Goal: Task Accomplishment & Management: Manage account settings

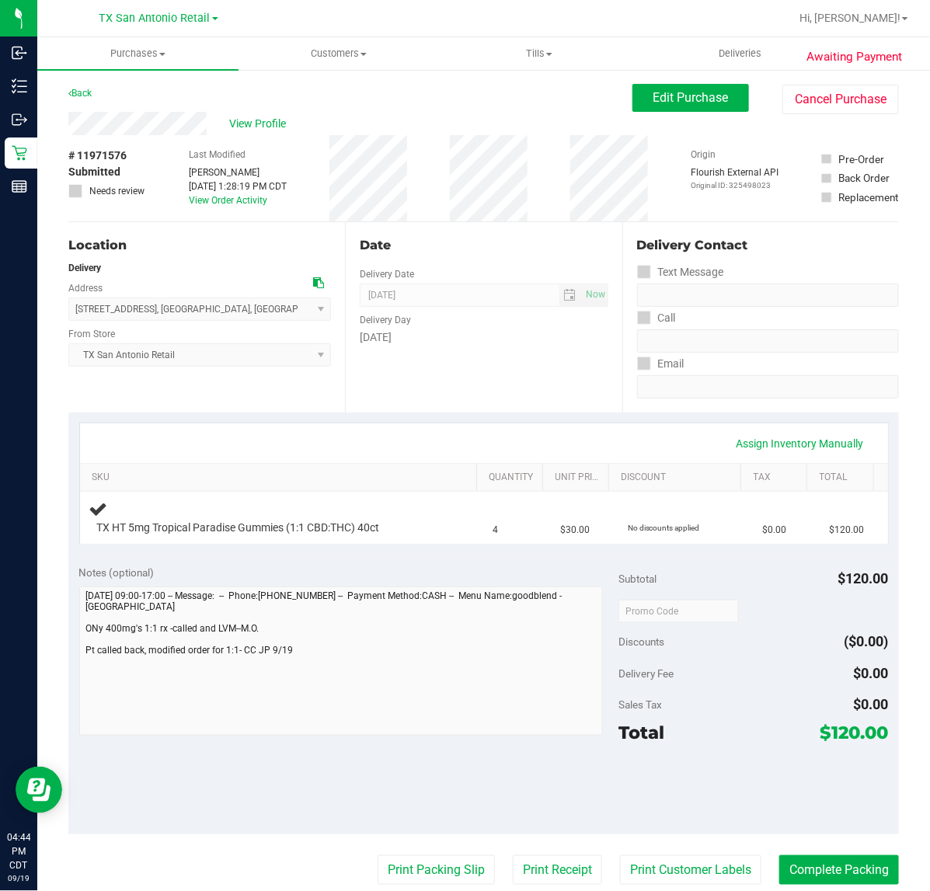
click at [424, 113] on div "View Profile" at bounding box center [350, 123] width 564 height 23
click at [462, 348] on div "Date Delivery Date [DATE] Now [DATE] 07:00 AM Now Delivery Day [DATE]" at bounding box center [483, 317] width 277 height 190
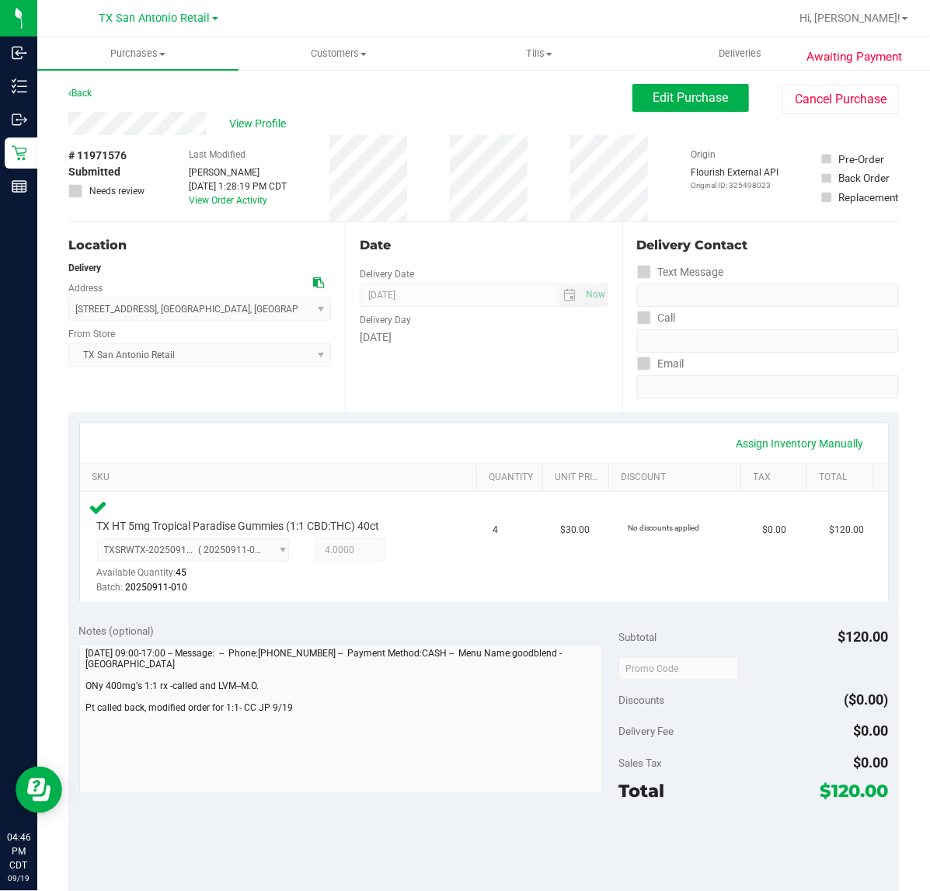
click at [556, 408] on div "Date Delivery Date 09/20/2025 Now 09/20/2025 07:00 AM Now Delivery Day Saturday" at bounding box center [483, 317] width 277 height 190
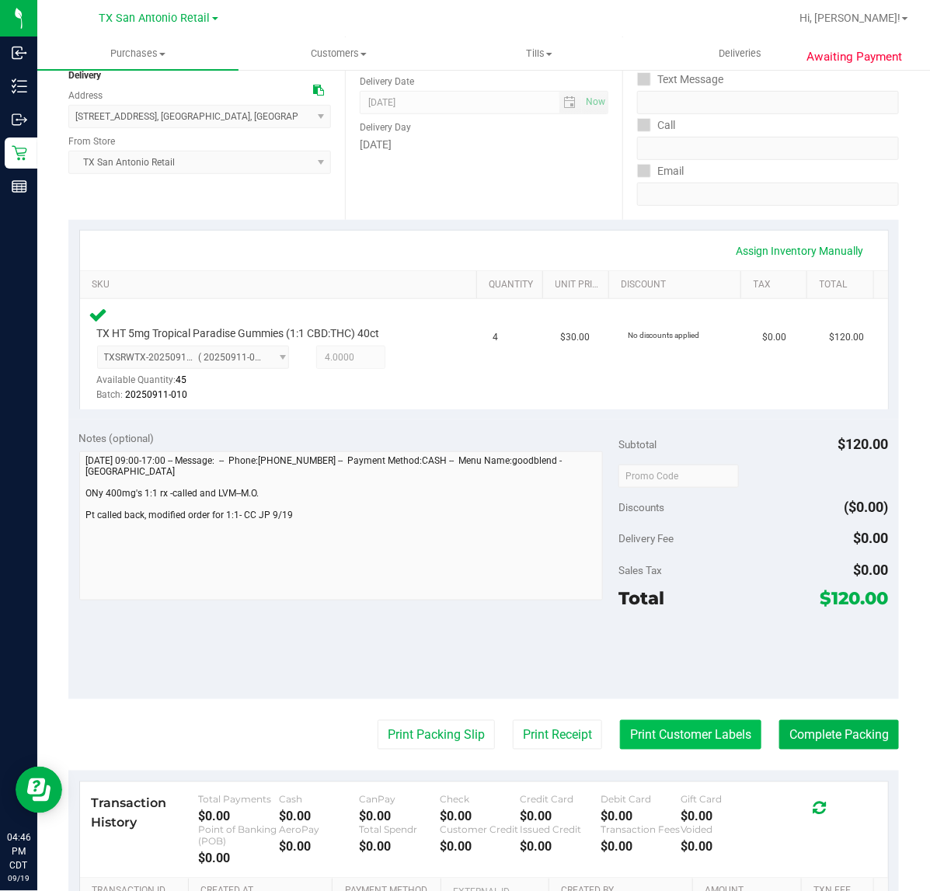
scroll to position [194, 0]
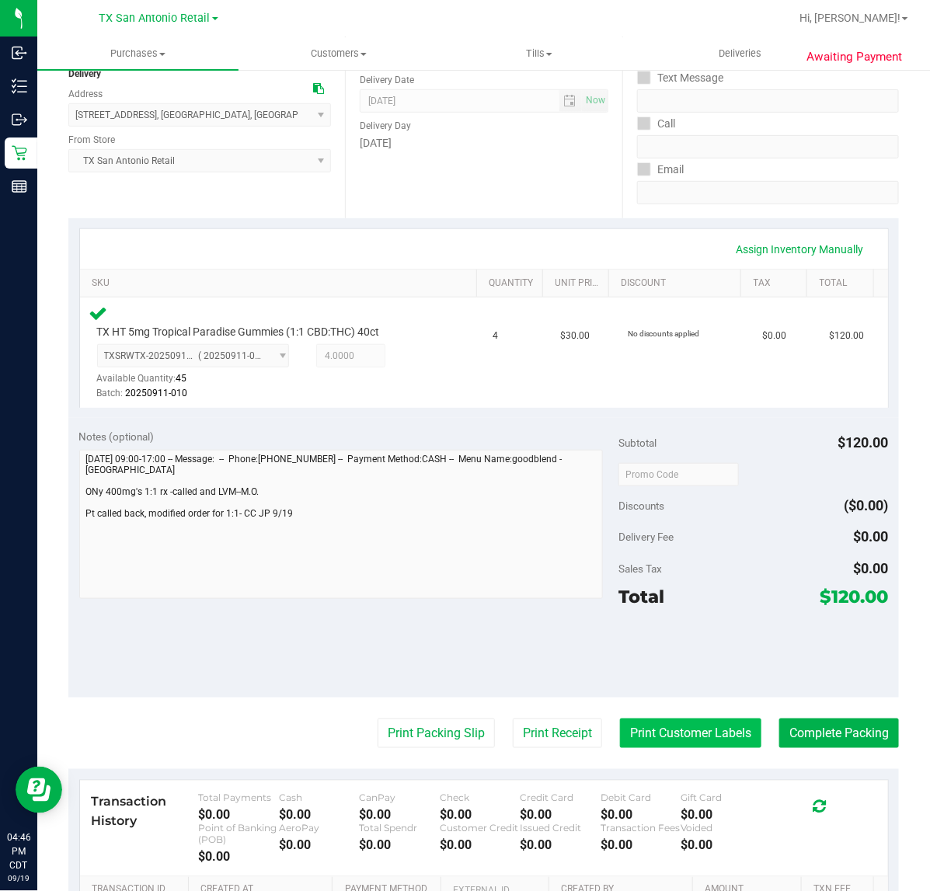
click at [684, 721] on button "Print Customer Labels" at bounding box center [690, 734] width 141 height 30
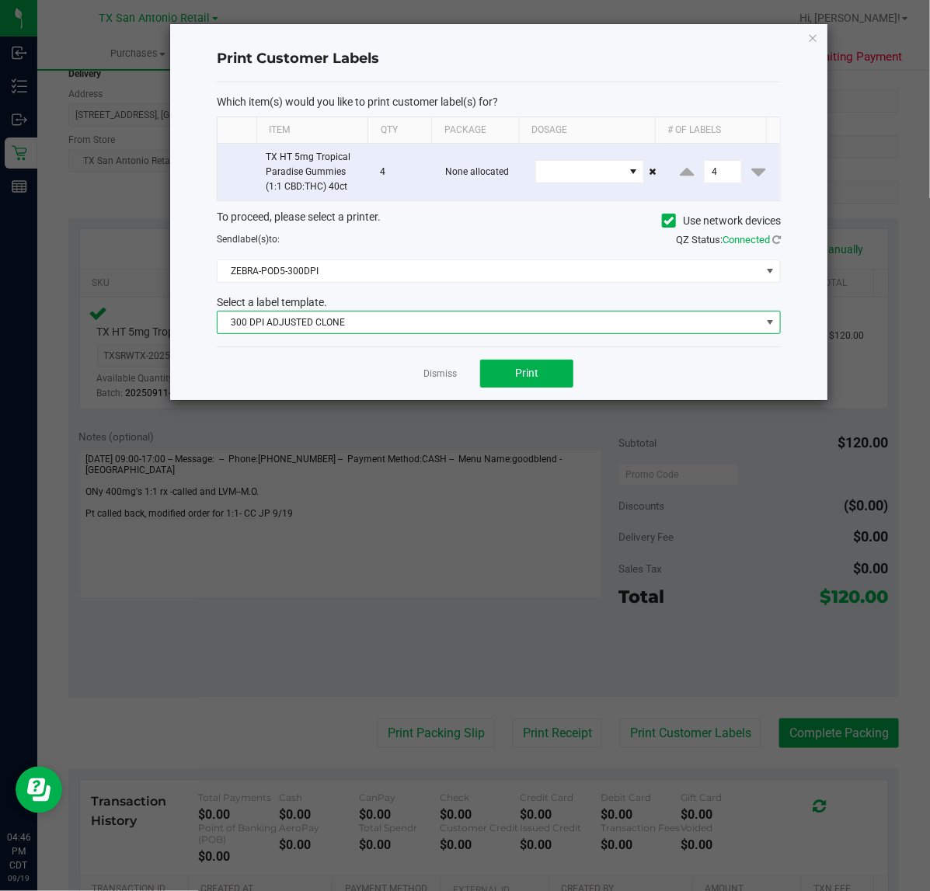
click at [493, 325] on span "300 DPI ADJUSTED CLONE" at bounding box center [489, 322] width 543 height 22
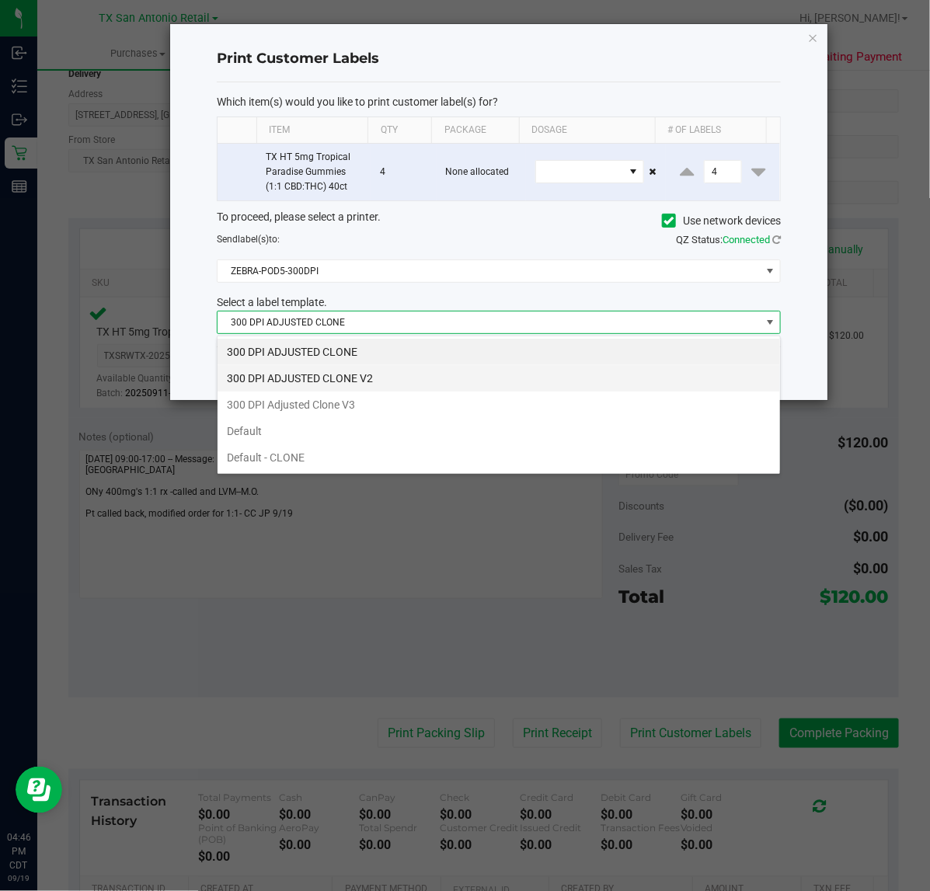
scroll to position [24, 564]
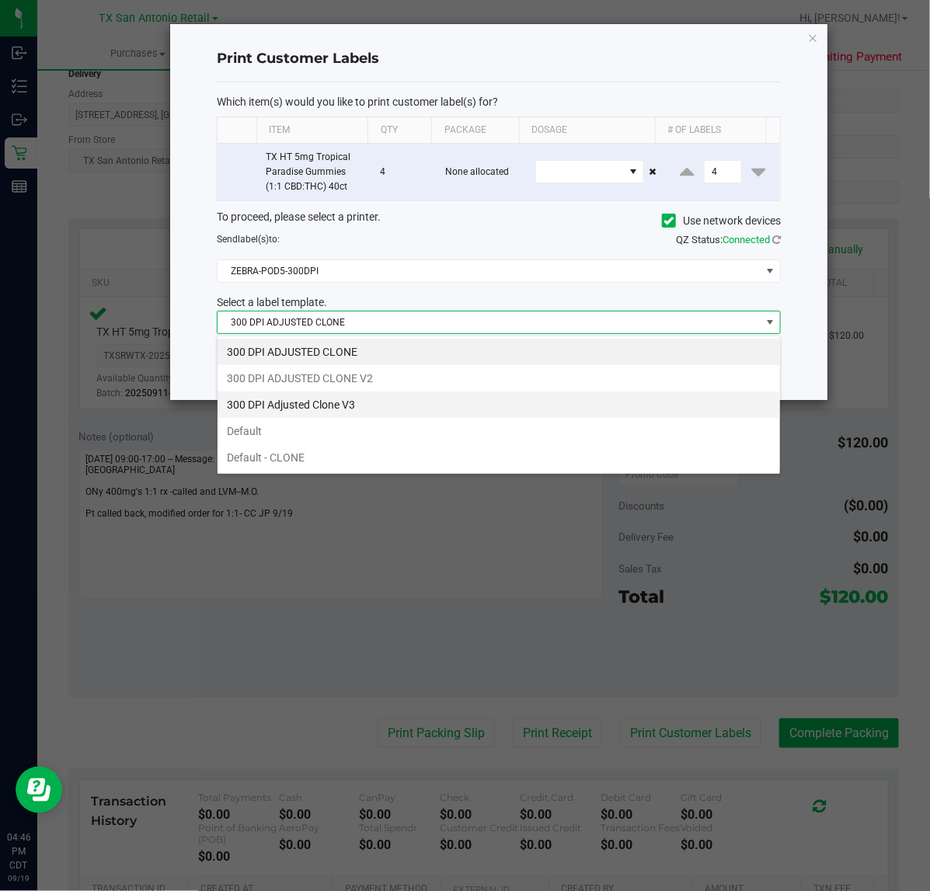
click at [461, 395] on li "300 DPI Adjusted Clone V3" at bounding box center [499, 405] width 562 height 26
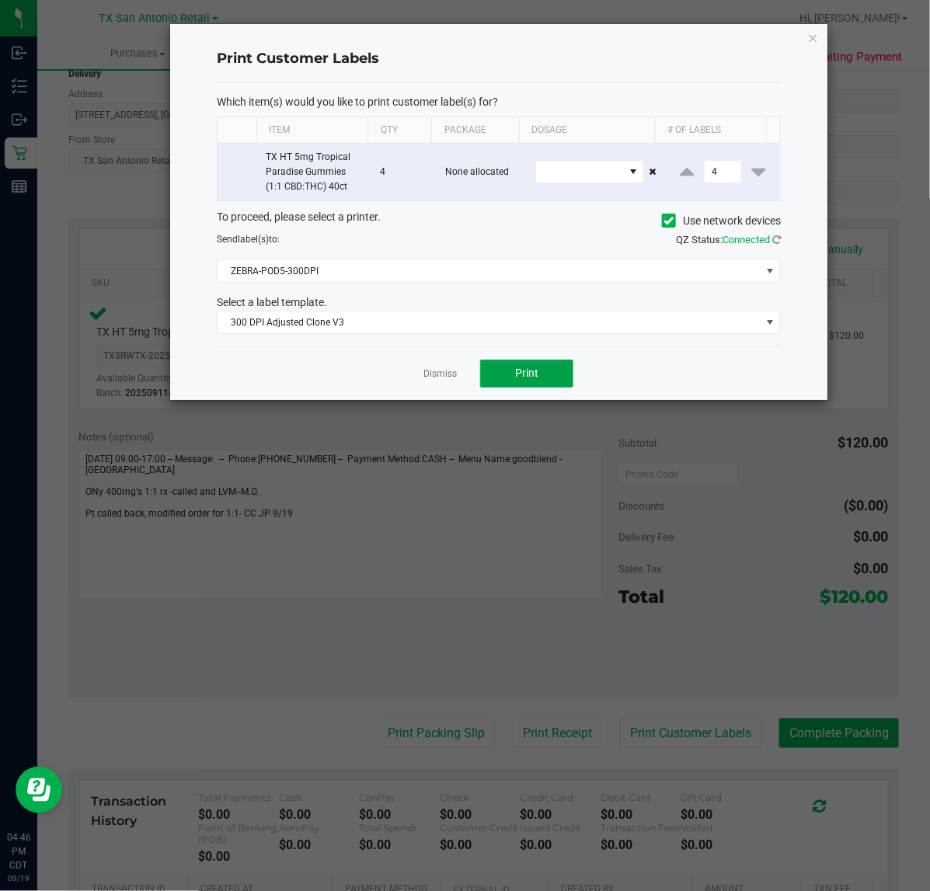
click at [505, 374] on button "Print" at bounding box center [526, 374] width 93 height 28
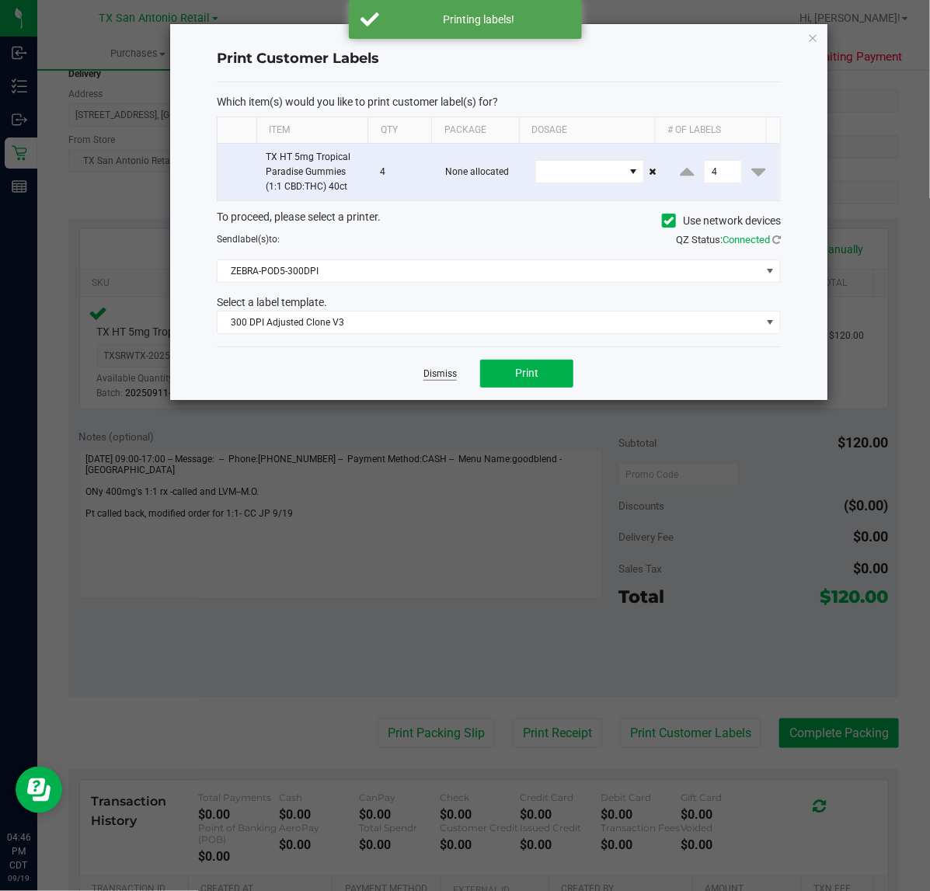
click at [451, 374] on link "Dismiss" at bounding box center [439, 373] width 33 height 13
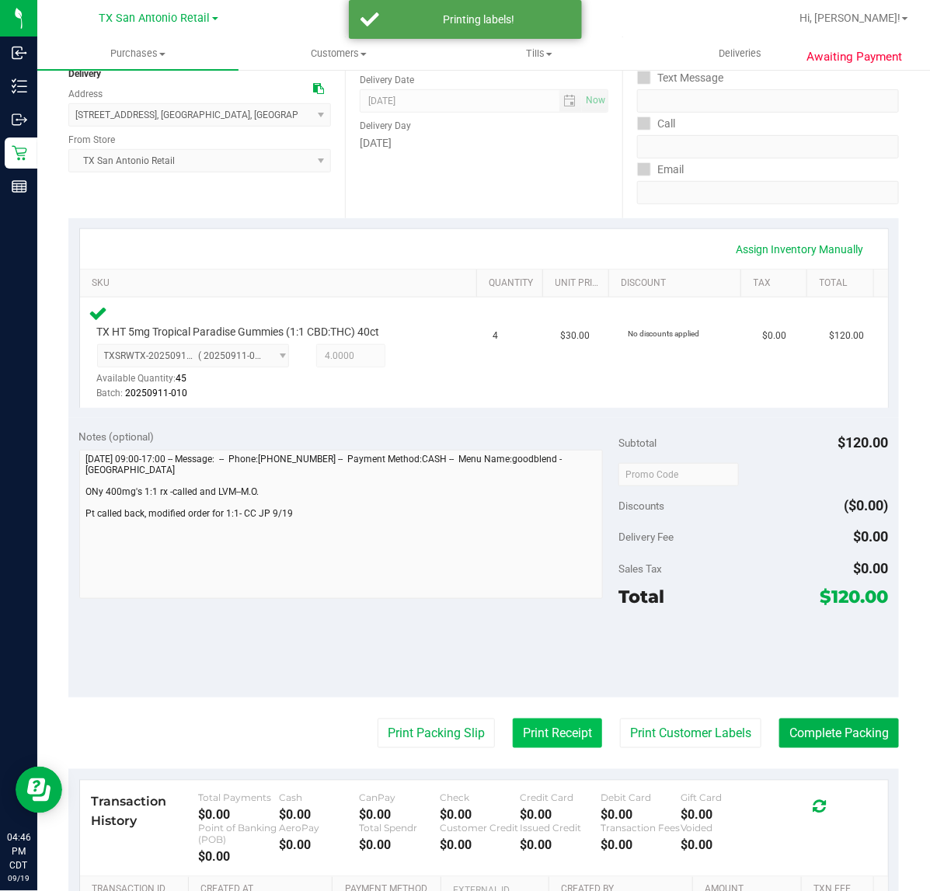
drag, startPoint x: 530, startPoint y: 726, endPoint x: 531, endPoint y: 719, distance: 7.8
click at [531, 719] on button "Print Receipt" at bounding box center [557, 734] width 89 height 30
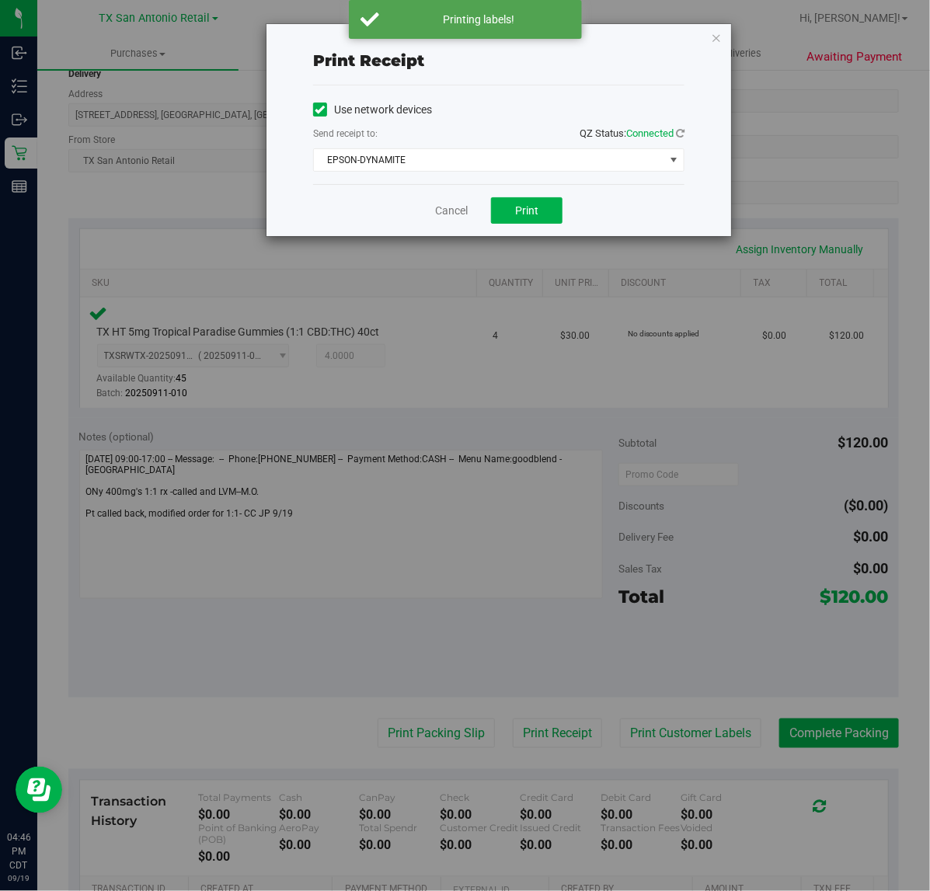
click at [499, 183] on div "Use network devices Send receipt to: QZ Status: Connected EPSON-DYNAMITE Choose…" at bounding box center [498, 134] width 371 height 99
click at [507, 207] on button "Print" at bounding box center [526, 210] width 71 height 26
click at [459, 214] on link "Cancel" at bounding box center [445, 211] width 33 height 16
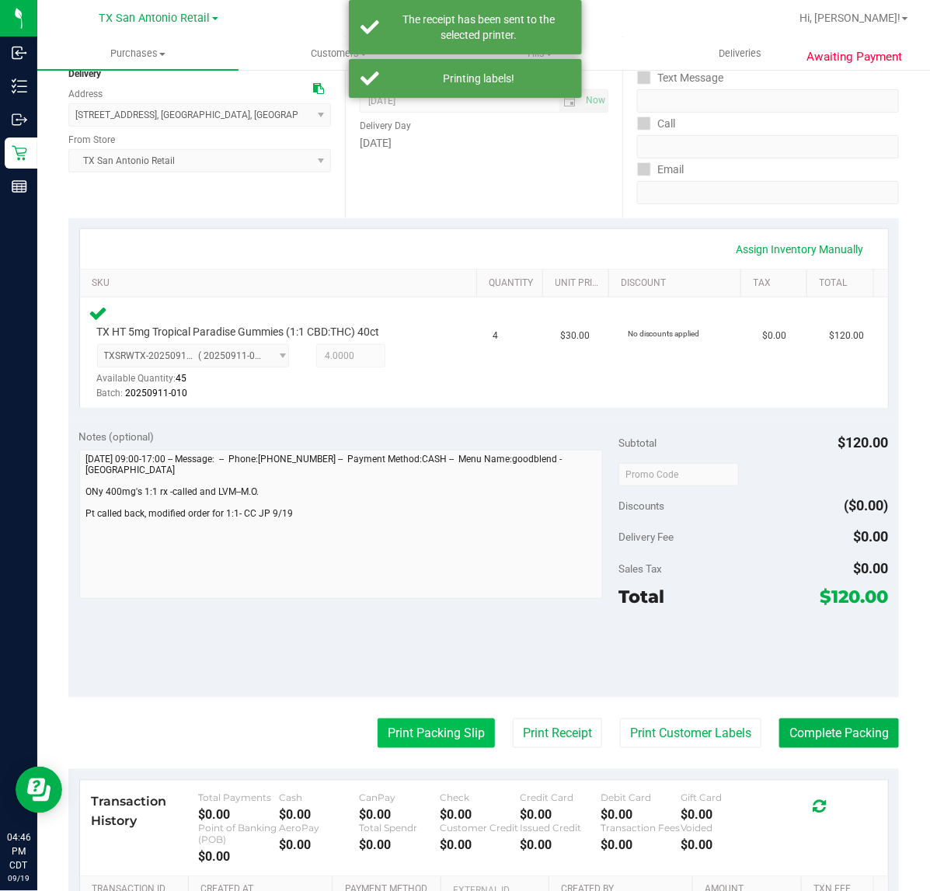
click at [418, 727] on button "Print Packing Slip" at bounding box center [436, 734] width 117 height 30
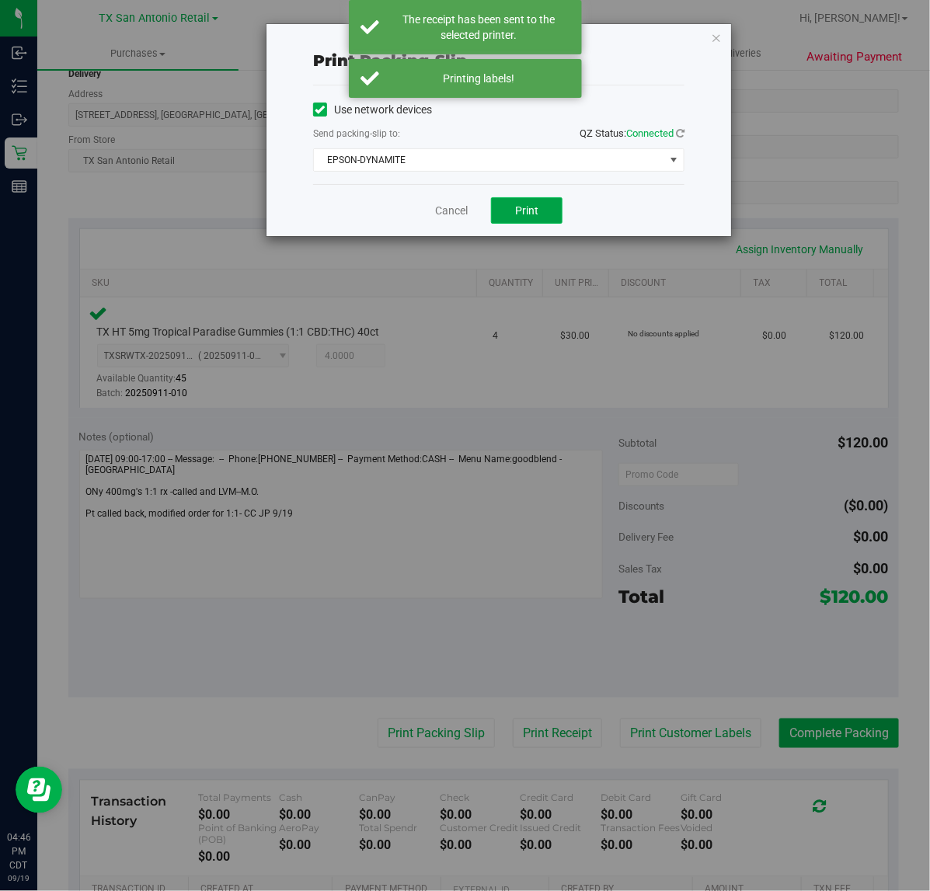
click at [533, 211] on span "Print" at bounding box center [526, 210] width 23 height 12
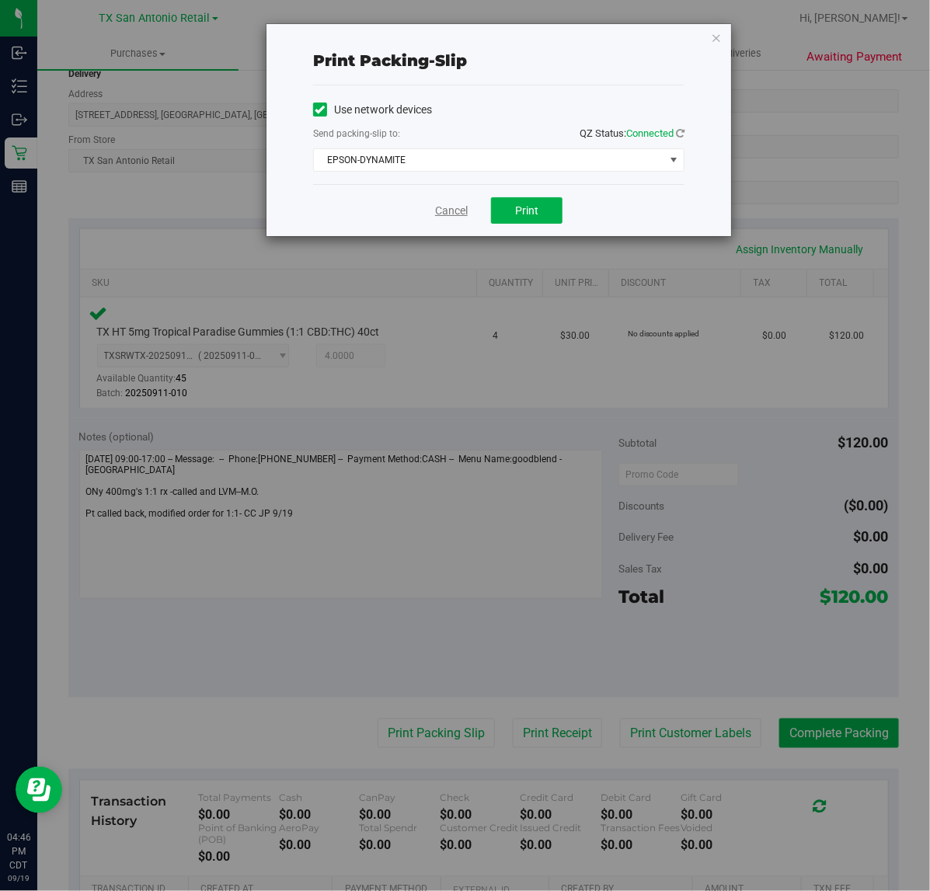
click at [437, 211] on link "Cancel" at bounding box center [451, 211] width 33 height 16
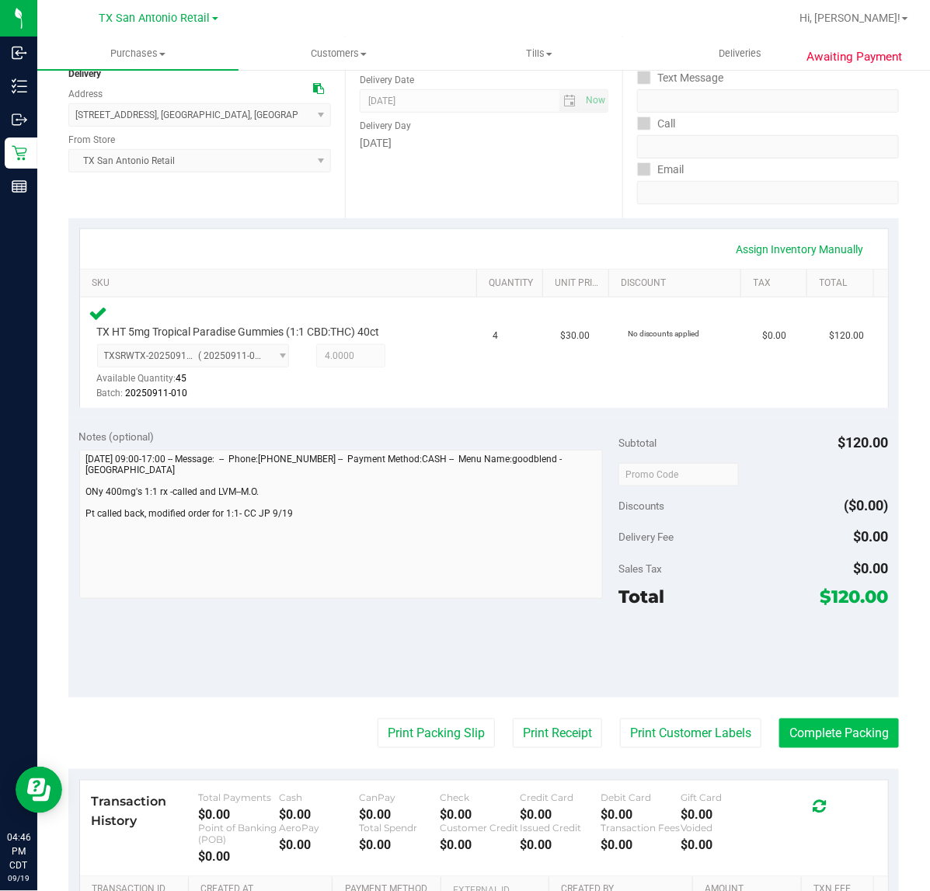
click at [837, 734] on button "Complete Packing" at bounding box center [839, 734] width 120 height 30
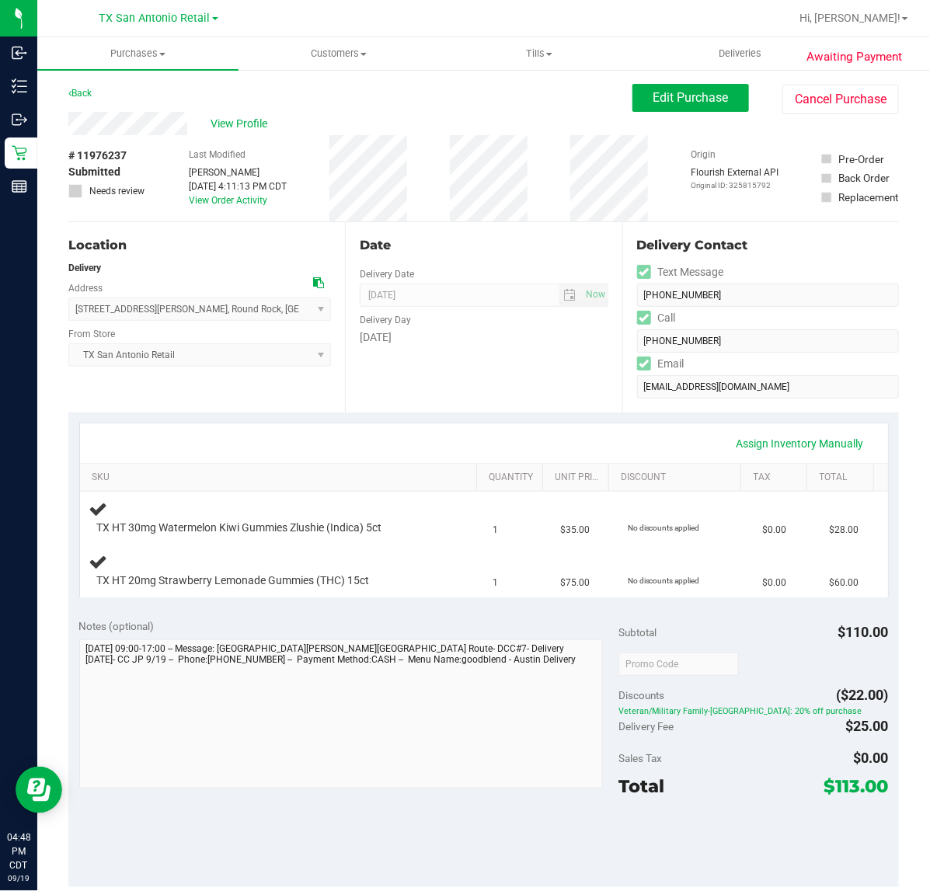
click at [388, 408] on div "Date Delivery Date [DATE] Now [DATE] 07:00 AM Now Delivery Day [DATE]" at bounding box center [483, 317] width 277 height 190
click at [534, 381] on div "Date Delivery Date [DATE] Now [DATE] 07:00 AM Now Delivery Day [DATE]" at bounding box center [483, 317] width 277 height 190
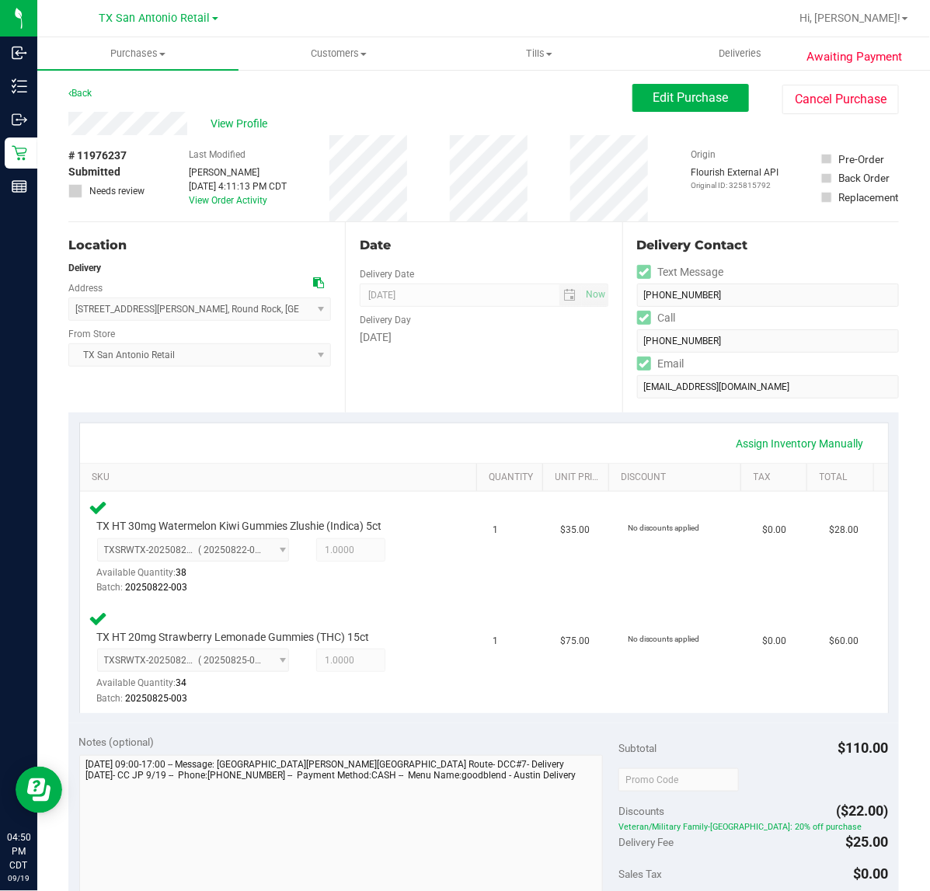
click at [532, 385] on div "Date Delivery Date [DATE] Now [DATE] 07:00 AM Now Delivery Day [DATE]" at bounding box center [483, 317] width 277 height 190
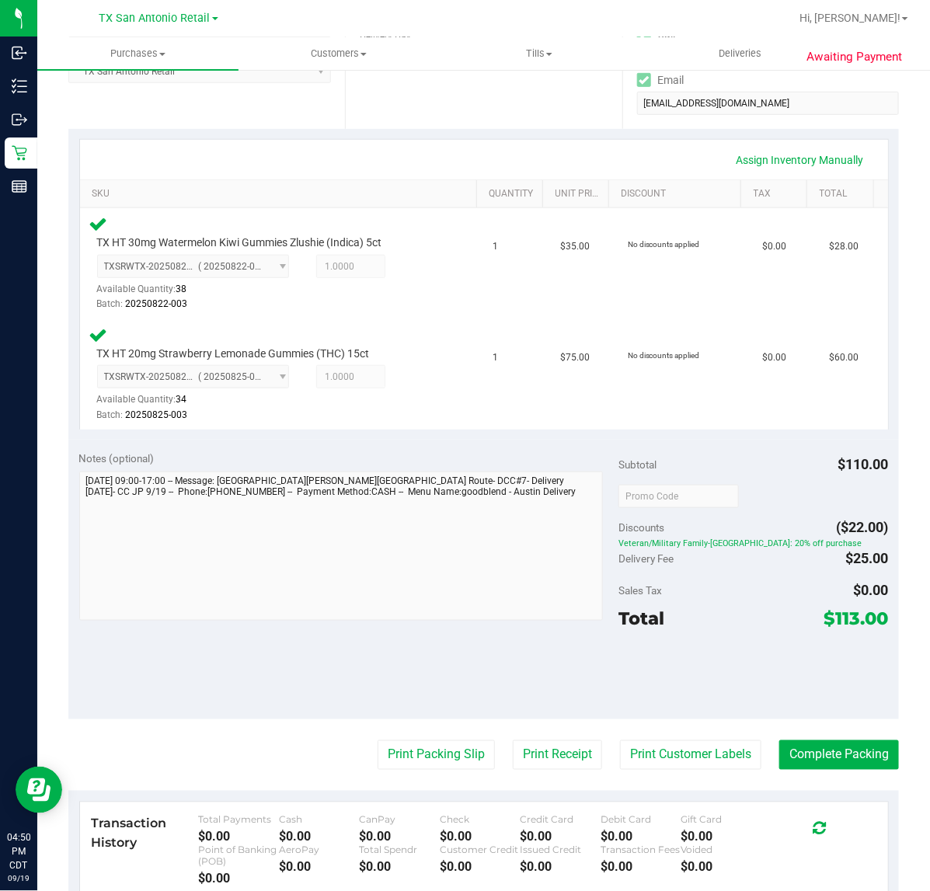
scroll to position [291, 0]
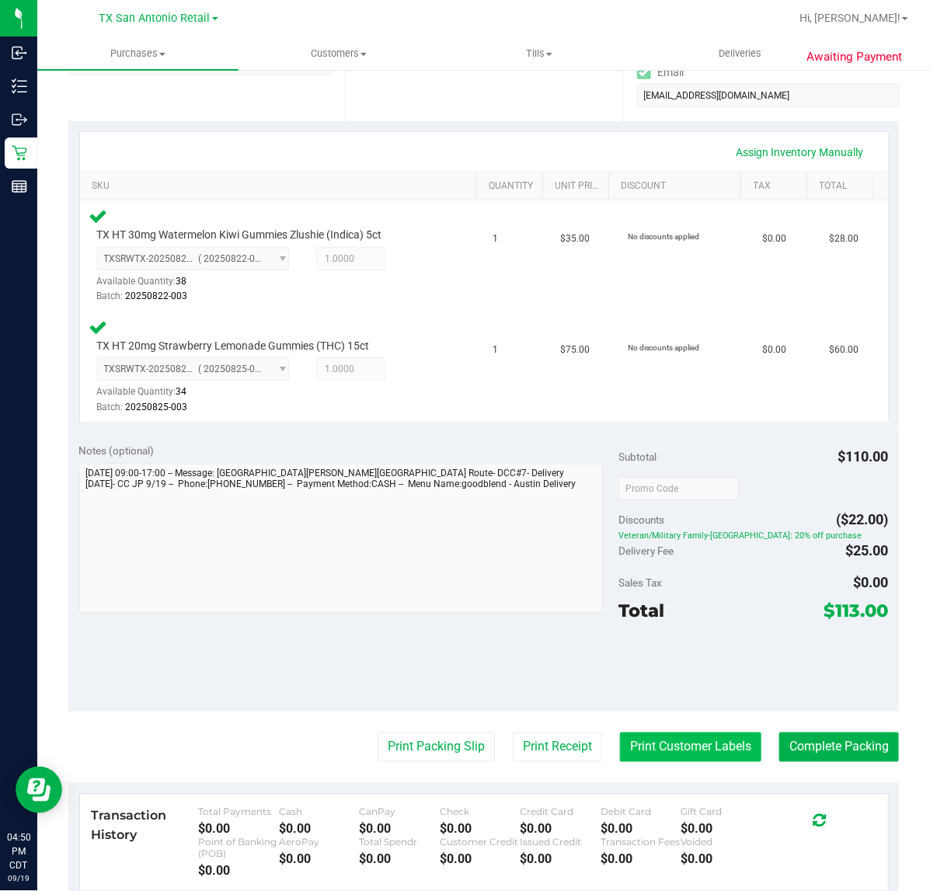
click at [672, 735] on button "Print Customer Labels" at bounding box center [690, 748] width 141 height 30
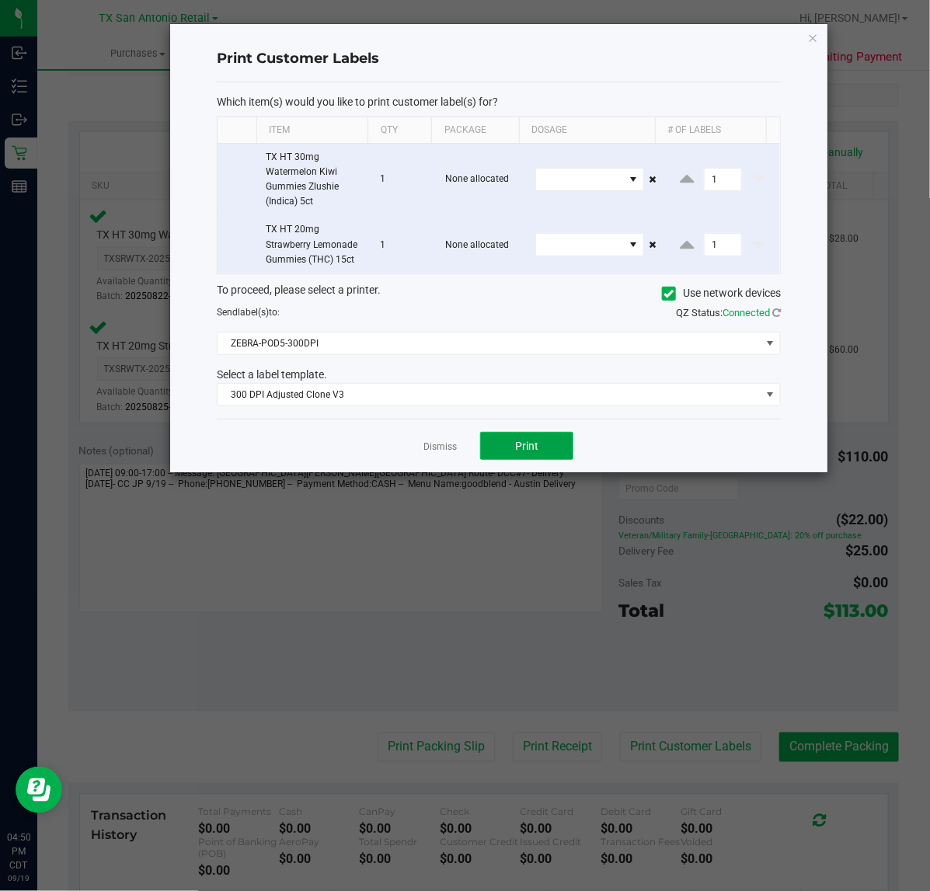
click at [509, 440] on button "Print" at bounding box center [526, 446] width 93 height 28
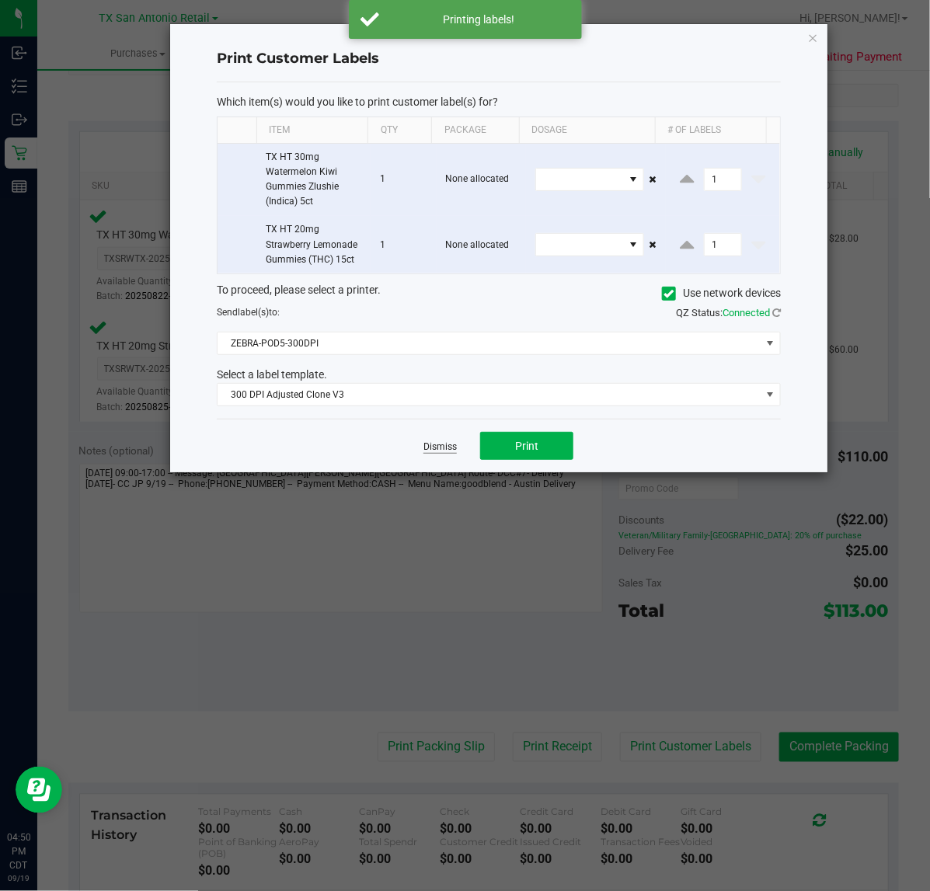
drag, startPoint x: 412, startPoint y: 447, endPoint x: 424, endPoint y: 449, distance: 12.5
click at [416, 447] on div "Dismiss Print" at bounding box center [499, 446] width 564 height 54
click at [455, 465] on div "Dismiss Print" at bounding box center [499, 446] width 564 height 54
click at [440, 428] on div "Dismiss Print" at bounding box center [499, 446] width 564 height 54
click at [441, 448] on link "Dismiss" at bounding box center [439, 446] width 33 height 13
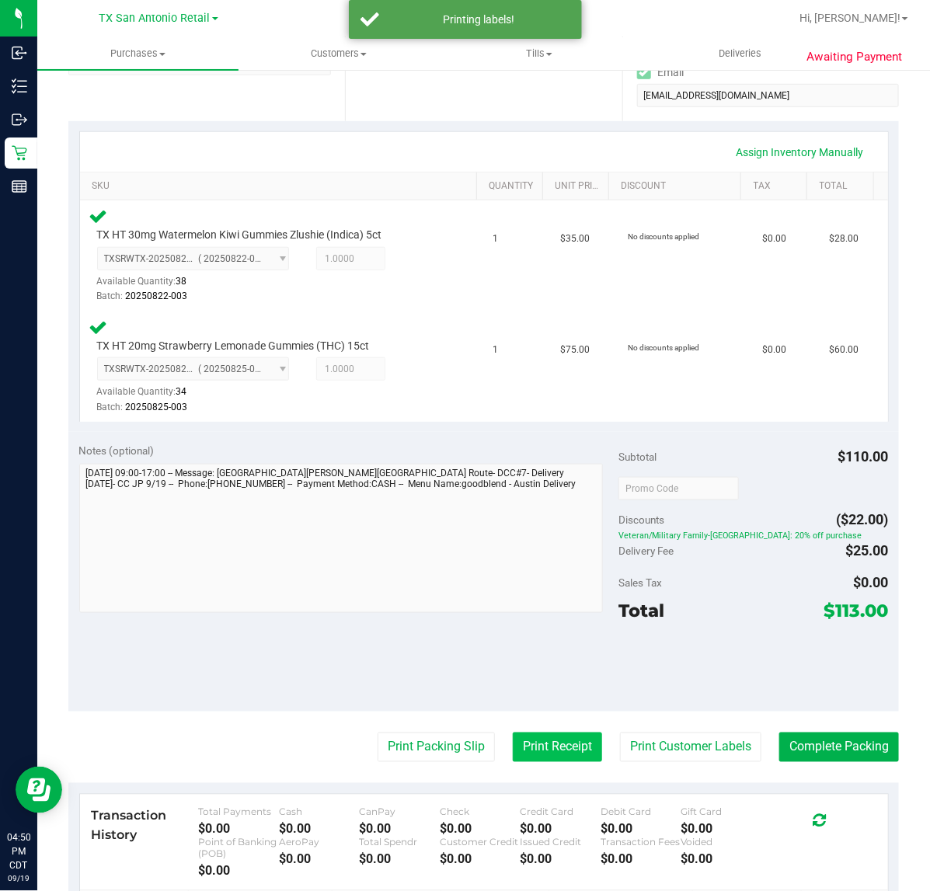
click at [542, 733] on button "Print Receipt" at bounding box center [557, 748] width 89 height 30
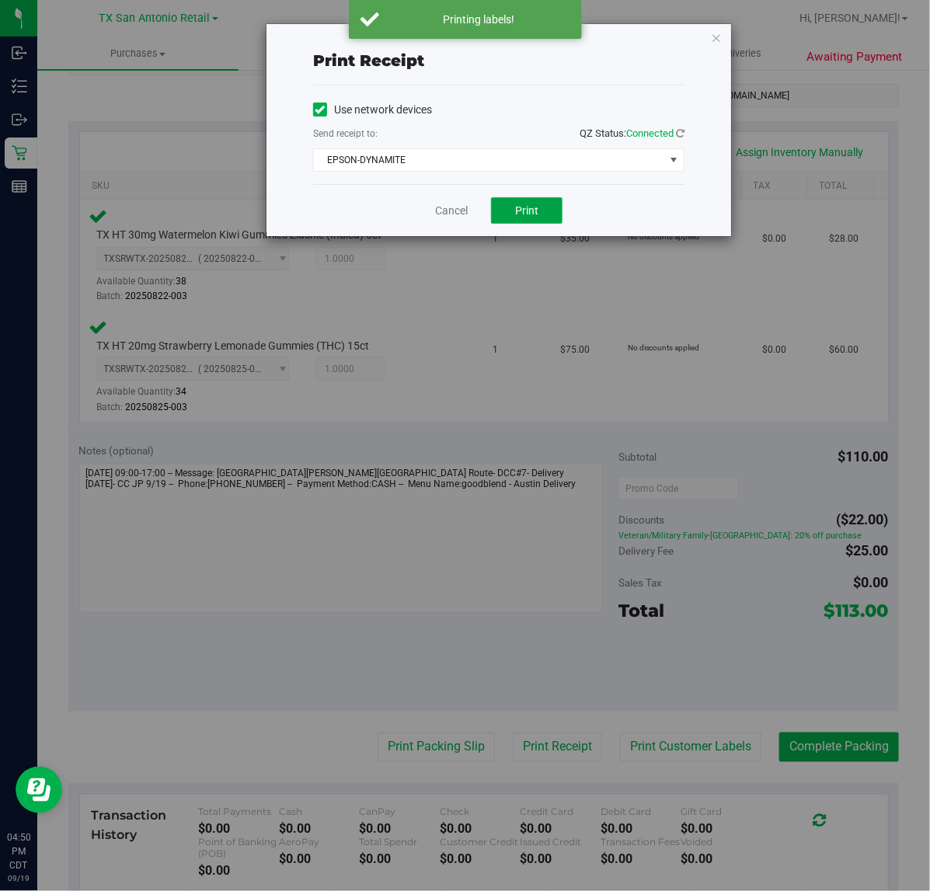
click at [529, 206] on span "Print" at bounding box center [526, 210] width 23 height 12
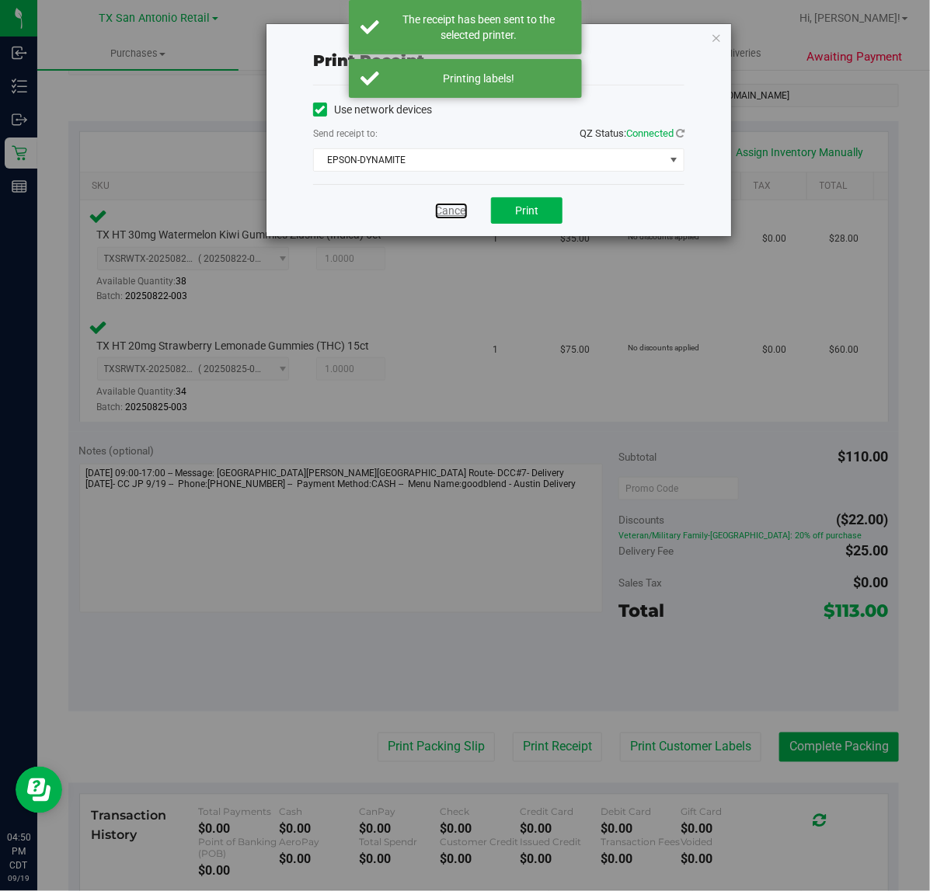
click at [463, 214] on link "Cancel" at bounding box center [451, 211] width 33 height 16
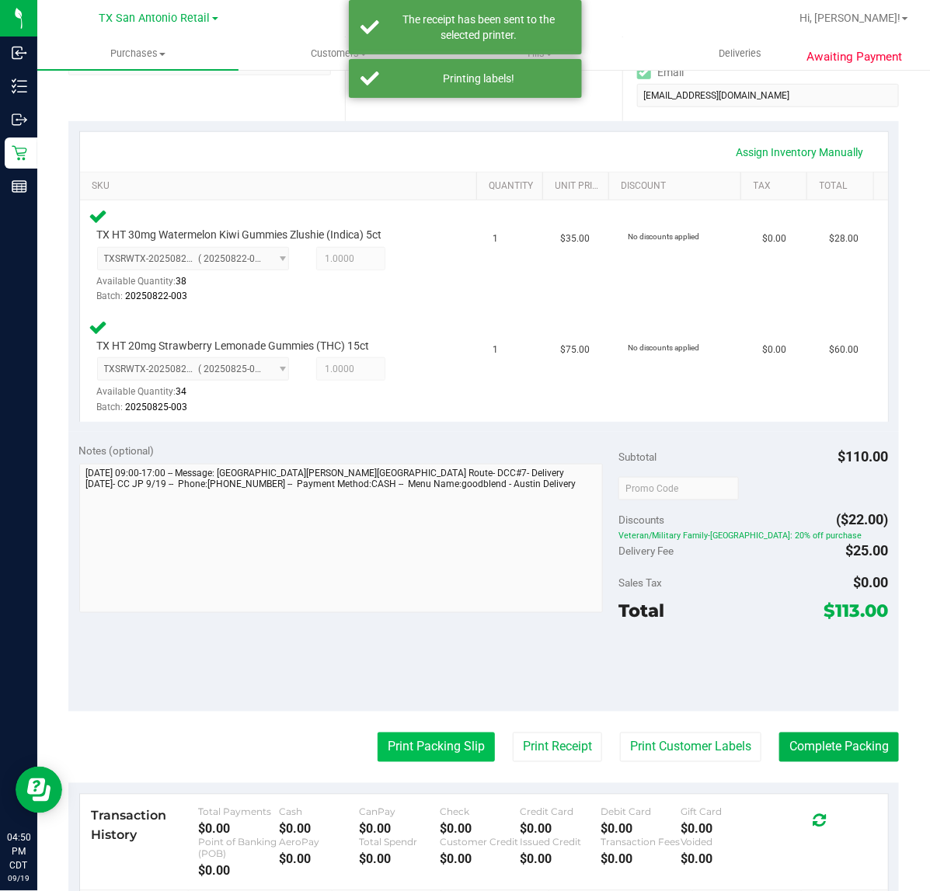
click at [433, 736] on button "Print Packing Slip" at bounding box center [436, 748] width 117 height 30
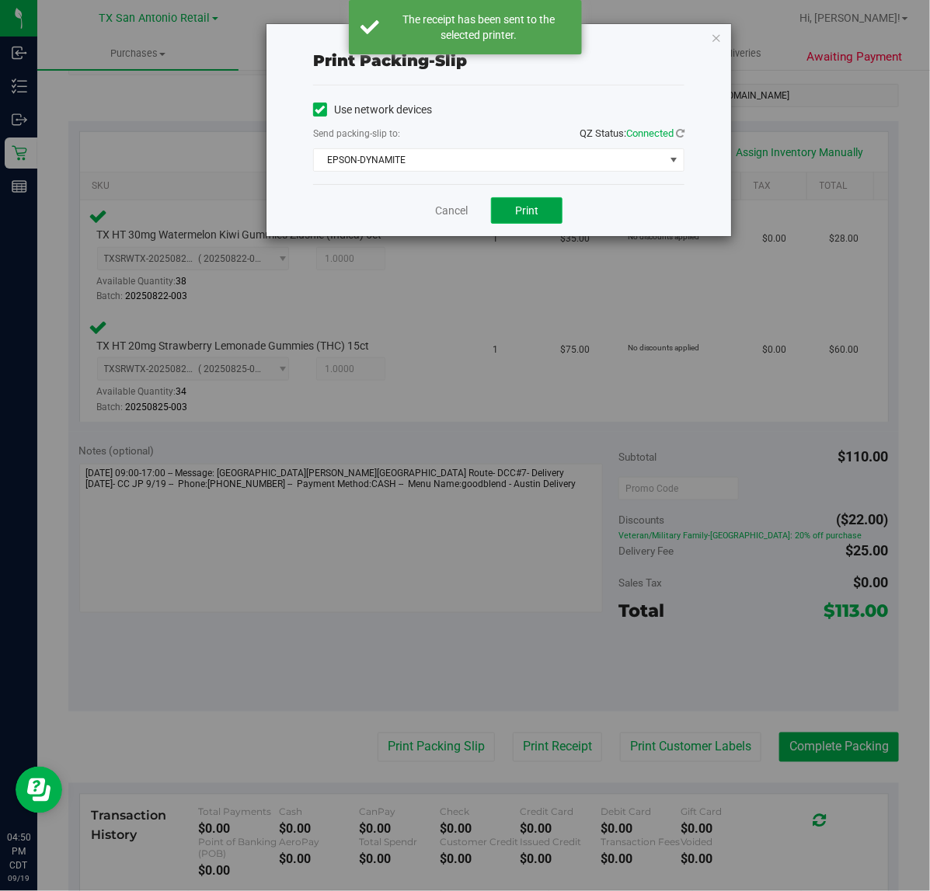
click at [499, 221] on button "Print" at bounding box center [526, 210] width 71 height 26
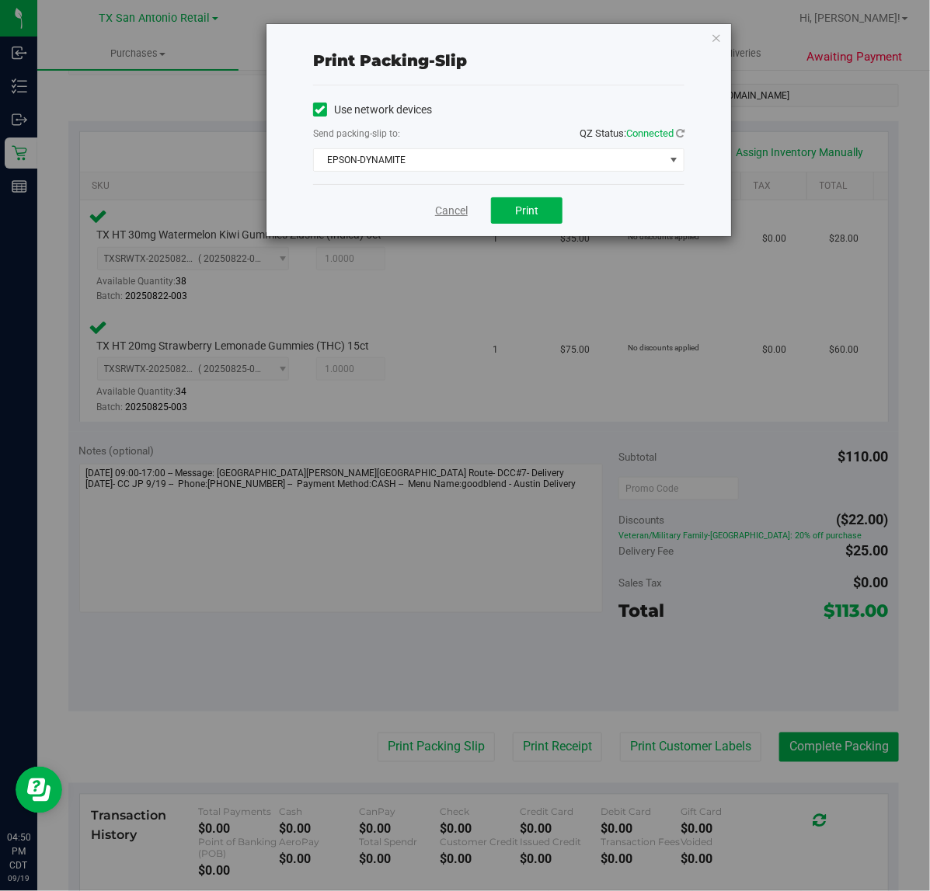
click at [462, 214] on link "Cancel" at bounding box center [451, 211] width 33 height 16
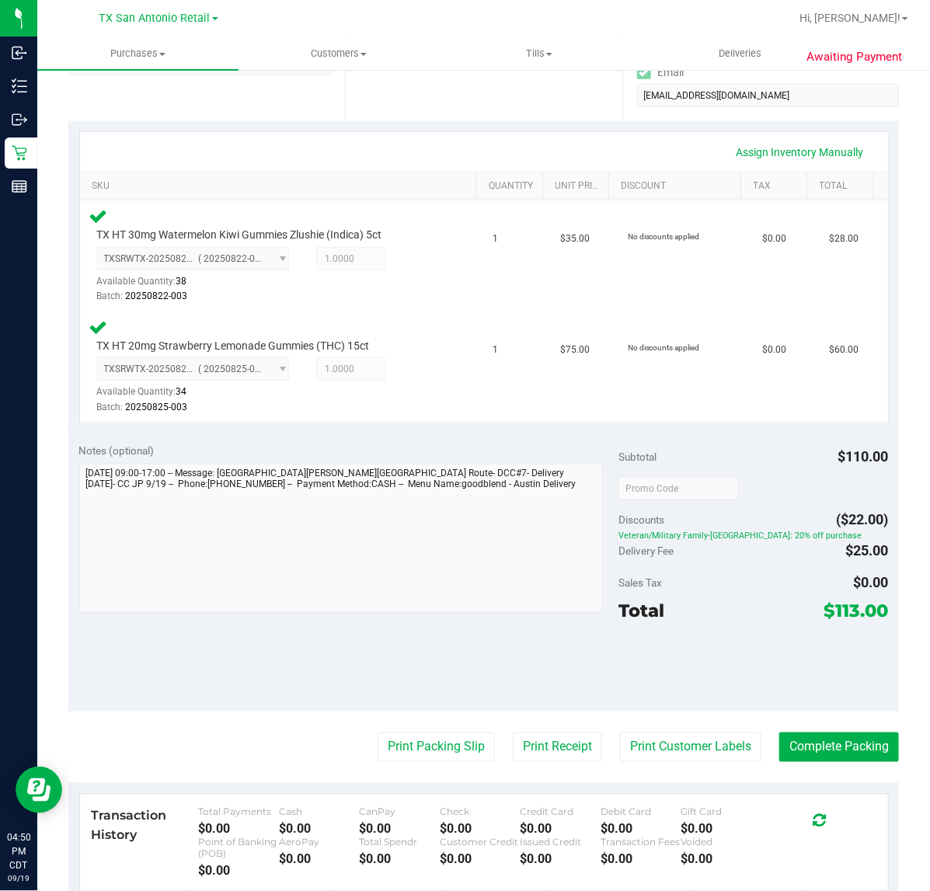
click at [844, 715] on purchase-details "Back Edit Purchase Cancel Purchase View Profile # 11976237 Submitted Needs revi…" at bounding box center [483, 439] width 830 height 1293
click at [813, 748] on button "Complete Packing" at bounding box center [839, 748] width 120 height 30
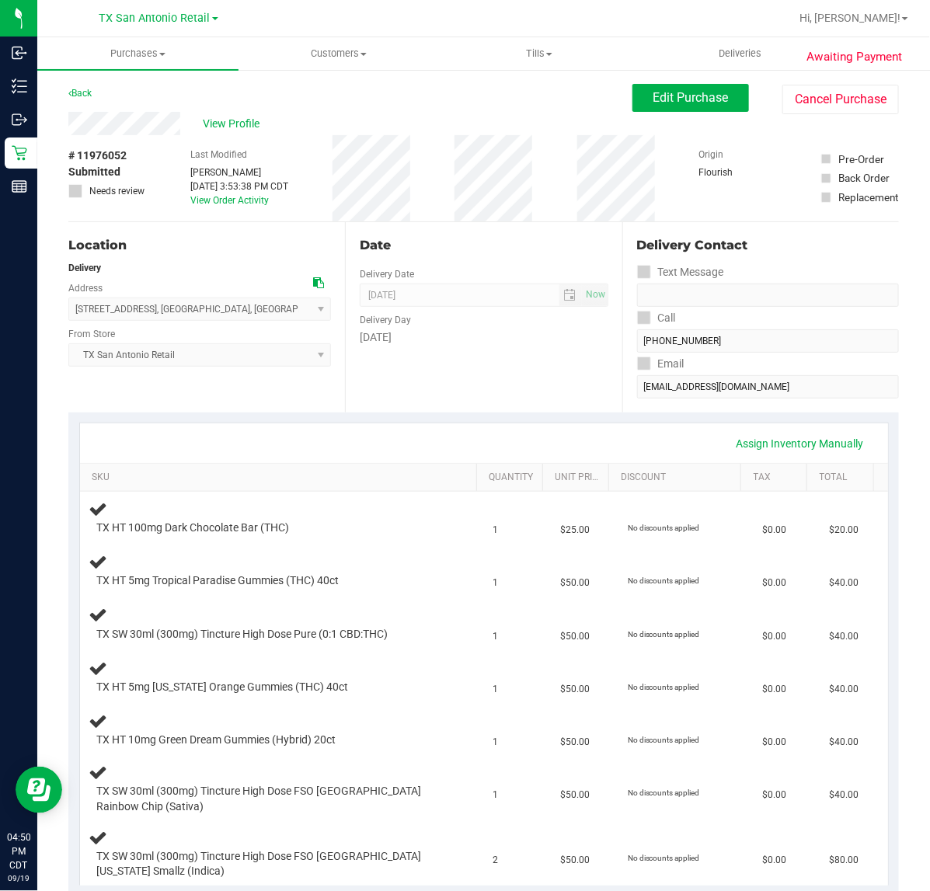
click at [432, 361] on div "Date Delivery Date [DATE] Now [DATE] 07:00 AM Now Delivery Day [DATE]" at bounding box center [483, 317] width 277 height 190
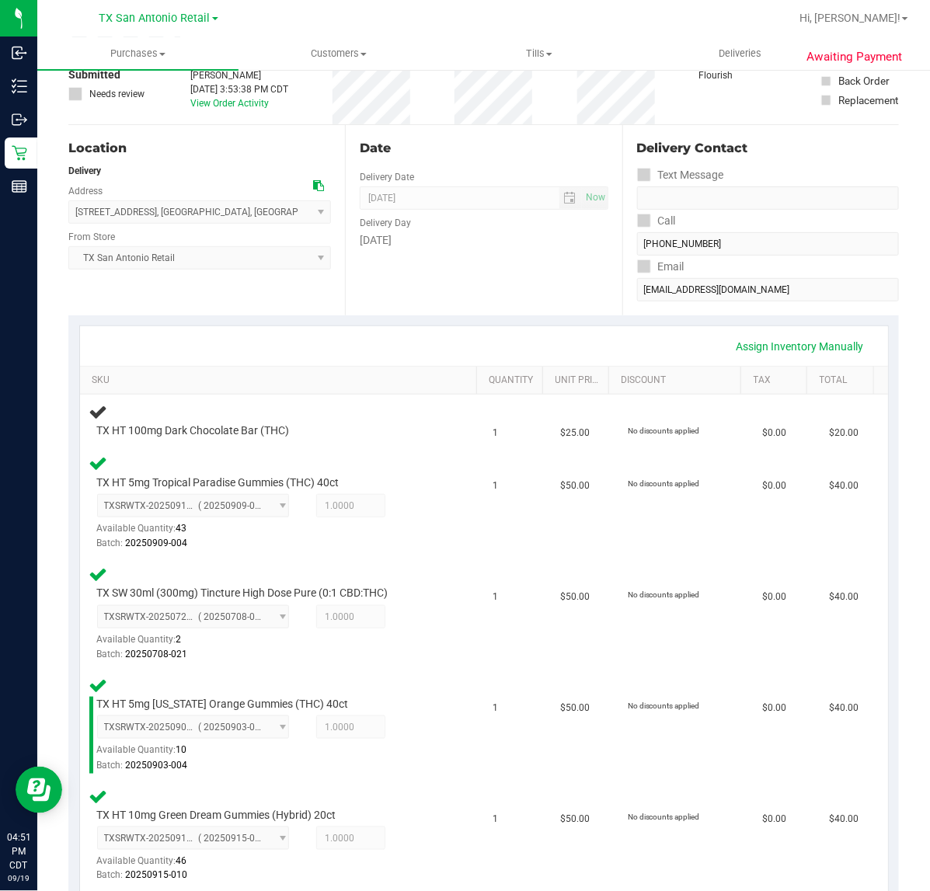
click at [545, 295] on div "Date Delivery Date [DATE] Now [DATE] 07:00 AM Now Delivery Day [DATE]" at bounding box center [483, 220] width 277 height 190
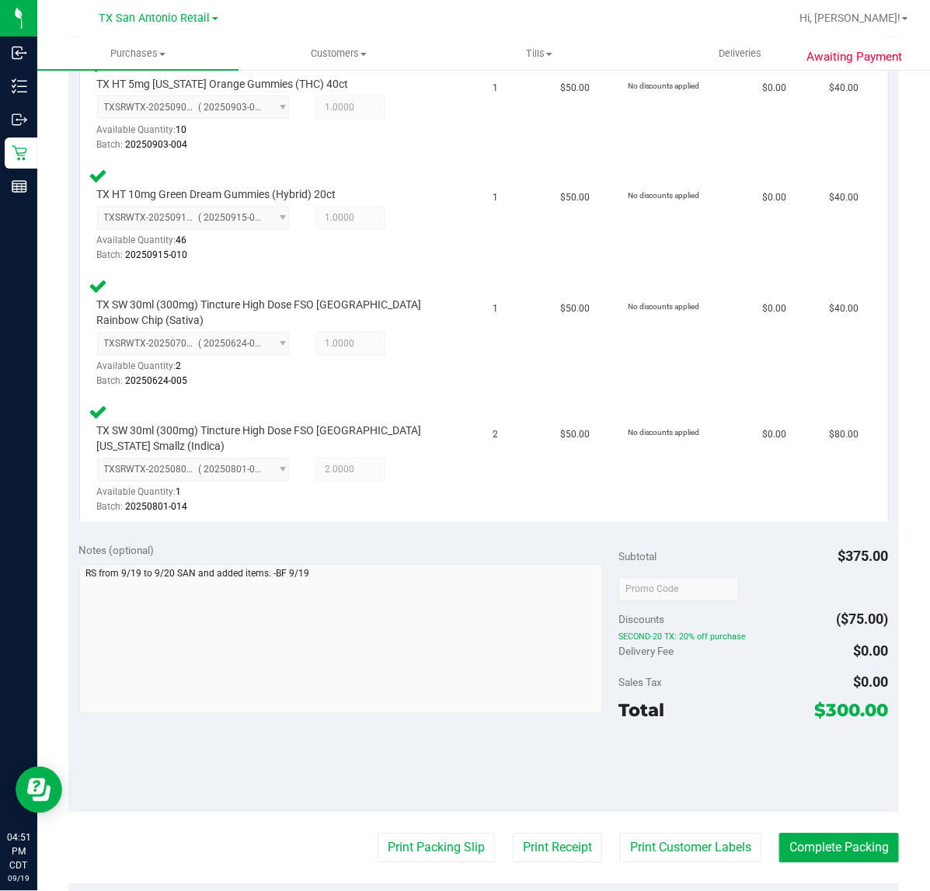
scroll to position [777, 0]
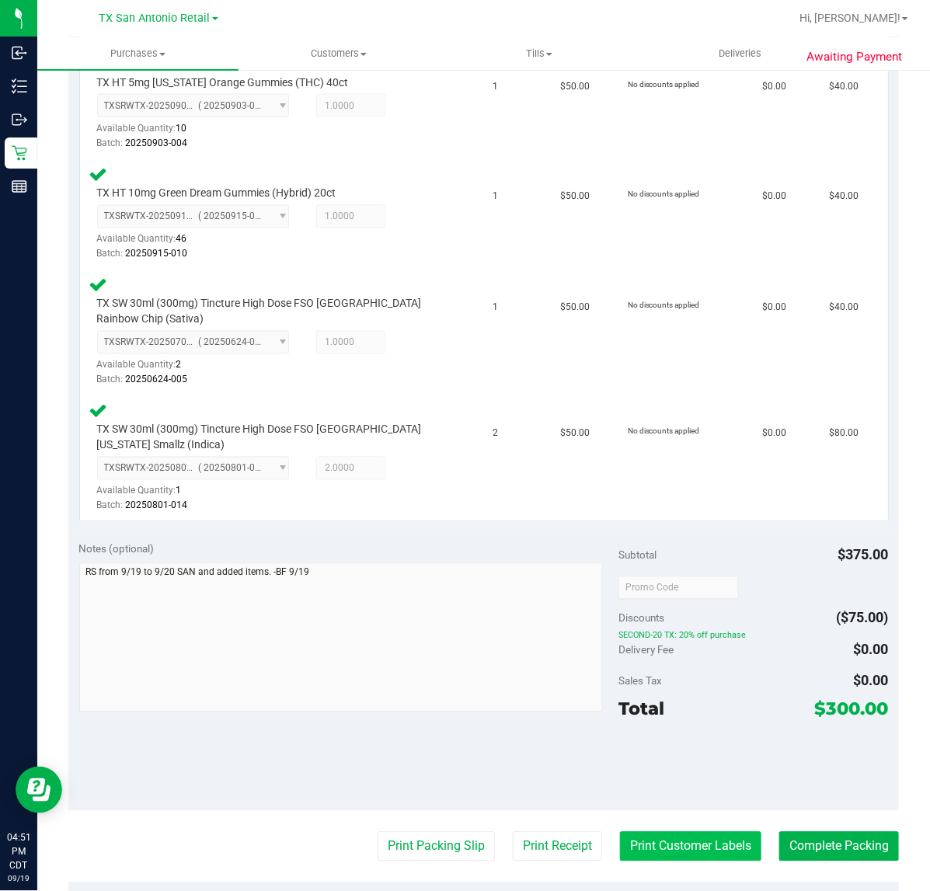
click at [657, 844] on button "Print Customer Labels" at bounding box center [690, 847] width 141 height 30
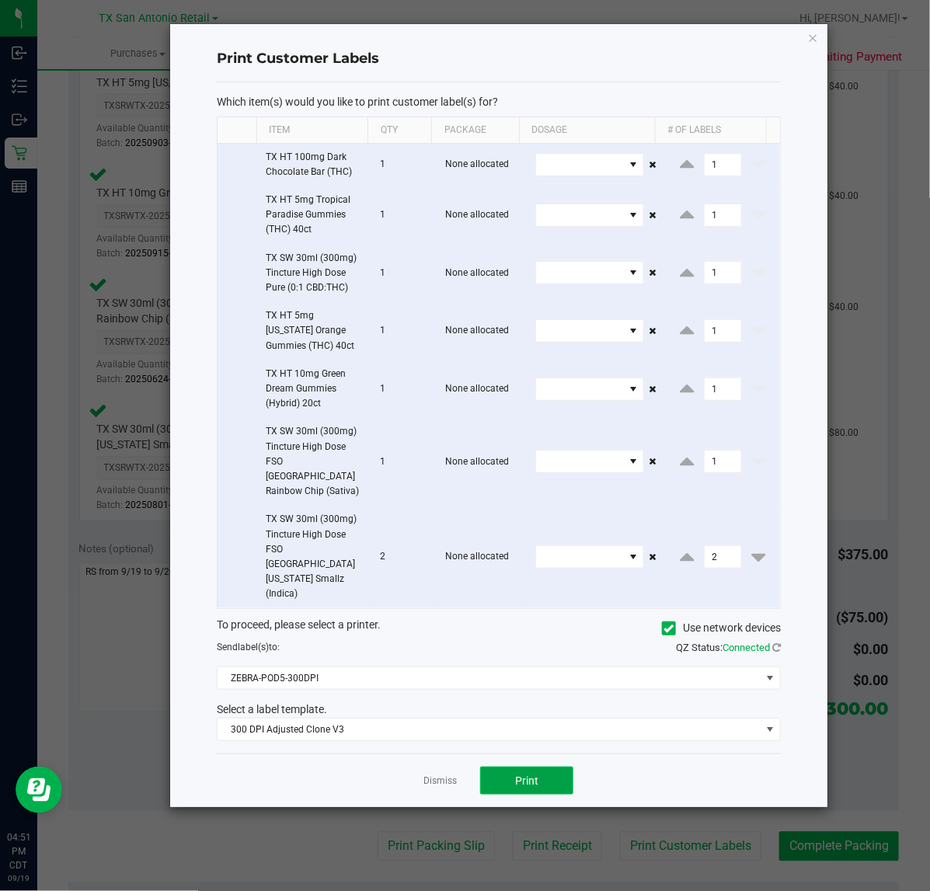
click at [510, 767] on button "Print" at bounding box center [526, 781] width 93 height 28
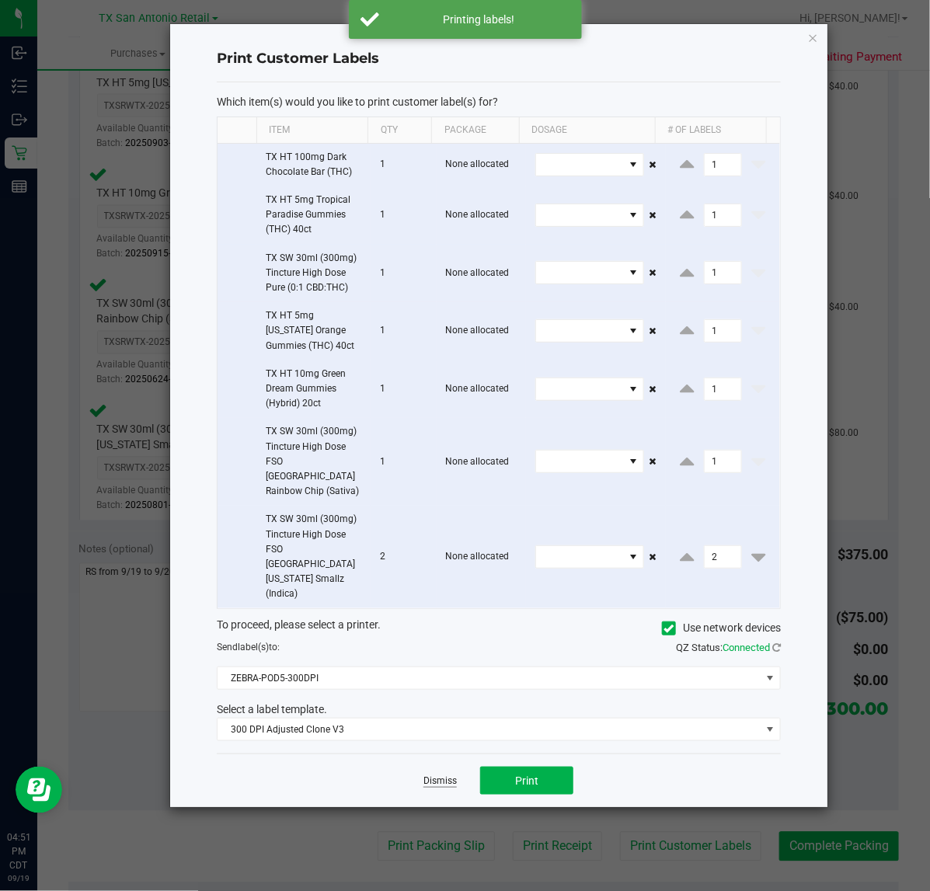
click at [454, 774] on link "Dismiss" at bounding box center [439, 780] width 33 height 13
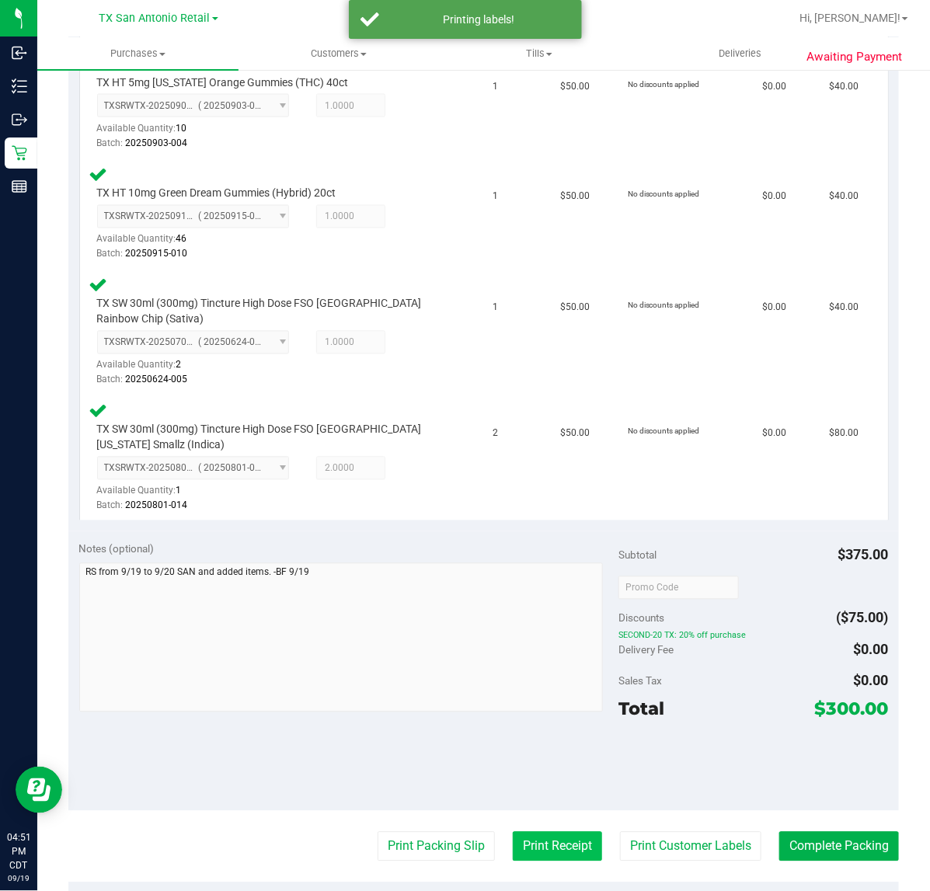
click at [536, 844] on button "Print Receipt" at bounding box center [557, 847] width 89 height 30
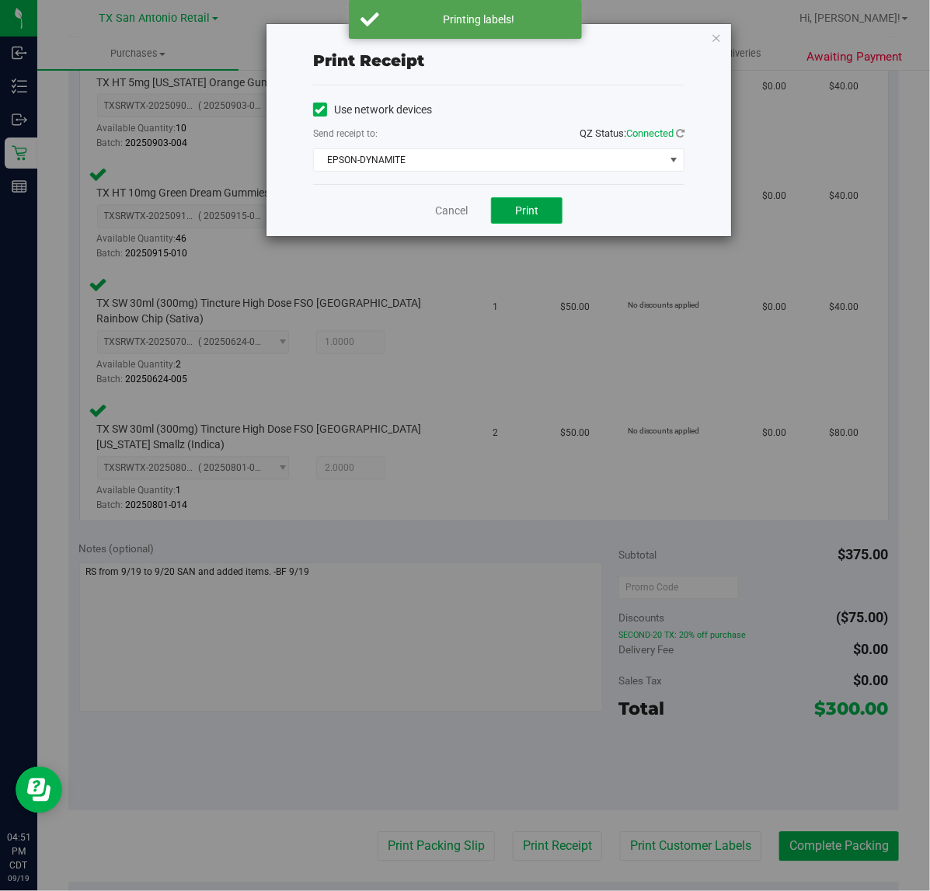
click at [529, 216] on span "Print" at bounding box center [526, 210] width 23 height 12
click at [451, 211] on link "Cancel" at bounding box center [445, 211] width 33 height 16
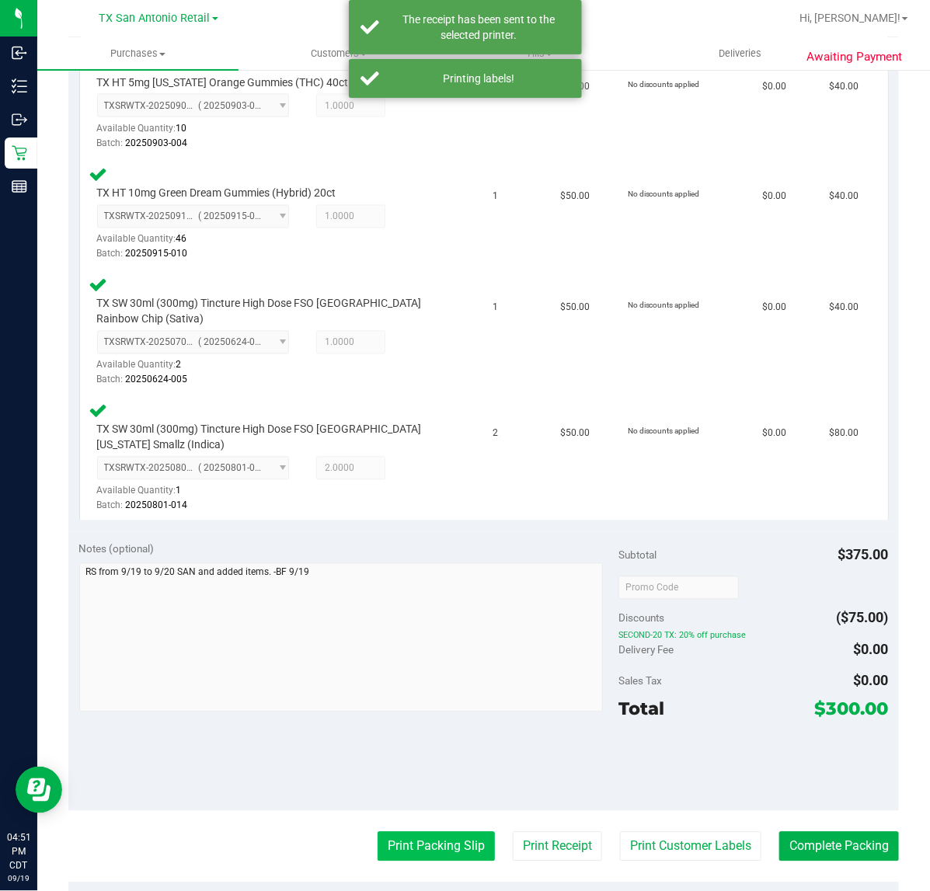
click at [426, 847] on button "Print Packing Slip" at bounding box center [436, 847] width 117 height 30
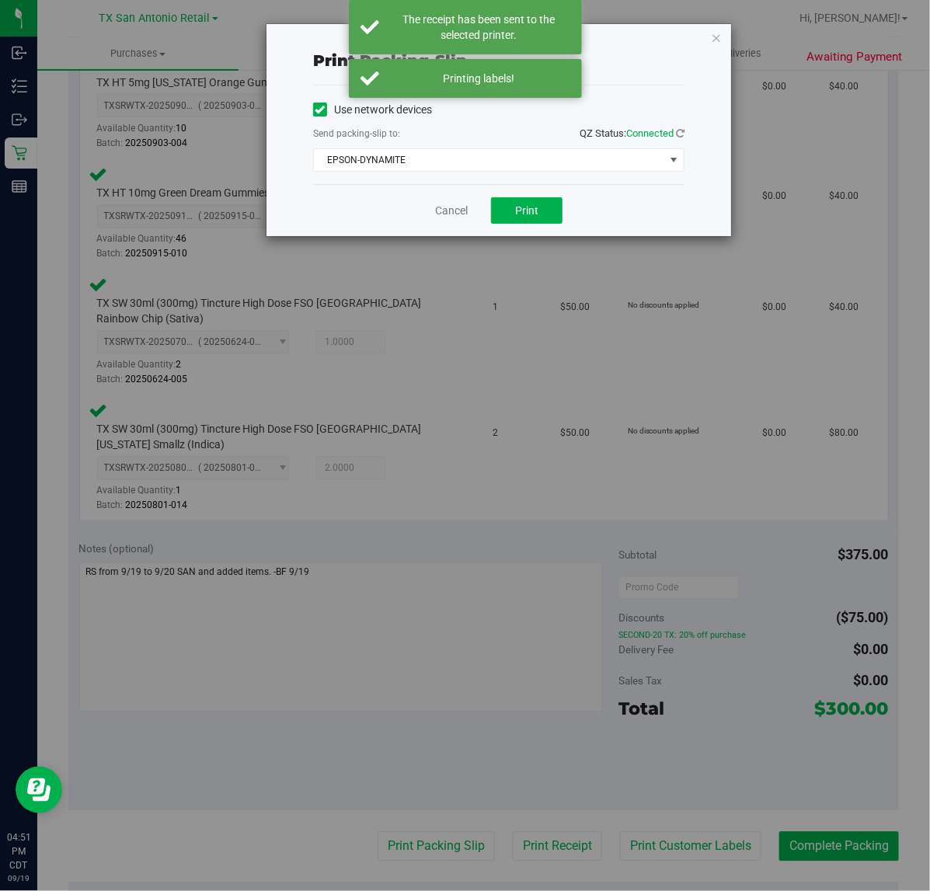
click at [521, 197] on div "Cancel Print" at bounding box center [498, 210] width 371 height 52
click at [526, 211] on span "Print" at bounding box center [526, 210] width 23 height 12
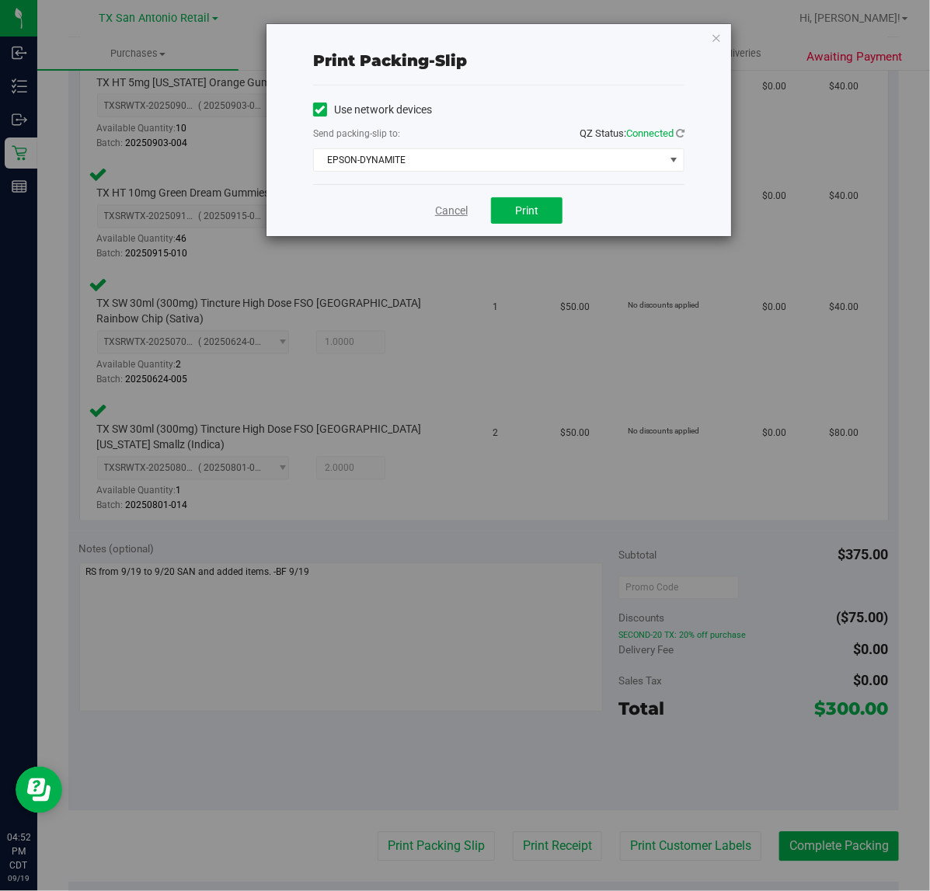
click at [451, 212] on link "Cancel" at bounding box center [451, 211] width 33 height 16
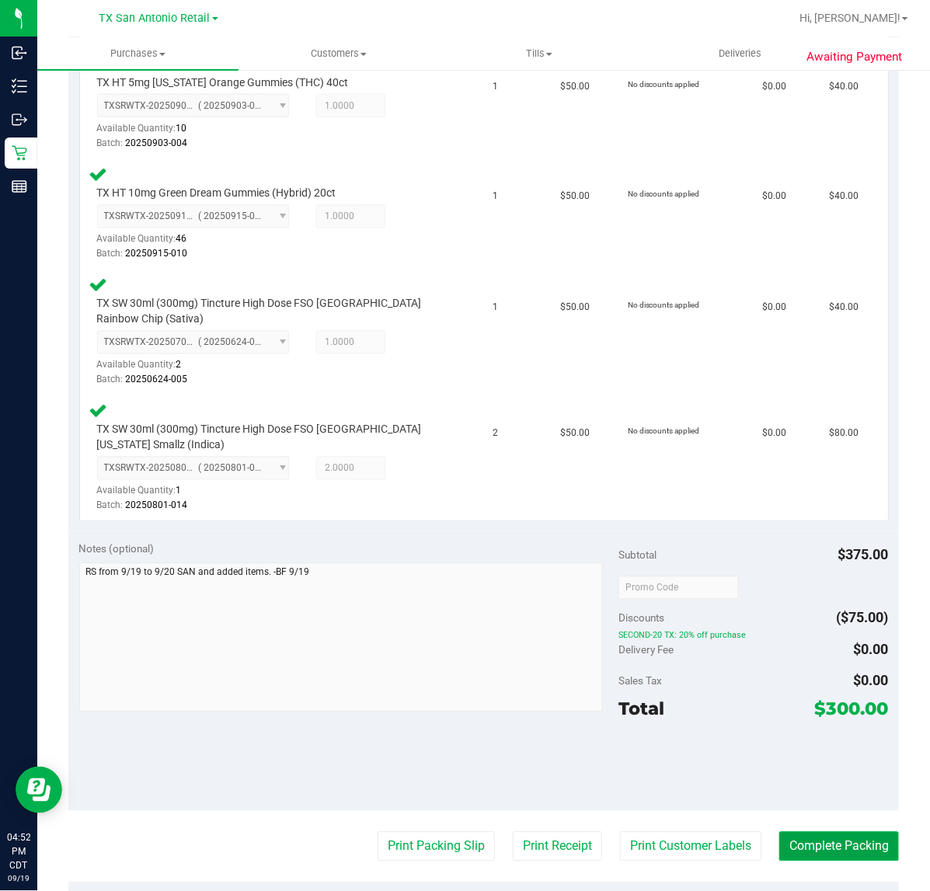
click at [817, 839] on button "Complete Packing" at bounding box center [839, 847] width 120 height 30
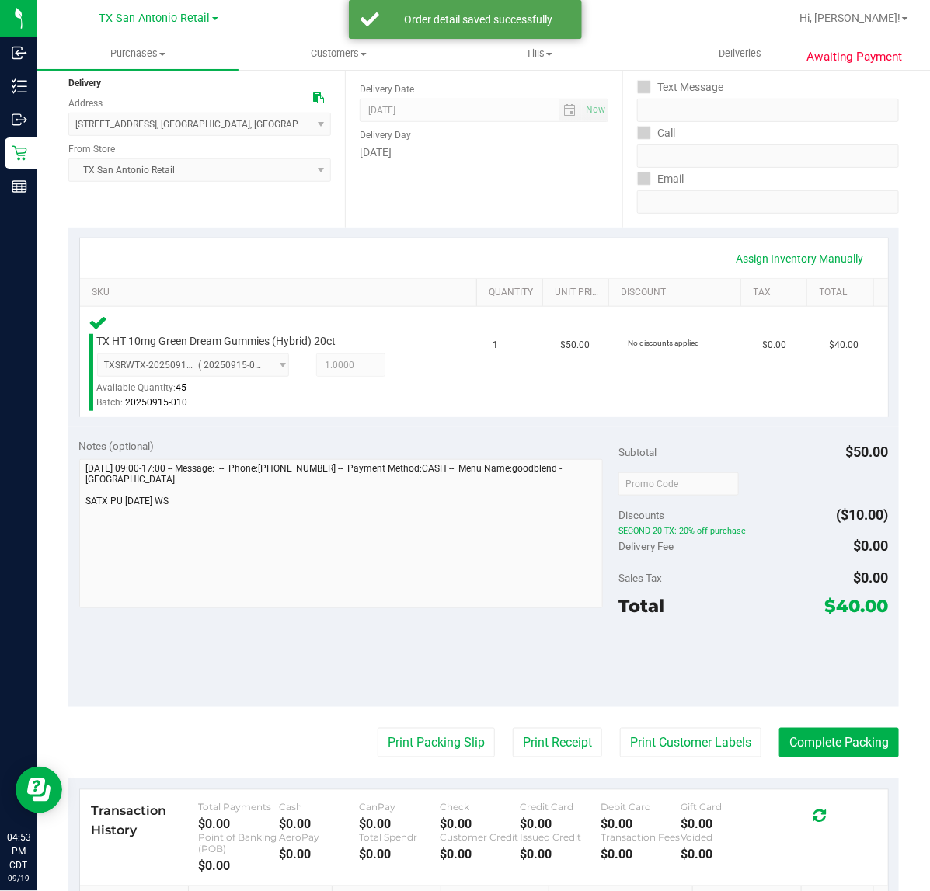
scroll to position [194, 0]
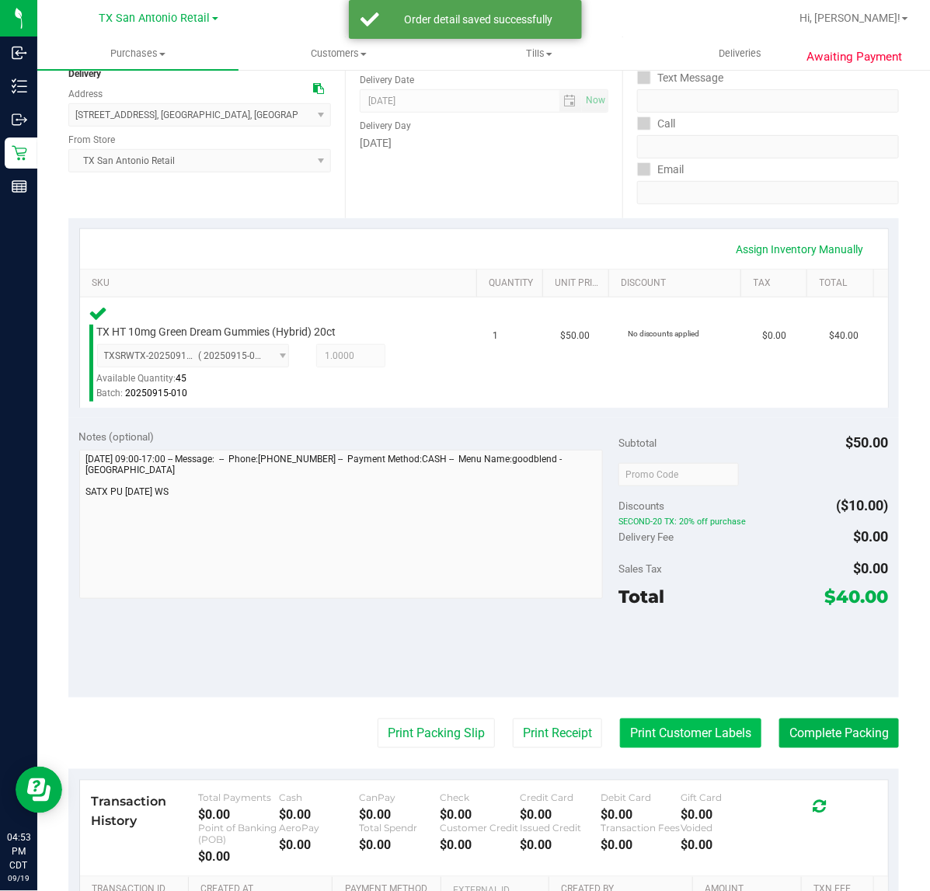
click at [641, 719] on button "Print Customer Labels" at bounding box center [690, 734] width 141 height 30
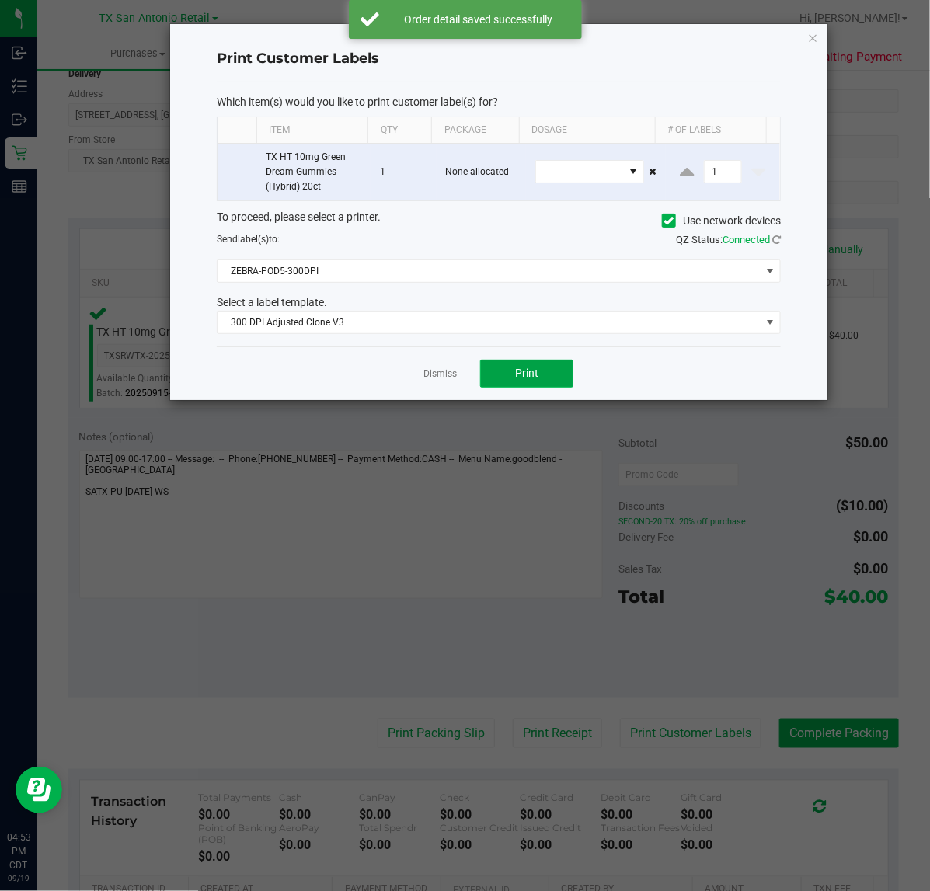
click at [519, 364] on button "Print" at bounding box center [526, 374] width 93 height 28
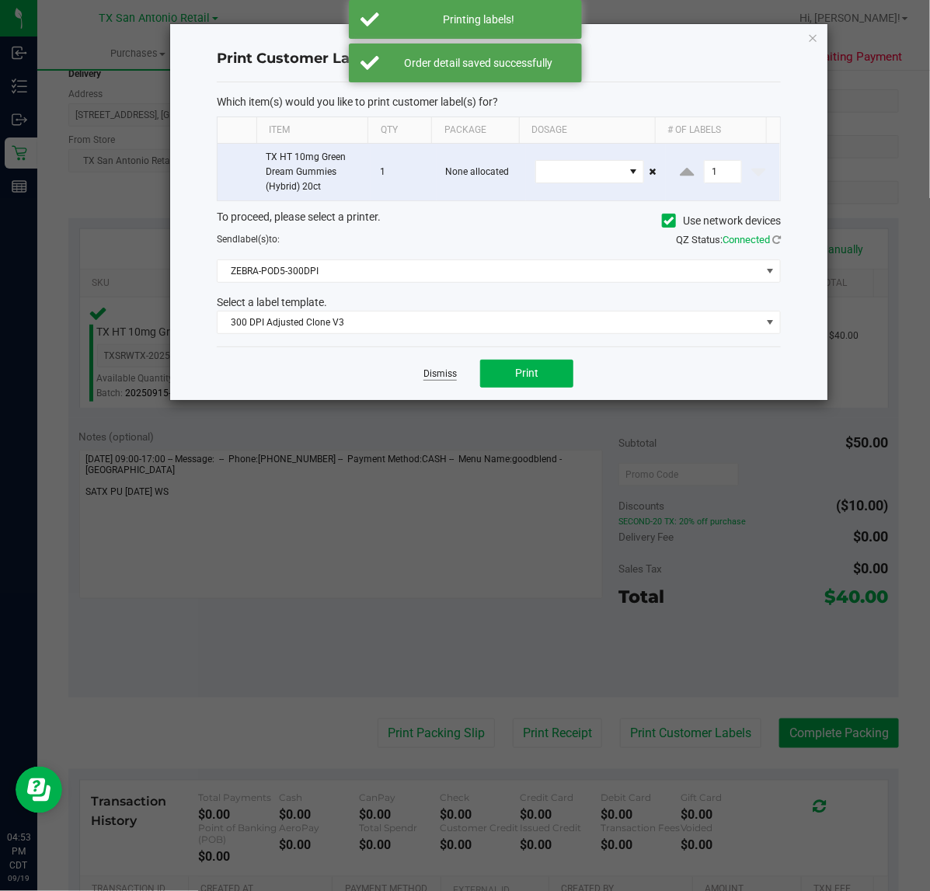
click at [432, 378] on link "Dismiss" at bounding box center [439, 373] width 33 height 13
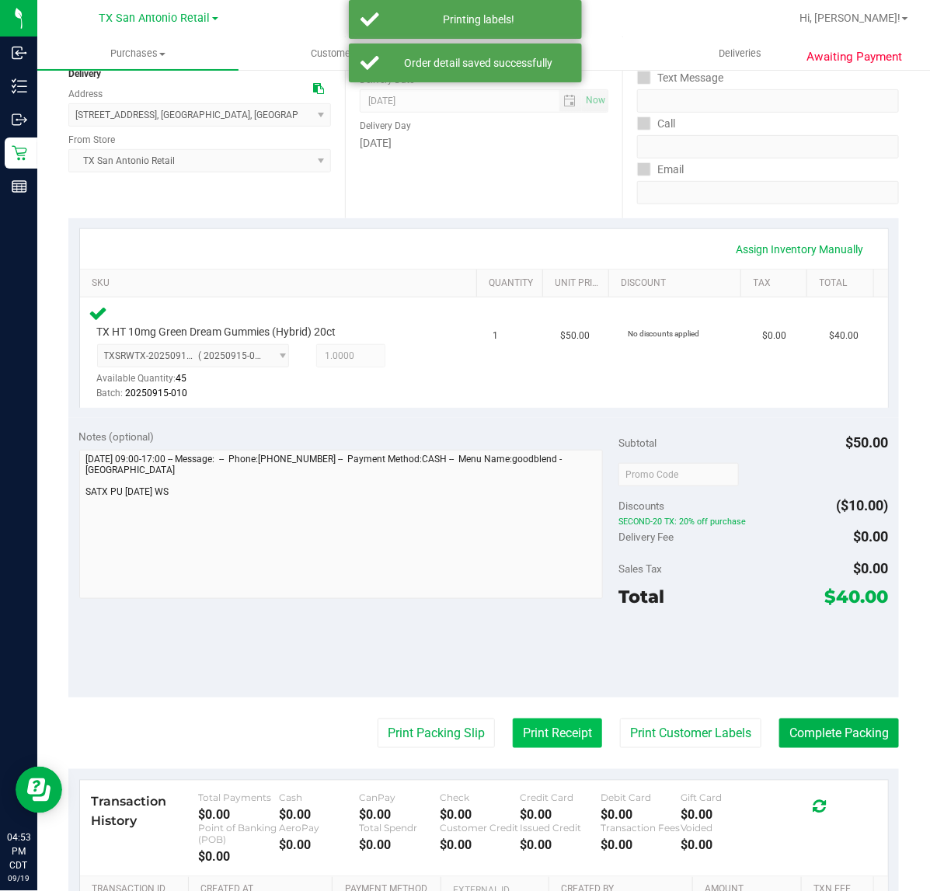
click at [553, 727] on button "Print Receipt" at bounding box center [557, 734] width 89 height 30
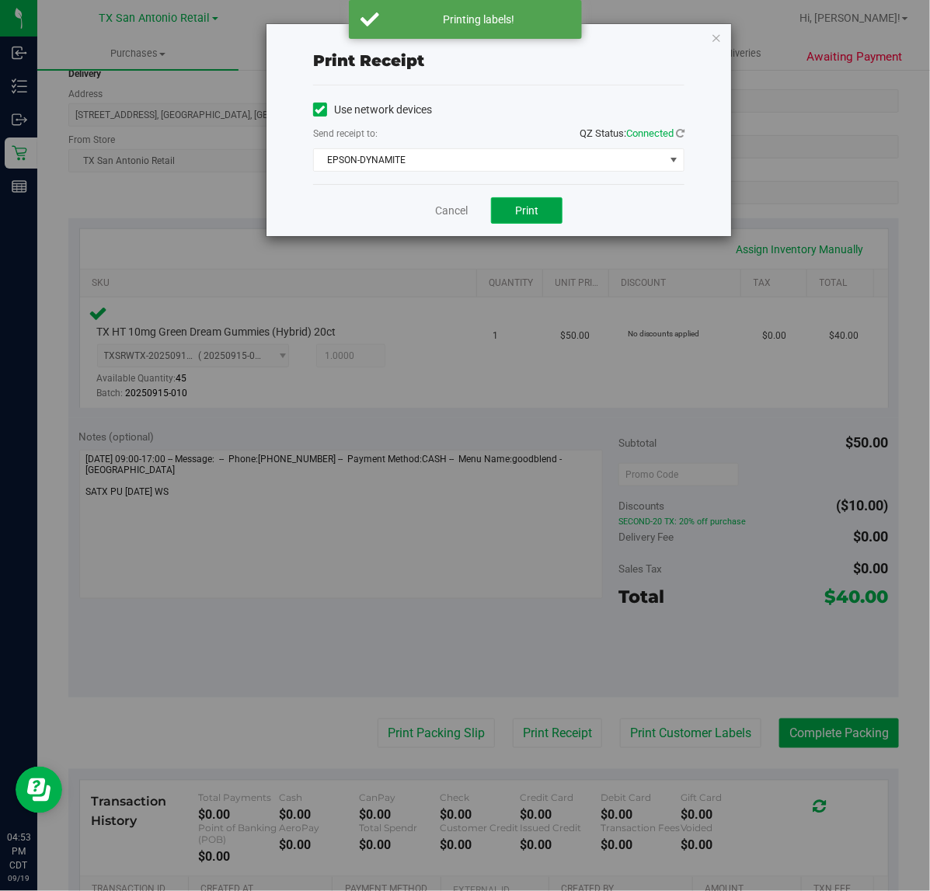
click at [509, 207] on button "Print" at bounding box center [526, 210] width 71 height 26
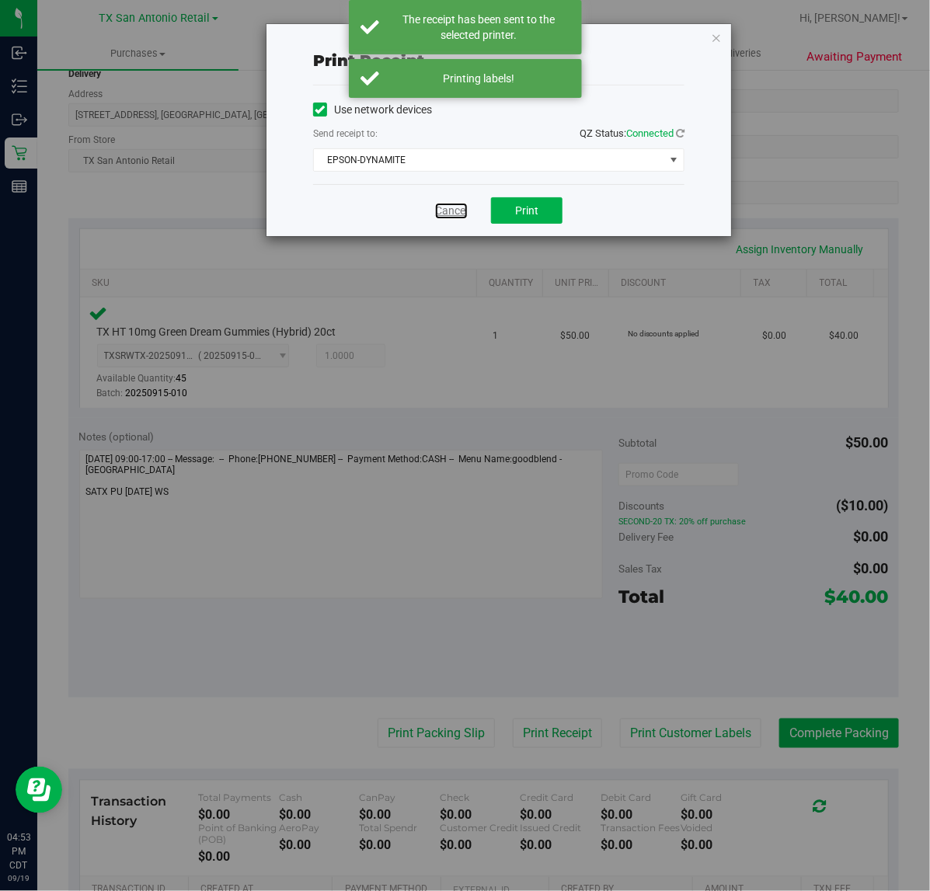
click at [465, 207] on link "Cancel" at bounding box center [451, 211] width 33 height 16
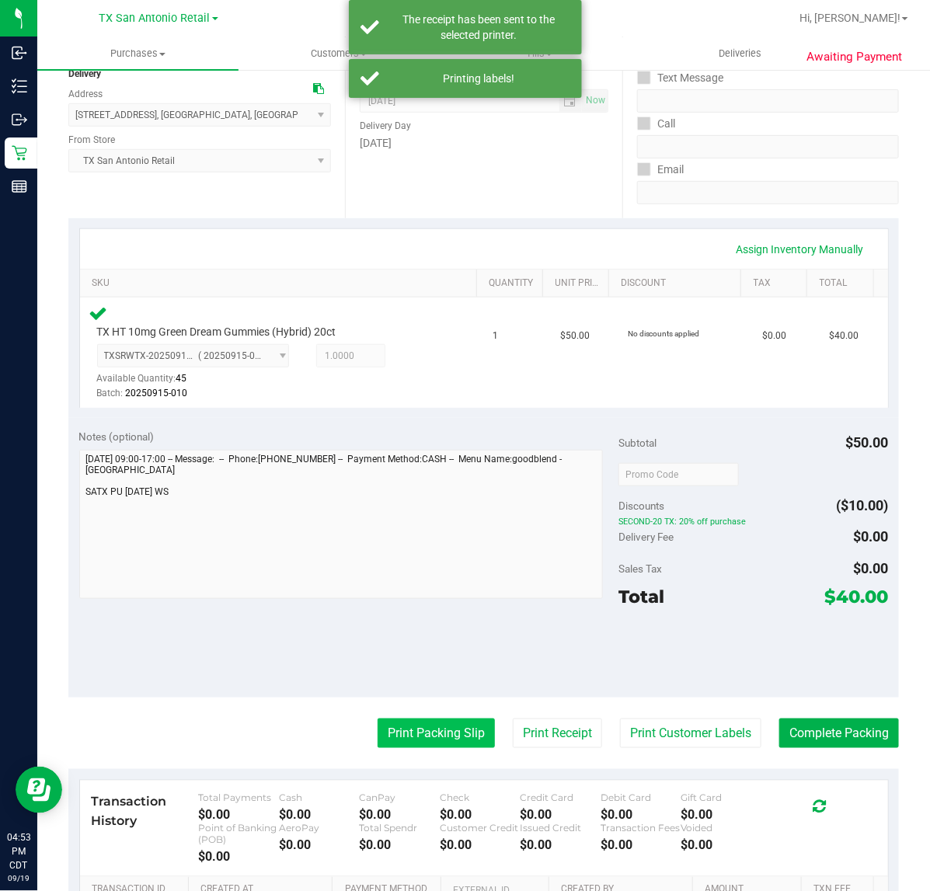
click at [412, 729] on button "Print Packing Slip" at bounding box center [436, 734] width 117 height 30
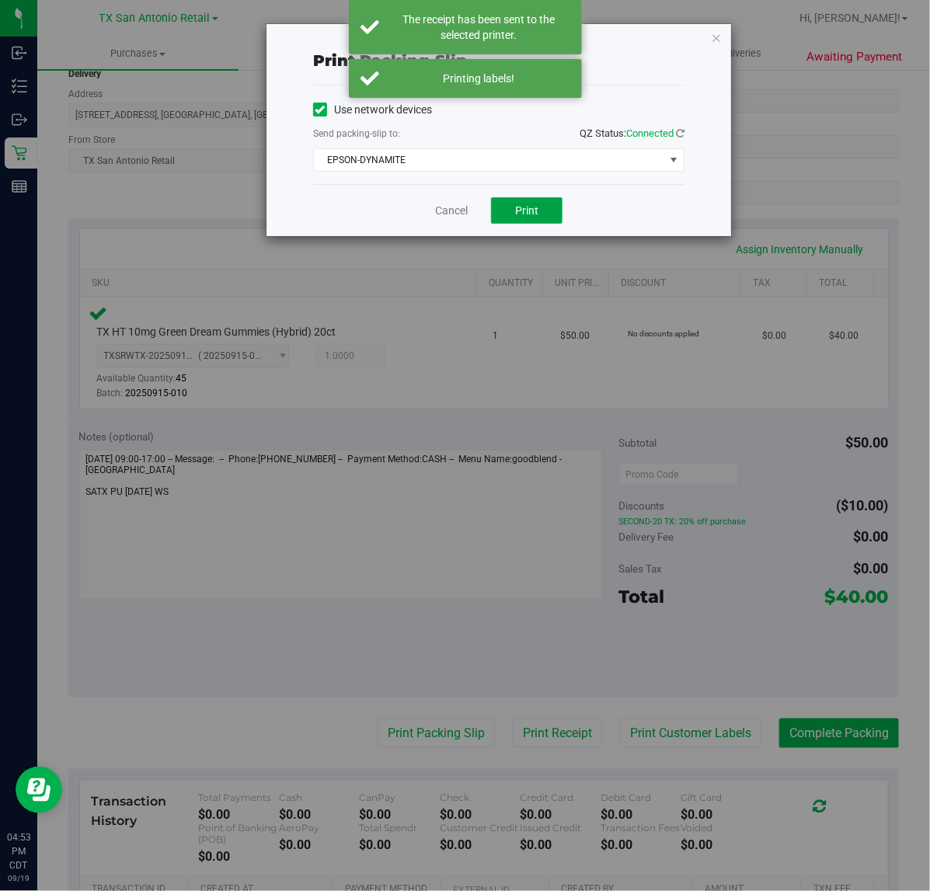
click at [522, 207] on span "Print" at bounding box center [526, 210] width 23 height 12
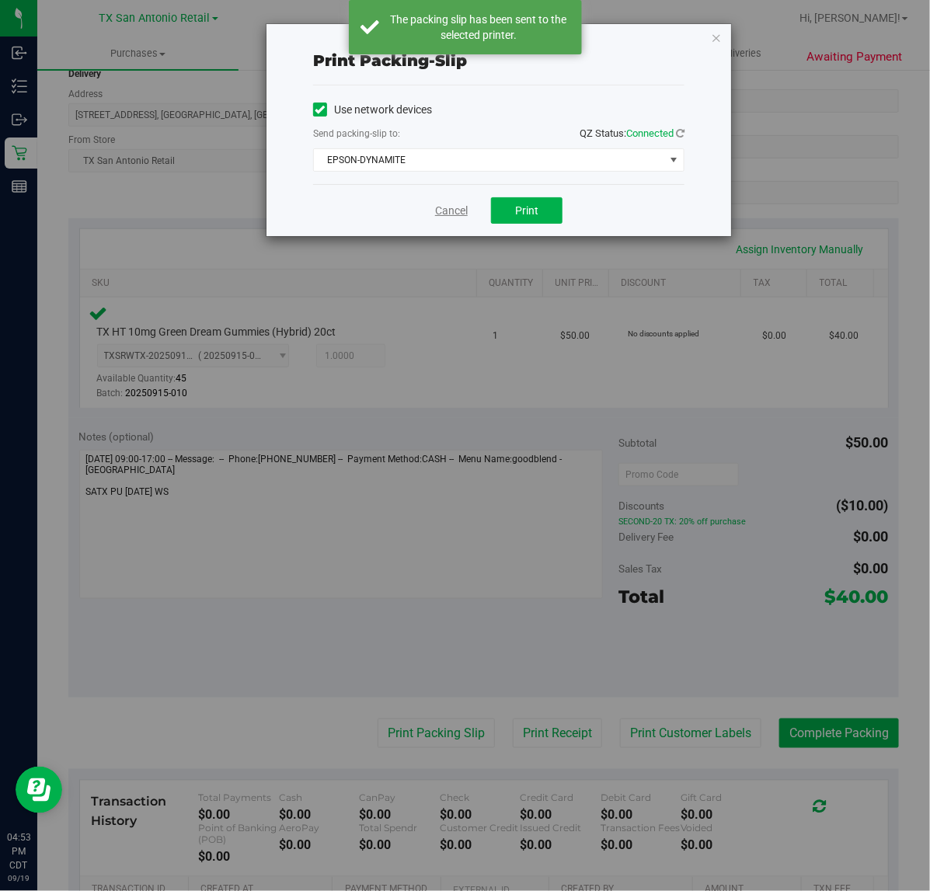
click at [437, 211] on link "Cancel" at bounding box center [451, 211] width 33 height 16
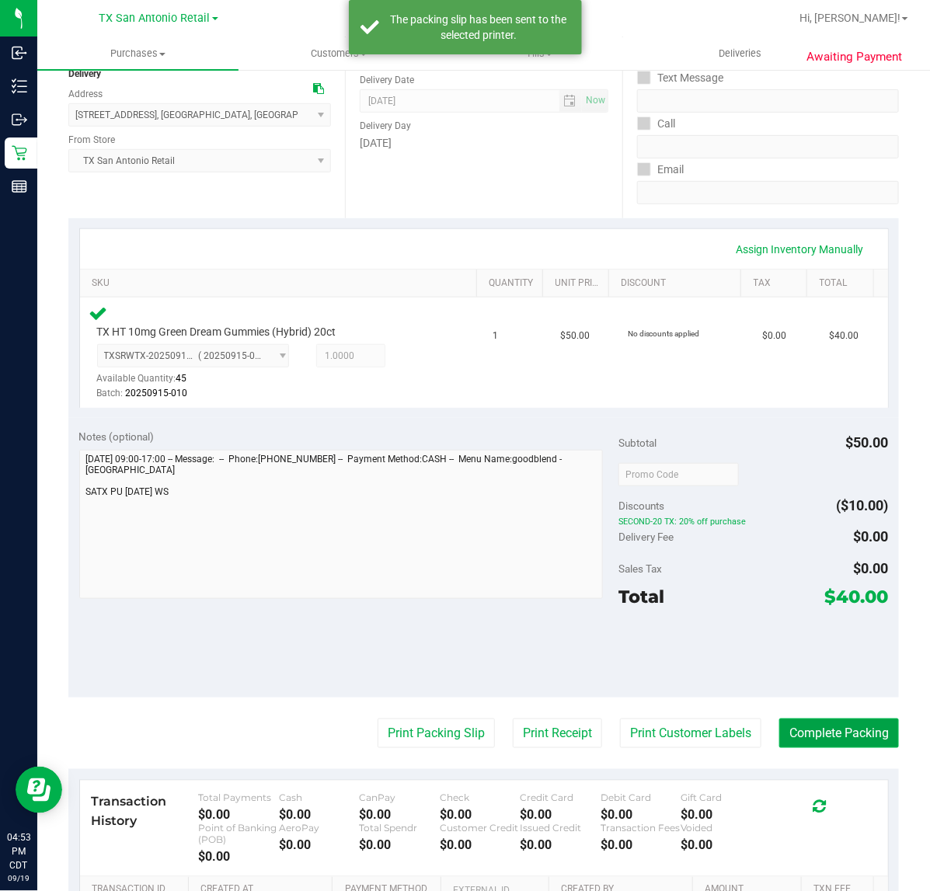
click at [860, 732] on button "Complete Packing" at bounding box center [839, 734] width 120 height 30
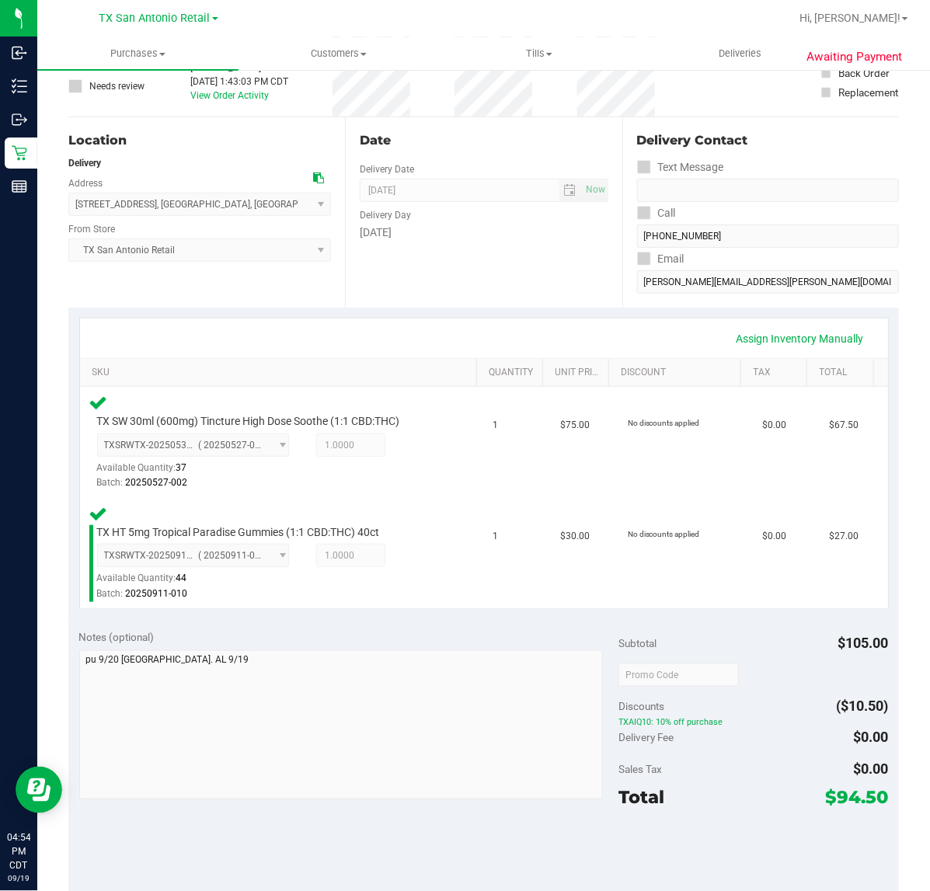
scroll to position [177, 0]
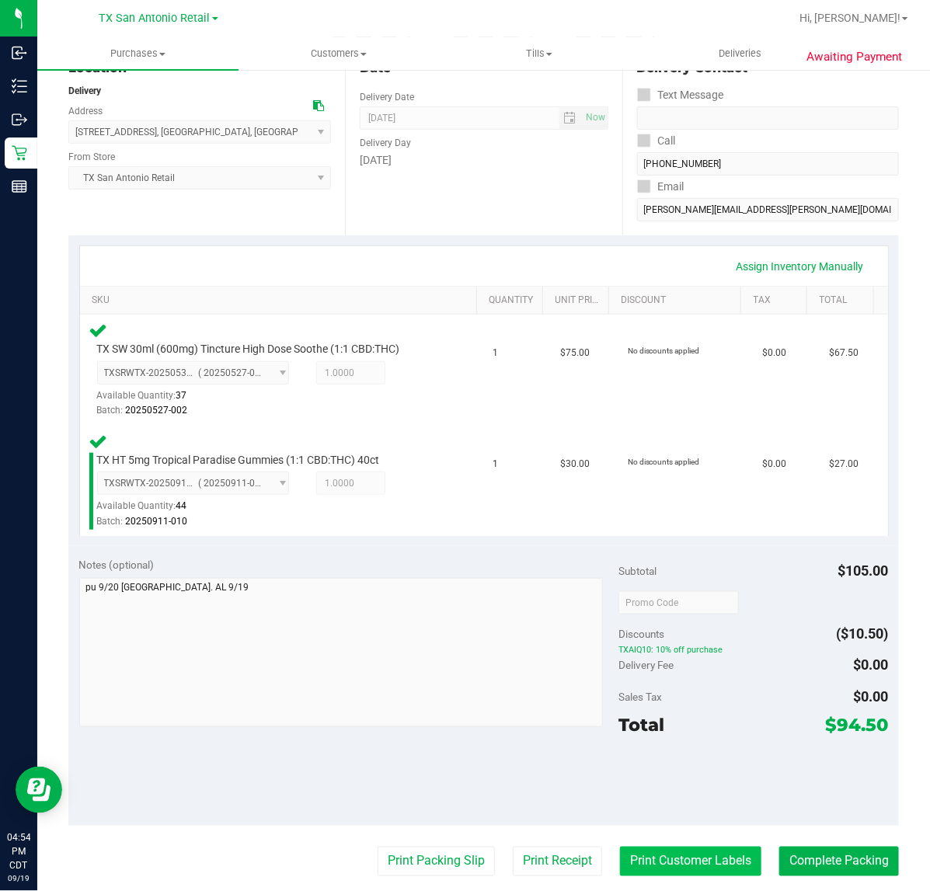
click at [659, 851] on button "Print Customer Labels" at bounding box center [690, 862] width 141 height 30
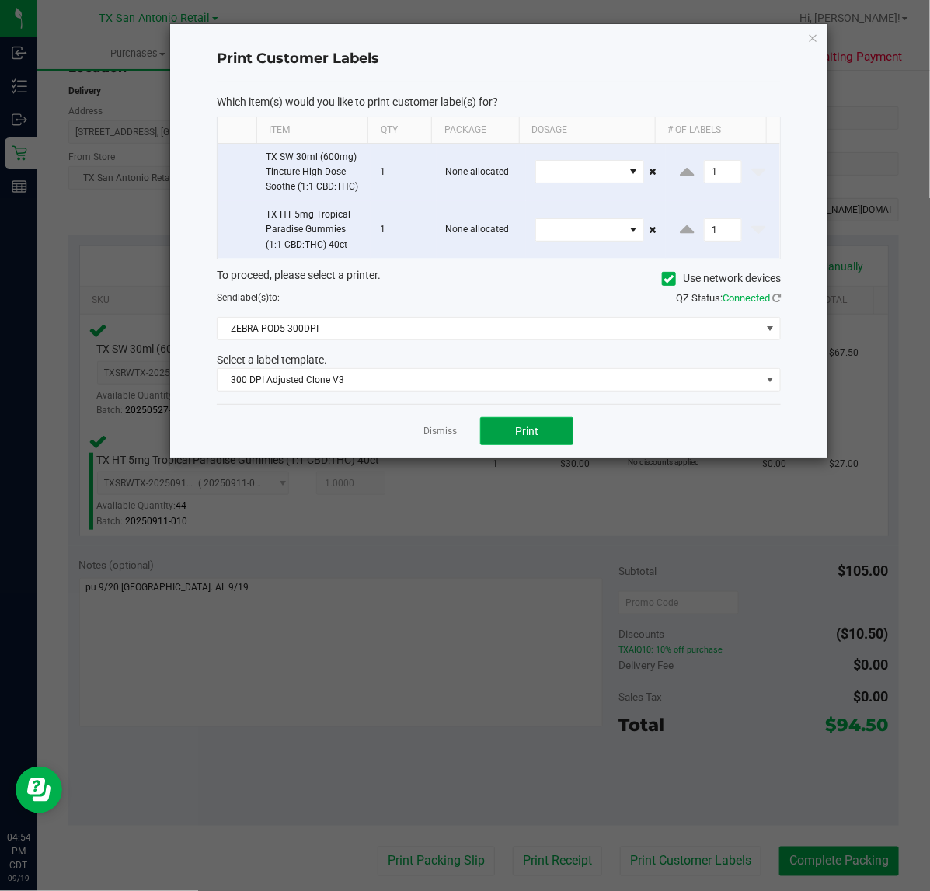
click at [538, 433] on span "Print" at bounding box center [526, 431] width 23 height 12
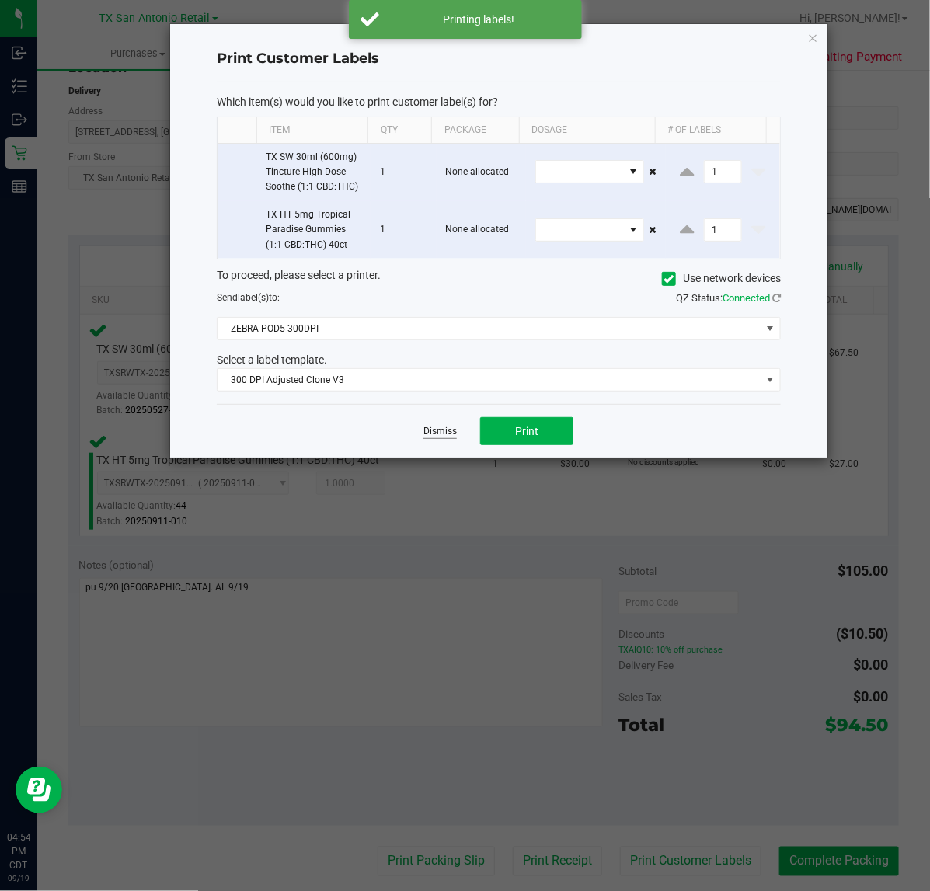
click at [437, 437] on link "Dismiss" at bounding box center [439, 431] width 33 height 13
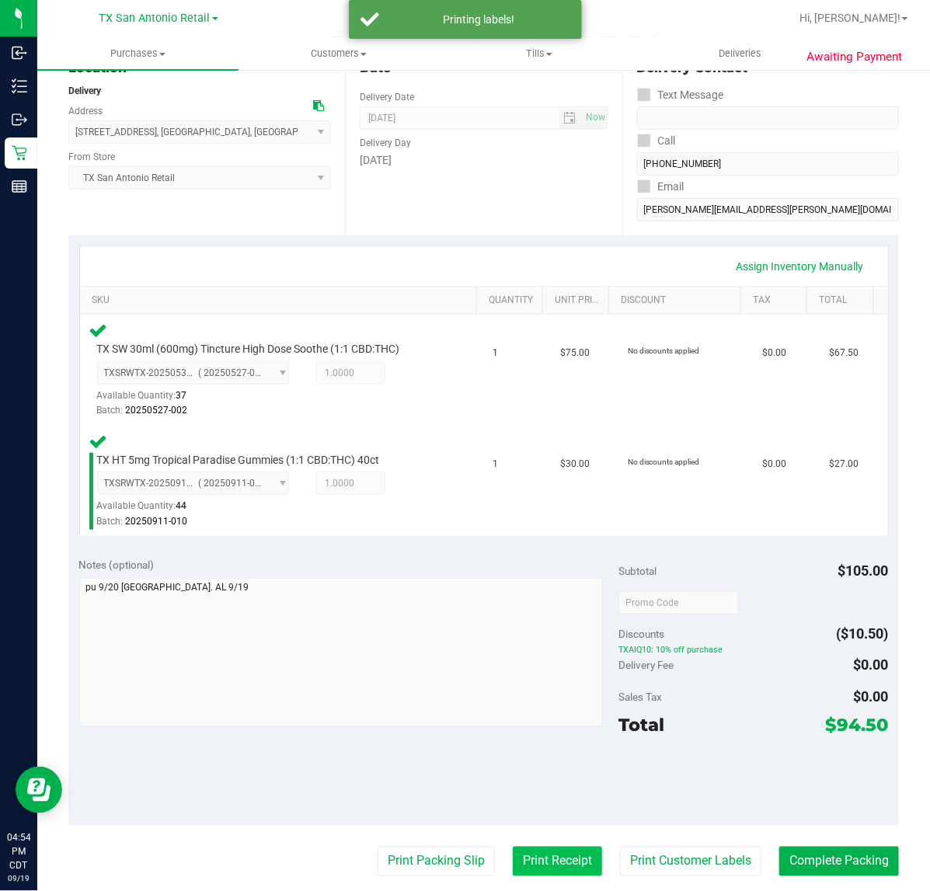
click at [568, 868] on button "Print Receipt" at bounding box center [557, 862] width 89 height 30
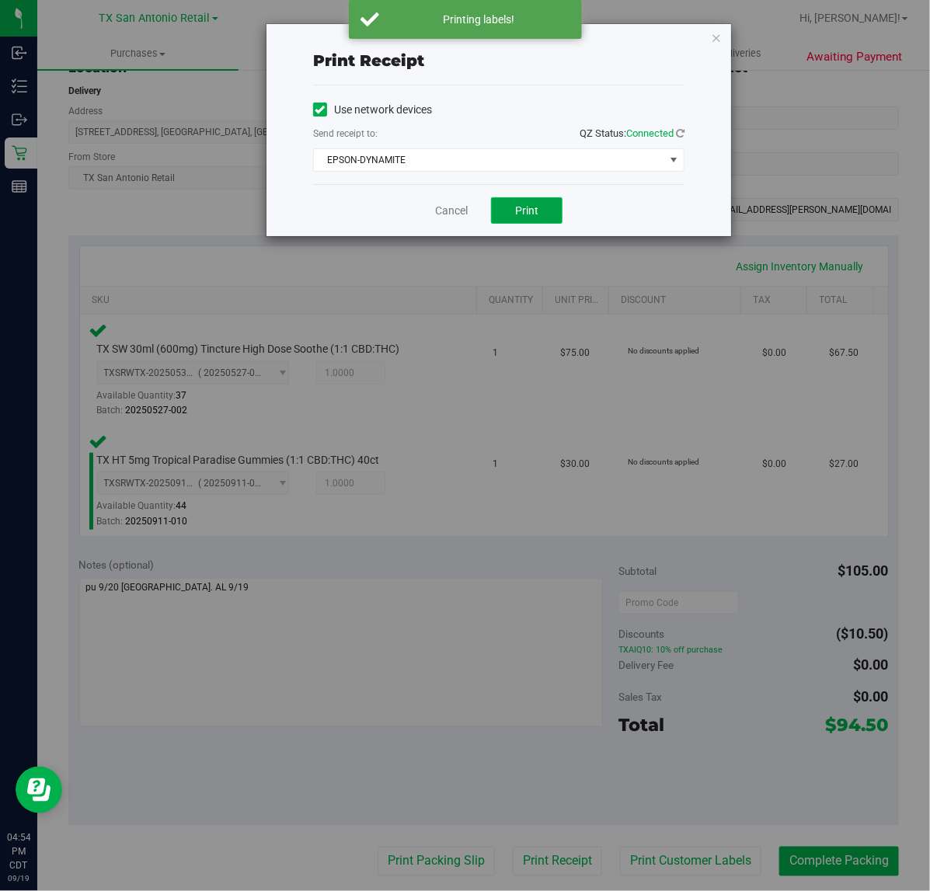
click at [526, 212] on span "Print" at bounding box center [526, 210] width 23 height 12
click at [435, 218] on link "Cancel" at bounding box center [451, 211] width 33 height 16
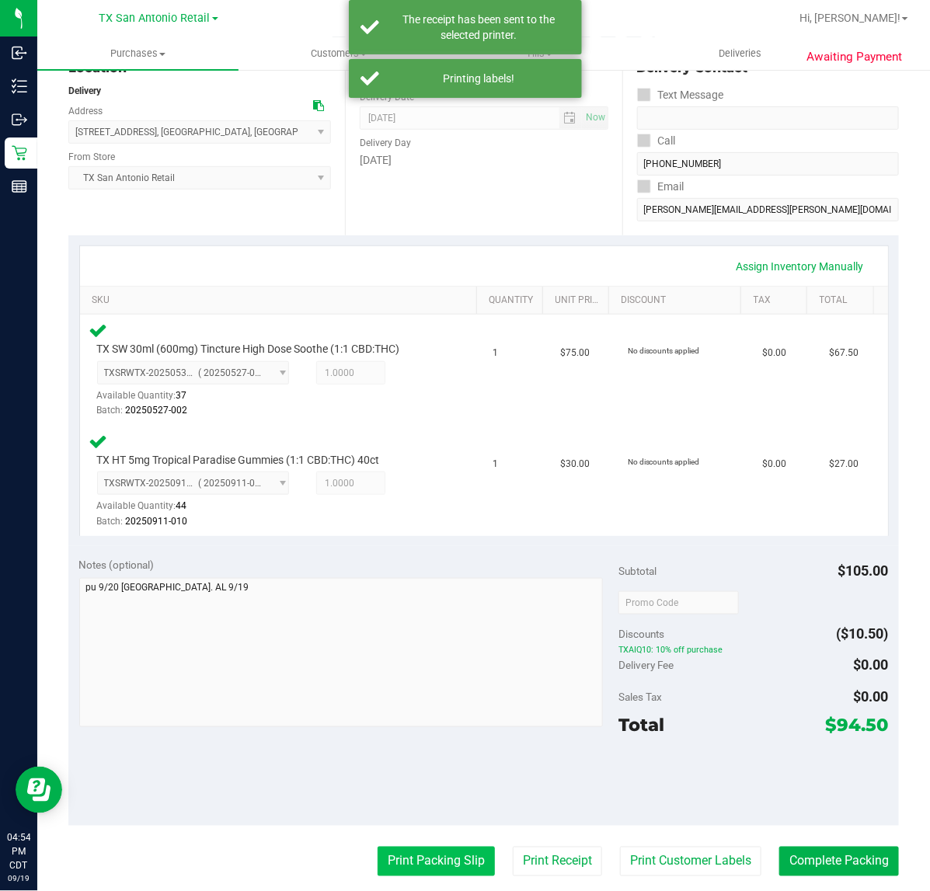
click at [427, 865] on button "Print Packing Slip" at bounding box center [436, 862] width 117 height 30
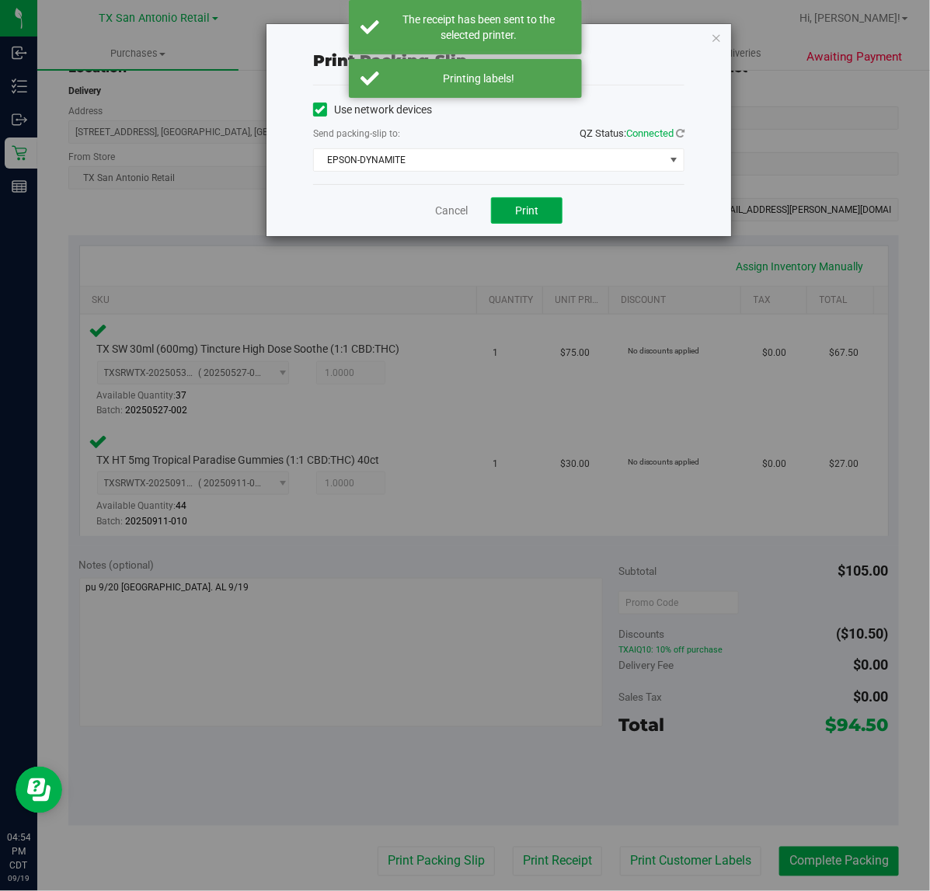
click at [527, 211] on span "Print" at bounding box center [526, 210] width 23 height 12
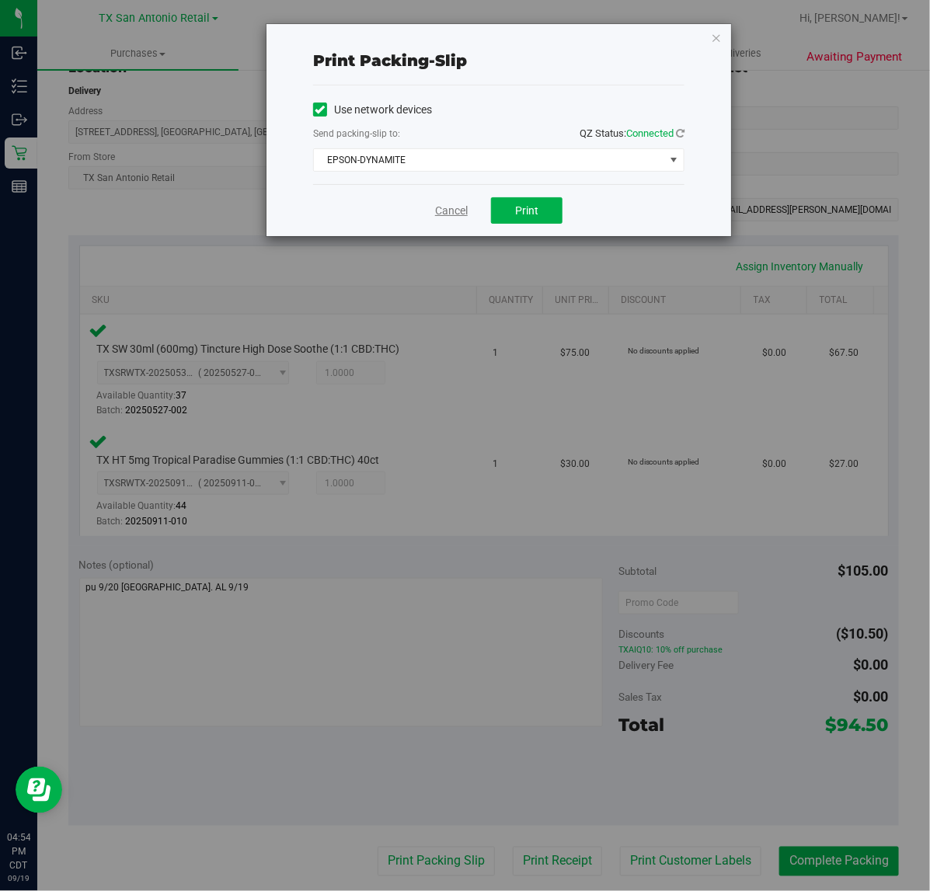
click at [440, 211] on link "Cancel" at bounding box center [451, 211] width 33 height 16
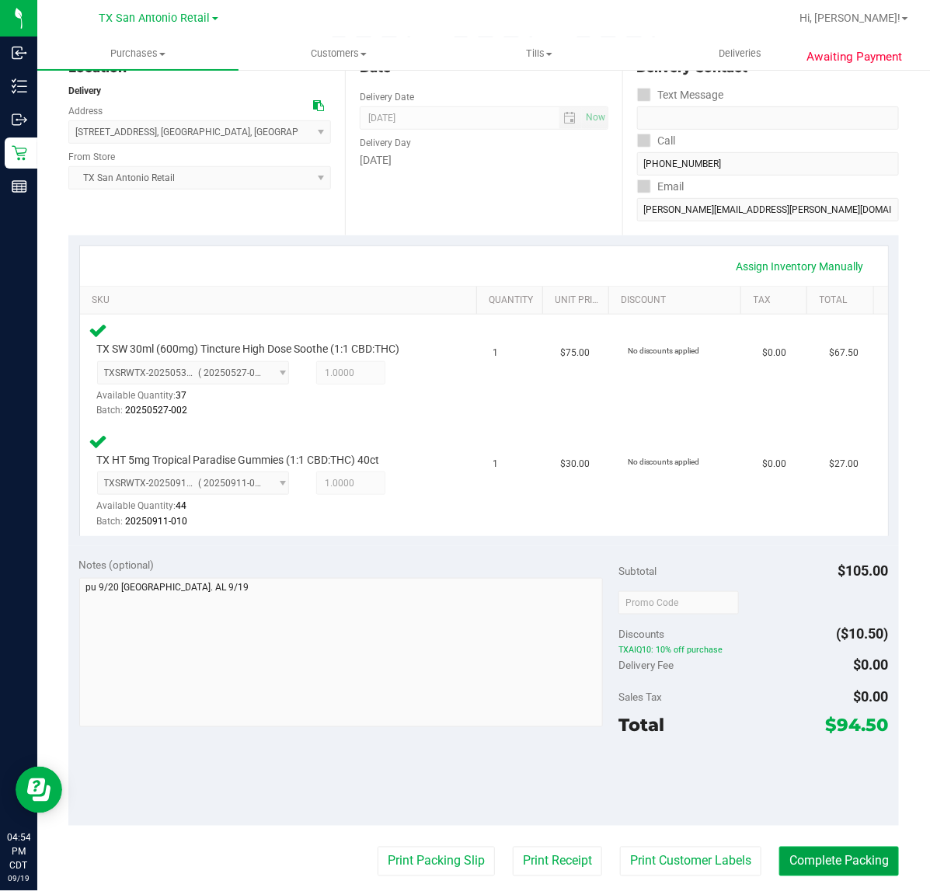
click at [802, 847] on button "Complete Packing" at bounding box center [839, 862] width 120 height 30
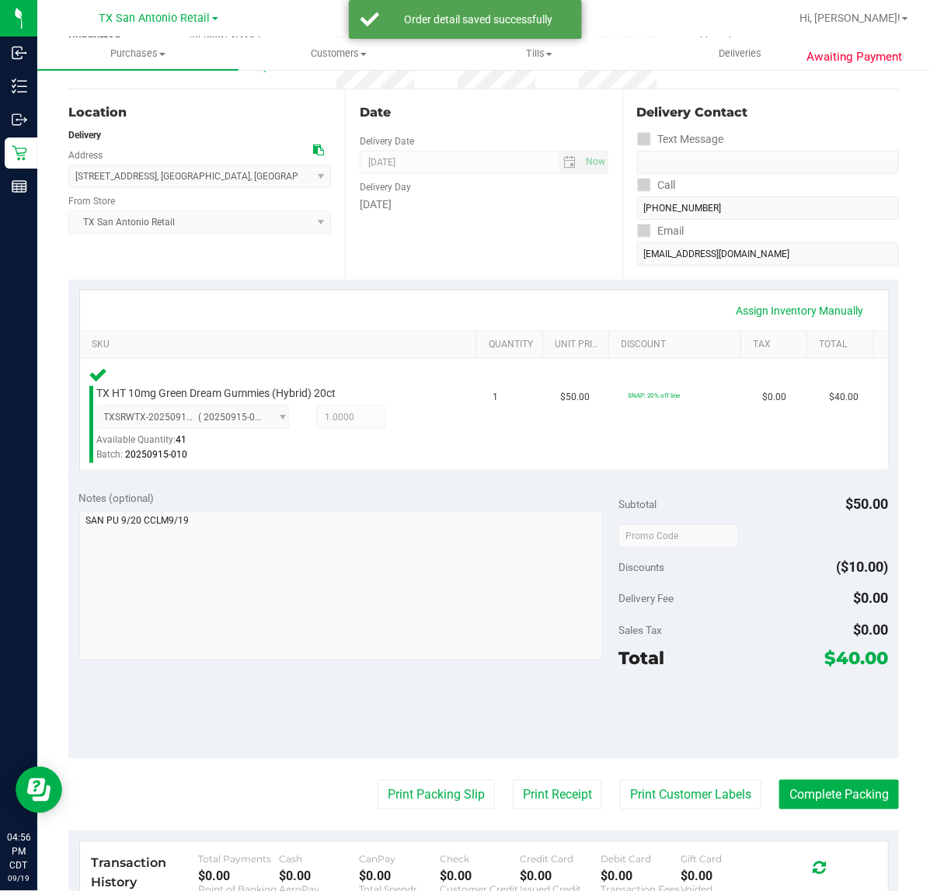
scroll to position [278, 0]
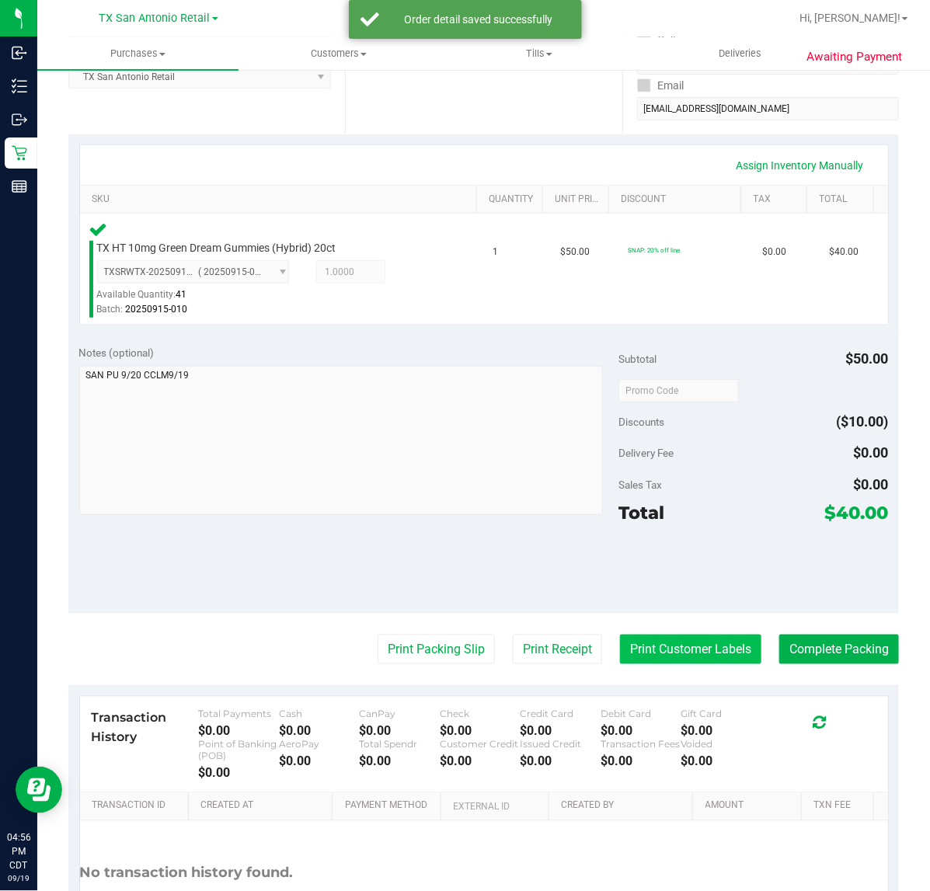
click at [696, 639] on button "Print Customer Labels" at bounding box center [690, 650] width 141 height 30
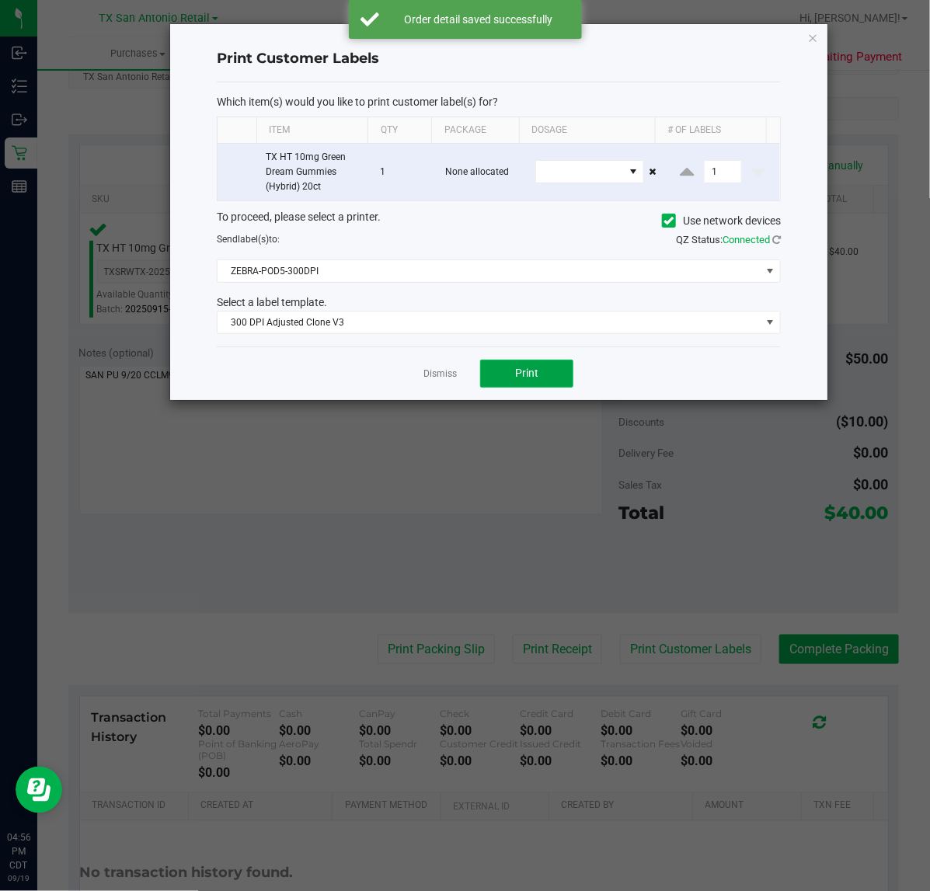
click at [558, 381] on button "Print" at bounding box center [526, 374] width 93 height 28
click at [443, 375] on link "Dismiss" at bounding box center [439, 373] width 33 height 13
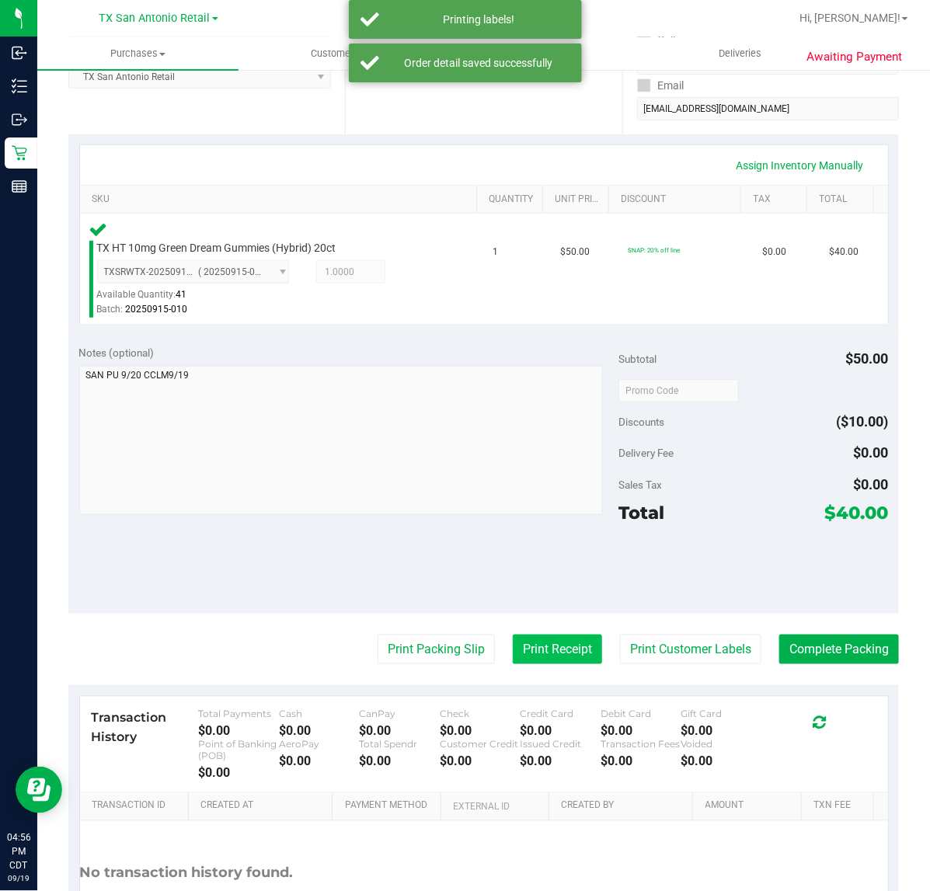
click at [522, 635] on button "Print Receipt" at bounding box center [557, 650] width 89 height 30
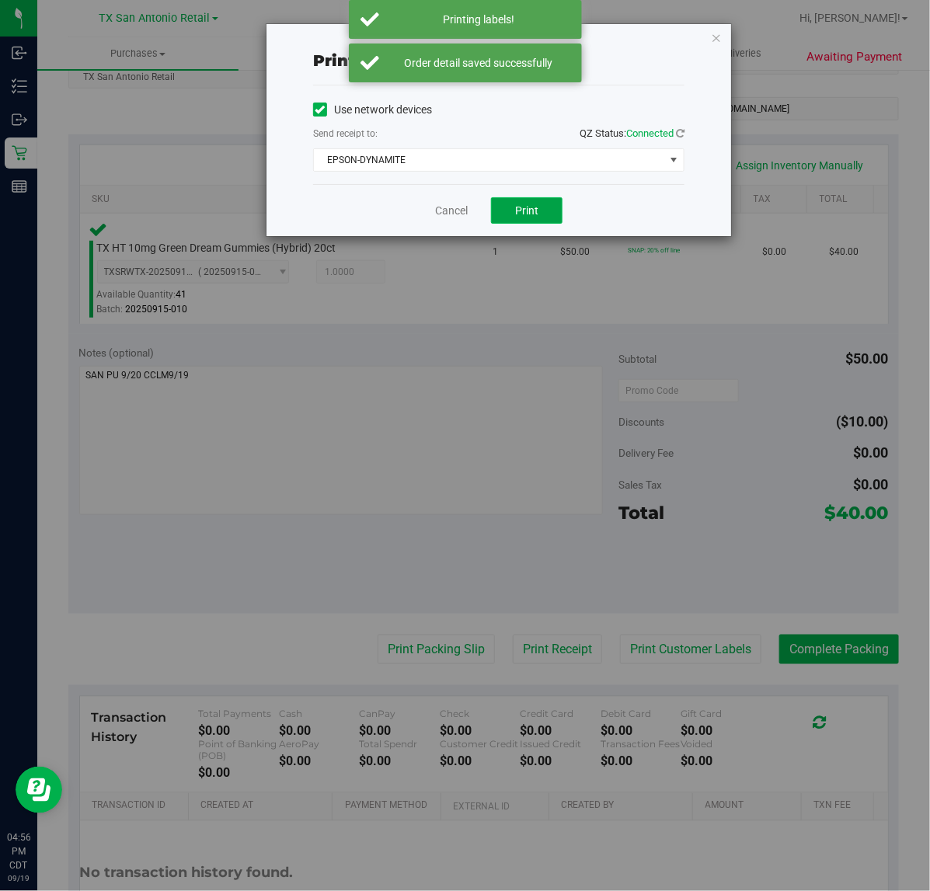
click at [541, 214] on button "Print" at bounding box center [526, 210] width 71 height 26
click at [439, 211] on link "Cancel" at bounding box center [445, 211] width 33 height 16
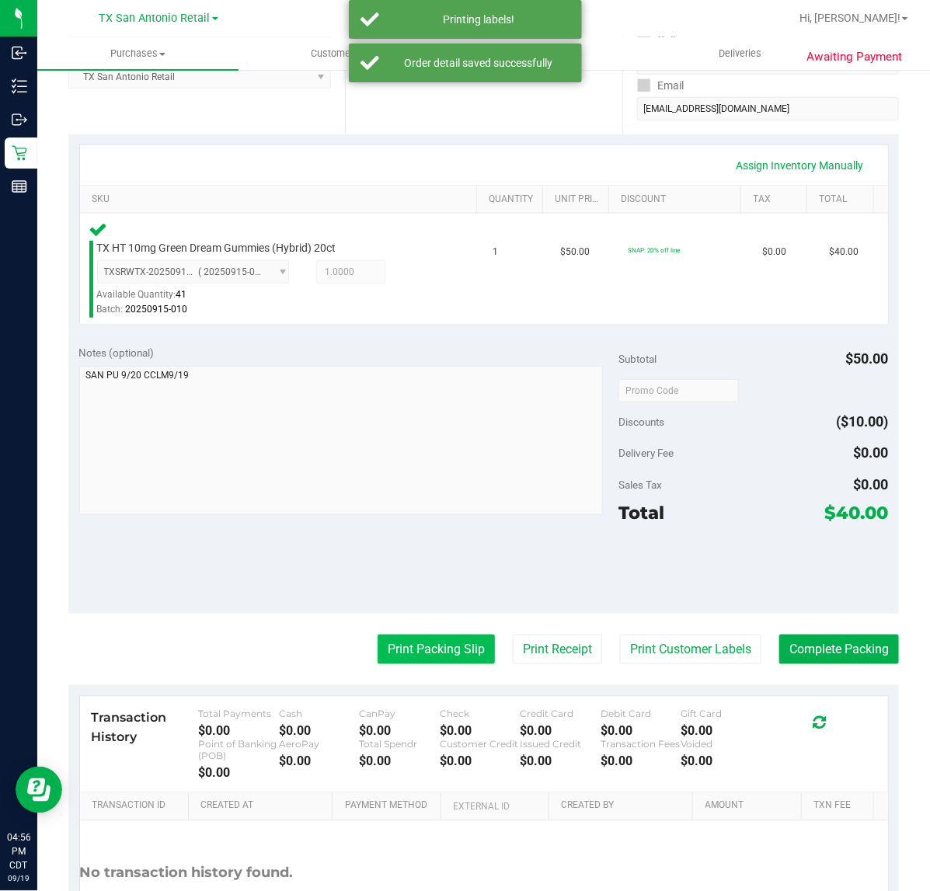
click at [413, 645] on button "Print Packing Slip" at bounding box center [436, 650] width 117 height 30
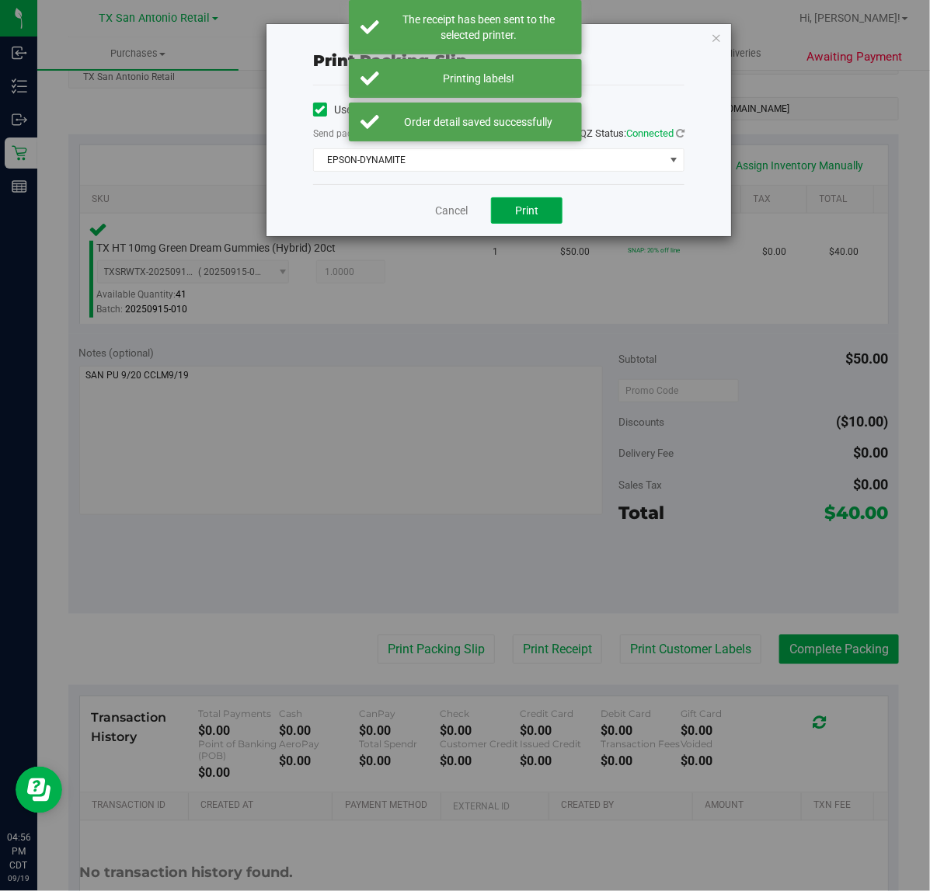
click at [528, 204] on button "Print" at bounding box center [526, 210] width 71 height 26
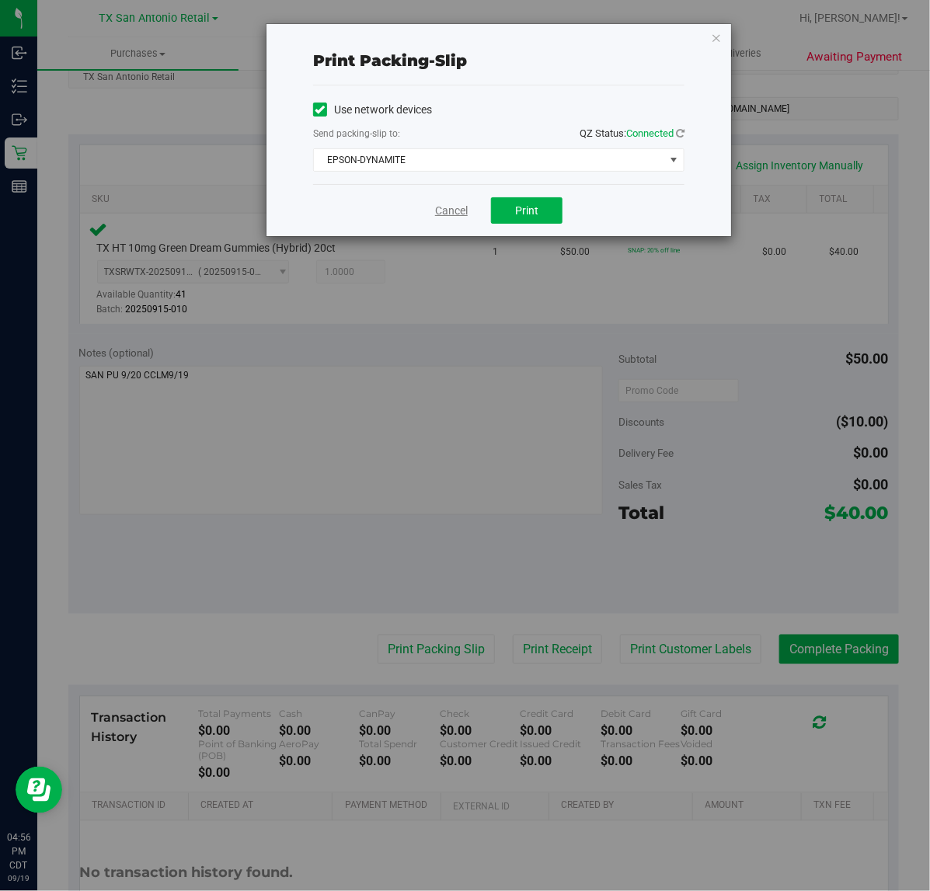
click at [449, 203] on link "Cancel" at bounding box center [451, 211] width 33 height 16
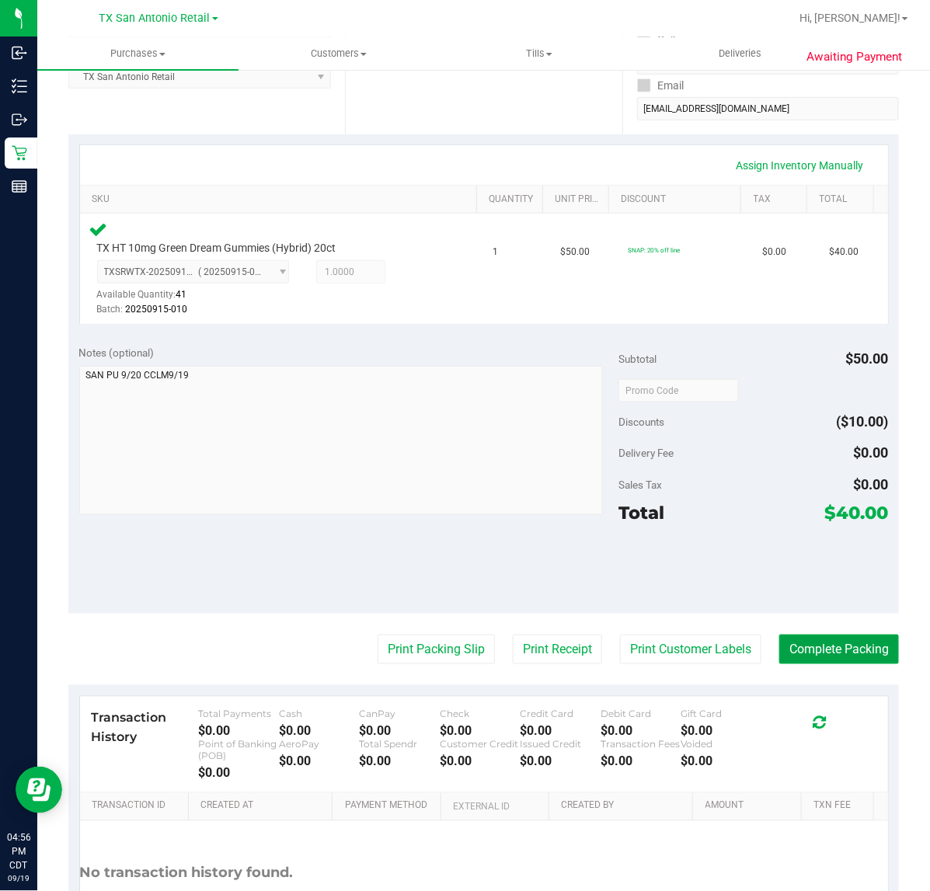
drag, startPoint x: 821, startPoint y: 642, endPoint x: 820, endPoint y: 620, distance: 22.6
click at [821, 642] on button "Complete Packing" at bounding box center [839, 650] width 120 height 30
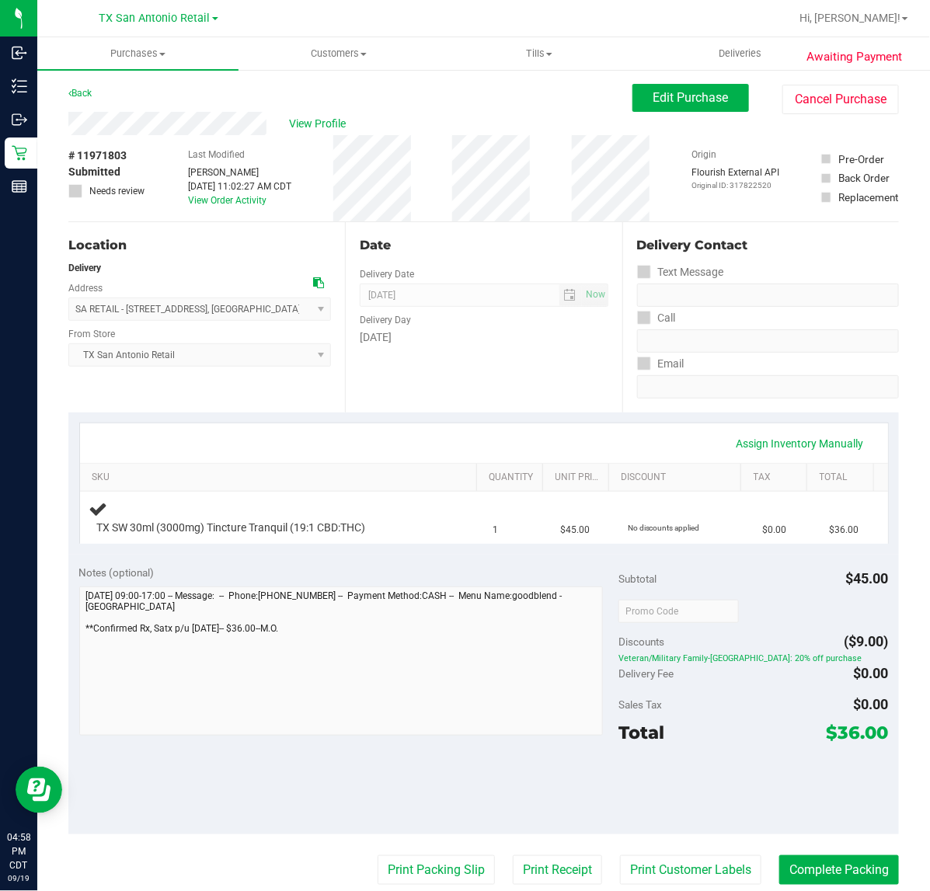
click at [538, 356] on div "Date Delivery Date [DATE] Now [DATE] 07:00 AM Now Delivery Day [DATE]" at bounding box center [483, 317] width 277 height 190
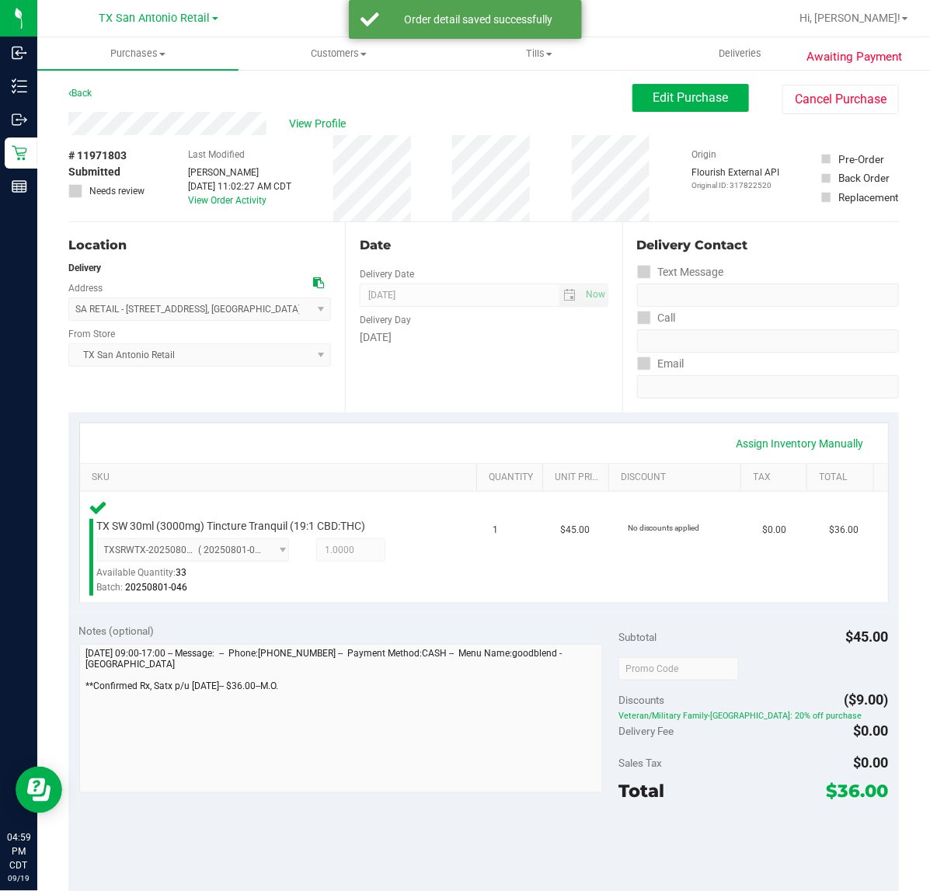
scroll to position [194, 0]
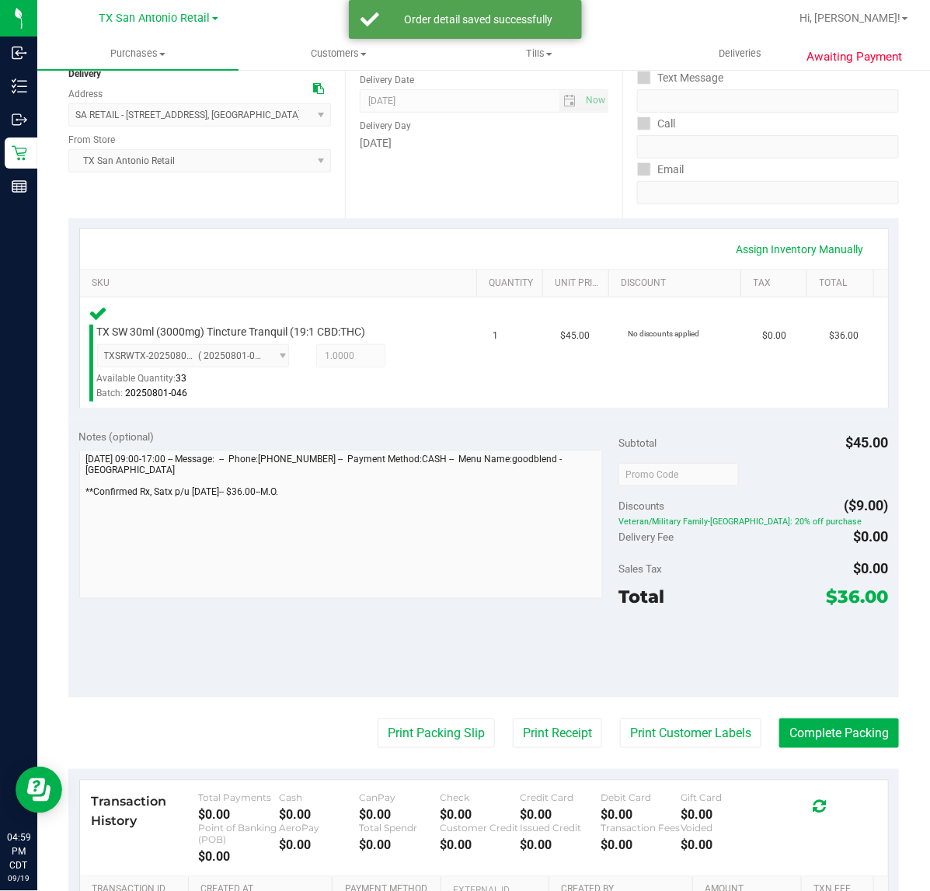
click at [719, 715] on purchase-details "Back Edit Purchase Cancel Purchase View Profile # 11971803 Submitted Needs revi…" at bounding box center [483, 481] width 830 height 1182
click at [713, 721] on button "Print Customer Labels" at bounding box center [690, 734] width 141 height 30
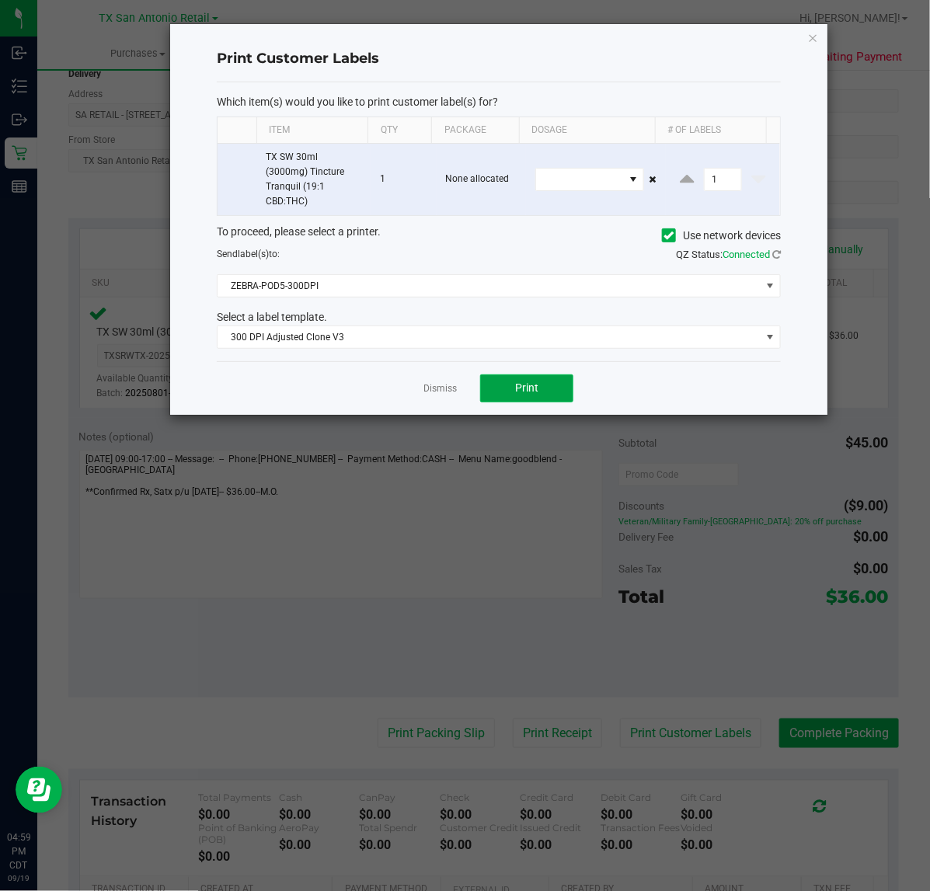
click at [523, 387] on span "Print" at bounding box center [526, 387] width 23 height 12
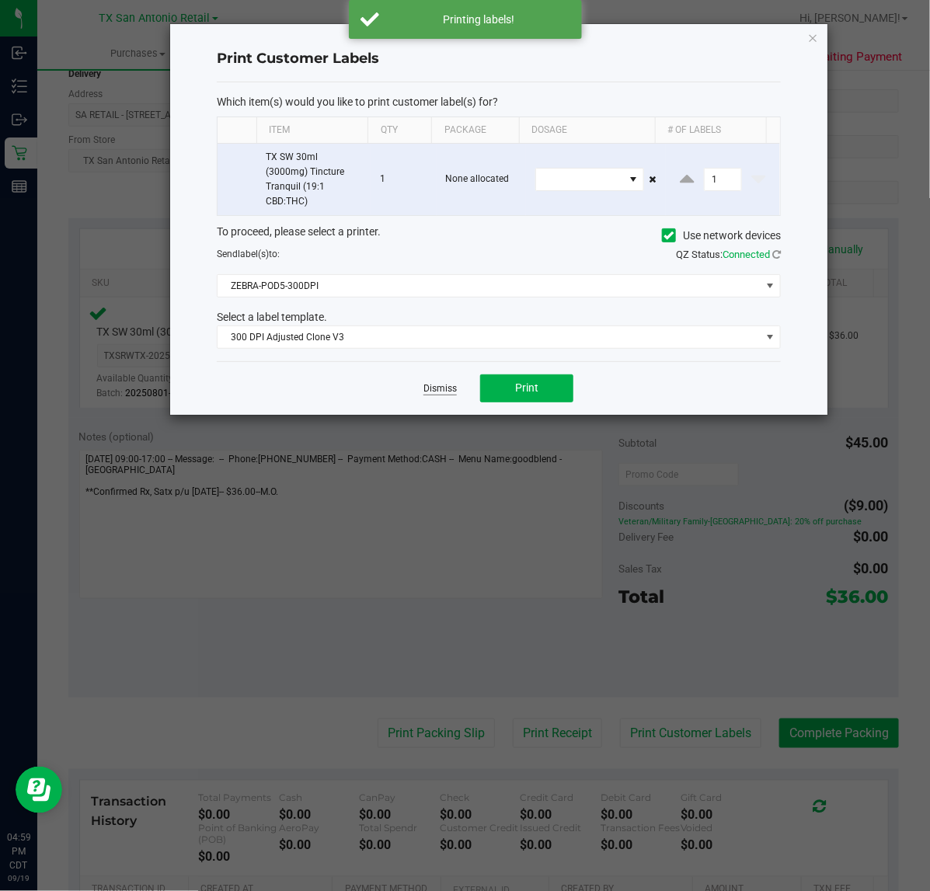
click at [444, 389] on link "Dismiss" at bounding box center [439, 388] width 33 height 13
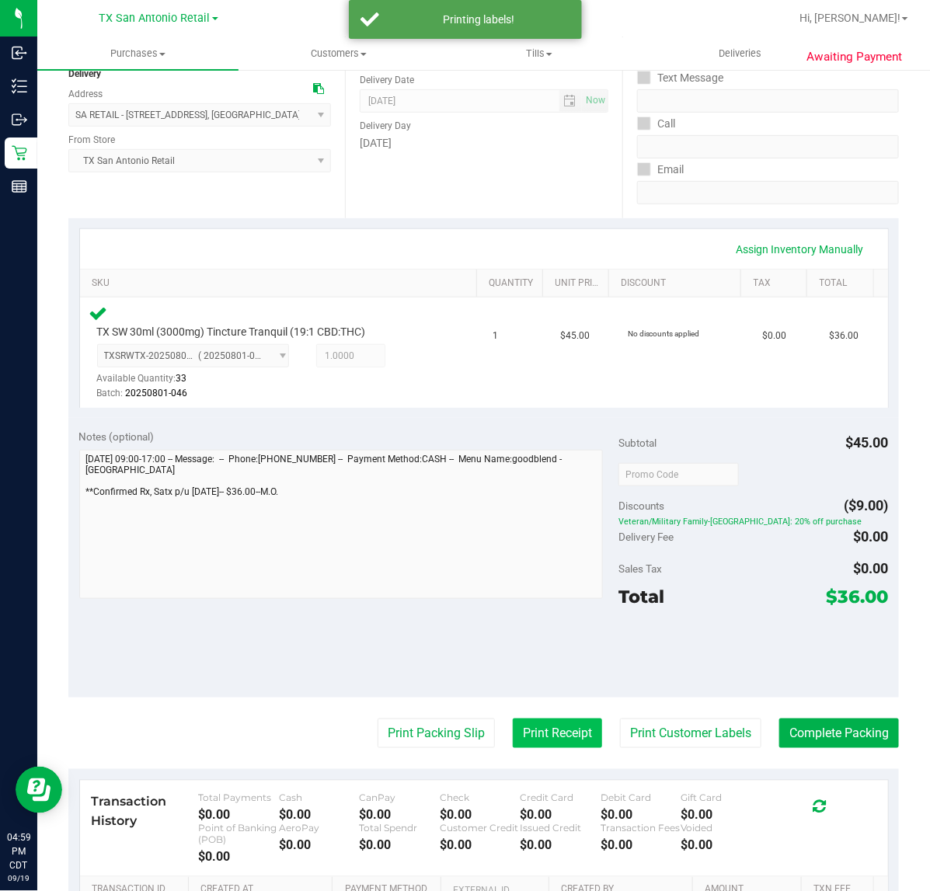
click at [514, 740] on button "Print Receipt" at bounding box center [557, 734] width 89 height 30
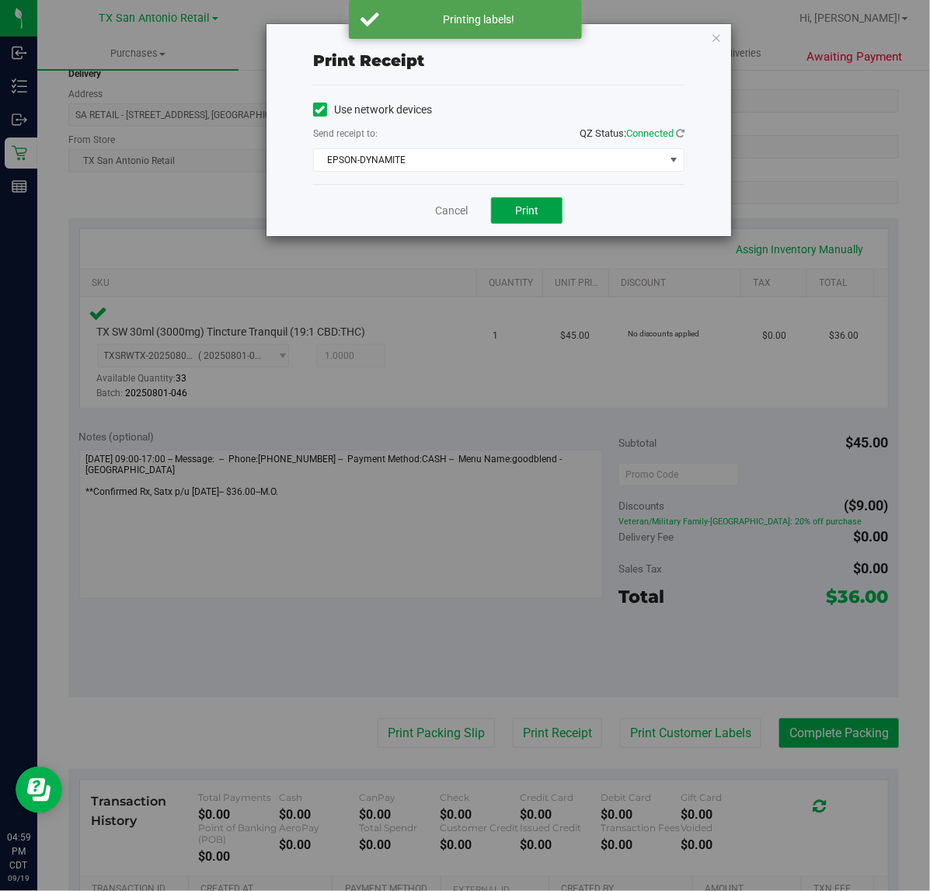
click at [532, 206] on span "Print" at bounding box center [526, 210] width 23 height 12
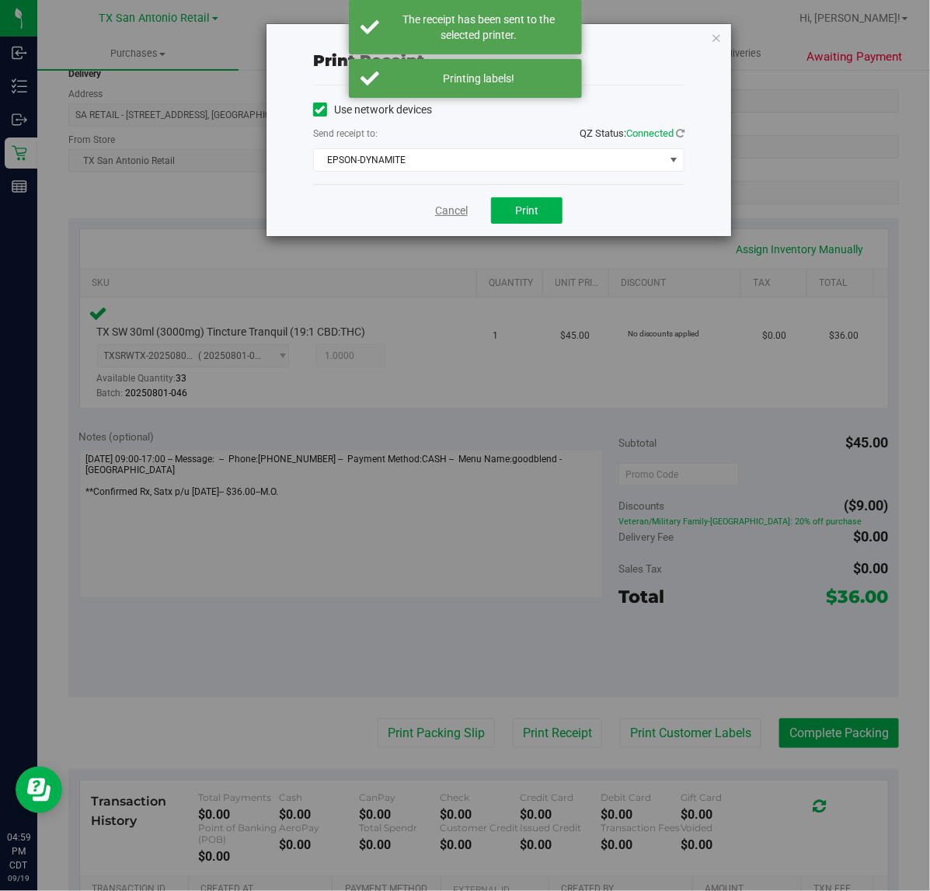
click at [465, 215] on link "Cancel" at bounding box center [451, 211] width 33 height 16
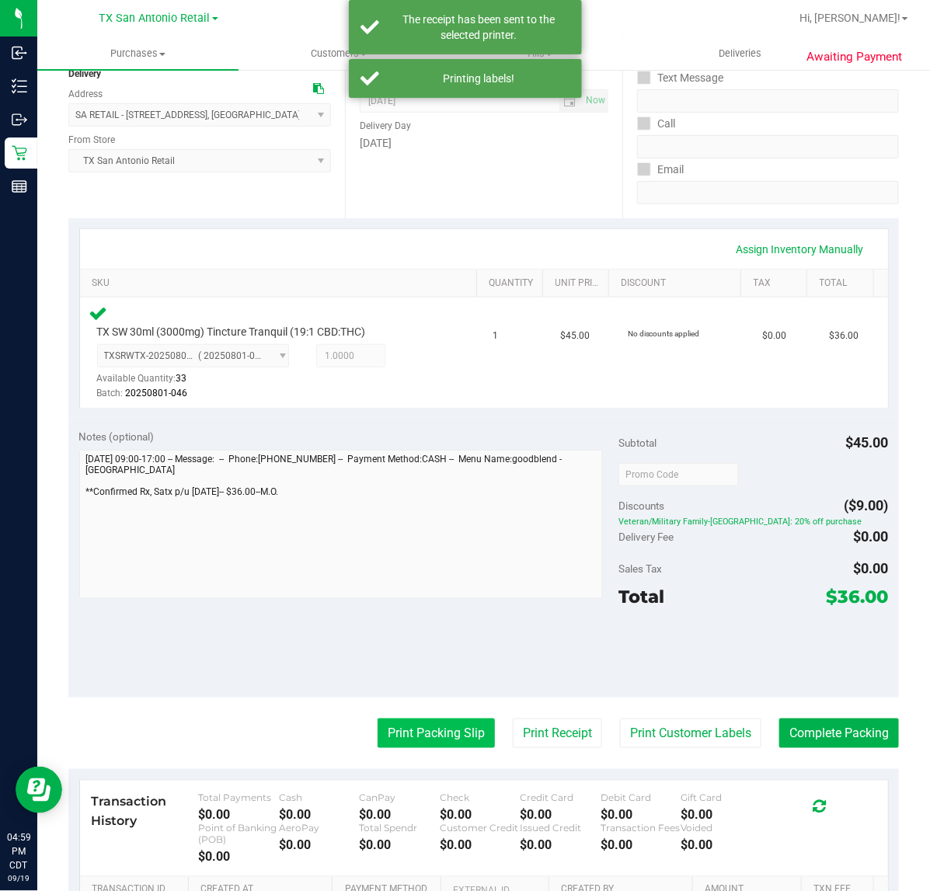
click at [398, 747] on button "Print Packing Slip" at bounding box center [436, 734] width 117 height 30
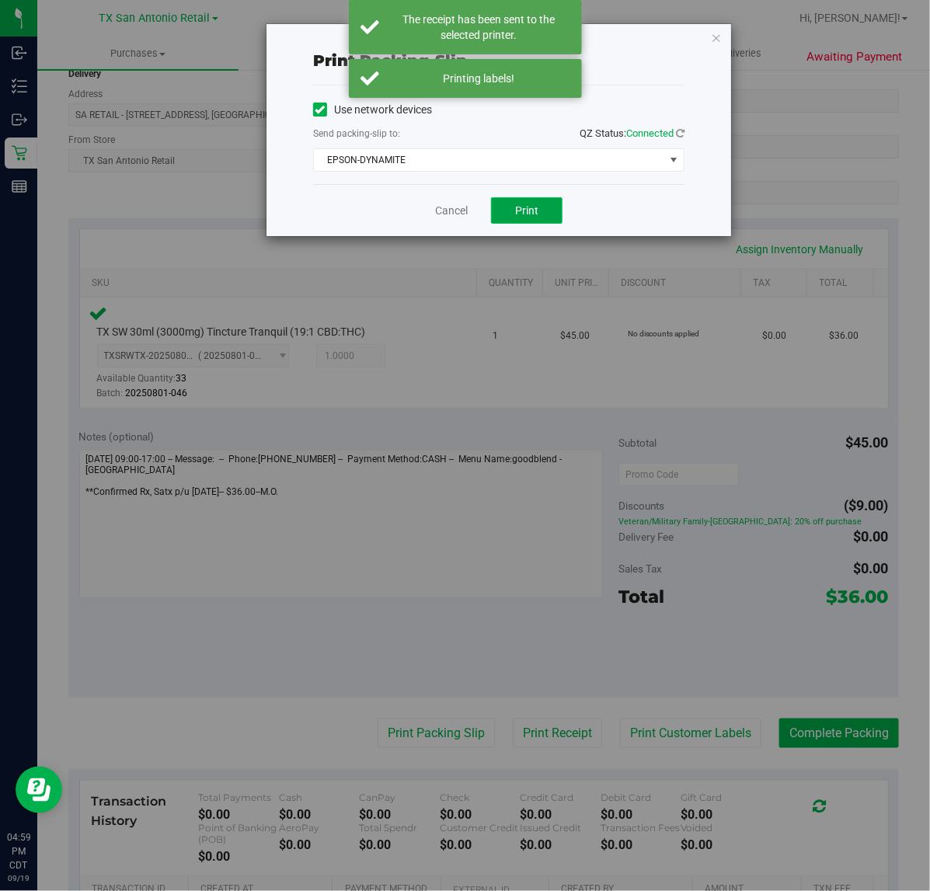
click at [541, 203] on button "Print" at bounding box center [526, 210] width 71 height 26
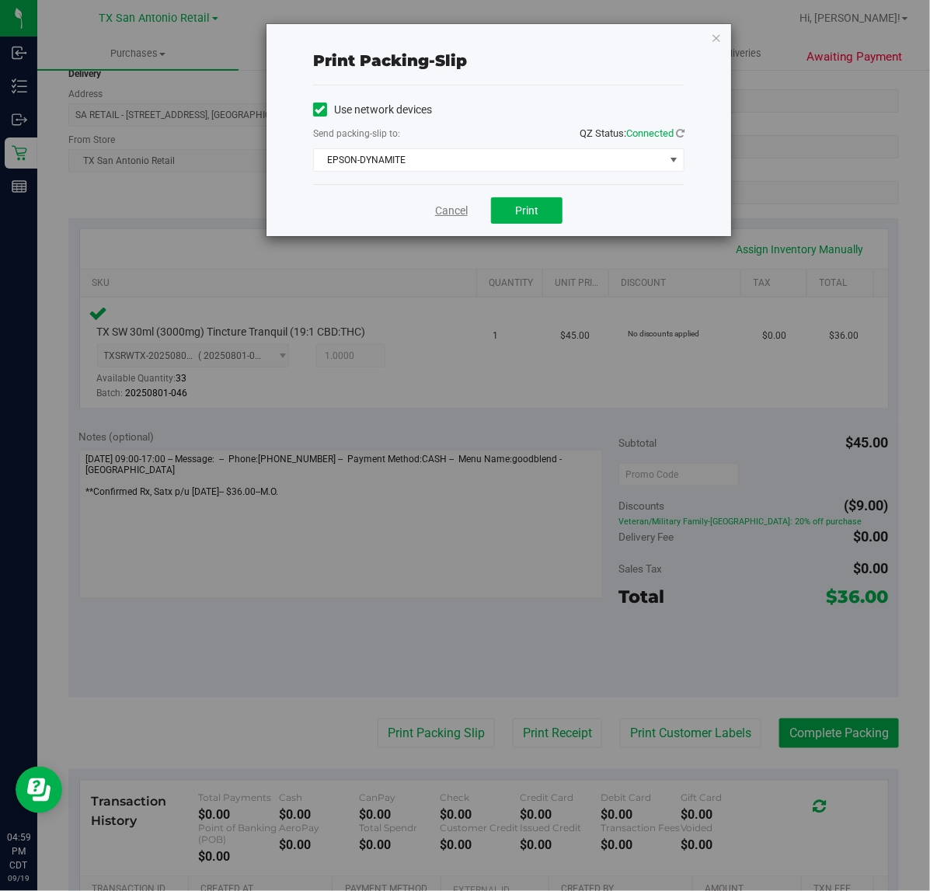
click at [465, 218] on link "Cancel" at bounding box center [451, 211] width 33 height 16
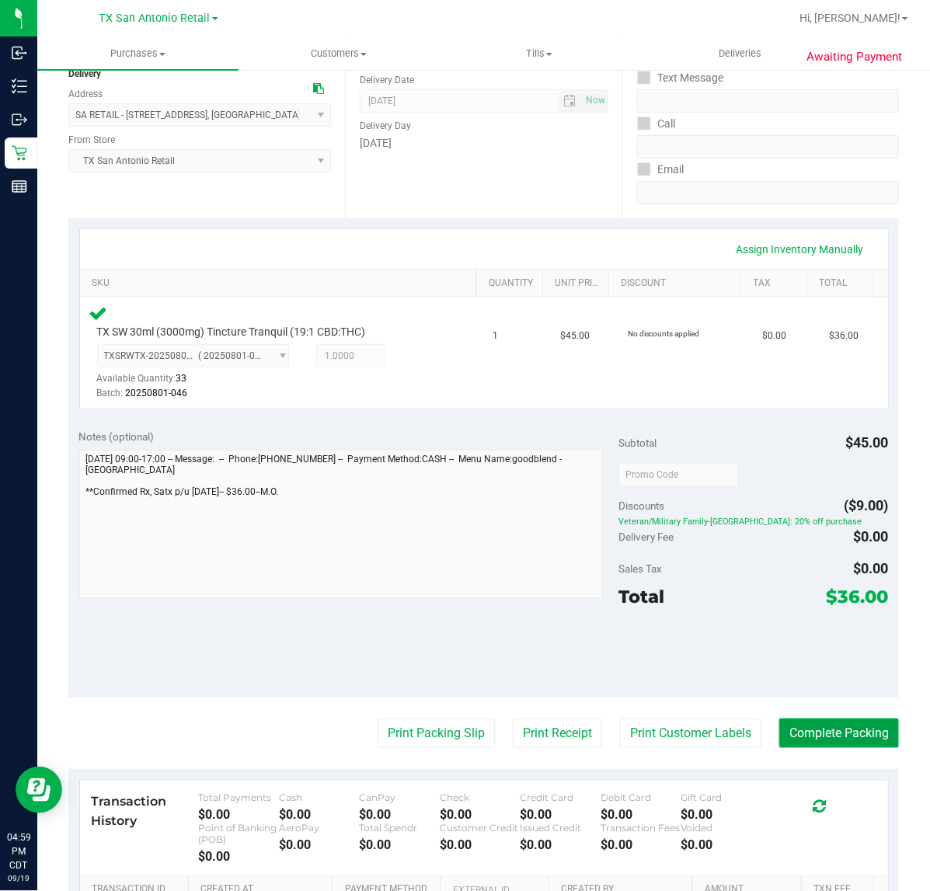
click at [816, 736] on button "Complete Packing" at bounding box center [839, 734] width 120 height 30
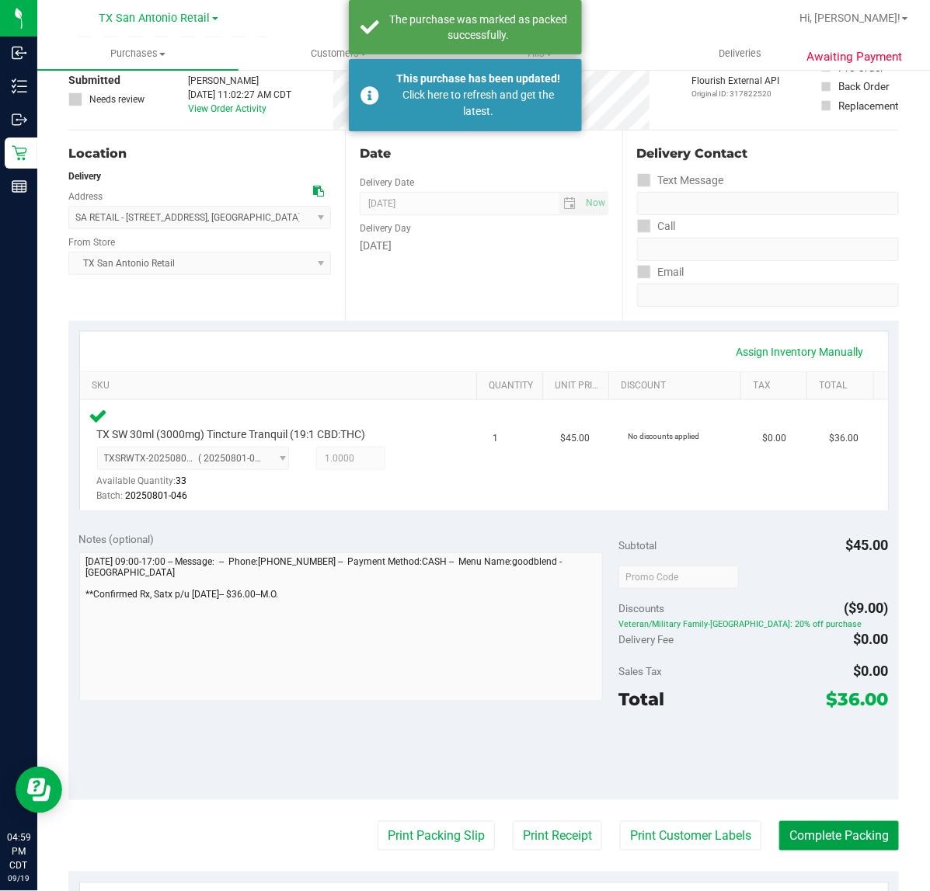
scroll to position [0, 0]
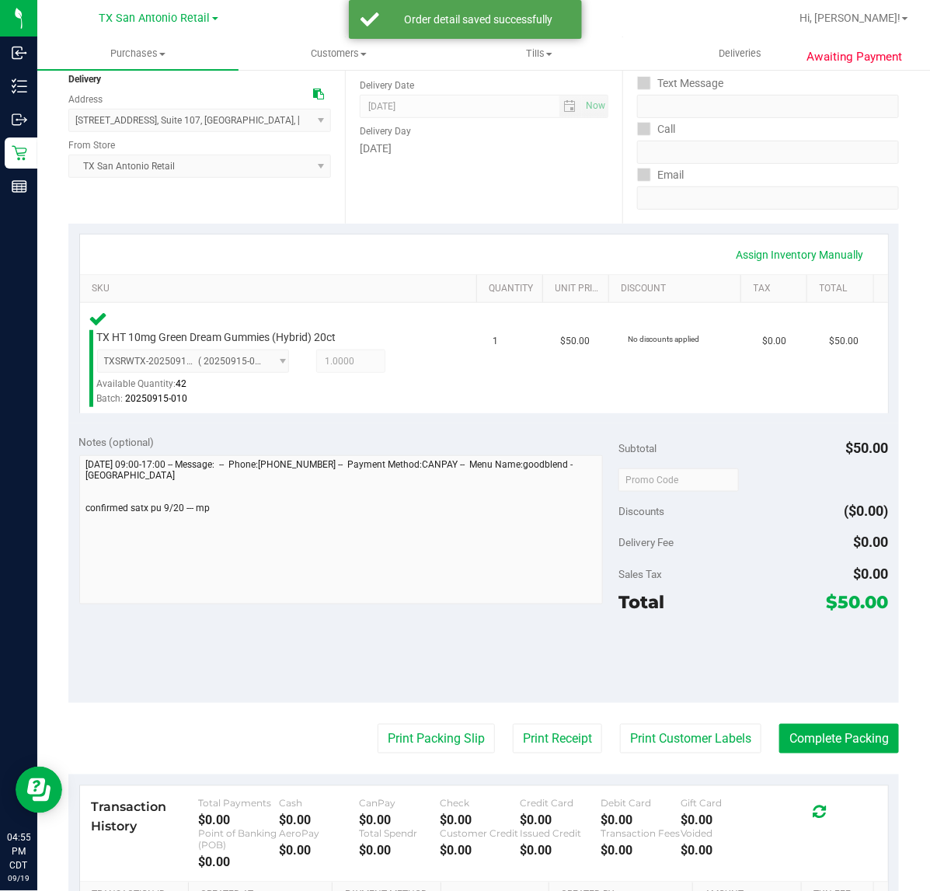
scroll to position [249, 0]
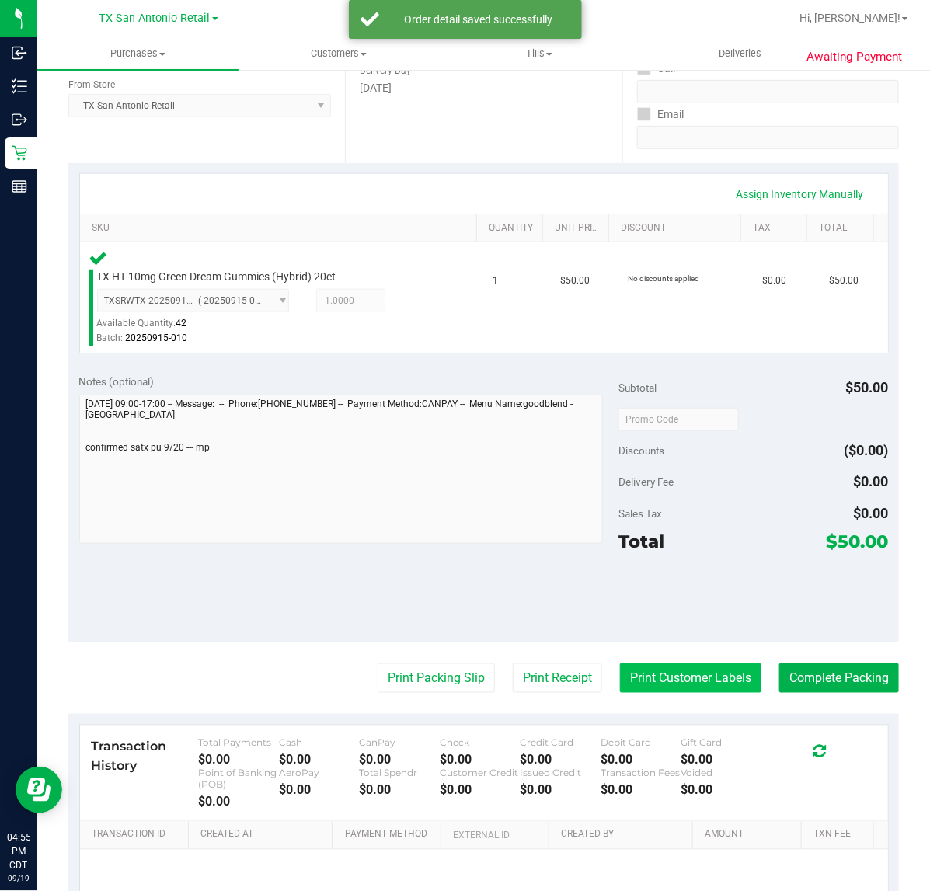
click at [654, 677] on button "Print Customer Labels" at bounding box center [690, 678] width 141 height 30
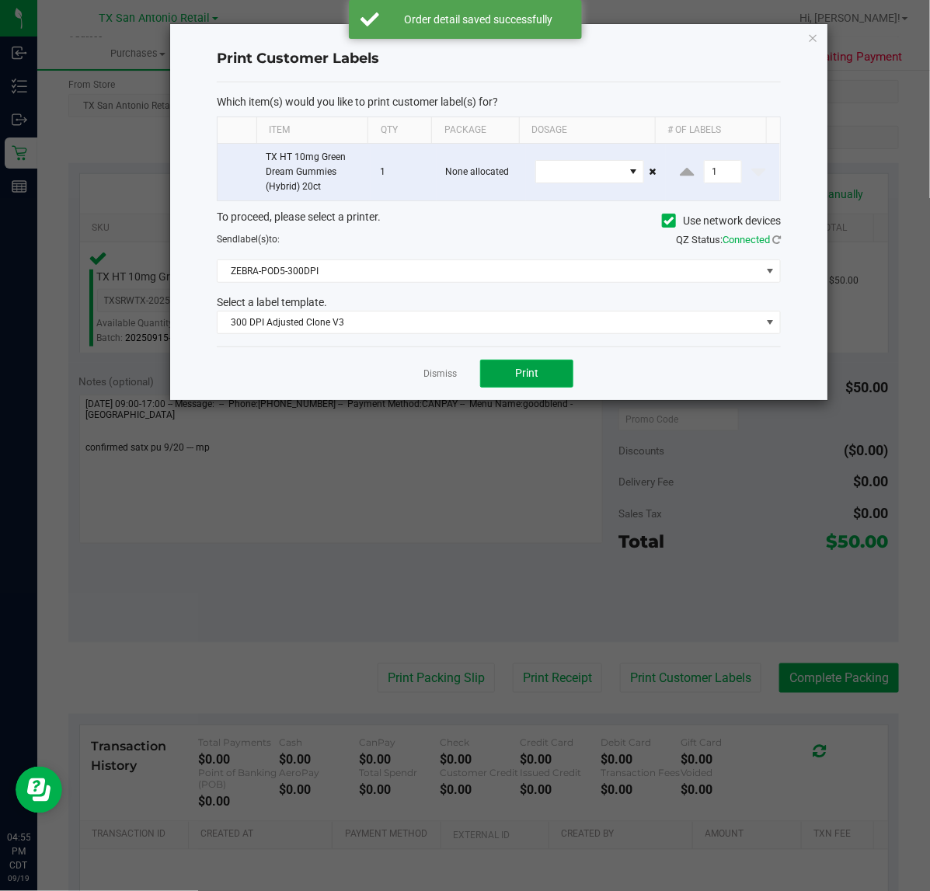
click at [527, 377] on span "Print" at bounding box center [526, 373] width 23 height 12
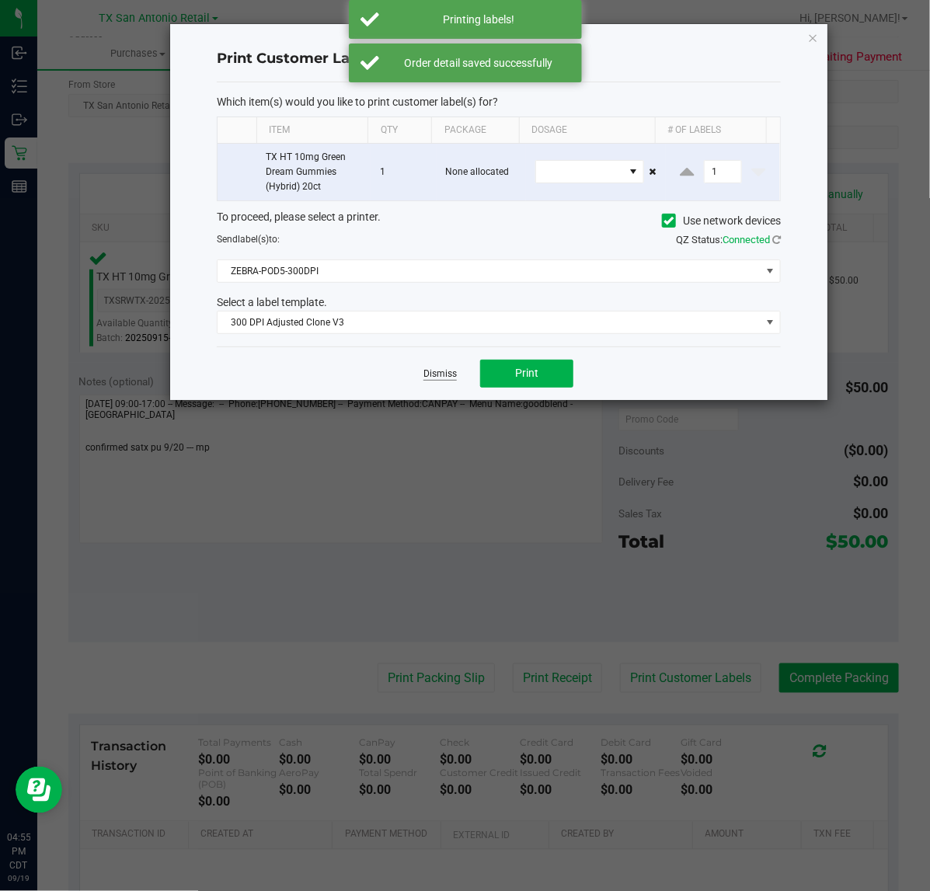
click at [429, 377] on link "Dismiss" at bounding box center [439, 373] width 33 height 13
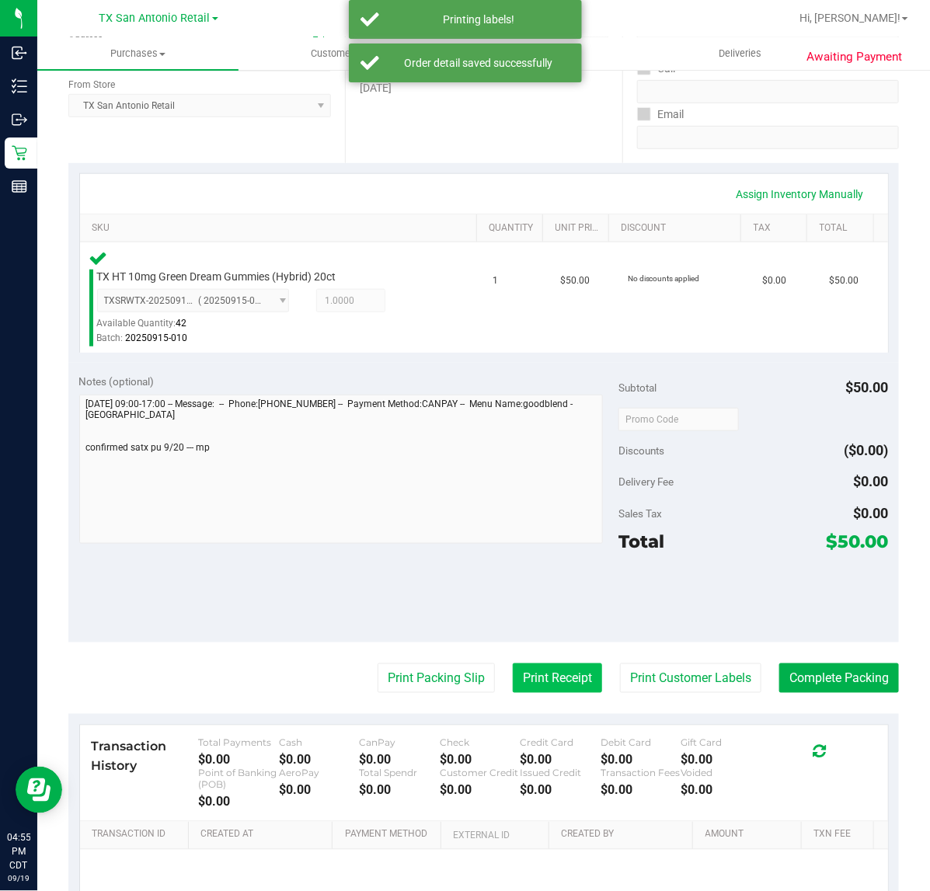
click at [548, 688] on button "Print Receipt" at bounding box center [557, 678] width 89 height 30
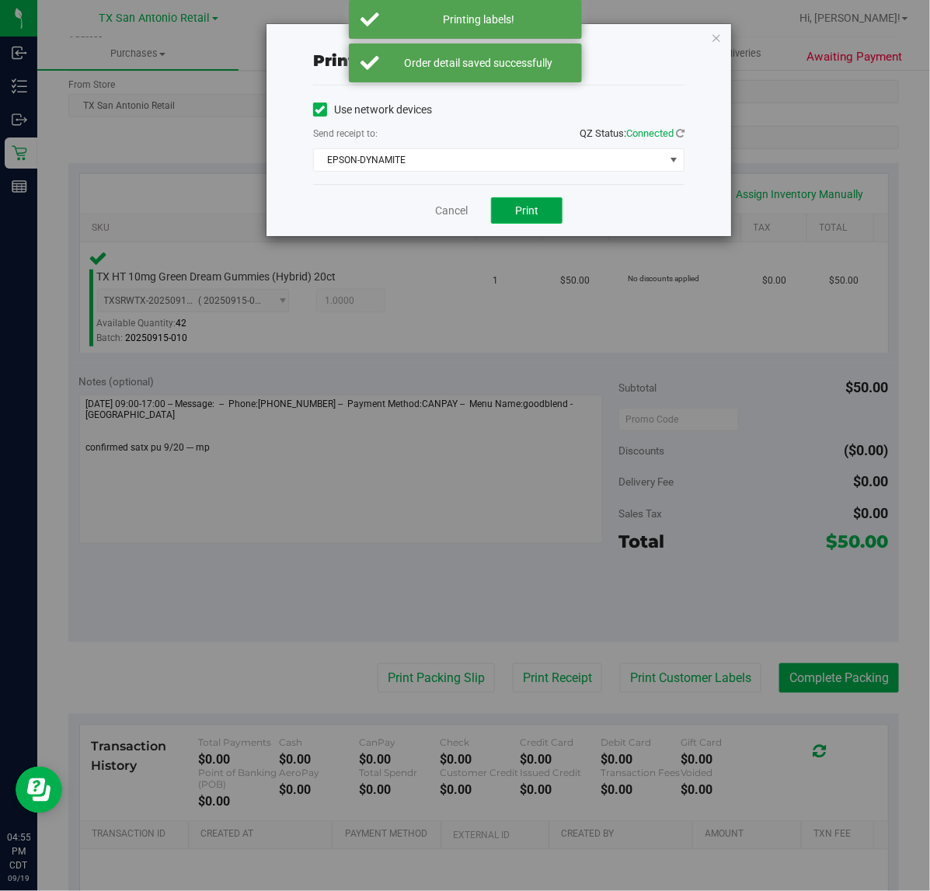
click at [528, 217] on span "Print" at bounding box center [526, 210] width 23 height 12
click at [436, 214] on link "Cancel" at bounding box center [445, 211] width 33 height 16
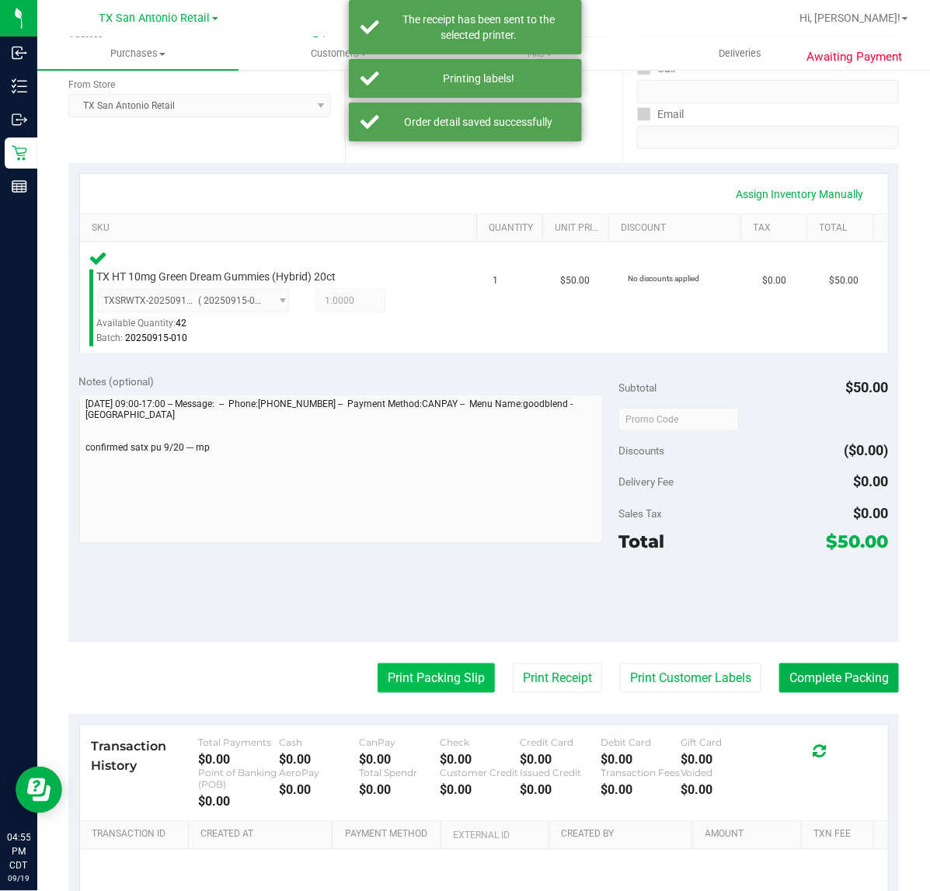
click at [436, 670] on button "Print Packing Slip" at bounding box center [436, 678] width 117 height 30
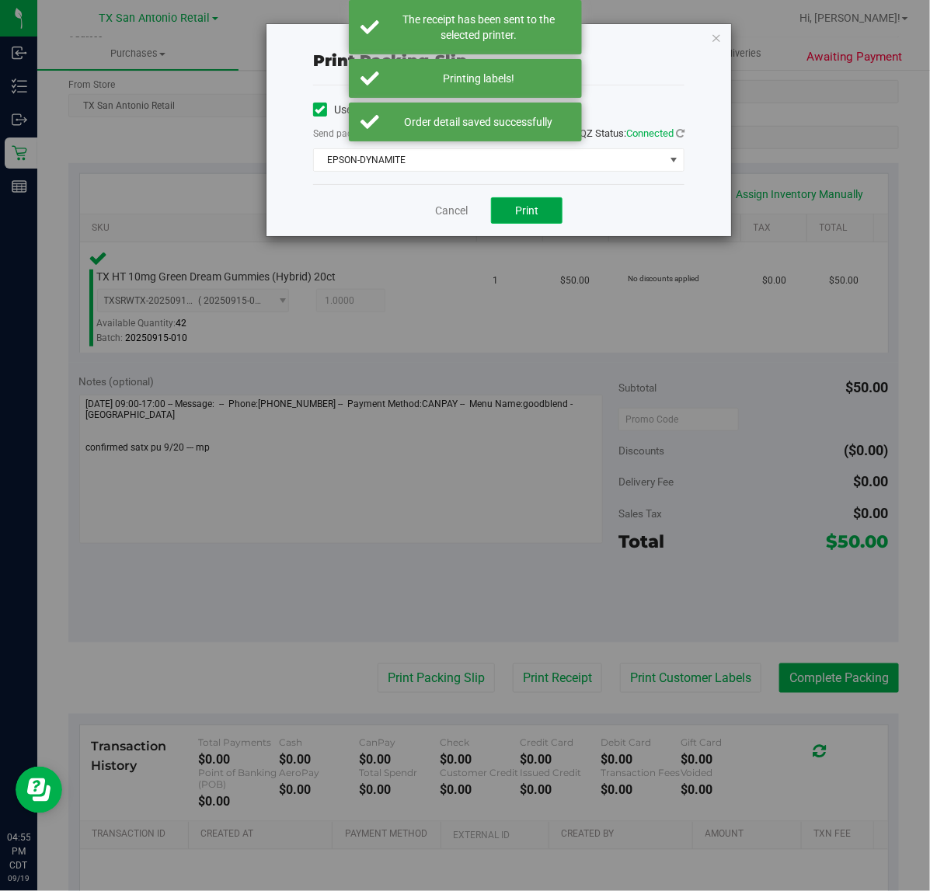
click at [506, 221] on button "Print" at bounding box center [526, 210] width 71 height 26
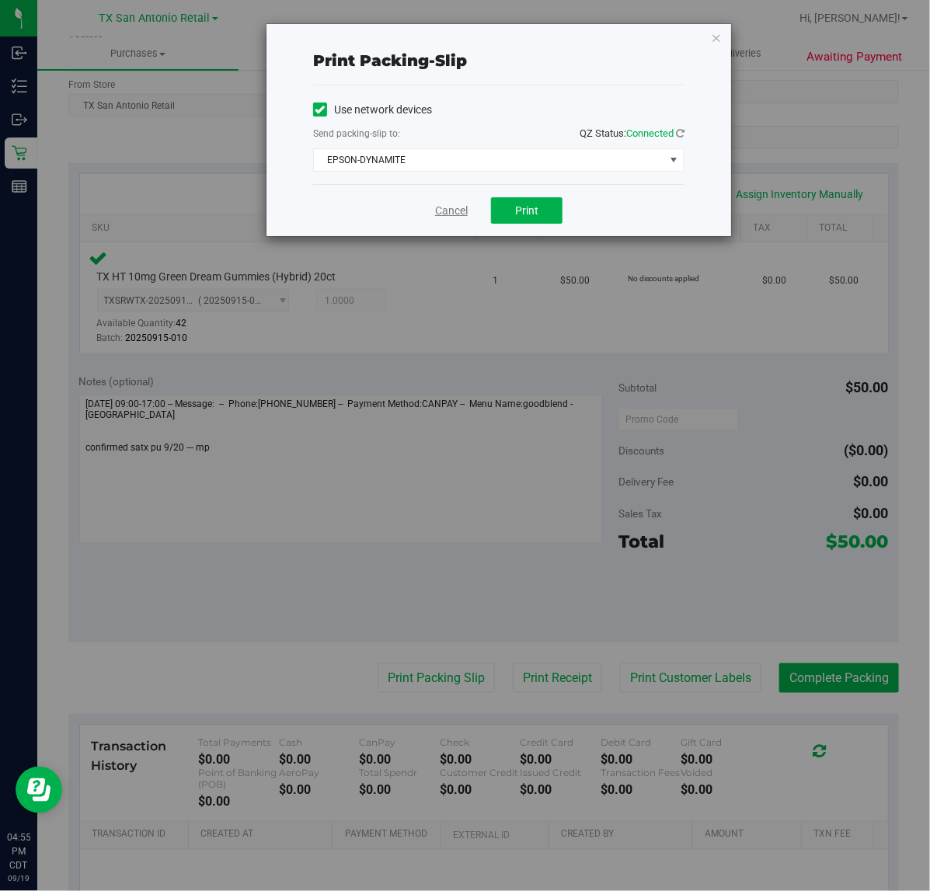
click at [440, 216] on link "Cancel" at bounding box center [451, 211] width 33 height 16
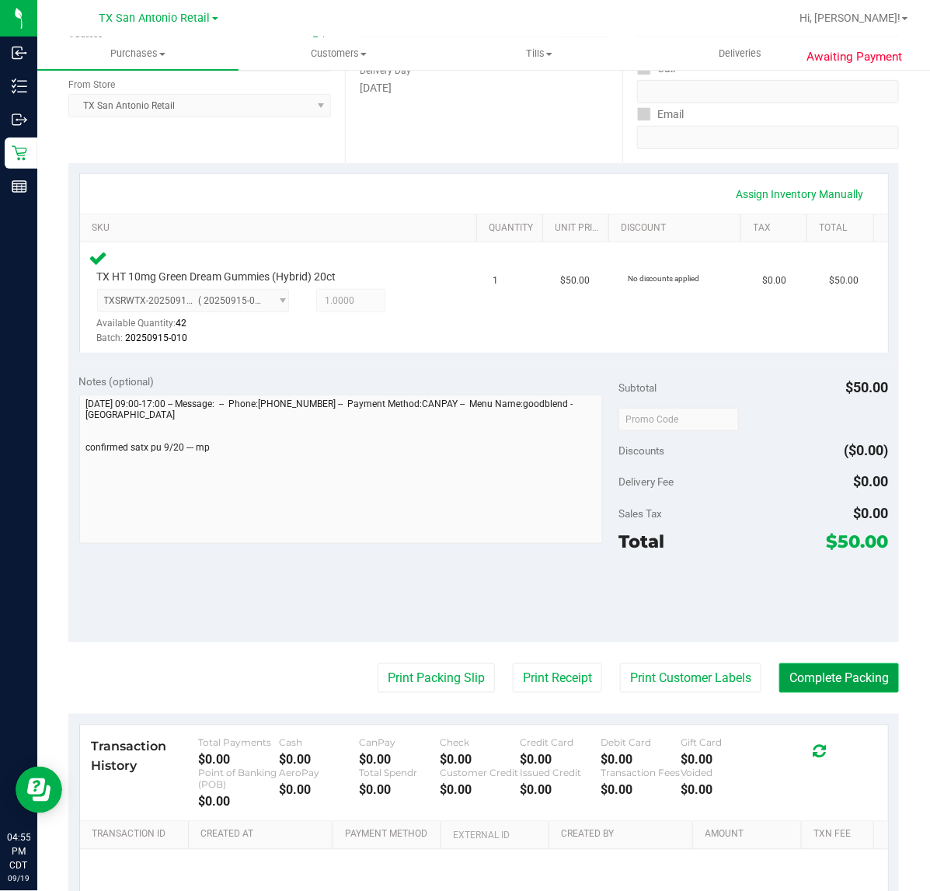
click at [818, 680] on button "Complete Packing" at bounding box center [839, 678] width 120 height 30
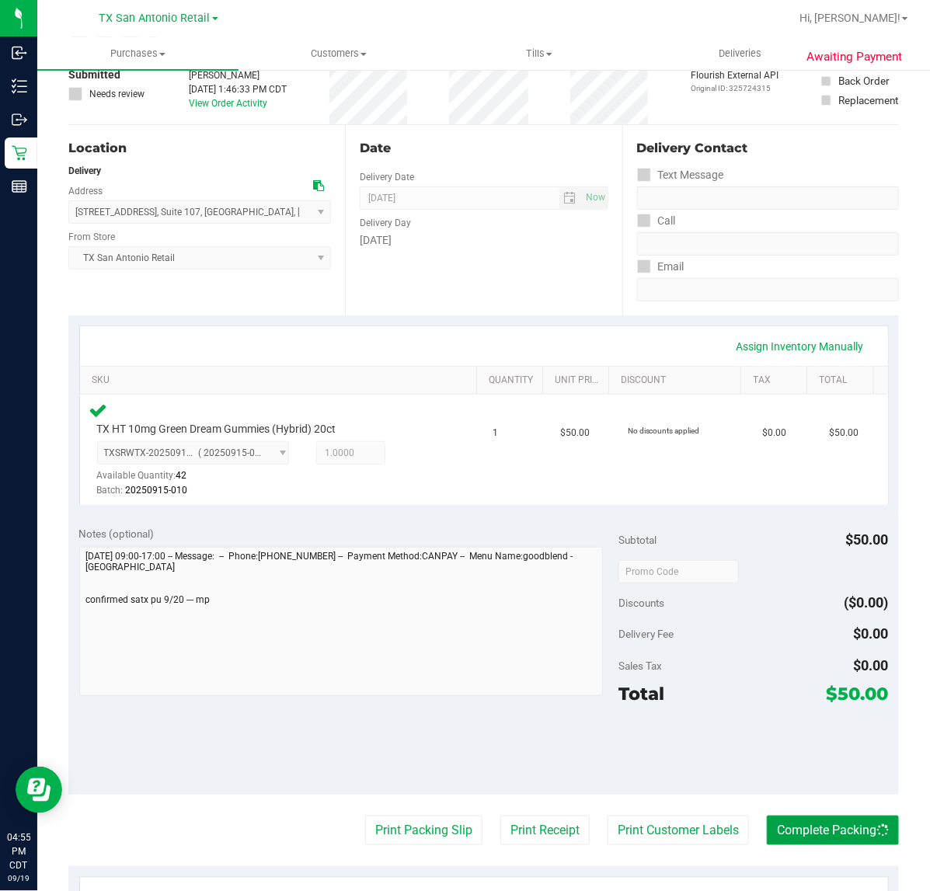
scroll to position [96, 0]
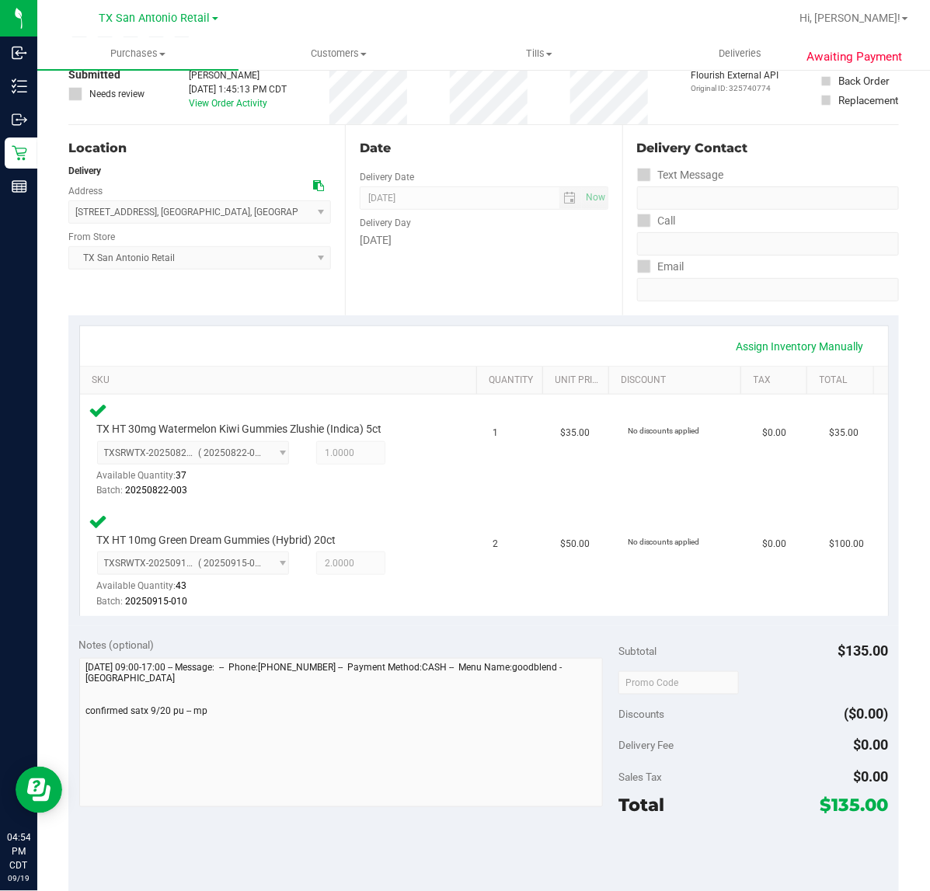
scroll to position [194, 0]
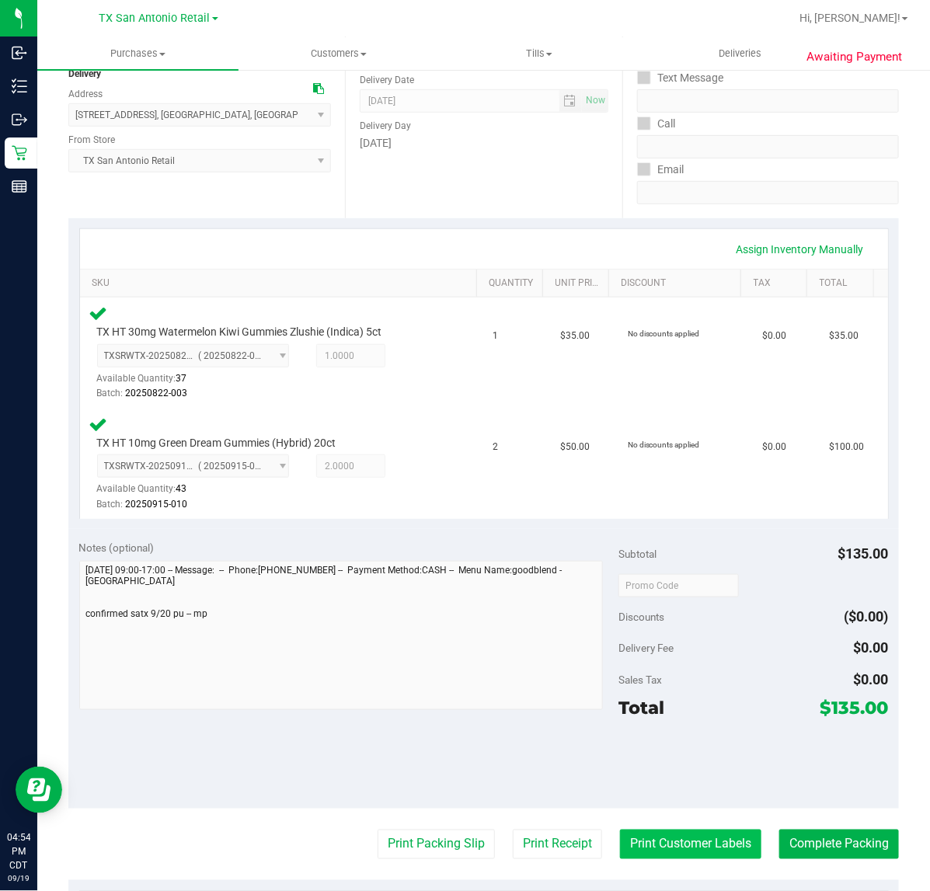
click at [649, 832] on button "Print Customer Labels" at bounding box center [690, 845] width 141 height 30
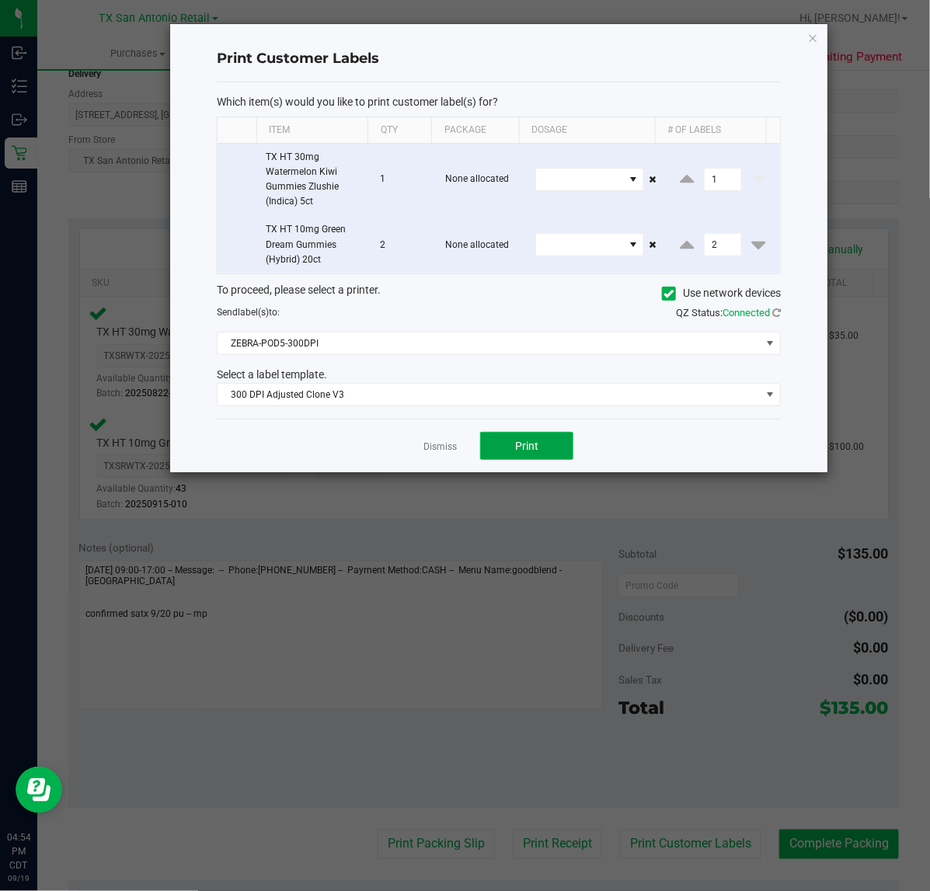
click at [497, 447] on button "Print" at bounding box center [526, 446] width 93 height 28
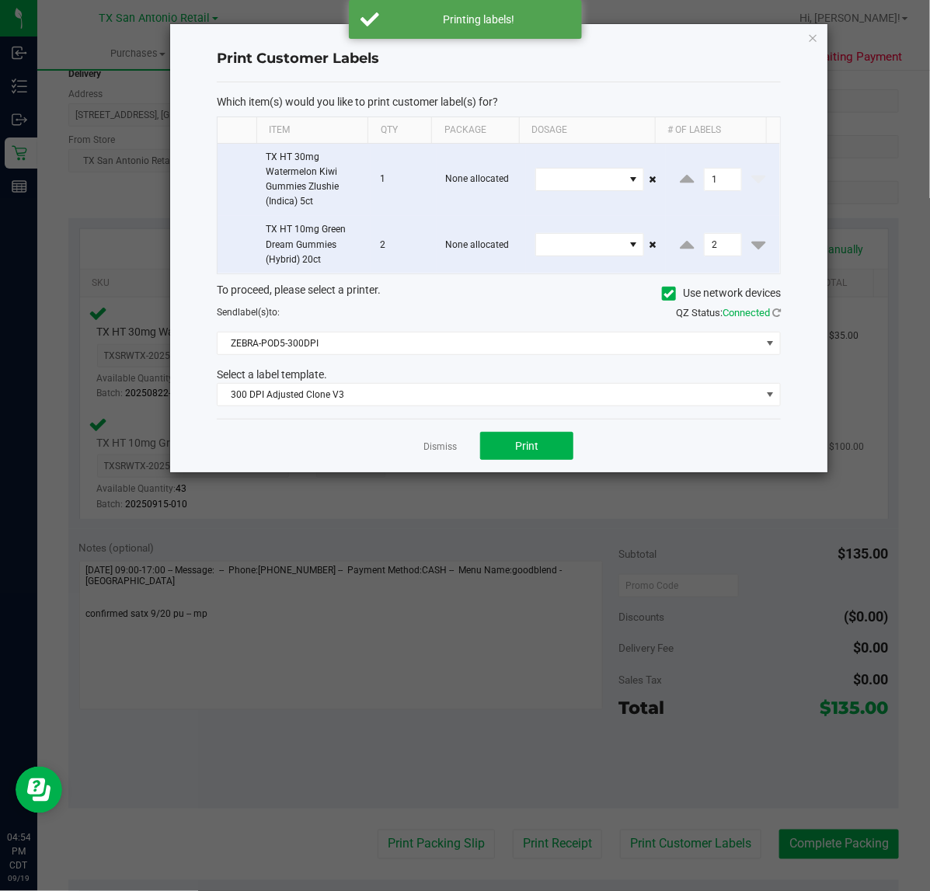
click at [437, 443] on link "Dismiss" at bounding box center [439, 446] width 33 height 13
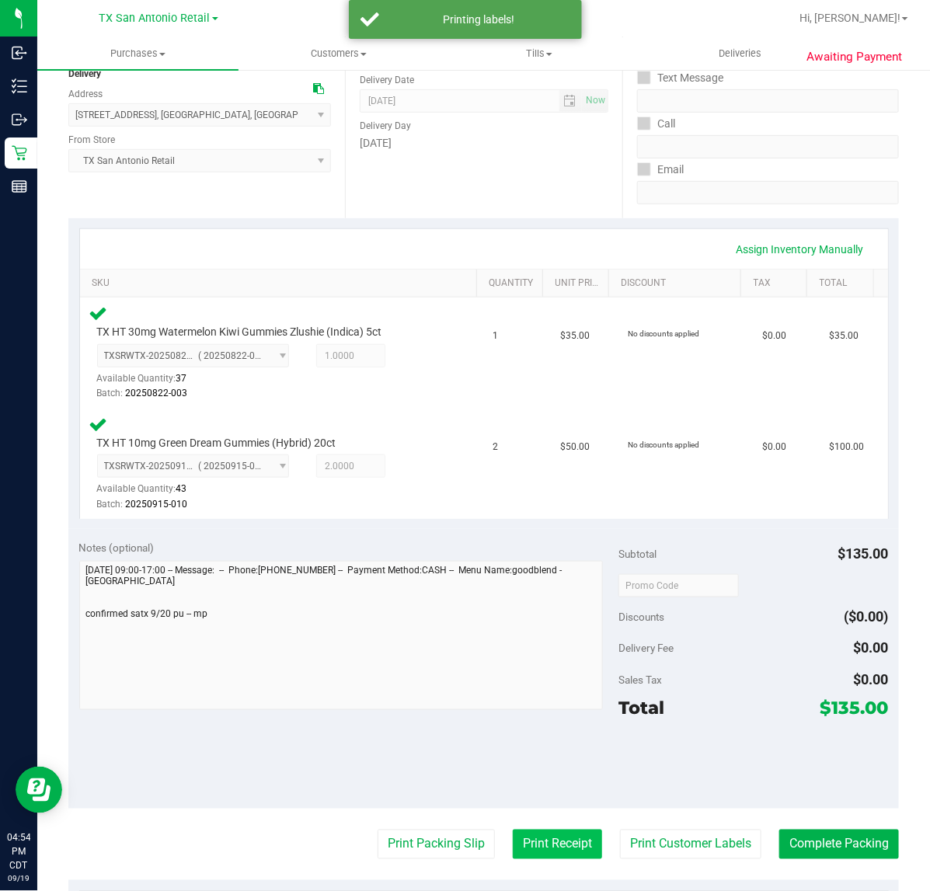
click at [513, 841] on button "Print Receipt" at bounding box center [557, 845] width 89 height 30
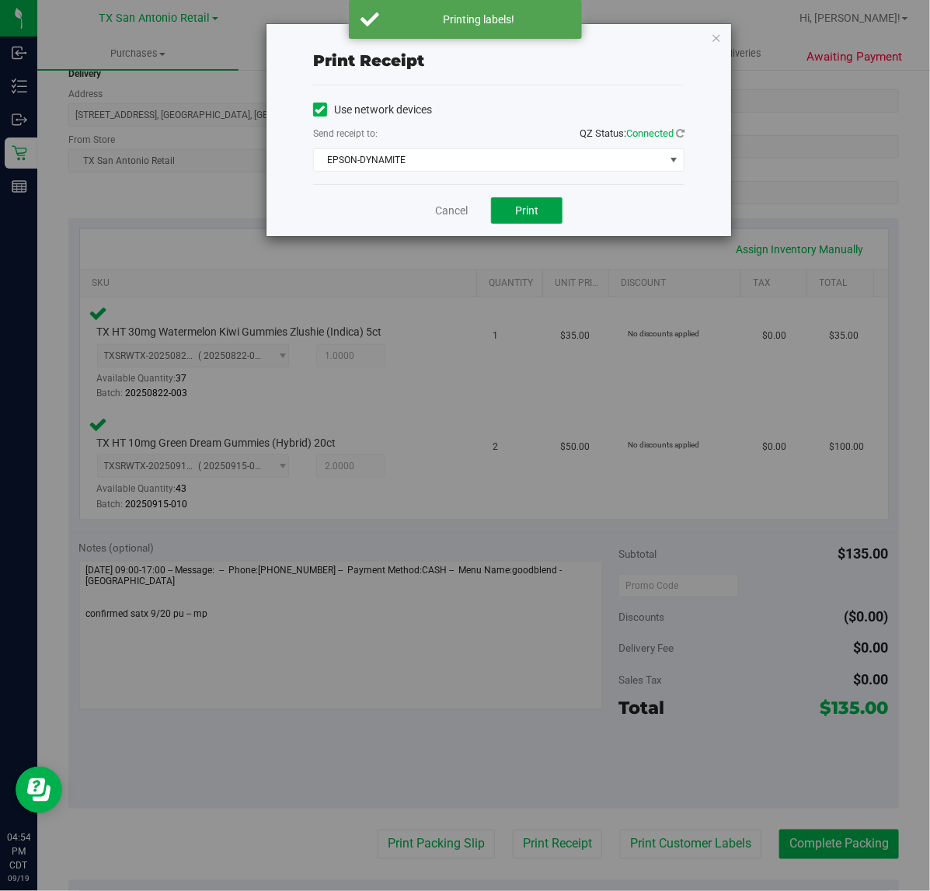
drag, startPoint x: 526, startPoint y: 219, endPoint x: 463, endPoint y: 214, distance: 63.2
click at [524, 219] on button "Print" at bounding box center [526, 210] width 71 height 26
click at [459, 214] on link "Cancel" at bounding box center [445, 211] width 33 height 16
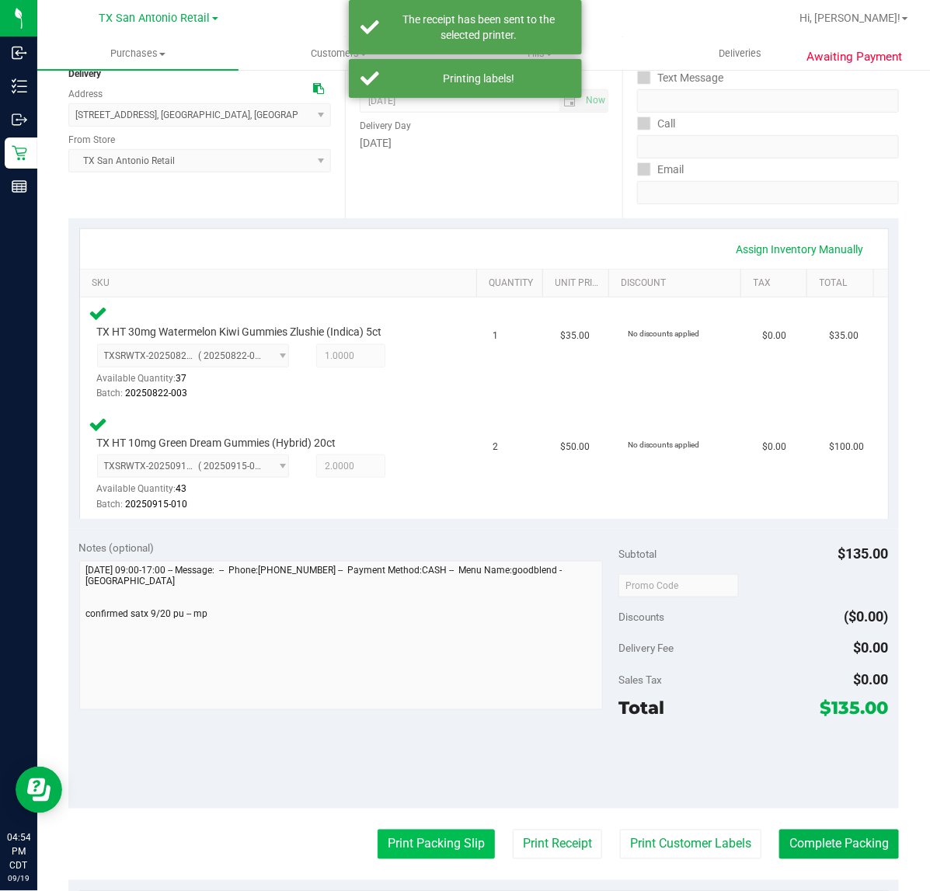
drag, startPoint x: 396, startPoint y: 860, endPoint x: 398, endPoint y: 852, distance: 7.9
click at [396, 857] on purchase-details "Back Edit Purchase Cancel Purchase View Profile # 11974898 Submitted Needs revi…" at bounding box center [483, 536] width 830 height 1293
click at [398, 852] on button "Print Packing Slip" at bounding box center [436, 845] width 117 height 30
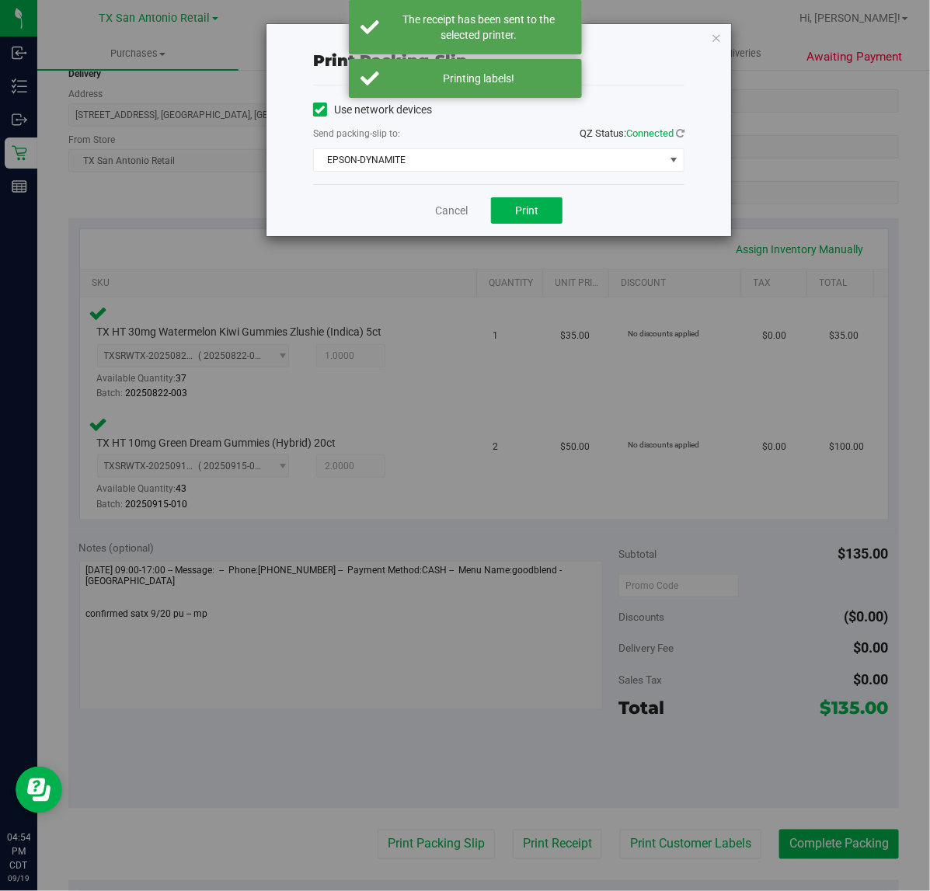
click at [489, 625] on div "Print packing-slip Use network devices Send packing-slip to: QZ Status: Connect…" at bounding box center [470, 445] width 941 height 891
click at [531, 215] on span "Print" at bounding box center [526, 210] width 23 height 12
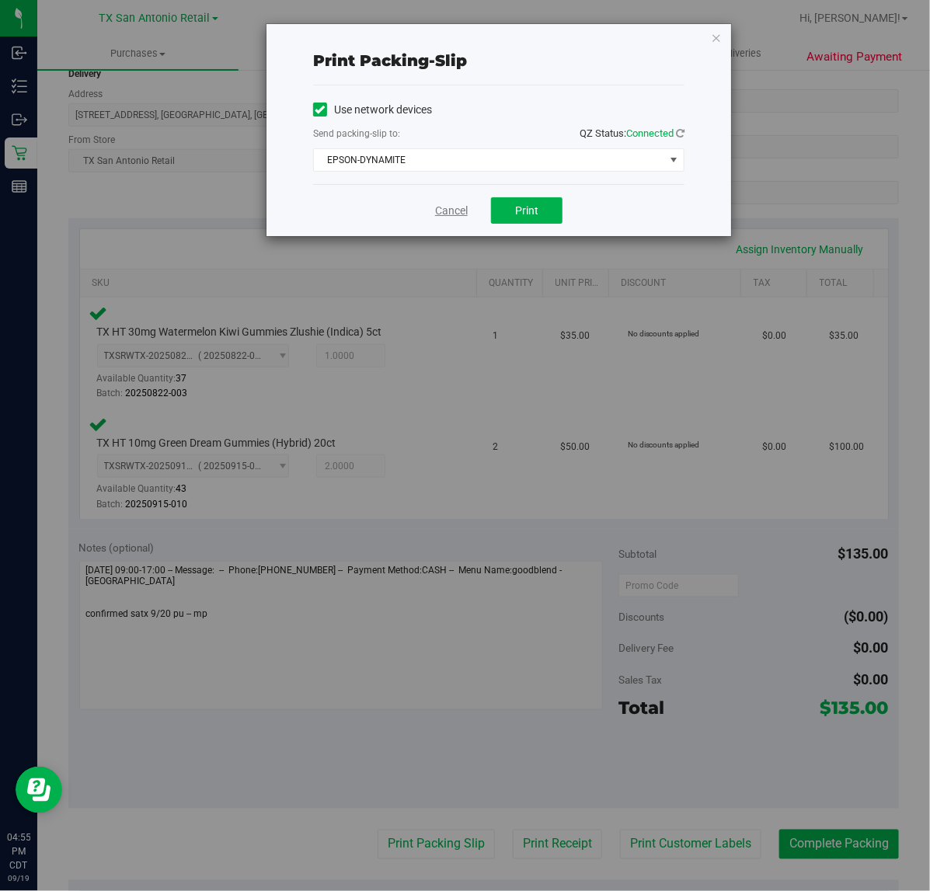
click at [436, 214] on link "Cancel" at bounding box center [451, 211] width 33 height 16
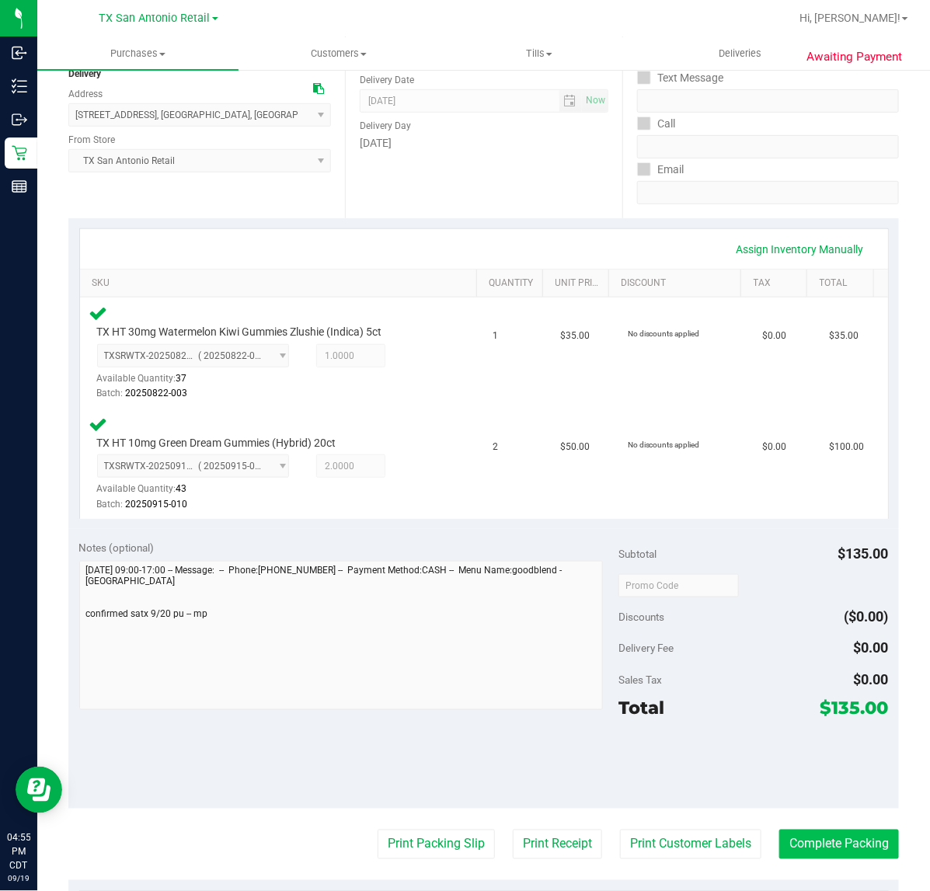
click at [824, 830] on button "Complete Packing" at bounding box center [839, 845] width 120 height 30
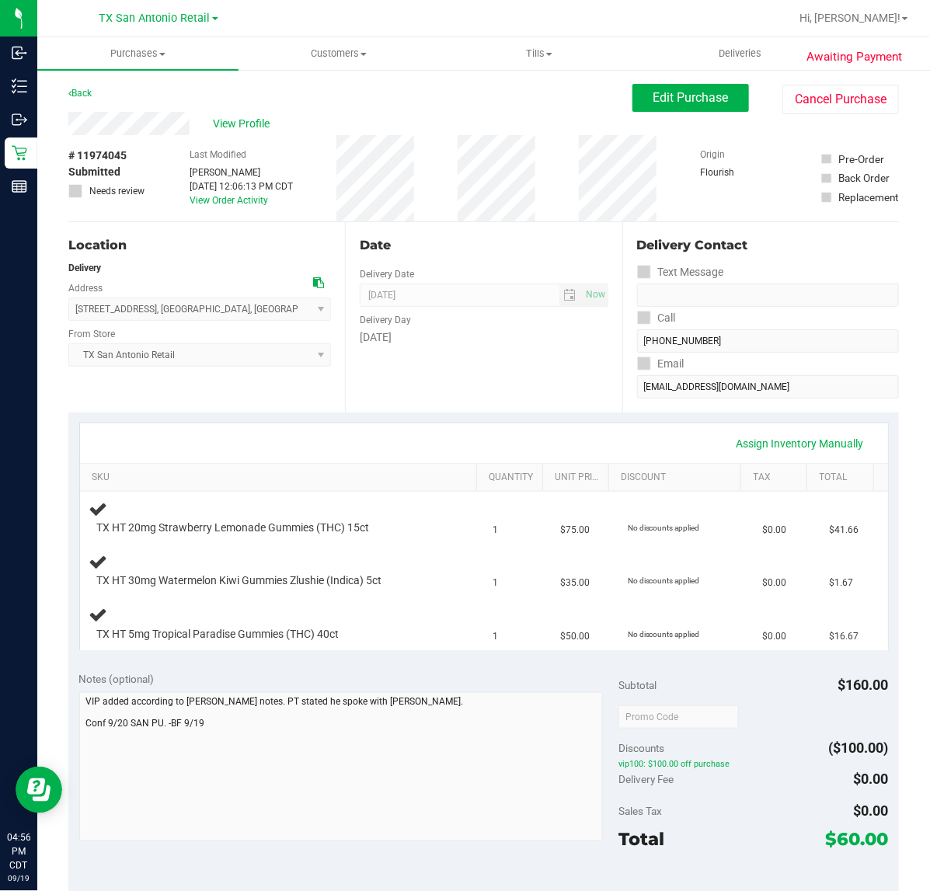
click at [448, 386] on div "Date Delivery Date [DATE] Now [DATE] 07:00 AM Now Delivery Day [DATE]" at bounding box center [483, 317] width 277 height 190
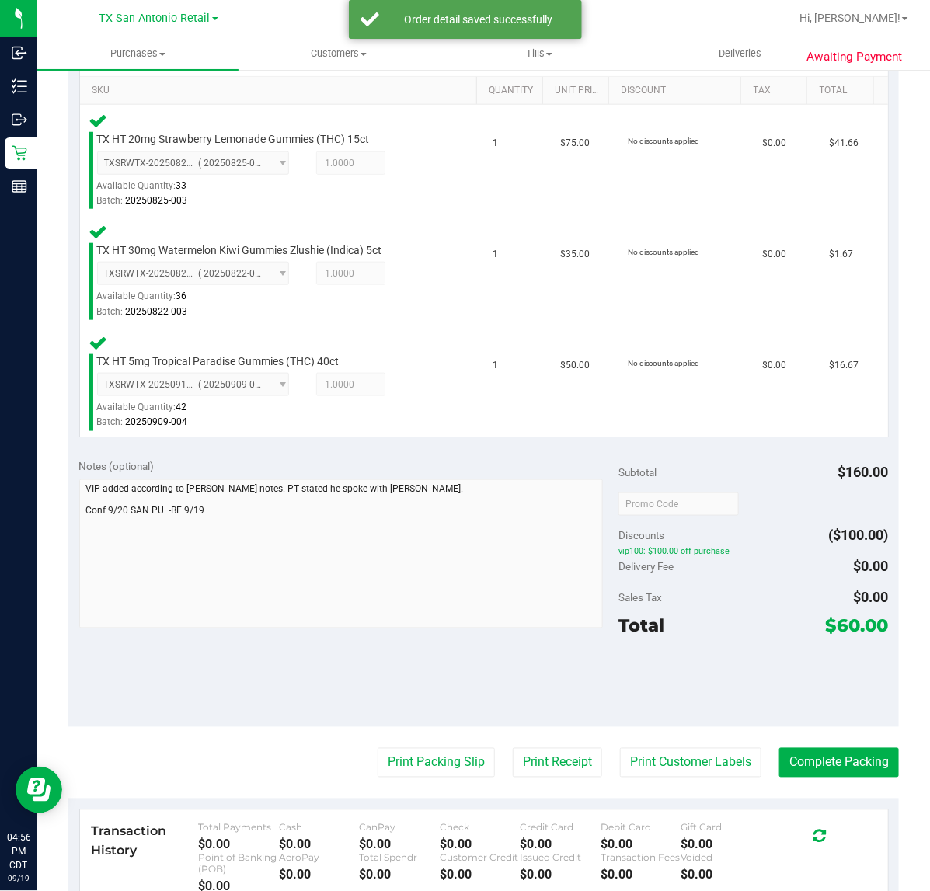
scroll to position [388, 0]
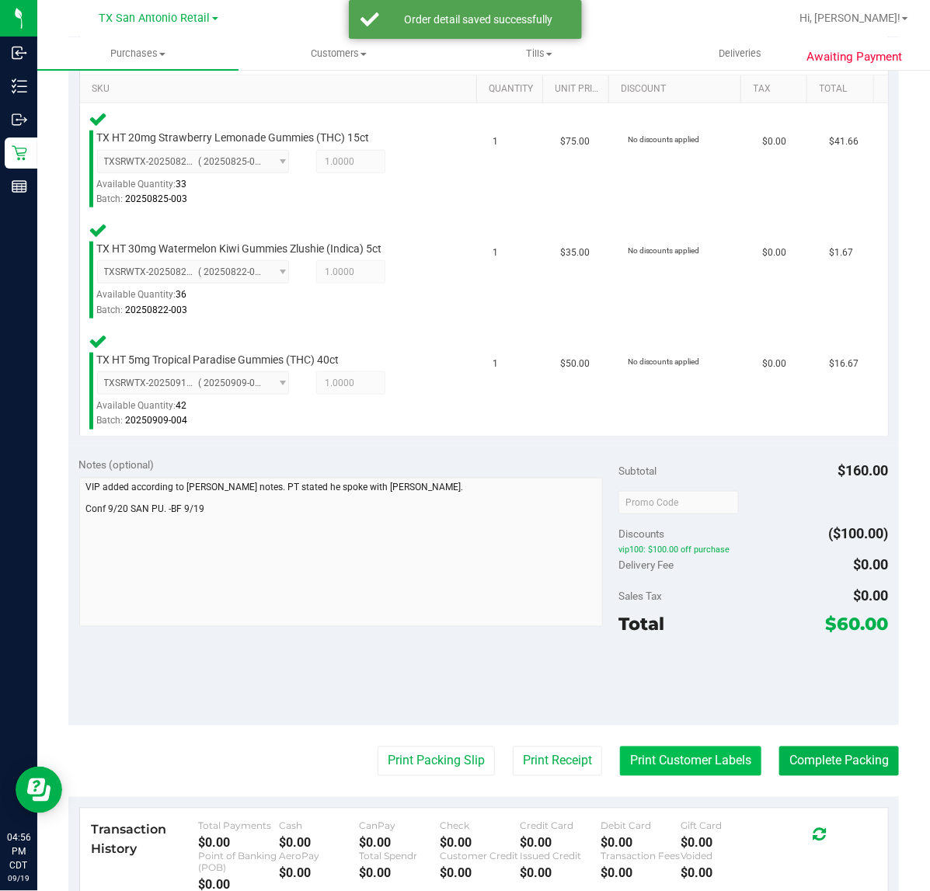
click at [645, 747] on button "Print Customer Labels" at bounding box center [690, 761] width 141 height 30
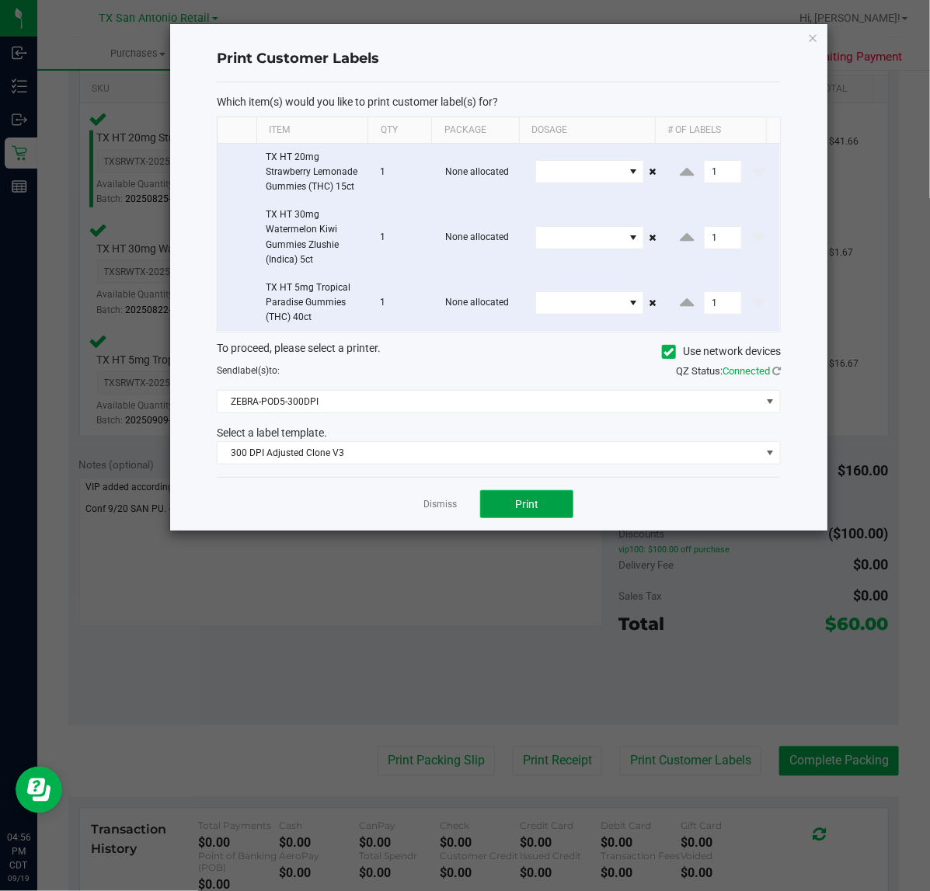
click at [489, 503] on button "Print" at bounding box center [526, 504] width 93 height 28
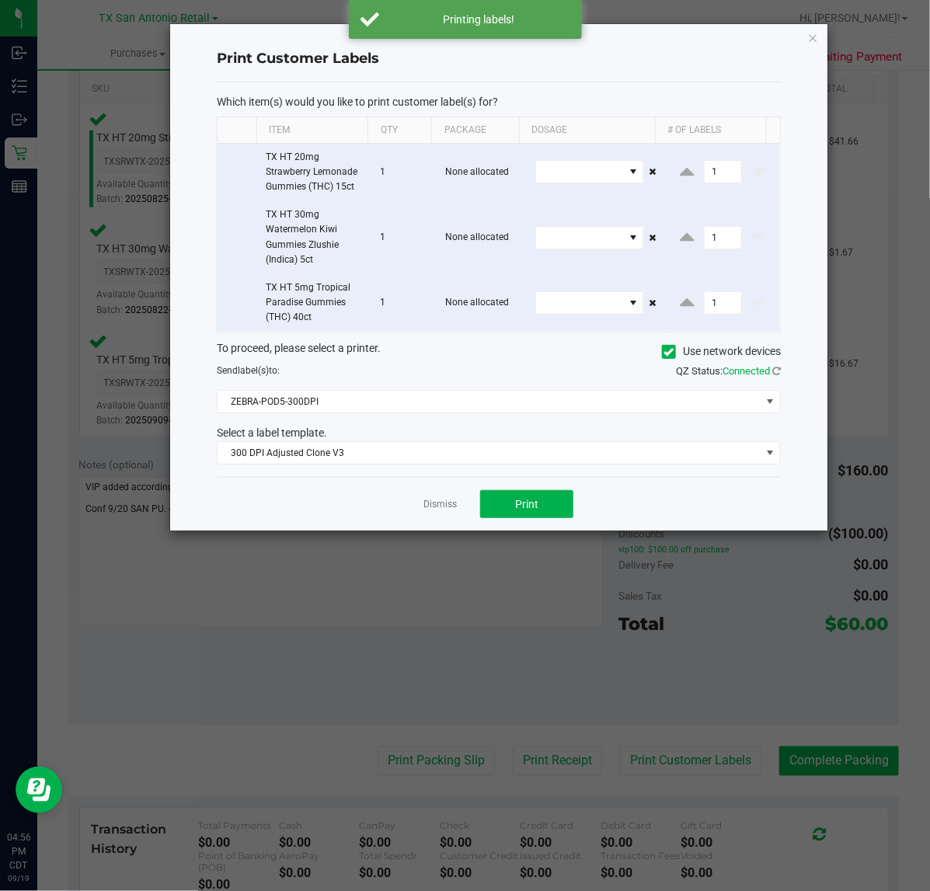
click at [427, 510] on link "Dismiss" at bounding box center [439, 504] width 33 height 13
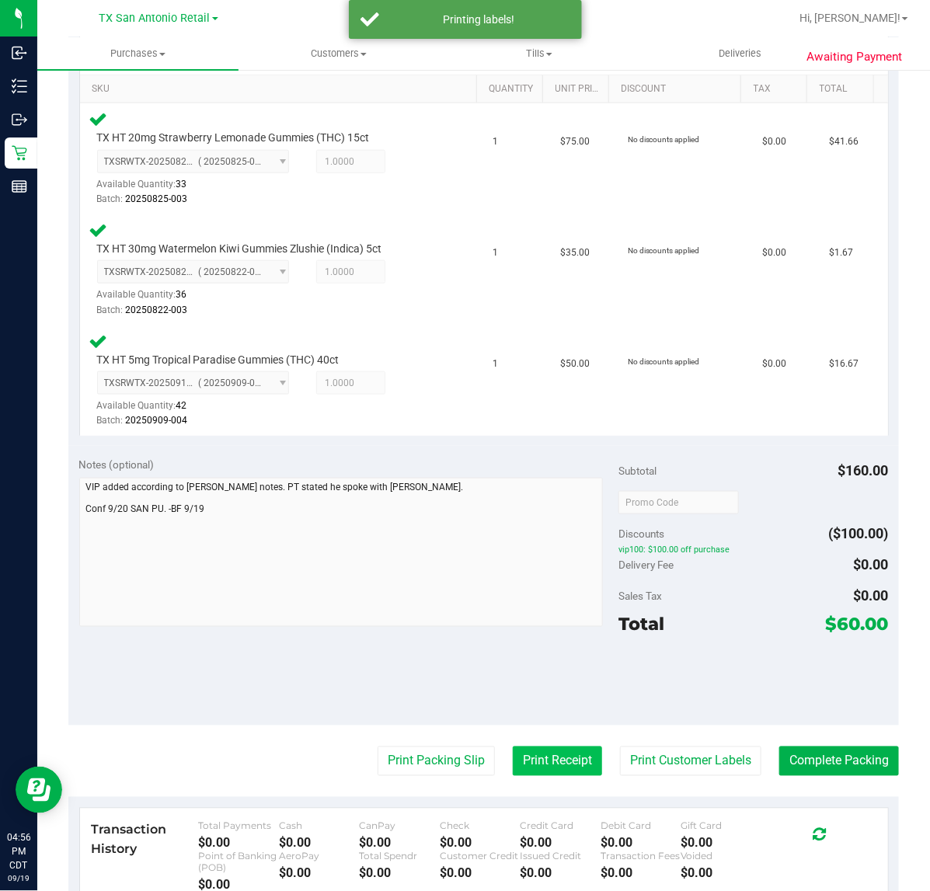
click at [529, 750] on button "Print Receipt" at bounding box center [557, 761] width 89 height 30
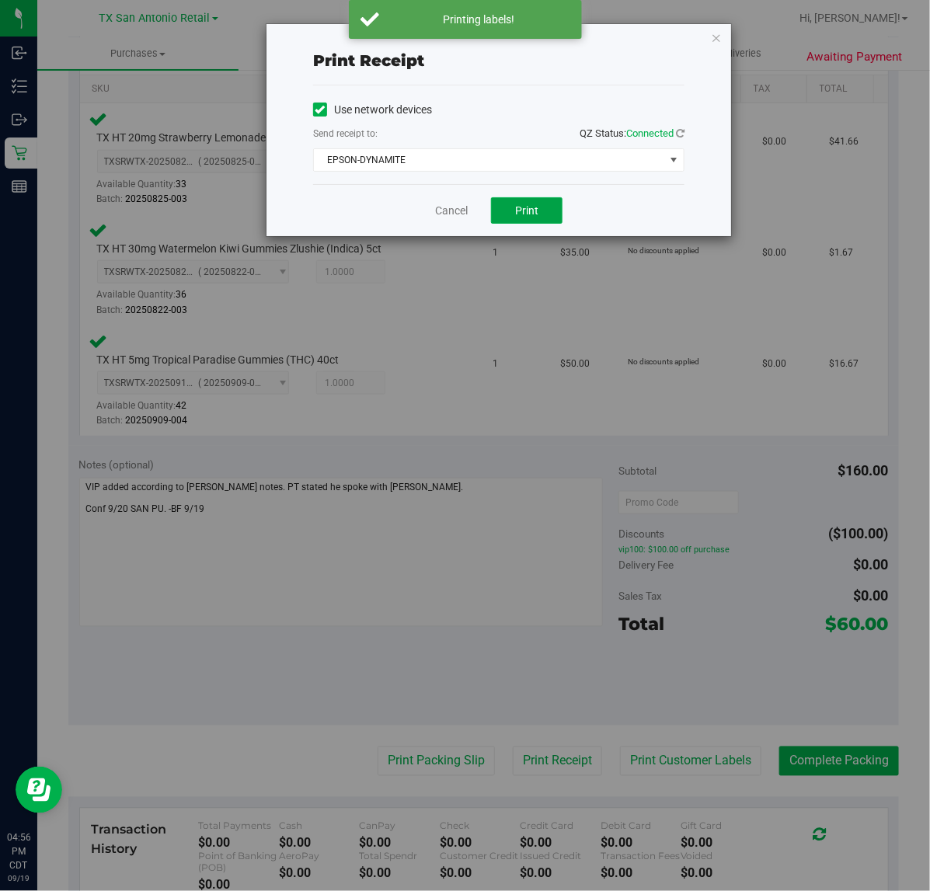
click at [524, 212] on span "Print" at bounding box center [526, 210] width 23 height 12
click at [451, 214] on link "Cancel" at bounding box center [445, 211] width 33 height 16
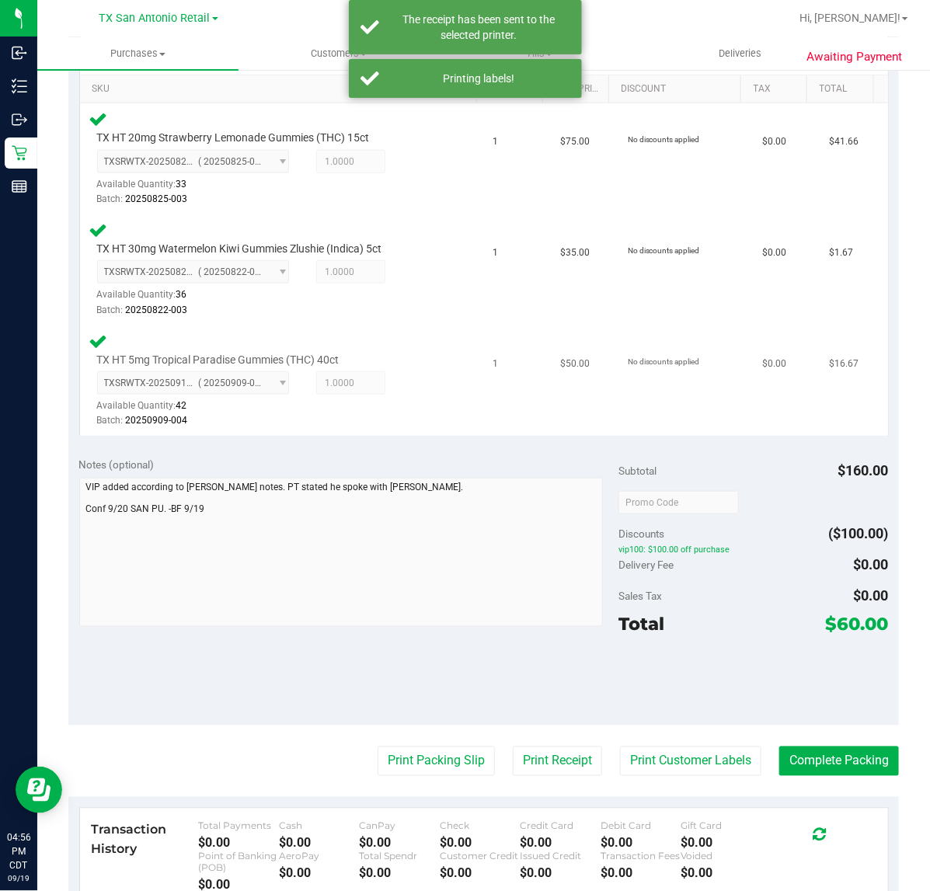
drag, startPoint x: 385, startPoint y: 755, endPoint x: 489, endPoint y: 425, distance: 346.2
click at [387, 743] on purchase-details "Back Edit Purchase Cancel Purchase View Profile # 11974045 Submitted Needs revi…" at bounding box center [483, 397] width 830 height 1404
click at [427, 767] on button "Print Packing Slip" at bounding box center [436, 761] width 117 height 30
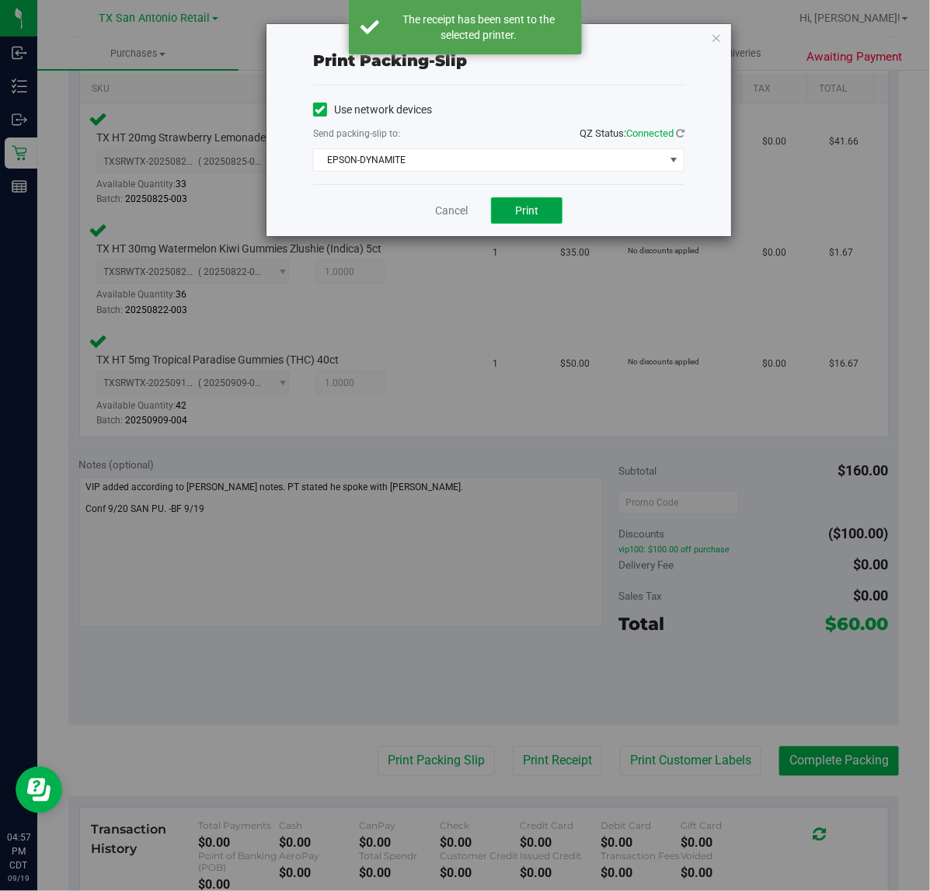
click at [534, 224] on button "Print" at bounding box center [526, 210] width 71 height 26
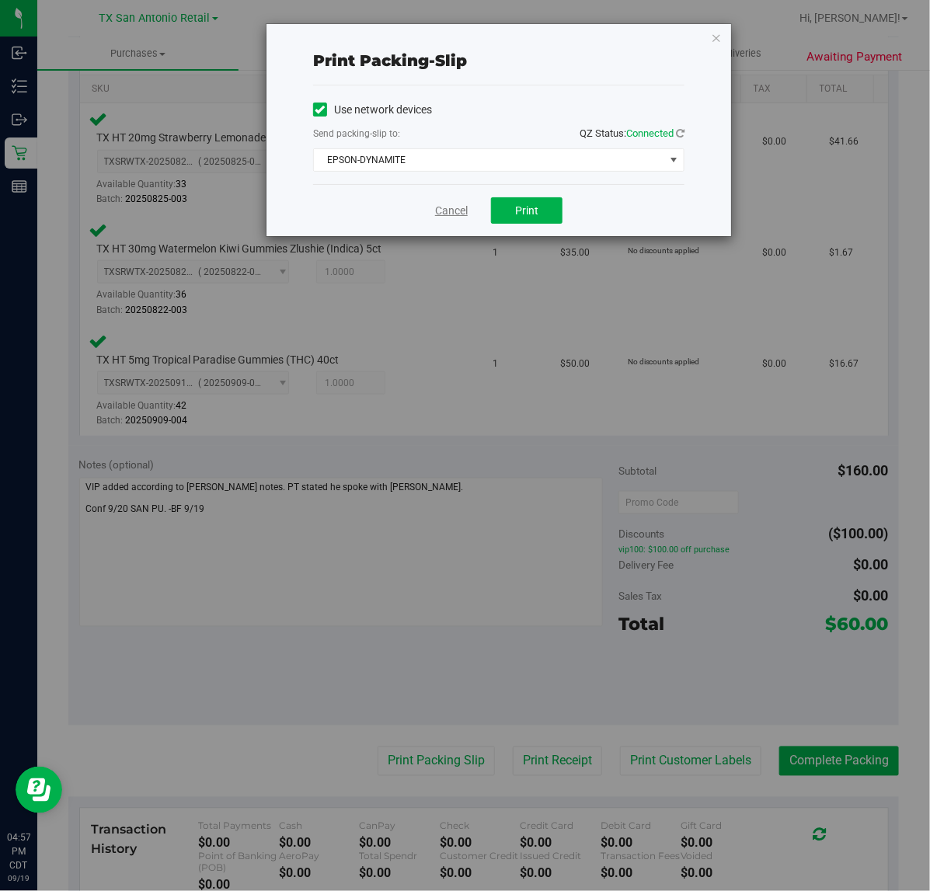
click at [465, 214] on link "Cancel" at bounding box center [451, 211] width 33 height 16
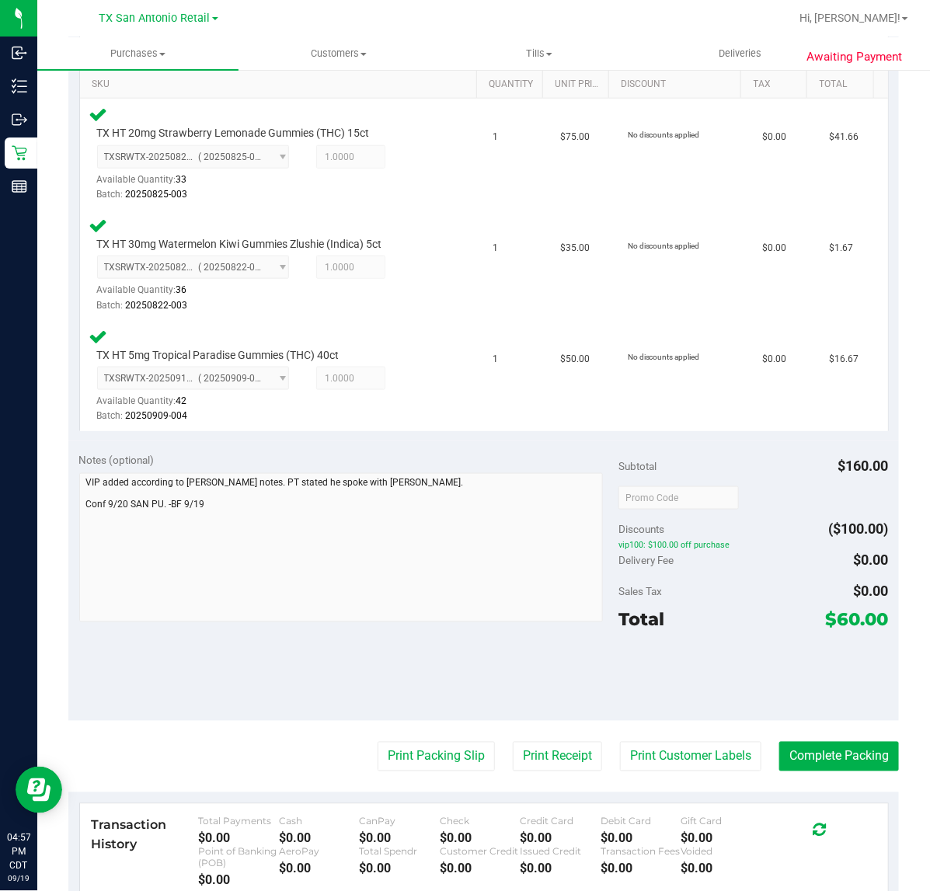
scroll to position [485, 0]
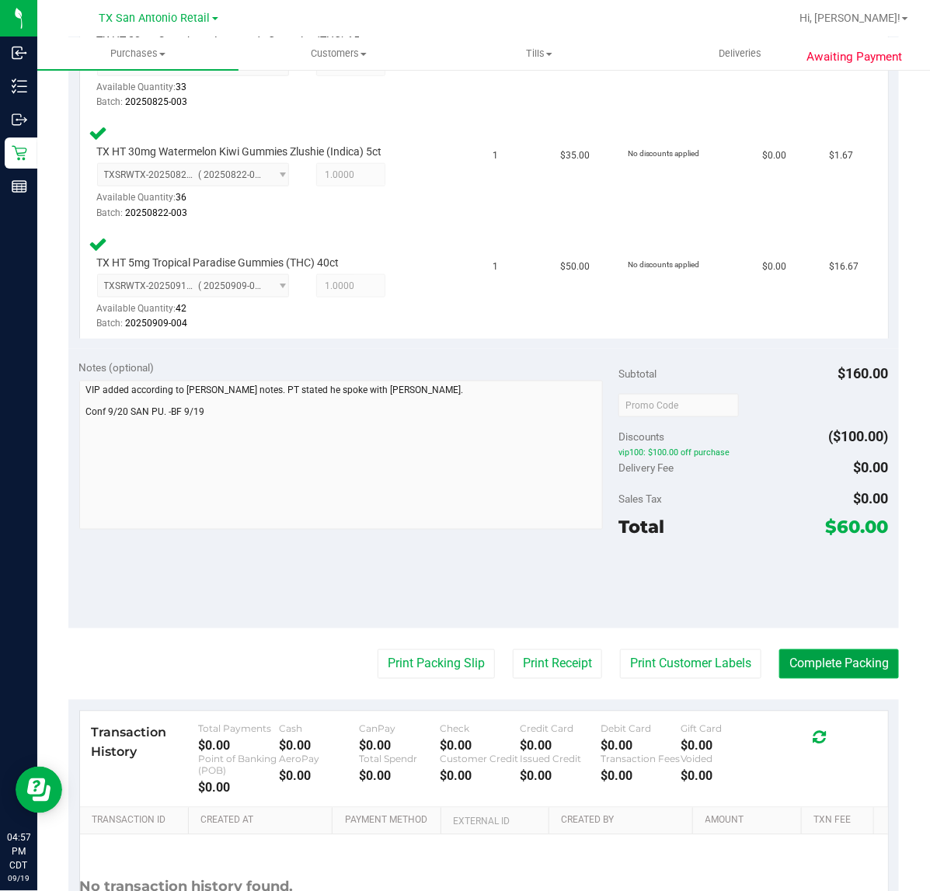
click at [836, 658] on button "Complete Packing" at bounding box center [839, 664] width 120 height 30
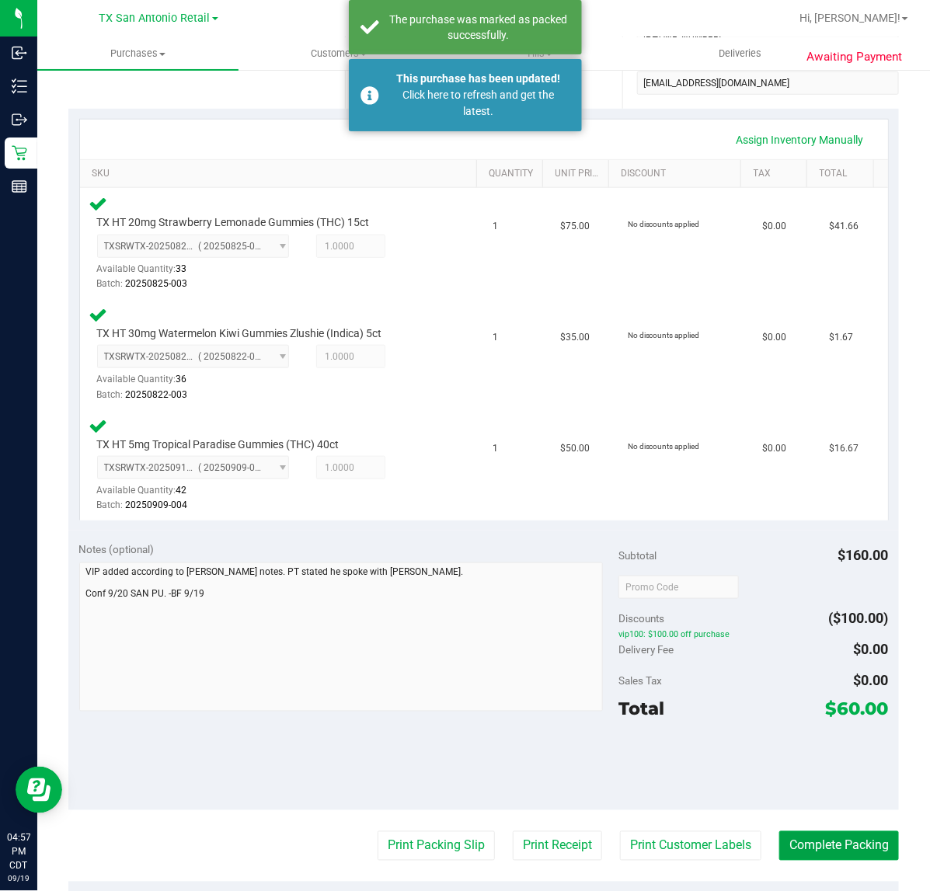
scroll to position [291, 0]
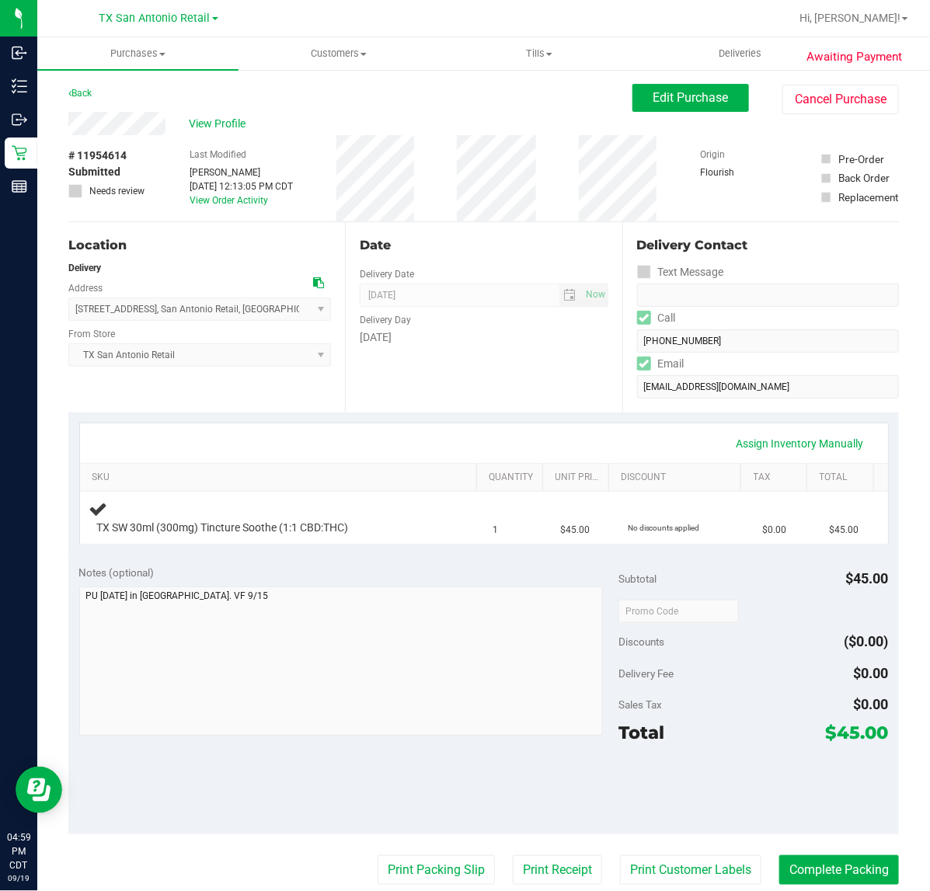
click at [405, 383] on div "Date Delivery Date [DATE] Now [DATE] 07:00 AM Now Delivery Day [DATE]" at bounding box center [483, 317] width 277 height 190
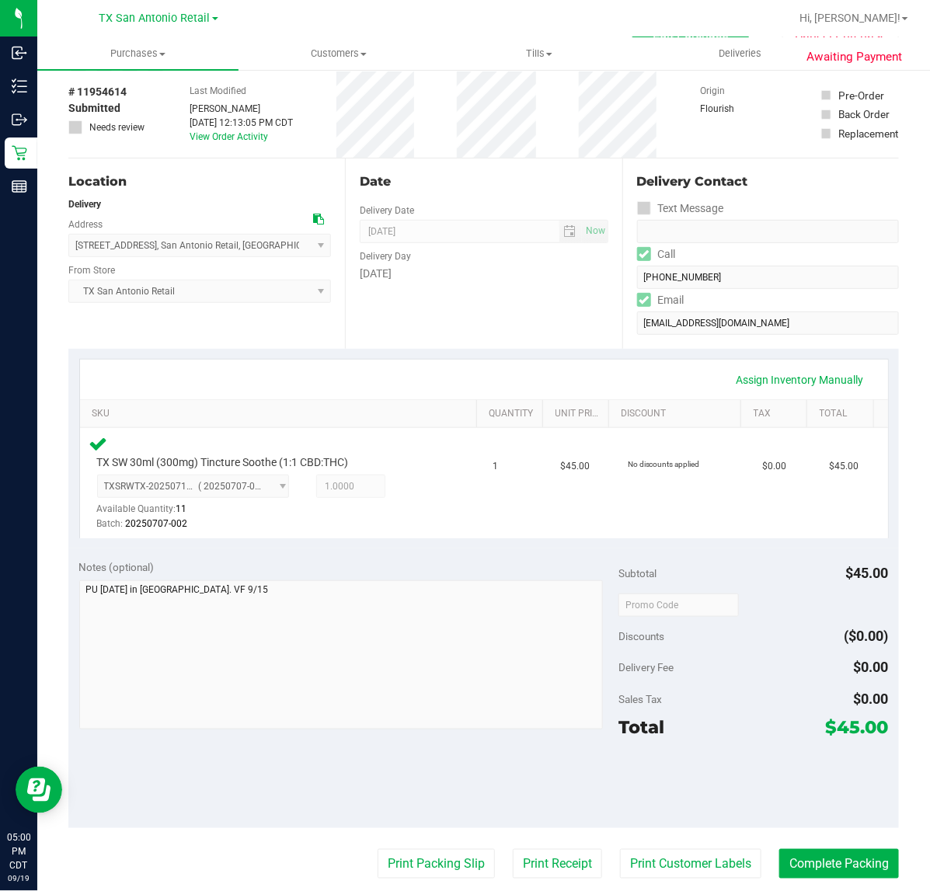
scroll to position [97, 0]
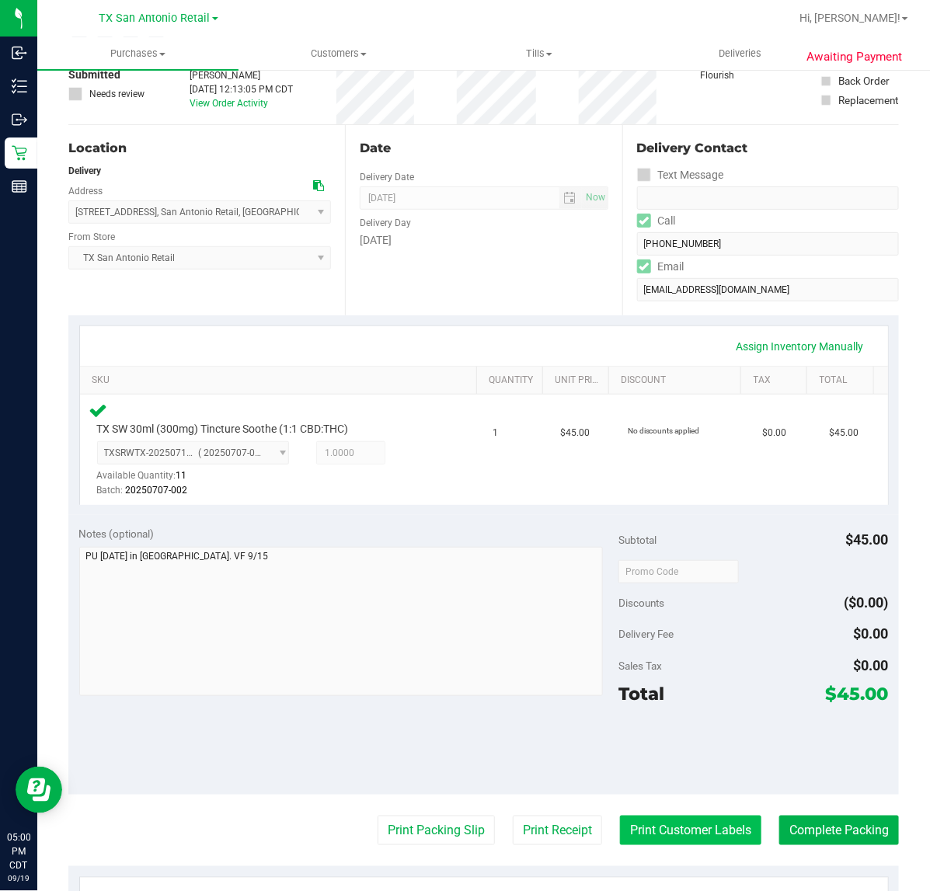
click at [705, 823] on button "Print Customer Labels" at bounding box center [690, 831] width 141 height 30
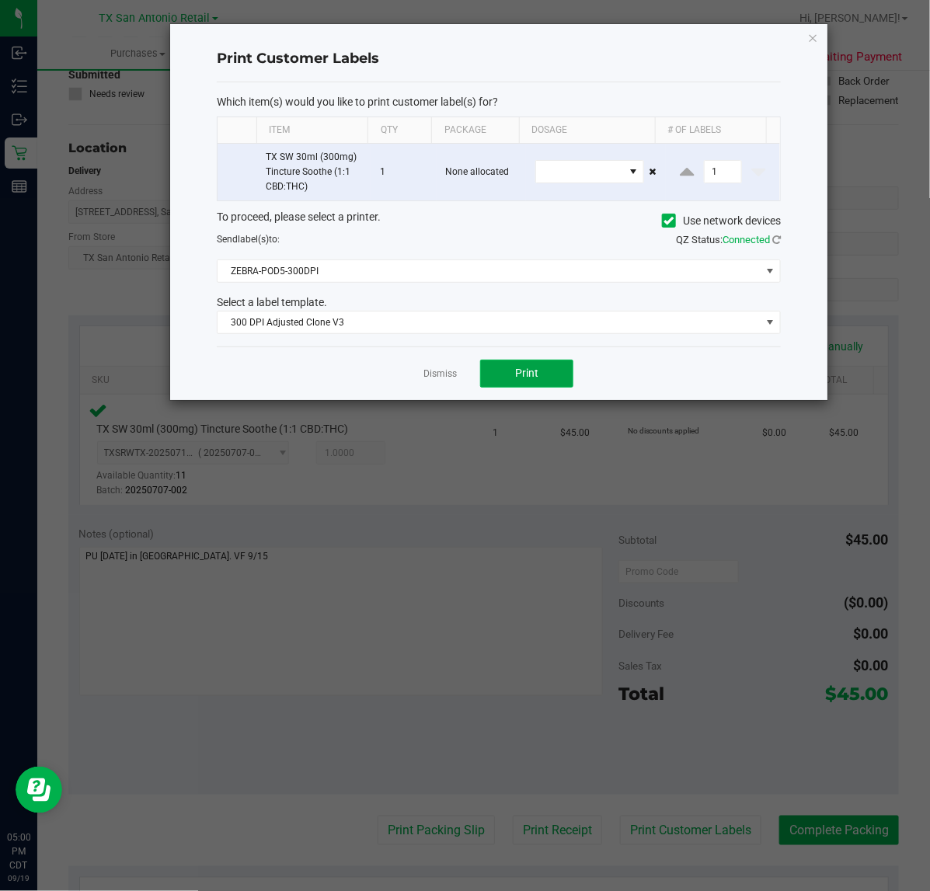
click at [515, 378] on span "Print" at bounding box center [526, 373] width 23 height 12
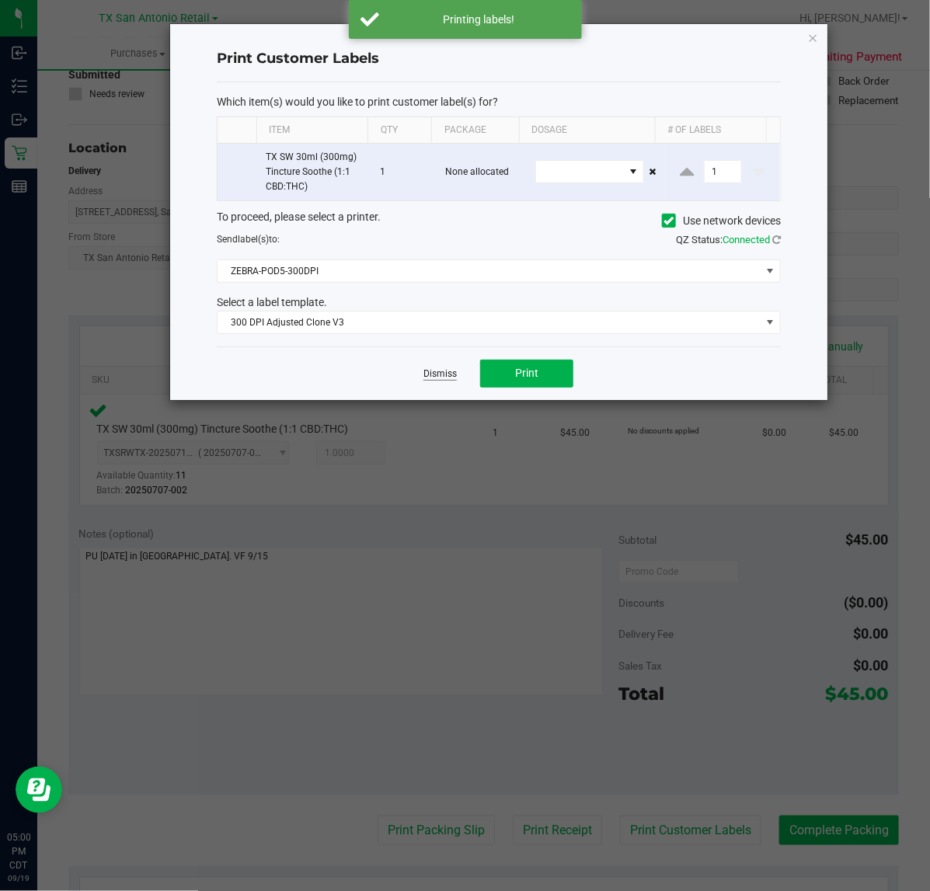
click at [426, 371] on link "Dismiss" at bounding box center [439, 373] width 33 height 13
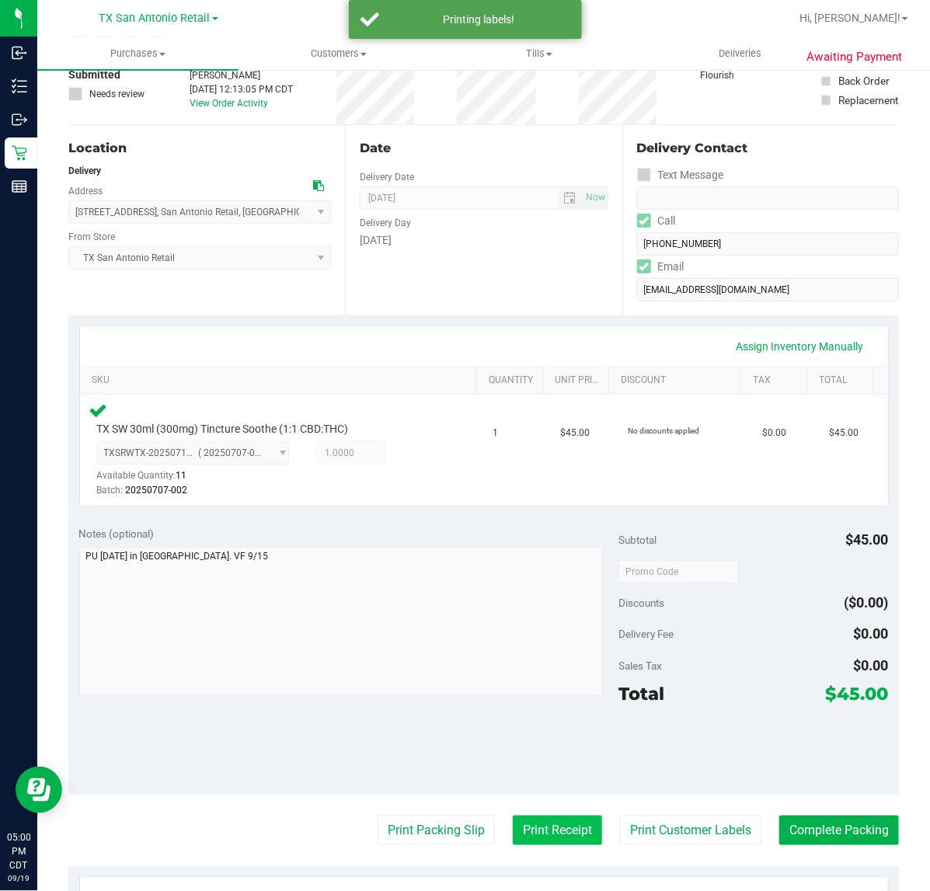
click at [542, 835] on button "Print Receipt" at bounding box center [557, 831] width 89 height 30
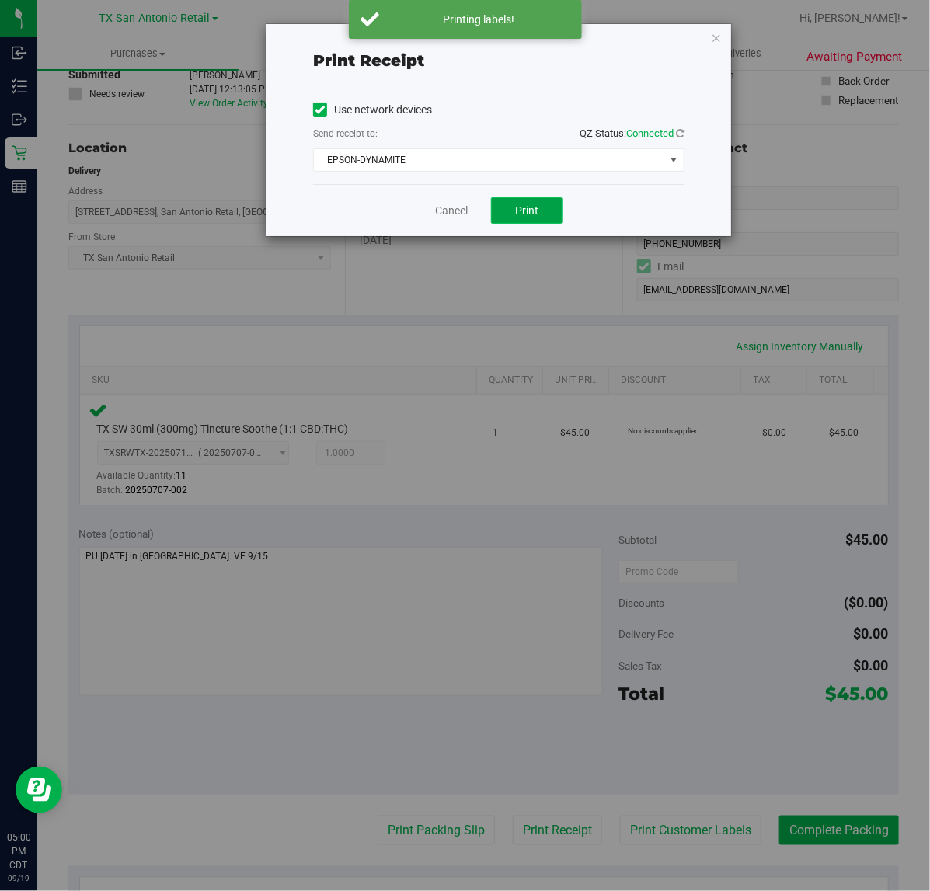
click at [507, 212] on button "Print" at bounding box center [526, 210] width 71 height 26
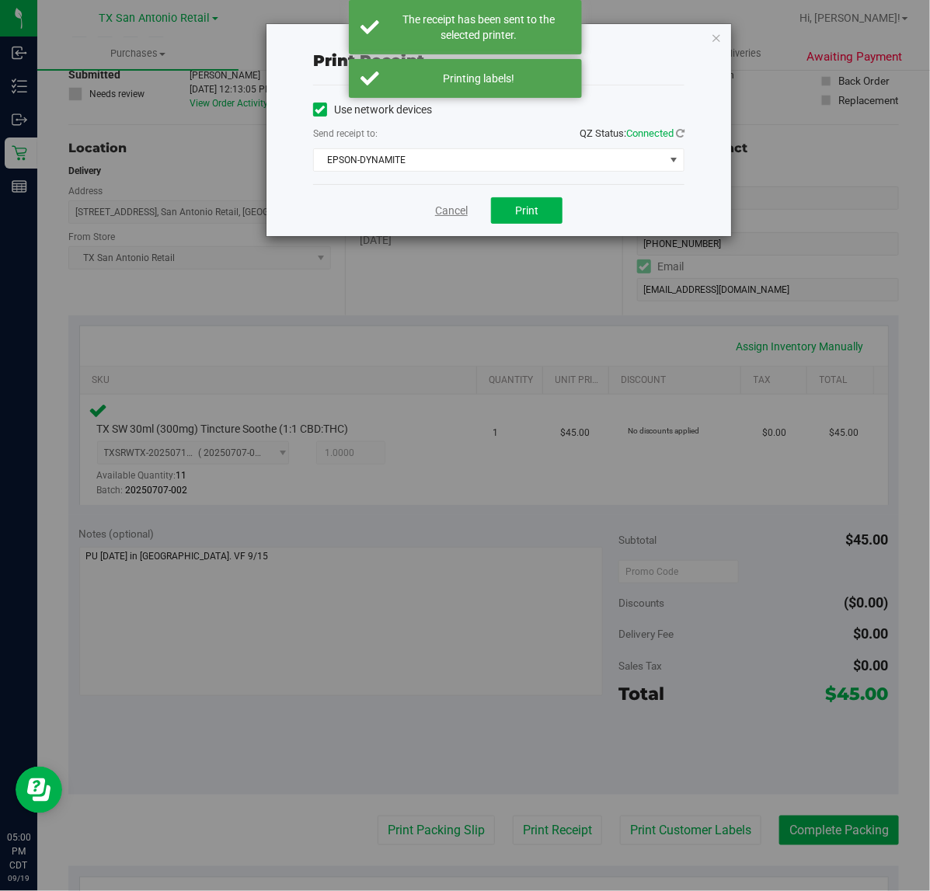
click at [468, 211] on link "Cancel" at bounding box center [451, 211] width 33 height 16
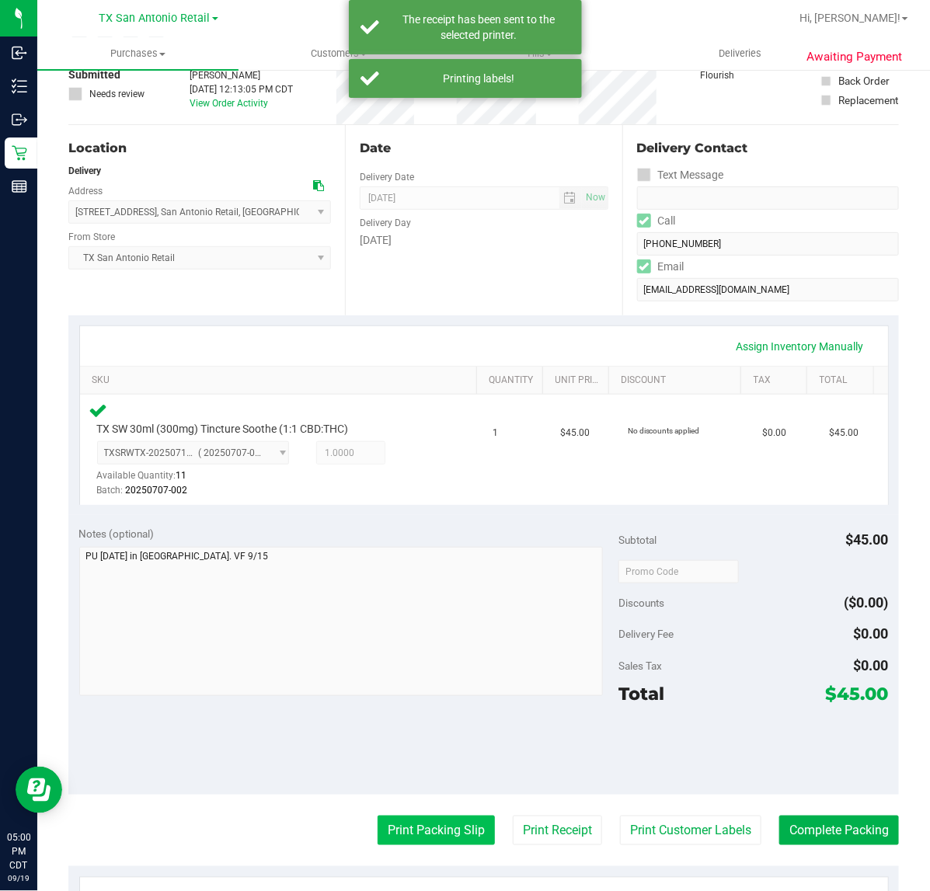
click at [421, 831] on button "Print Packing Slip" at bounding box center [436, 831] width 117 height 30
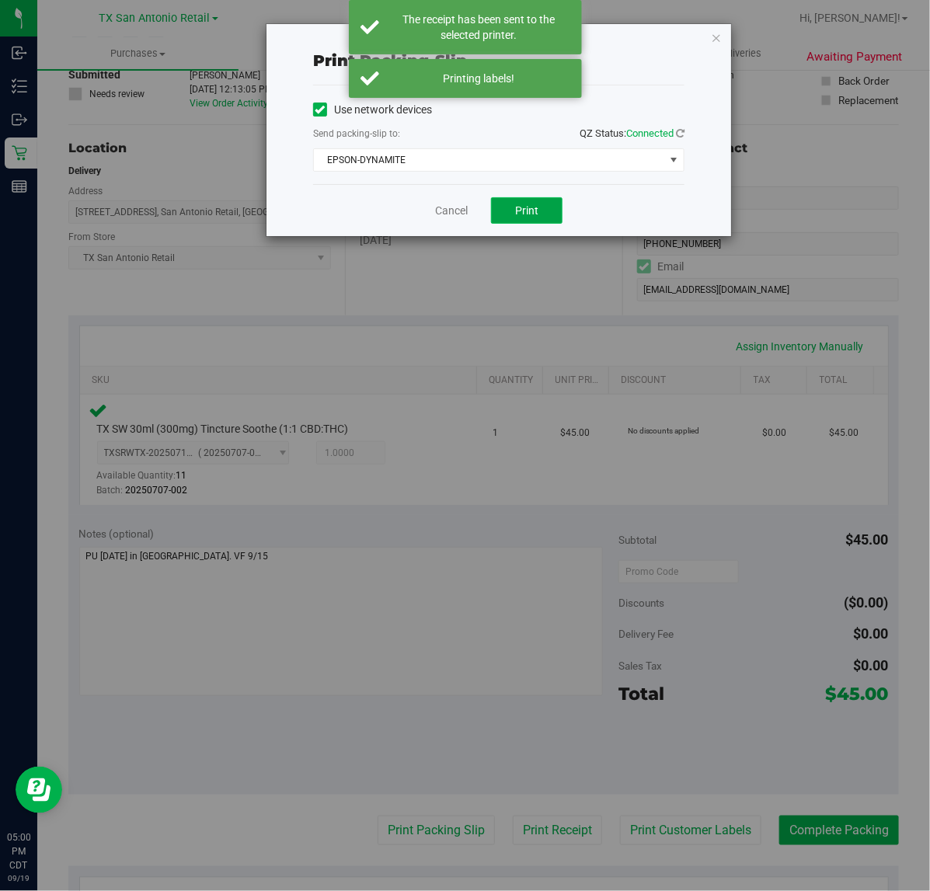
click at [522, 216] on span "Print" at bounding box center [526, 210] width 23 height 12
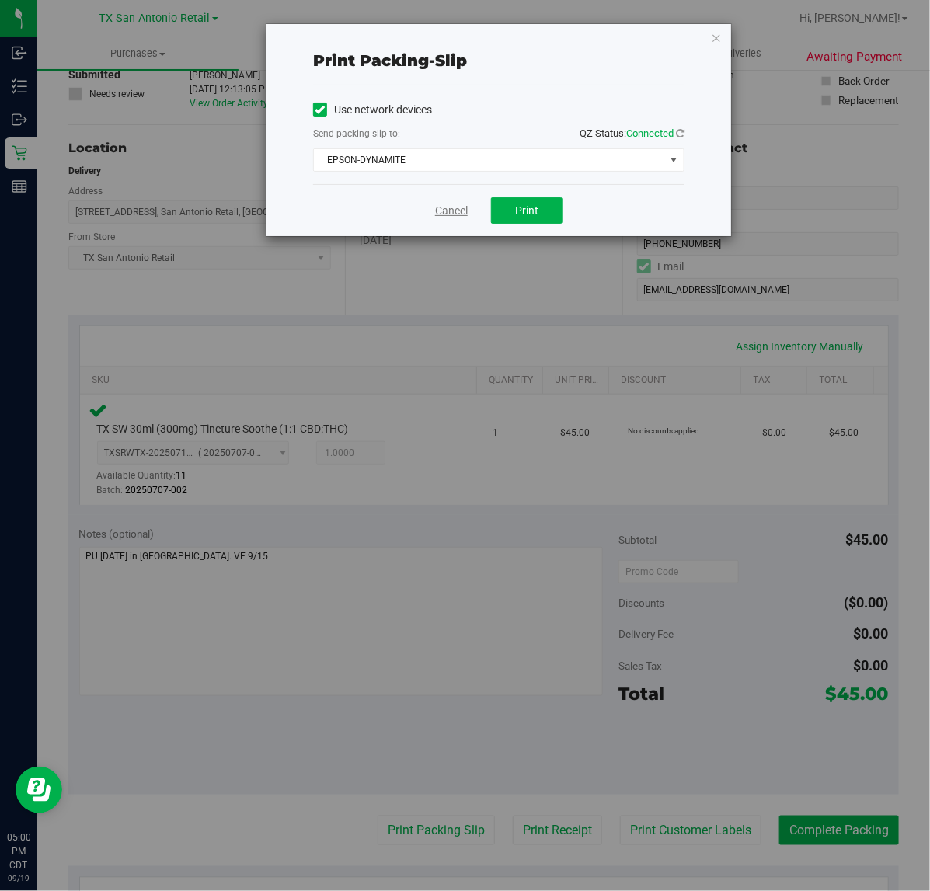
click at [456, 211] on link "Cancel" at bounding box center [451, 211] width 33 height 16
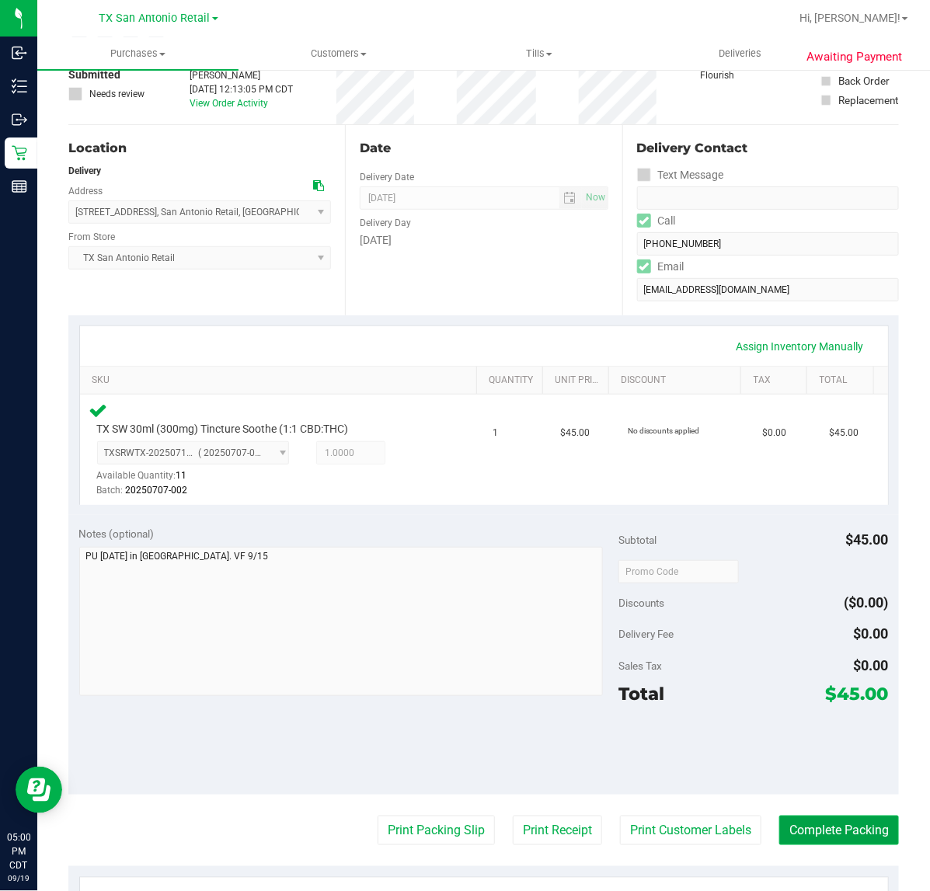
click at [793, 818] on button "Complete Packing" at bounding box center [839, 831] width 120 height 30
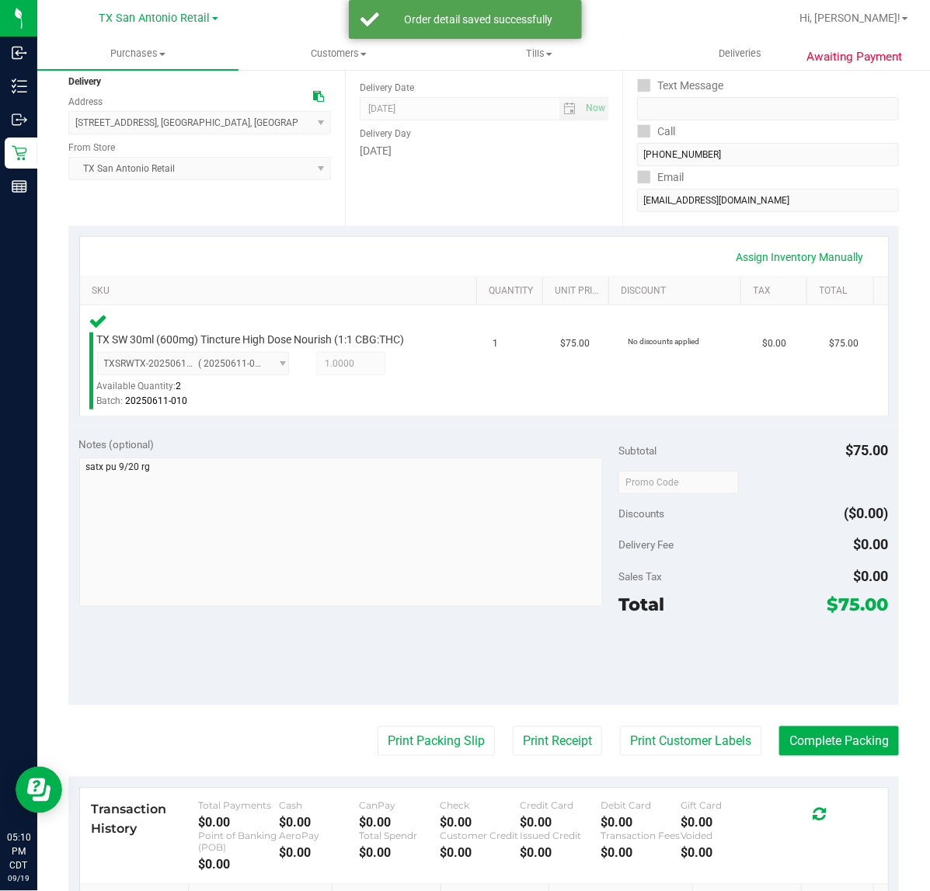
scroll to position [194, 0]
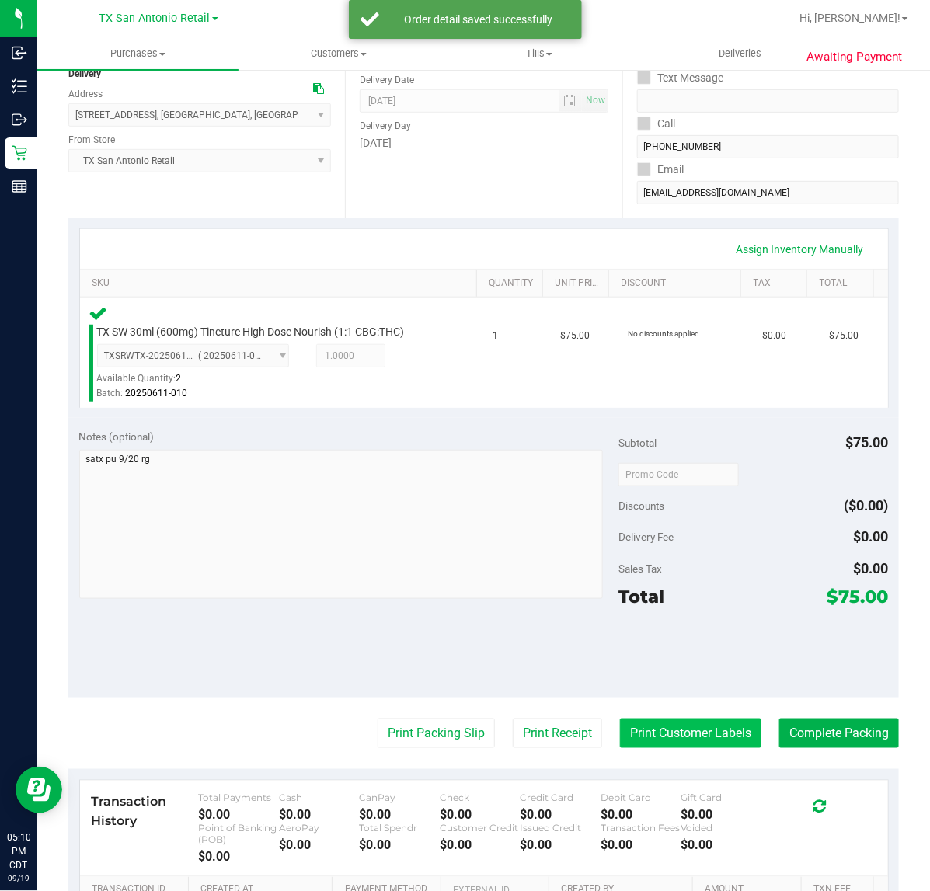
click at [698, 723] on button "Print Customer Labels" at bounding box center [690, 734] width 141 height 30
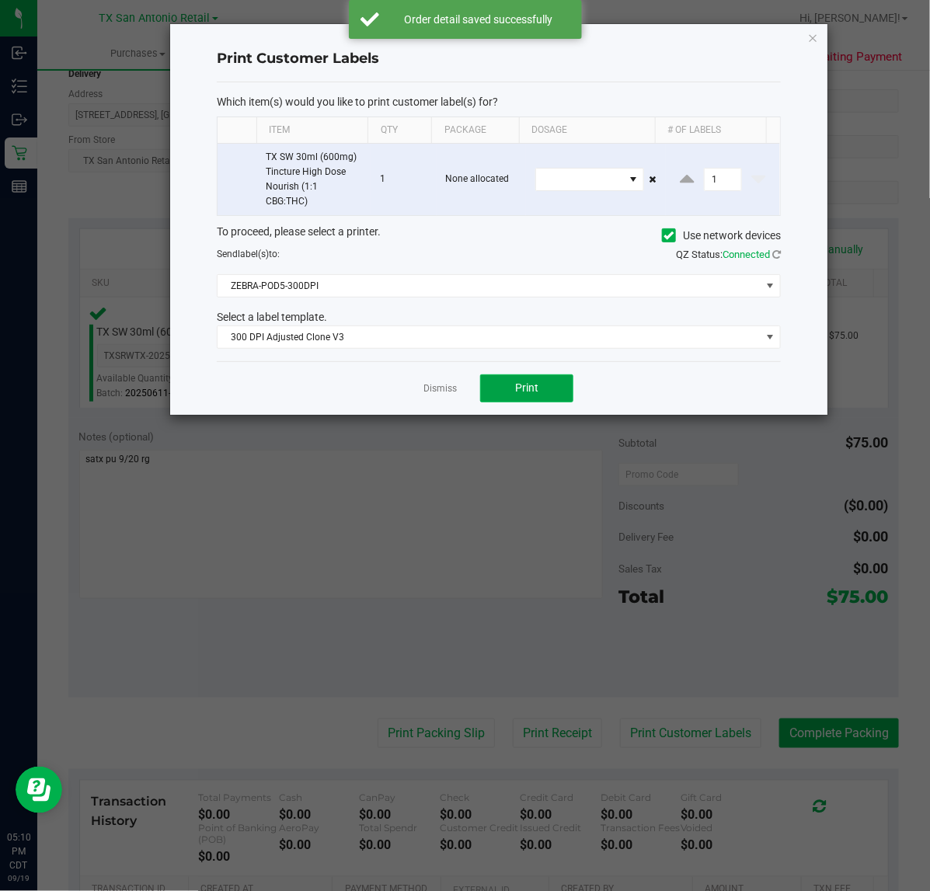
click at [506, 398] on button "Print" at bounding box center [526, 388] width 93 height 28
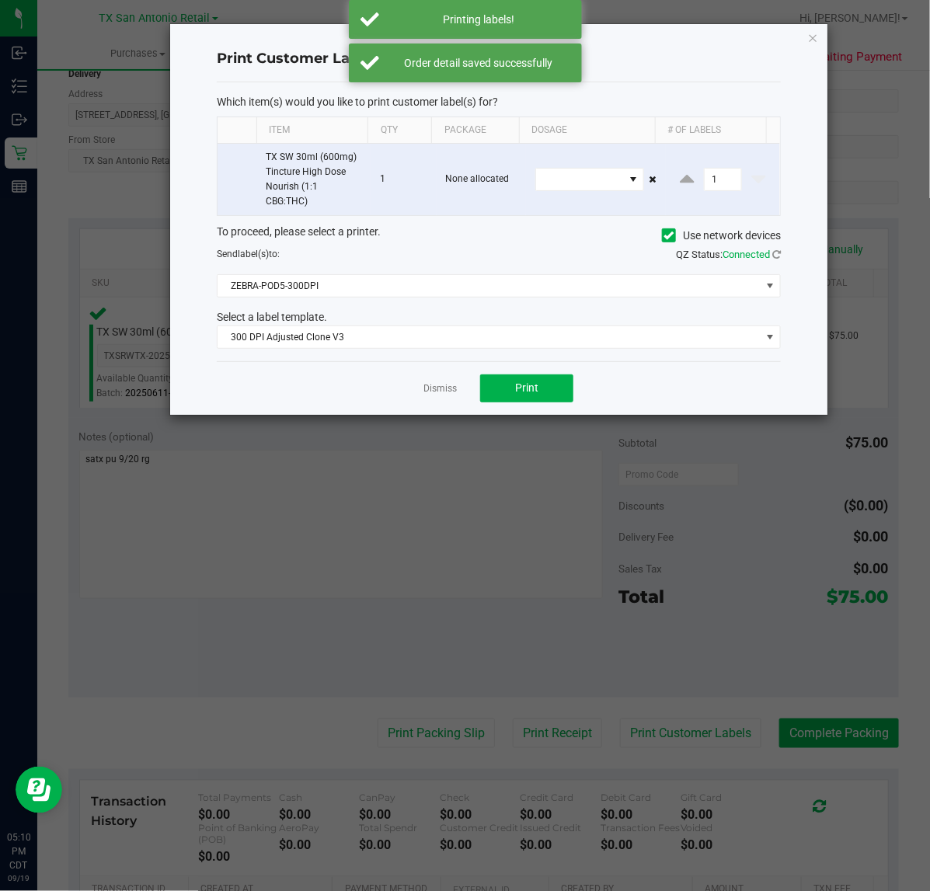
drag, startPoint x: 445, startPoint y: 391, endPoint x: 546, endPoint y: 709, distance: 334.1
click at [445, 394] on link "Dismiss" at bounding box center [439, 388] width 33 height 13
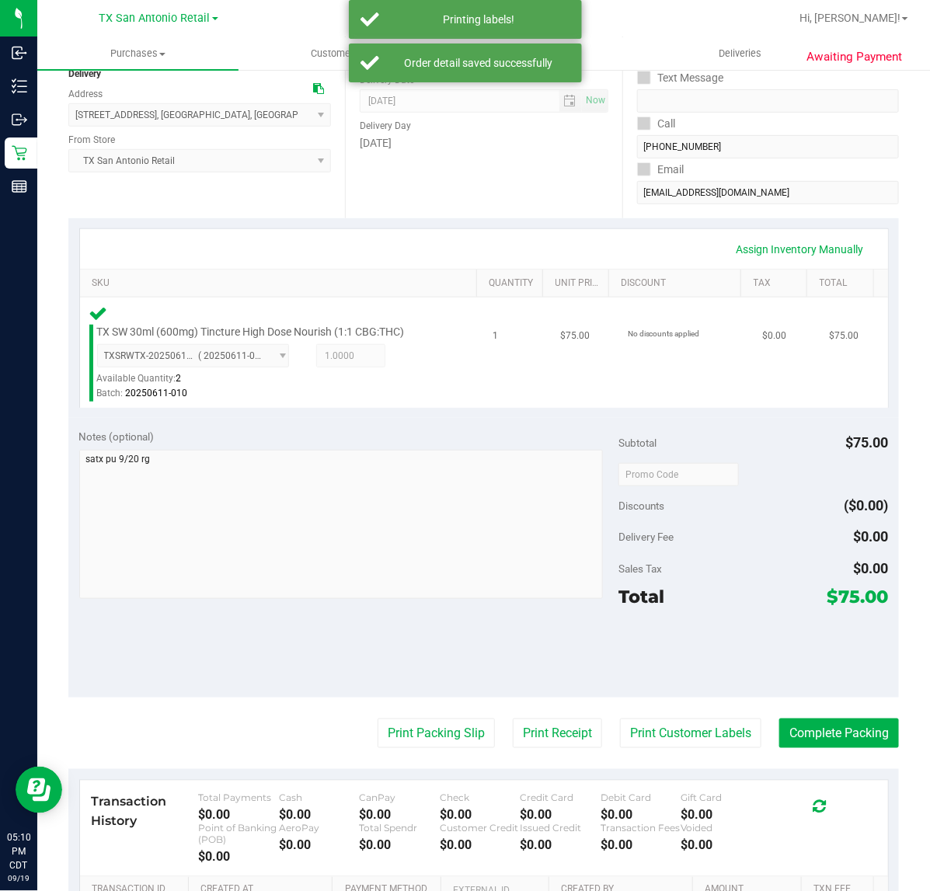
drag, startPoint x: 561, startPoint y: 736, endPoint x: 524, endPoint y: 334, distance: 404.0
click at [560, 712] on purchase-details "Back Edit Purchase Cancel Purchase View Profile # 11968531 Submitted Needs revi…" at bounding box center [483, 481] width 830 height 1182
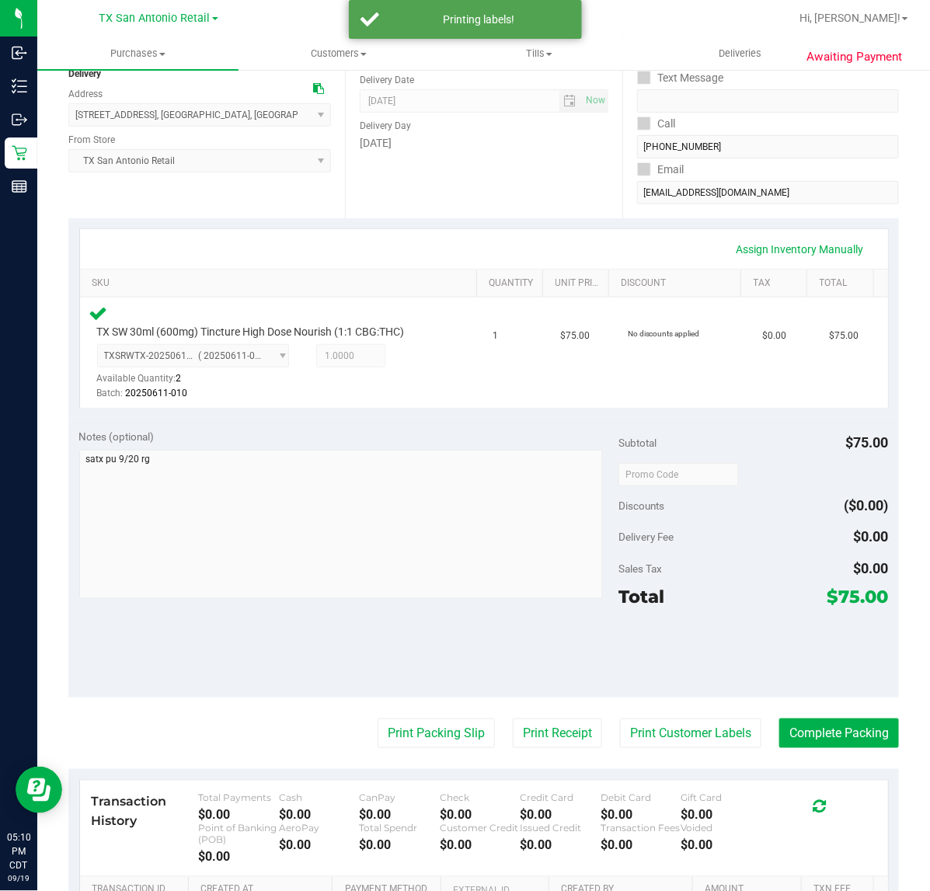
click at [529, 715] on purchase-details "Back Edit Purchase Cancel Purchase View Profile # 11968531 Submitted Needs revi…" at bounding box center [483, 481] width 830 height 1182
click at [540, 725] on button "Print Receipt" at bounding box center [557, 734] width 89 height 30
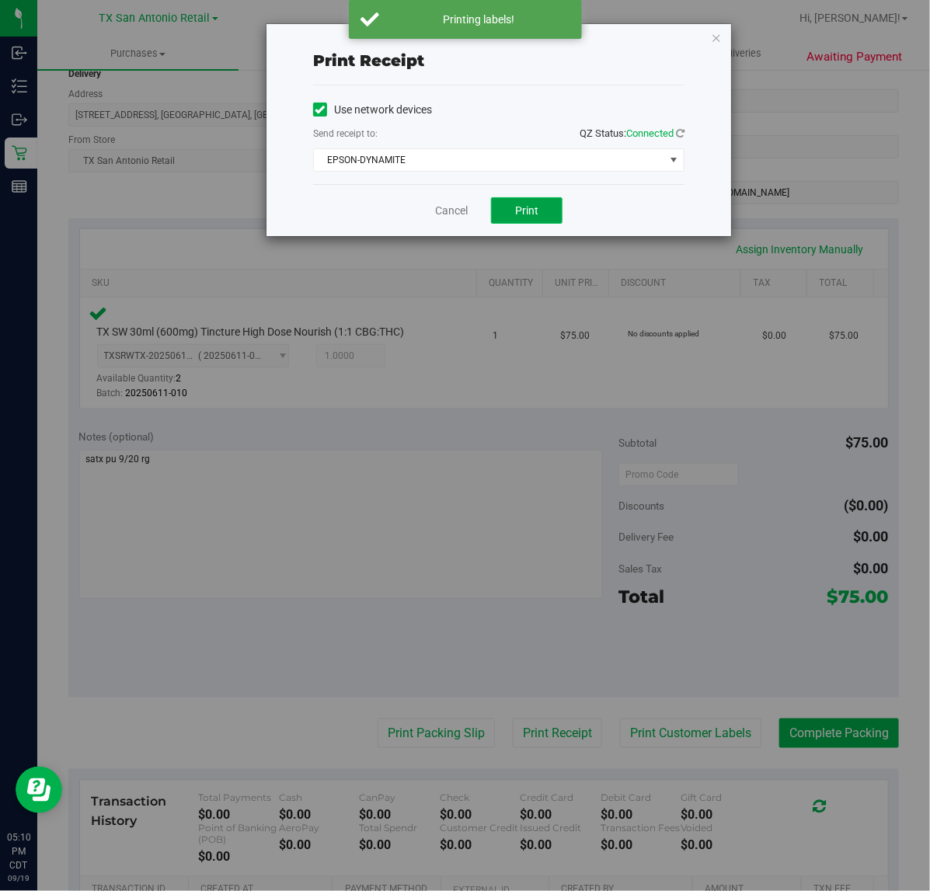
click at [527, 219] on button "Print" at bounding box center [526, 210] width 71 height 26
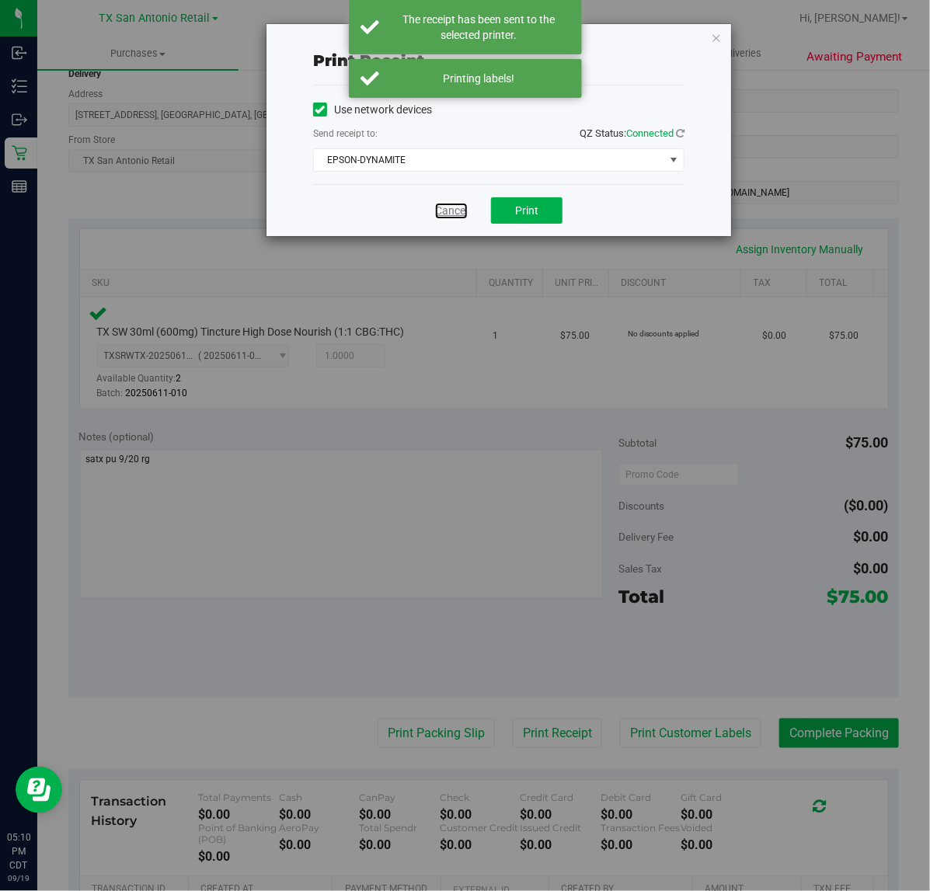
drag, startPoint x: 436, startPoint y: 218, endPoint x: 448, endPoint y: 219, distance: 12.5
click at [437, 218] on link "Cancel" at bounding box center [451, 211] width 33 height 16
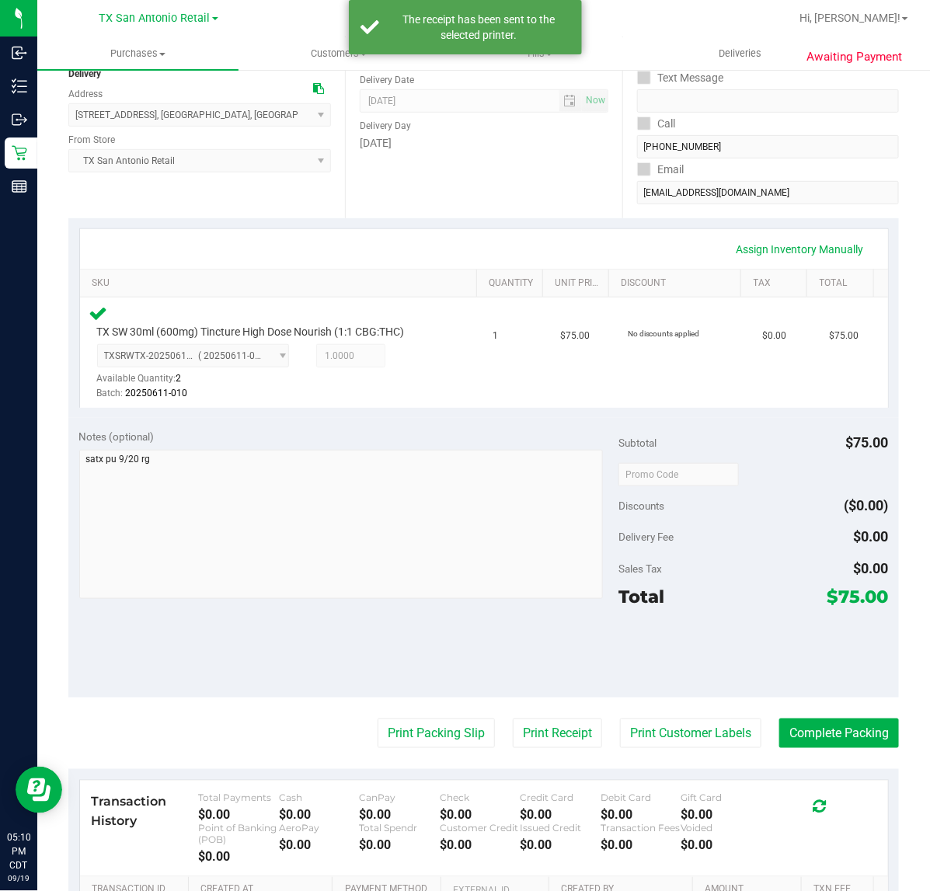
drag, startPoint x: 422, startPoint y: 750, endPoint x: 426, endPoint y: 588, distance: 162.4
click at [422, 747] on purchase-details "Back Edit Purchase Cancel Purchase View Profile # 11968531 Submitted Needs revi…" at bounding box center [483, 481] width 830 height 1182
click at [444, 699] on purchase-details "Back Edit Purchase Cancel Purchase View Profile # 11968531 Submitted Needs revi…" at bounding box center [483, 481] width 830 height 1182
click at [428, 738] on button "Print Packing Slip" at bounding box center [436, 734] width 117 height 30
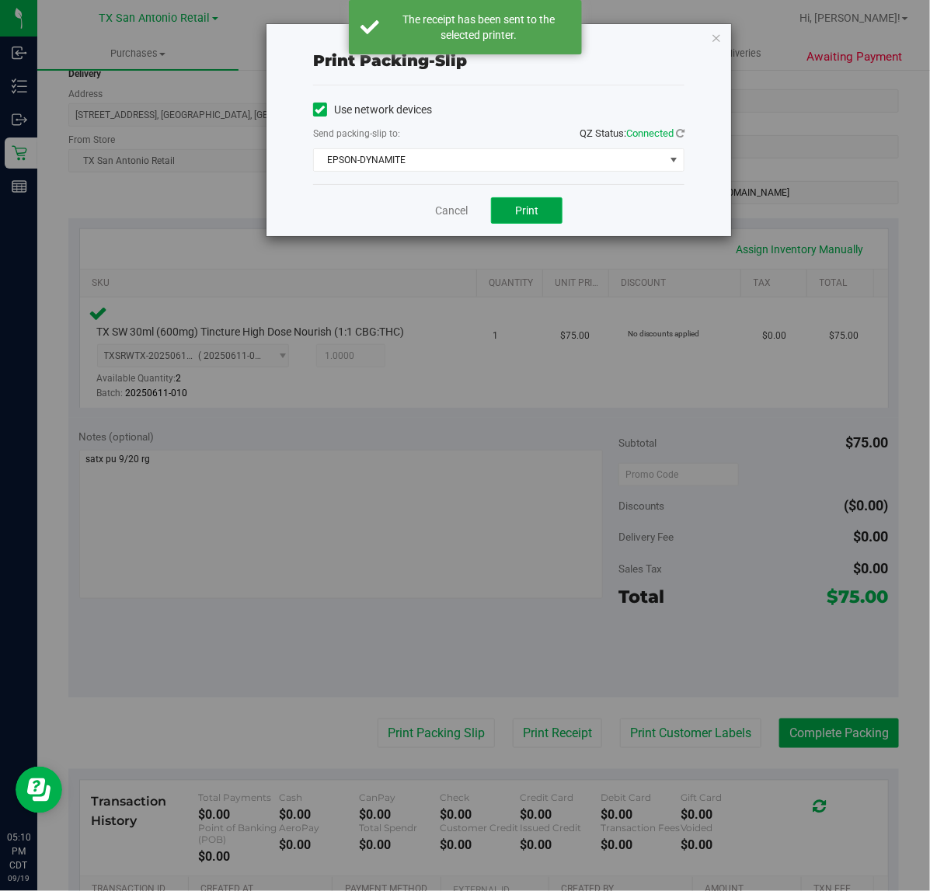
click at [501, 207] on button "Print" at bounding box center [526, 210] width 71 height 26
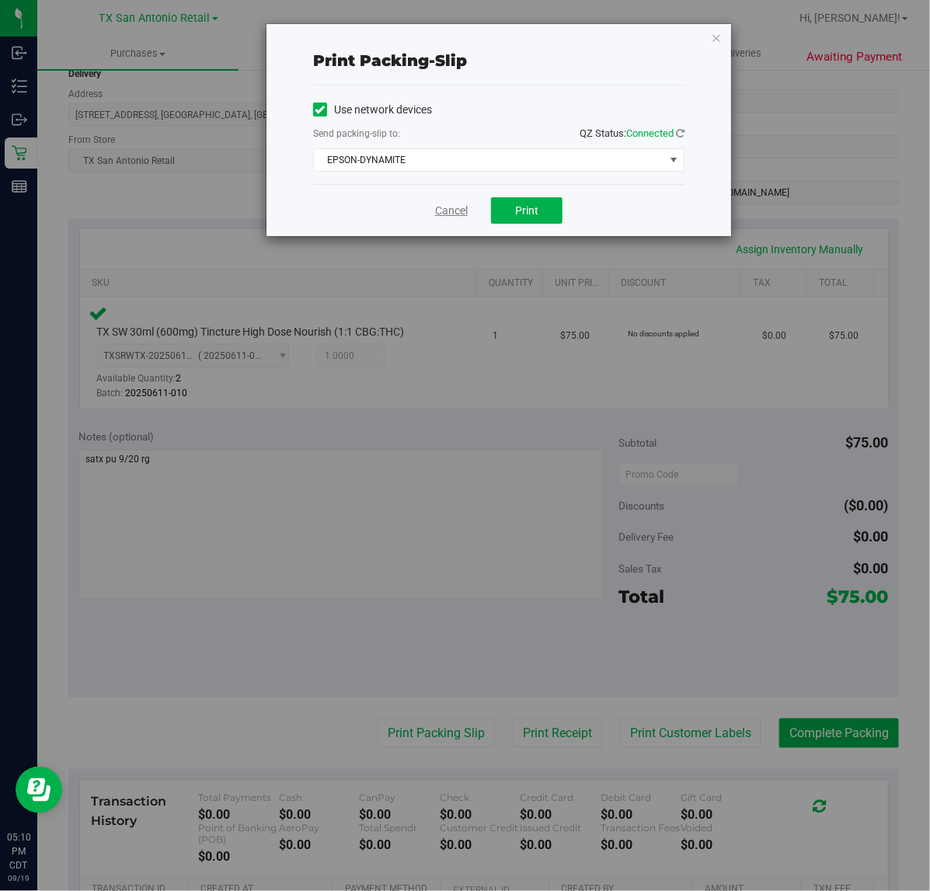
click at [440, 211] on link "Cancel" at bounding box center [451, 211] width 33 height 16
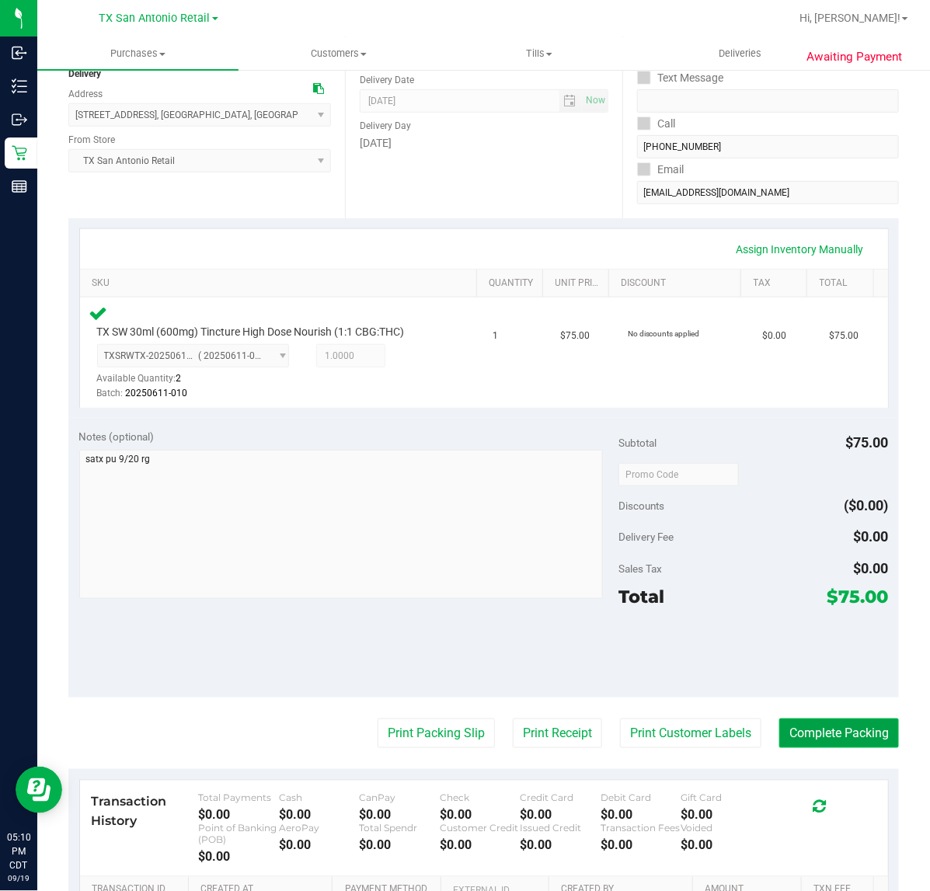
click at [823, 719] on button "Complete Packing" at bounding box center [839, 734] width 120 height 30
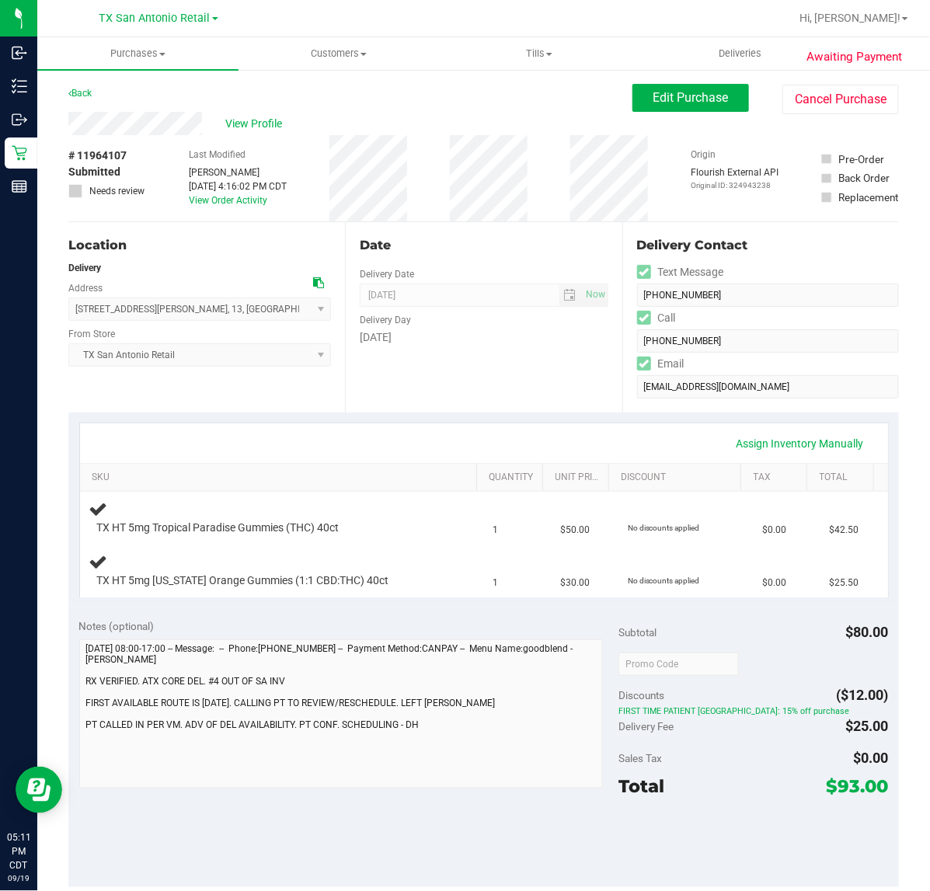
click at [506, 374] on div "Date Delivery Date [DATE] Now [DATE] 07:00 AM Now Delivery Day [DATE]" at bounding box center [483, 317] width 277 height 190
click at [379, 400] on div "Date Delivery Date [DATE] Now [DATE] 07:00 AM Now Delivery Day [DATE]" at bounding box center [483, 317] width 277 height 190
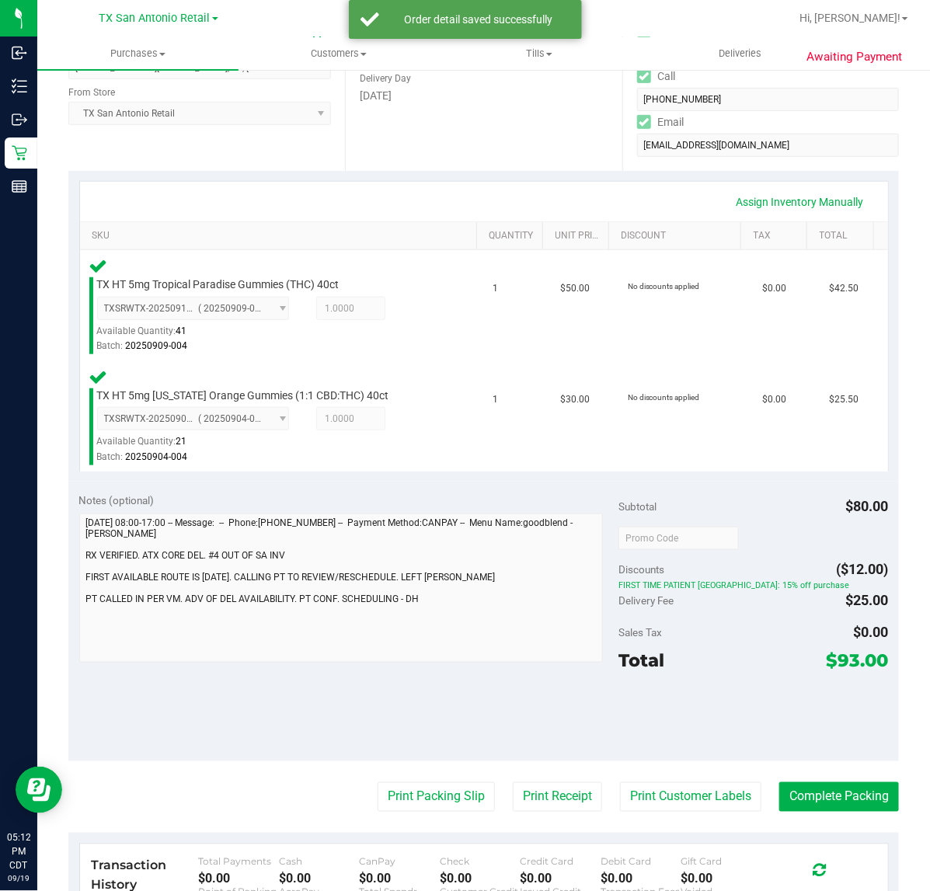
scroll to position [239, 0]
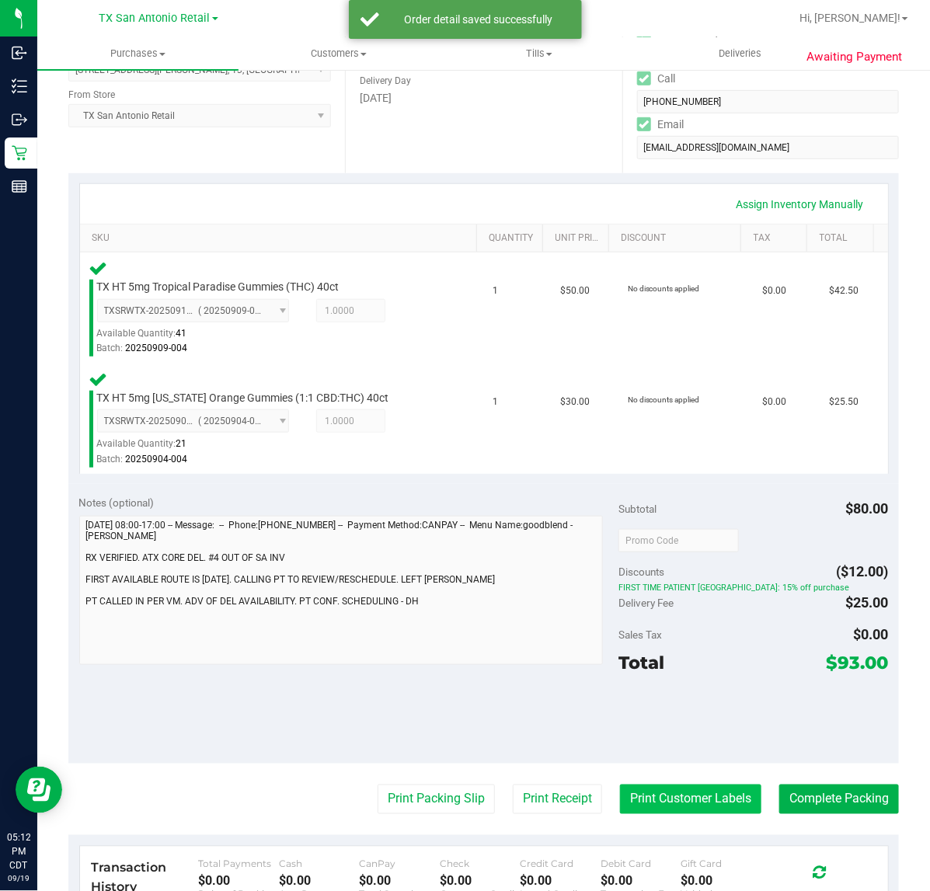
click at [681, 806] on button "Print Customer Labels" at bounding box center [690, 800] width 141 height 30
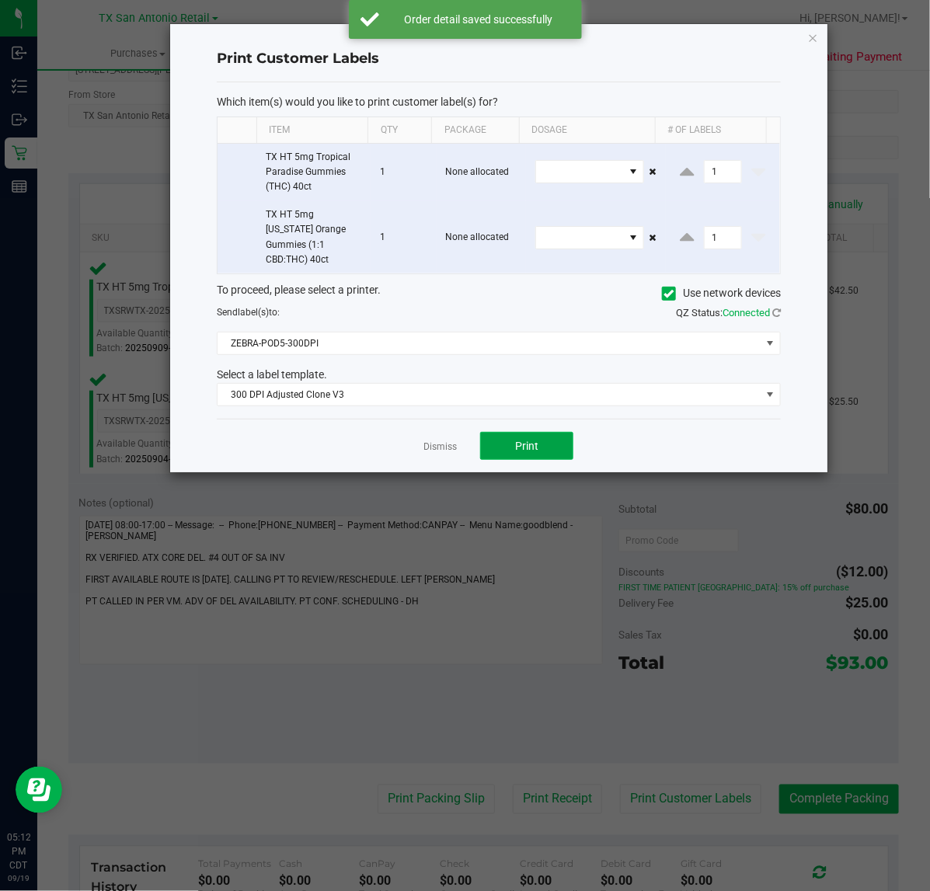
click at [528, 440] on span "Print" at bounding box center [526, 446] width 23 height 12
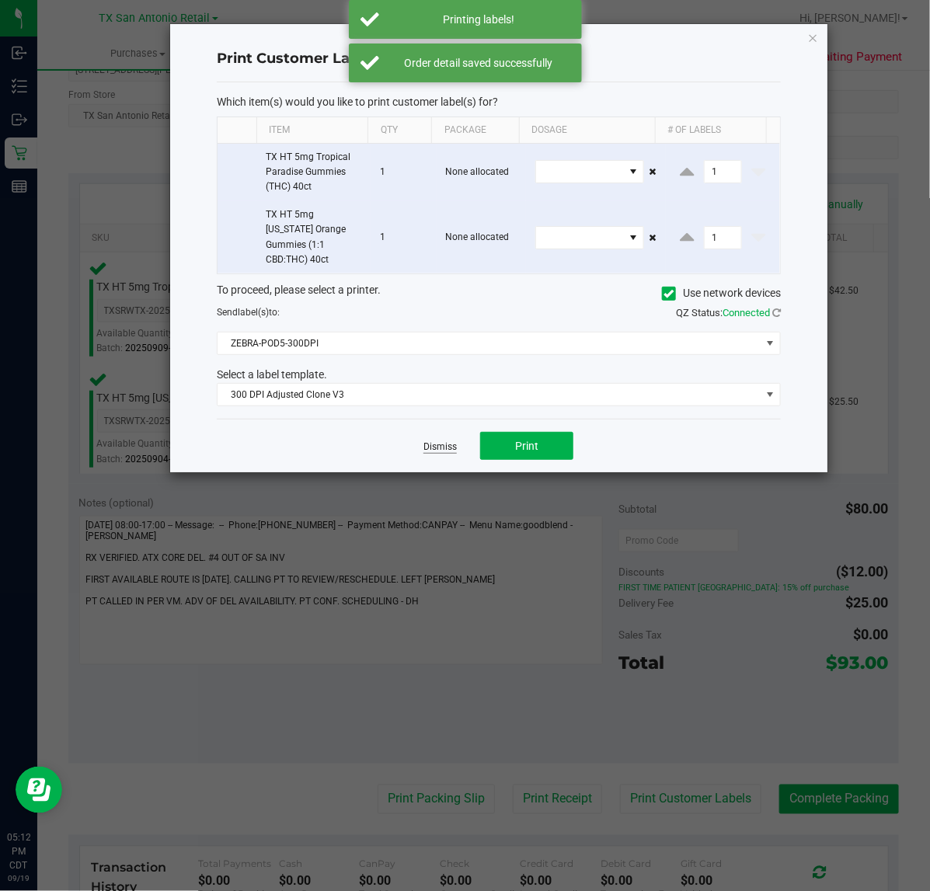
click at [429, 440] on link "Dismiss" at bounding box center [439, 446] width 33 height 13
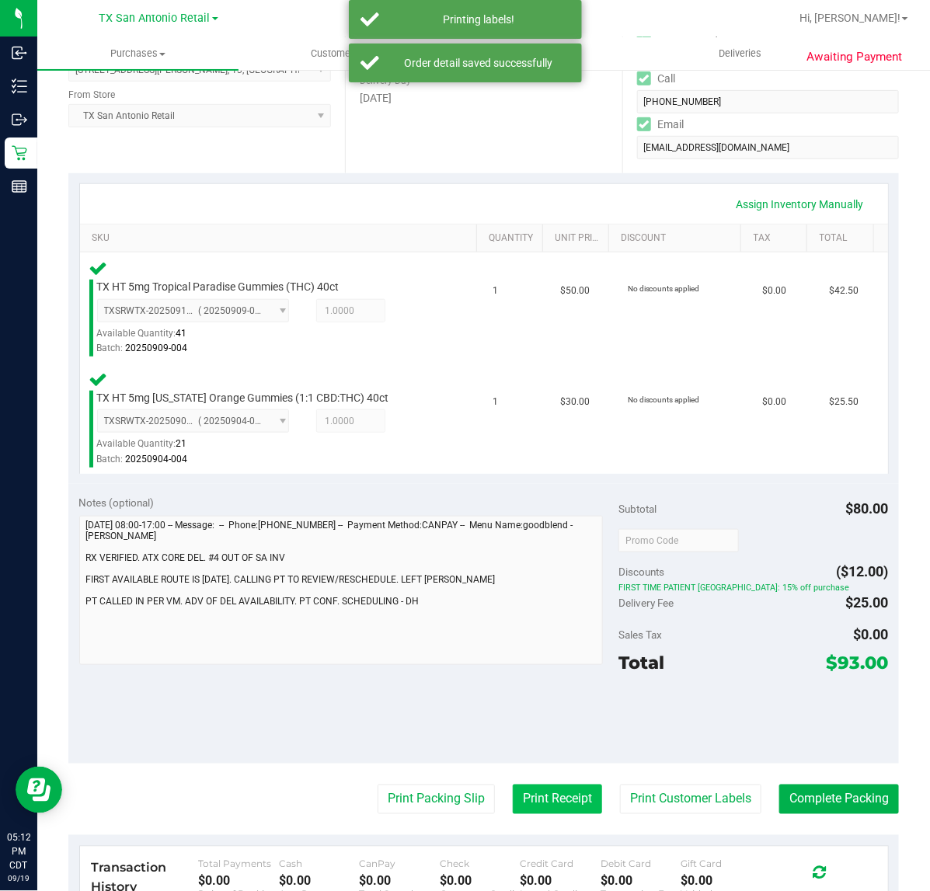
click at [534, 813] on button "Print Receipt" at bounding box center [557, 800] width 89 height 30
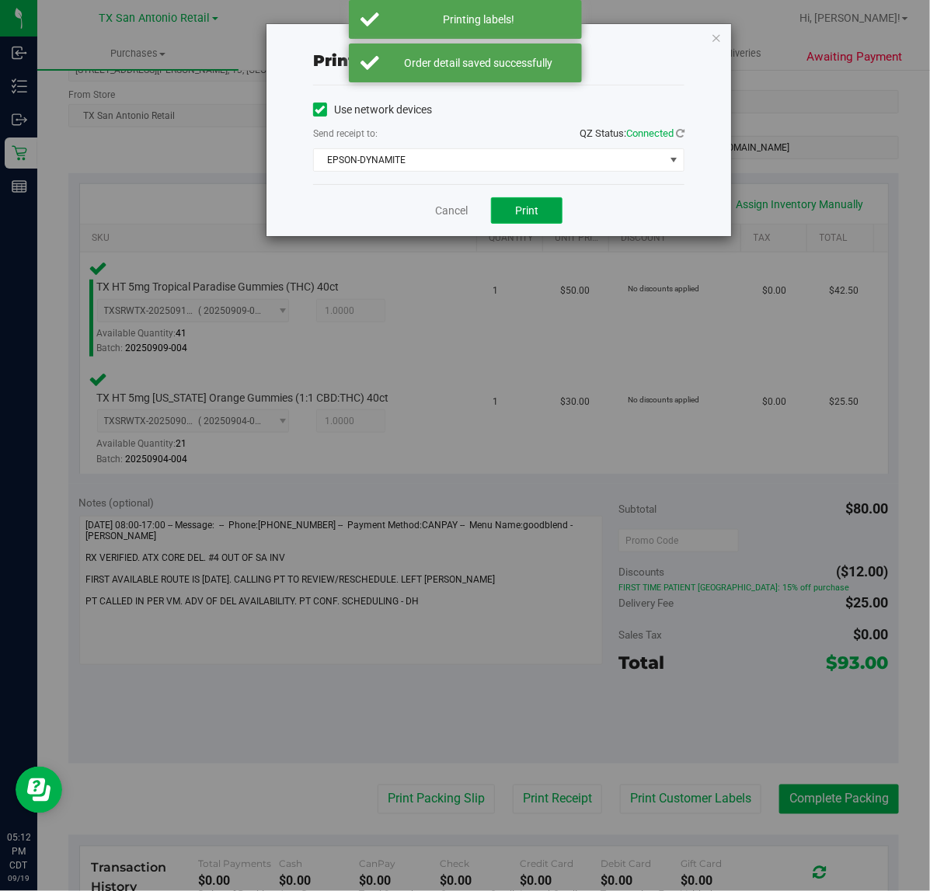
click at [534, 224] on button "Print" at bounding box center [526, 210] width 71 height 26
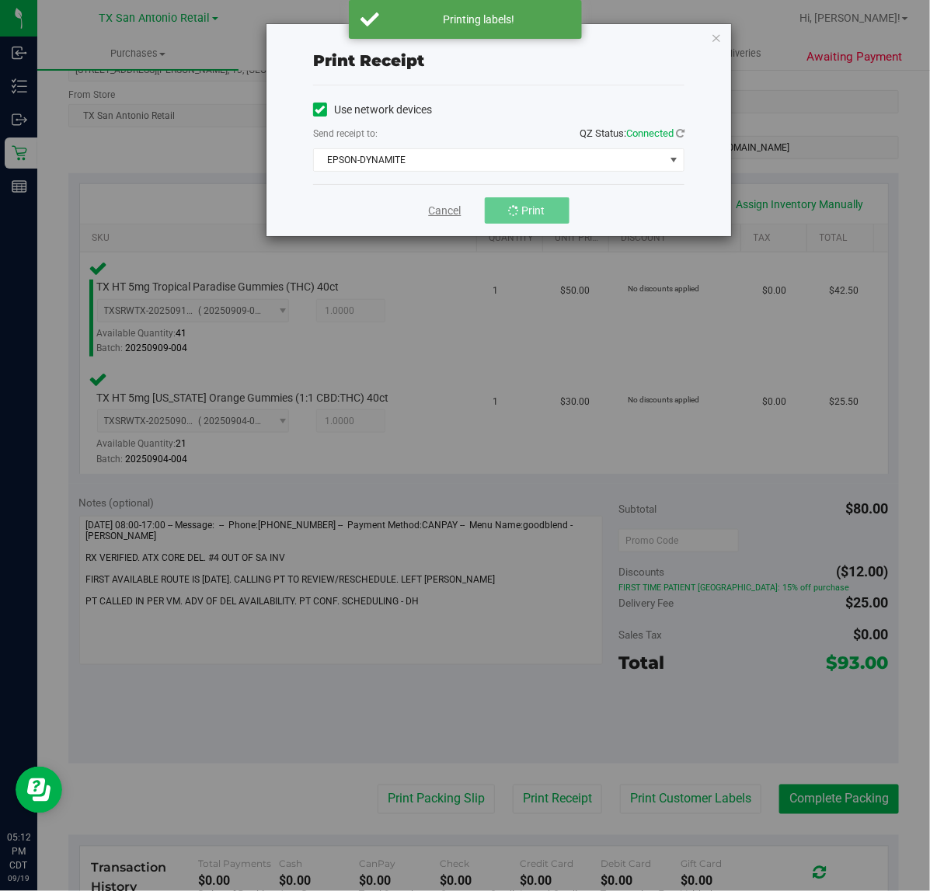
click at [454, 214] on link "Cancel" at bounding box center [445, 211] width 33 height 16
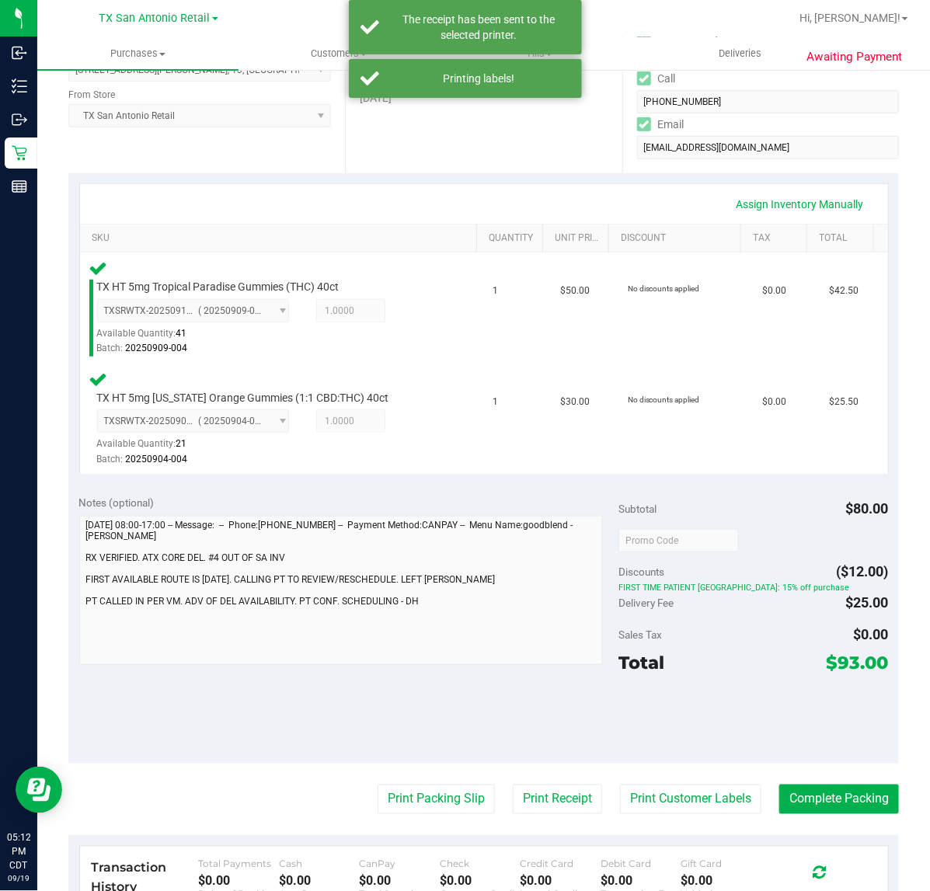
click at [420, 756] on div "Notes (optional) Subtotal $80.00 Discounts ($12.00) FIRST TIME PATIENT TX: 15% …" at bounding box center [483, 624] width 830 height 280
click at [430, 797] on button "Print Packing Slip" at bounding box center [436, 800] width 117 height 30
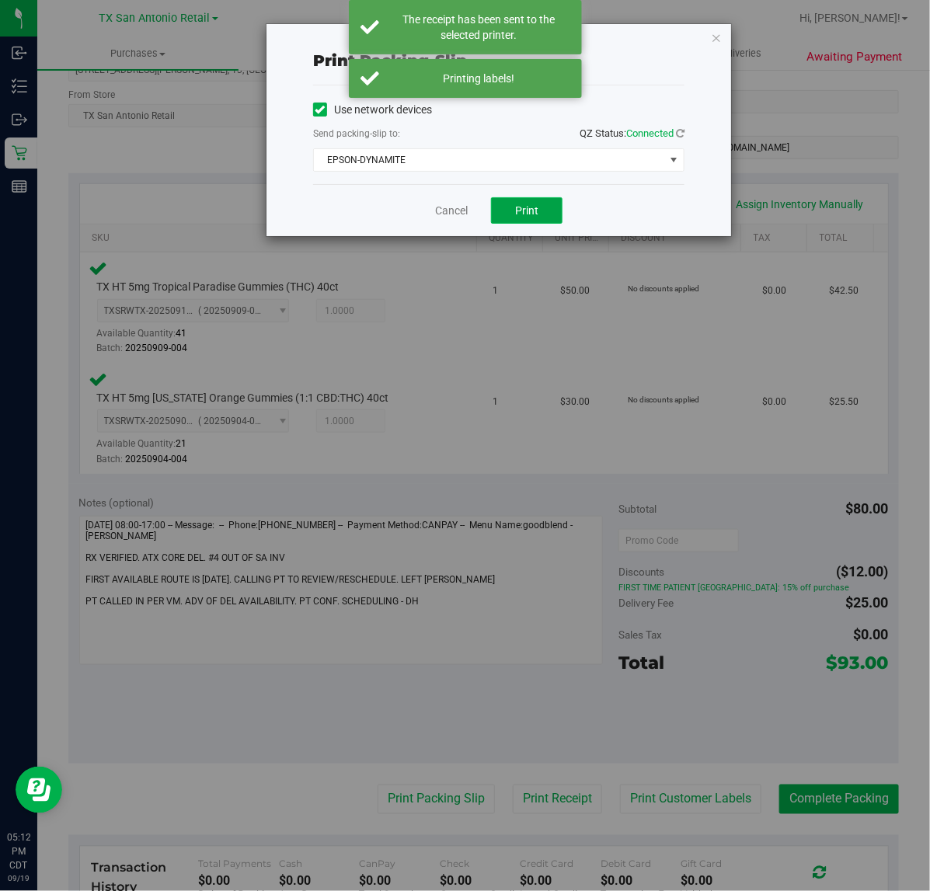
click at [527, 210] on span "Print" at bounding box center [526, 210] width 23 height 12
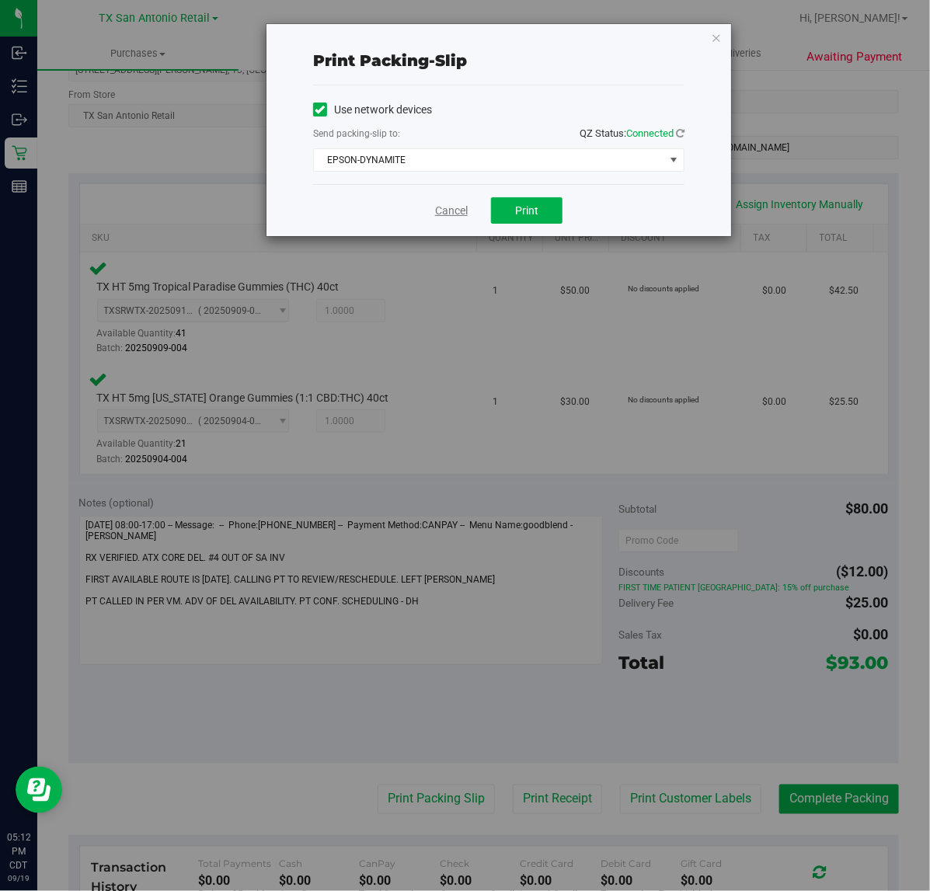
click at [456, 212] on link "Cancel" at bounding box center [451, 211] width 33 height 16
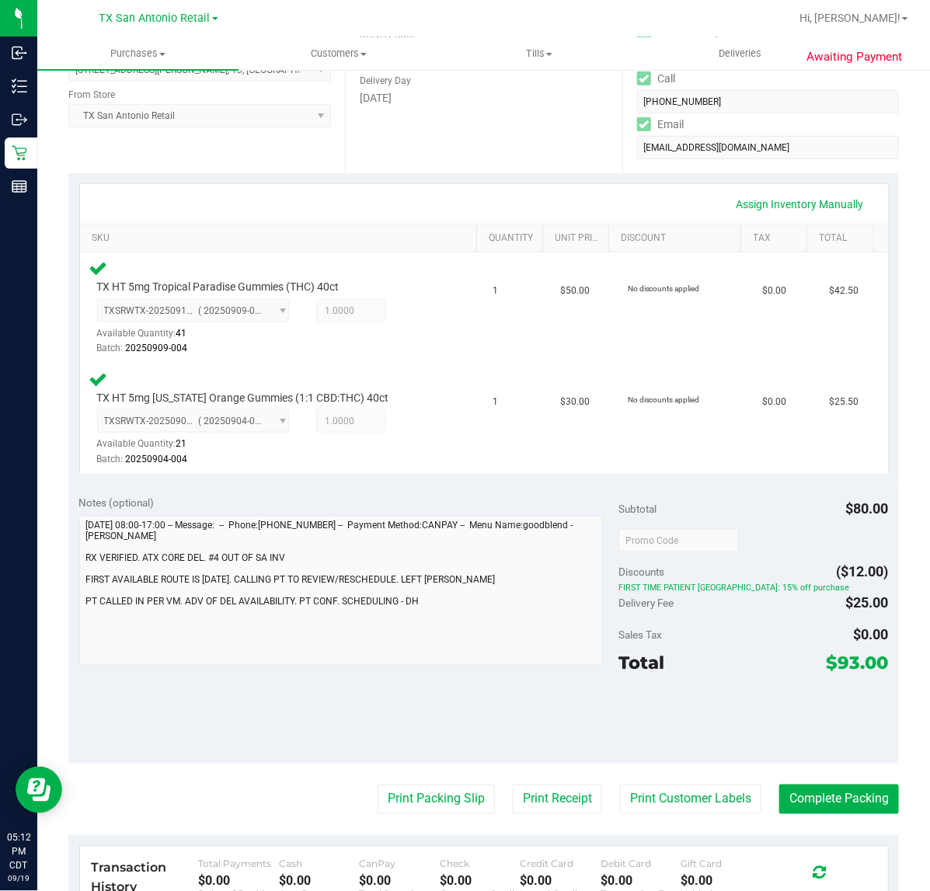
click at [799, 778] on purchase-details "Back Edit Purchase Cancel Purchase View Profile # 11964107 Submitted Needs revi…" at bounding box center [483, 491] width 830 height 1293
click at [799, 790] on button "Complete Packing" at bounding box center [839, 800] width 120 height 30
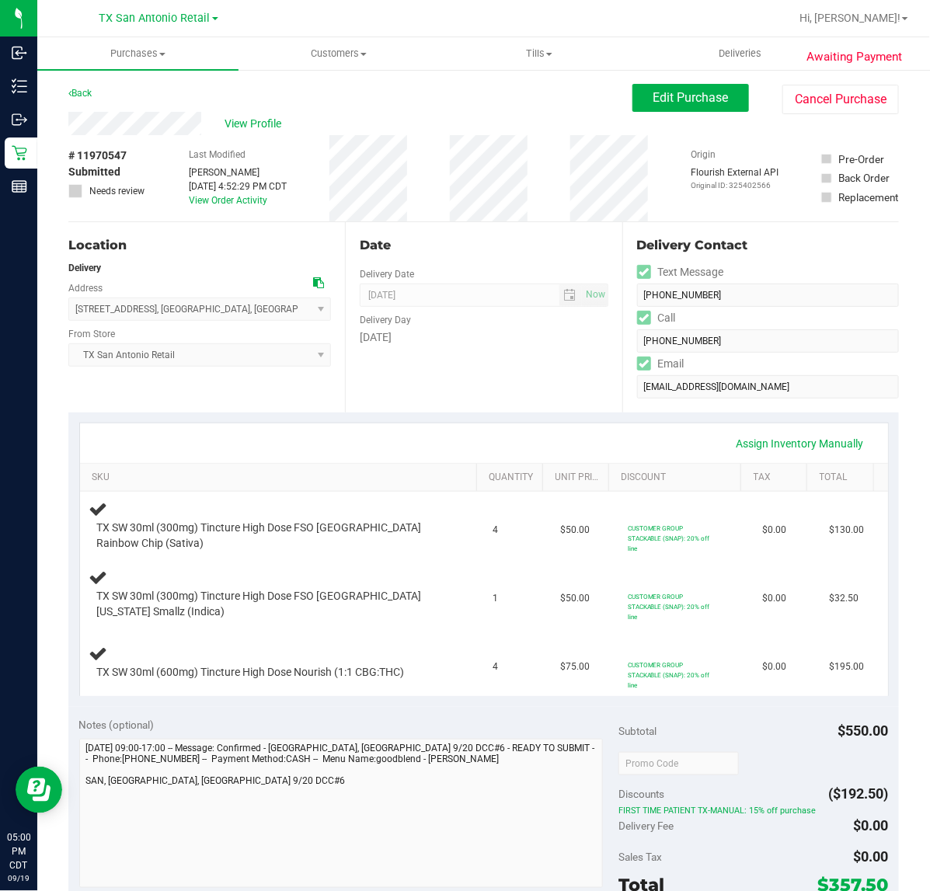
click at [467, 396] on div "Date Delivery Date [DATE] Now [DATE] 07:00 AM Now Delivery Day [DATE]" at bounding box center [483, 317] width 277 height 190
click at [417, 385] on div "Date Delivery Date [DATE] Now [DATE] 07:00 AM Now Delivery Day [DATE]" at bounding box center [483, 317] width 277 height 190
click at [766, 745] on div "Subtotal $550.00" at bounding box center [753, 731] width 270 height 28
click at [782, 808] on div "Discounts ($192.50)" at bounding box center [753, 794] width 270 height 28
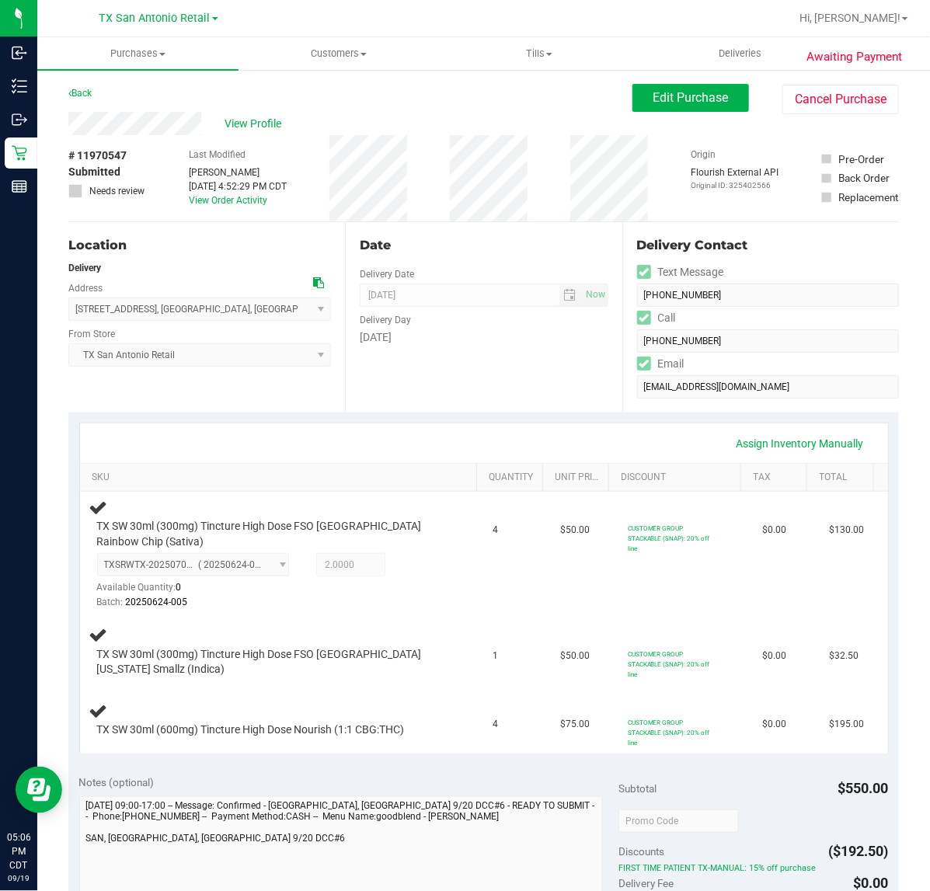
click at [367, 457] on div "Assign Inventory Manually" at bounding box center [484, 443] width 808 height 40
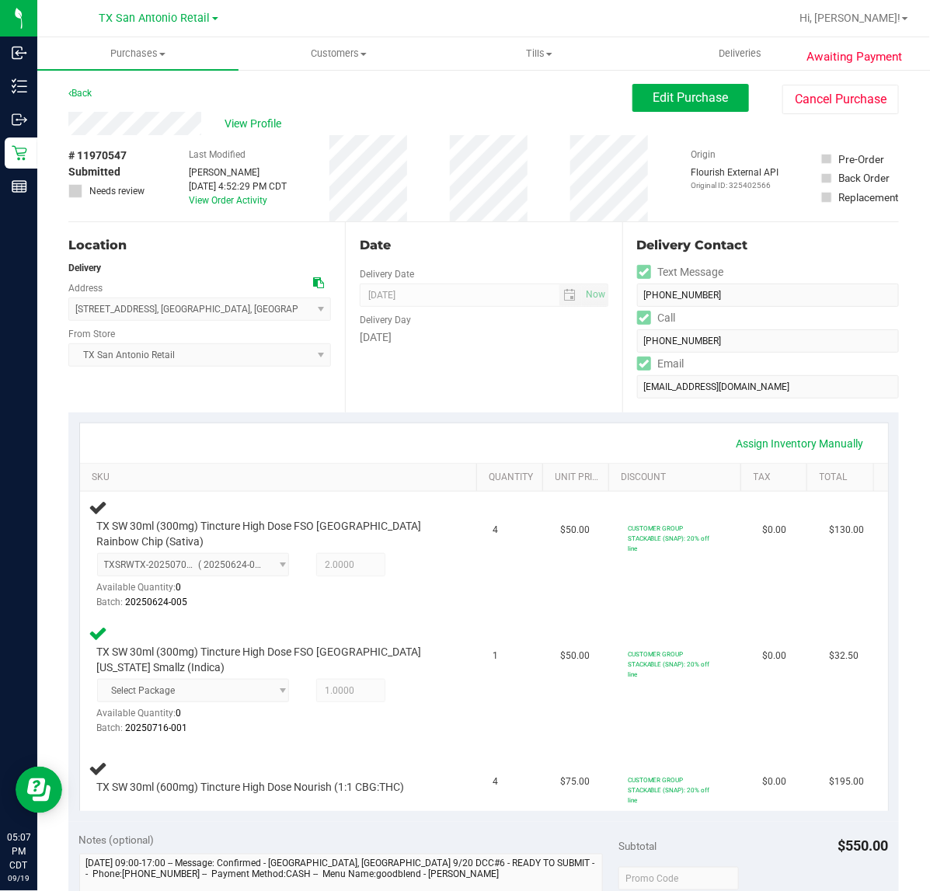
click at [475, 363] on div "Date Delivery Date 09/20/2025 Now 09/20/2025 07:00 AM Now Delivery Day Saturday" at bounding box center [483, 317] width 277 height 190
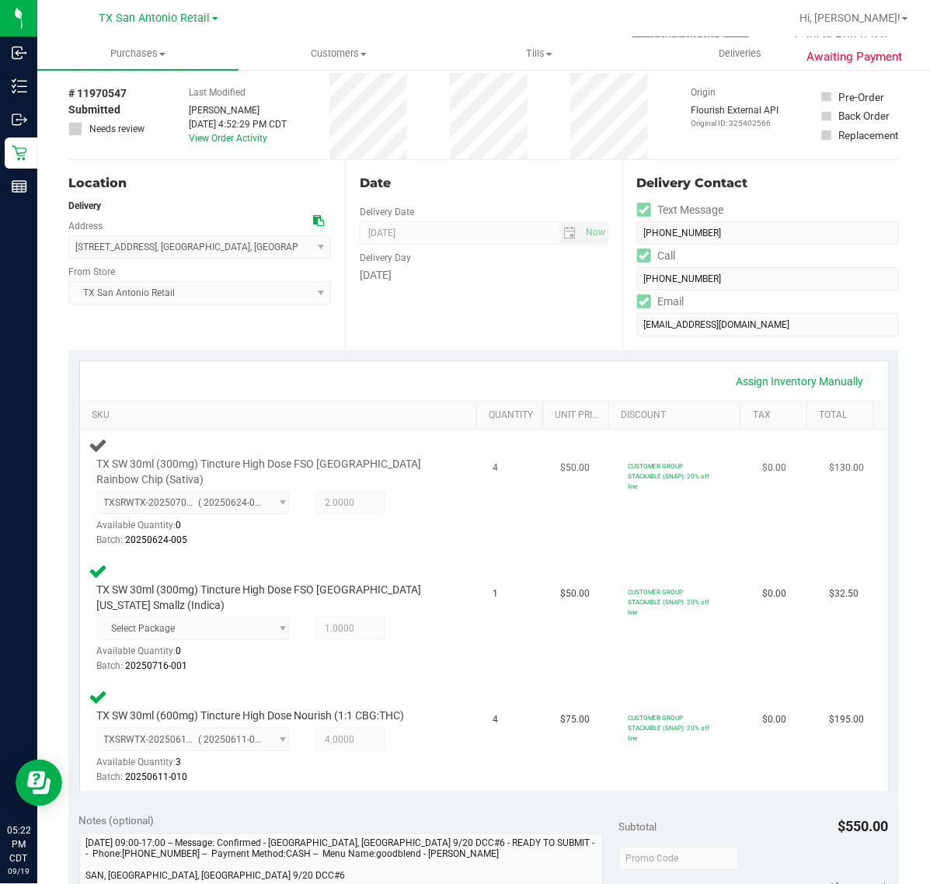
scroll to position [97, 0]
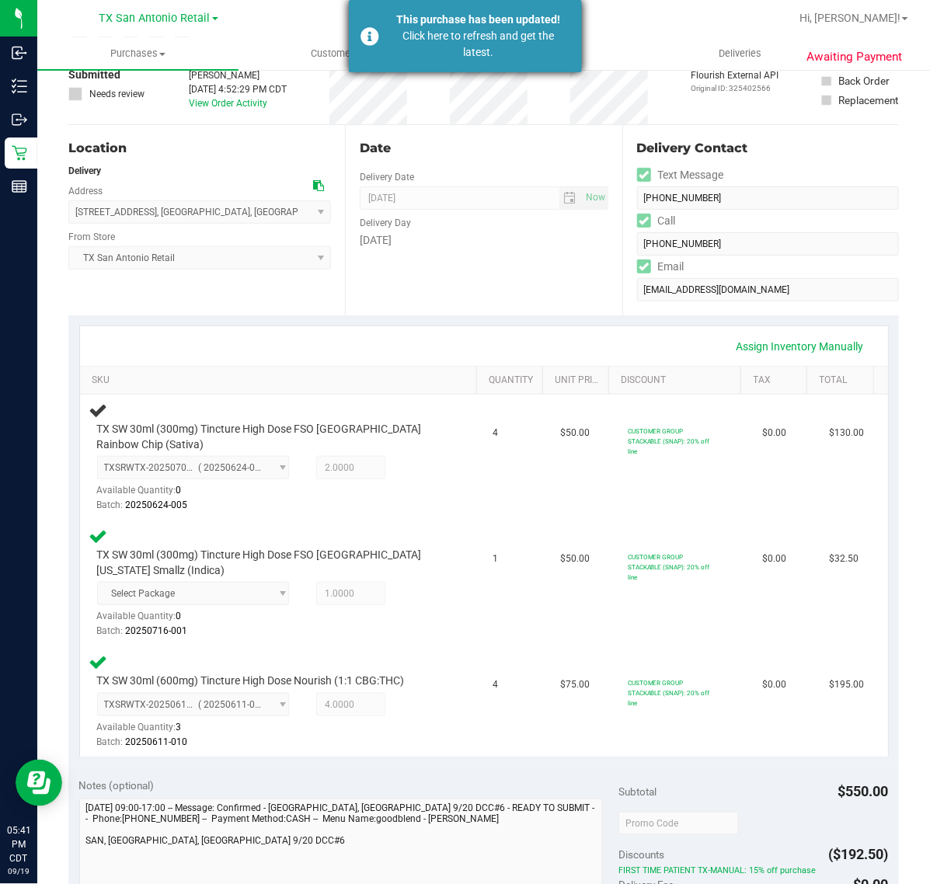
click at [448, 39] on div "Click here to refresh and get the latest." at bounding box center [479, 44] width 183 height 33
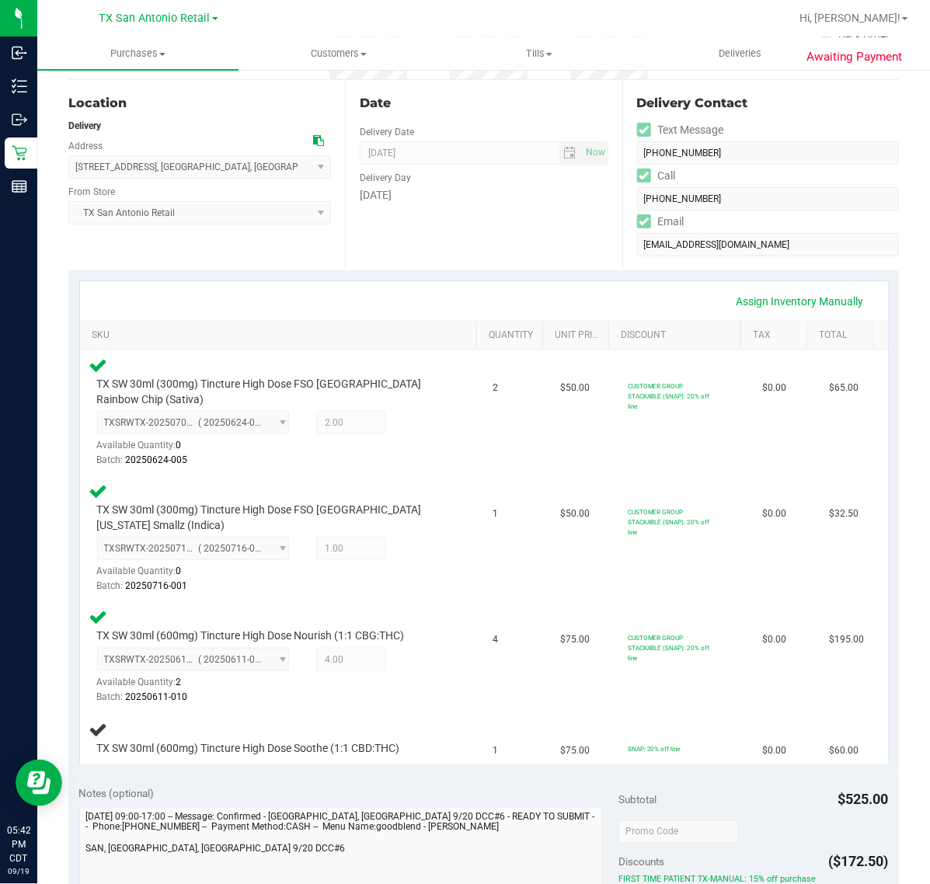
scroll to position [145, 0]
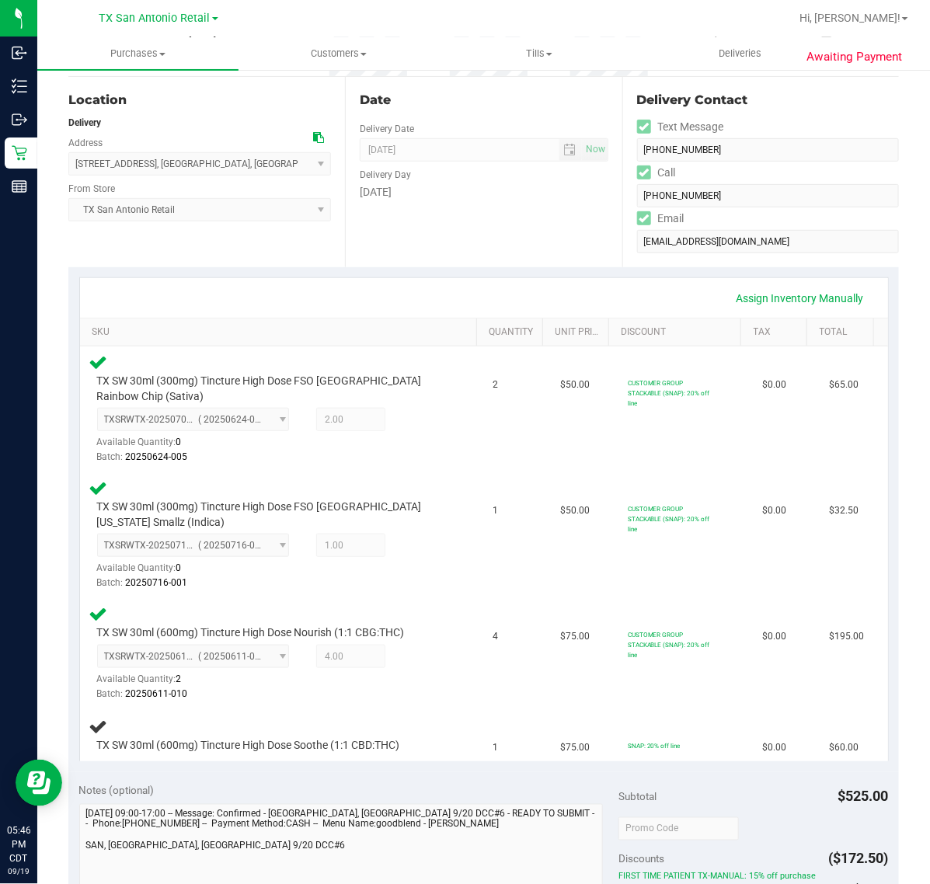
click at [497, 262] on div "Date Delivery Date [DATE] Now [DATE] 07:00 AM Now Delivery Day [DATE]" at bounding box center [483, 172] width 277 height 190
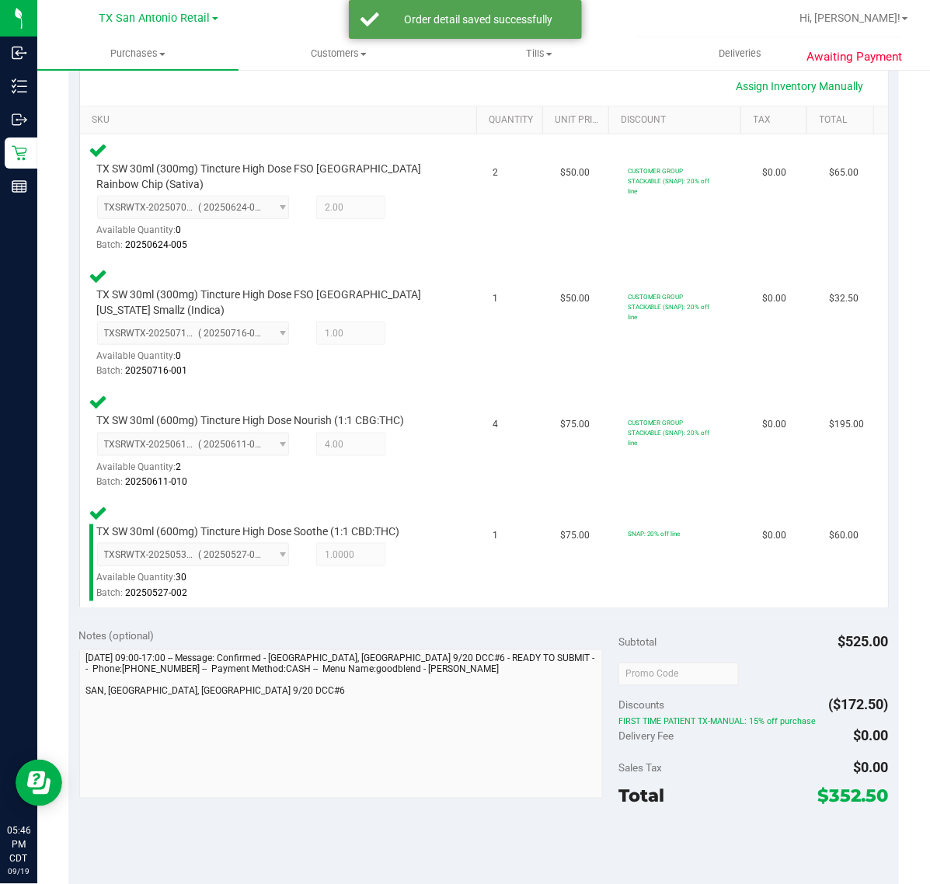
scroll to position [534, 0]
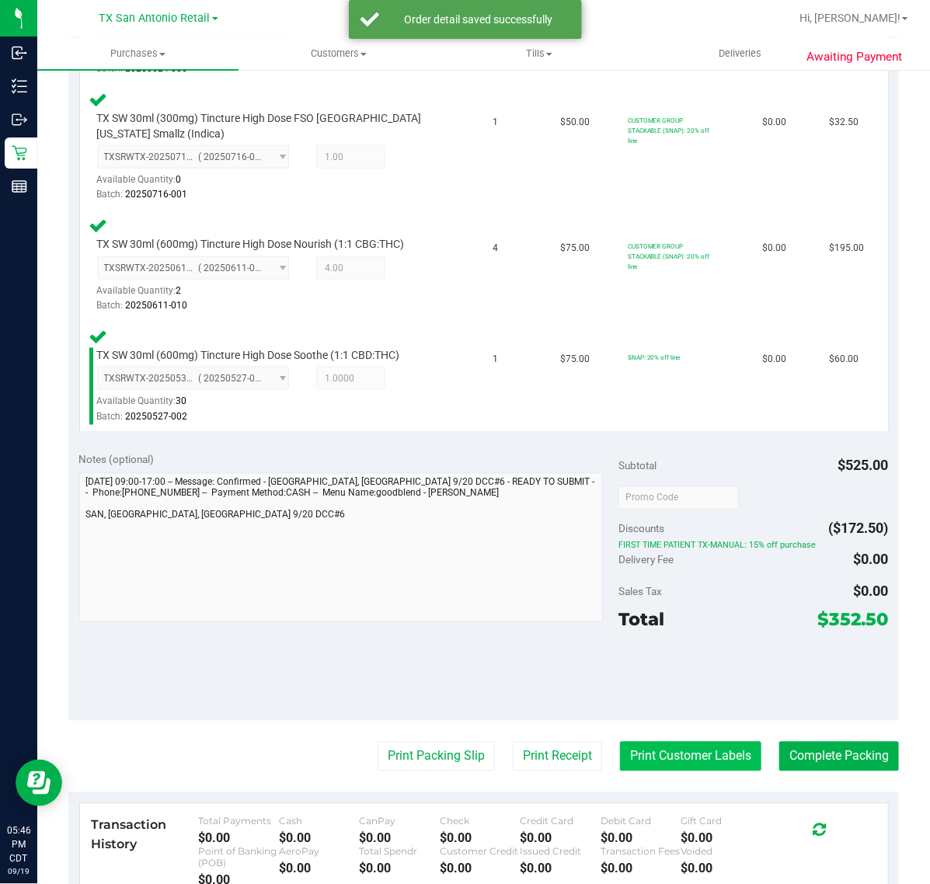
click at [642, 746] on button "Print Customer Labels" at bounding box center [690, 757] width 141 height 30
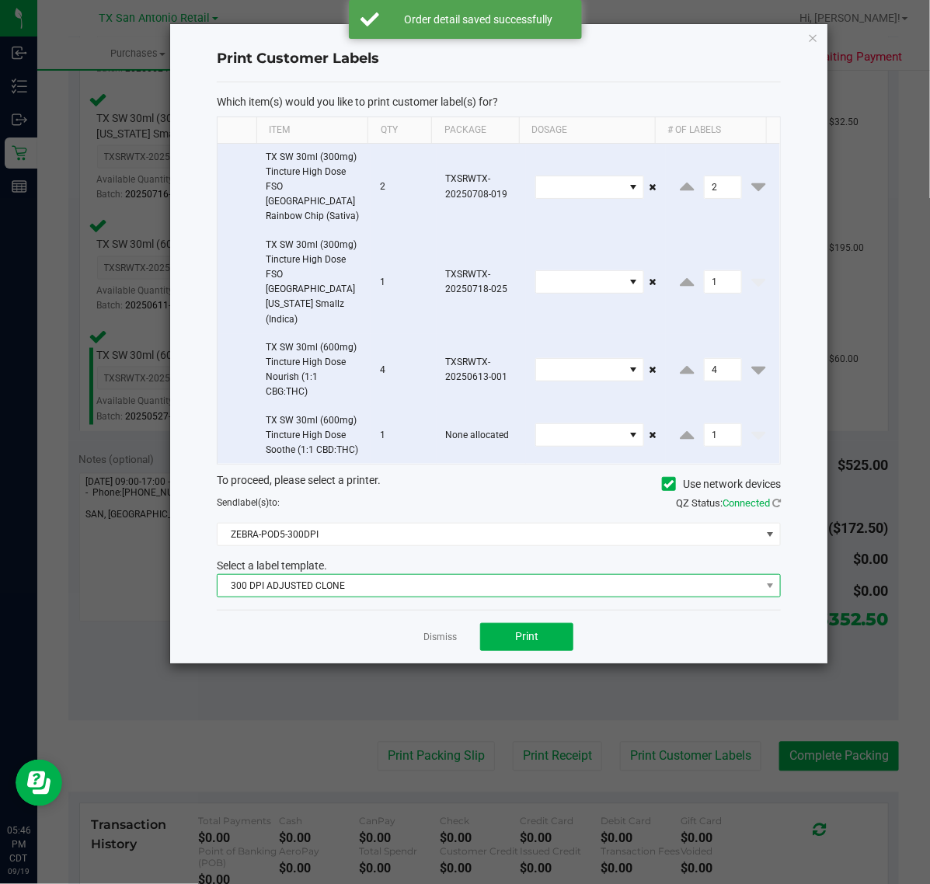
click at [493, 575] on span "300 DPI ADJUSTED CLONE" at bounding box center [489, 586] width 543 height 22
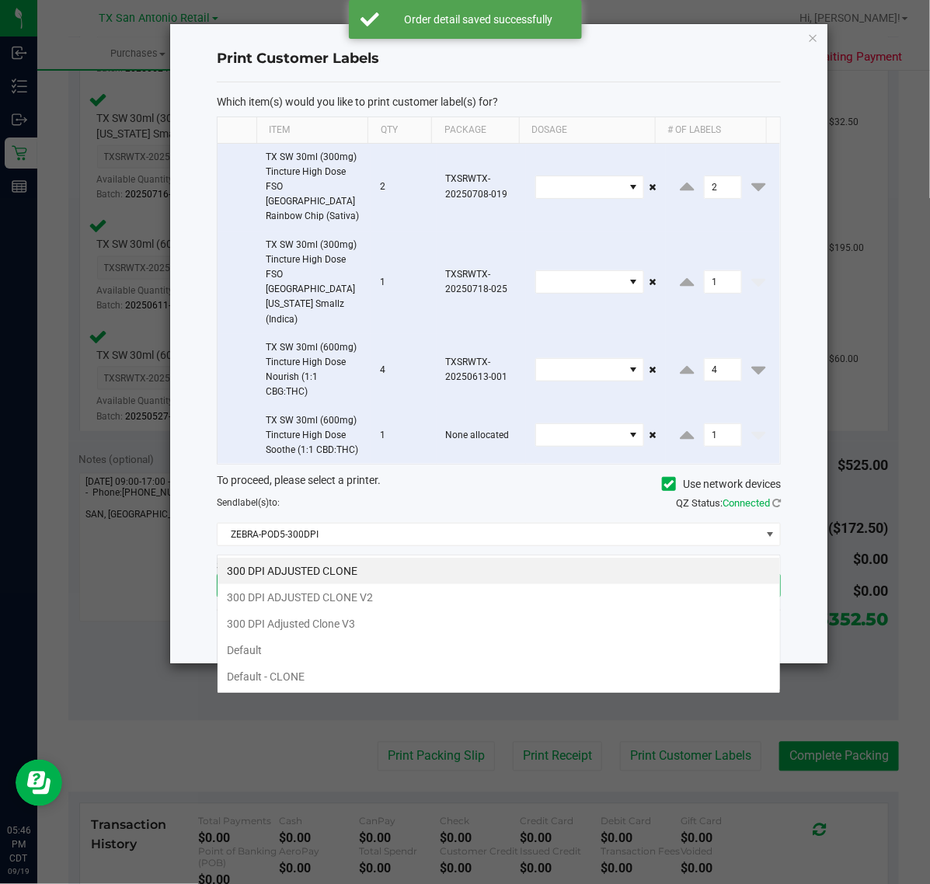
scroll to position [24, 564]
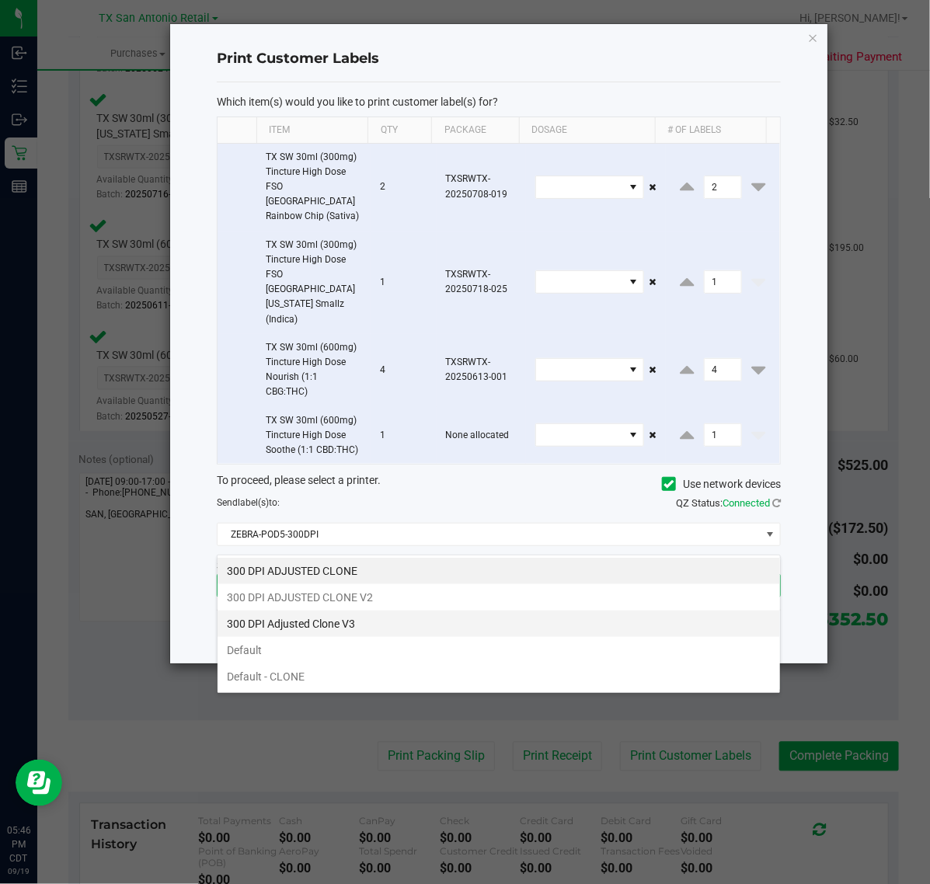
click at [451, 615] on li "300 DPI Adjusted Clone V3" at bounding box center [499, 624] width 562 height 26
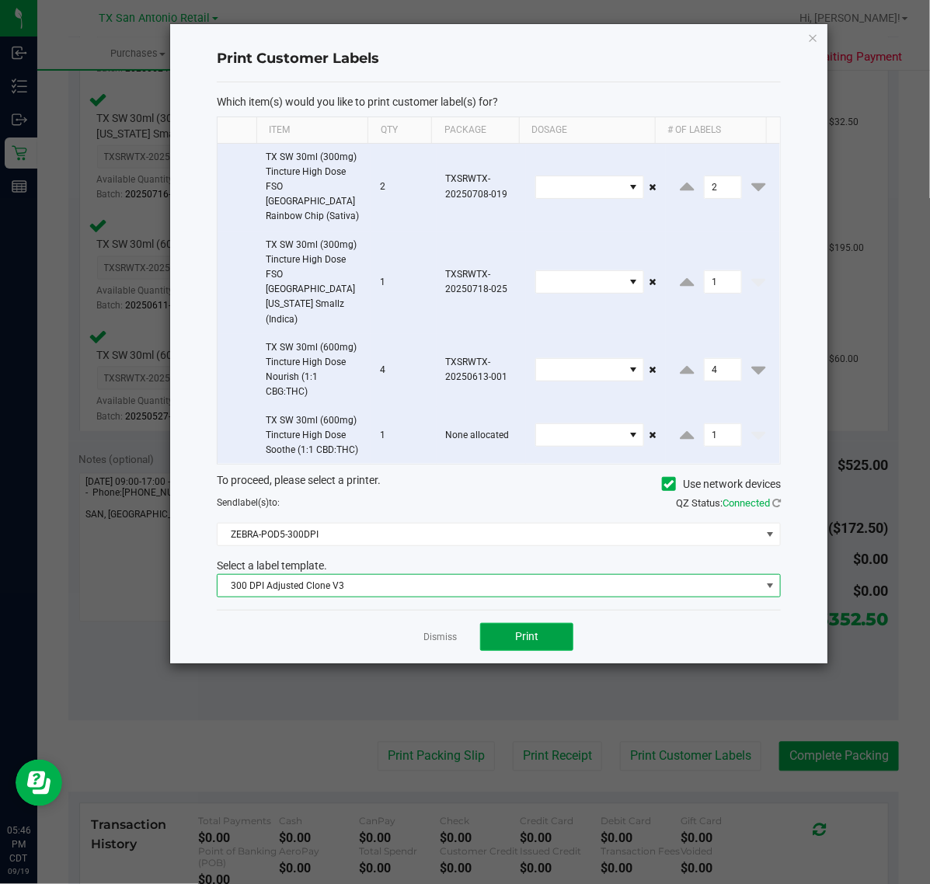
click at [514, 623] on button "Print" at bounding box center [526, 637] width 93 height 28
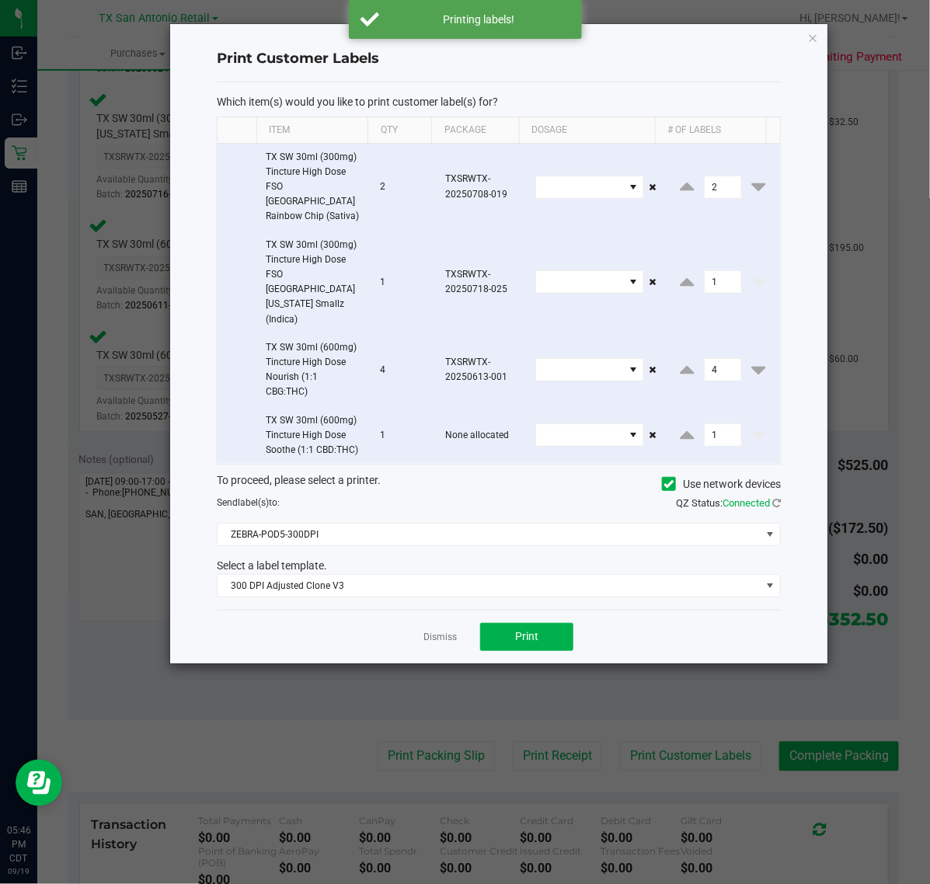
drag, startPoint x: 462, startPoint y: 587, endPoint x: 412, endPoint y: 600, distance: 51.2
click at [437, 610] on div "Dismiss Print" at bounding box center [499, 637] width 564 height 54
click at [412, 610] on div "Dismiss Print" at bounding box center [499, 637] width 564 height 54
click at [443, 631] on link "Dismiss" at bounding box center [439, 637] width 33 height 13
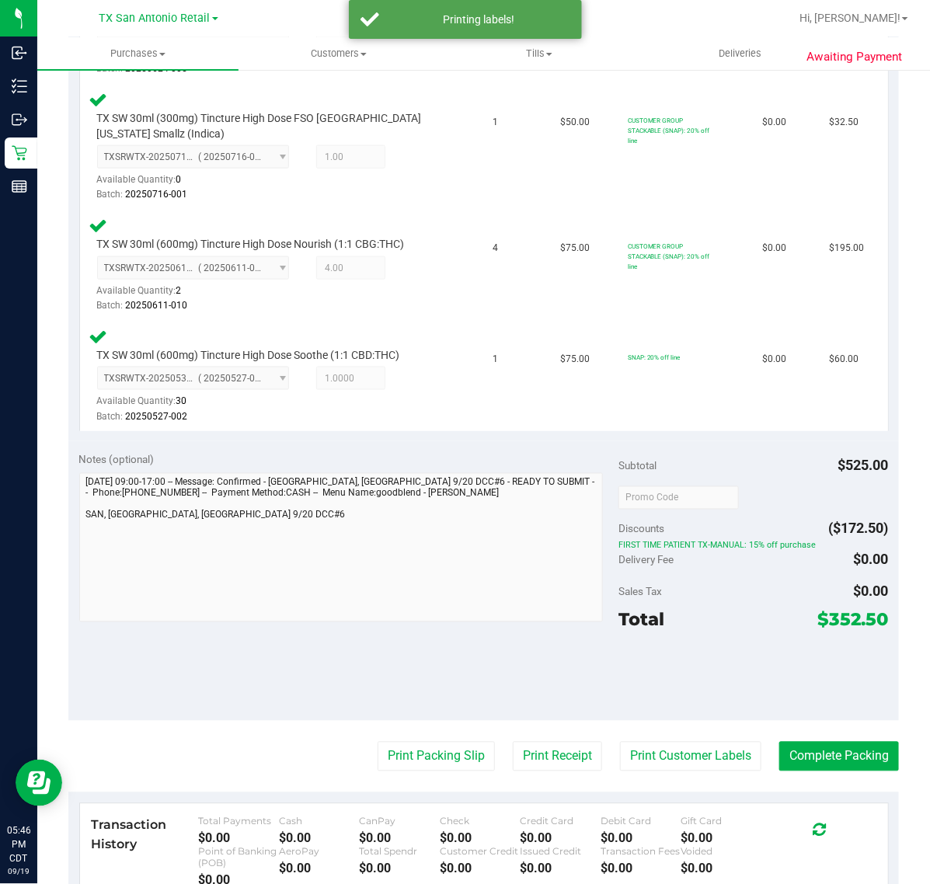
drag, startPoint x: 533, startPoint y: 771, endPoint x: 550, endPoint y: 573, distance: 198.0
click at [533, 765] on purchase-details "Back Edit Purchase Cancel Purchase View Profile # 11970547 Submitted Needs revi…" at bounding box center [483, 322] width 830 height 1544
drag, startPoint x: 591, startPoint y: 676, endPoint x: 520, endPoint y: 728, distance: 87.8
click at [590, 676] on div "Notes (optional) Subtotal $525.00 Discounts ($172.50) FIRST TIME PATIENT TX-MAN…" at bounding box center [483, 581] width 830 height 280
click at [520, 761] on button "Print Receipt" at bounding box center [557, 757] width 89 height 30
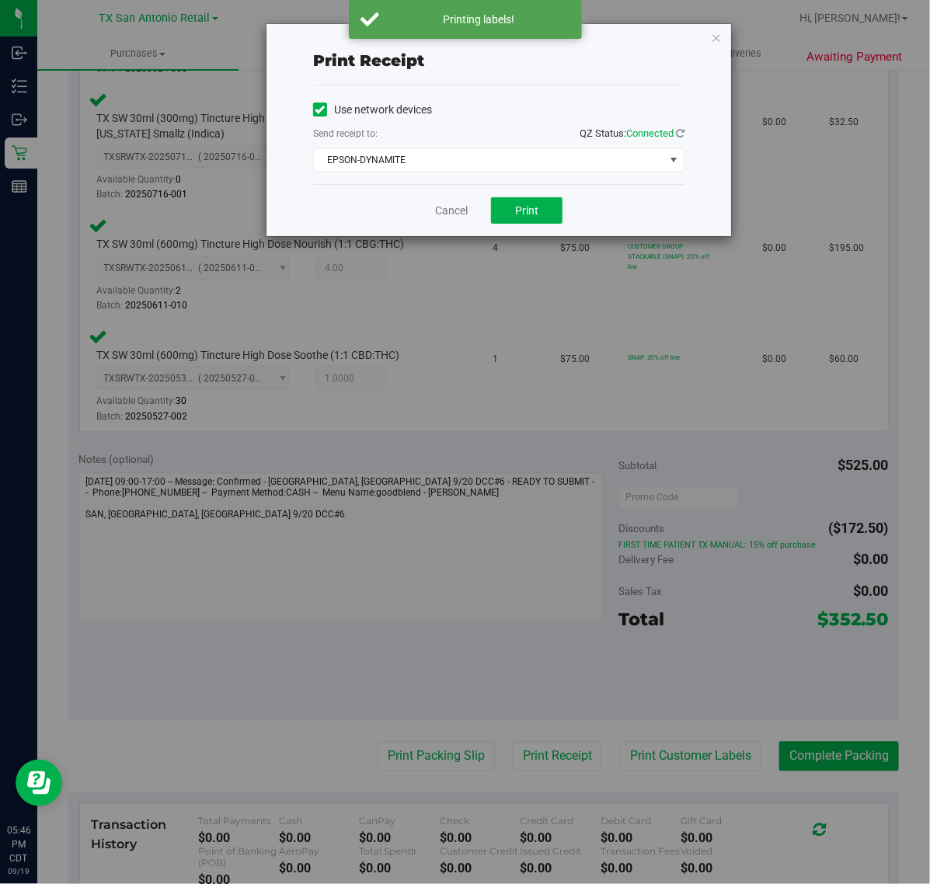
click at [554, 673] on div "Print receipt Use network devices Send receipt to: QZ Status: Connected EPSON-D…" at bounding box center [470, 442] width 941 height 884
click at [524, 212] on span "Print" at bounding box center [526, 210] width 23 height 12
click at [454, 216] on link "Cancel" at bounding box center [445, 211] width 33 height 16
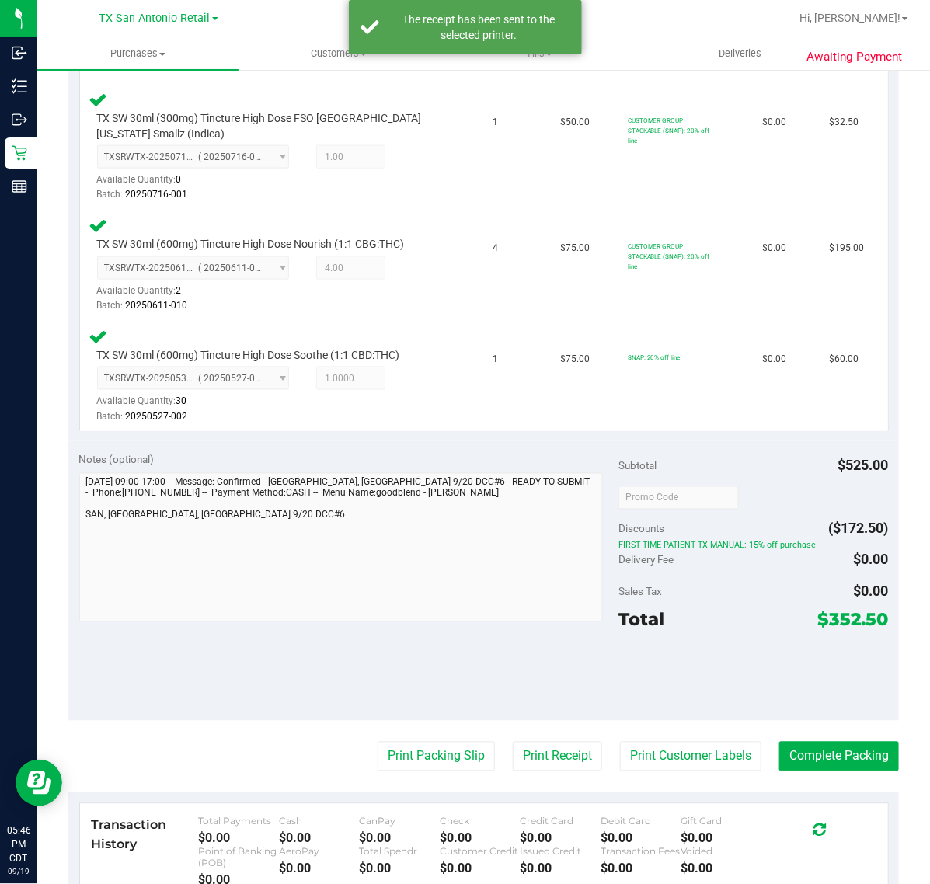
drag, startPoint x: 414, startPoint y: 748, endPoint x: 414, endPoint y: 723, distance: 24.9
click at [414, 736] on purchase-details "Back Edit Purchase Cancel Purchase View Profile # 11970547 Submitted Needs revi…" at bounding box center [483, 322] width 830 height 1544
drag, startPoint x: 441, startPoint y: 765, endPoint x: 444, endPoint y: 757, distance: 8.4
click at [444, 757] on button "Print Packing Slip" at bounding box center [436, 757] width 117 height 30
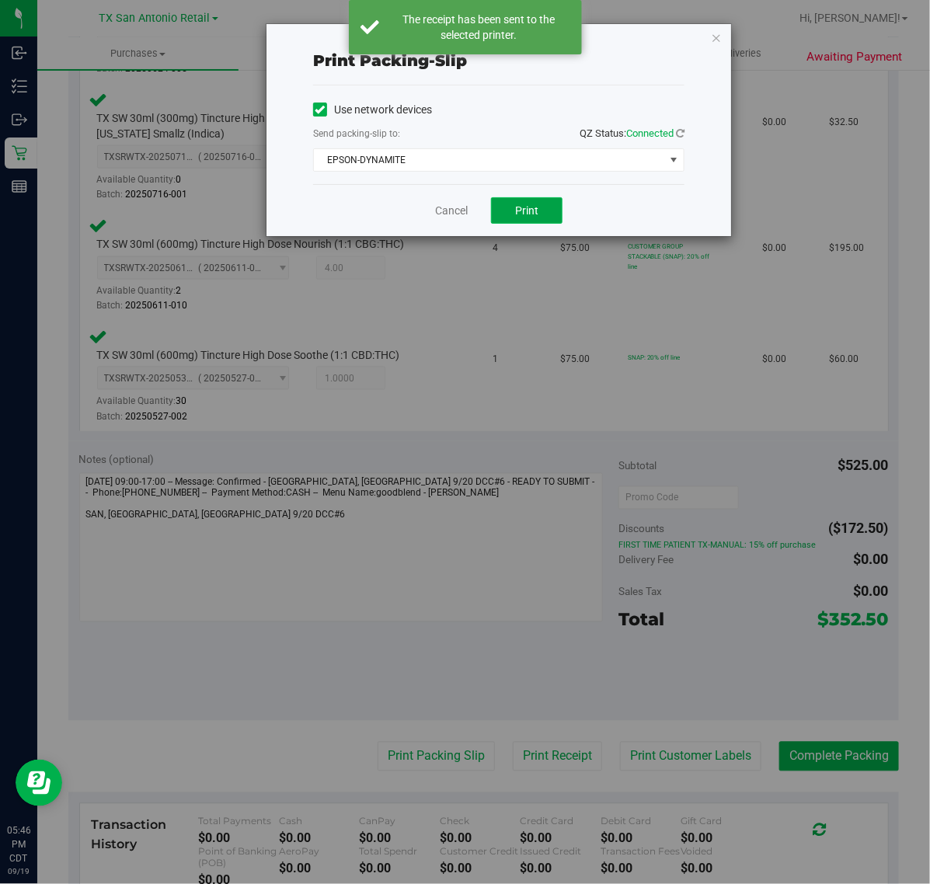
click at [507, 211] on button "Print" at bounding box center [526, 210] width 71 height 26
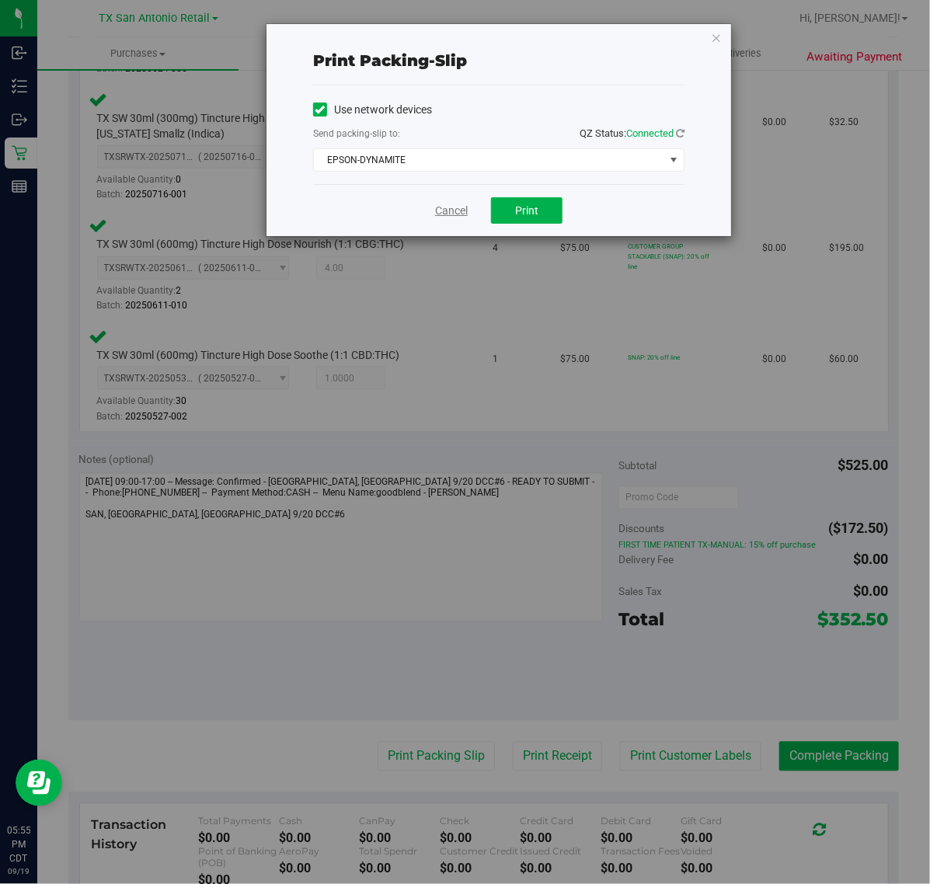
click at [455, 215] on link "Cancel" at bounding box center [451, 211] width 33 height 16
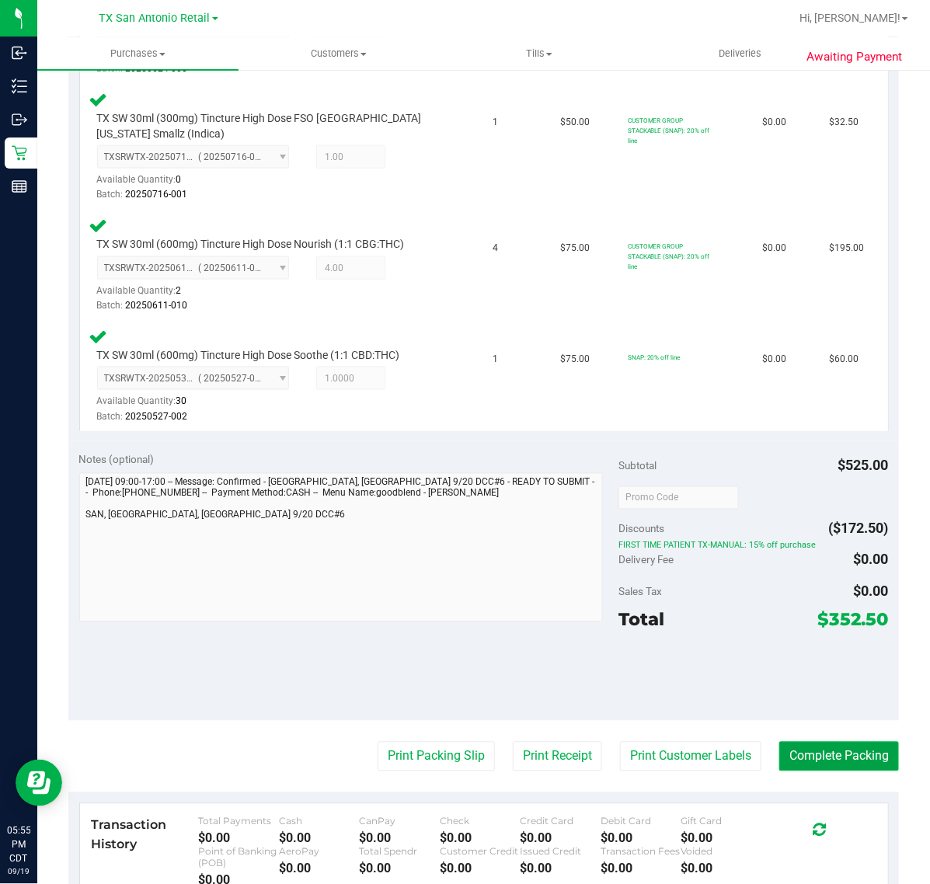
click at [797, 742] on button "Complete Packing" at bounding box center [839, 757] width 120 height 30
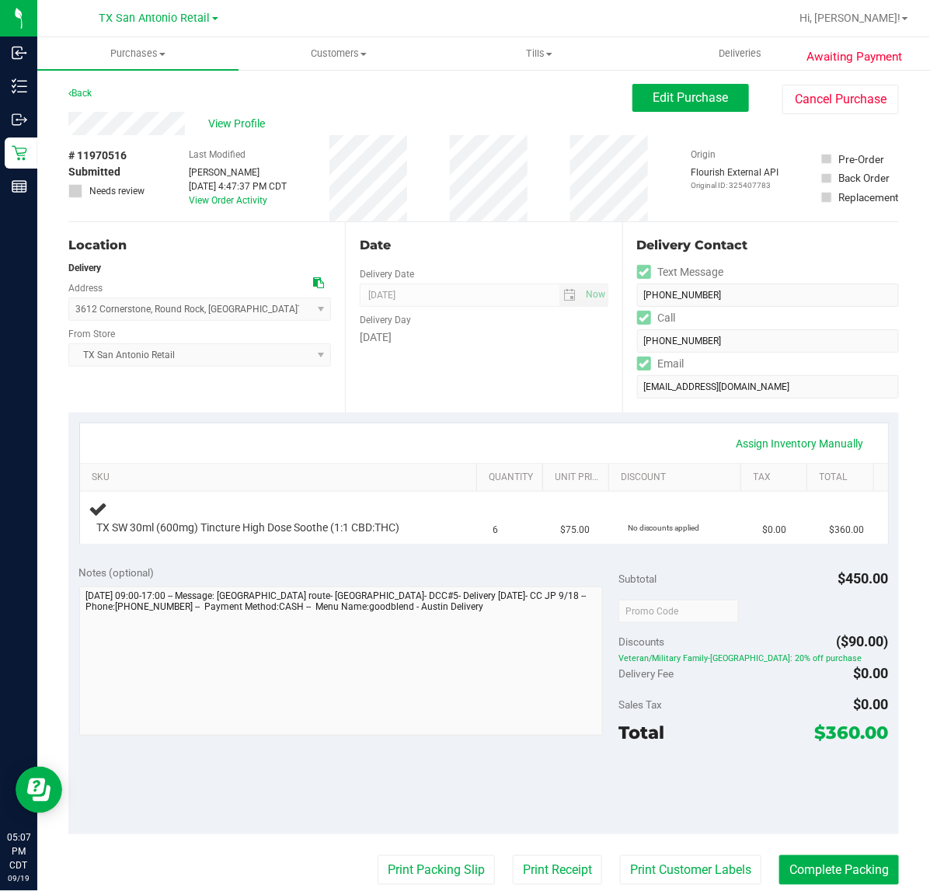
click at [485, 391] on div "Date Delivery Date [DATE] Now [DATE] 07:00 AM Now Delivery Day [DATE]" at bounding box center [483, 317] width 277 height 190
click at [629, 410] on div "Delivery Contact Text Message [PHONE_NUMBER] Call [PHONE_NUMBER] Email [EMAIL_A…" at bounding box center [760, 317] width 277 height 190
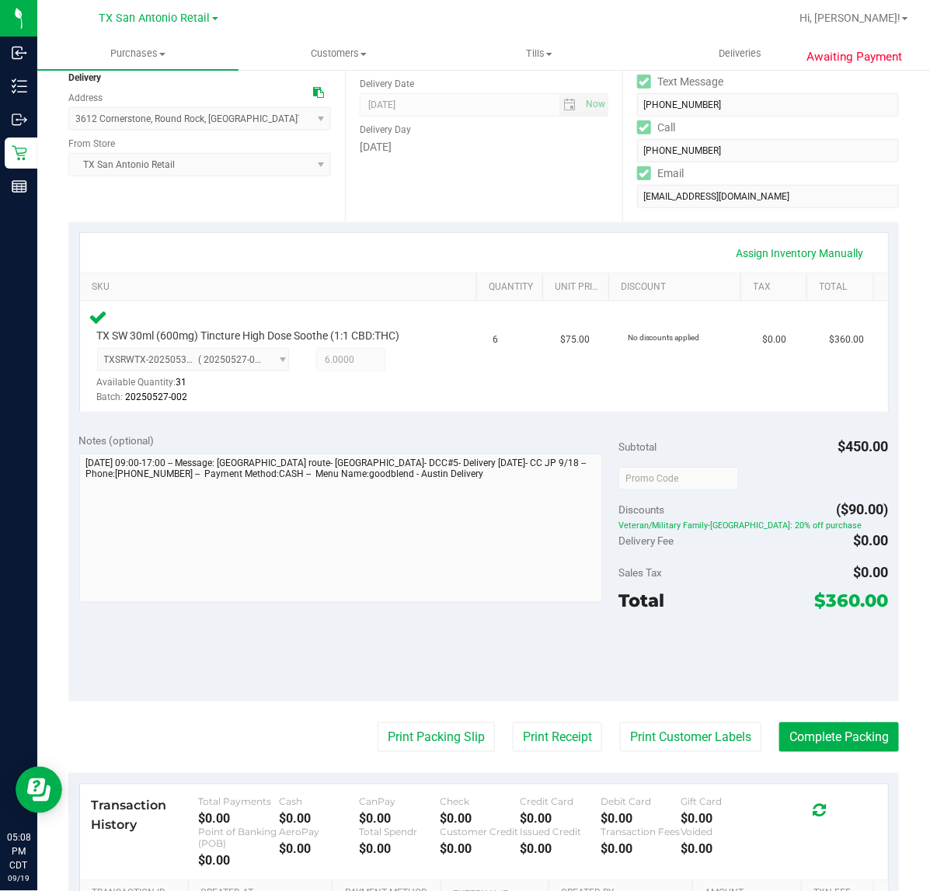
scroll to position [194, 0]
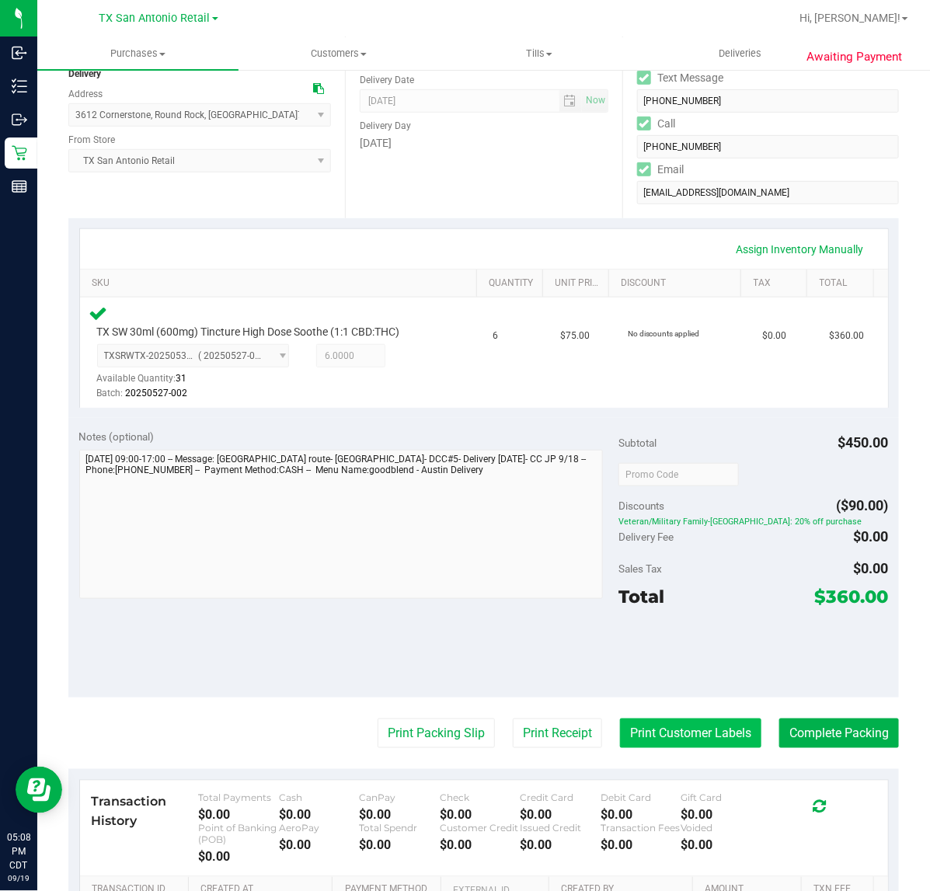
click at [622, 719] on button "Print Customer Labels" at bounding box center [690, 734] width 141 height 30
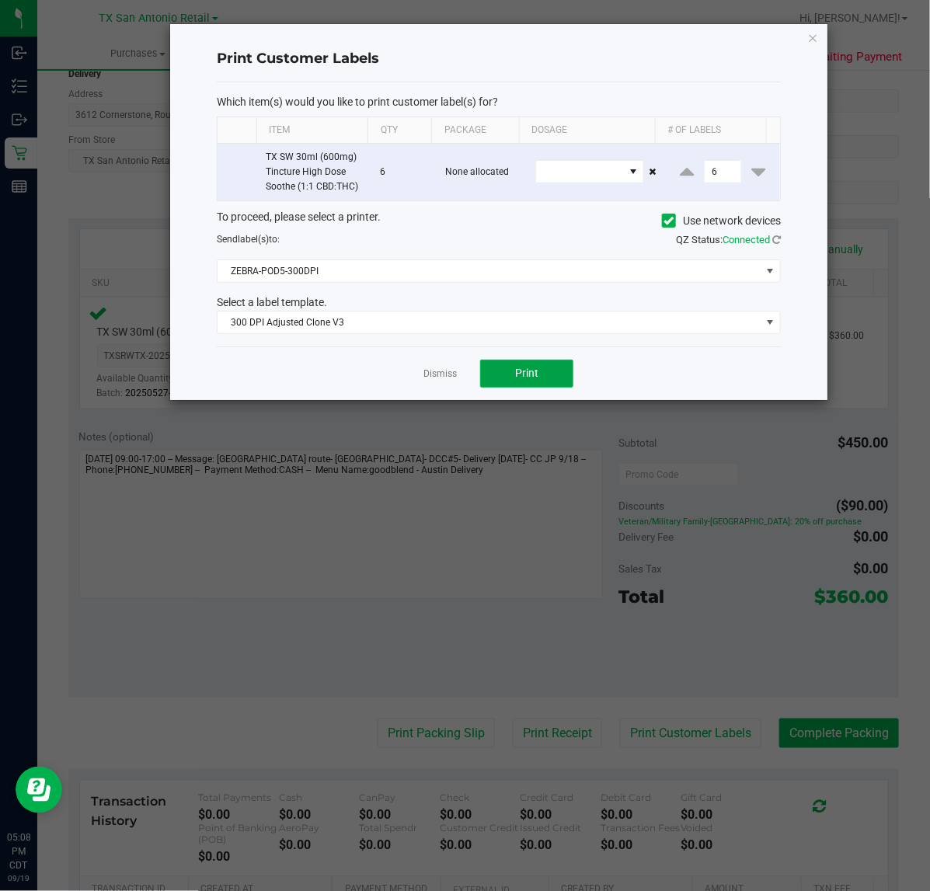
click at [480, 371] on button "Print" at bounding box center [526, 374] width 93 height 28
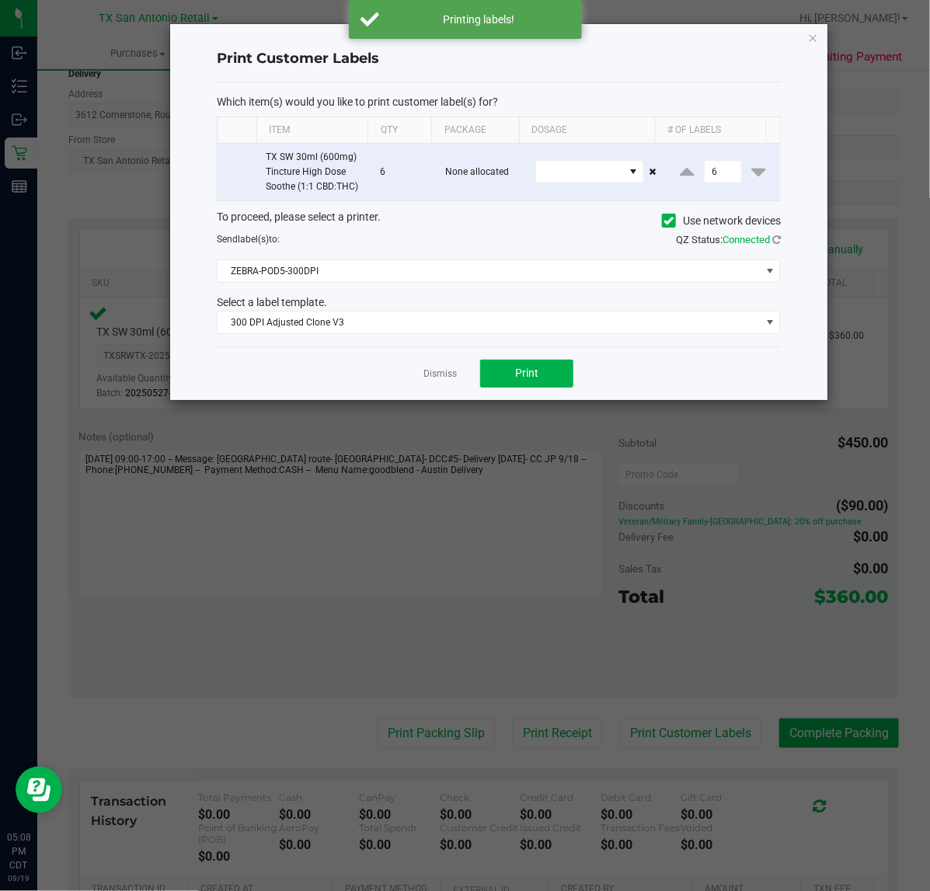
click at [416, 366] on div "Dismiss Print" at bounding box center [499, 373] width 564 height 54
click at [430, 371] on link "Dismiss" at bounding box center [439, 373] width 33 height 13
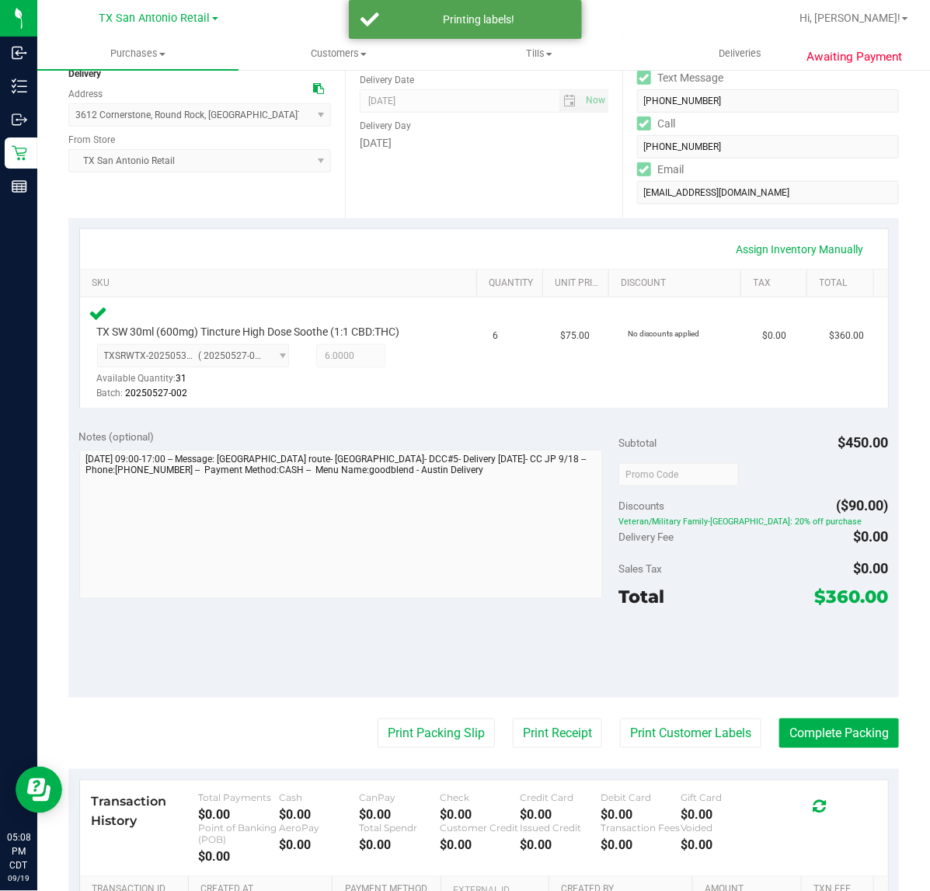
drag, startPoint x: 520, startPoint y: 723, endPoint x: 520, endPoint y: 610, distance: 113.4
click at [520, 715] on purchase-details "Back Edit Purchase Cancel Purchase View Profile # 11970516 Submitted Needs revi…" at bounding box center [483, 481] width 830 height 1182
click at [521, 727] on button "Print Receipt" at bounding box center [557, 734] width 89 height 30
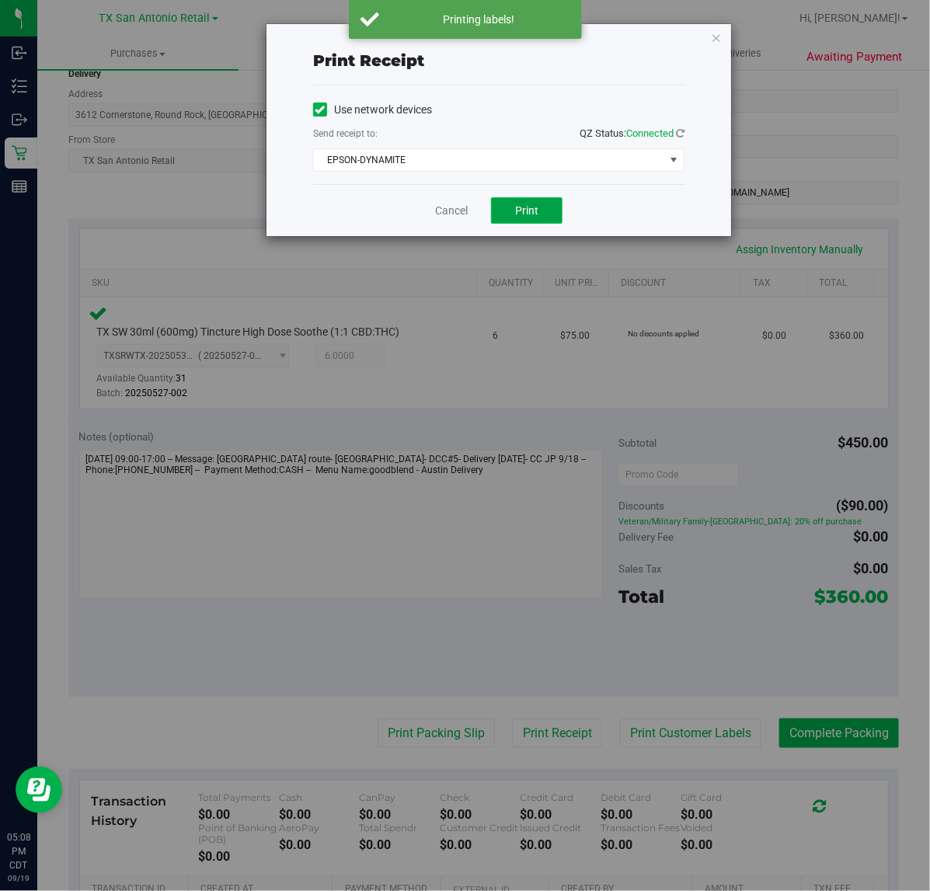
click at [507, 199] on button "Print" at bounding box center [526, 210] width 71 height 26
click at [461, 206] on link "Cancel" at bounding box center [445, 211] width 33 height 16
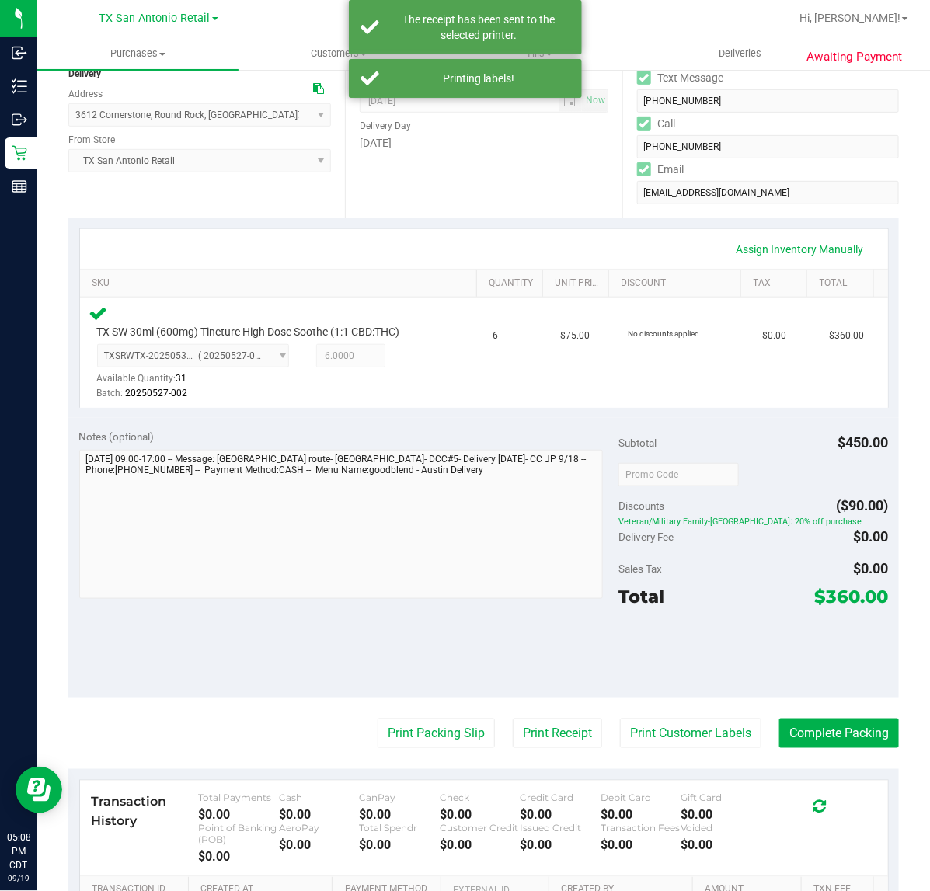
click at [405, 713] on purchase-details "Back Edit Purchase Cancel Purchase View Profile # 11970516 Submitted Needs revi…" at bounding box center [483, 481] width 830 height 1182
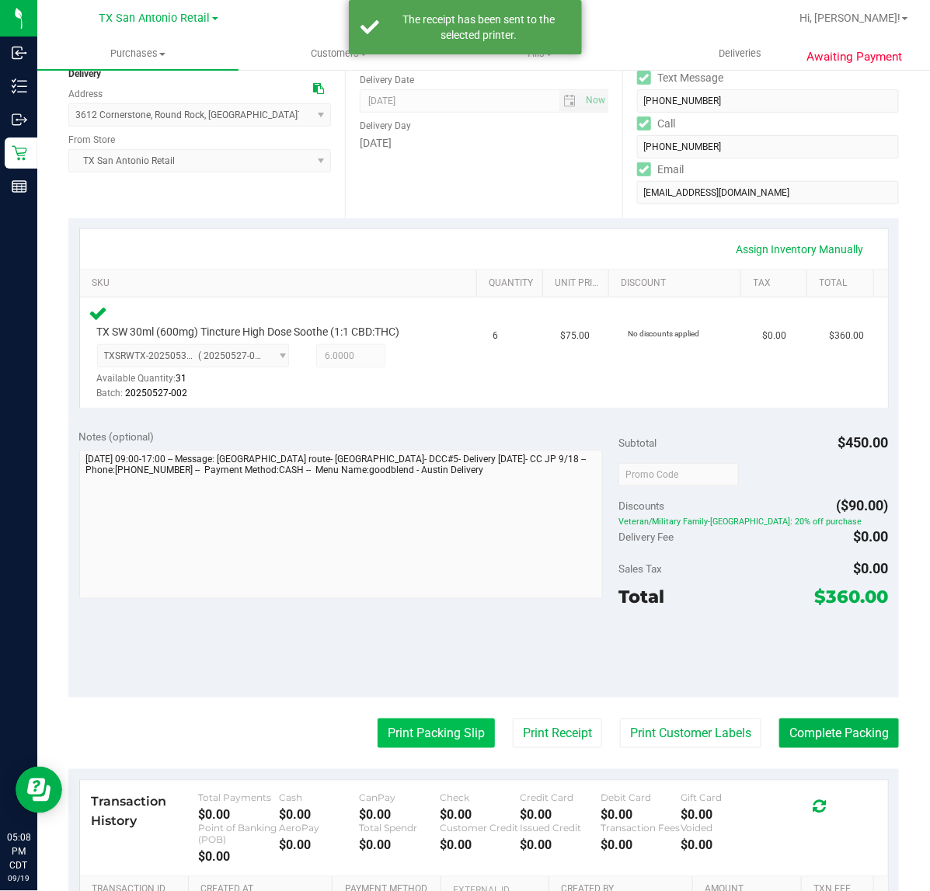
click at [410, 729] on button "Print Packing Slip" at bounding box center [436, 734] width 117 height 30
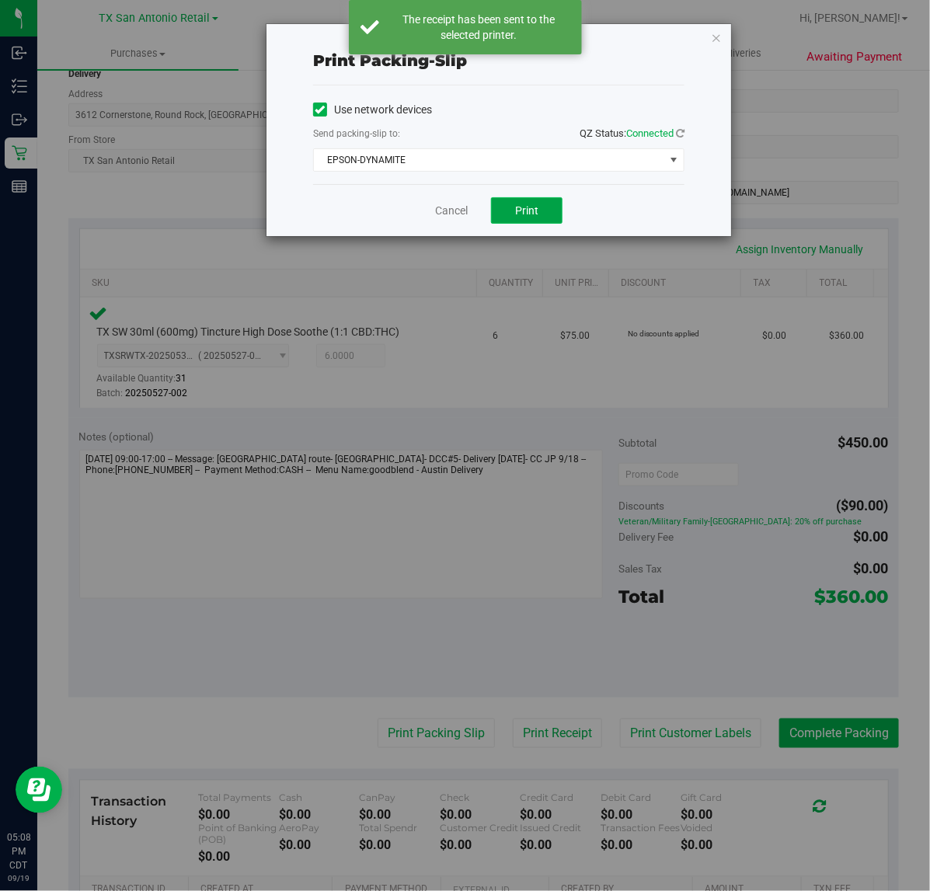
click at [523, 212] on span "Print" at bounding box center [526, 210] width 23 height 12
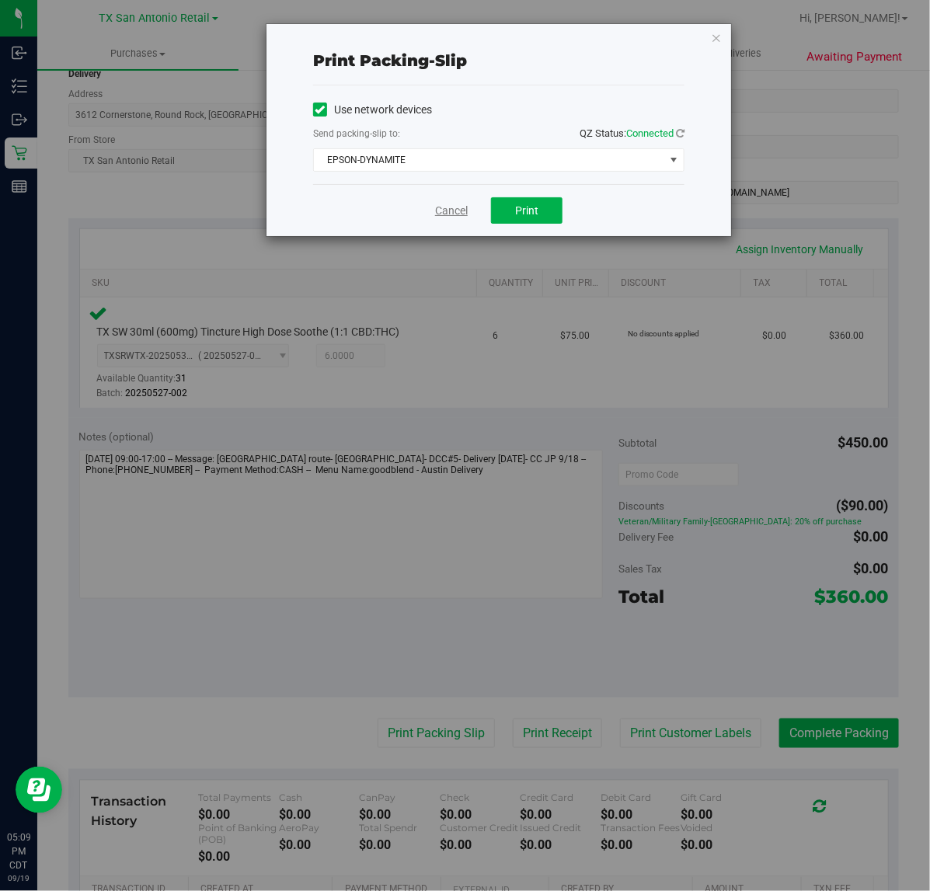
click at [437, 207] on link "Cancel" at bounding box center [451, 211] width 33 height 16
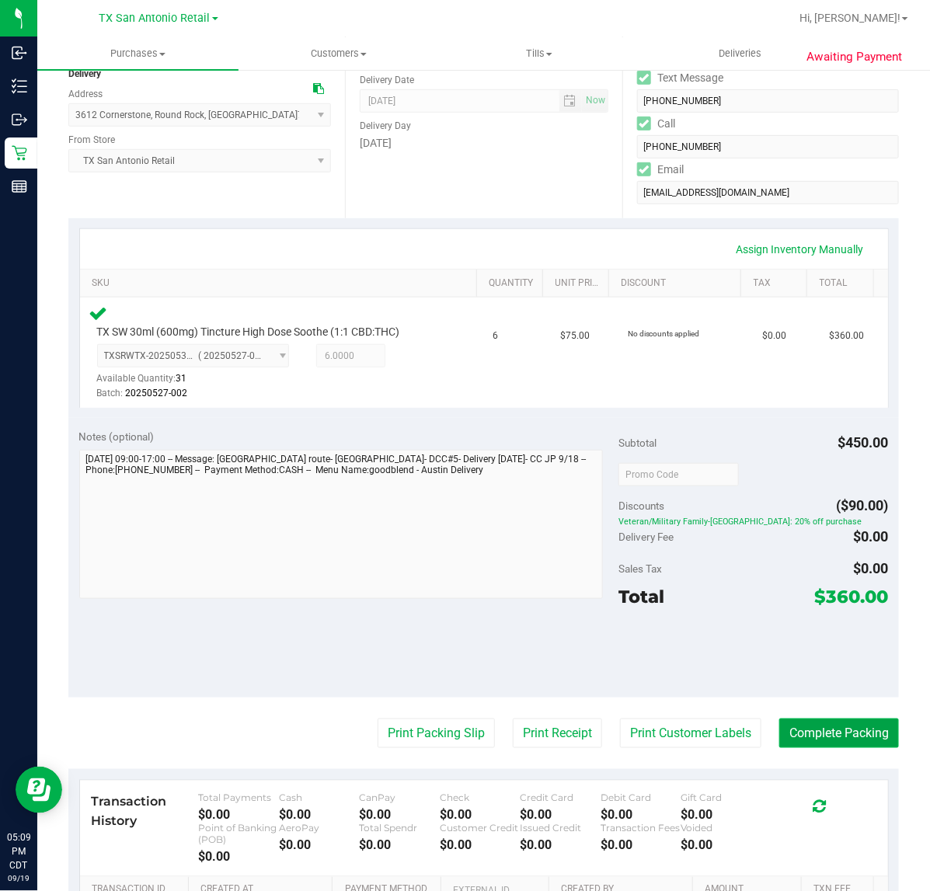
click at [798, 734] on button "Complete Packing" at bounding box center [839, 734] width 120 height 30
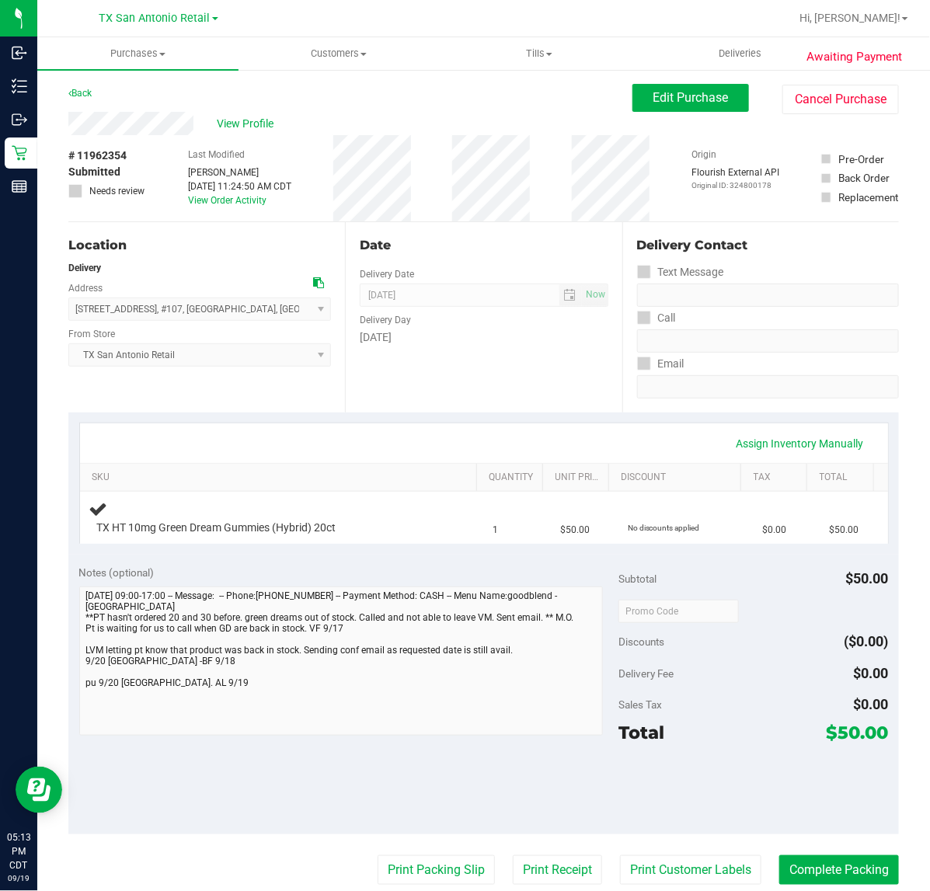
click at [536, 408] on div "Date Delivery Date [DATE] Now [DATE] 07:00 AM Now Delivery Day [DATE]" at bounding box center [483, 317] width 277 height 190
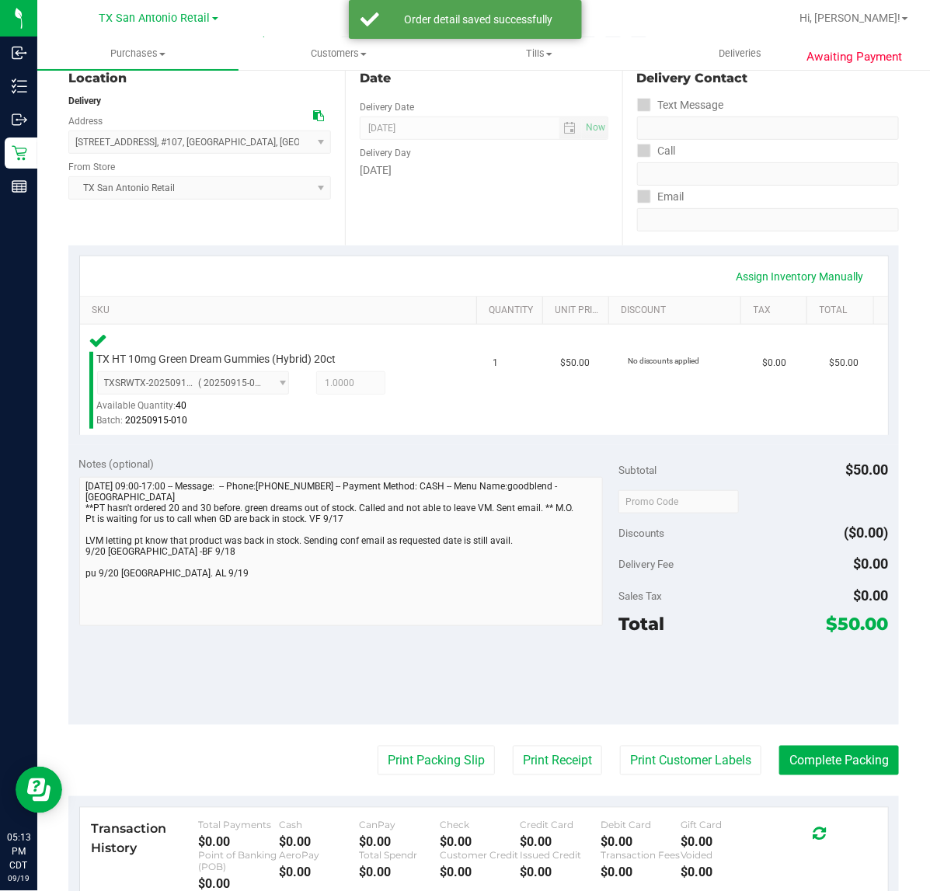
scroll to position [163, 0]
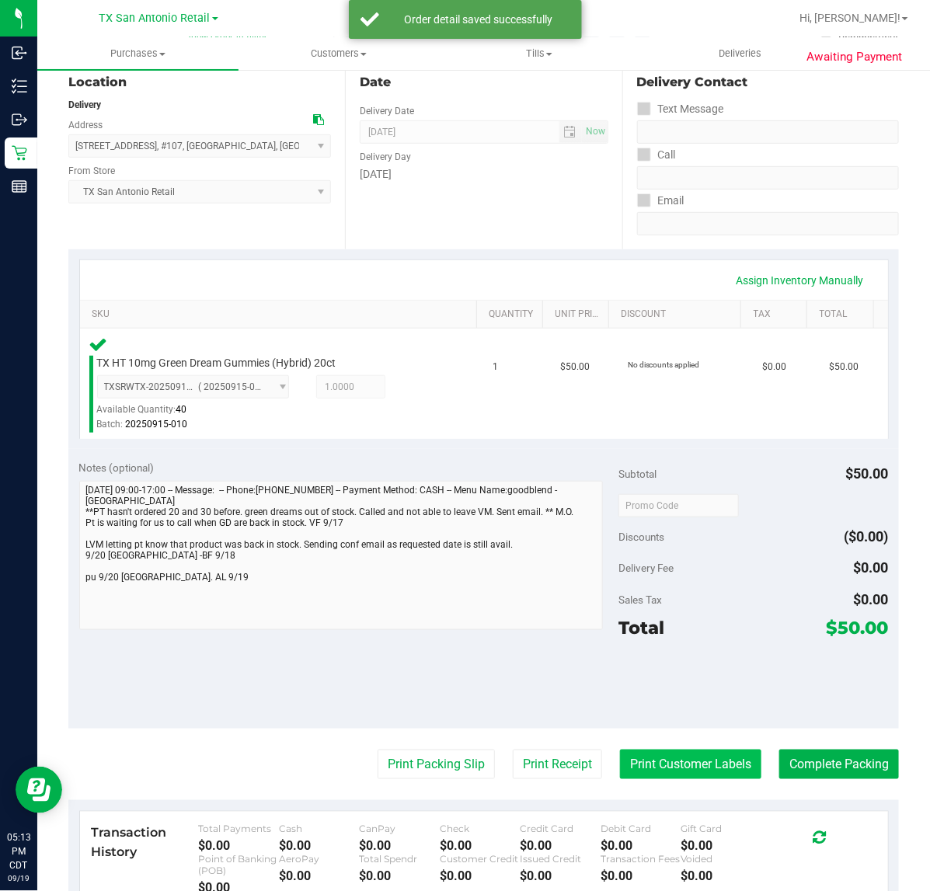
click at [685, 765] on button "Print Customer Labels" at bounding box center [690, 765] width 141 height 30
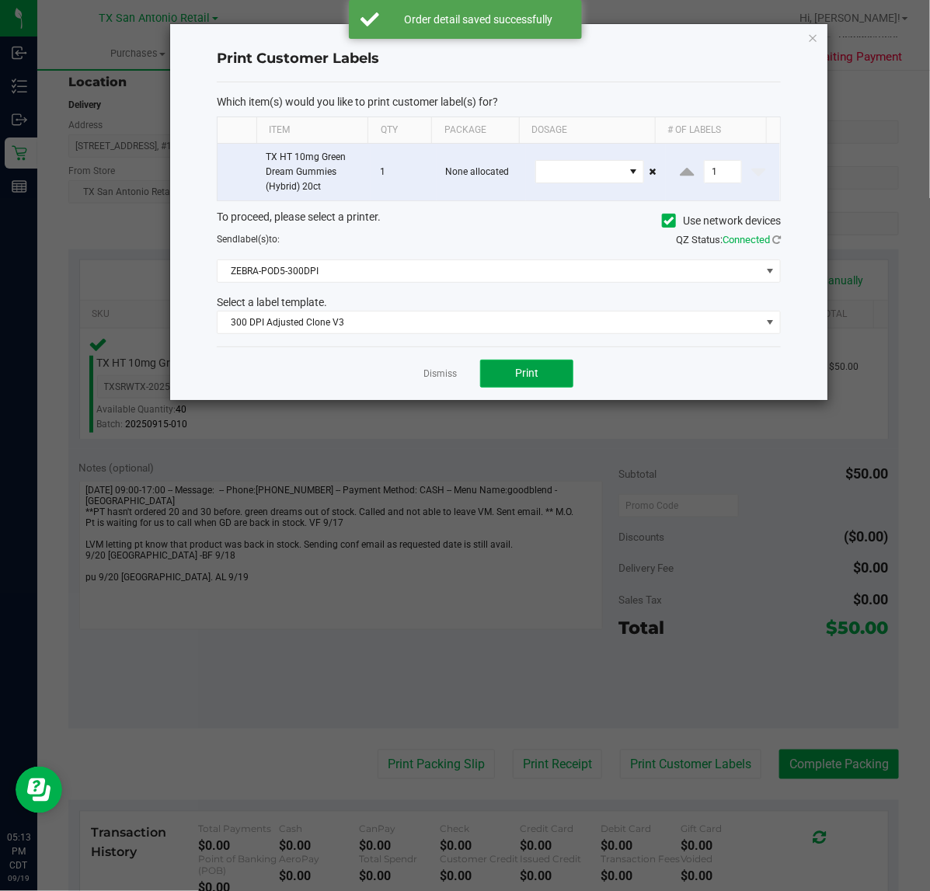
click at [527, 374] on span "Print" at bounding box center [526, 373] width 23 height 12
click at [436, 385] on div "Dismiss Print" at bounding box center [499, 373] width 564 height 54
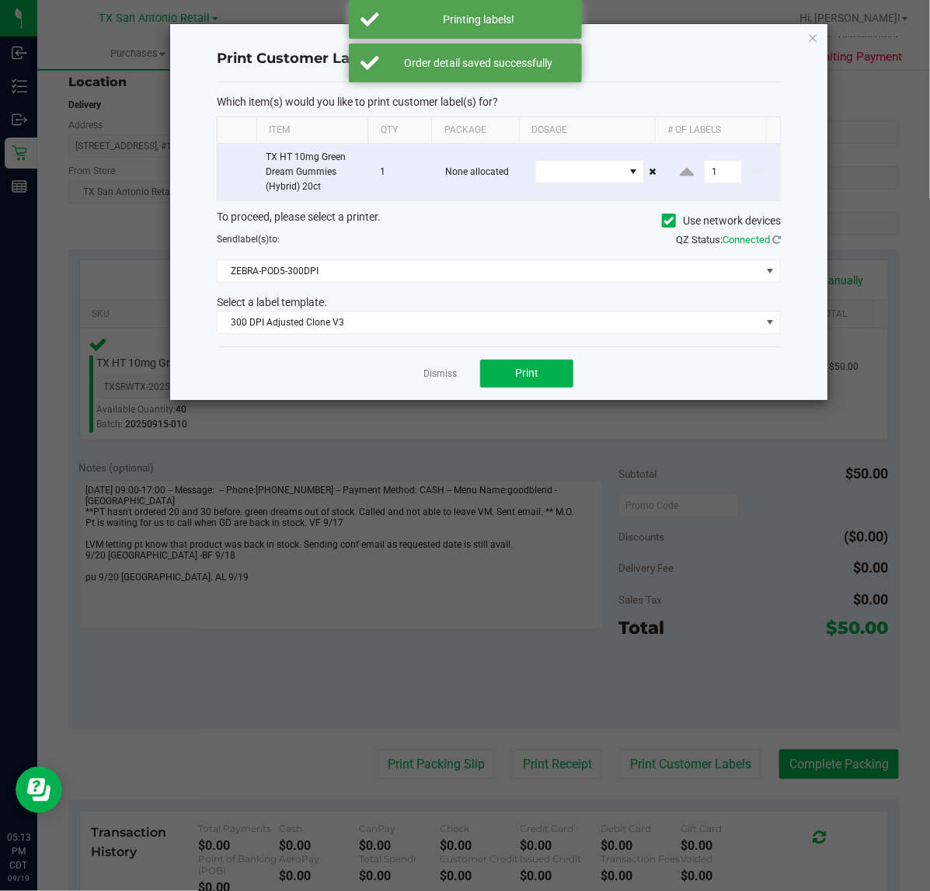
click at [569, 755] on ngb-modal-window "Print Customer Labels Which item(s) would you like to print customer label(s) f…" at bounding box center [470, 445] width 941 height 891
click at [439, 379] on link "Dismiss" at bounding box center [439, 373] width 33 height 13
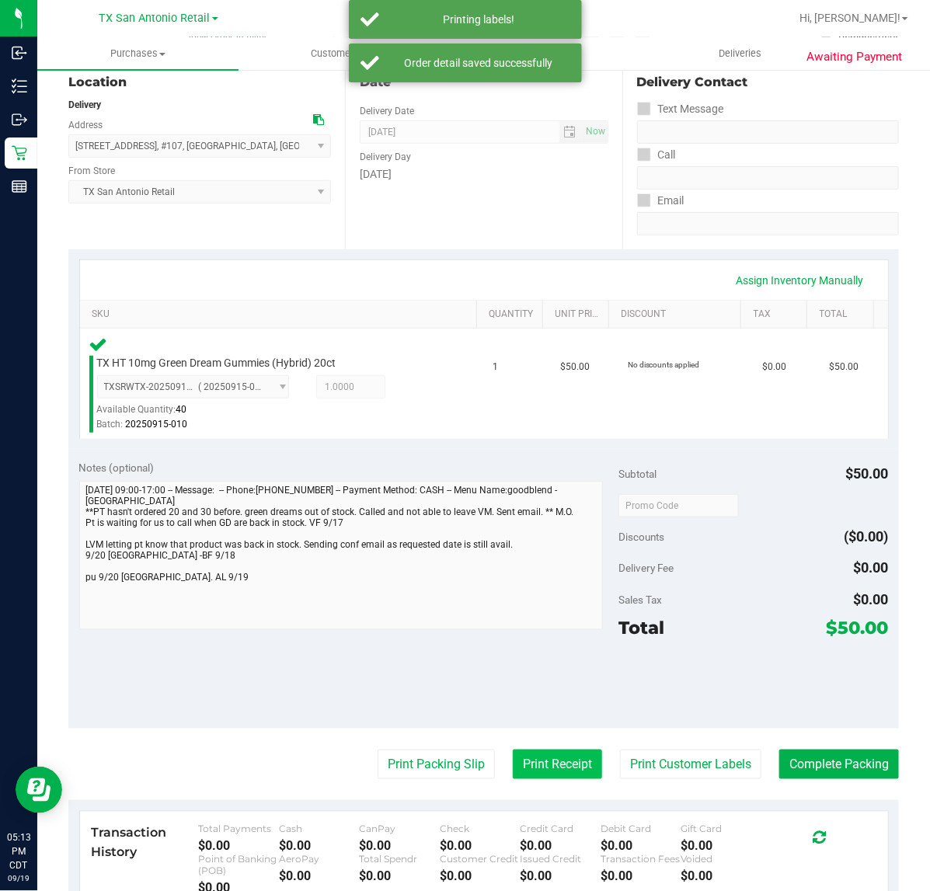
click at [532, 755] on button "Print Receipt" at bounding box center [557, 765] width 89 height 30
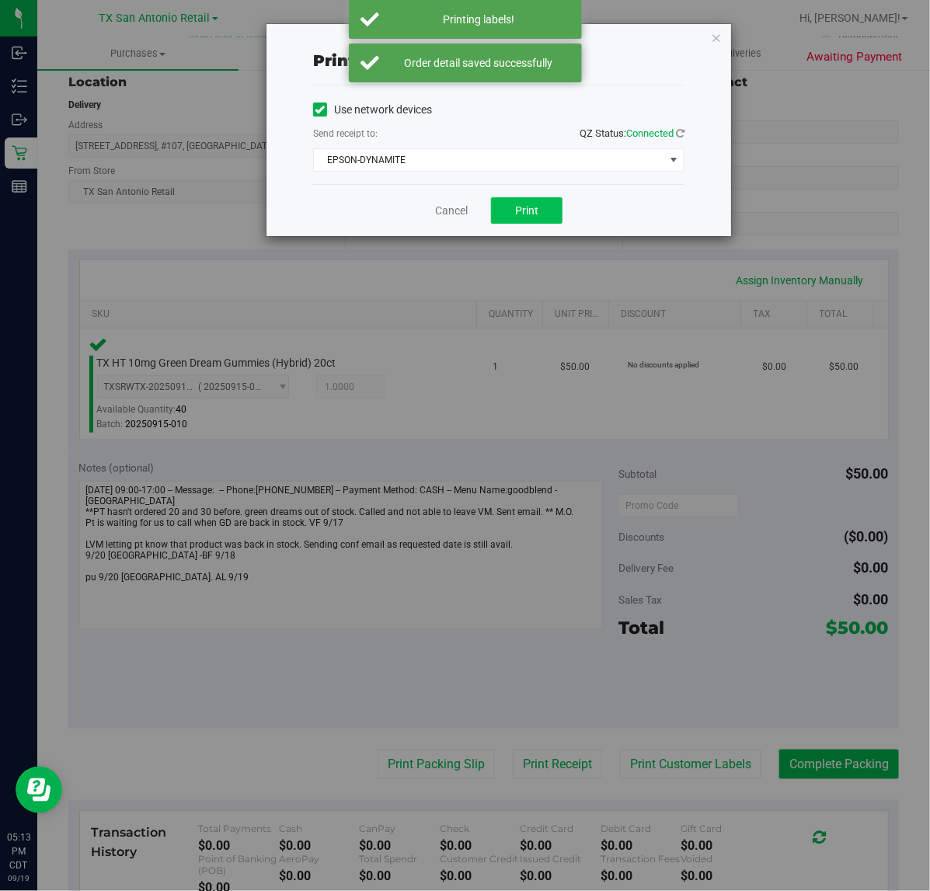
click at [537, 207] on span "Print" at bounding box center [526, 210] width 23 height 12
click at [437, 218] on link "Cancel" at bounding box center [451, 211] width 33 height 16
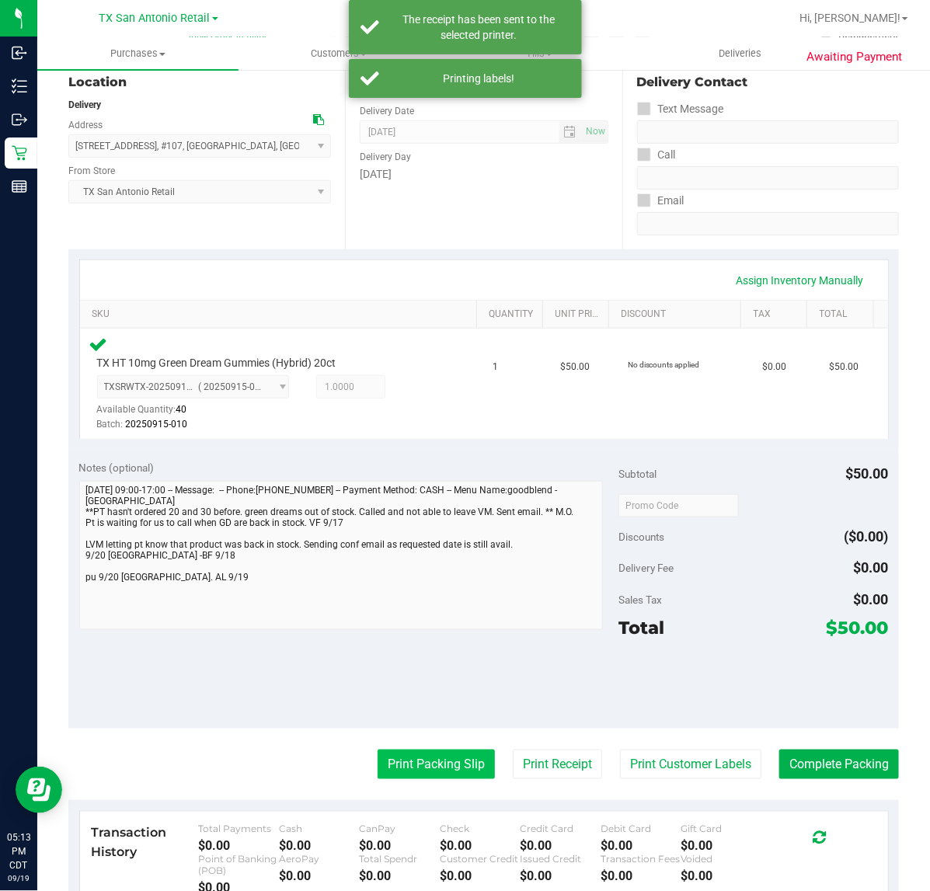
click at [426, 763] on button "Print Packing Slip" at bounding box center [436, 765] width 117 height 30
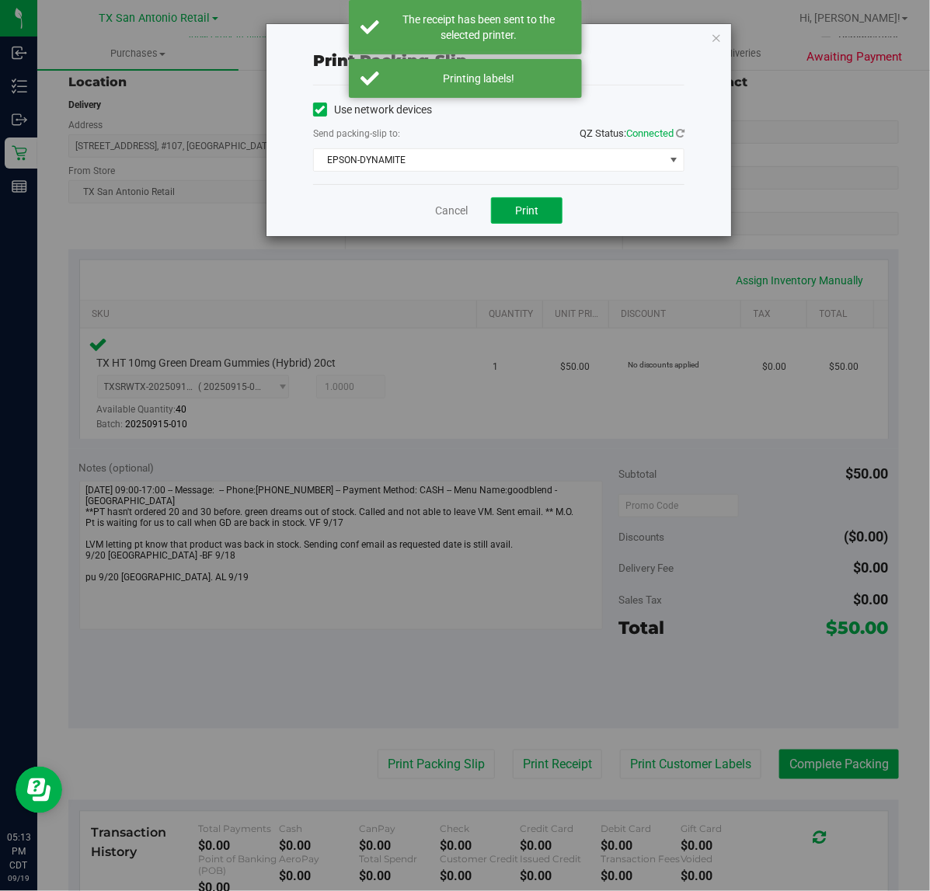
click at [533, 207] on span "Print" at bounding box center [526, 210] width 23 height 12
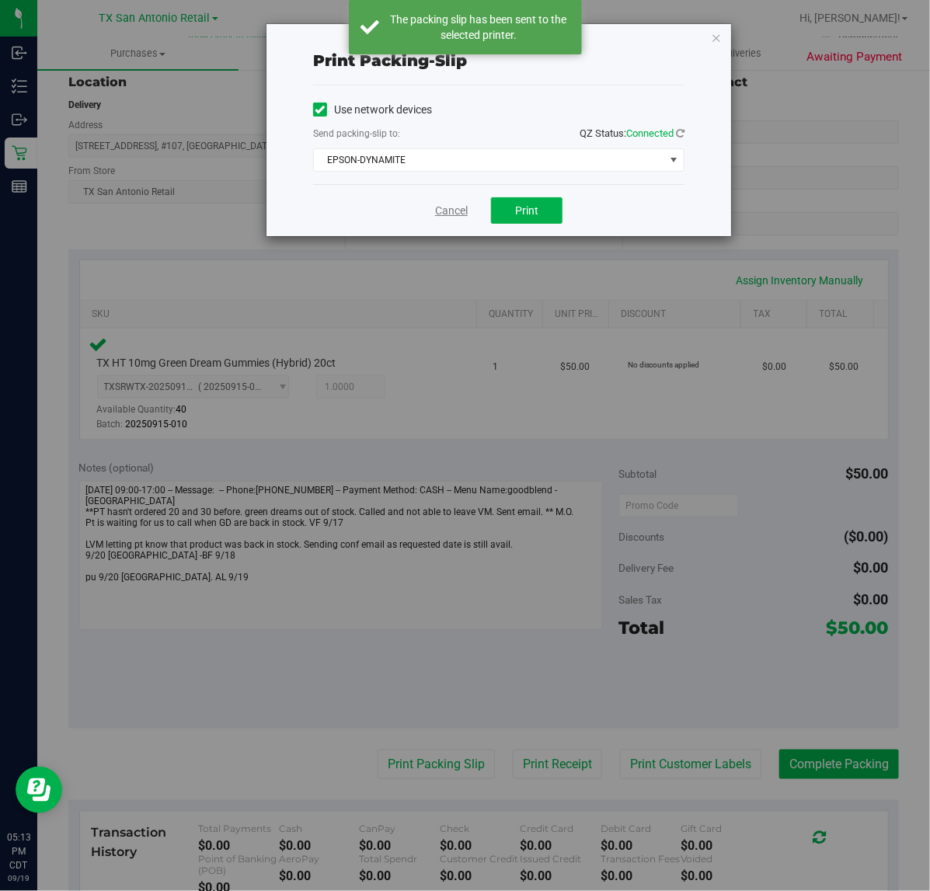
click at [451, 211] on link "Cancel" at bounding box center [451, 211] width 33 height 16
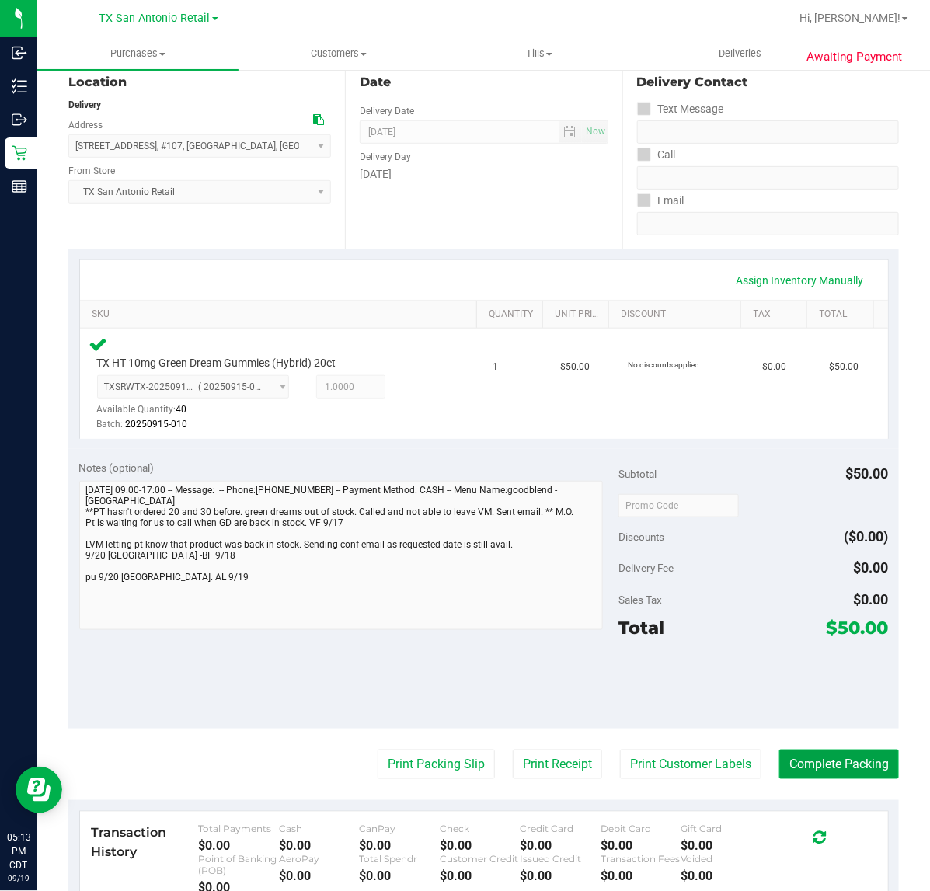
click at [844, 765] on button "Complete Packing" at bounding box center [839, 765] width 120 height 30
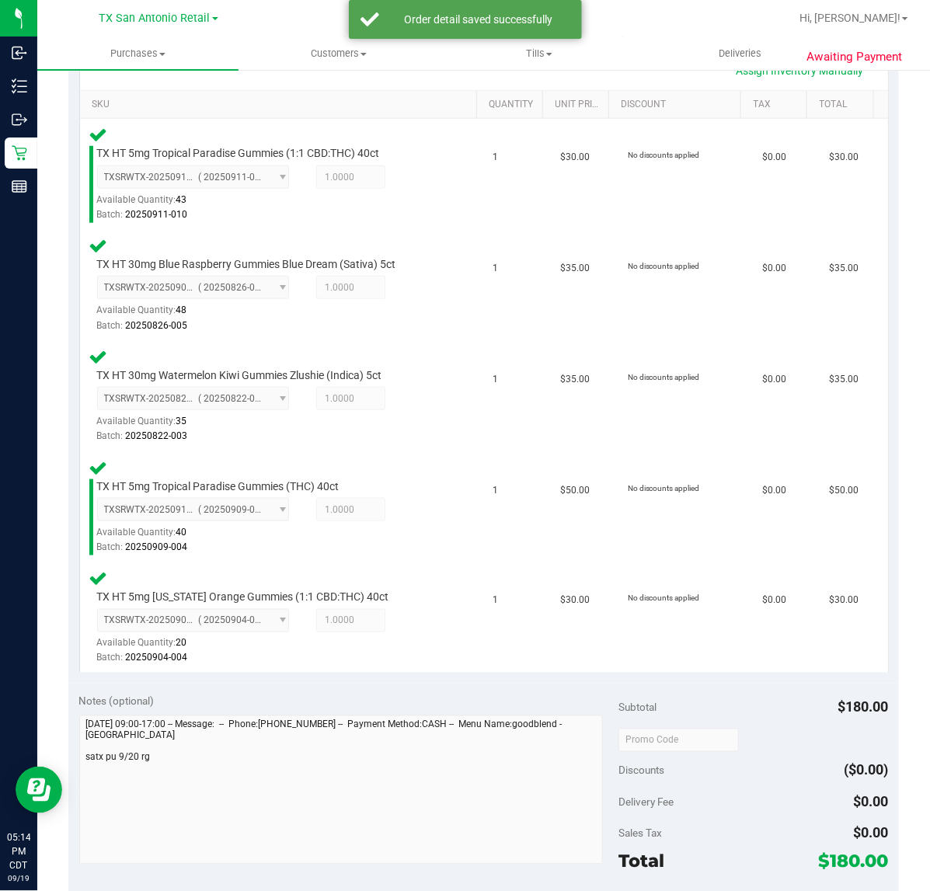
scroll to position [485, 0]
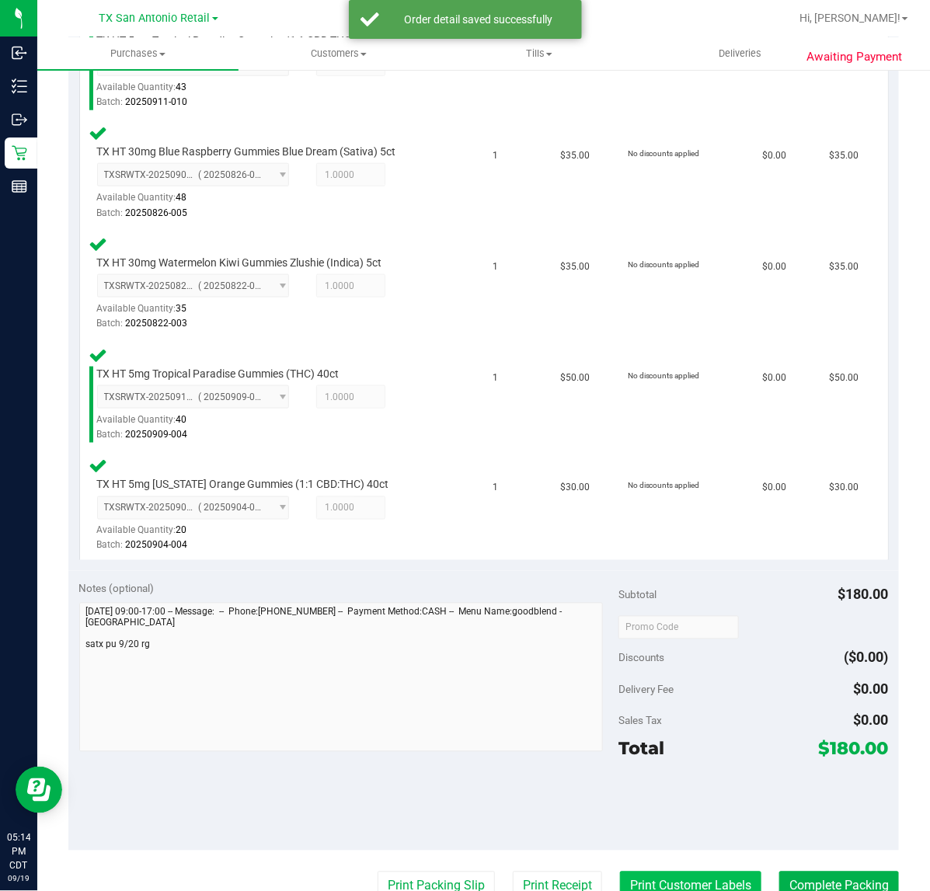
click at [665, 879] on button "Print Customer Labels" at bounding box center [690, 887] width 141 height 30
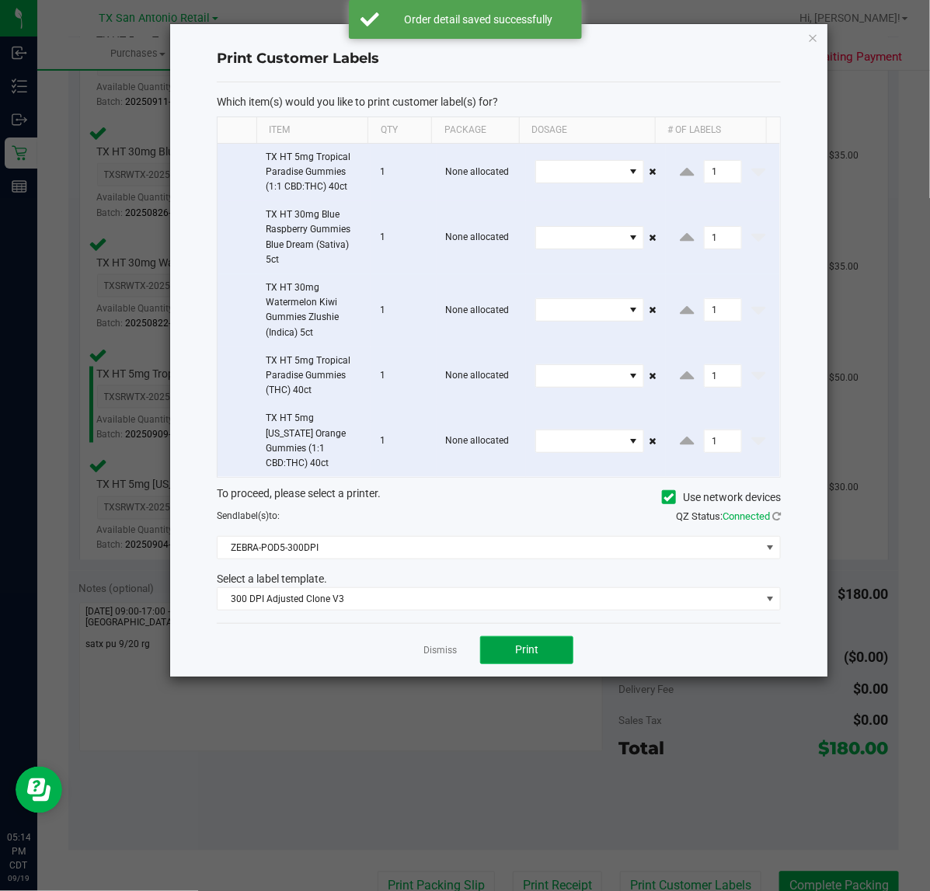
click at [493, 636] on button "Print" at bounding box center [526, 650] width 93 height 28
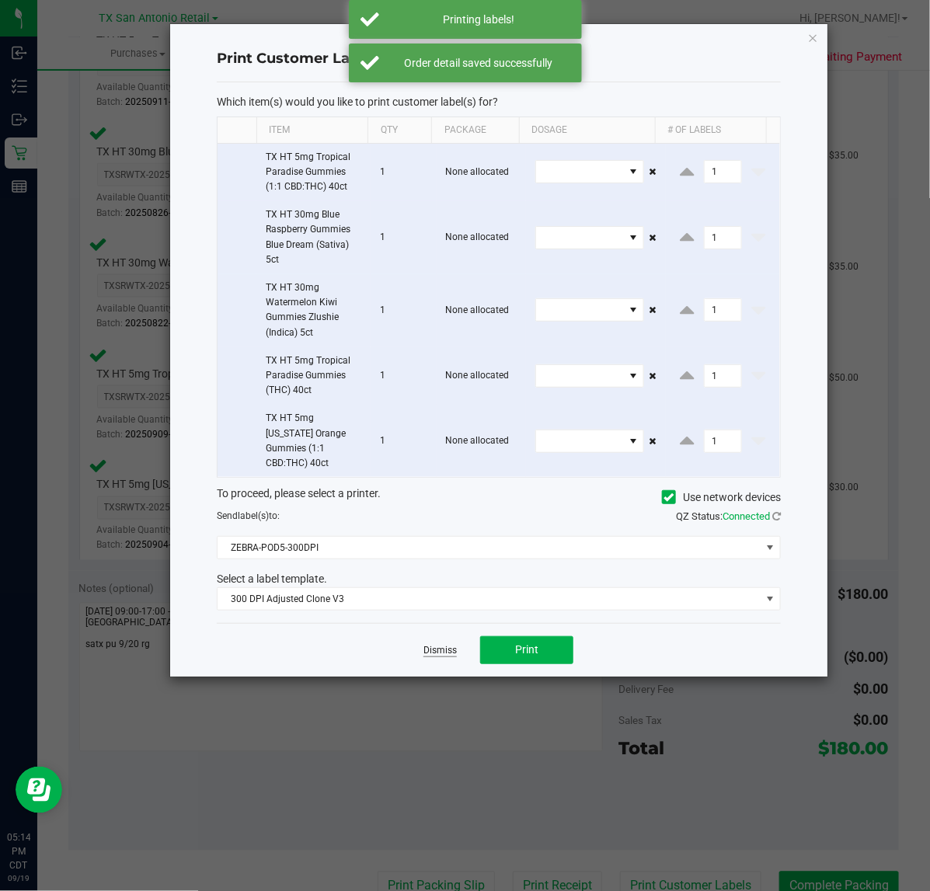
click at [439, 644] on link "Dismiss" at bounding box center [439, 650] width 33 height 13
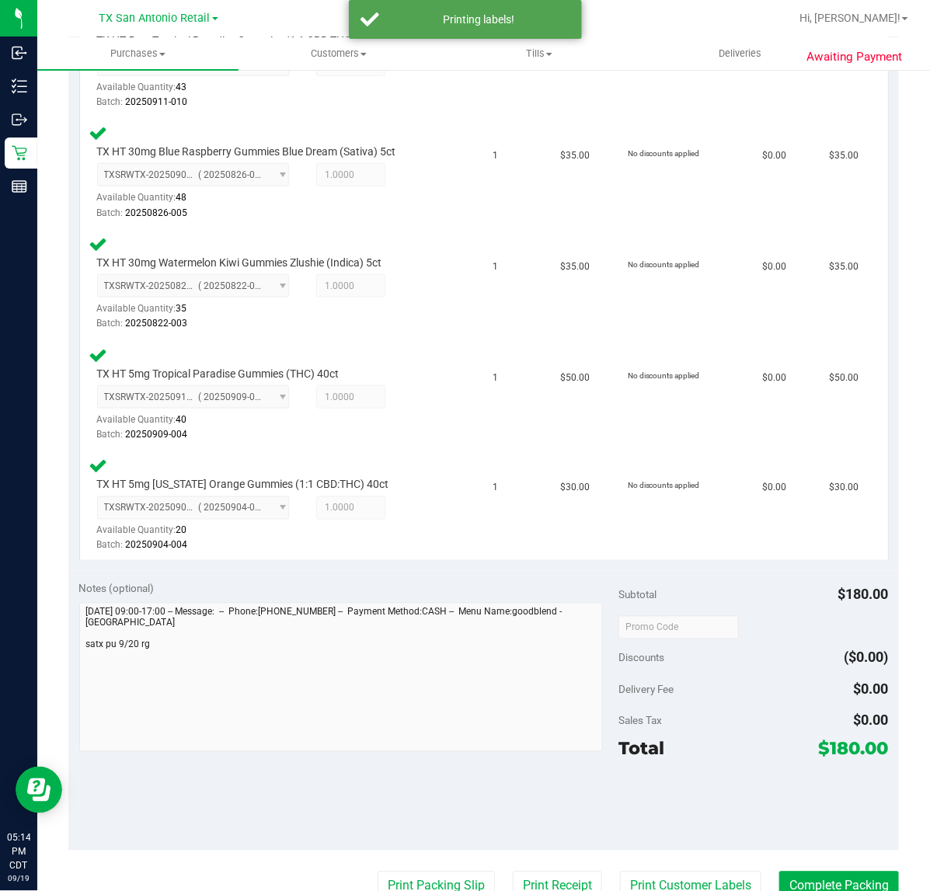
scroll to position [491, 0]
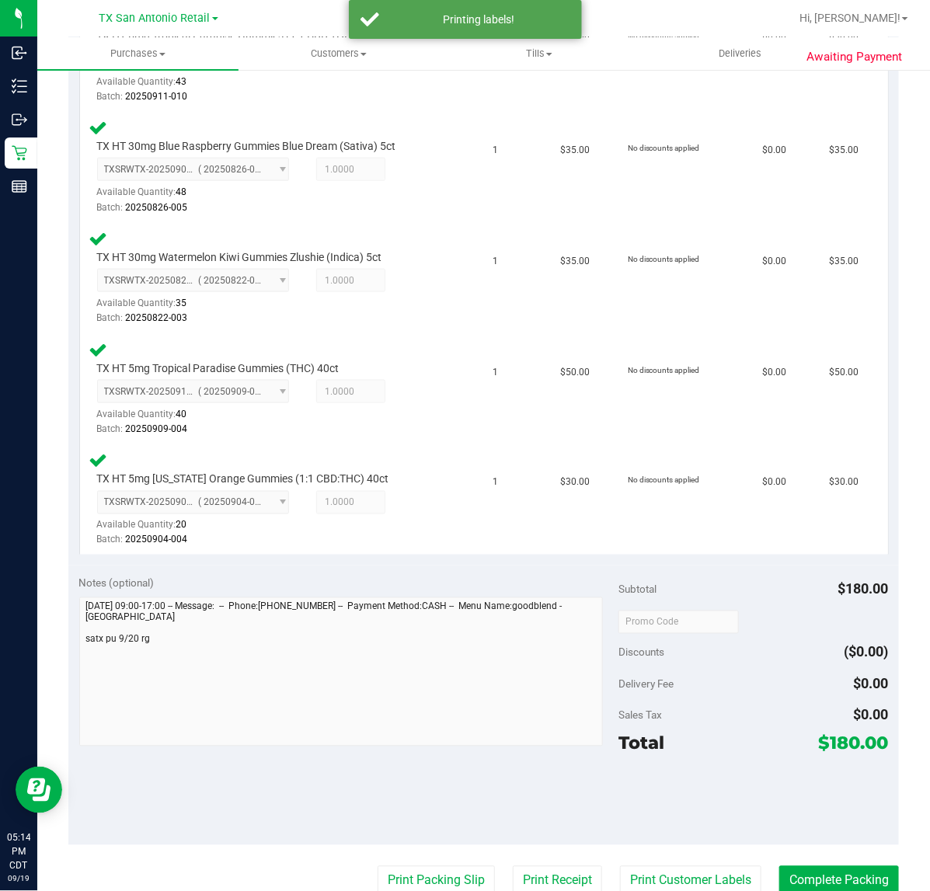
drag, startPoint x: 562, startPoint y: 866, endPoint x: 566, endPoint y: 825, distance: 41.4
click at [564, 856] on purchase-details "Back Edit Purchase Cancel Purchase View Profile # 11960028 Submitted Needs revi…" at bounding box center [483, 406] width 830 height 1626
click at [506, 860] on purchase-details "Back Edit Purchase Cancel Purchase View Profile # 11960028 Submitted Needs revi…" at bounding box center [483, 406] width 830 height 1626
click at [517, 866] on button "Print Receipt" at bounding box center [557, 881] width 89 height 30
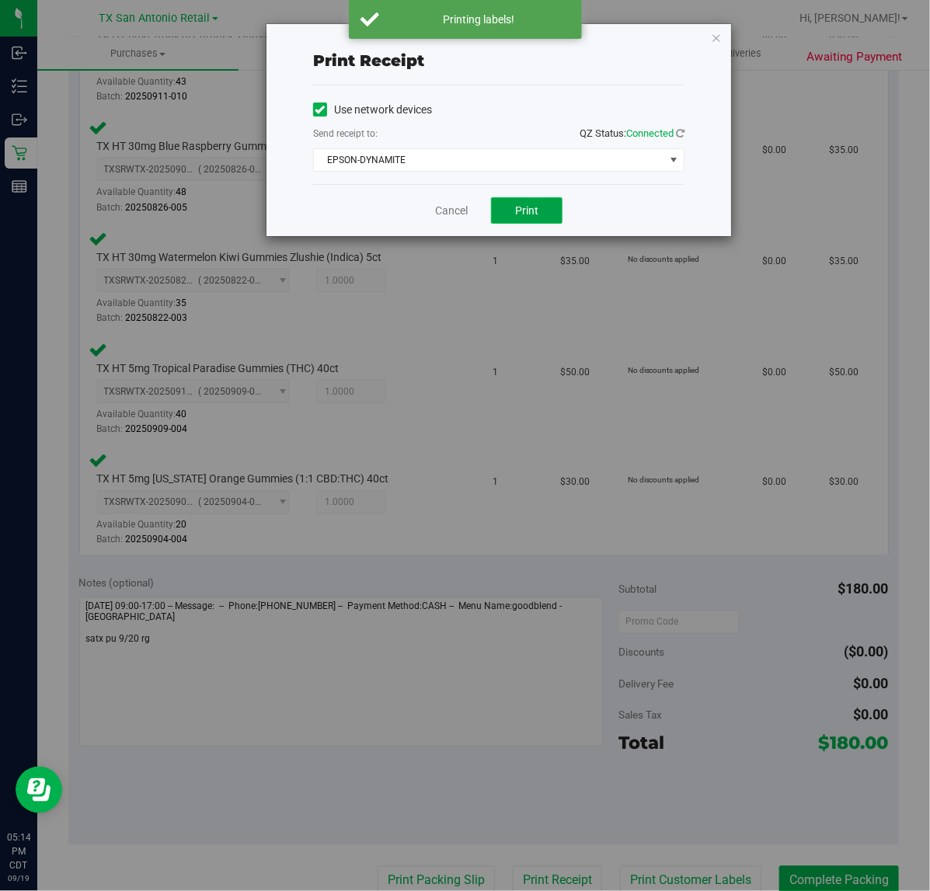
click at [505, 208] on button "Print" at bounding box center [526, 210] width 71 height 26
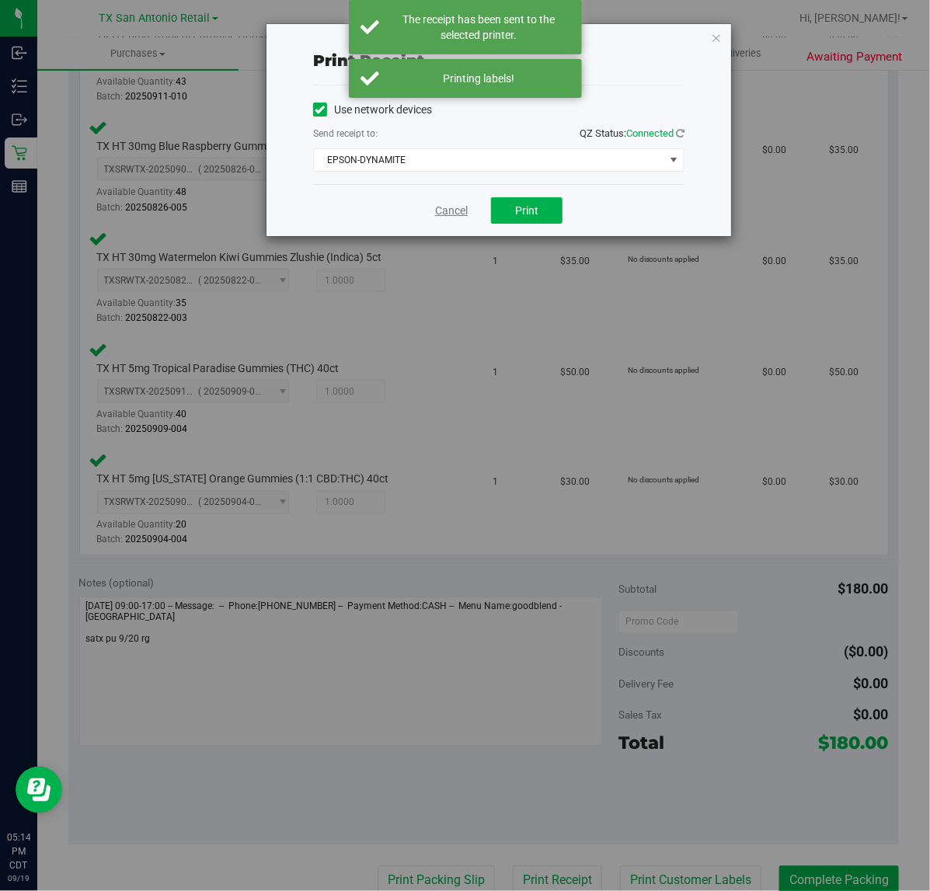
click at [435, 215] on link "Cancel" at bounding box center [451, 211] width 33 height 16
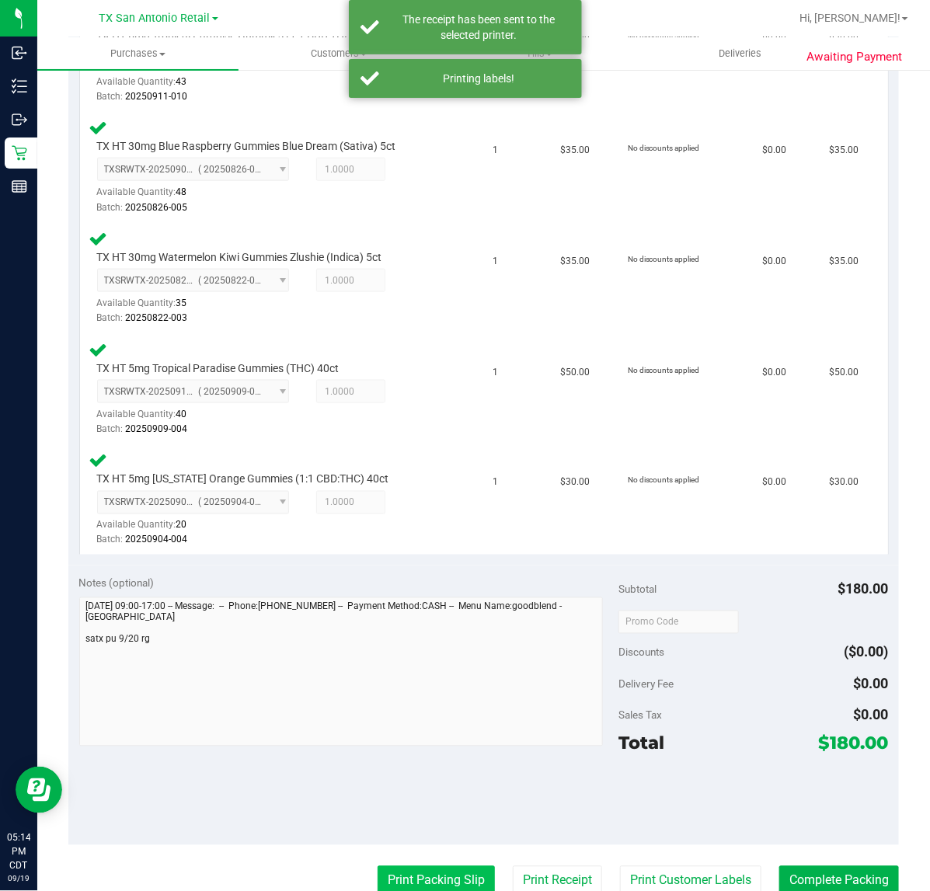
click at [459, 884] on button "Print Packing Slip" at bounding box center [436, 881] width 117 height 30
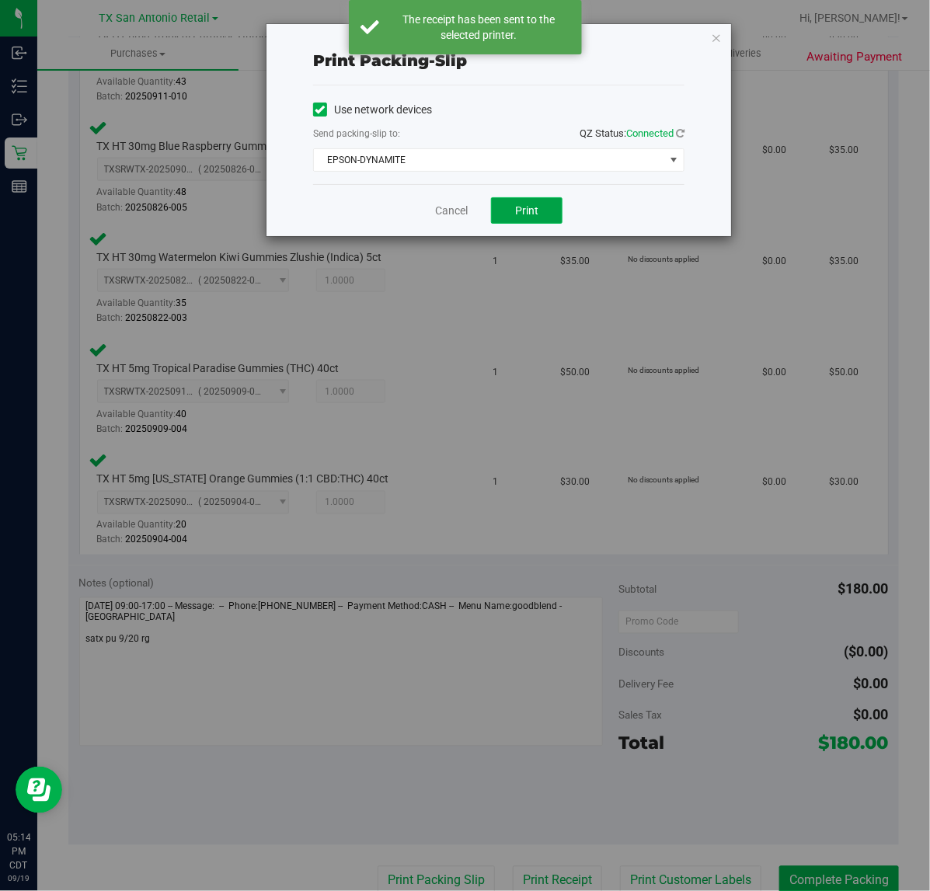
click at [519, 217] on span "Print" at bounding box center [526, 210] width 23 height 12
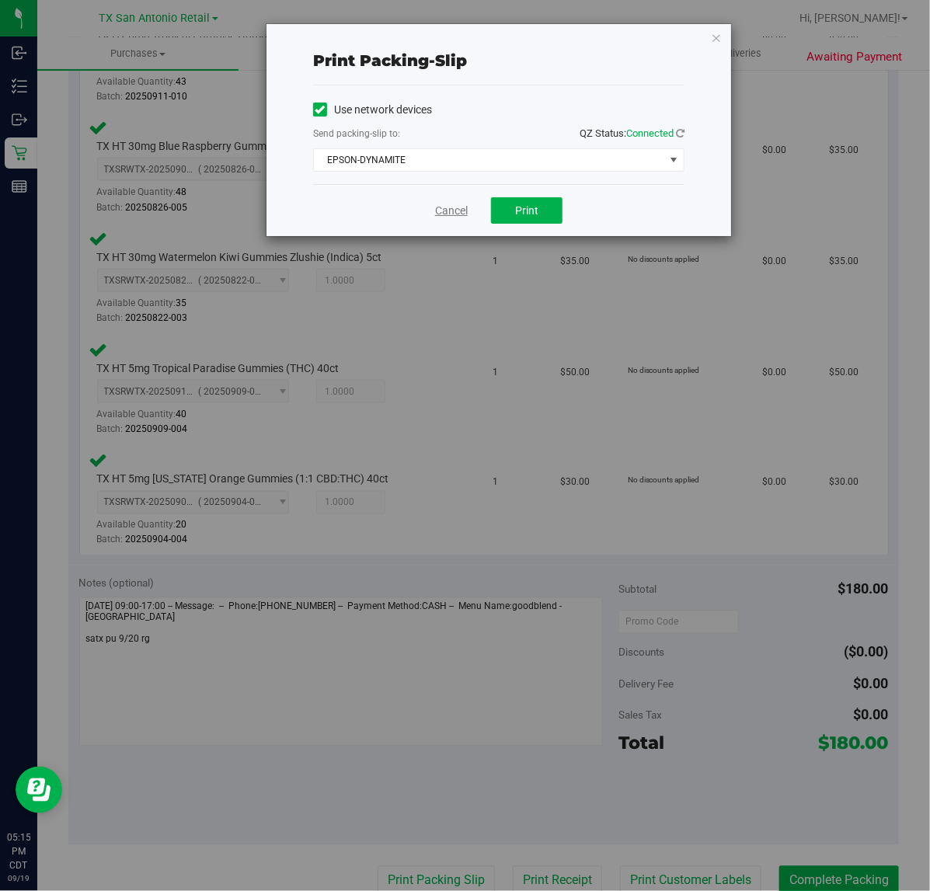
click at [457, 218] on link "Cancel" at bounding box center [451, 211] width 33 height 16
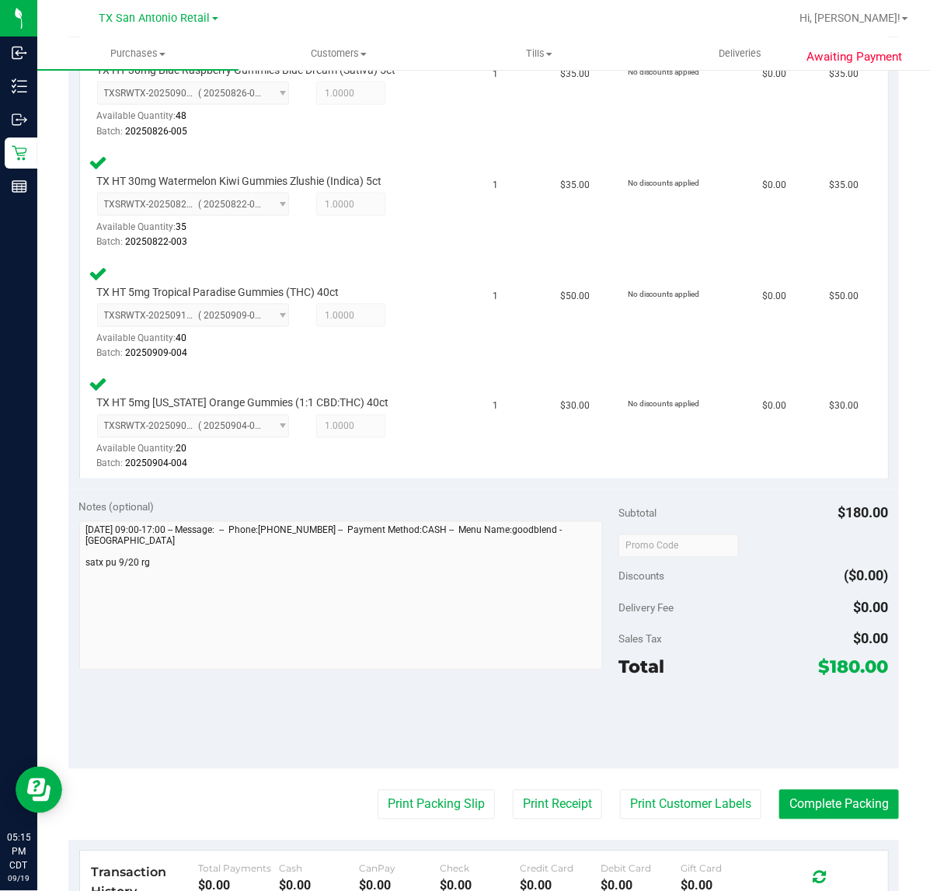
scroll to position [571, 0]
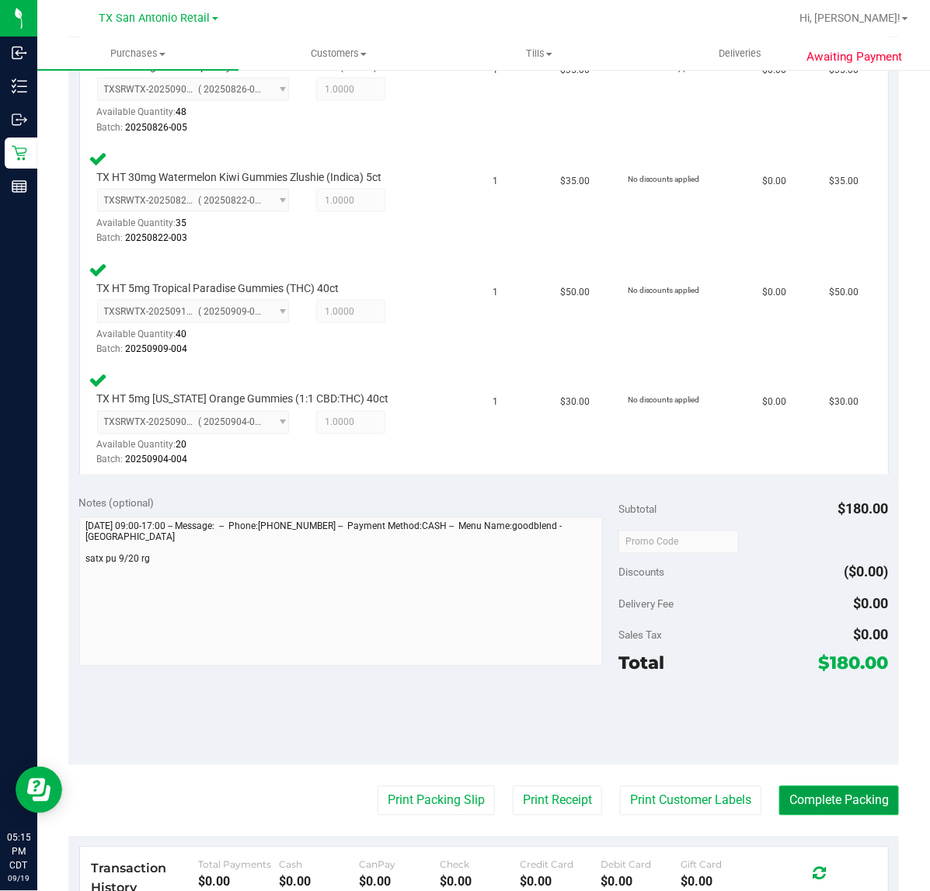
click at [799, 797] on button "Complete Packing" at bounding box center [839, 801] width 120 height 30
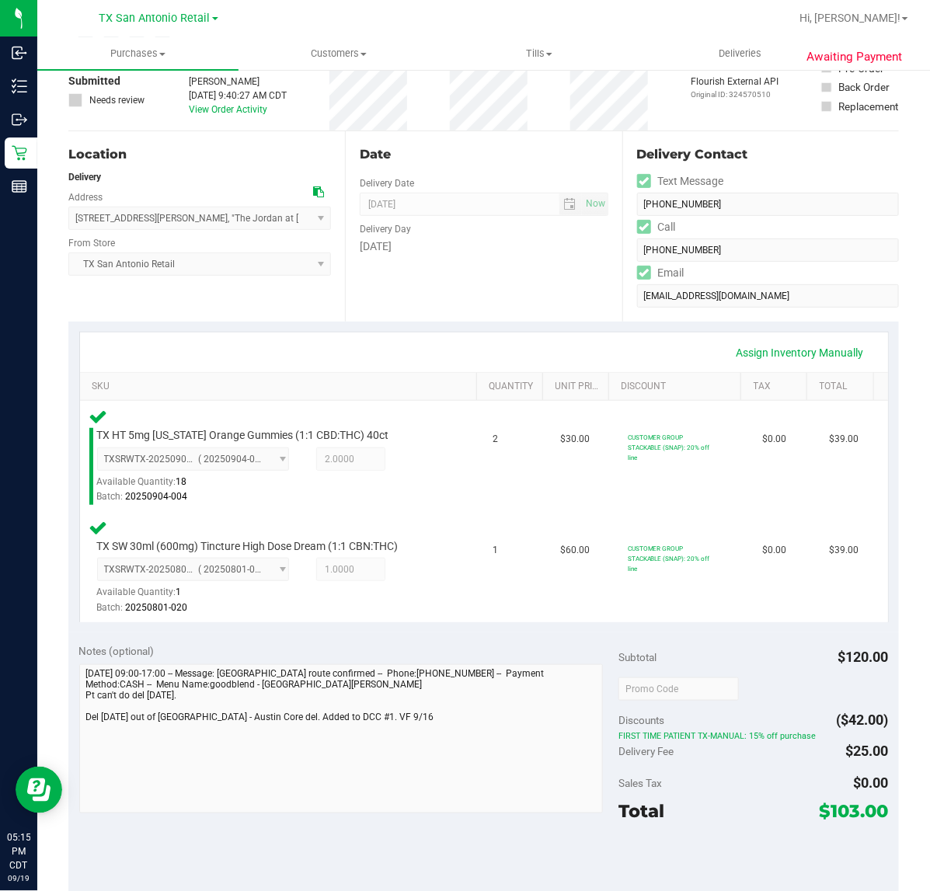
scroll to position [194, 0]
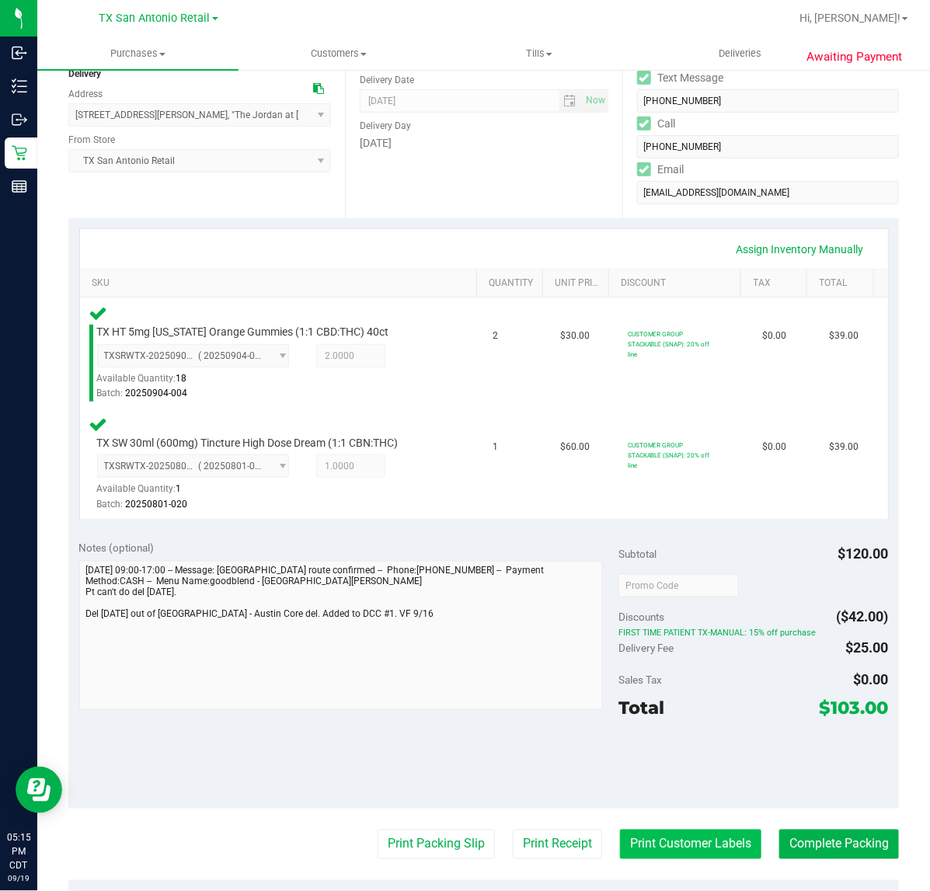
click at [658, 853] on button "Print Customer Labels" at bounding box center [690, 845] width 141 height 30
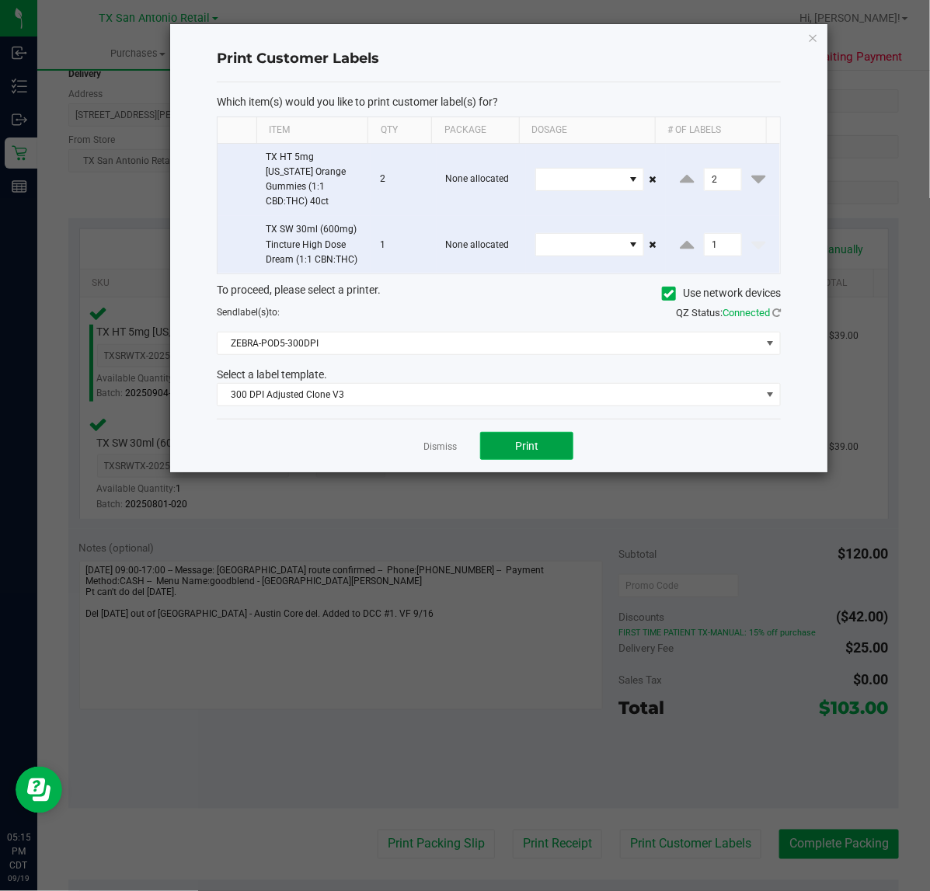
click at [511, 433] on button "Print" at bounding box center [526, 446] width 93 height 28
click at [472, 433] on div "Dismiss Print" at bounding box center [499, 446] width 564 height 54
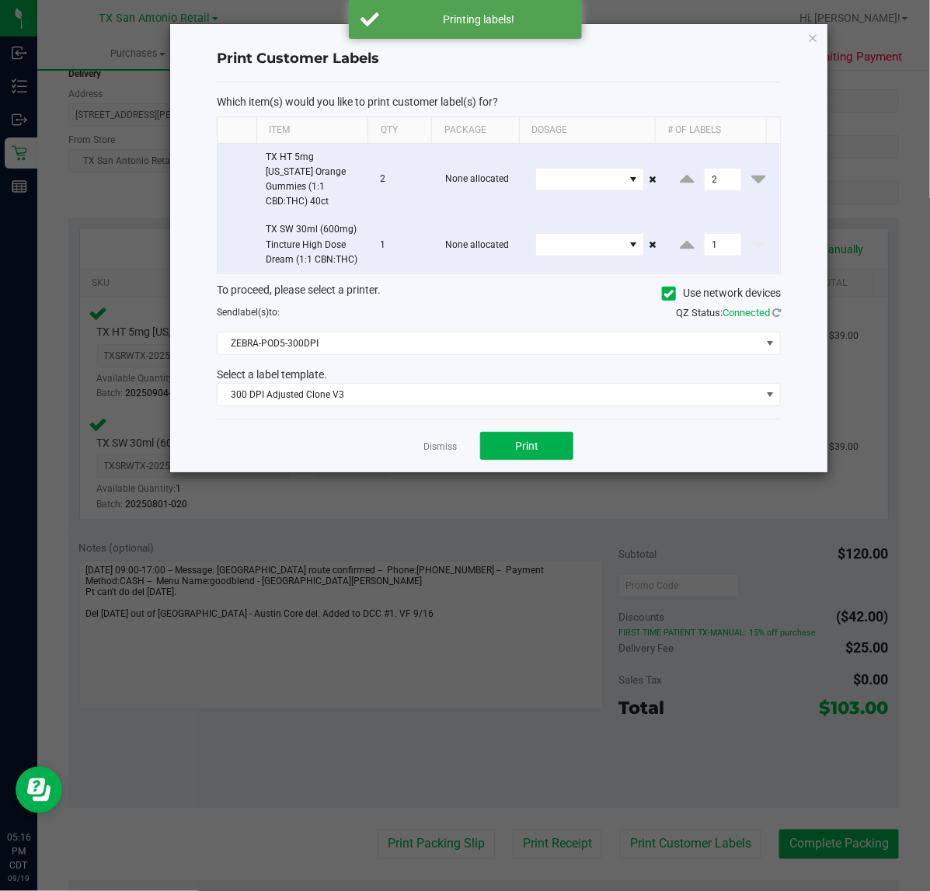
drag, startPoint x: 432, startPoint y: 441, endPoint x: 441, endPoint y: 447, distance: 10.8
click at [433, 443] on div "Dismiss Print" at bounding box center [499, 446] width 564 height 54
click at [444, 440] on link "Dismiss" at bounding box center [439, 446] width 33 height 13
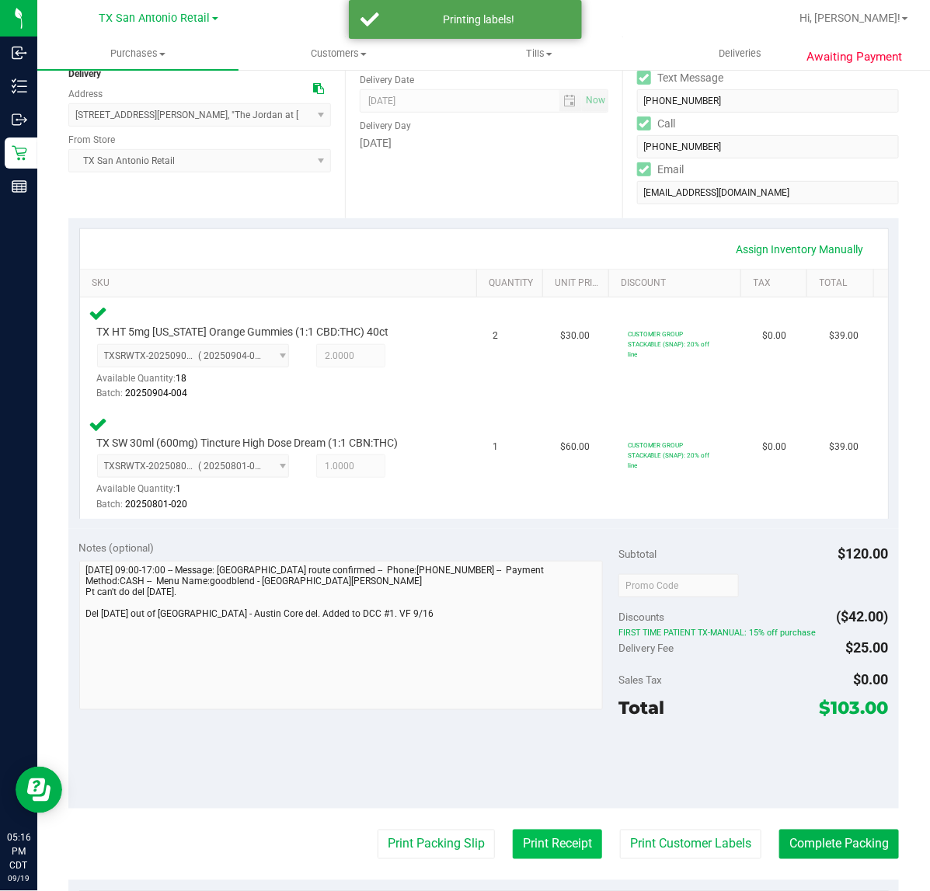
drag, startPoint x: 548, startPoint y: 841, endPoint x: 548, endPoint y: 829, distance: 12.4
click at [548, 830] on button "Print Receipt" at bounding box center [557, 845] width 89 height 30
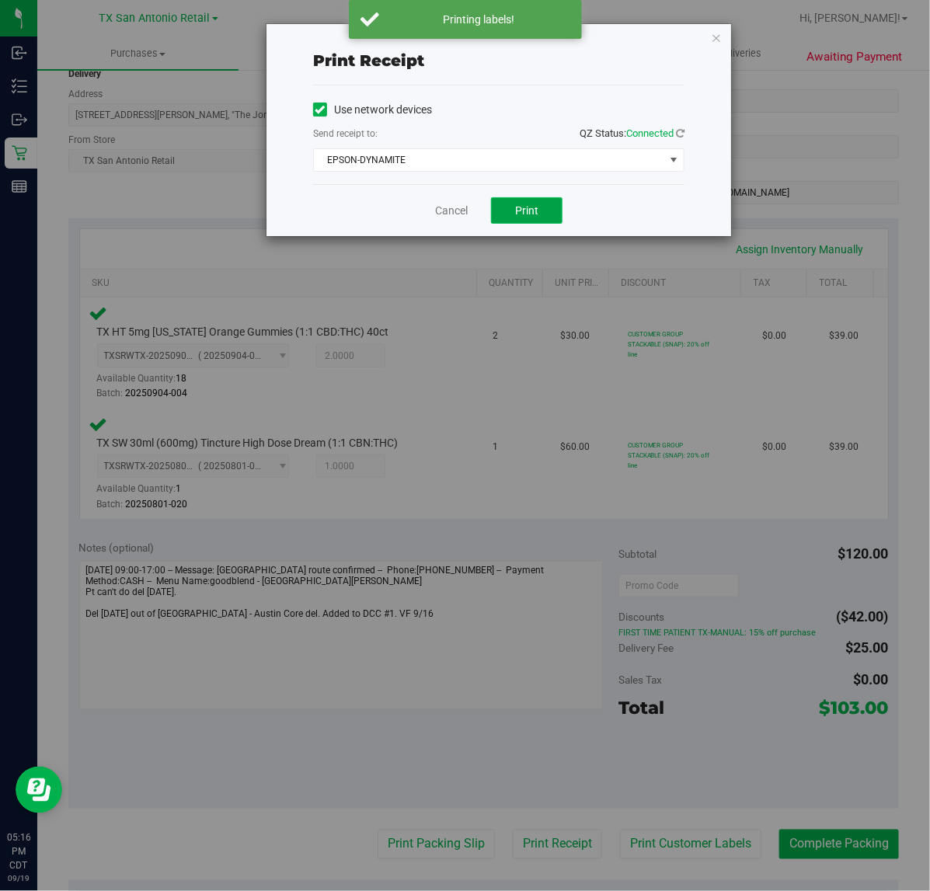
click at [517, 199] on button "Print" at bounding box center [526, 210] width 71 height 26
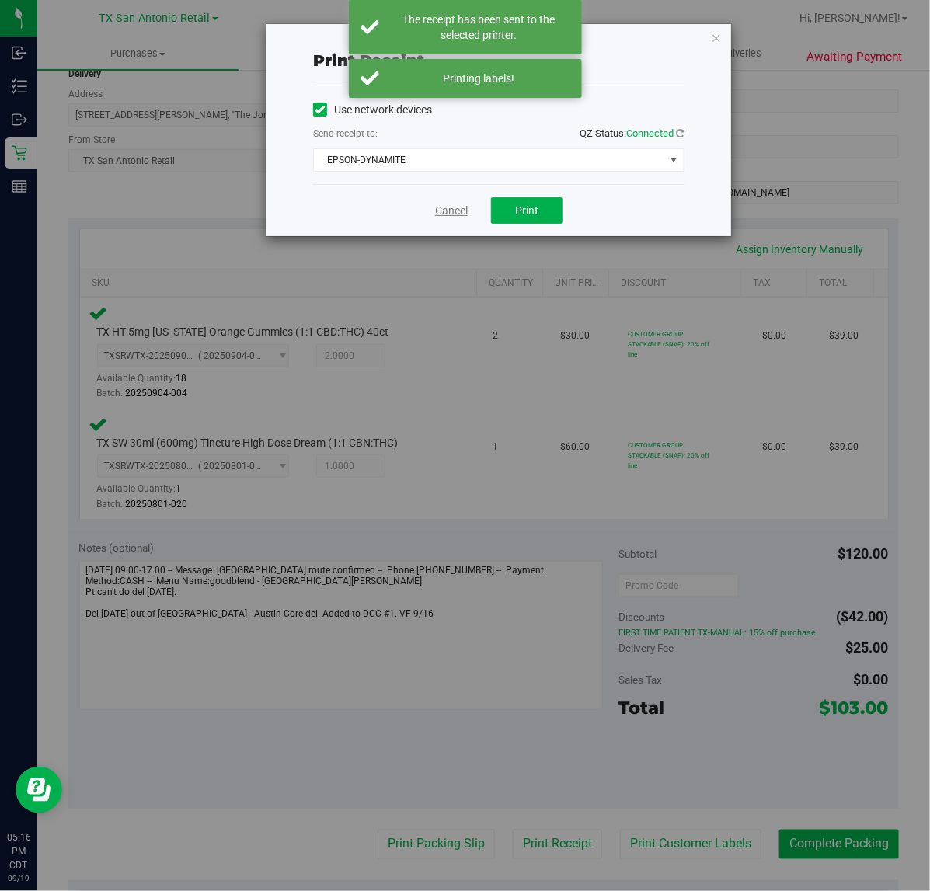
click at [454, 219] on link "Cancel" at bounding box center [451, 211] width 33 height 16
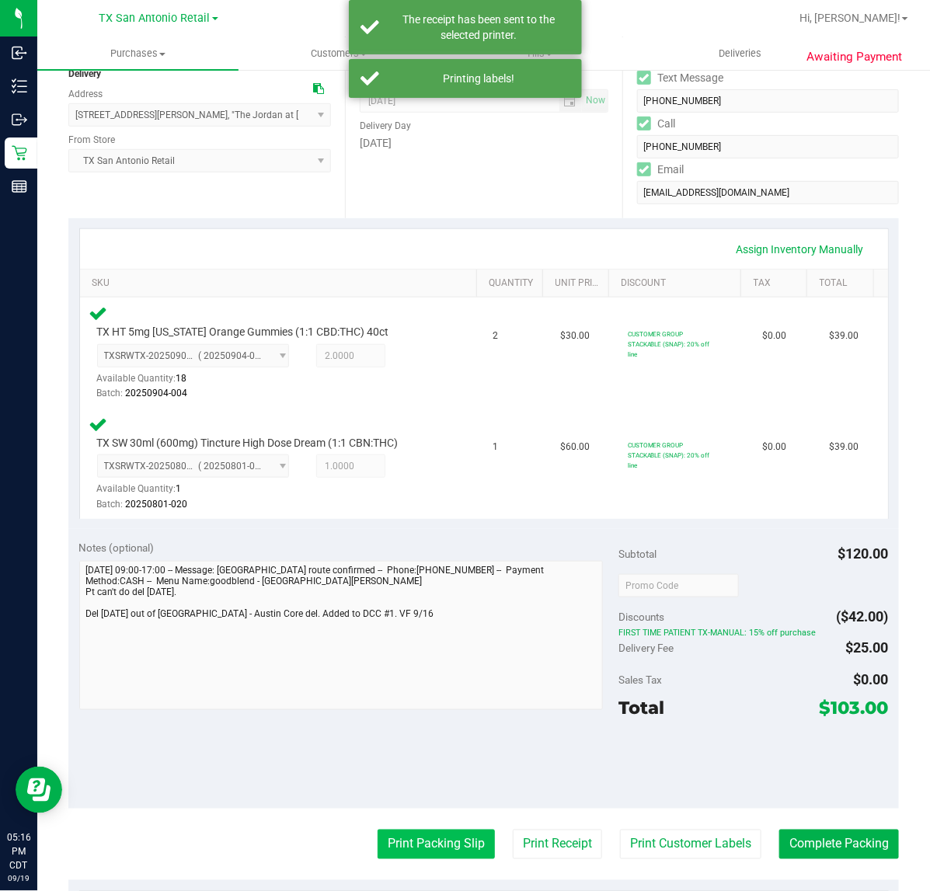
click at [422, 841] on button "Print Packing Slip" at bounding box center [436, 845] width 117 height 30
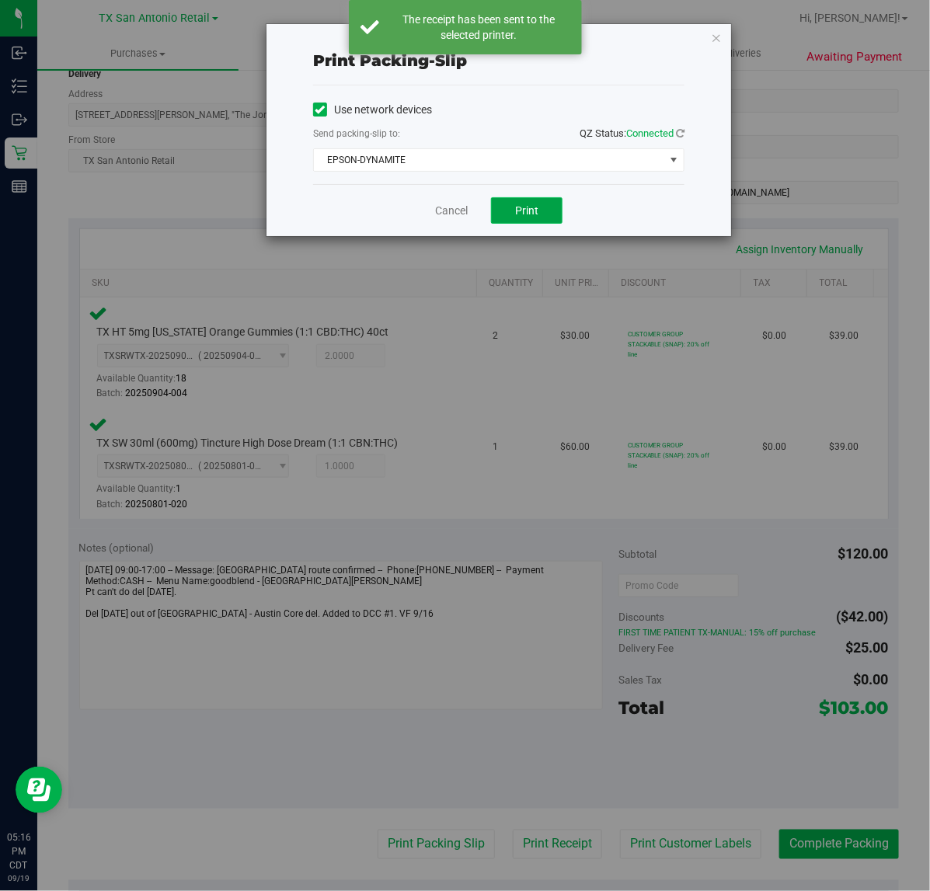
click at [534, 214] on span "Print" at bounding box center [526, 210] width 23 height 12
drag, startPoint x: 462, startPoint y: 214, endPoint x: 485, endPoint y: 235, distance: 31.4
click at [462, 214] on link "Cancel" at bounding box center [451, 211] width 33 height 16
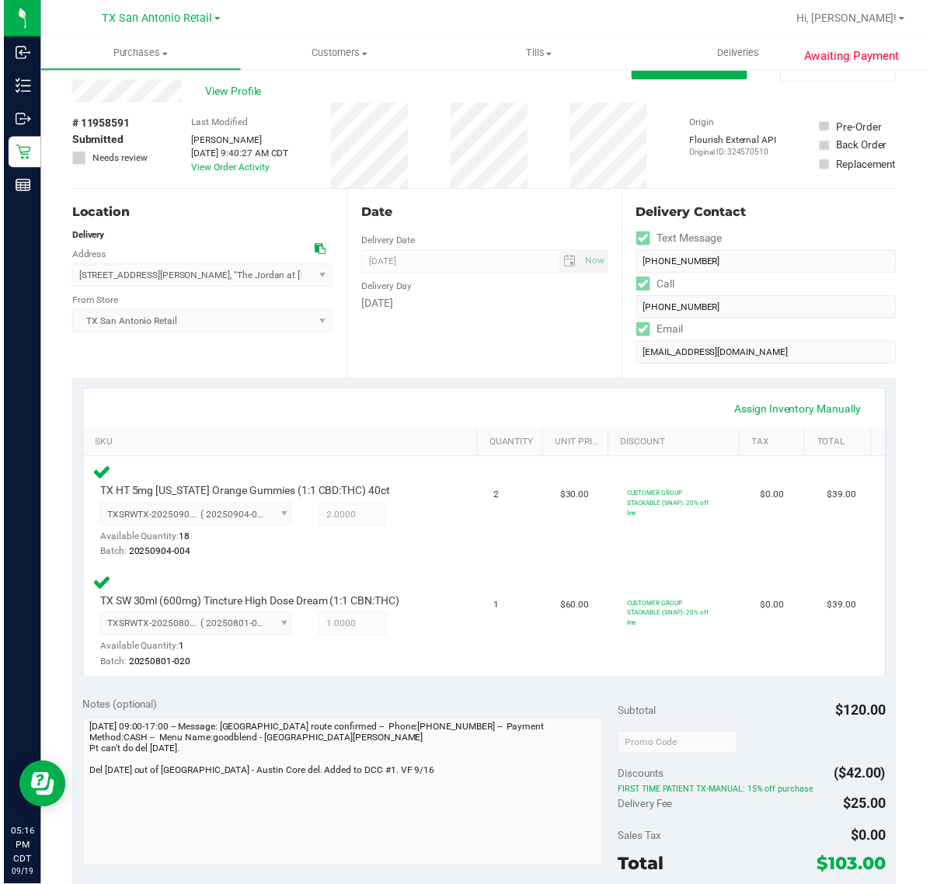
scroll to position [0, 0]
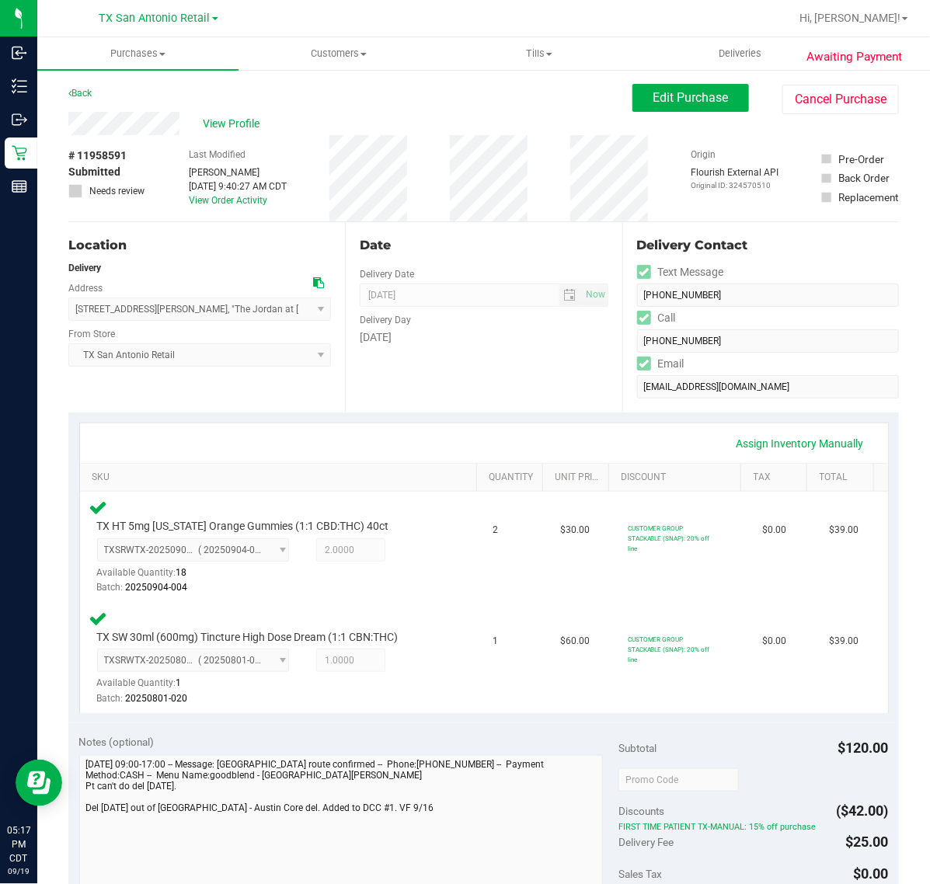
click at [542, 409] on div "Date Delivery Date [DATE] Now [DATE] 07:00 AM Now Delivery Day [DATE]" at bounding box center [483, 317] width 277 height 190
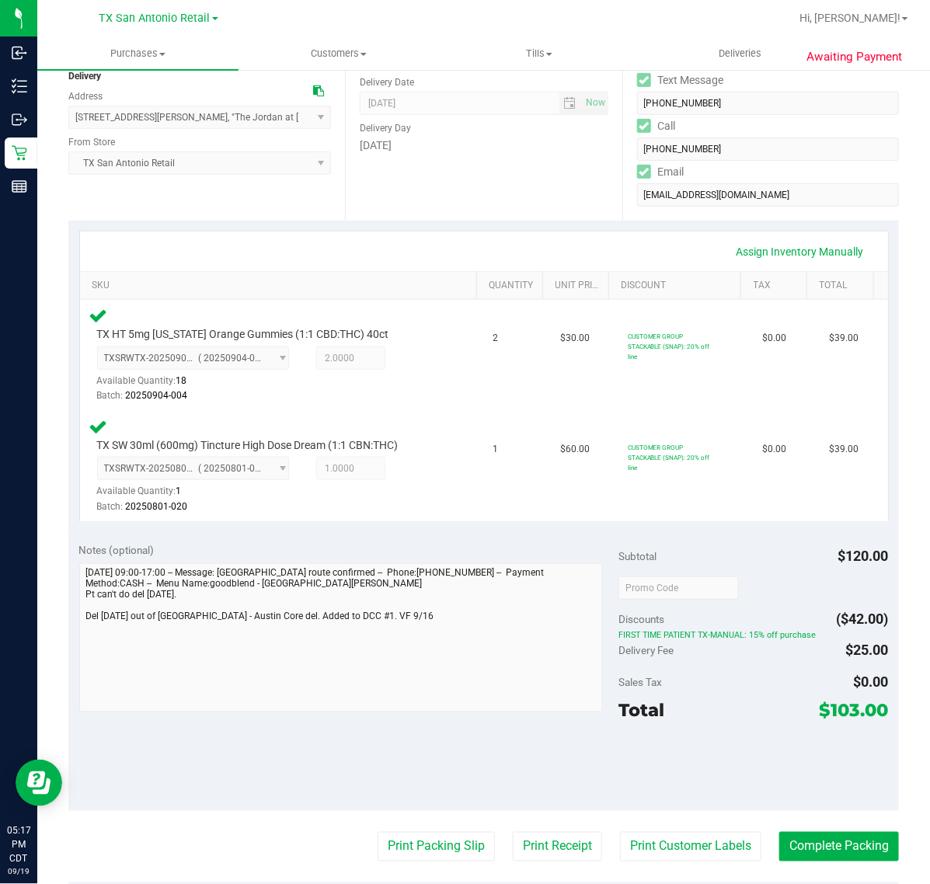
scroll to position [194, 0]
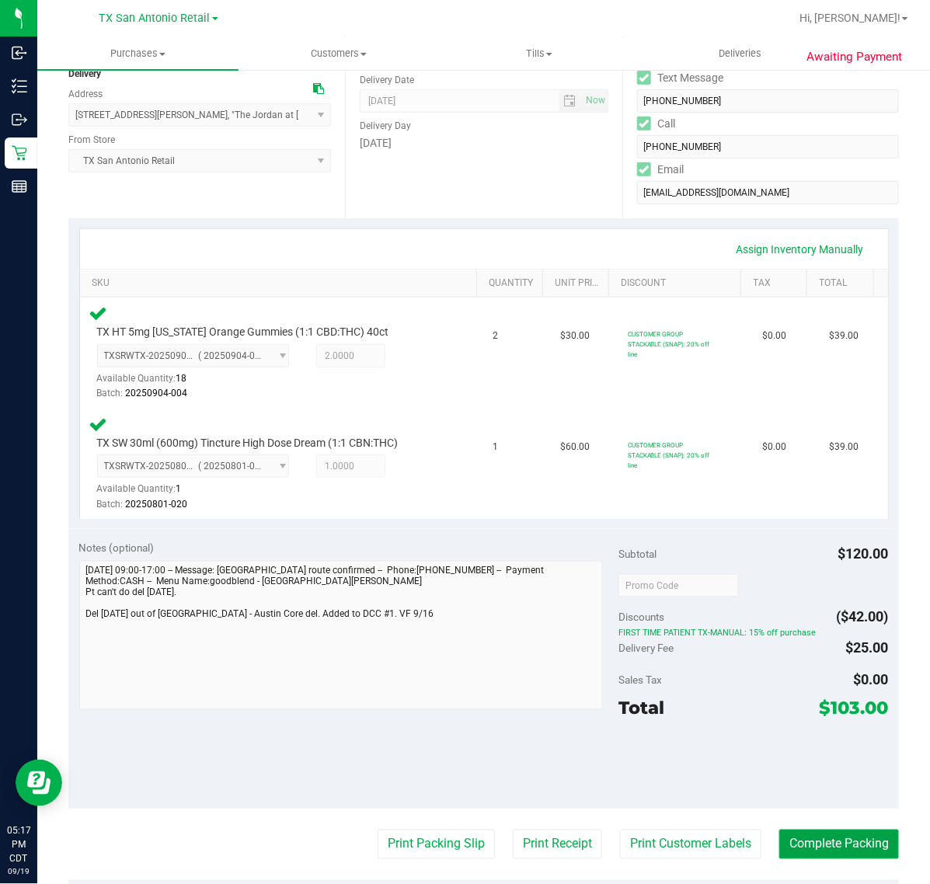
click at [816, 836] on button "Complete Packing" at bounding box center [839, 845] width 120 height 30
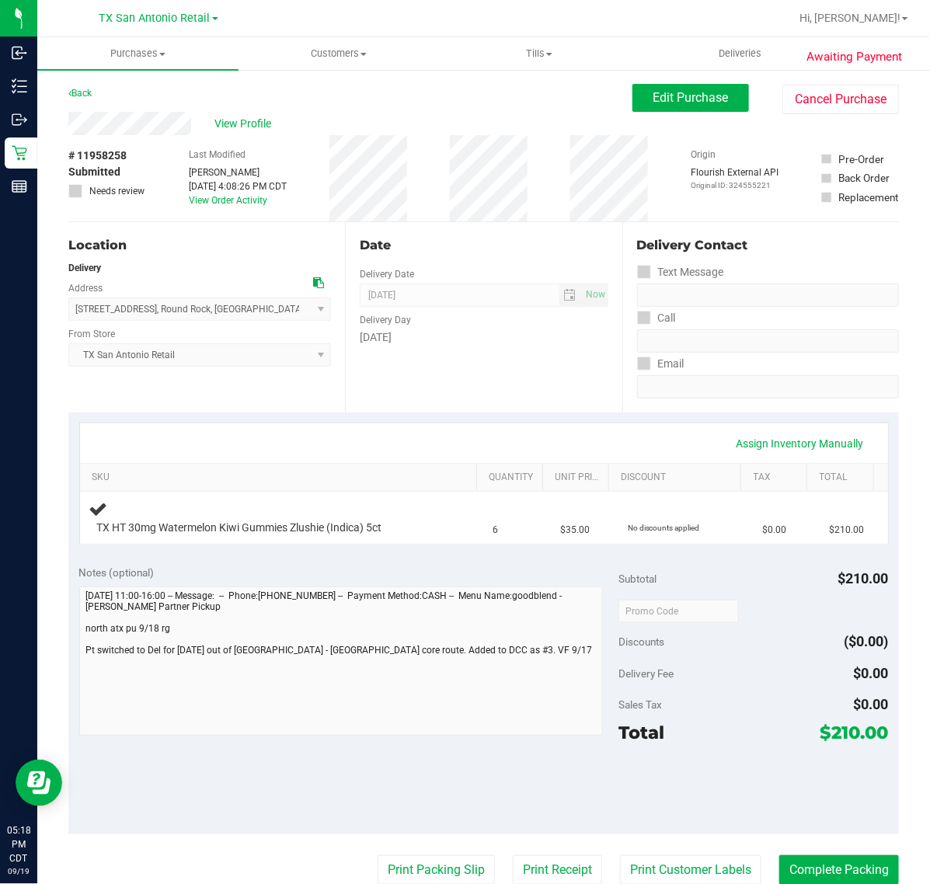
click at [462, 355] on div "Date Delivery Date [DATE] Now [DATE] 07:00 AM Now Delivery Day [DATE]" at bounding box center [483, 317] width 277 height 190
click at [525, 371] on div "Date Delivery Date [DATE] Now [DATE] 07:00 AM Now Delivery Day [DATE]" at bounding box center [483, 317] width 277 height 190
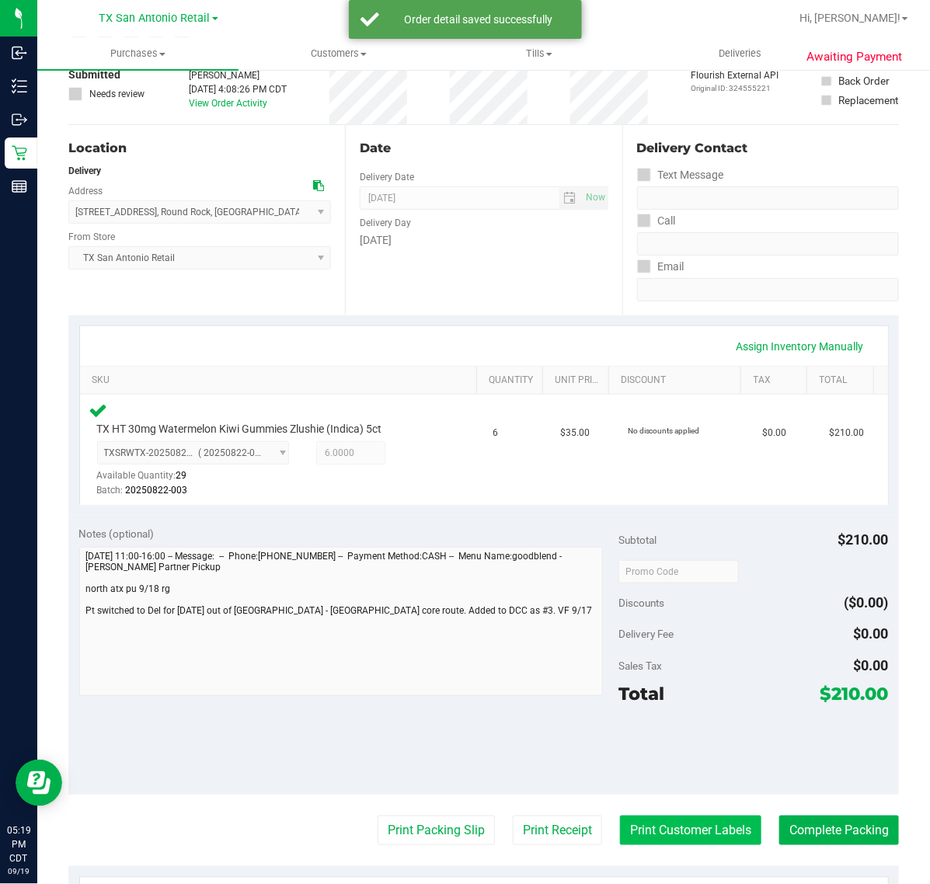
click at [696, 840] on button "Print Customer Labels" at bounding box center [690, 831] width 141 height 30
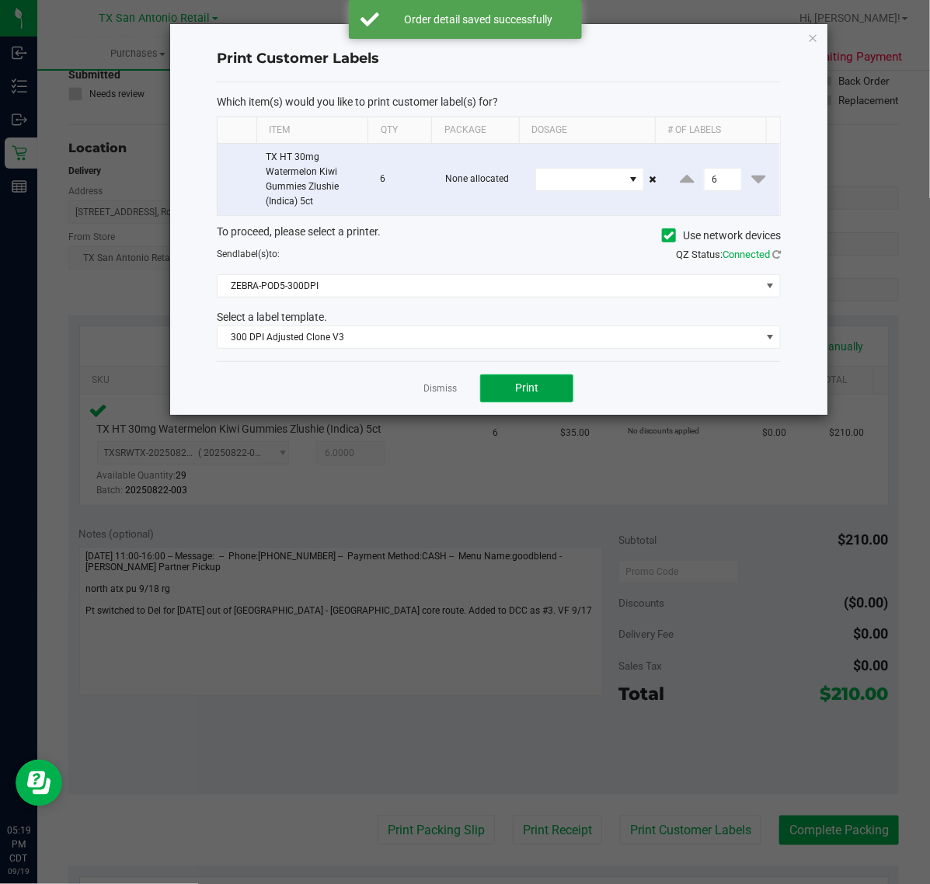
click at [497, 386] on button "Print" at bounding box center [526, 388] width 93 height 28
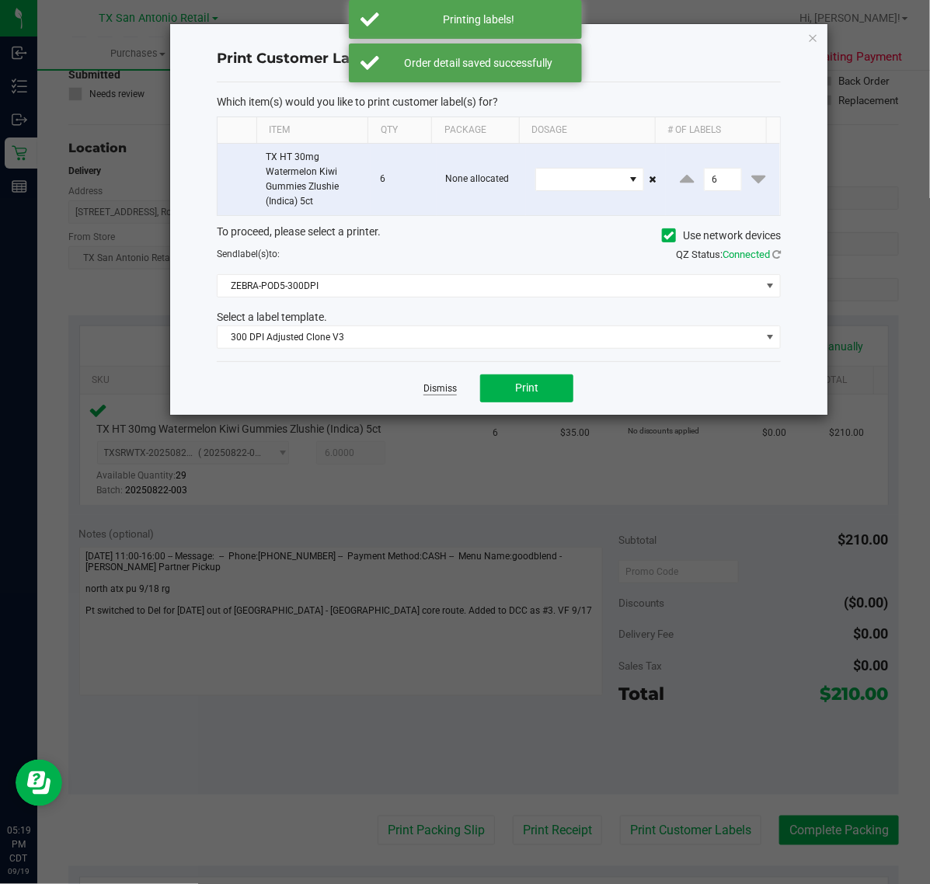
click at [440, 388] on link "Dismiss" at bounding box center [439, 388] width 33 height 13
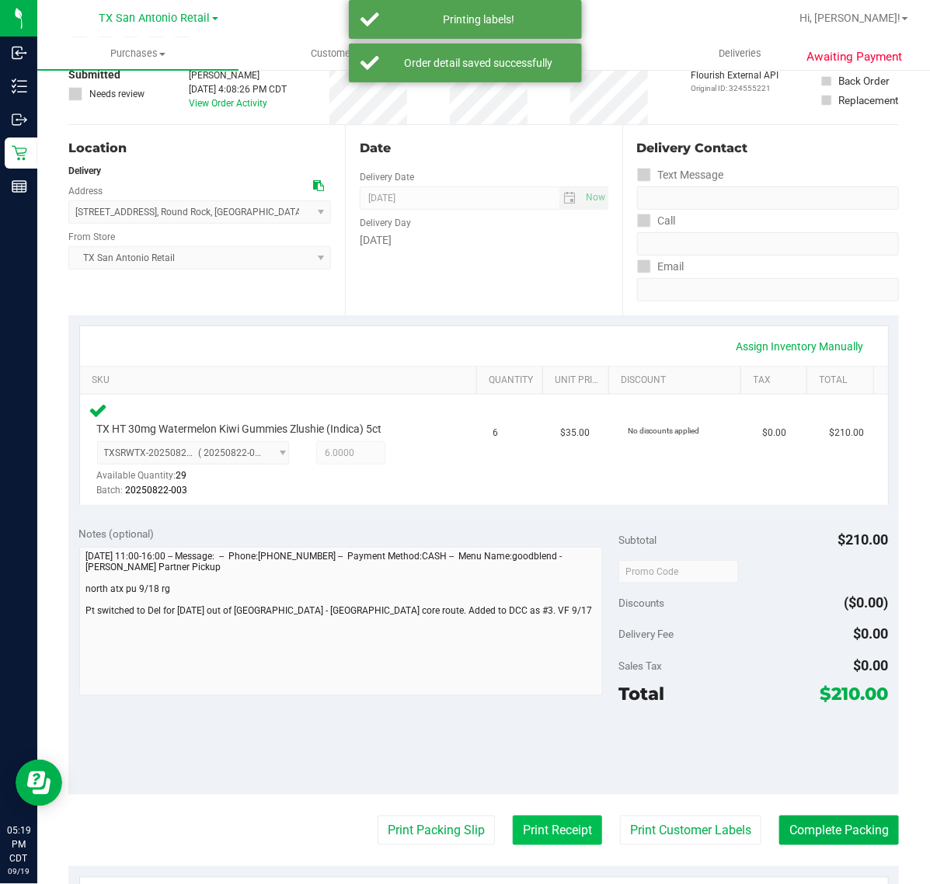
click at [542, 841] on button "Print Receipt" at bounding box center [557, 831] width 89 height 30
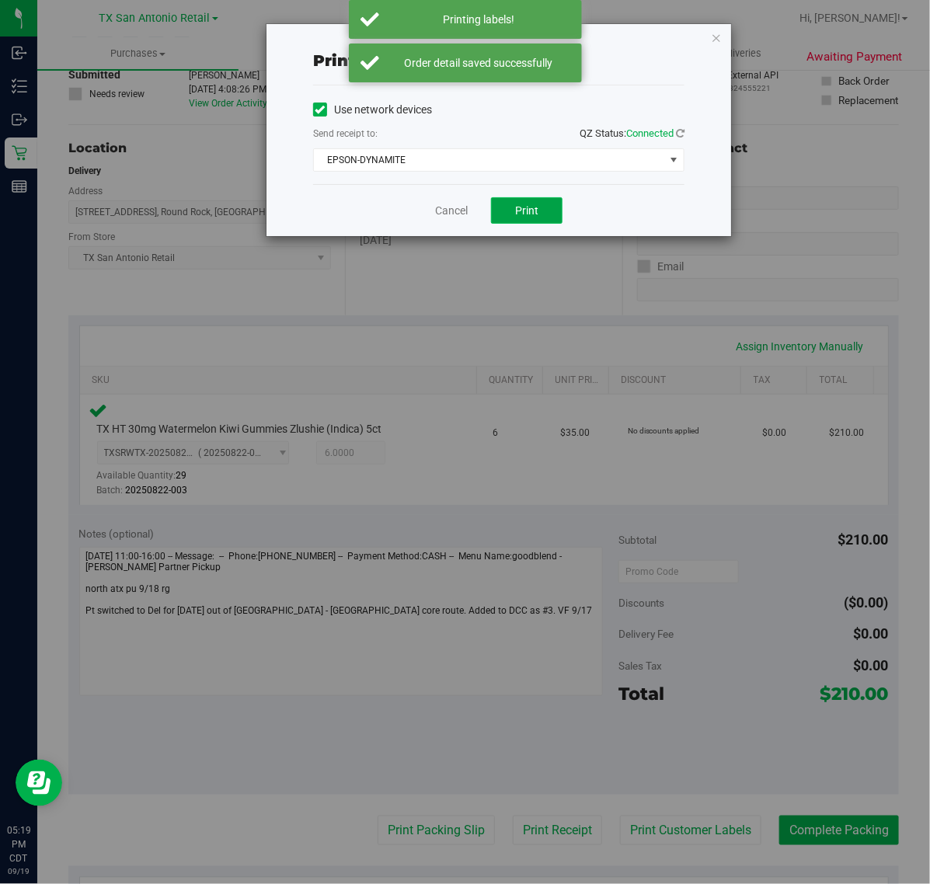
click at [531, 220] on button "Print" at bounding box center [526, 210] width 71 height 26
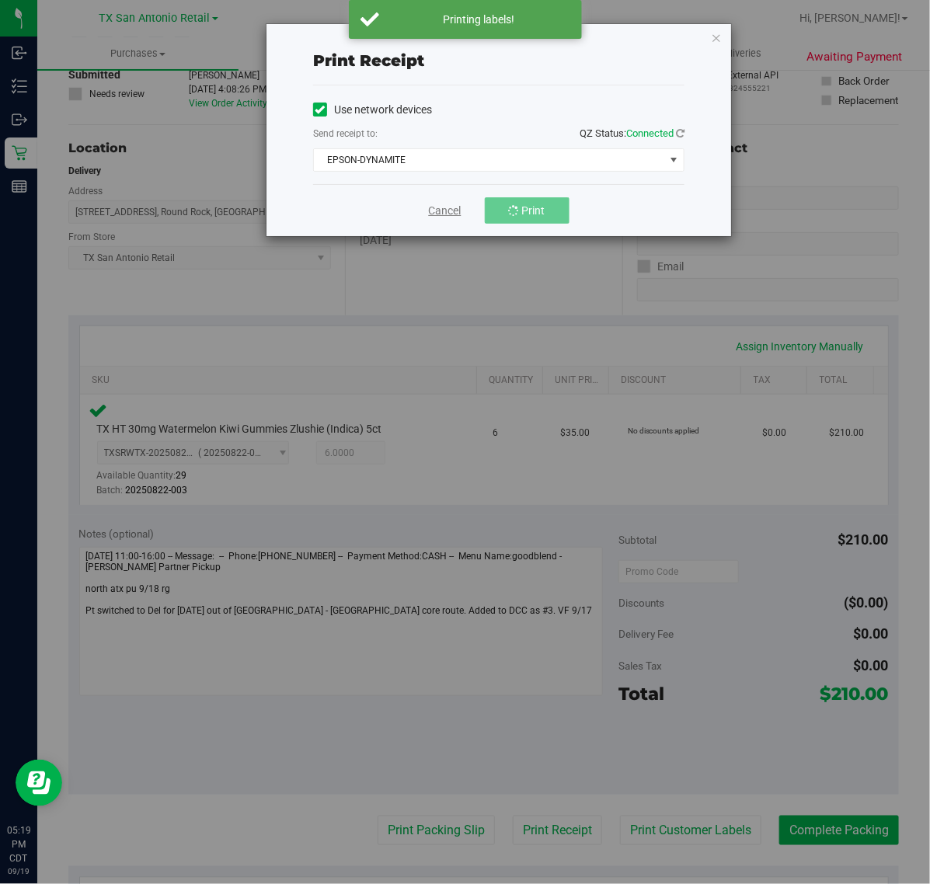
click at [460, 218] on link "Cancel" at bounding box center [445, 211] width 33 height 16
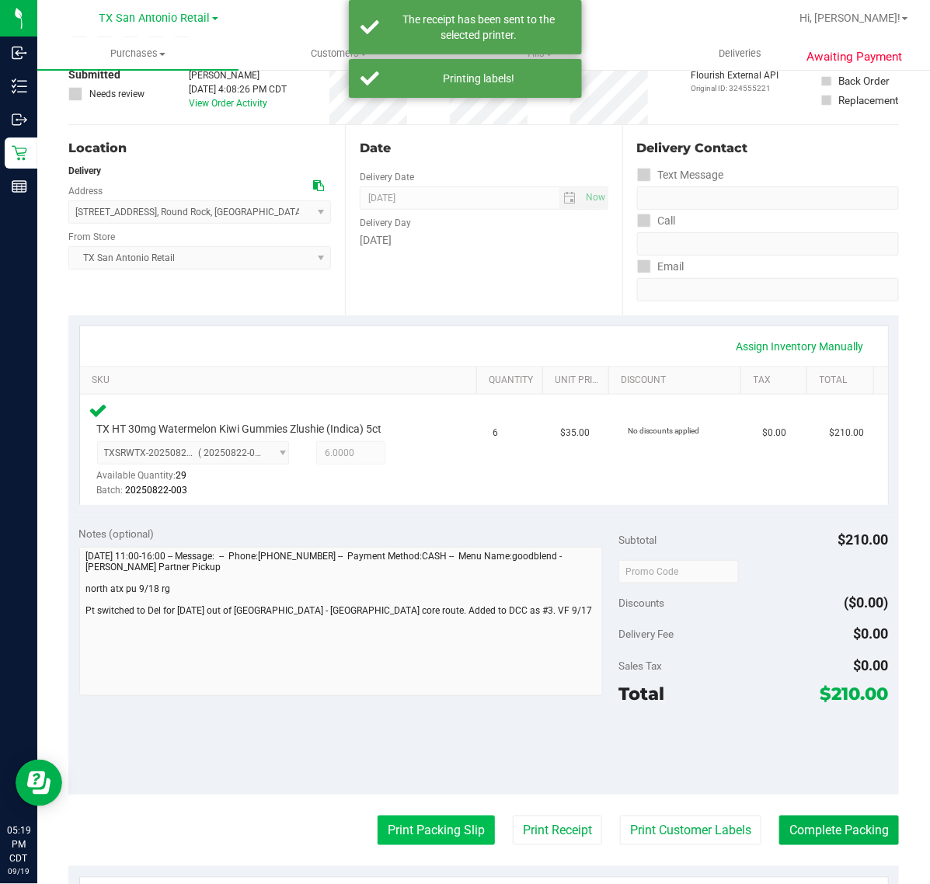
click at [431, 835] on button "Print Packing Slip" at bounding box center [436, 831] width 117 height 30
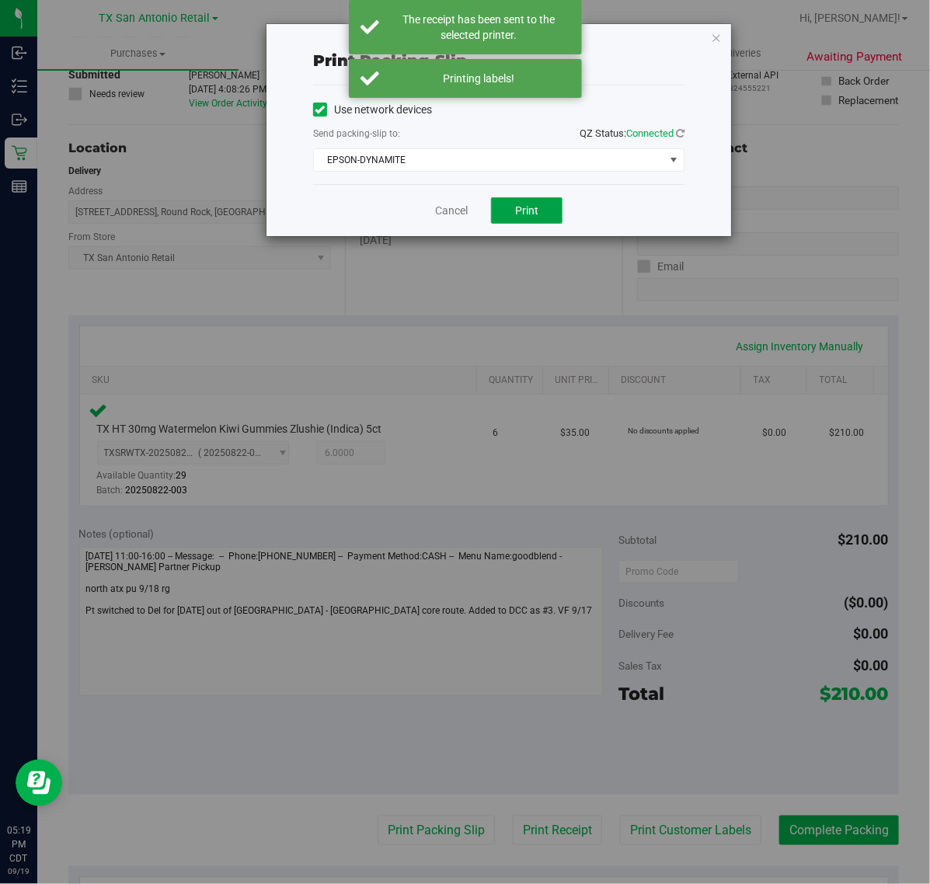
click at [560, 212] on button "Print" at bounding box center [526, 210] width 71 height 26
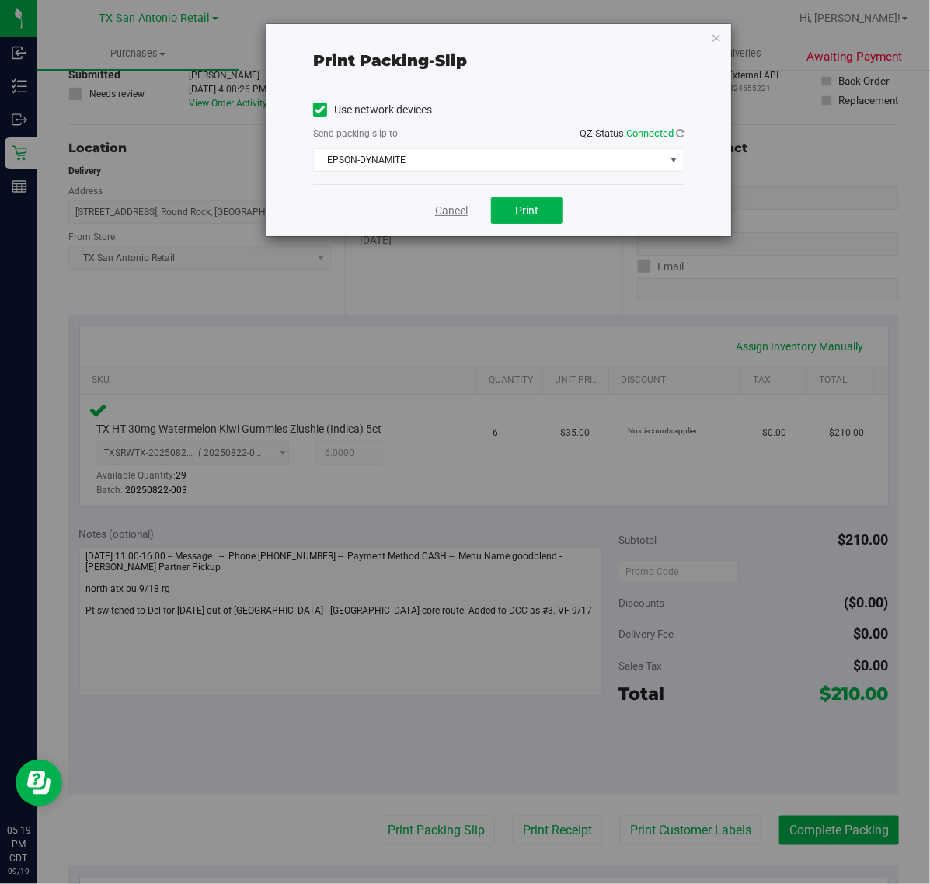
click at [449, 214] on link "Cancel" at bounding box center [451, 211] width 33 height 16
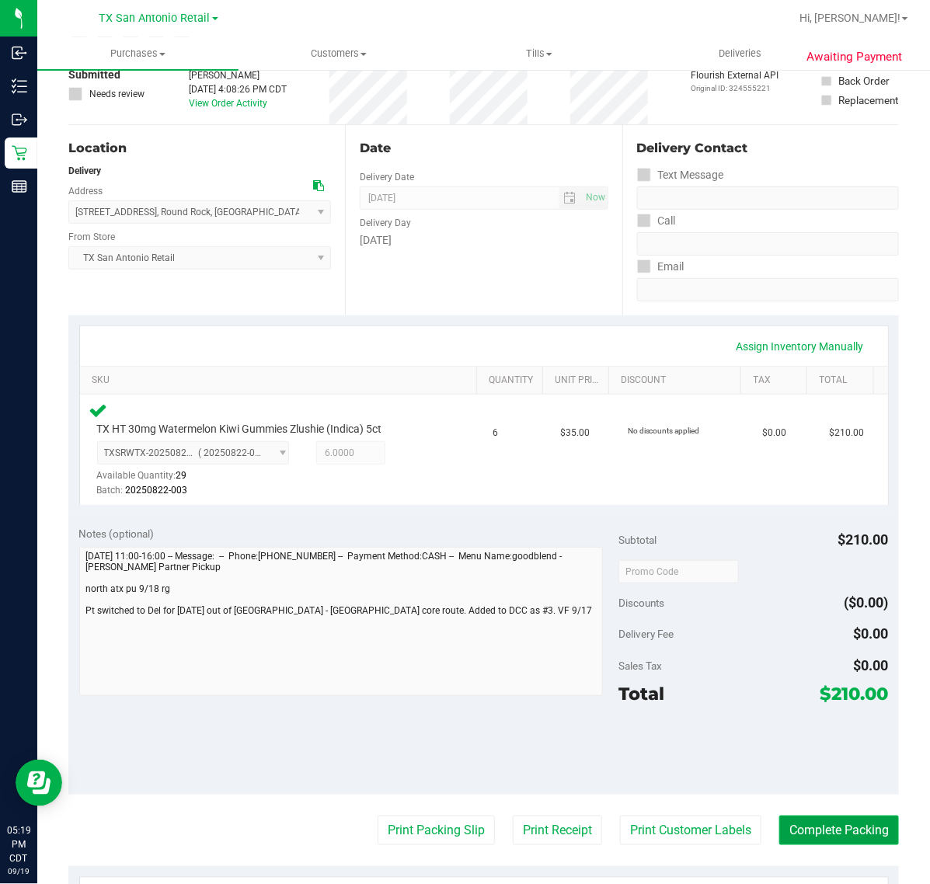
click at [844, 833] on button "Complete Packing" at bounding box center [839, 831] width 120 height 30
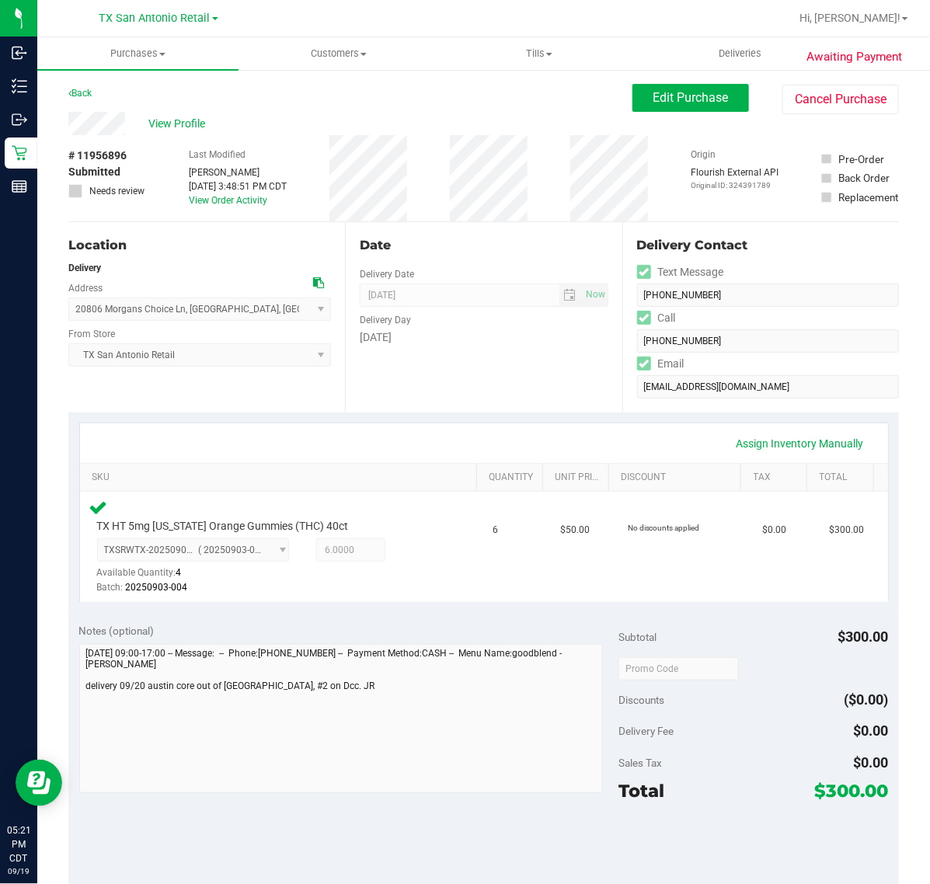
click at [514, 362] on div "Date Delivery Date [DATE] Now [DATE] 07:00 AM Now Delivery Day [DATE]" at bounding box center [483, 317] width 277 height 190
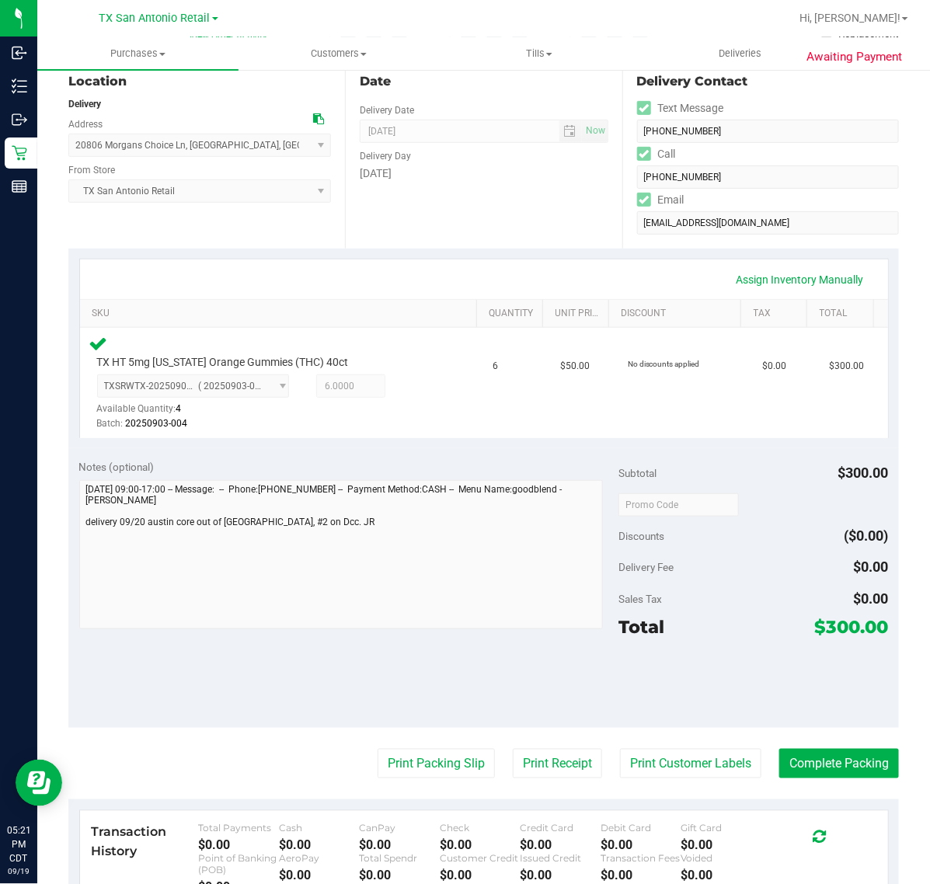
scroll to position [194, 0]
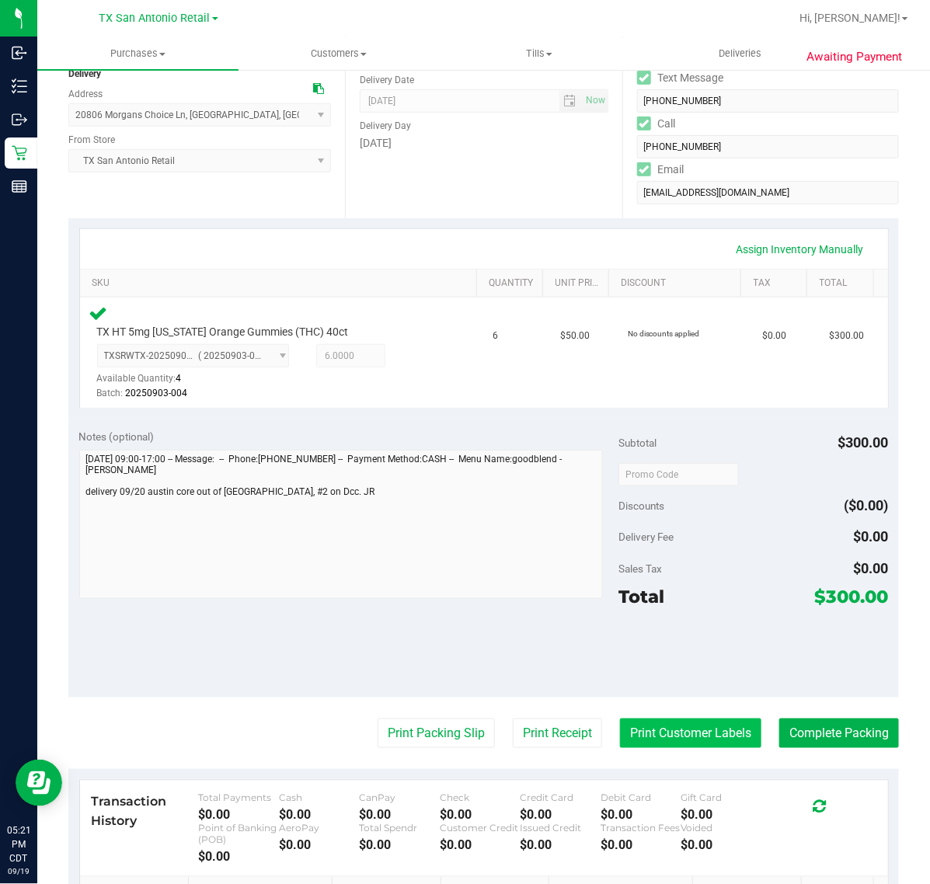
click at [724, 729] on button "Print Customer Labels" at bounding box center [690, 734] width 141 height 30
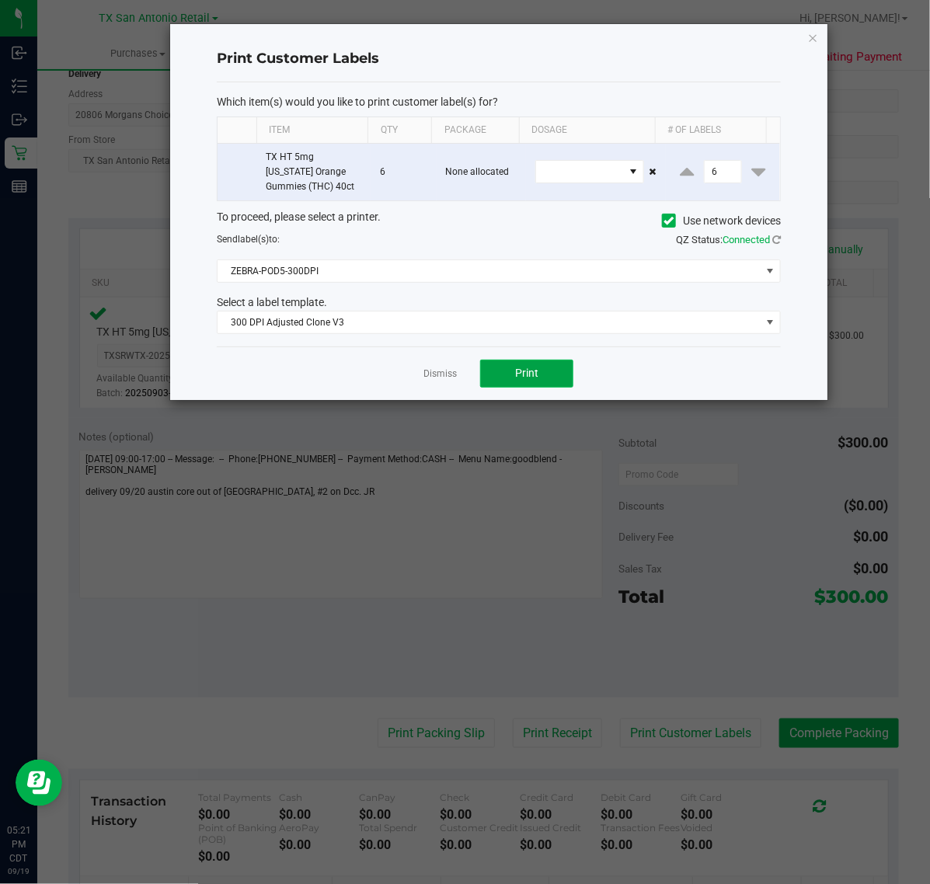
click at [546, 383] on button "Print" at bounding box center [526, 374] width 93 height 28
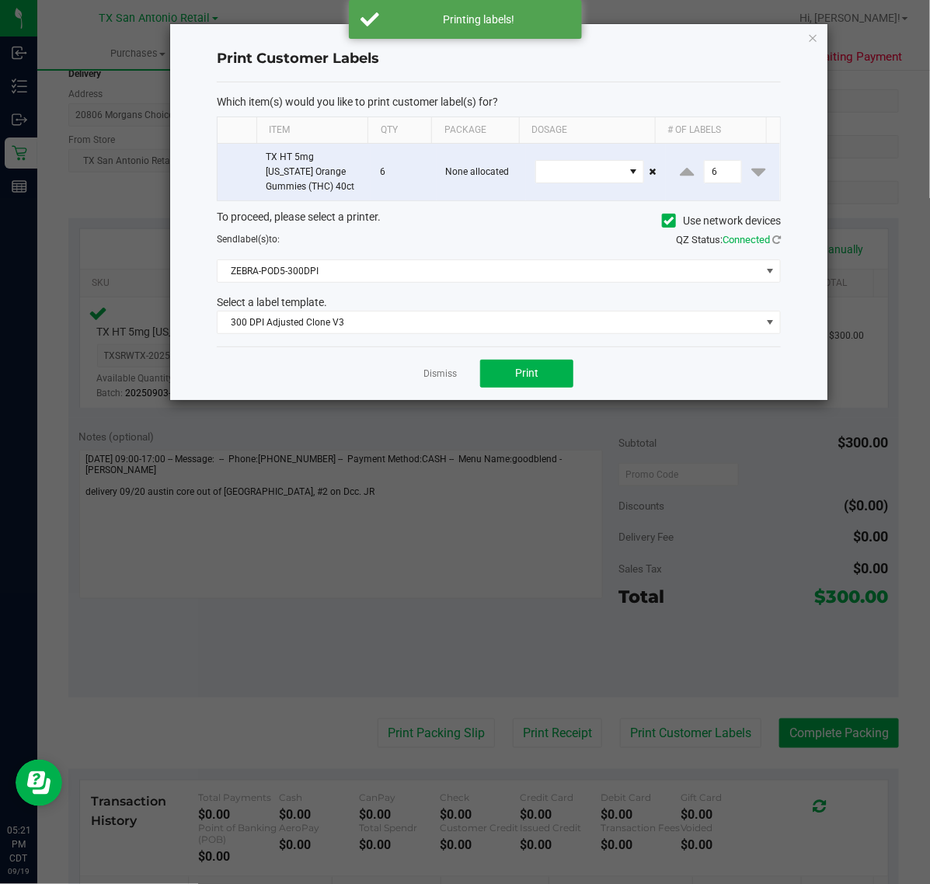
click at [421, 374] on div "Dismiss Print" at bounding box center [499, 373] width 564 height 54
click at [426, 374] on link "Dismiss" at bounding box center [439, 373] width 33 height 13
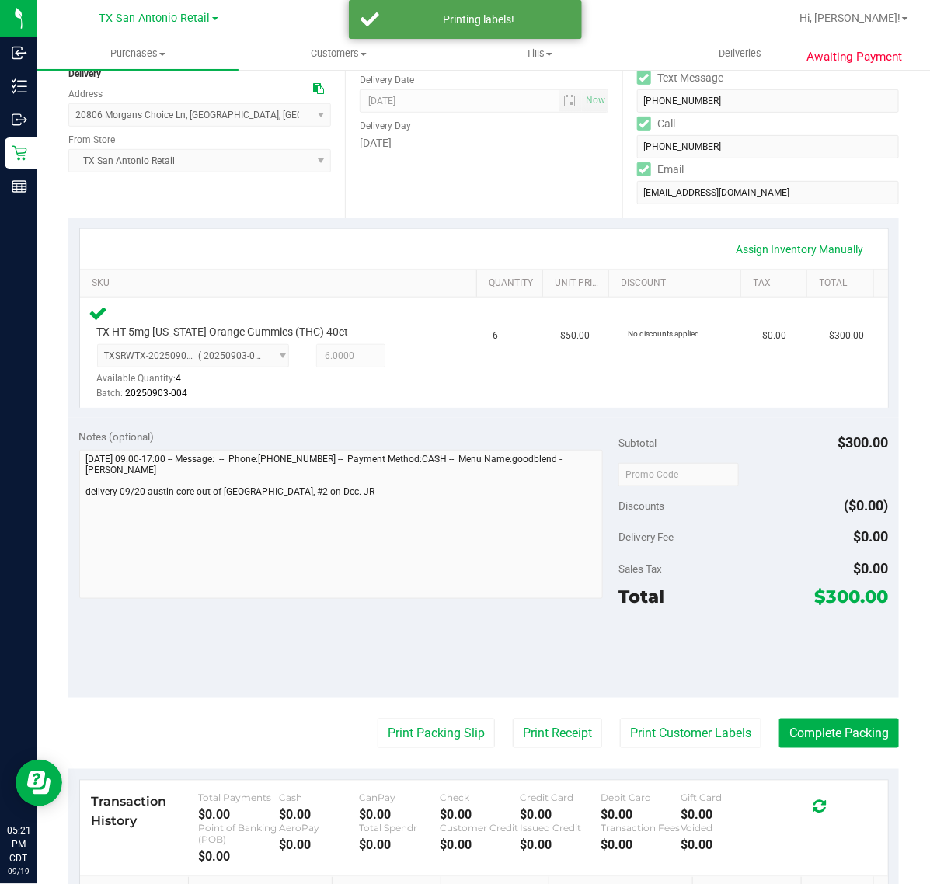
drag, startPoint x: 528, startPoint y: 726, endPoint x: 591, endPoint y: 507, distance: 227.9
click at [529, 713] on purchase-details "Back Edit Purchase Cancel Purchase View Profile # 11956896 Submitted Needs revi…" at bounding box center [483, 481] width 830 height 1182
click at [517, 728] on button "Print Receipt" at bounding box center [557, 734] width 89 height 30
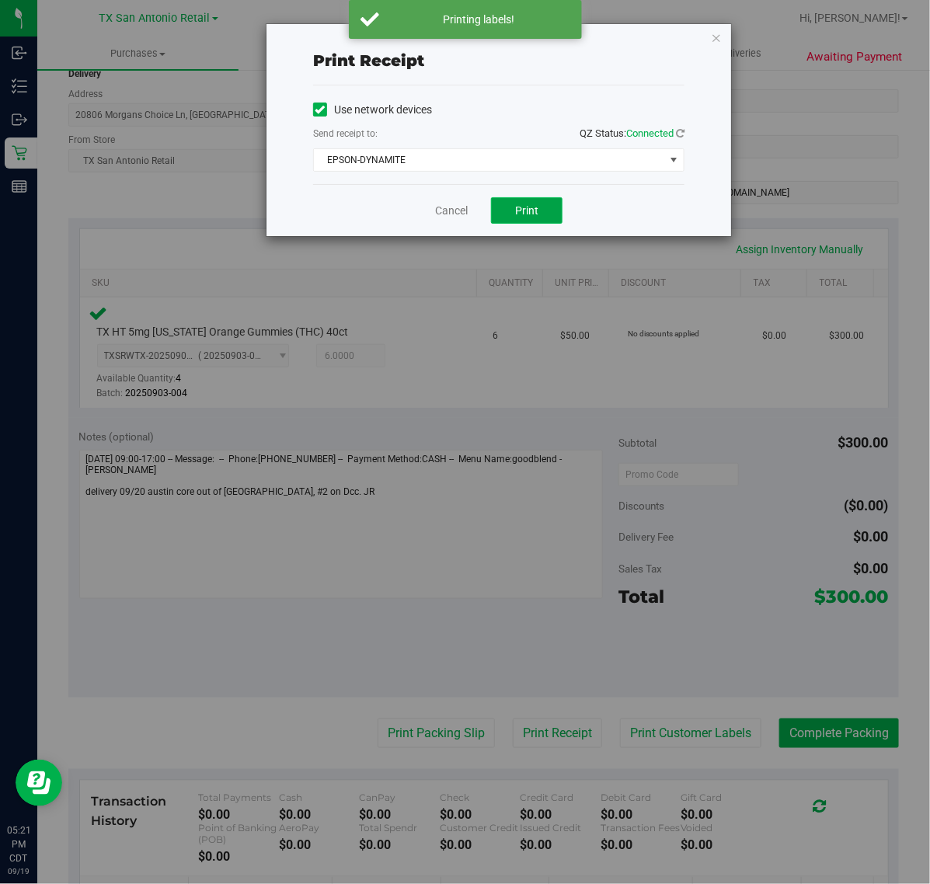
click at [522, 202] on button "Print" at bounding box center [526, 210] width 71 height 26
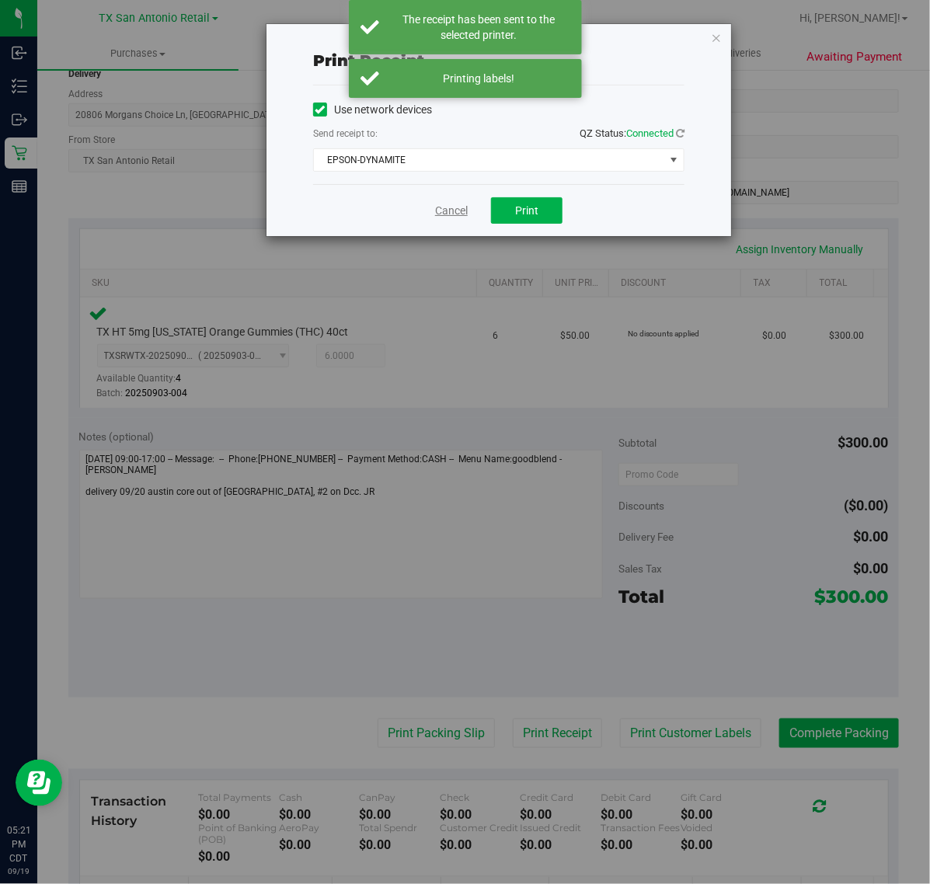
click at [455, 206] on link "Cancel" at bounding box center [451, 211] width 33 height 16
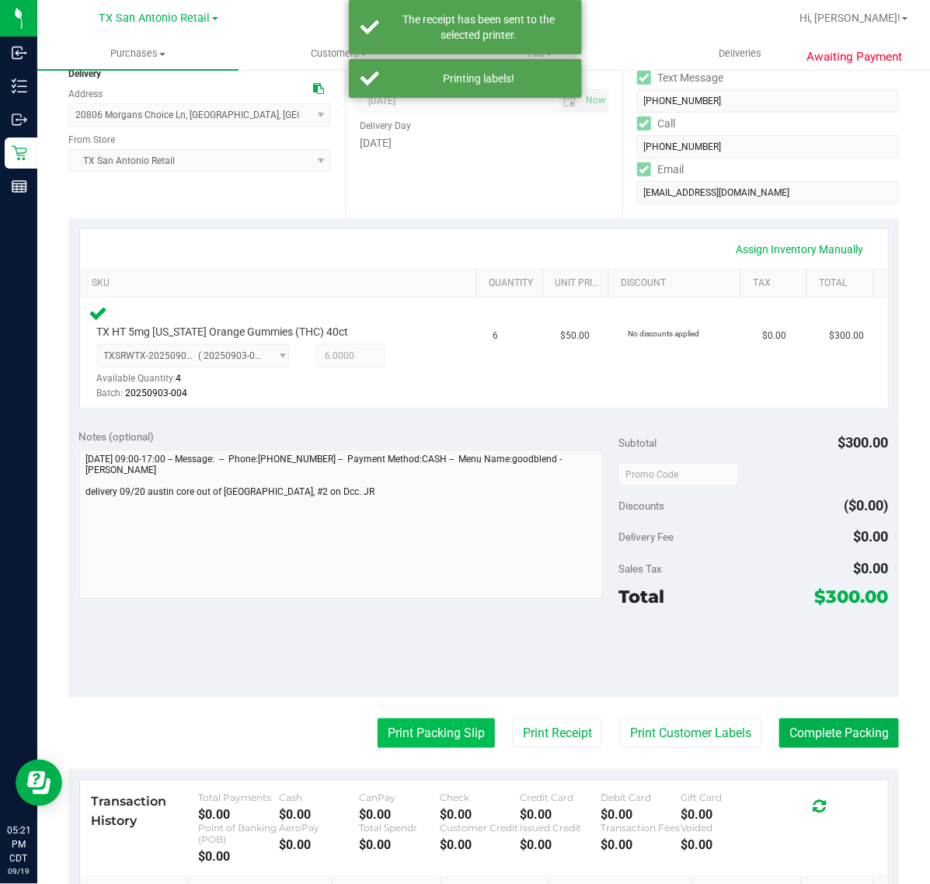
click at [454, 728] on button "Print Packing Slip" at bounding box center [436, 734] width 117 height 30
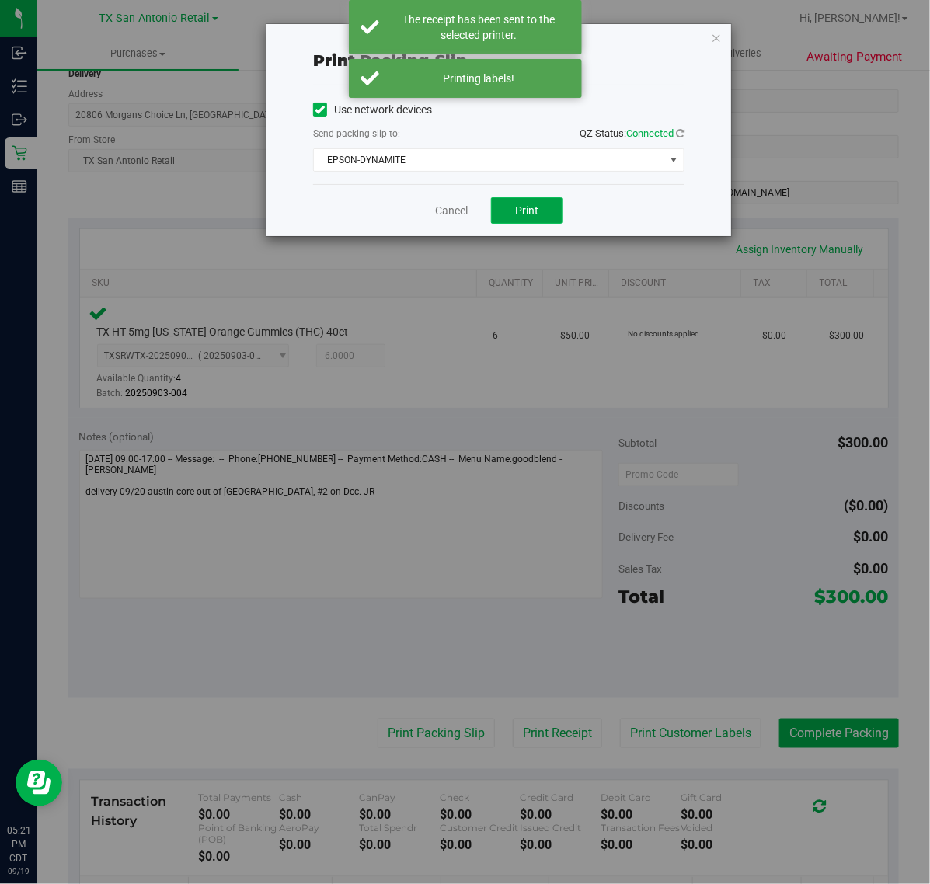
click at [517, 211] on span "Print" at bounding box center [526, 210] width 23 height 12
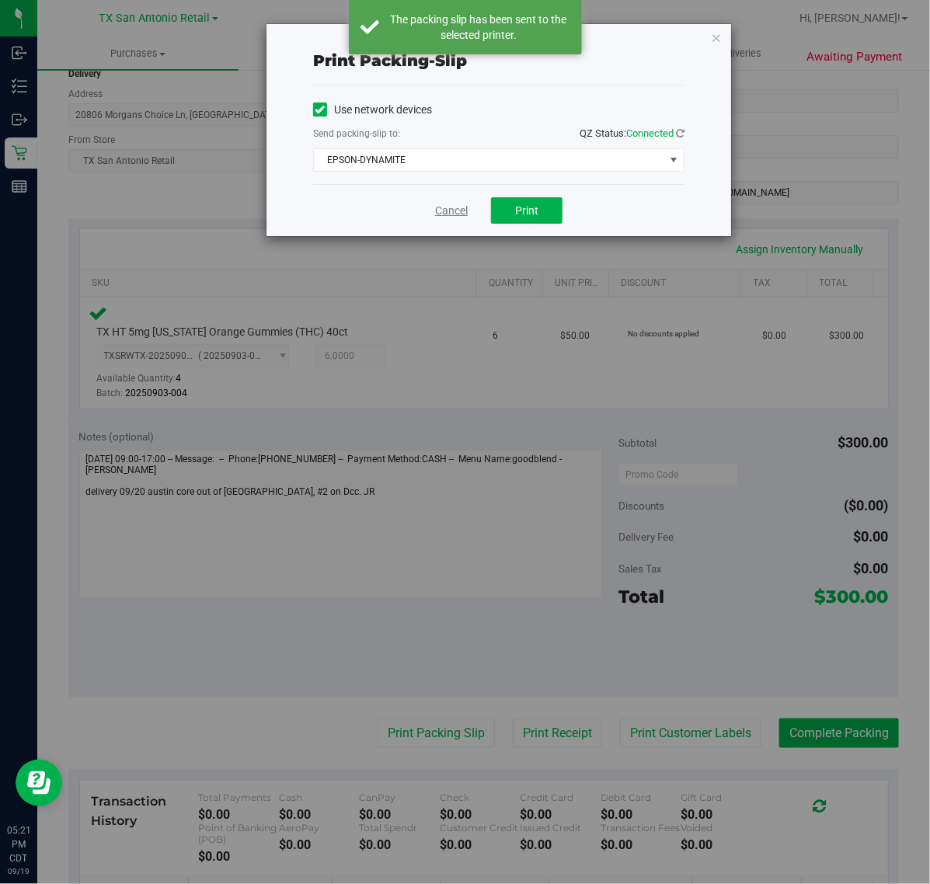
click at [444, 215] on link "Cancel" at bounding box center [451, 211] width 33 height 16
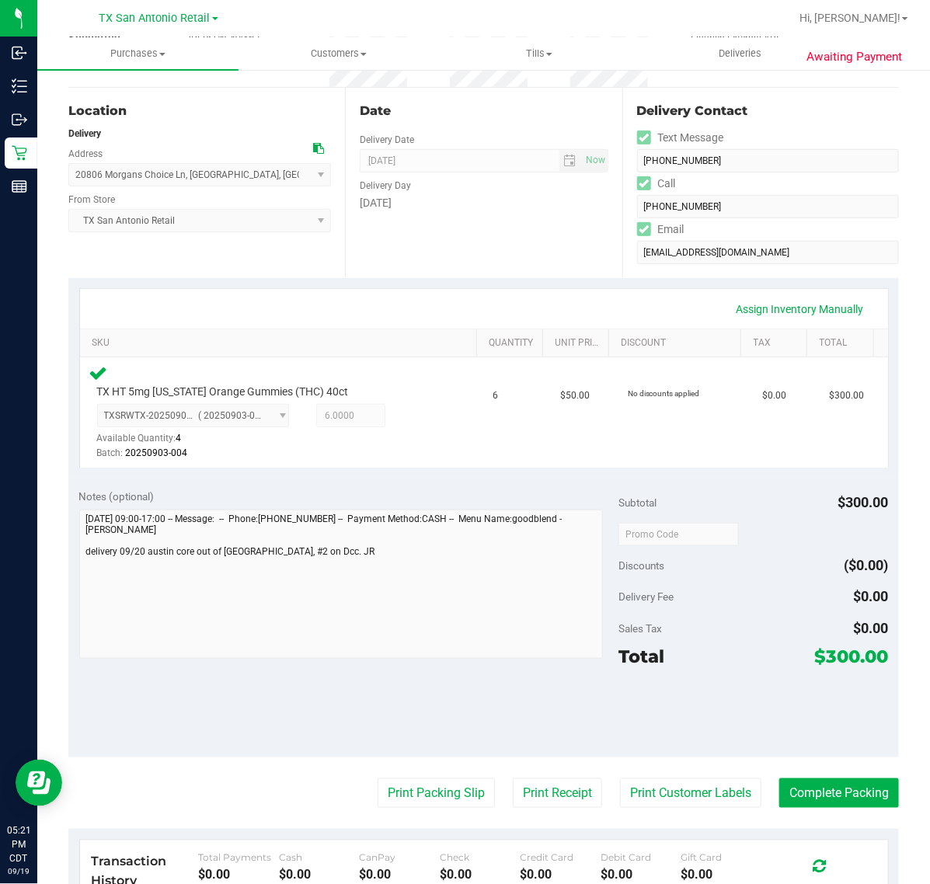
scroll to position [196, 0]
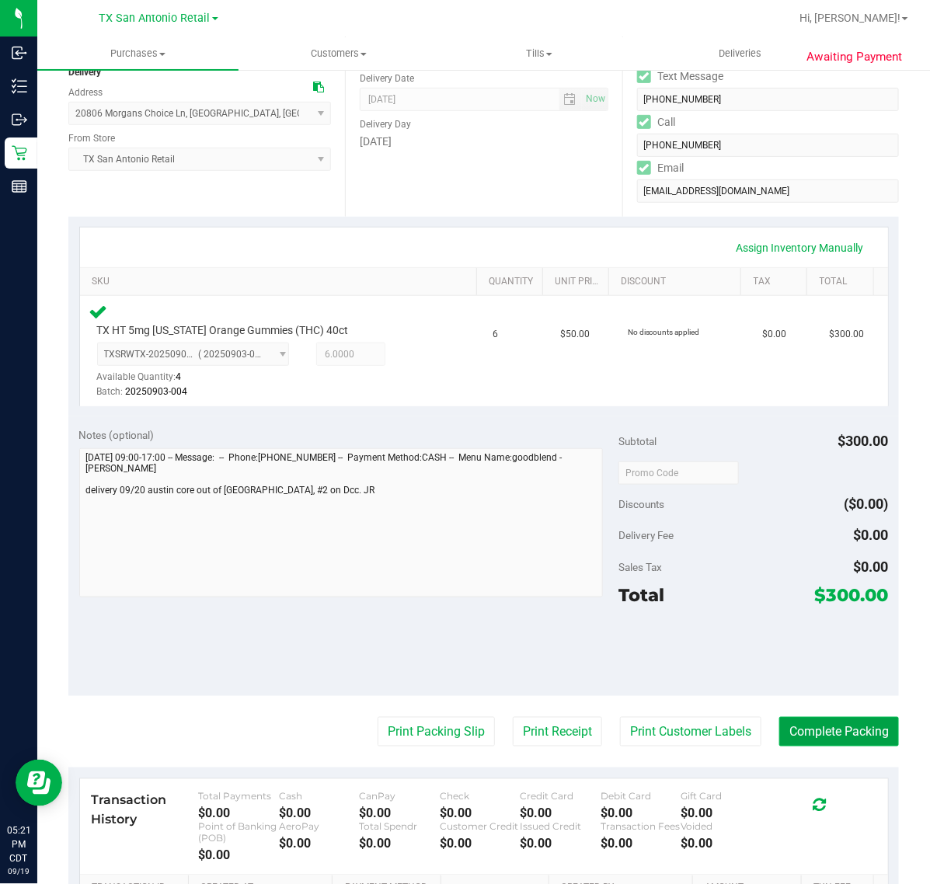
click at [847, 734] on button "Complete Packing" at bounding box center [839, 732] width 120 height 30
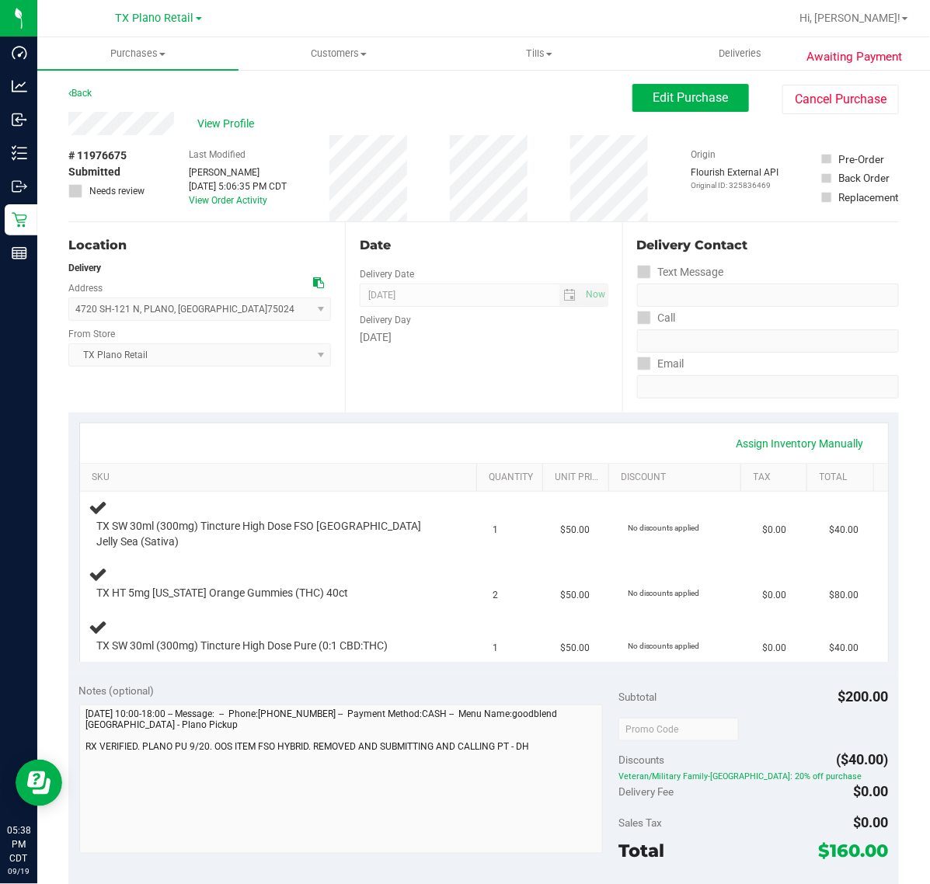
click at [449, 419] on div "Assign Inventory Manually SKU Quantity Unit Price Discount Tax Total TX SW 30ml…" at bounding box center [483, 542] width 830 height 260
click at [672, 101] on span "Edit Purchase" at bounding box center [690, 97] width 75 height 15
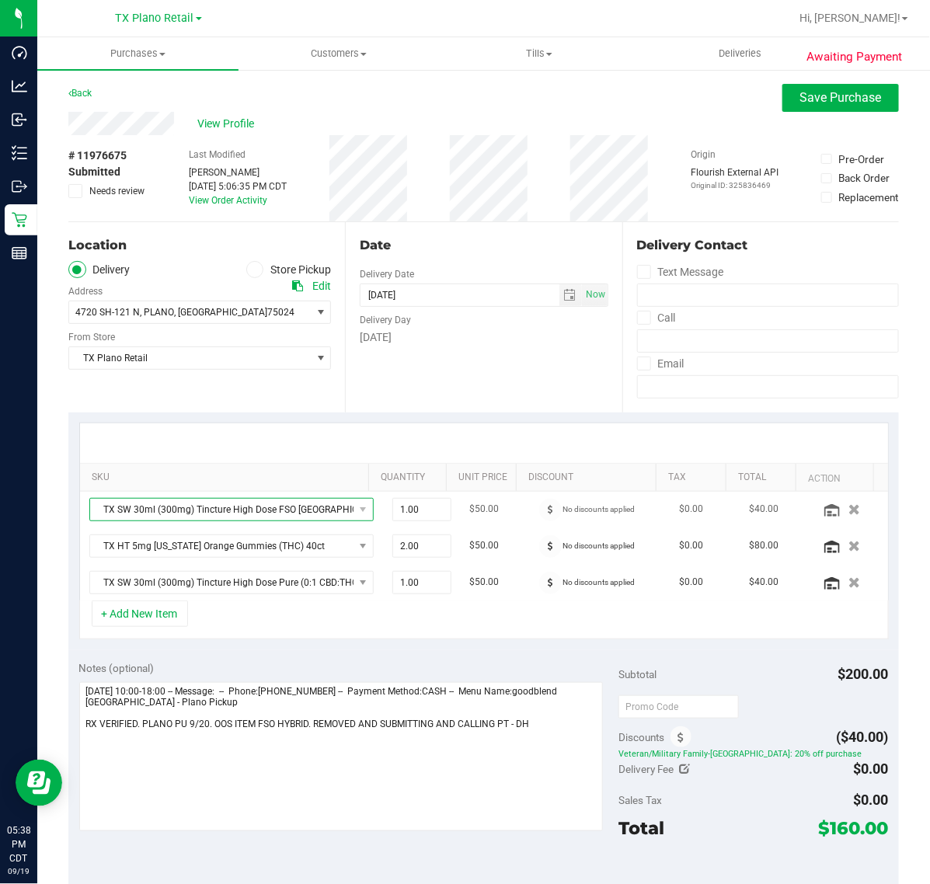
click at [307, 511] on span "TX SW 30ml (300mg) Tincture High Dose FSO [GEOGRAPHIC_DATA] Jelly Sea (Sativa)" at bounding box center [221, 510] width 263 height 22
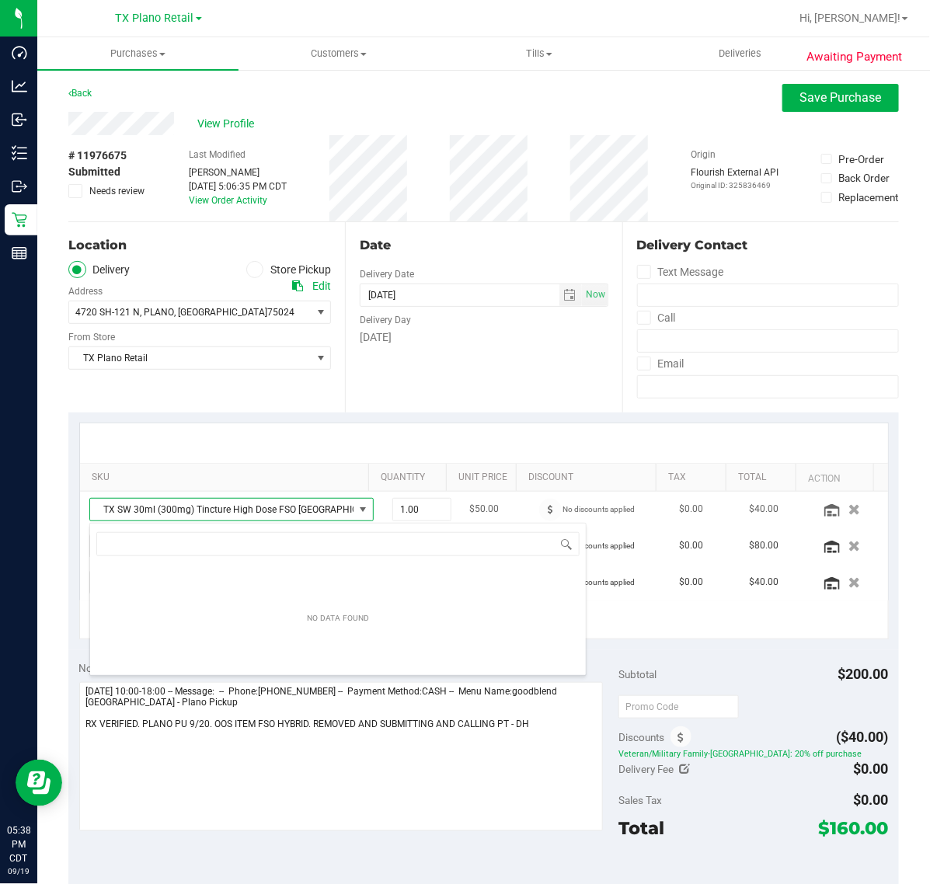
scroll to position [24, 255]
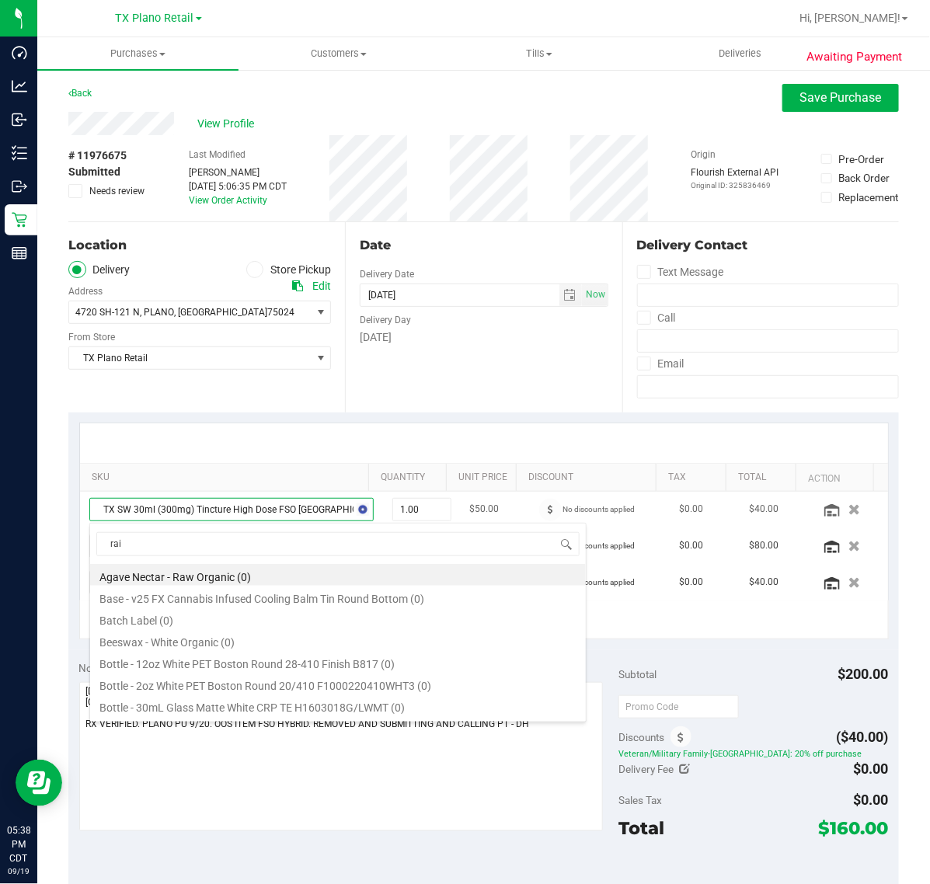
type input "rain"
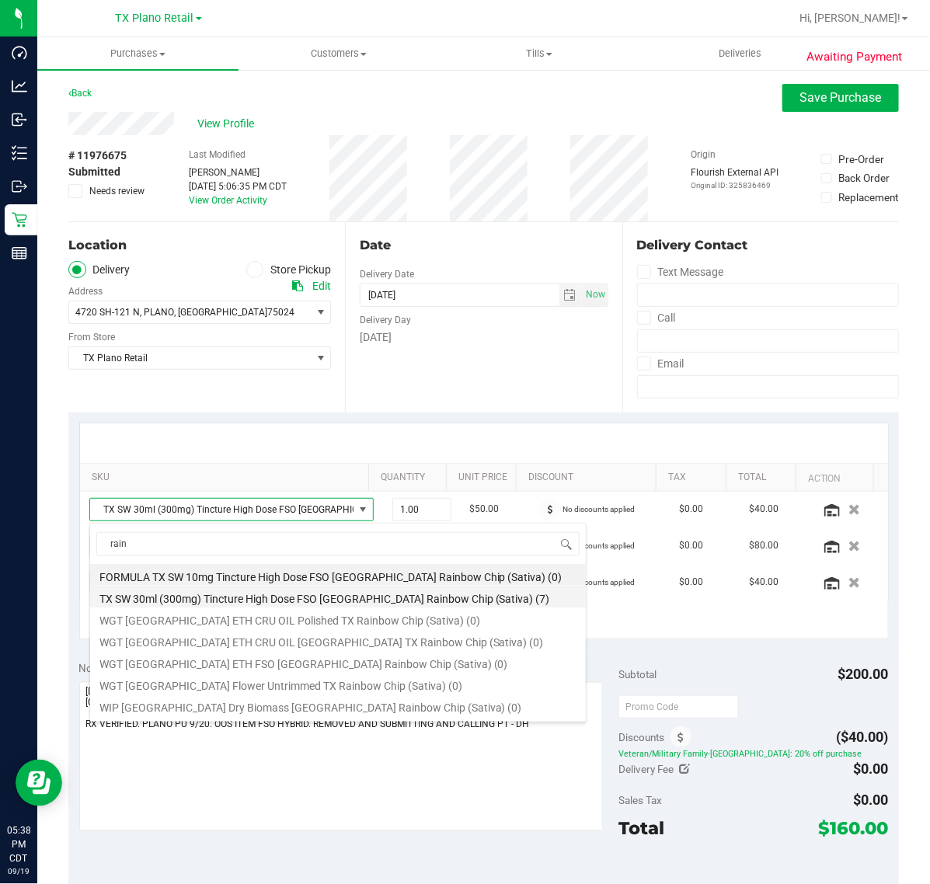
click at [405, 607] on li "TX SW 30ml (300mg) Tincture High Dose FSO [GEOGRAPHIC_DATA] Rainbow Chip (Sativ…" at bounding box center [338, 597] width 496 height 22
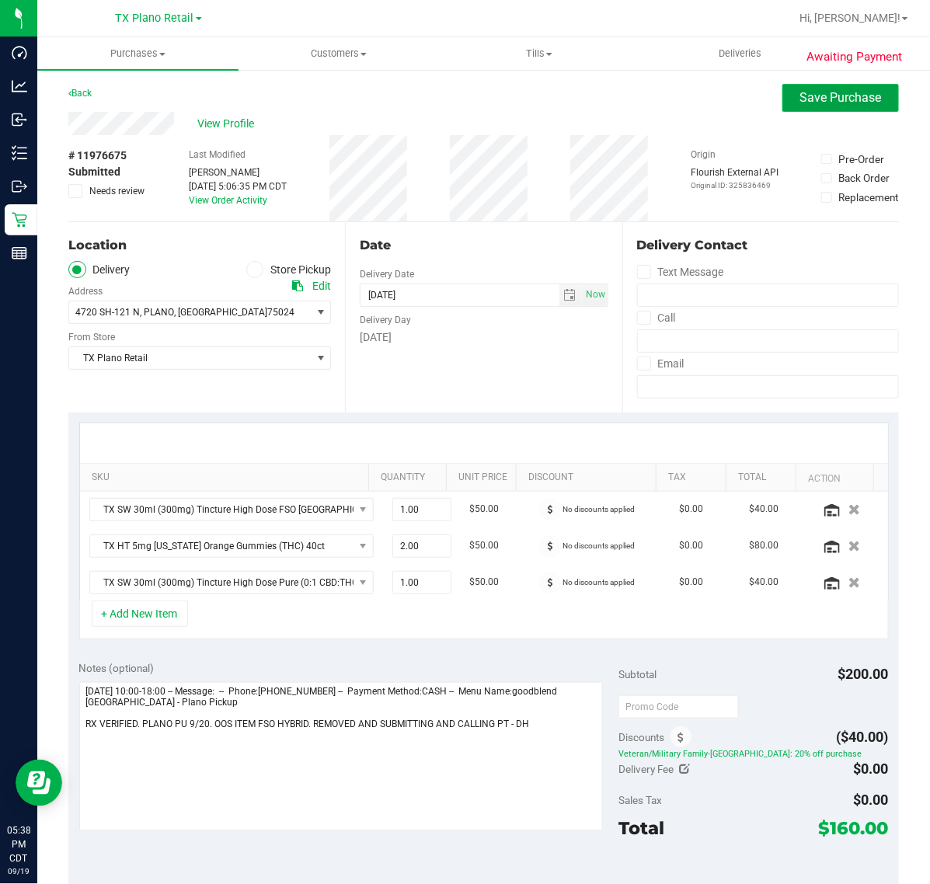
click at [823, 103] on span "Save Purchase" at bounding box center [841, 97] width 82 height 15
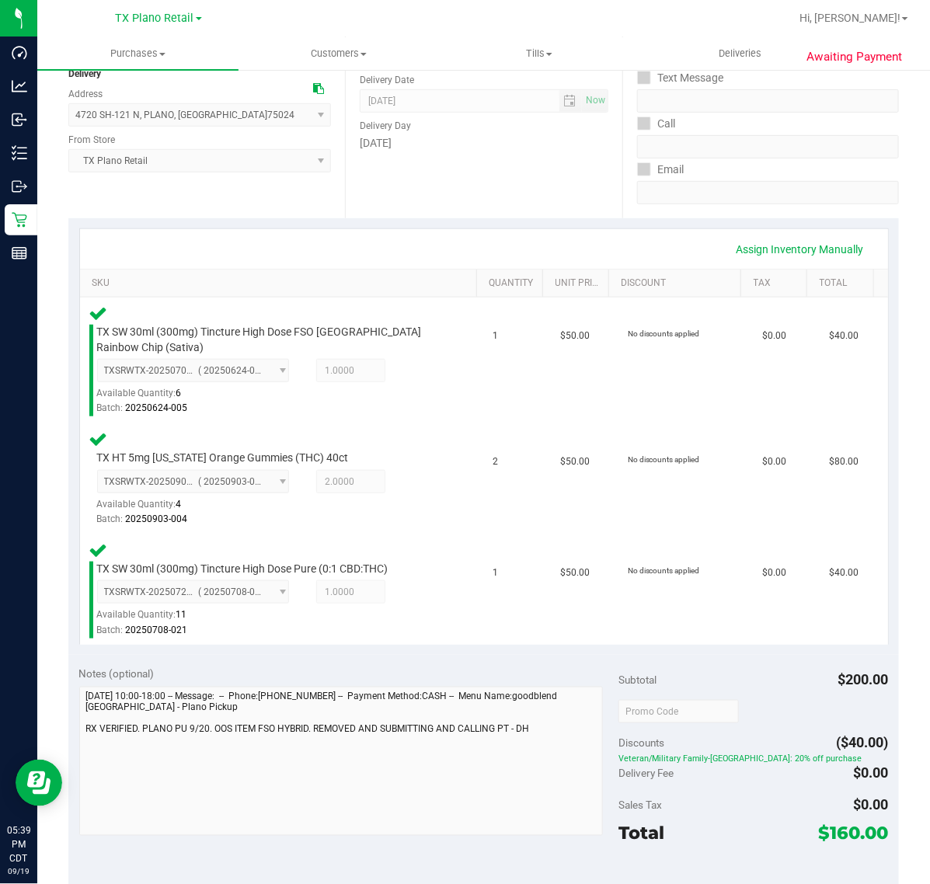
scroll to position [291, 0]
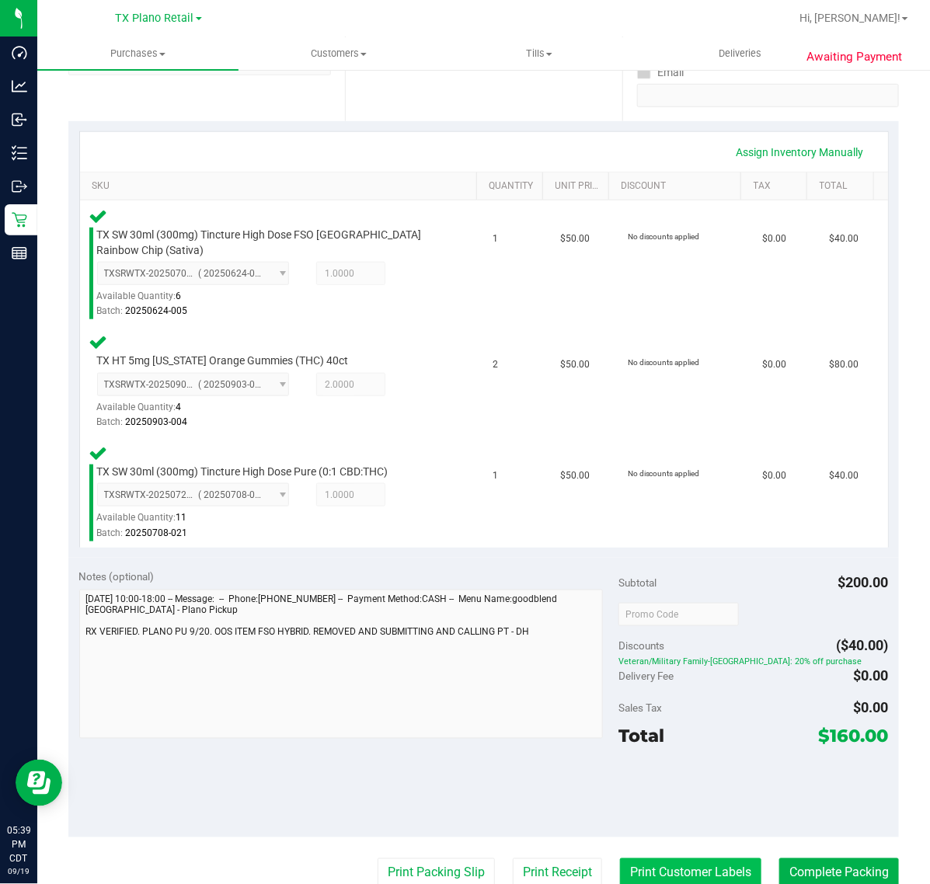
click at [673, 865] on button "Print Customer Labels" at bounding box center [690, 873] width 141 height 30
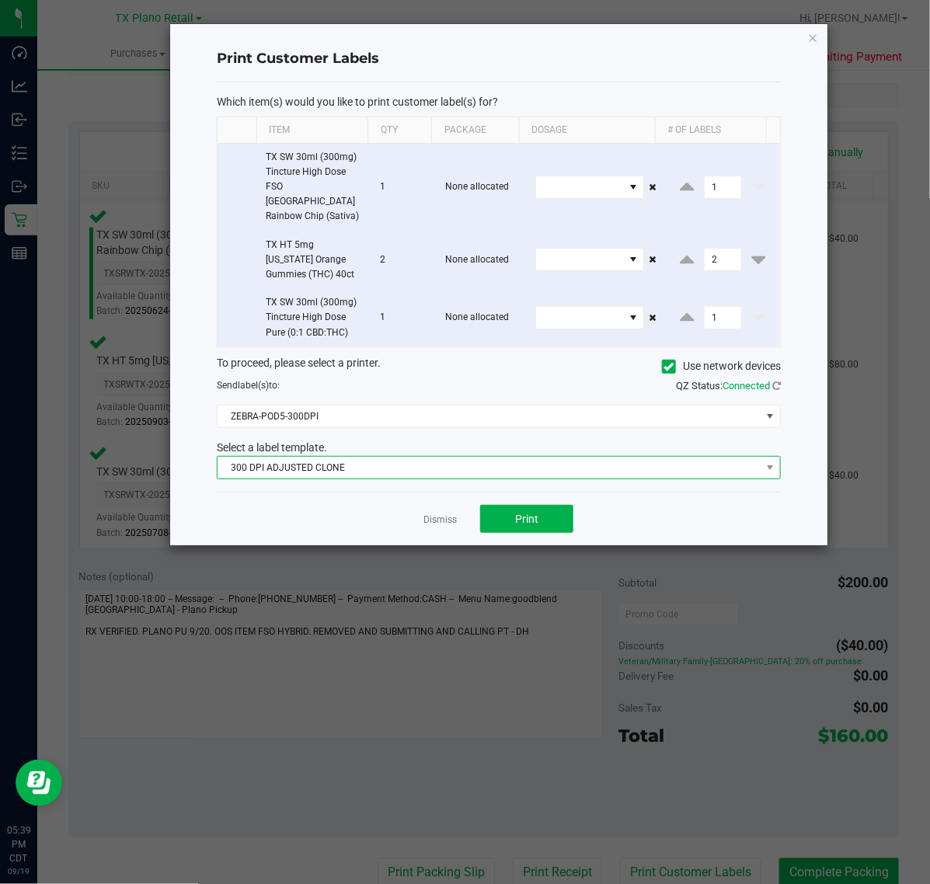
click at [501, 457] on span "300 DPI ADJUSTED CLONE" at bounding box center [489, 468] width 543 height 22
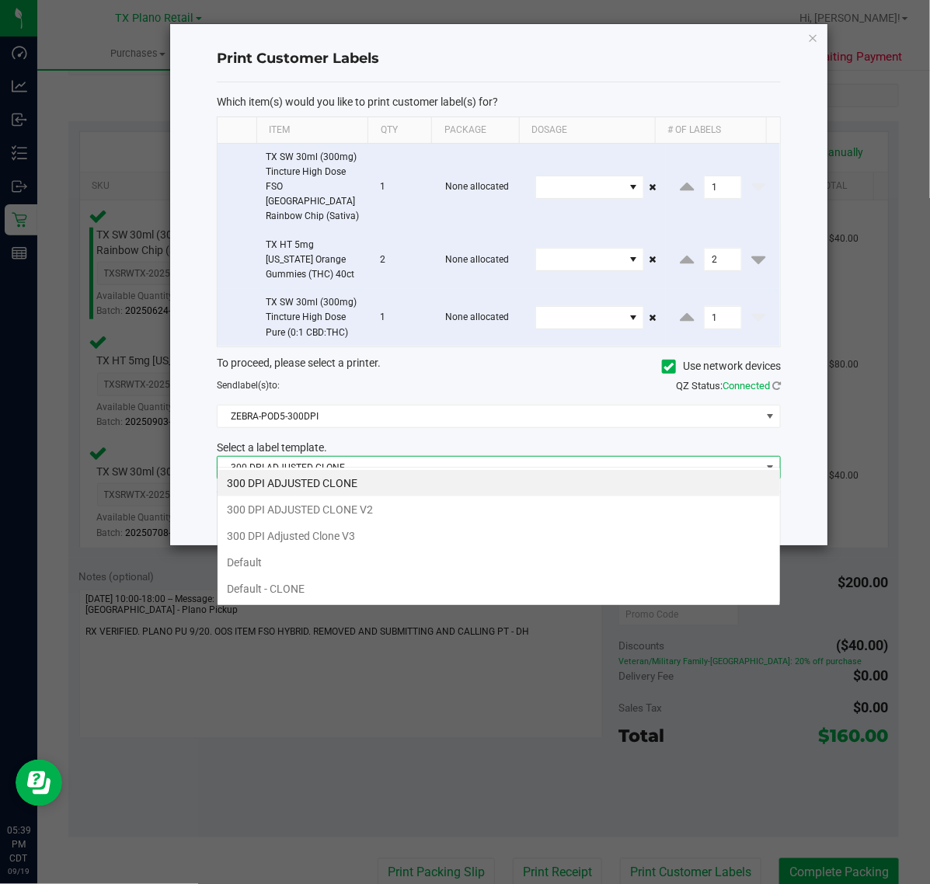
scroll to position [24, 564]
click at [437, 534] on li "300 DPI Adjusted Clone V3" at bounding box center [499, 536] width 562 height 26
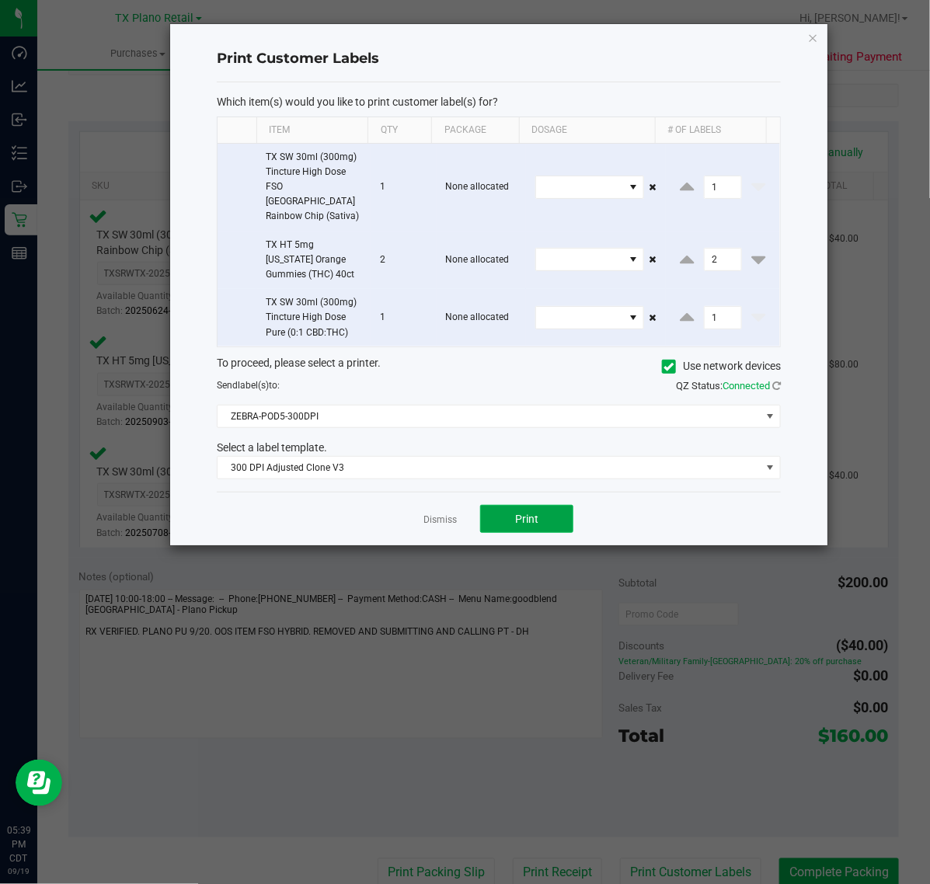
click at [522, 505] on button "Print" at bounding box center [526, 519] width 93 height 28
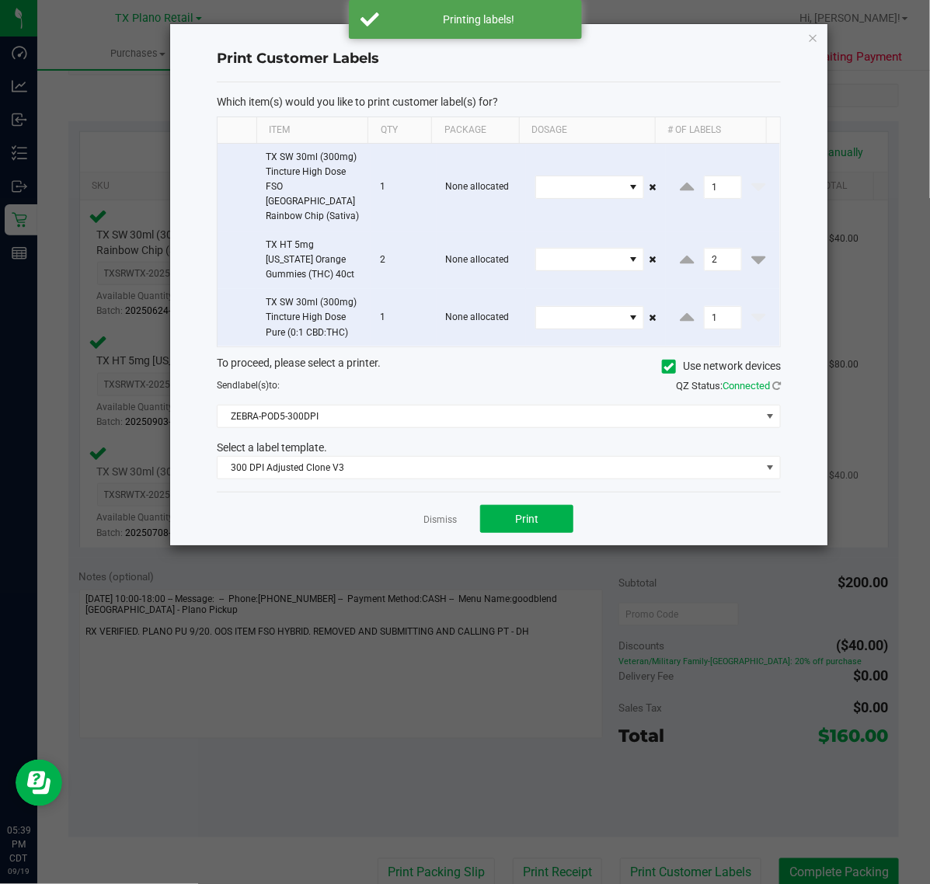
drag, startPoint x: 424, startPoint y: 507, endPoint x: 433, endPoint y: 511, distance: 10.1
click at [430, 513] on link "Dismiss" at bounding box center [439, 519] width 33 height 13
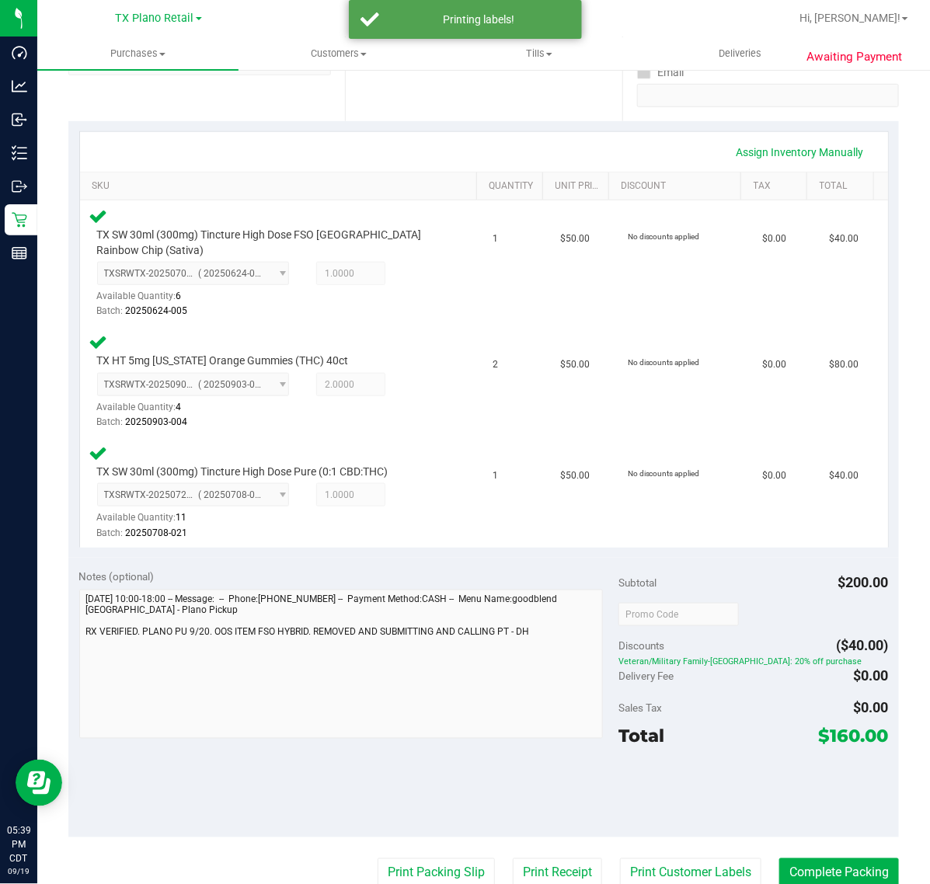
scroll to position [293, 0]
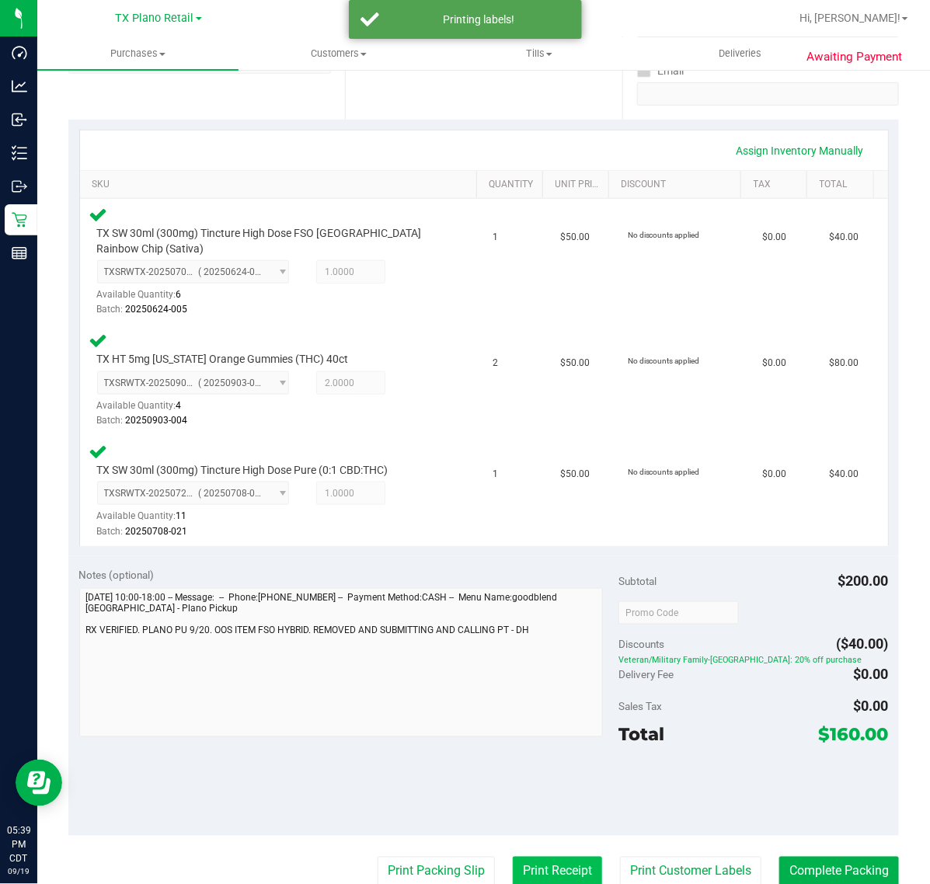
click at [513, 860] on button "Print Receipt" at bounding box center [557, 872] width 89 height 30
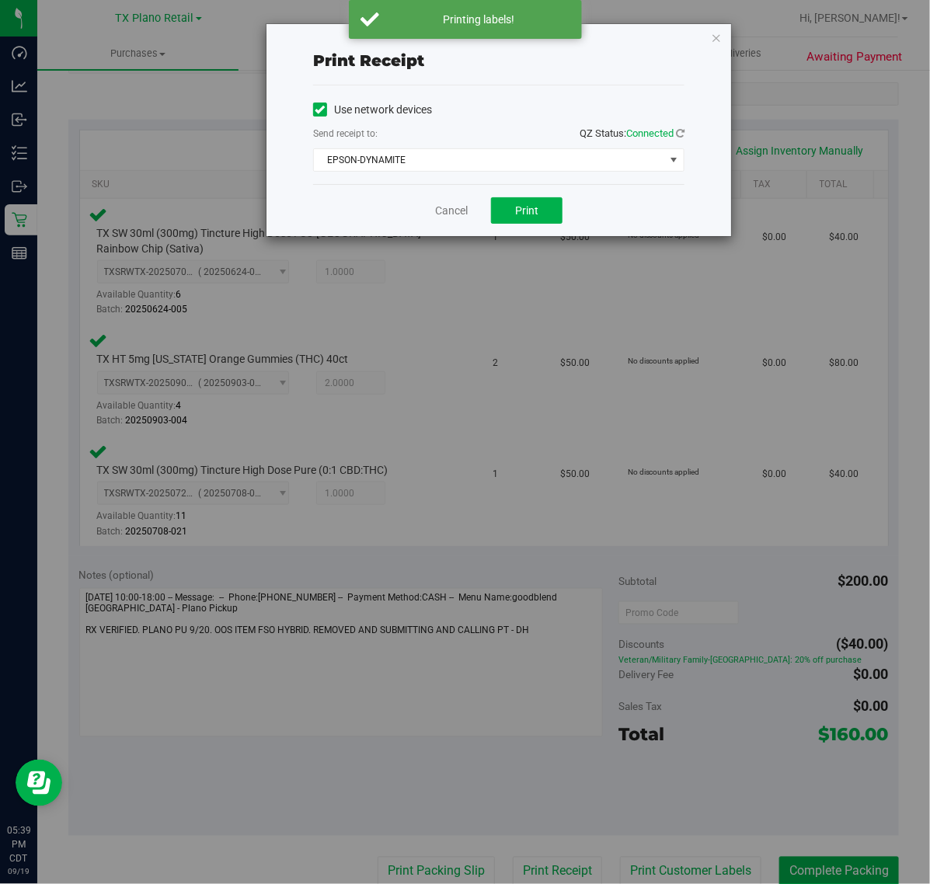
click at [511, 190] on div "Cancel Print" at bounding box center [498, 210] width 371 height 52
drag, startPoint x: 510, startPoint y: 207, endPoint x: 439, endPoint y: 218, distance: 71.5
click at [507, 207] on button "Print" at bounding box center [526, 210] width 71 height 26
drag, startPoint x: 439, startPoint y: 218, endPoint x: 447, endPoint y: 219, distance: 7.9
click at [440, 218] on link "Cancel" at bounding box center [445, 211] width 33 height 16
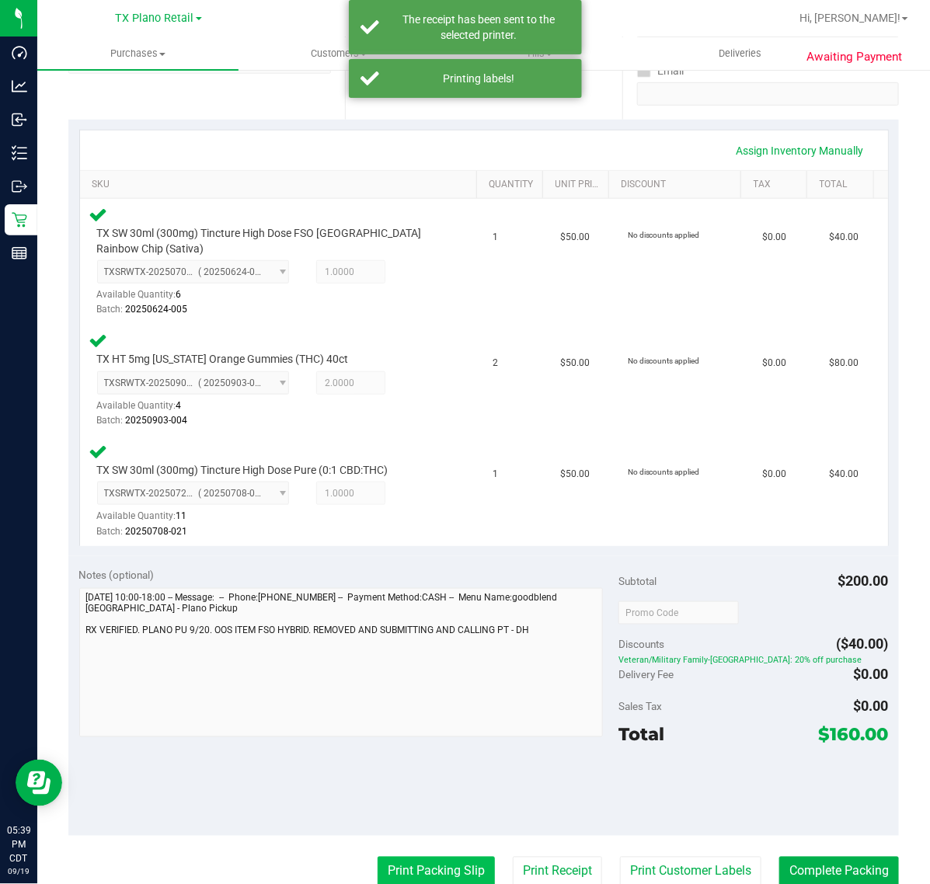
click at [412, 857] on button "Print Packing Slip" at bounding box center [436, 872] width 117 height 30
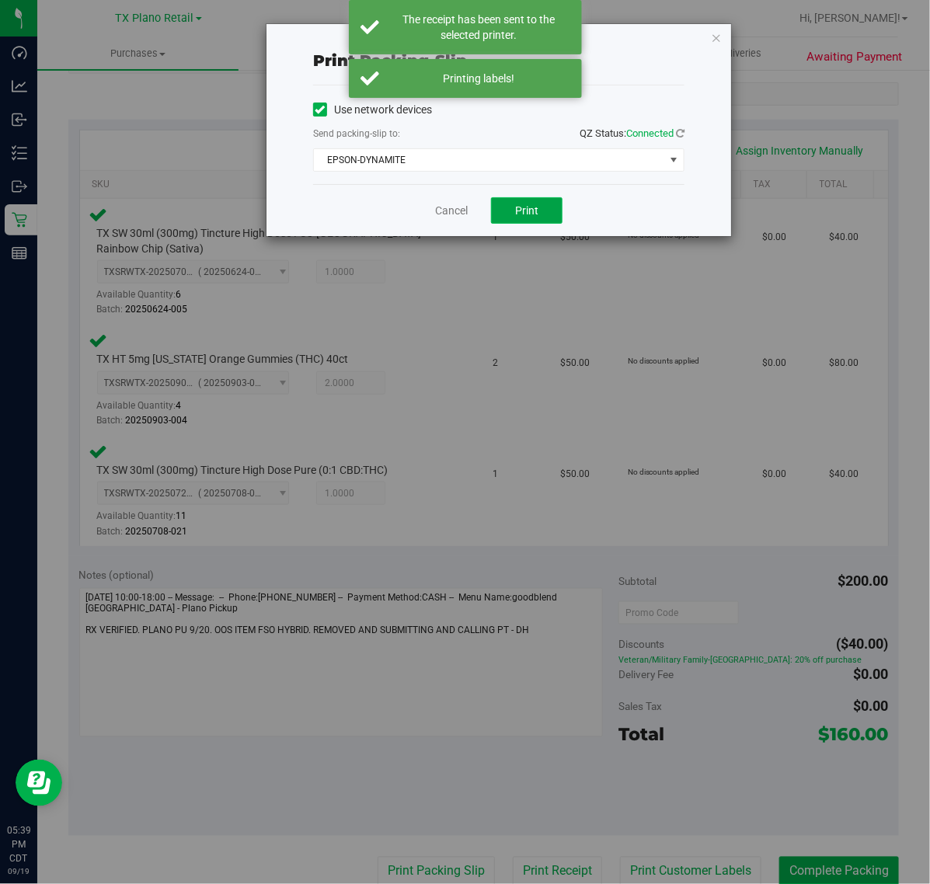
click at [517, 211] on span "Print" at bounding box center [526, 210] width 23 height 12
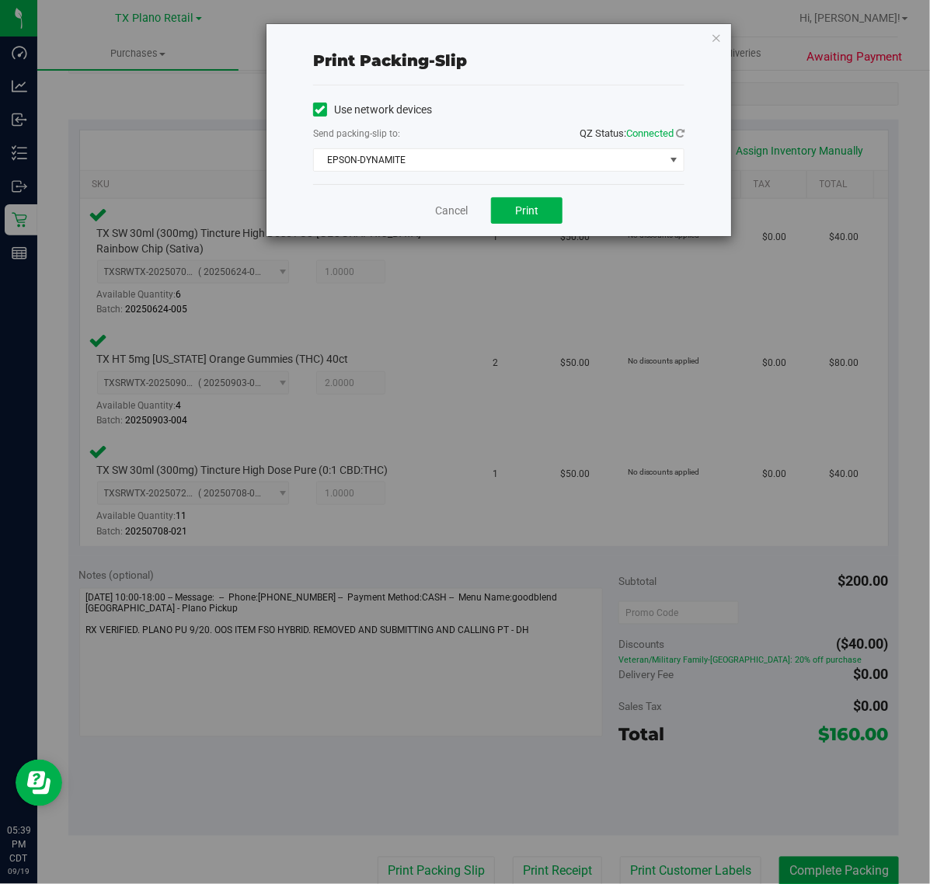
click at [440, 220] on div "Cancel Print" at bounding box center [498, 210] width 371 height 52
click at [449, 211] on link "Cancel" at bounding box center [451, 211] width 33 height 16
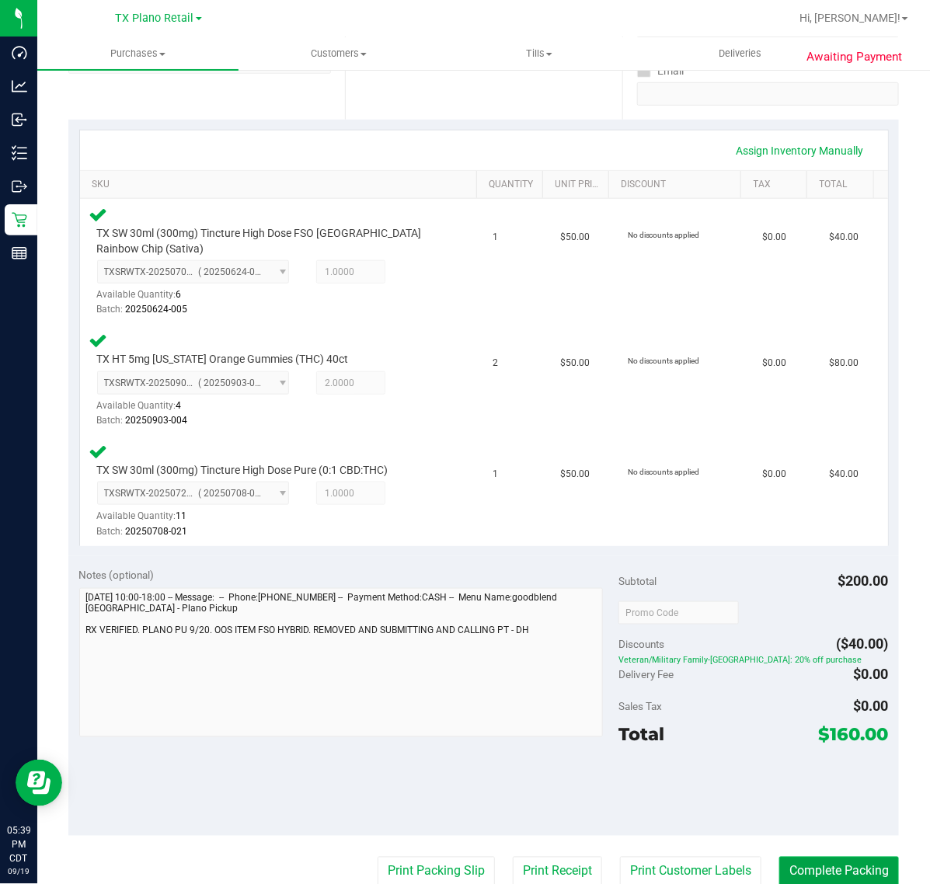
click at [834, 871] on button "Complete Packing" at bounding box center [839, 872] width 120 height 30
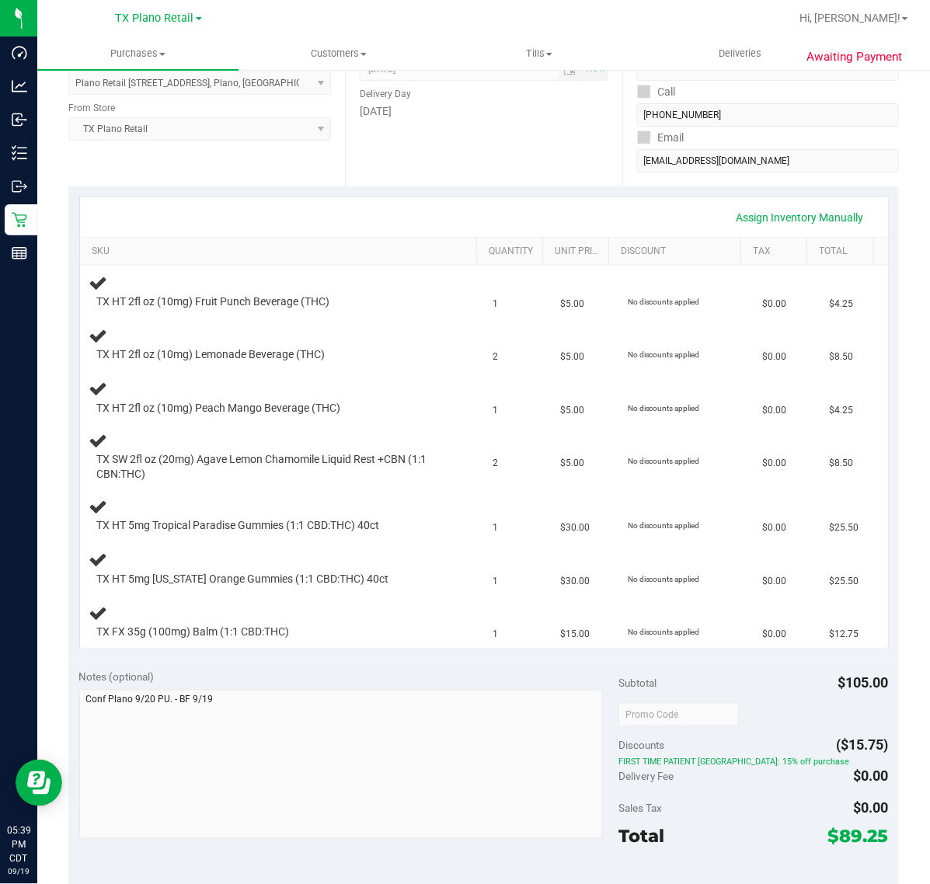
scroll to position [223, 0]
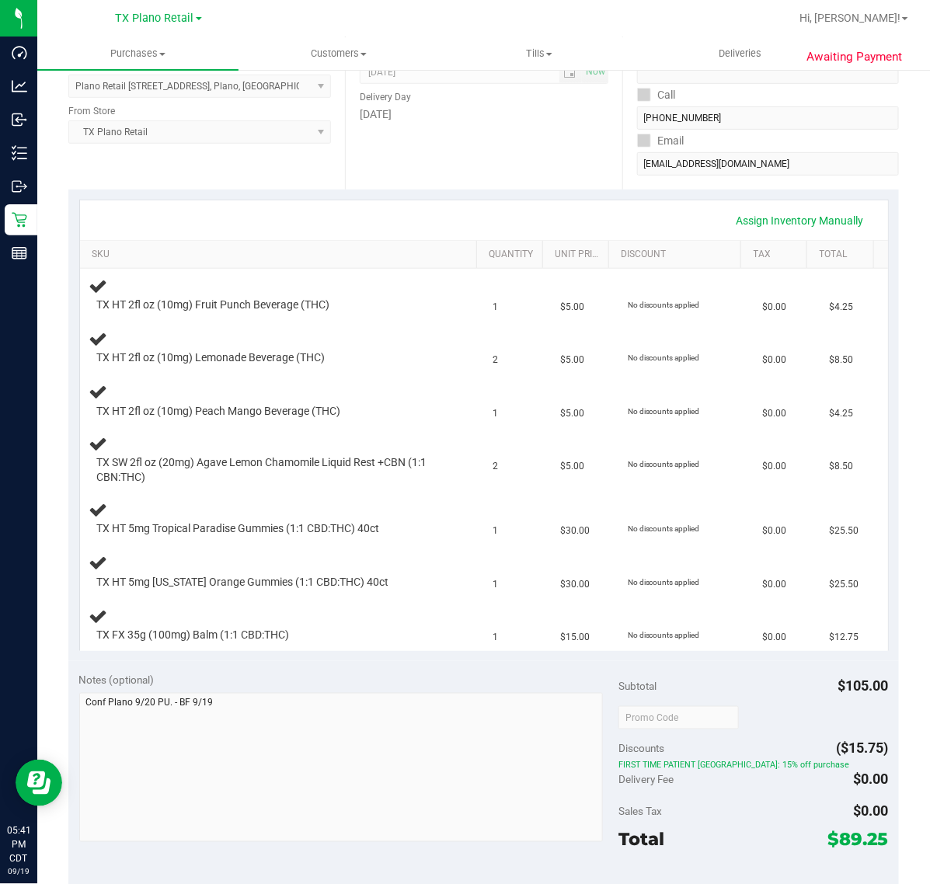
click at [589, 210] on div "Assign Inventory Manually" at bounding box center [484, 220] width 780 height 26
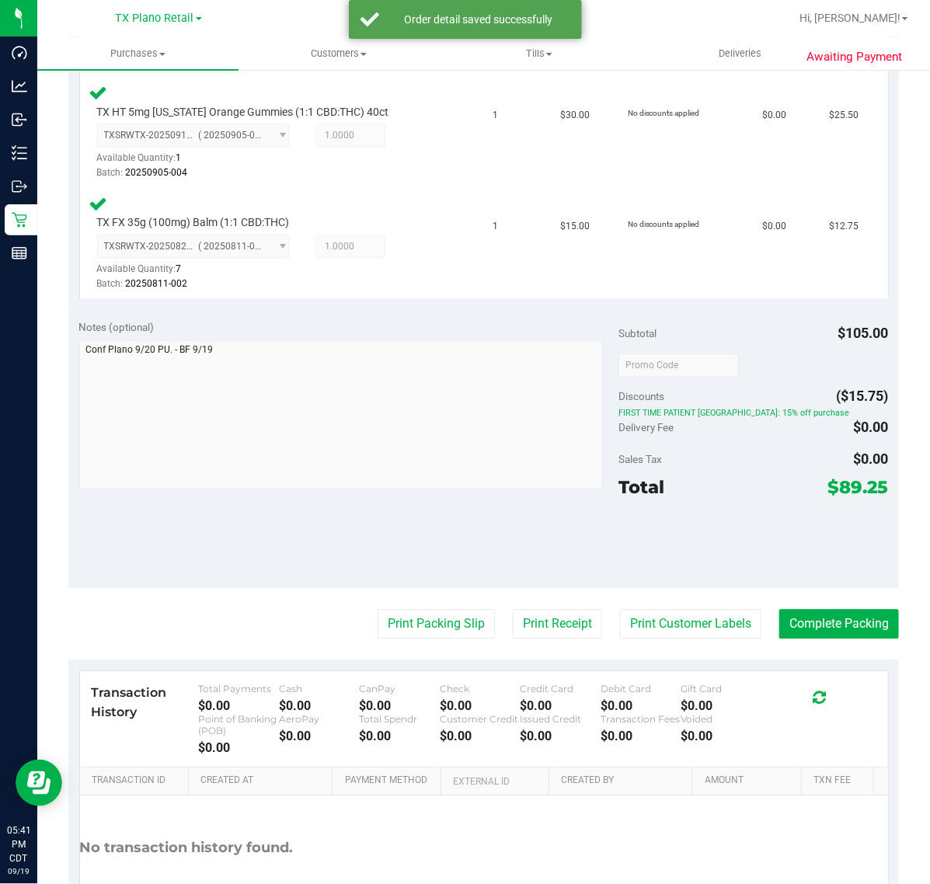
scroll to position [1000, 0]
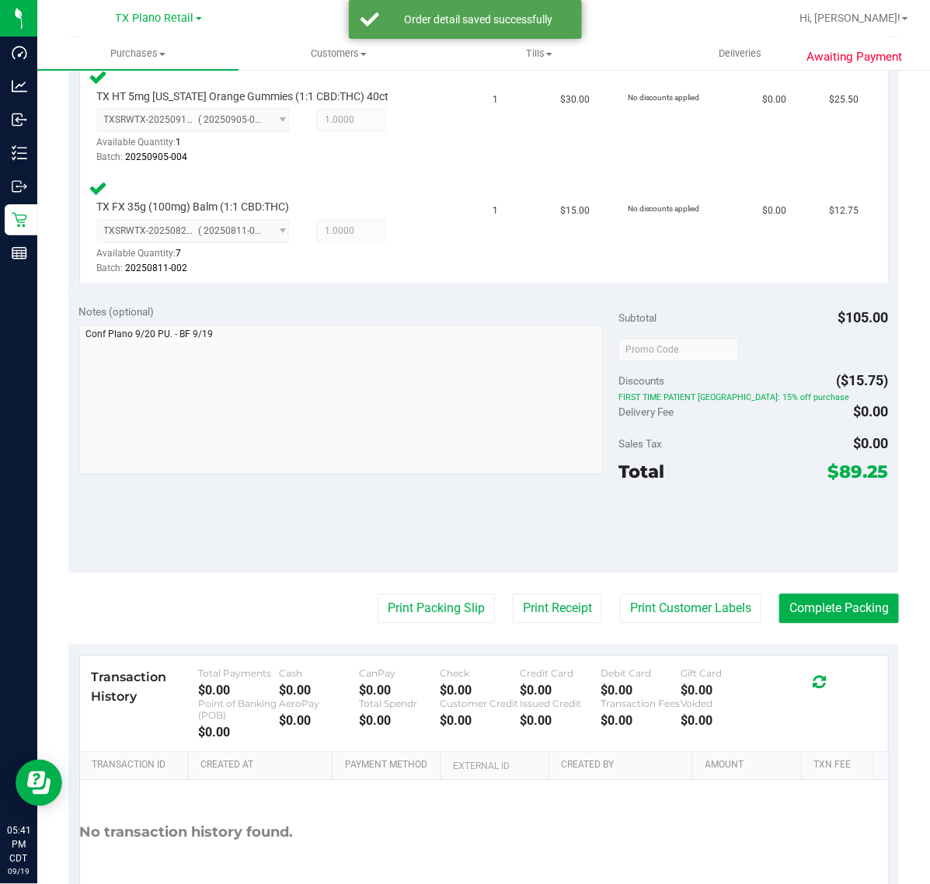
click at [723, 586] on purchase-details "Back Edit Purchase Cancel Purchase View Profile # 11976304 Submitted Needs revi…" at bounding box center [483, 15] width 830 height 1862
click at [701, 599] on button "Print Customer Labels" at bounding box center [690, 608] width 141 height 30
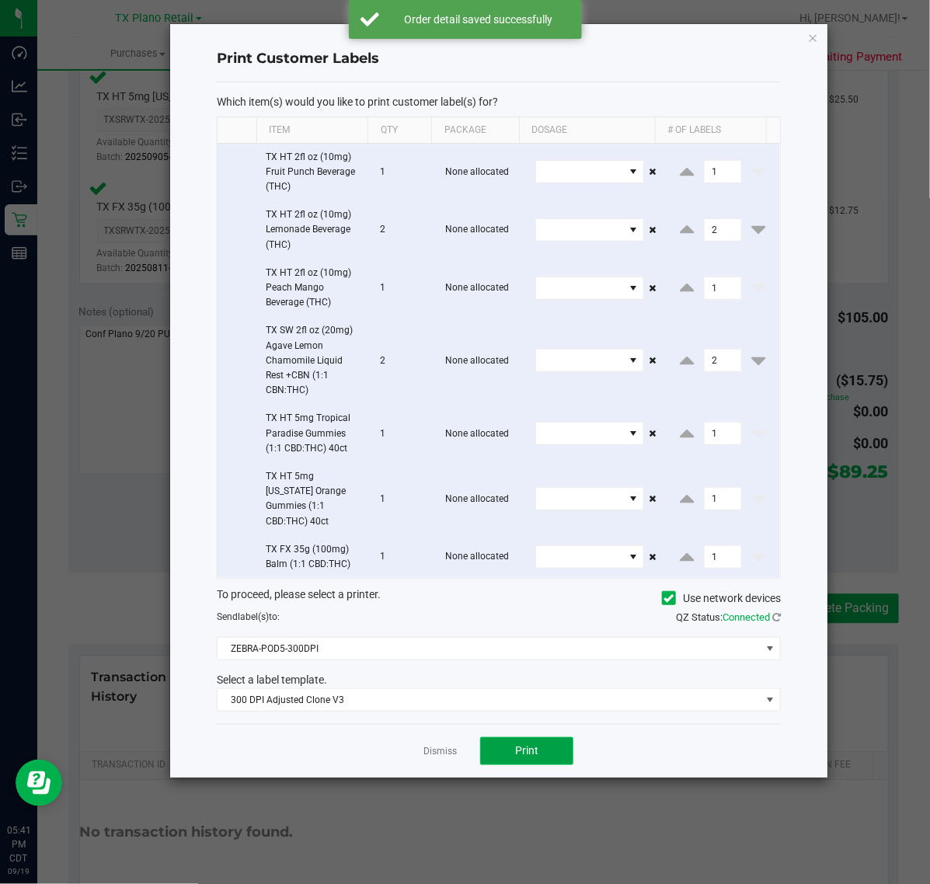
click at [506, 737] on button "Print" at bounding box center [526, 751] width 93 height 28
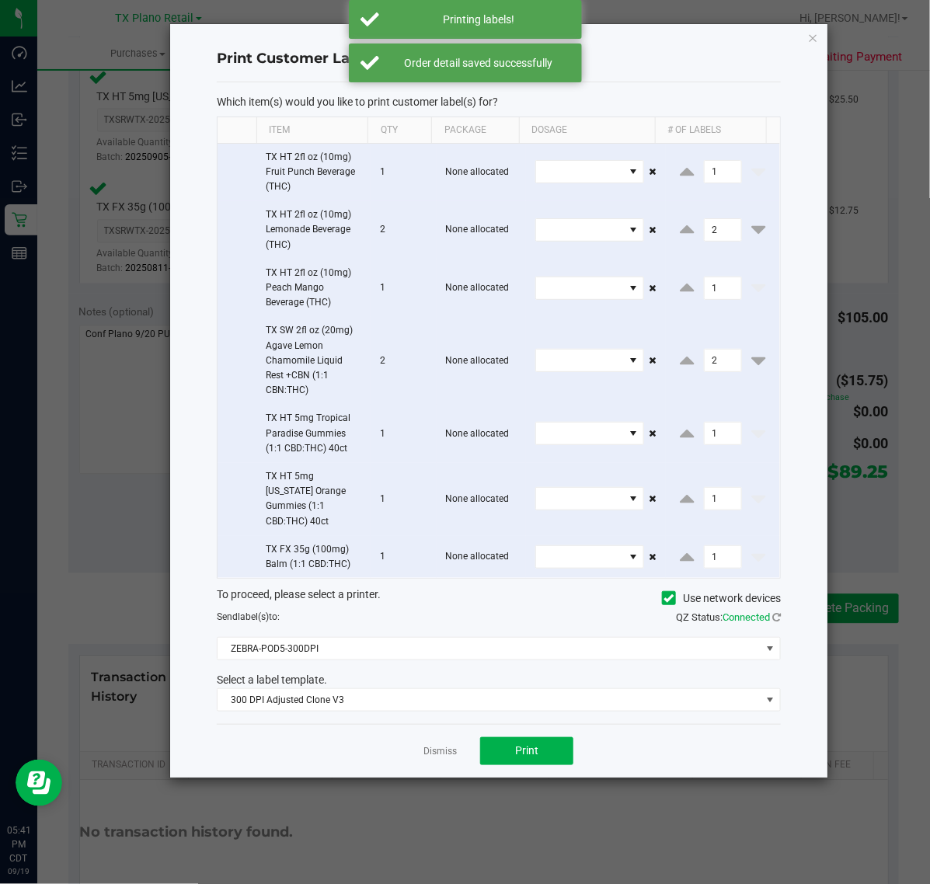
click at [440, 745] on link "Dismiss" at bounding box center [439, 751] width 33 height 13
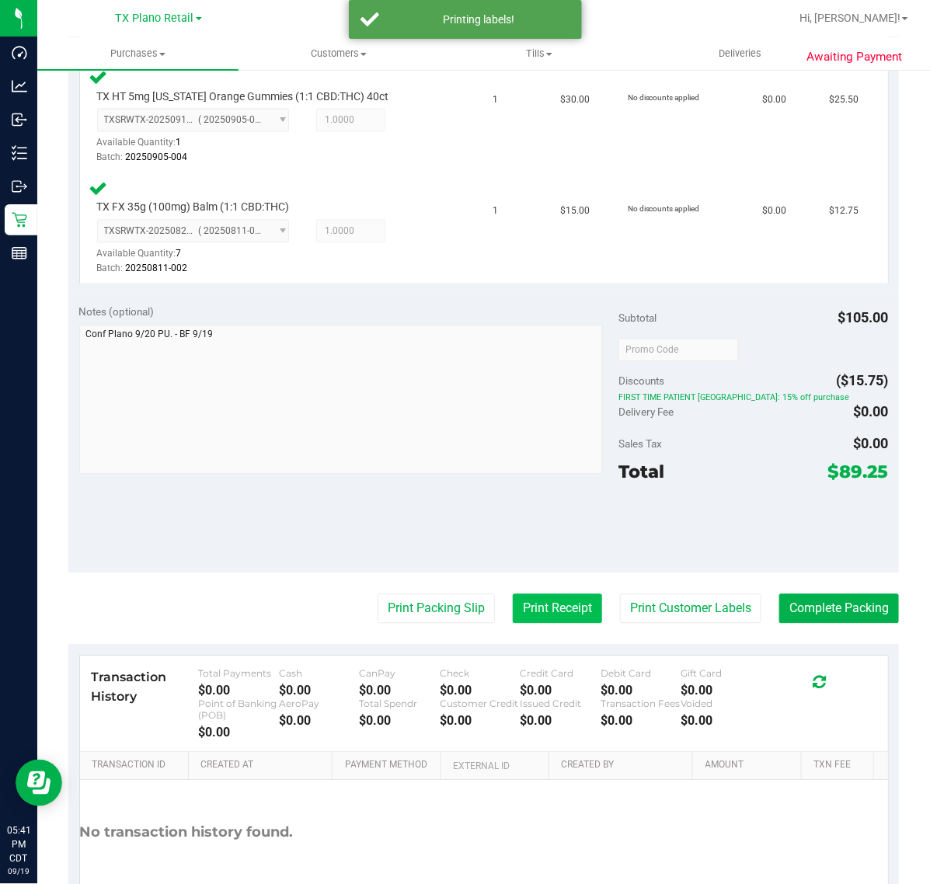
click at [559, 611] on button "Print Receipt" at bounding box center [557, 608] width 89 height 30
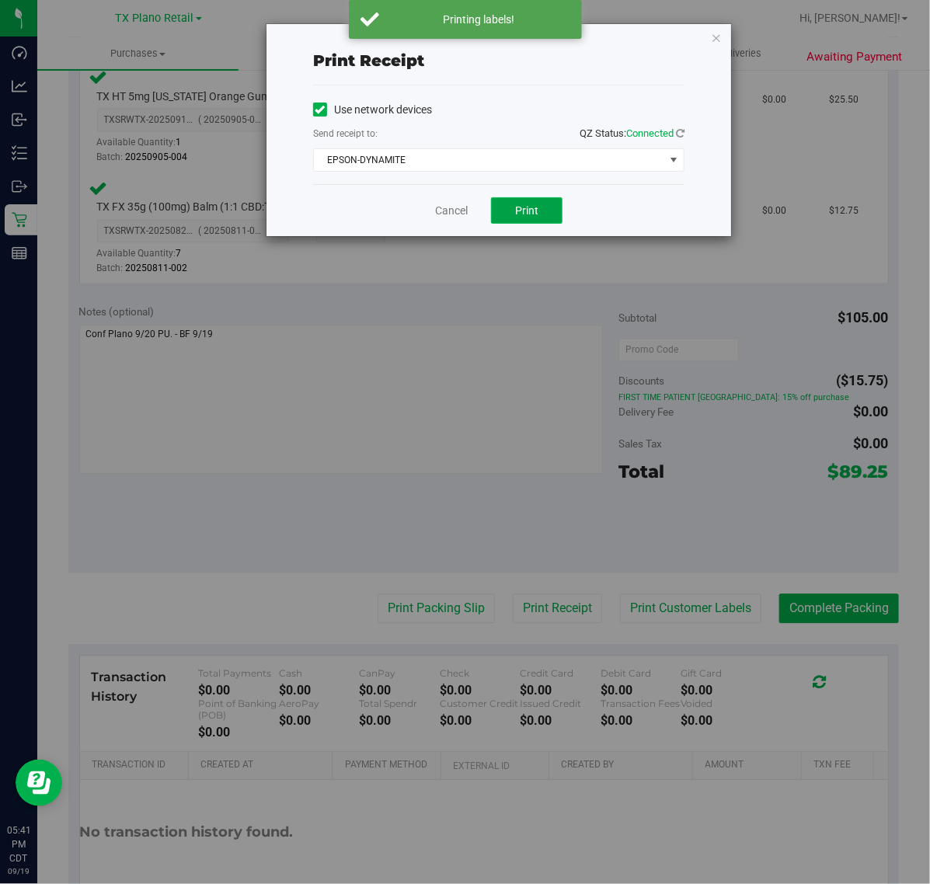
drag, startPoint x: 534, startPoint y: 203, endPoint x: 525, endPoint y: 206, distance: 9.8
click at [533, 203] on button "Print" at bounding box center [526, 210] width 71 height 26
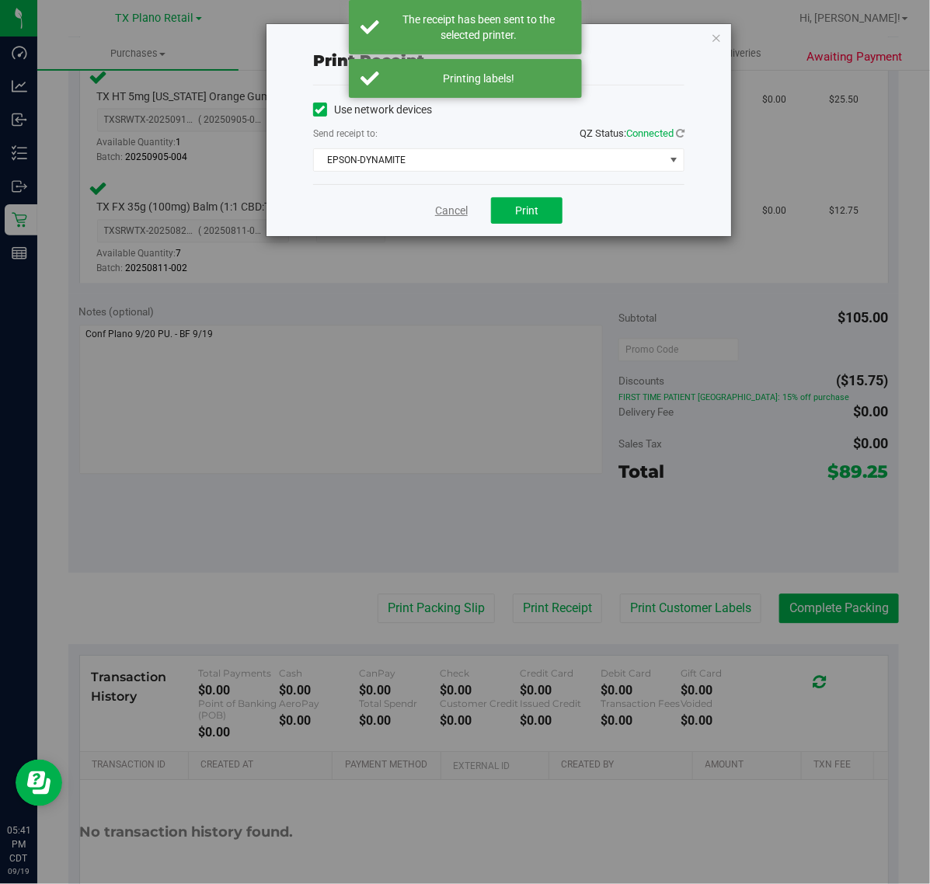
click at [454, 211] on link "Cancel" at bounding box center [451, 211] width 33 height 16
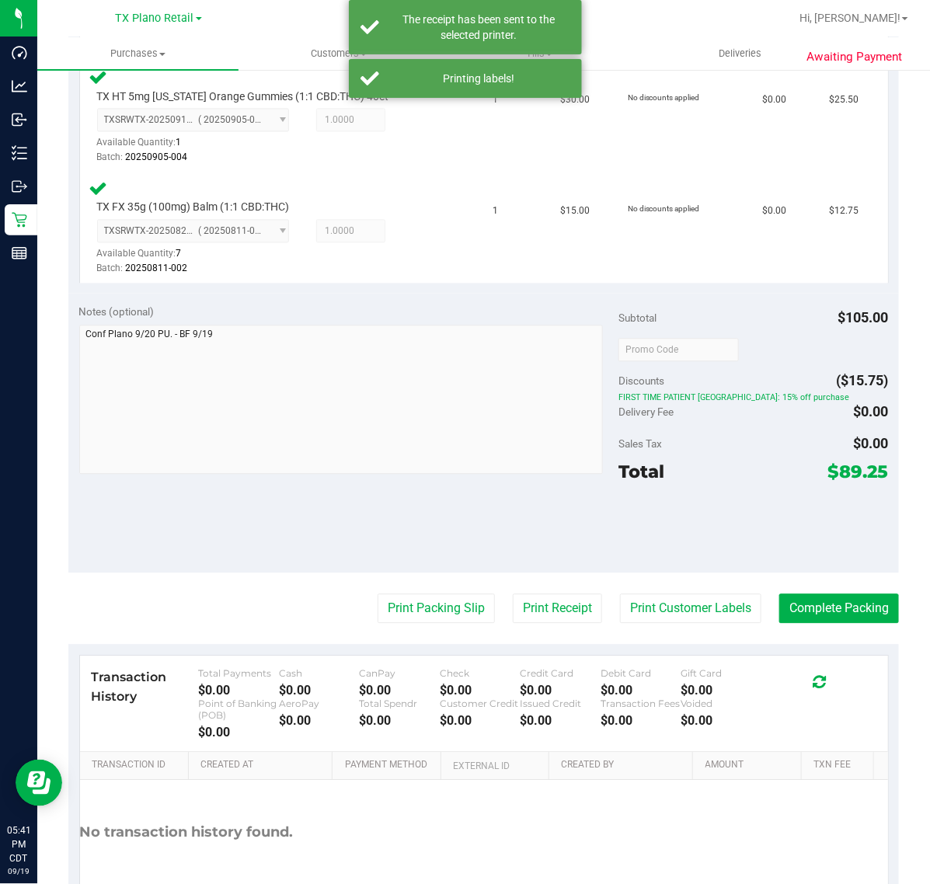
click at [389, 586] on purchase-details "Back Edit Purchase Cancel Purchase View Profile # 11976304 Submitted Needs revi…" at bounding box center [483, 15] width 830 height 1862
click at [426, 593] on button "Print Packing Slip" at bounding box center [436, 608] width 117 height 30
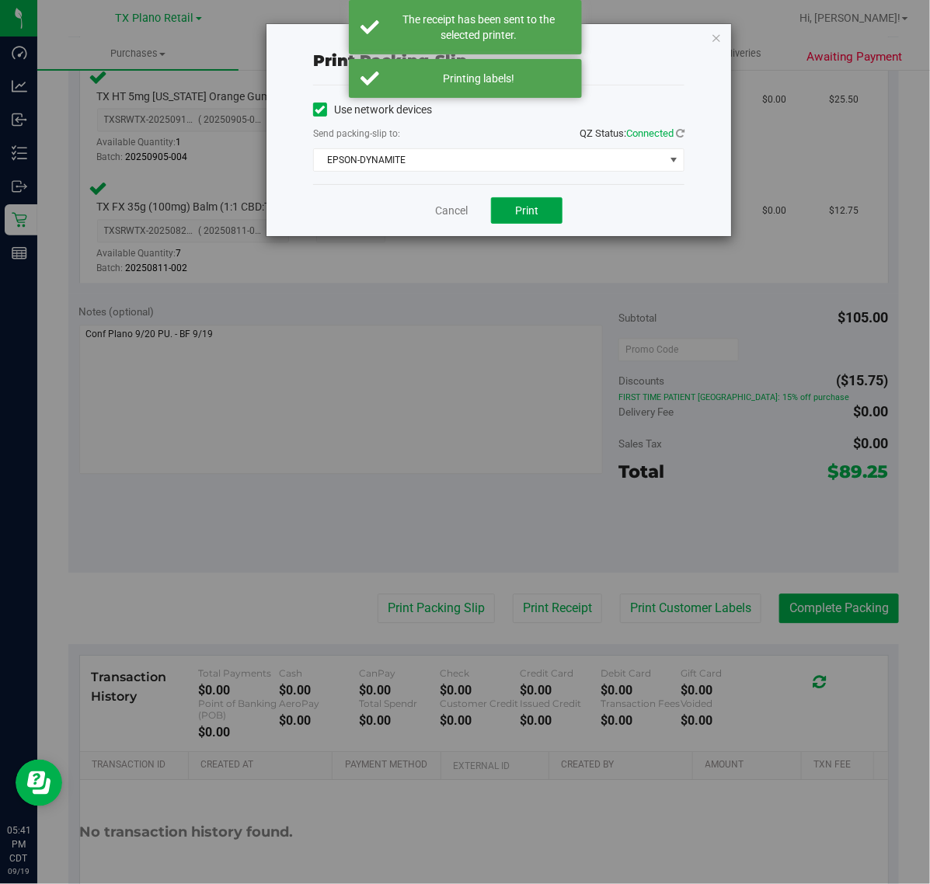
drag, startPoint x: 531, startPoint y: 207, endPoint x: 549, endPoint y: 183, distance: 31.1
click at [534, 204] on button "Print" at bounding box center [526, 210] width 71 height 26
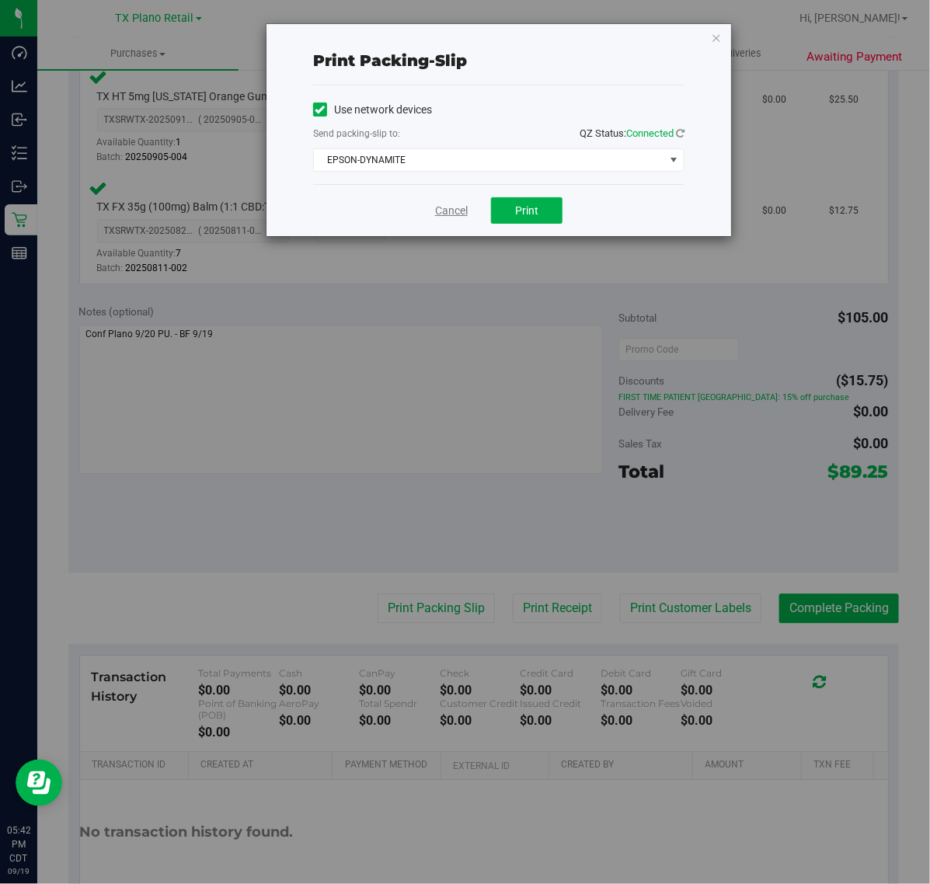
click at [454, 216] on link "Cancel" at bounding box center [451, 211] width 33 height 16
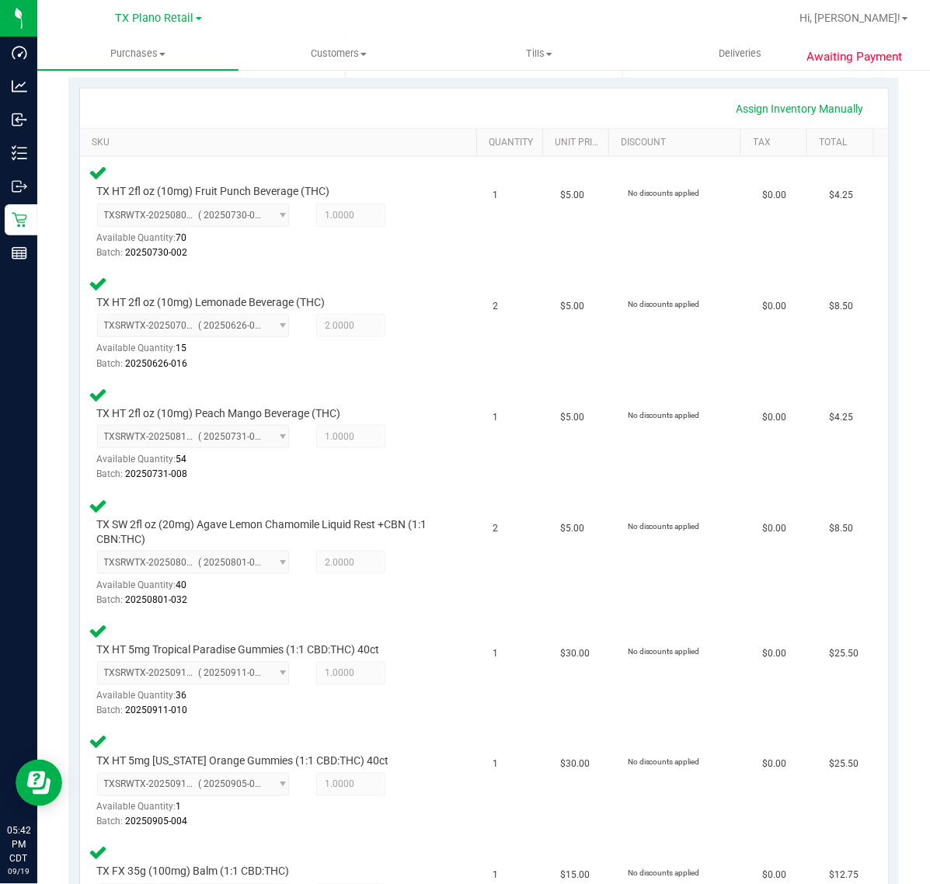
scroll to position [808, 0]
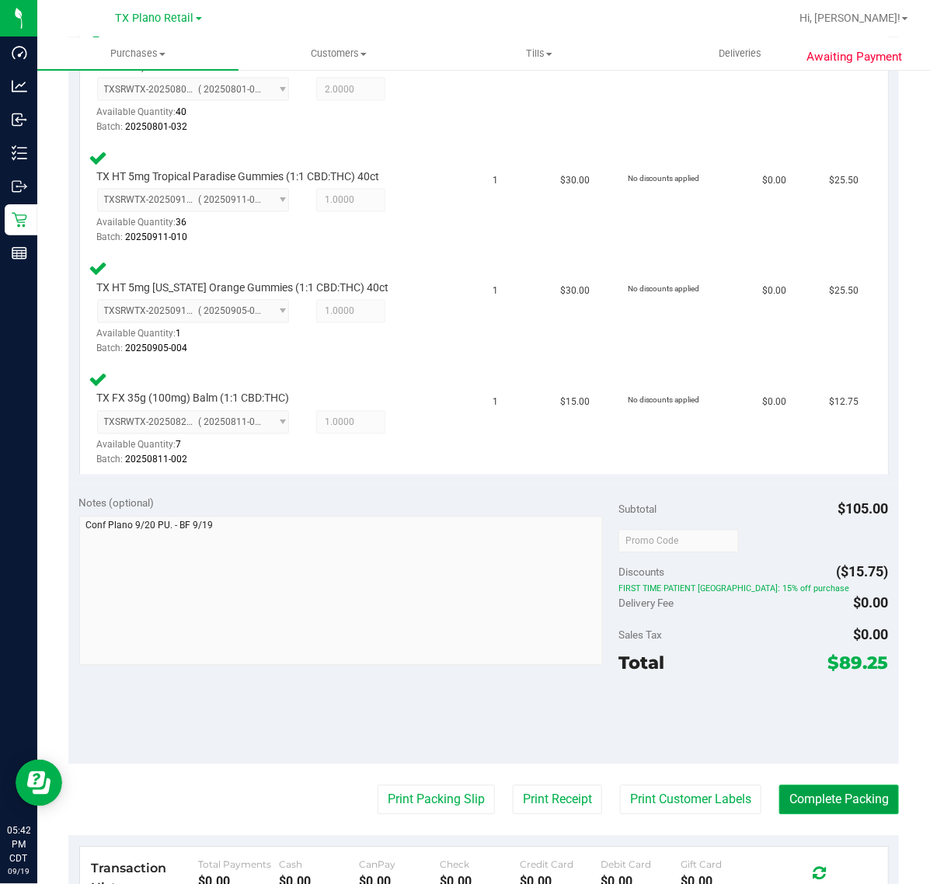
click at [813, 802] on button "Complete Packing" at bounding box center [839, 800] width 120 height 30
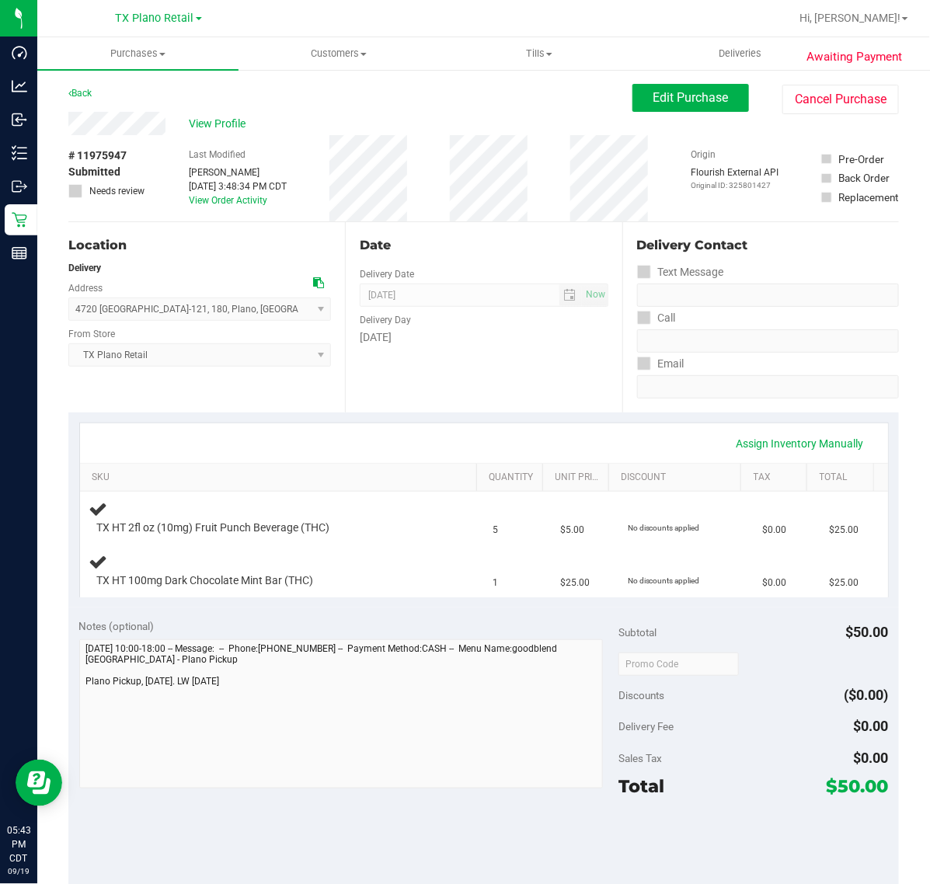
click at [506, 466] on th "Quantity" at bounding box center [509, 478] width 66 height 28
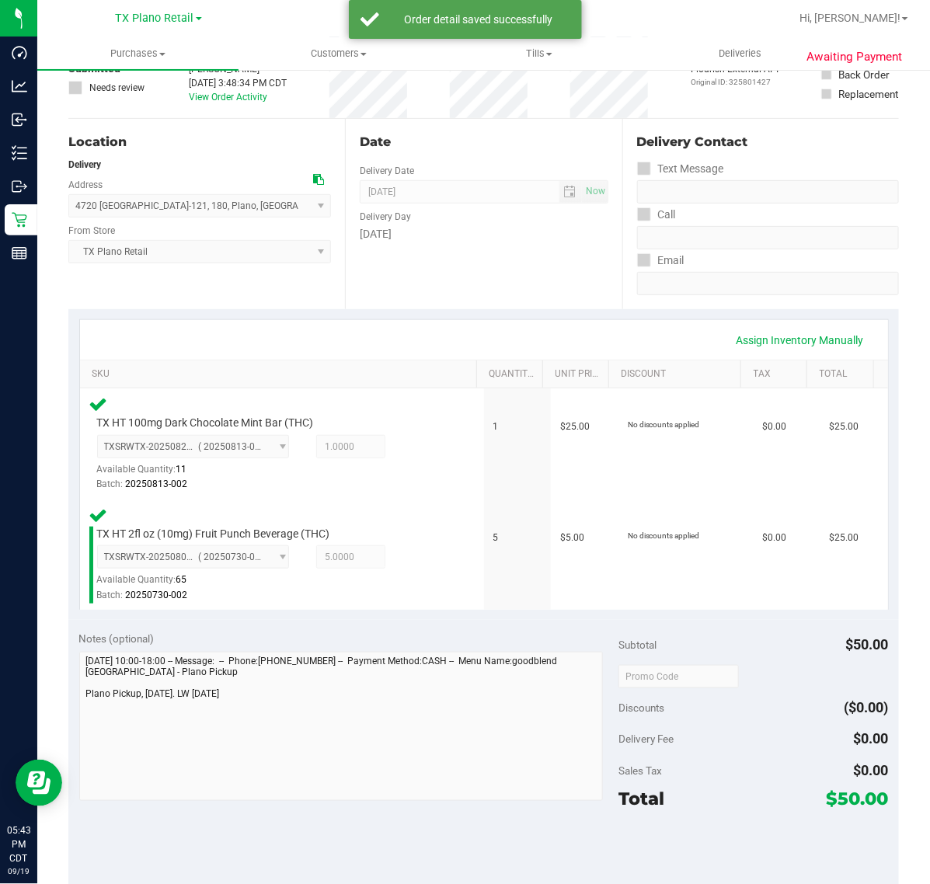
scroll to position [388, 0]
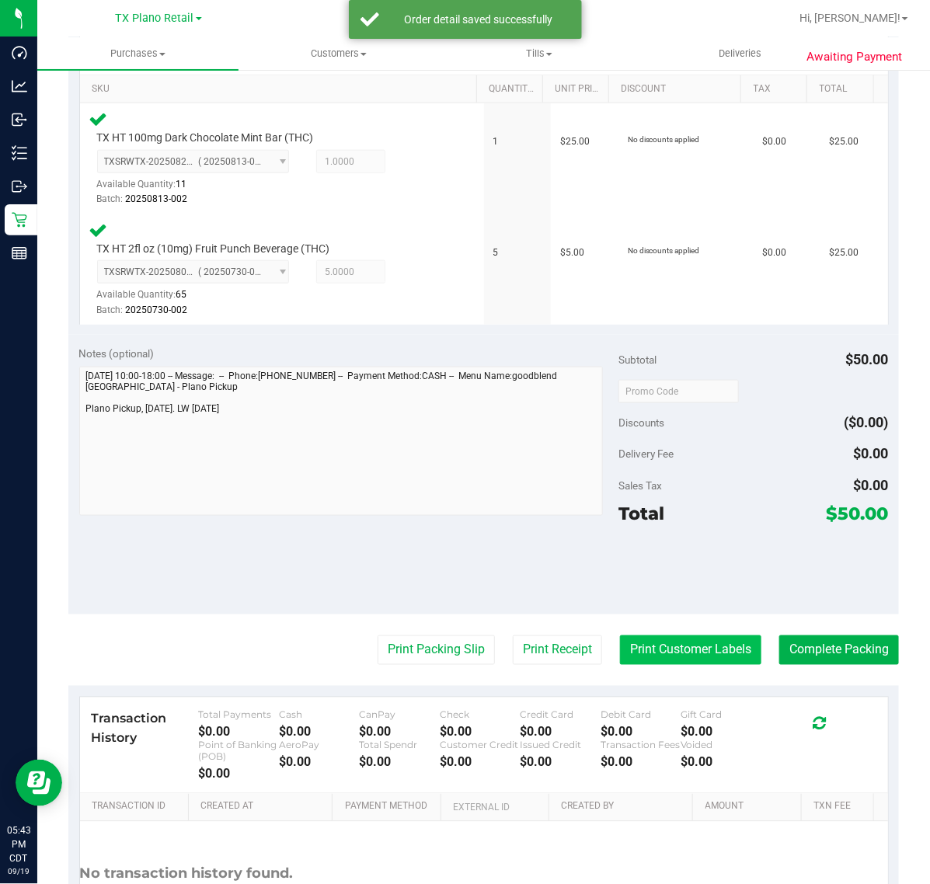
click at [712, 642] on button "Print Customer Labels" at bounding box center [690, 650] width 141 height 30
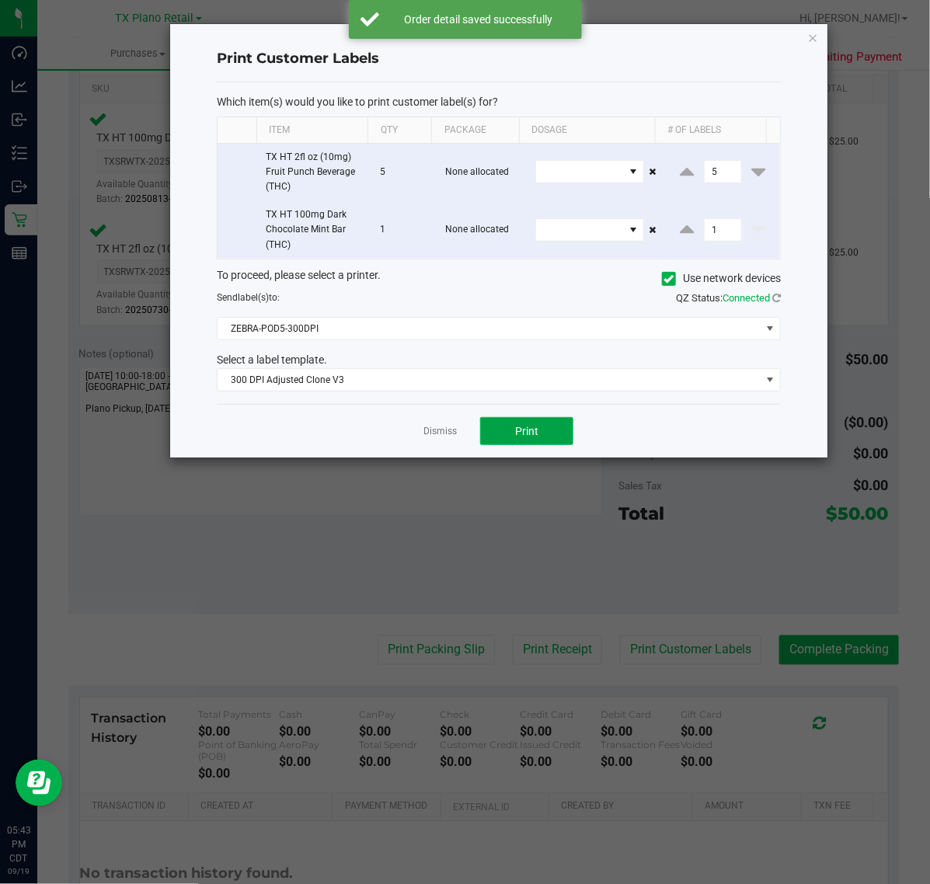
click at [502, 426] on button "Print" at bounding box center [526, 431] width 93 height 28
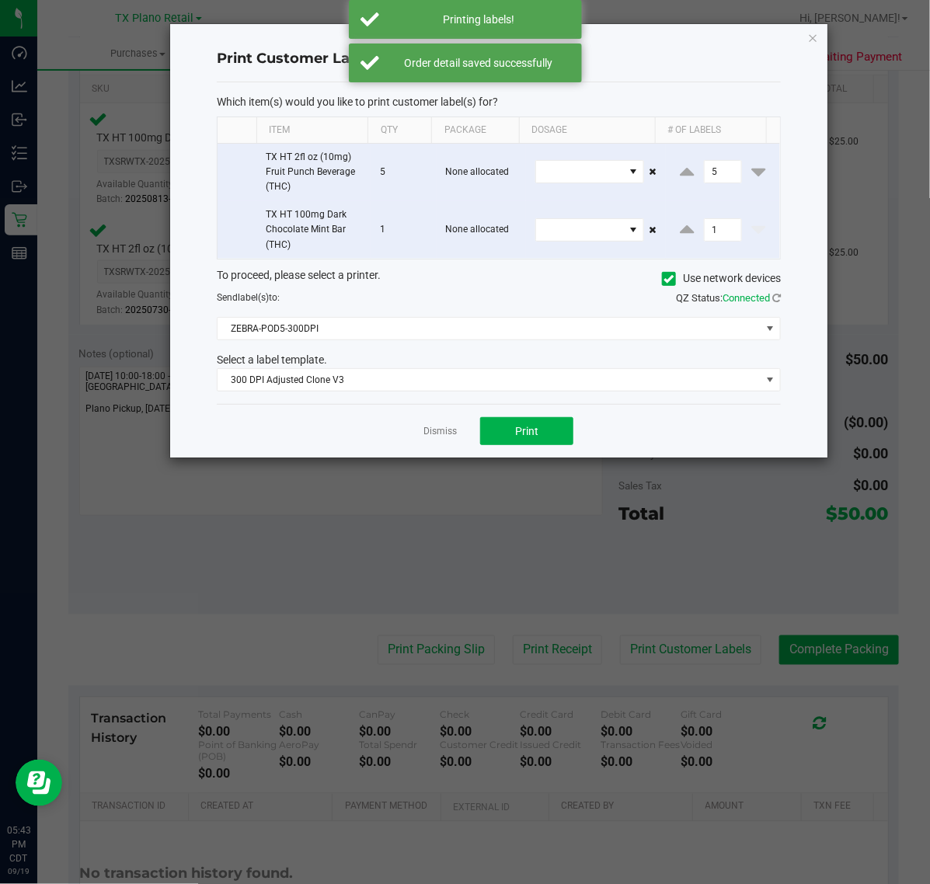
click at [418, 430] on div "Dismiss Print" at bounding box center [499, 431] width 564 height 54
drag, startPoint x: 444, startPoint y: 426, endPoint x: 394, endPoint y: 180, distance: 250.6
click at [444, 425] on app-cancel-button "Dismiss" at bounding box center [439, 431] width 33 height 16
click at [451, 426] on app-cancel-button "Dismiss" at bounding box center [439, 431] width 33 height 16
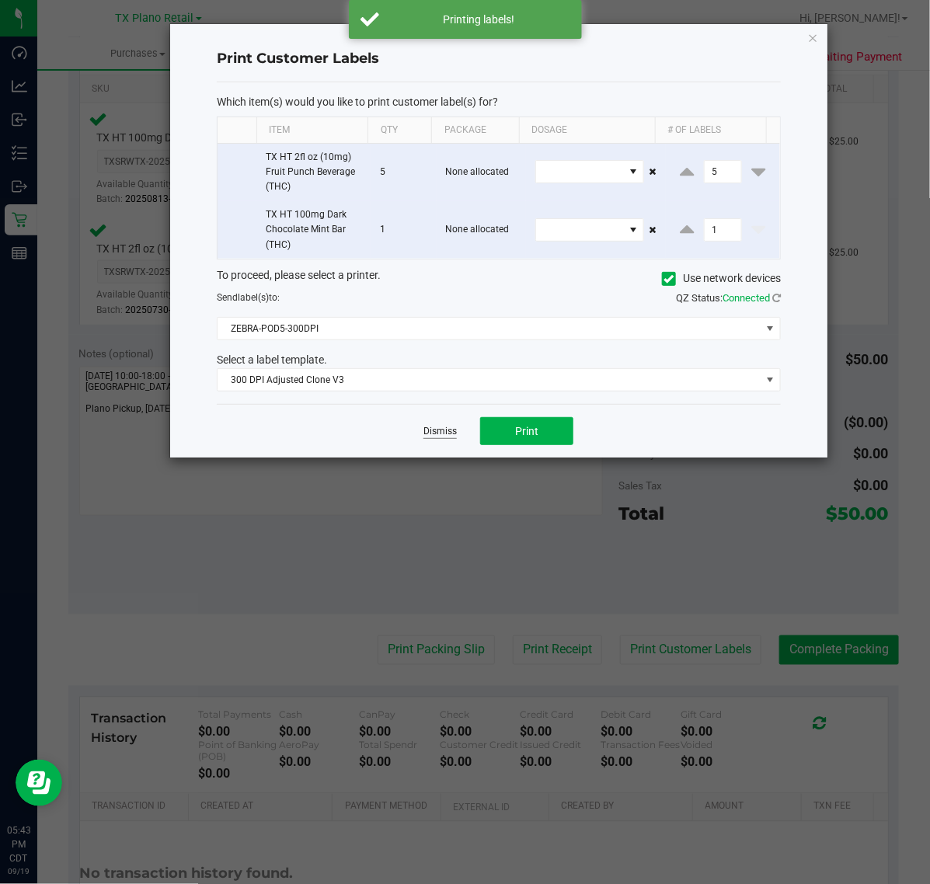
click at [448, 427] on link "Dismiss" at bounding box center [439, 431] width 33 height 13
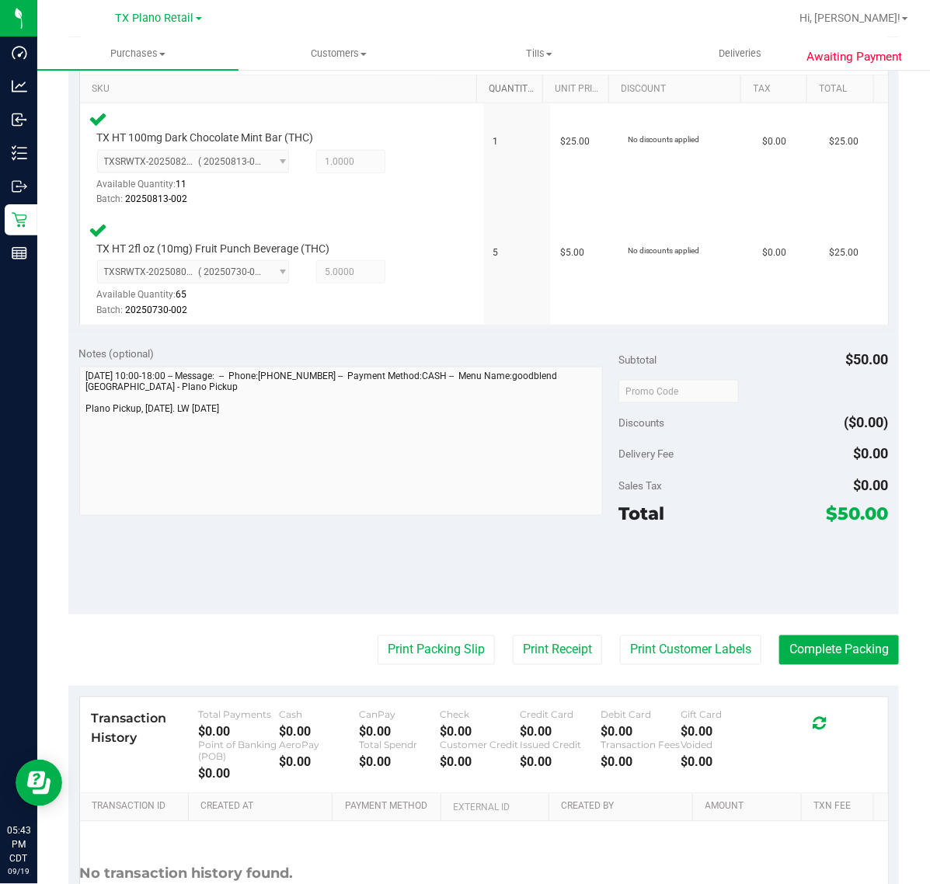
click at [503, 92] on link "Quantity" at bounding box center [512, 89] width 47 height 12
click at [520, 171] on td "5" at bounding box center [518, 158] width 68 height 111
click at [476, 99] on th "Quantity" at bounding box center [509, 89] width 66 height 28
drag, startPoint x: 552, startPoint y: 656, endPoint x: 552, endPoint y: 647, distance: 9.4
click at [552, 647] on button "Print Receipt" at bounding box center [557, 650] width 89 height 30
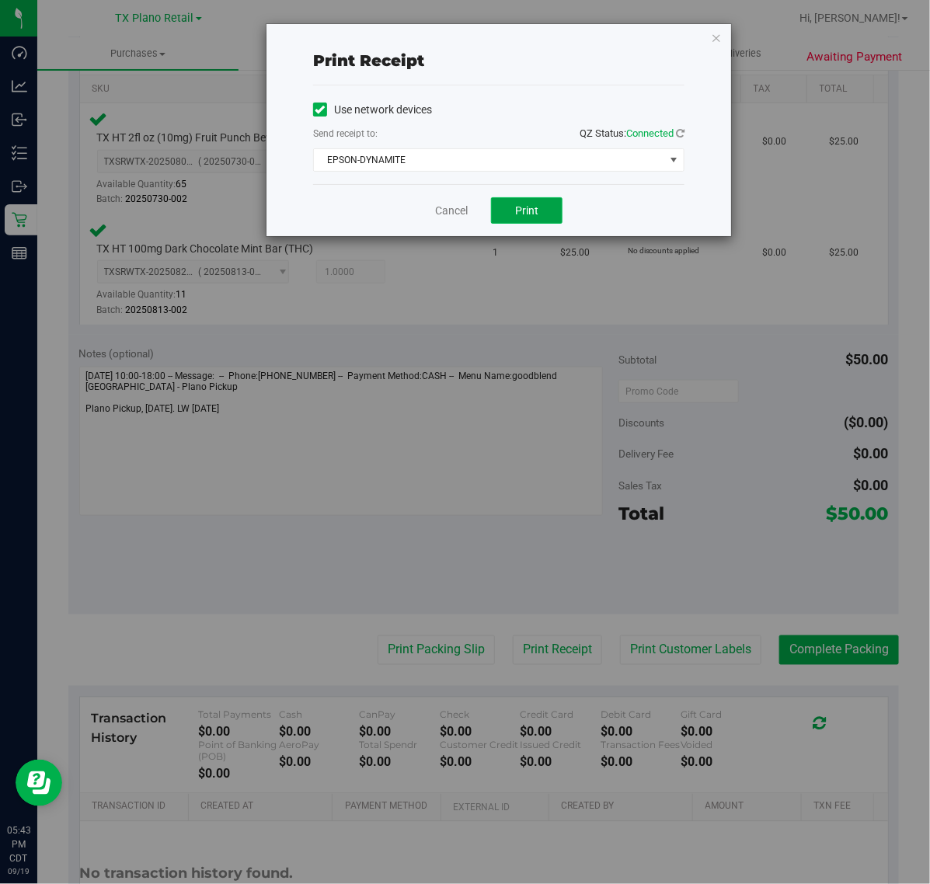
click at [511, 199] on button "Print" at bounding box center [526, 210] width 71 height 26
click at [458, 214] on link "Cancel" at bounding box center [445, 211] width 33 height 16
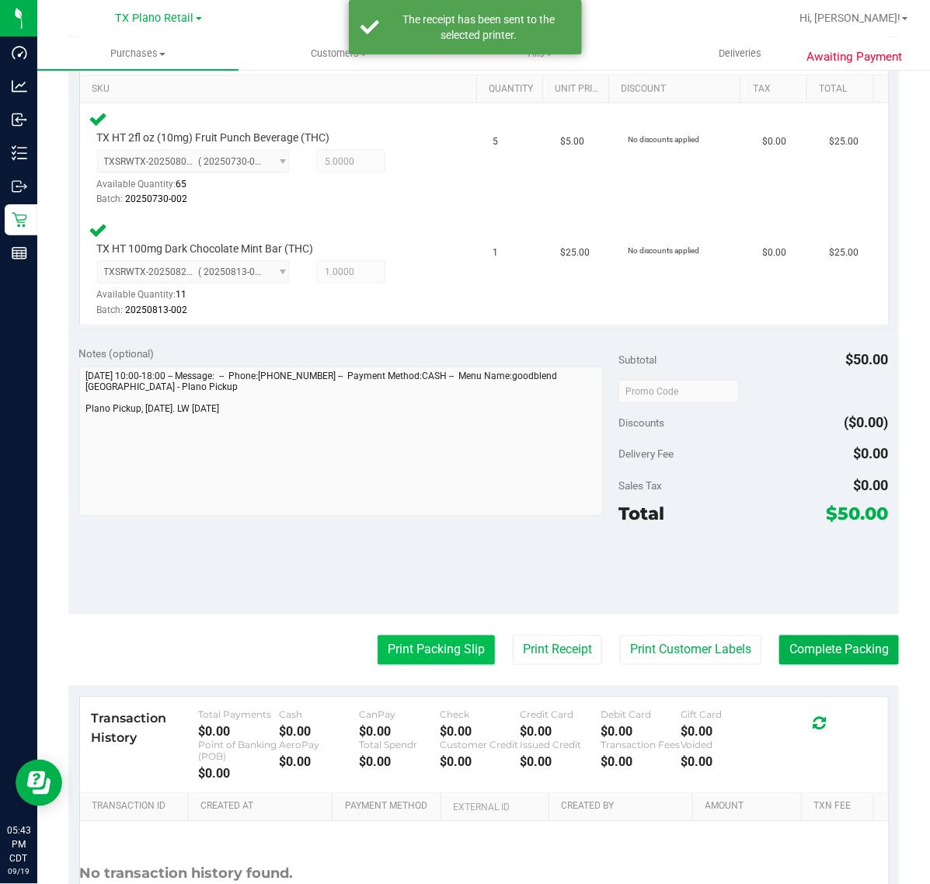
click at [428, 643] on button "Print Packing Slip" at bounding box center [436, 650] width 117 height 30
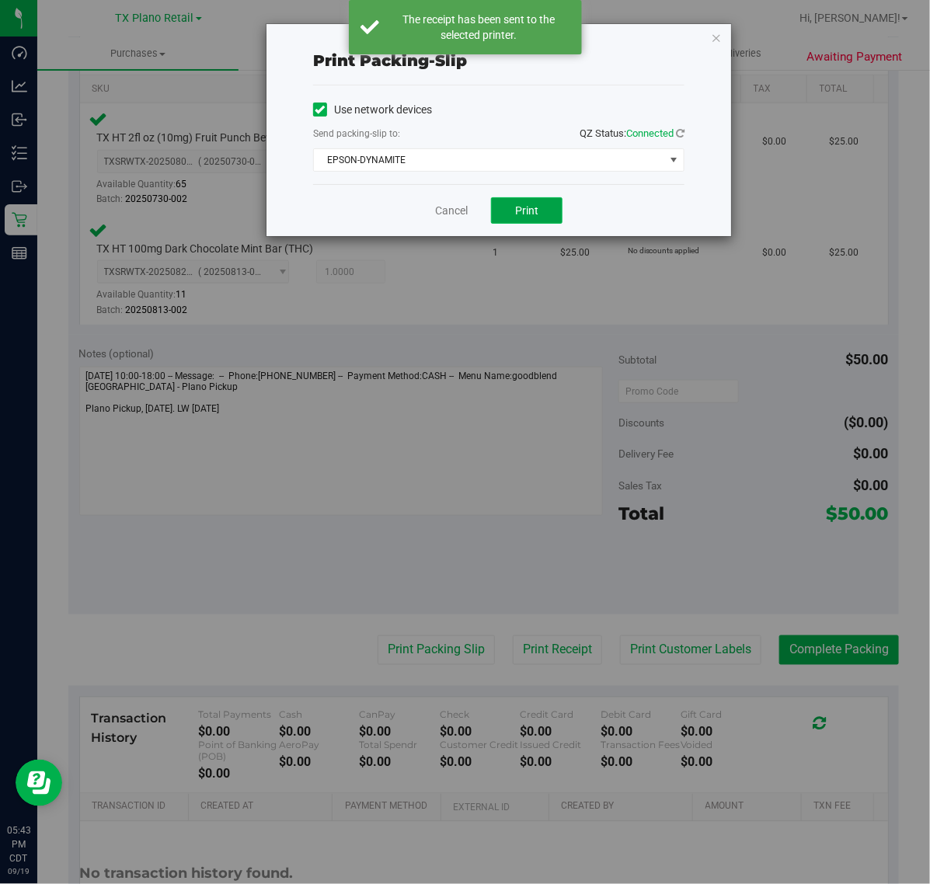
click at [519, 212] on span "Print" at bounding box center [526, 210] width 23 height 12
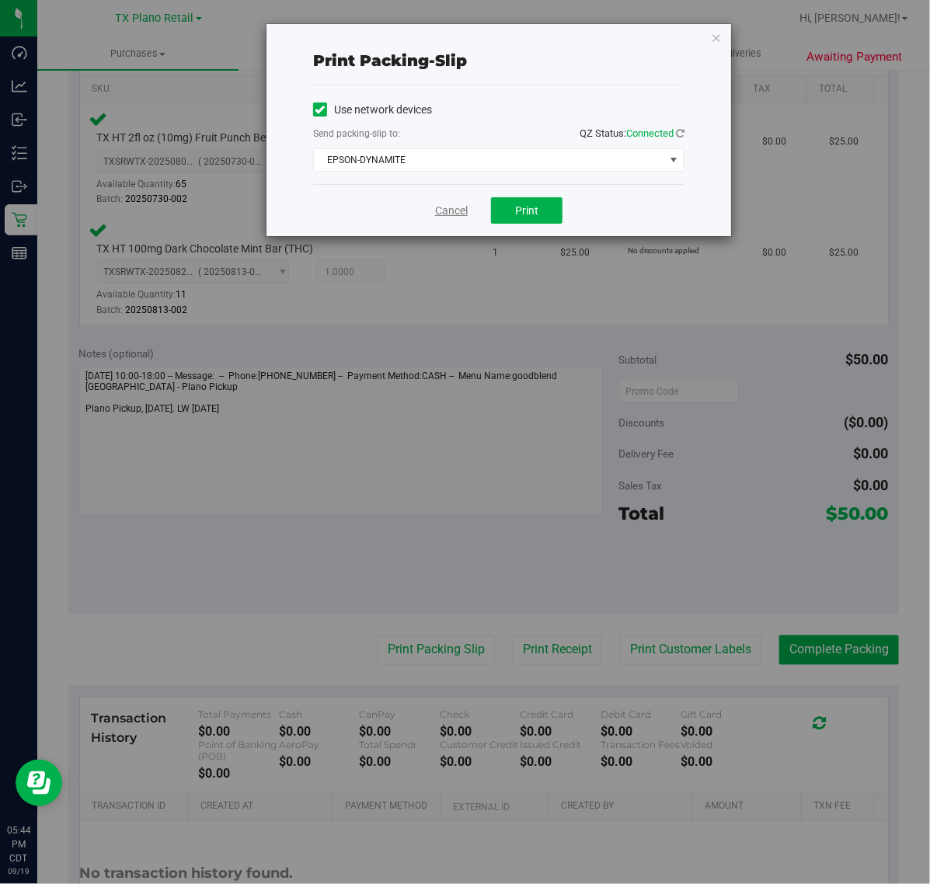
click at [436, 211] on link "Cancel" at bounding box center [451, 211] width 33 height 16
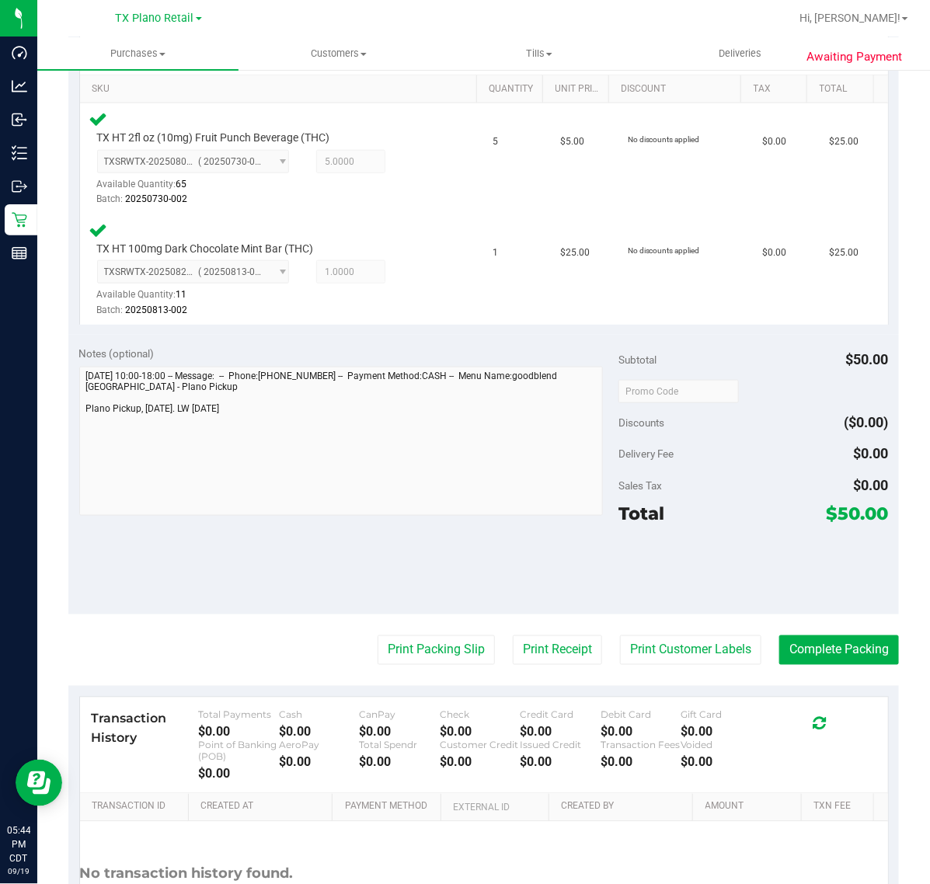
click at [809, 607] on div "Notes (optional) Subtotal $50.00 Discounts ($0.00) Delivery Fee $0.00 Sales Tax…" at bounding box center [483, 475] width 830 height 280
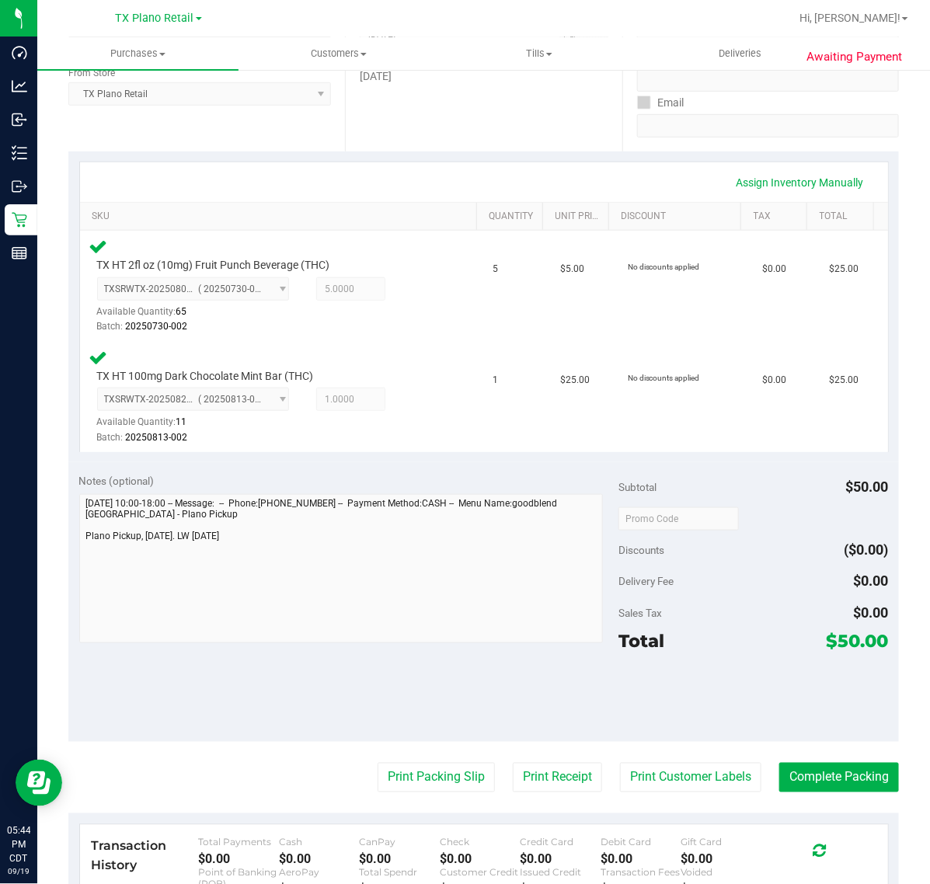
scroll to position [305, 0]
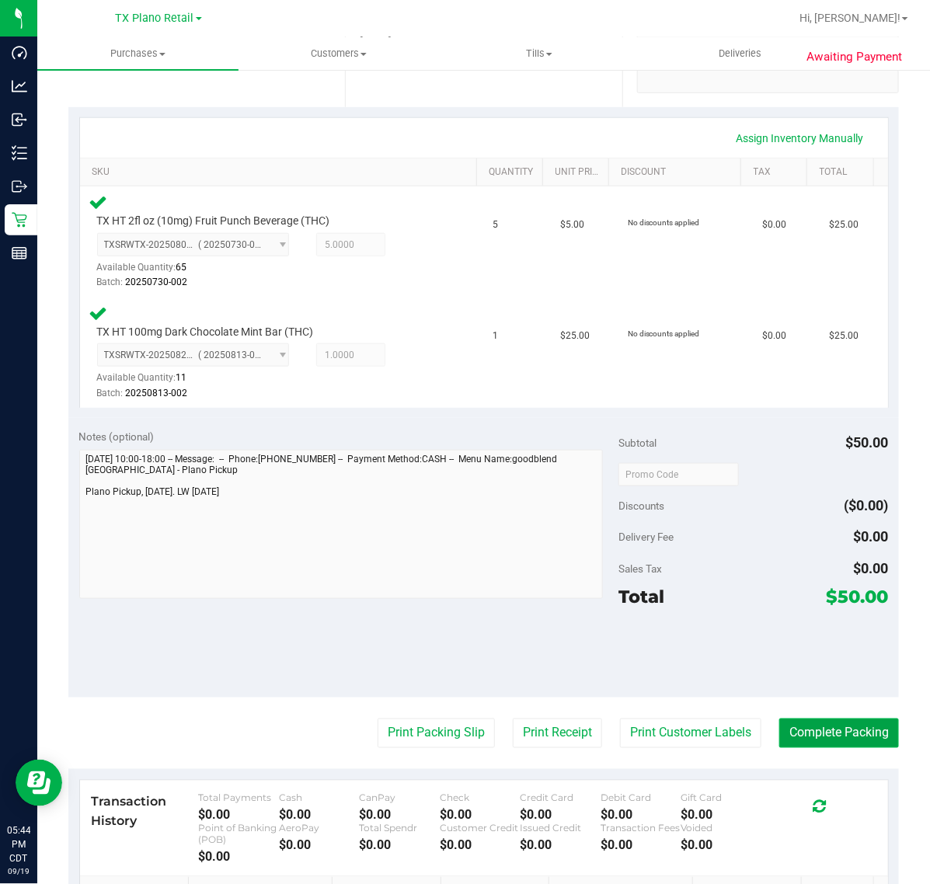
click at [829, 725] on button "Complete Packing" at bounding box center [839, 734] width 120 height 30
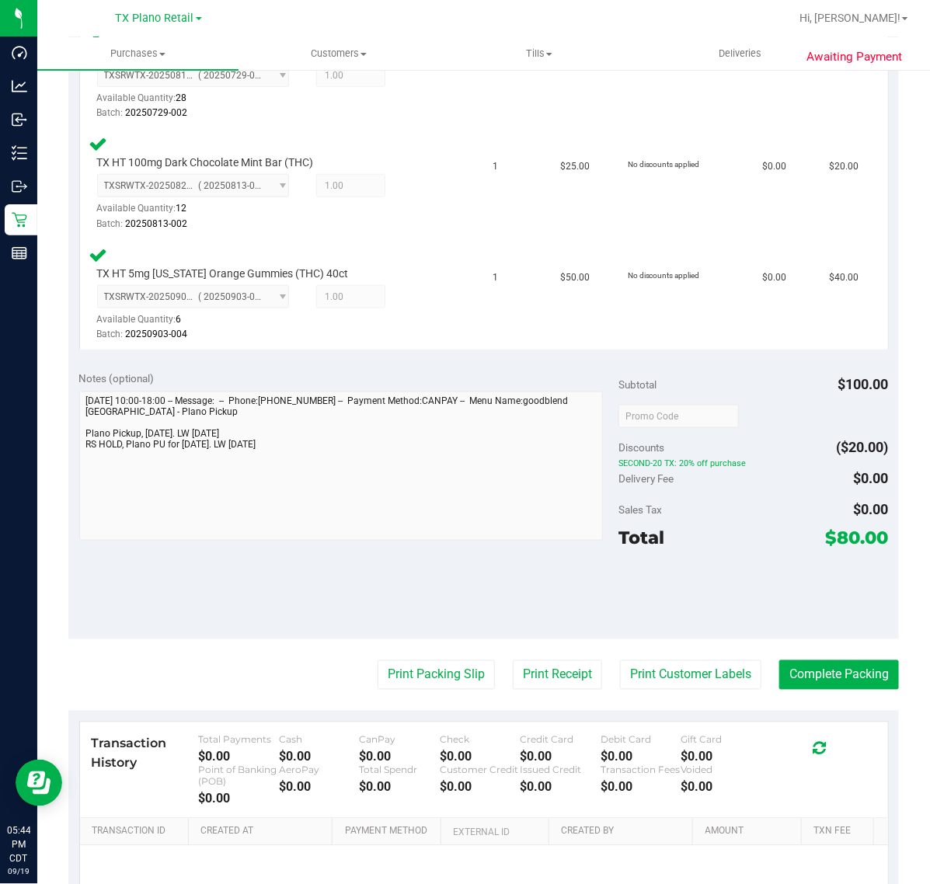
scroll to position [485, 0]
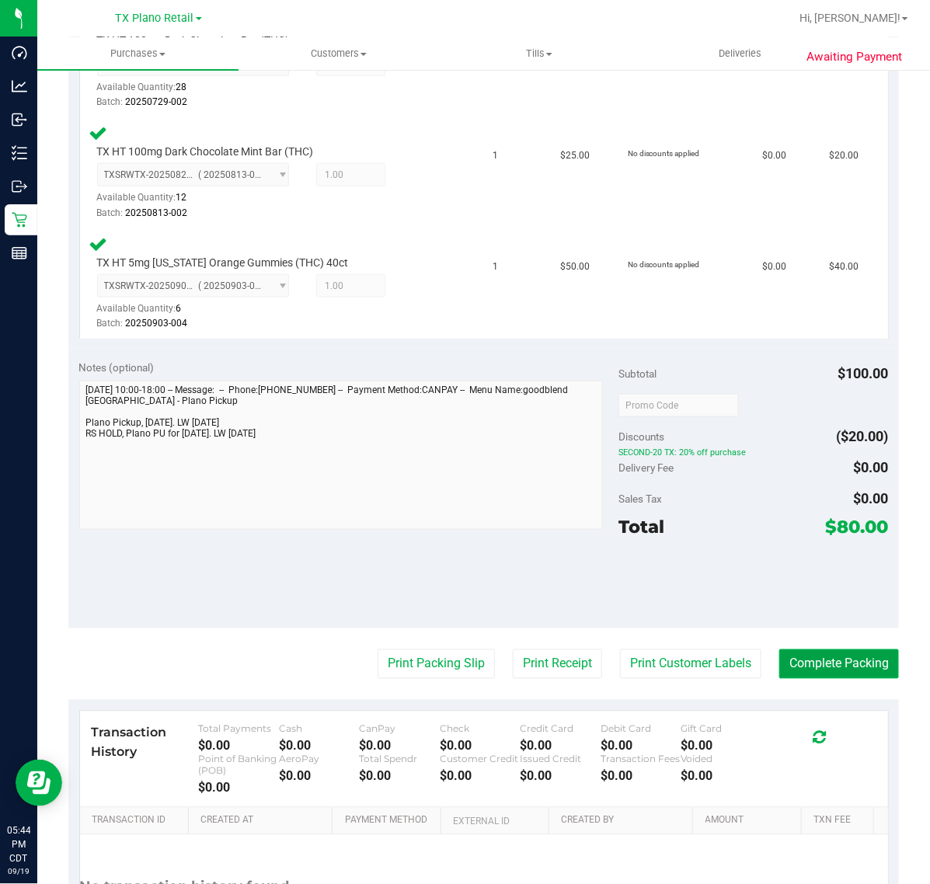
click at [820, 665] on button "Complete Packing" at bounding box center [839, 664] width 120 height 30
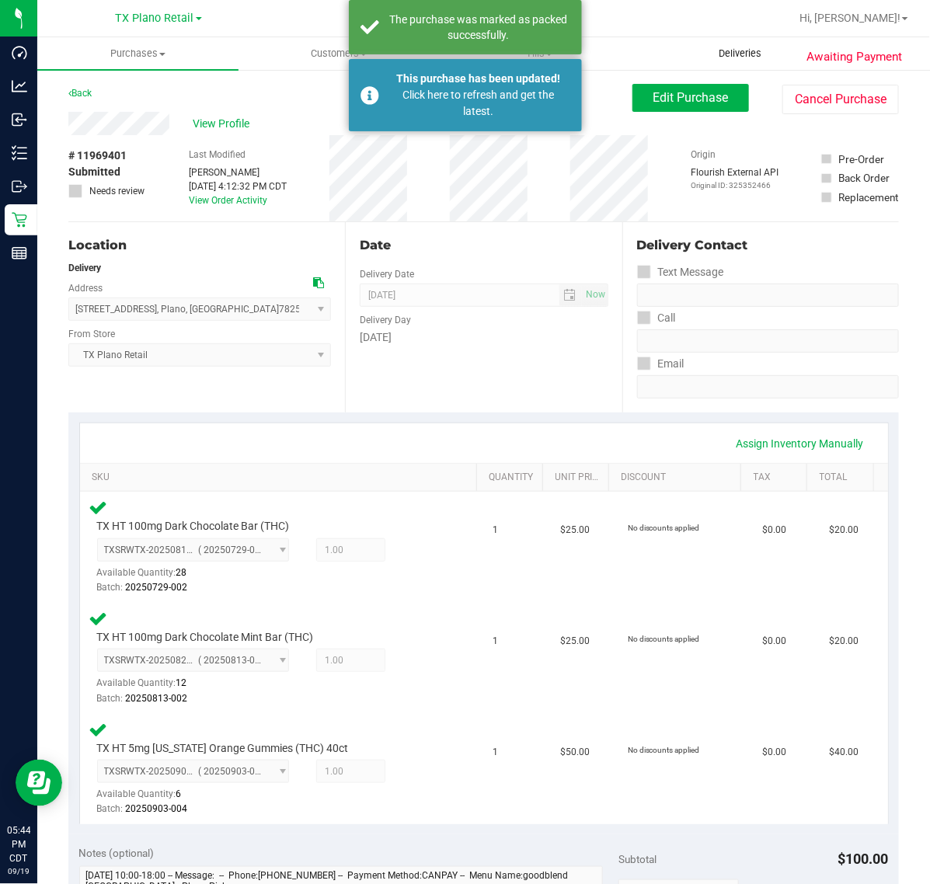
click at [724, 38] on uib-tab-heading "Deliveries" at bounding box center [741, 53] width 200 height 31
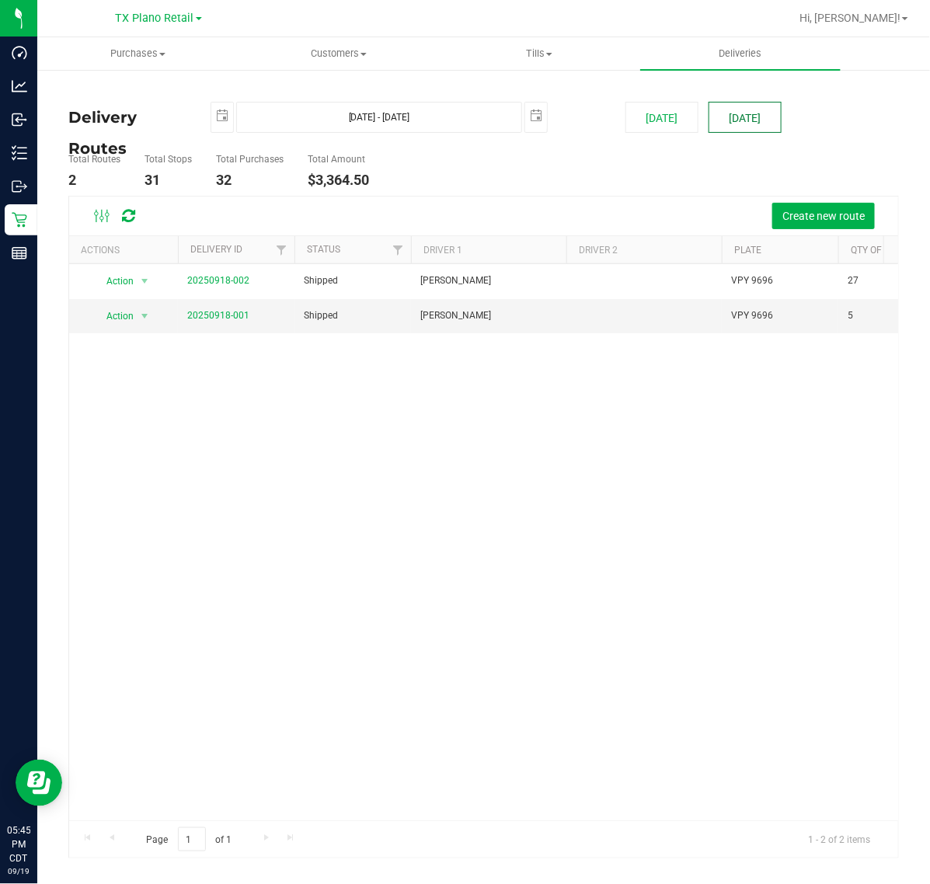
click at [723, 121] on button "[DATE]" at bounding box center [744, 117] width 73 height 31
type input "[DATE] - [DATE]"
type input "[DATE]"
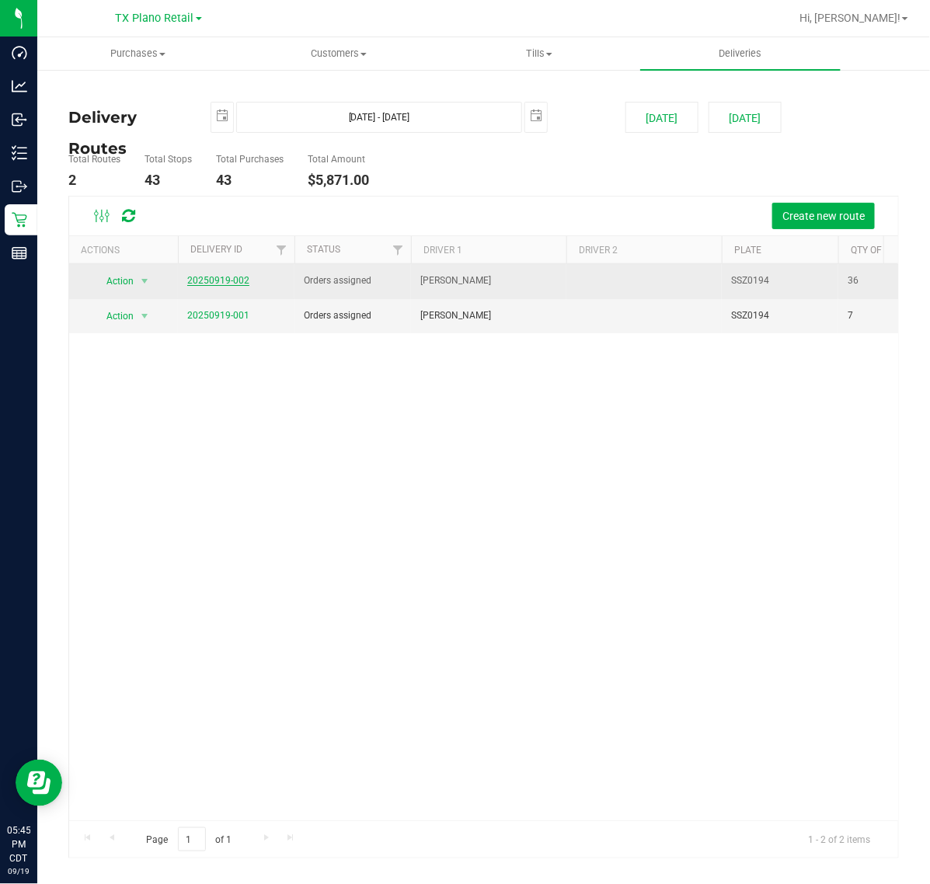
click at [218, 277] on link "20250919-002" at bounding box center [218, 280] width 62 height 11
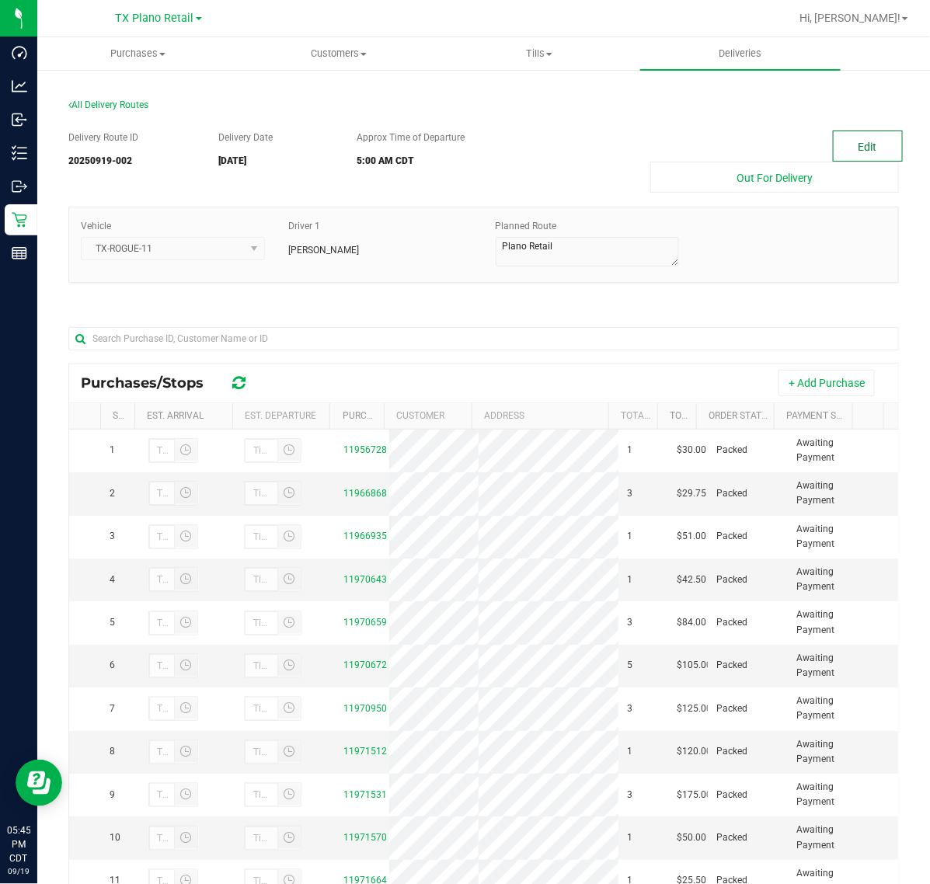
click at [834, 138] on button "Edit" at bounding box center [868, 146] width 70 height 31
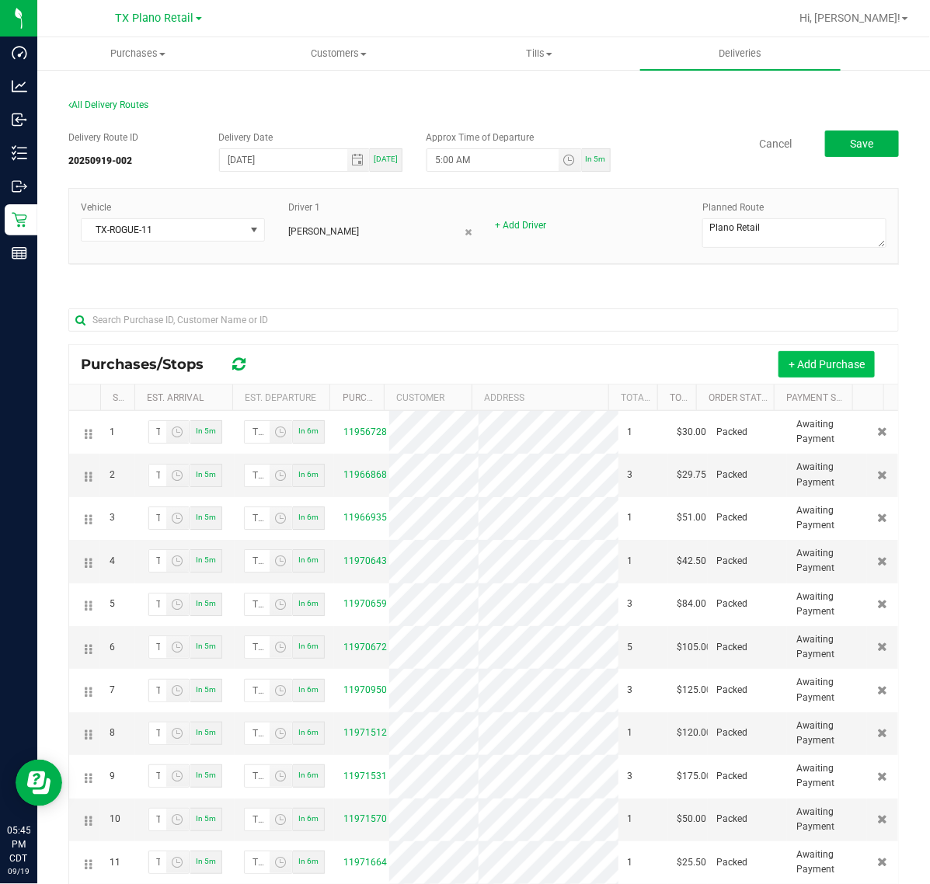
click at [779, 358] on button "+ Add Purchase" at bounding box center [826, 364] width 96 height 26
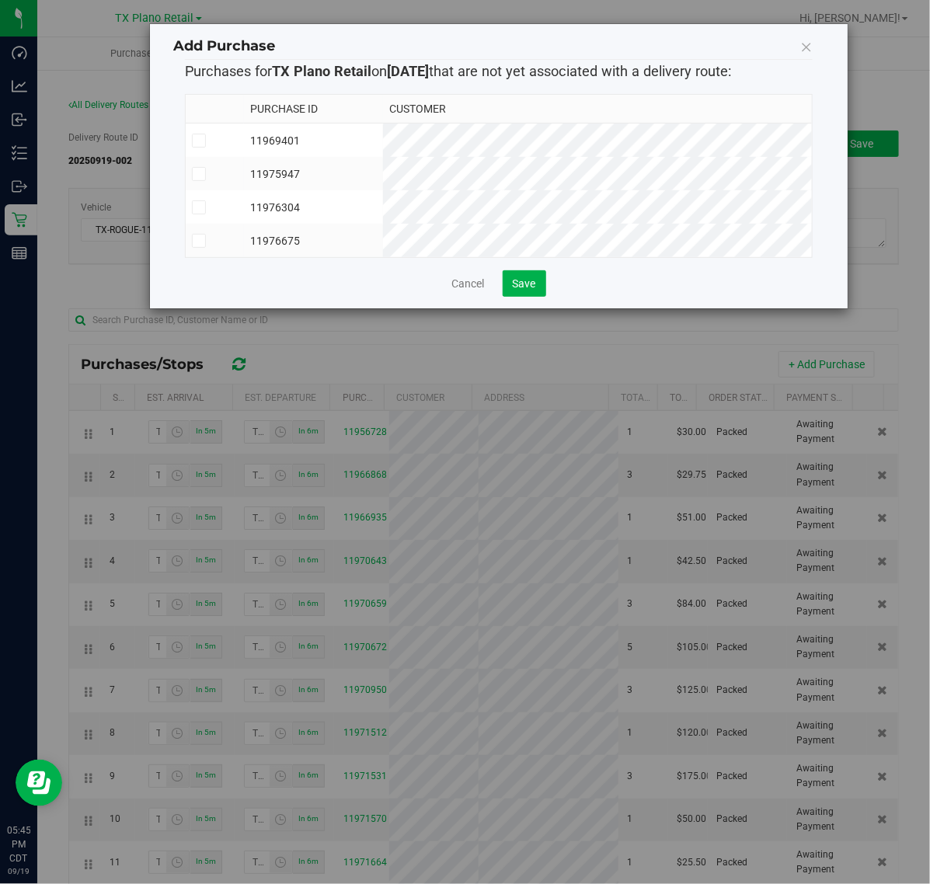
click at [383, 153] on td "11969401" at bounding box center [313, 141] width 139 height 34
drag, startPoint x: 558, startPoint y: 179, endPoint x: 552, endPoint y: 204, distance: 26.2
click at [383, 179] on td "11975947" at bounding box center [313, 173] width 139 height 33
drag, startPoint x: 549, startPoint y: 212, endPoint x: 545, endPoint y: 237, distance: 25.3
click at [383, 216] on td "11976304" at bounding box center [313, 206] width 139 height 33
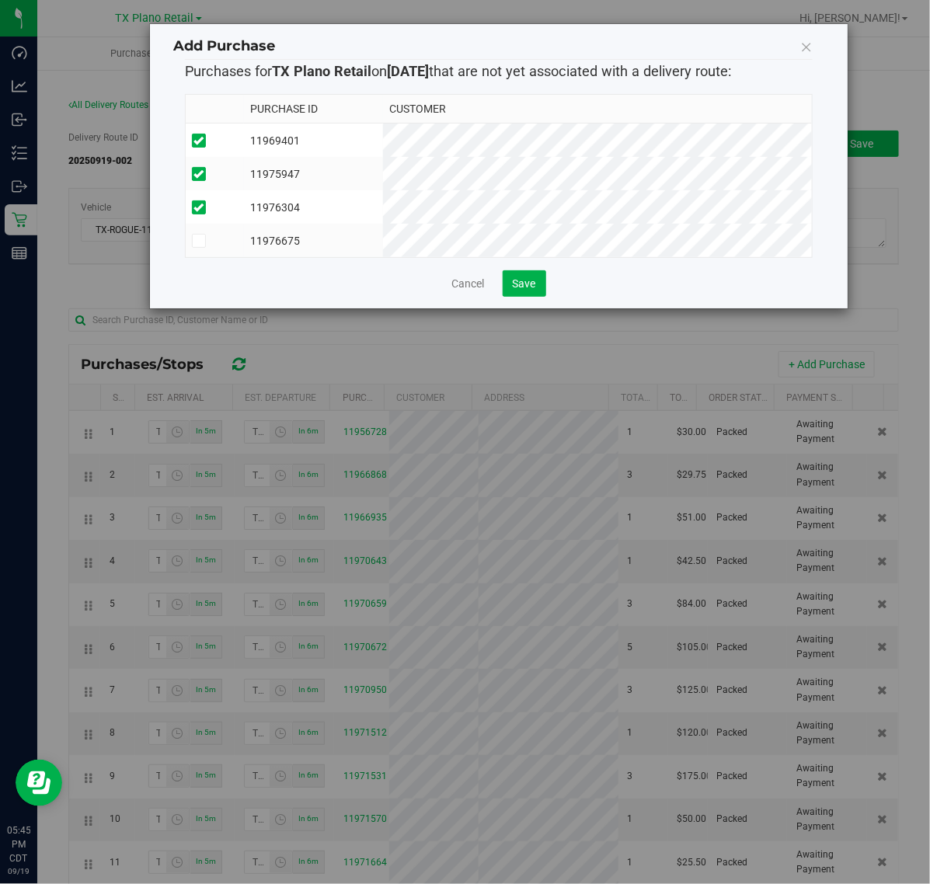
click at [383, 237] on td "11976675" at bounding box center [313, 240] width 139 height 33
click at [528, 290] on span "Save" at bounding box center [524, 283] width 23 height 12
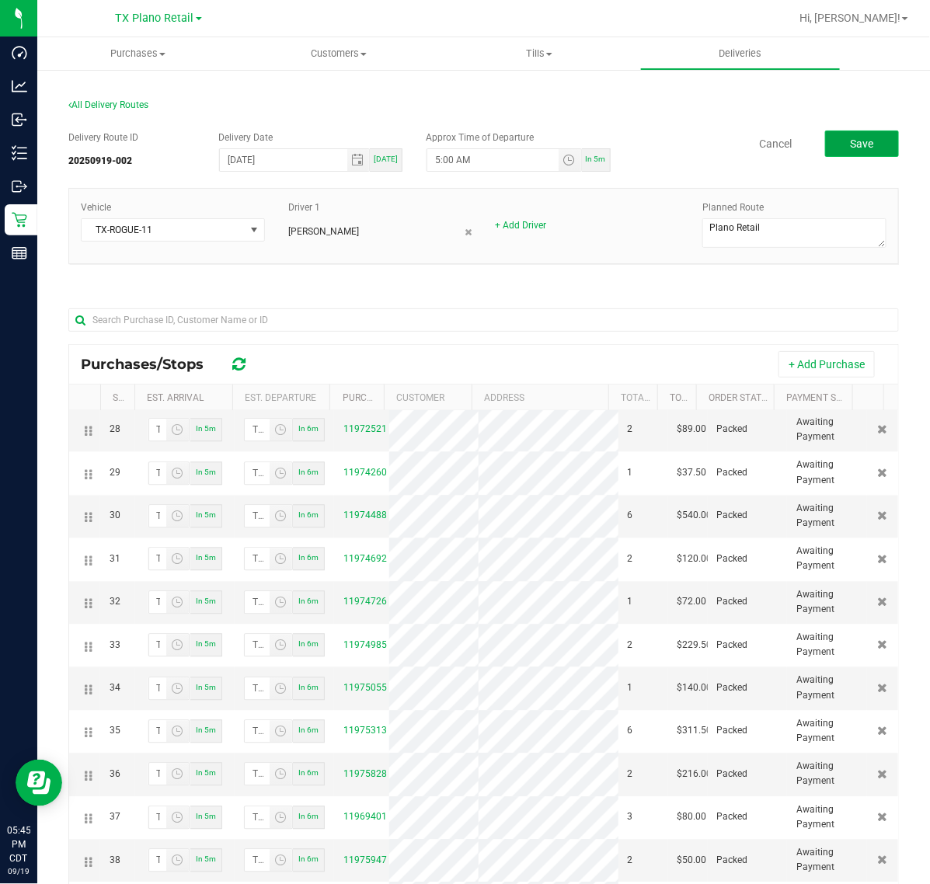
click at [825, 154] on button "Save" at bounding box center [862, 144] width 74 height 26
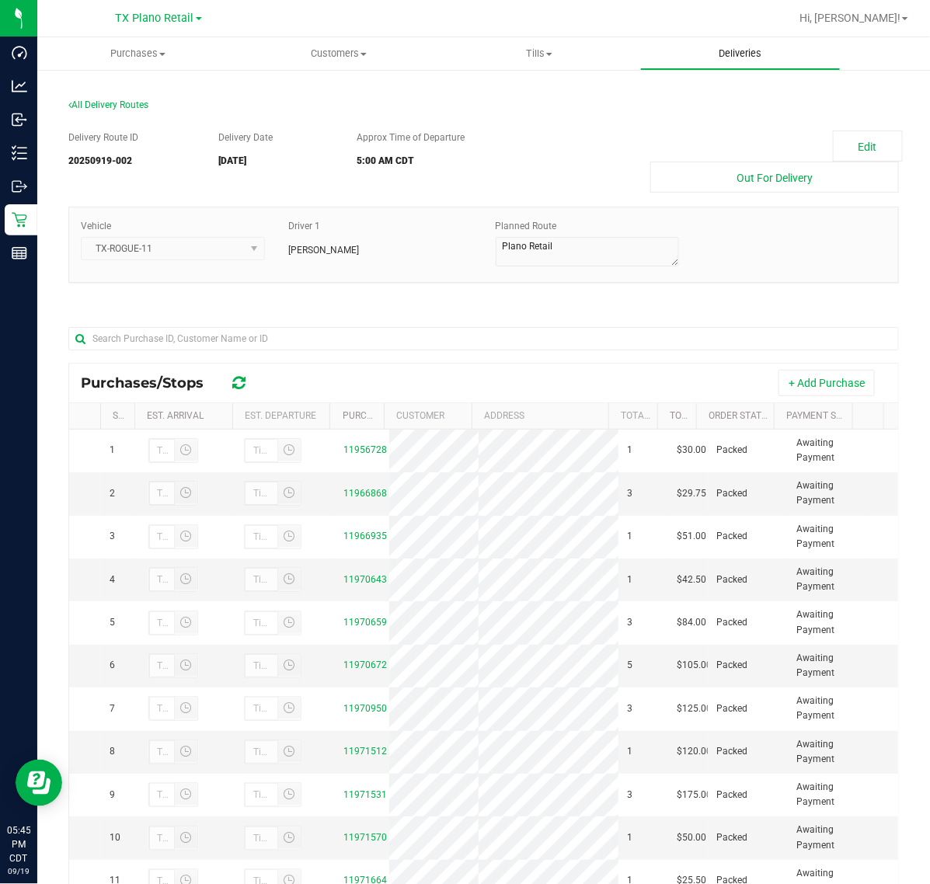
click at [713, 61] on uib-tab-heading "Deliveries" at bounding box center [741, 53] width 200 height 31
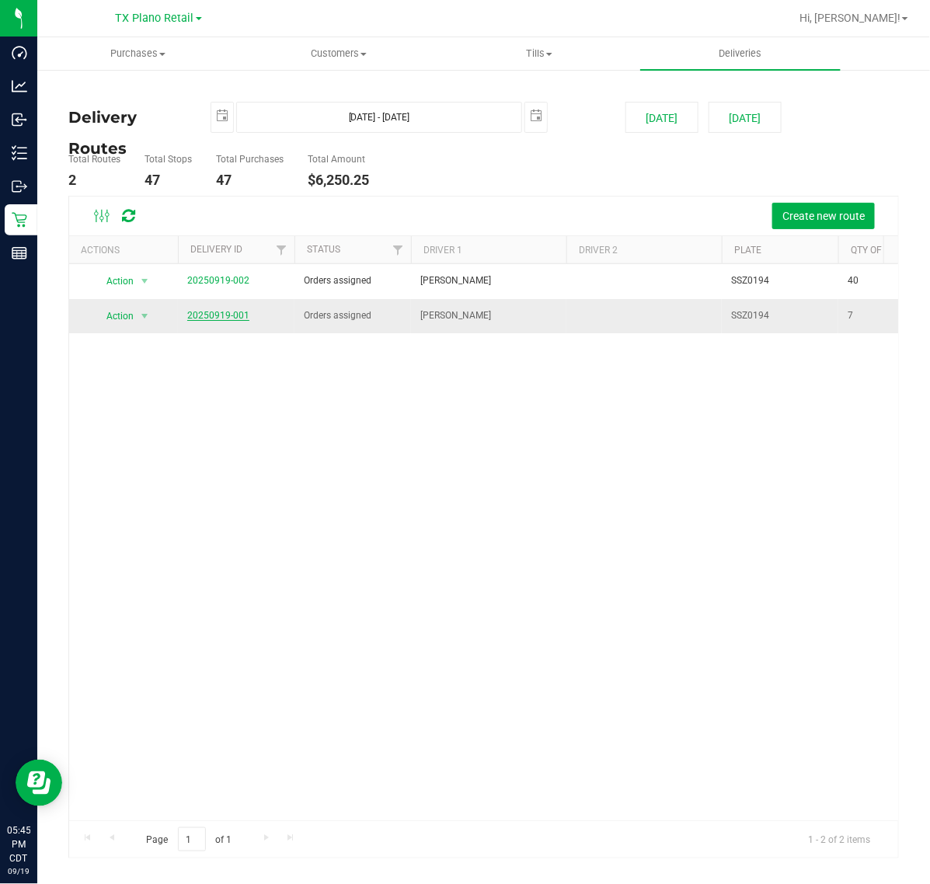
click at [218, 311] on link "20250919-001" at bounding box center [218, 315] width 62 height 11
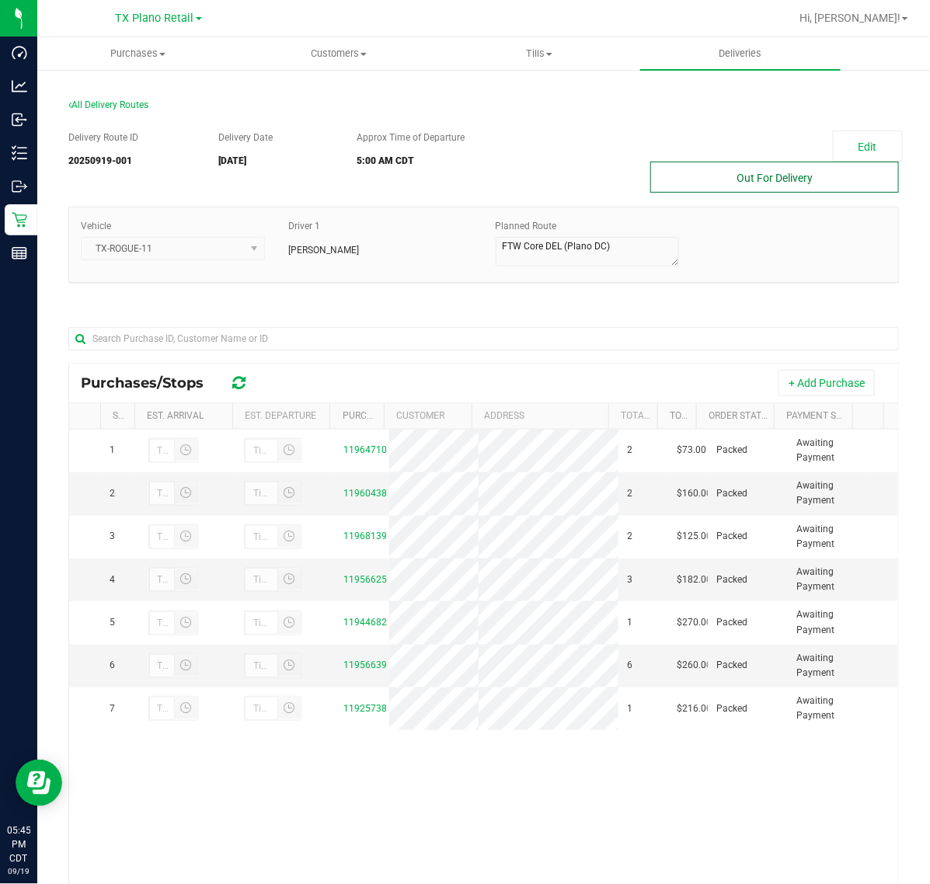
click at [830, 168] on button "Out For Delivery" at bounding box center [774, 177] width 249 height 31
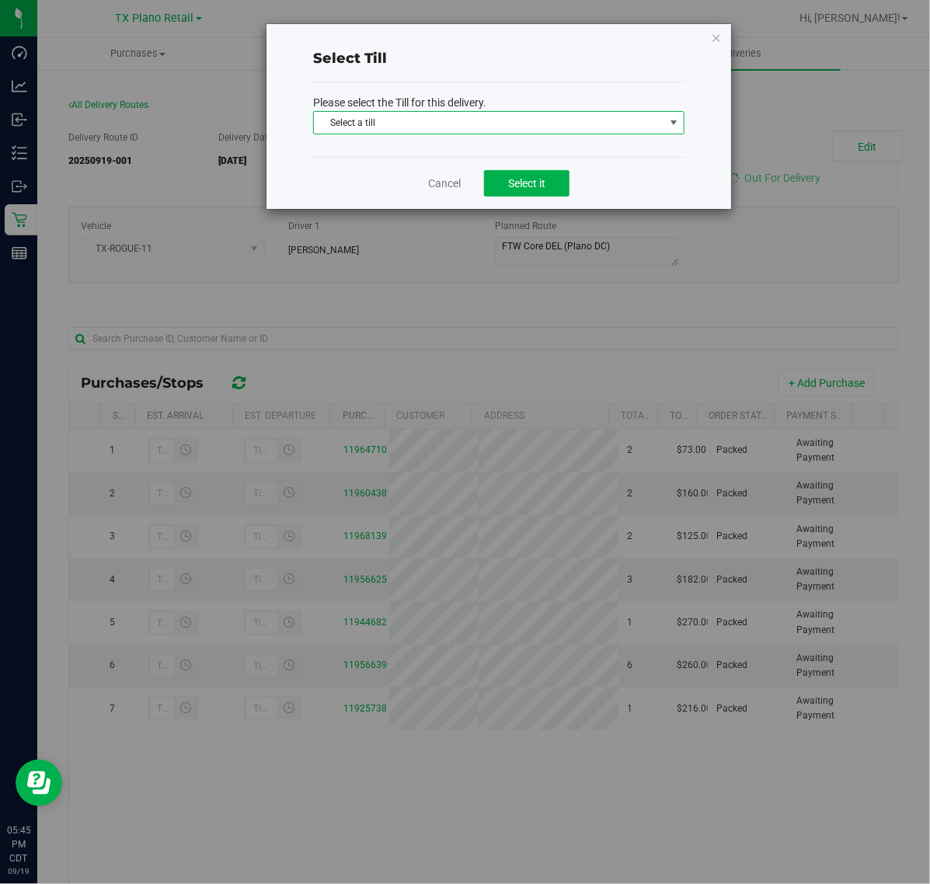
click at [637, 118] on span "Select a till" at bounding box center [489, 123] width 350 height 22
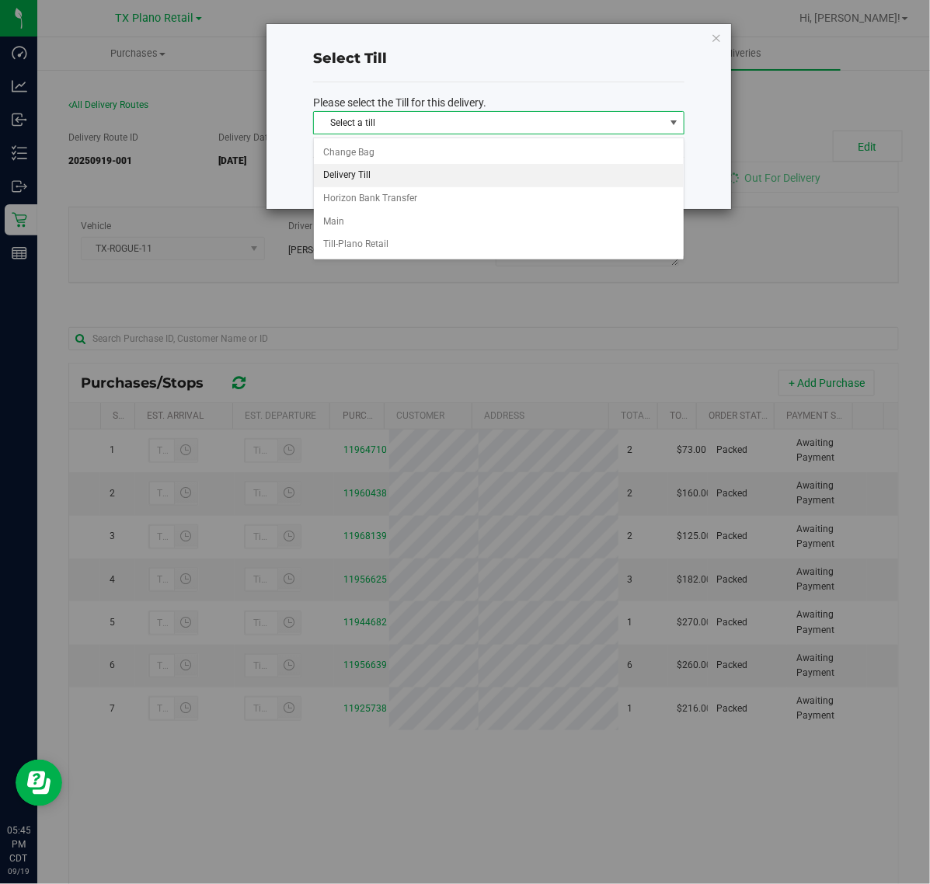
click at [587, 168] on li "Delivery Till" at bounding box center [499, 175] width 370 height 23
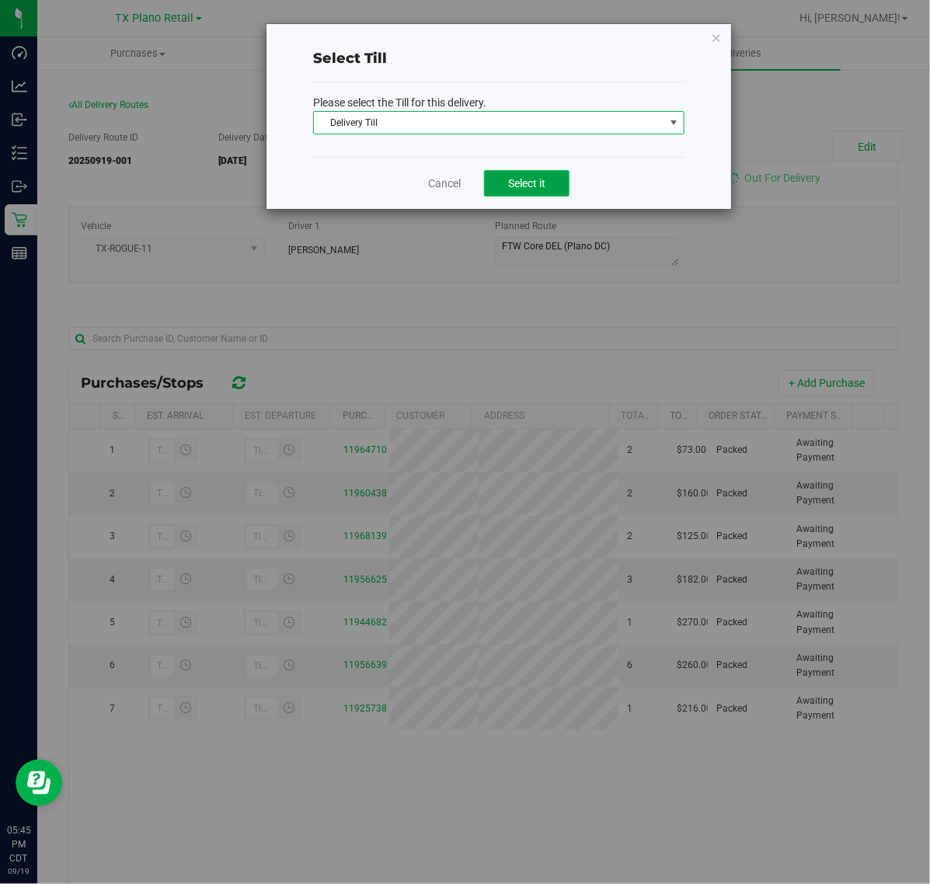
click at [567, 172] on button "Select it" at bounding box center [526, 183] width 85 height 26
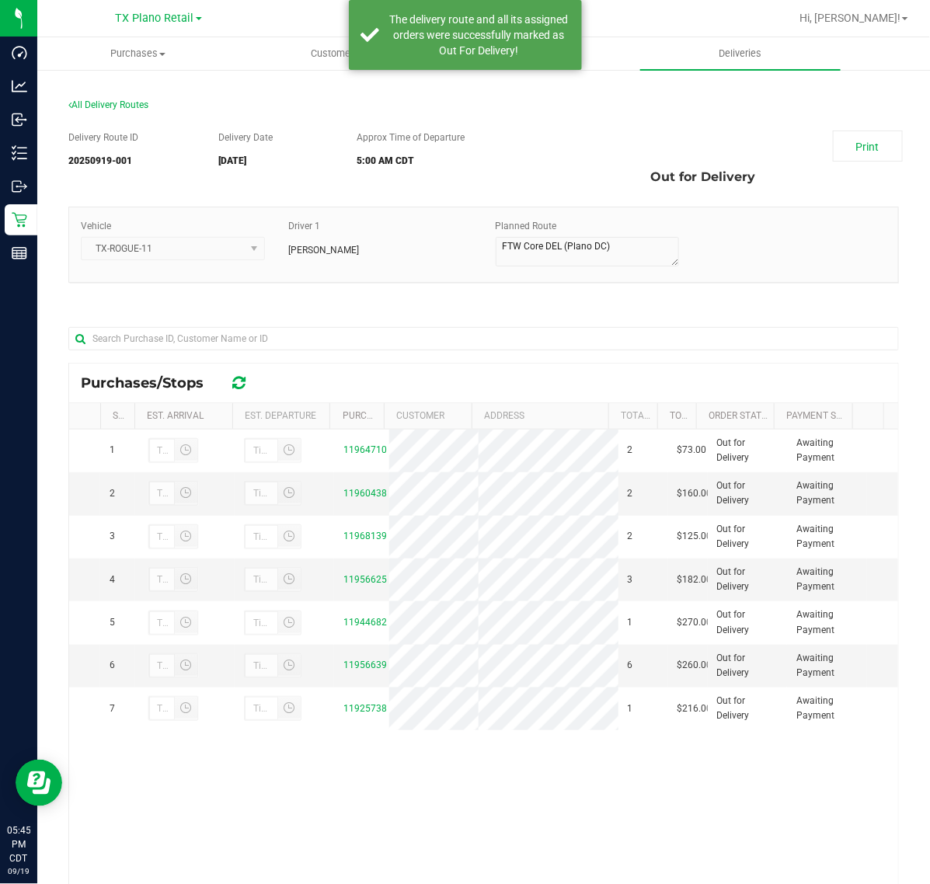
click at [804, 145] on div "Print Out for Delivery" at bounding box center [731, 162] width 357 height 62
click at [821, 145] on div "Print" at bounding box center [865, 146] width 89 height 31
click at [833, 144] on link "Print" at bounding box center [868, 146] width 70 height 31
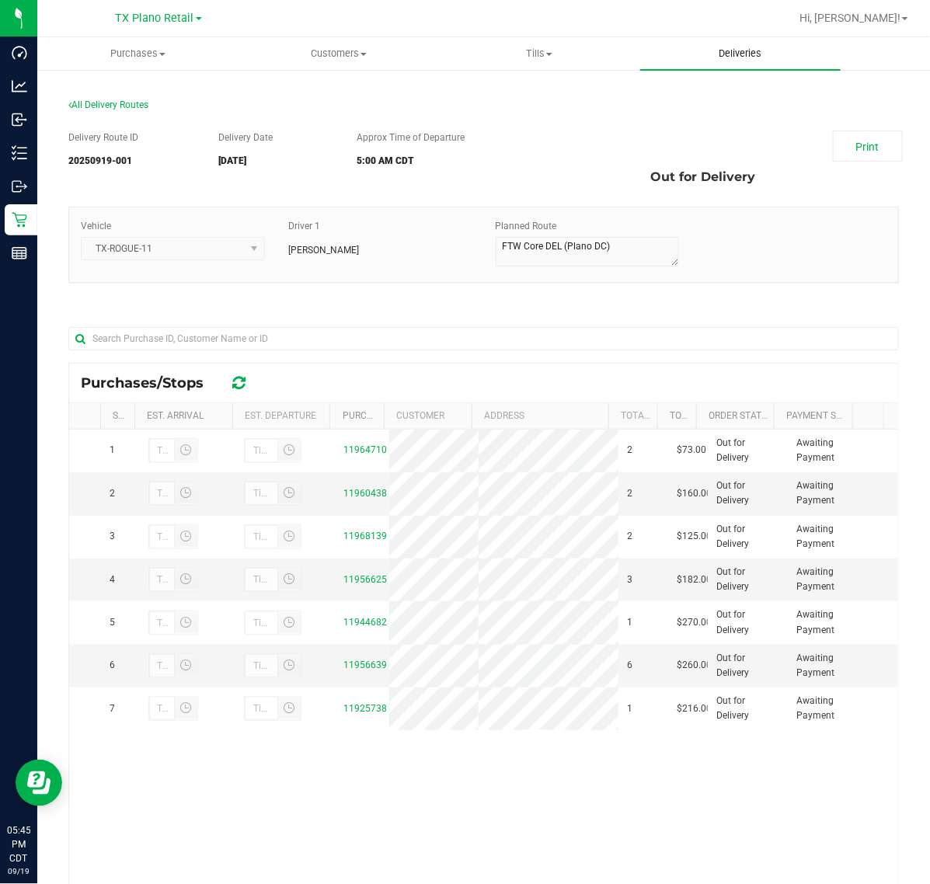
click at [752, 54] on span "Deliveries" at bounding box center [740, 54] width 85 height 14
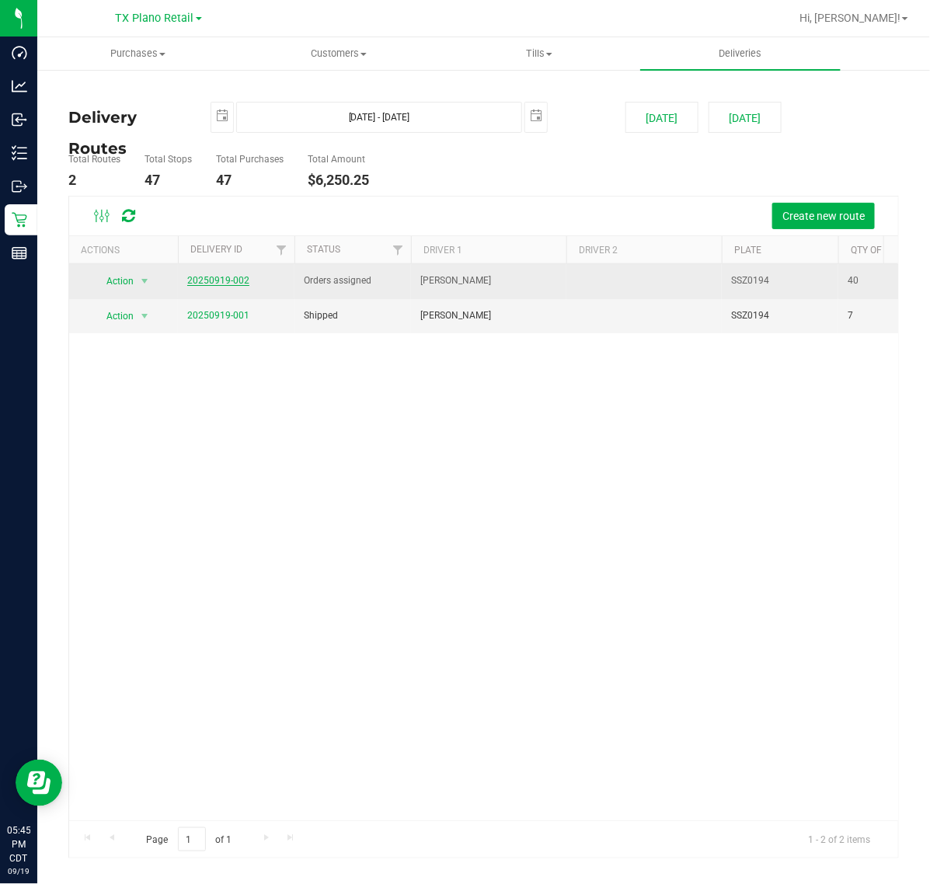
click at [228, 277] on link "20250919-002" at bounding box center [218, 280] width 62 height 11
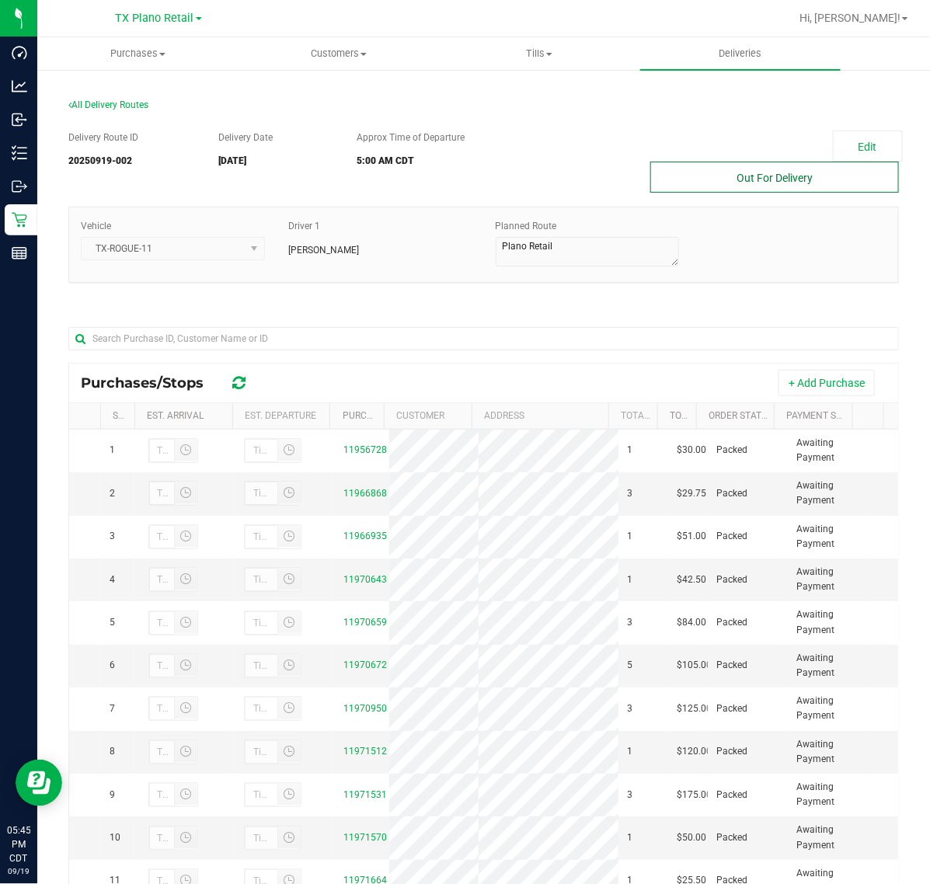
click at [769, 183] on button "Out For Delivery" at bounding box center [774, 177] width 249 height 31
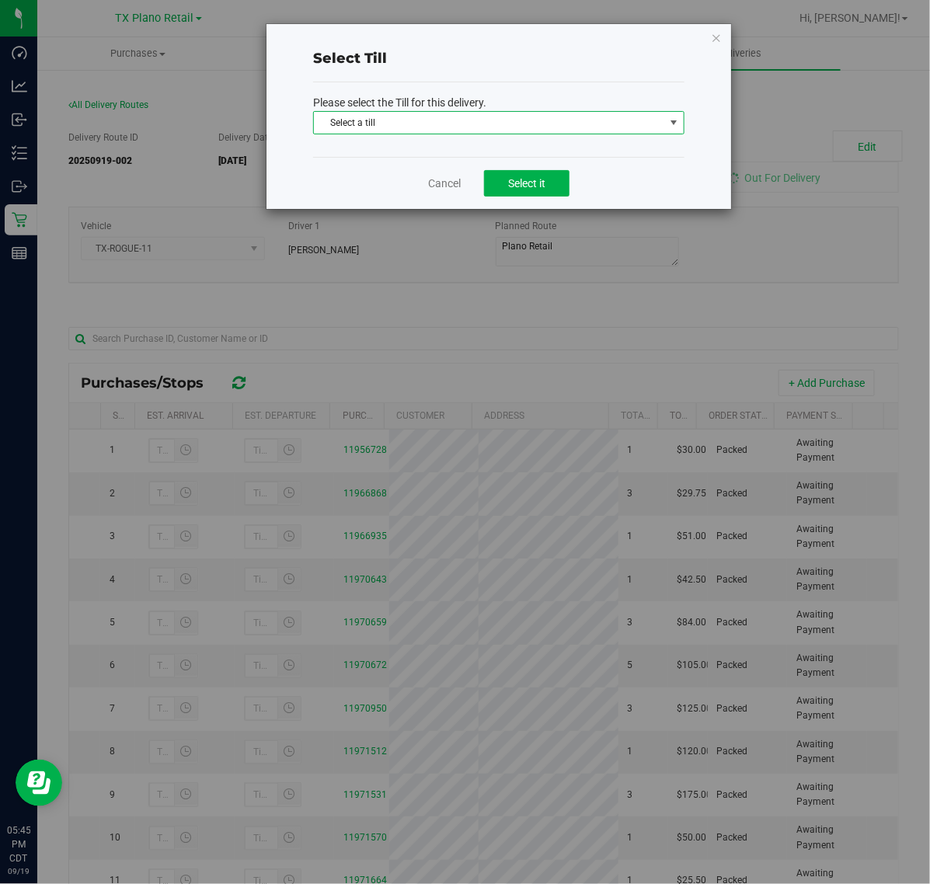
click at [639, 123] on span "Select a till" at bounding box center [489, 123] width 350 height 22
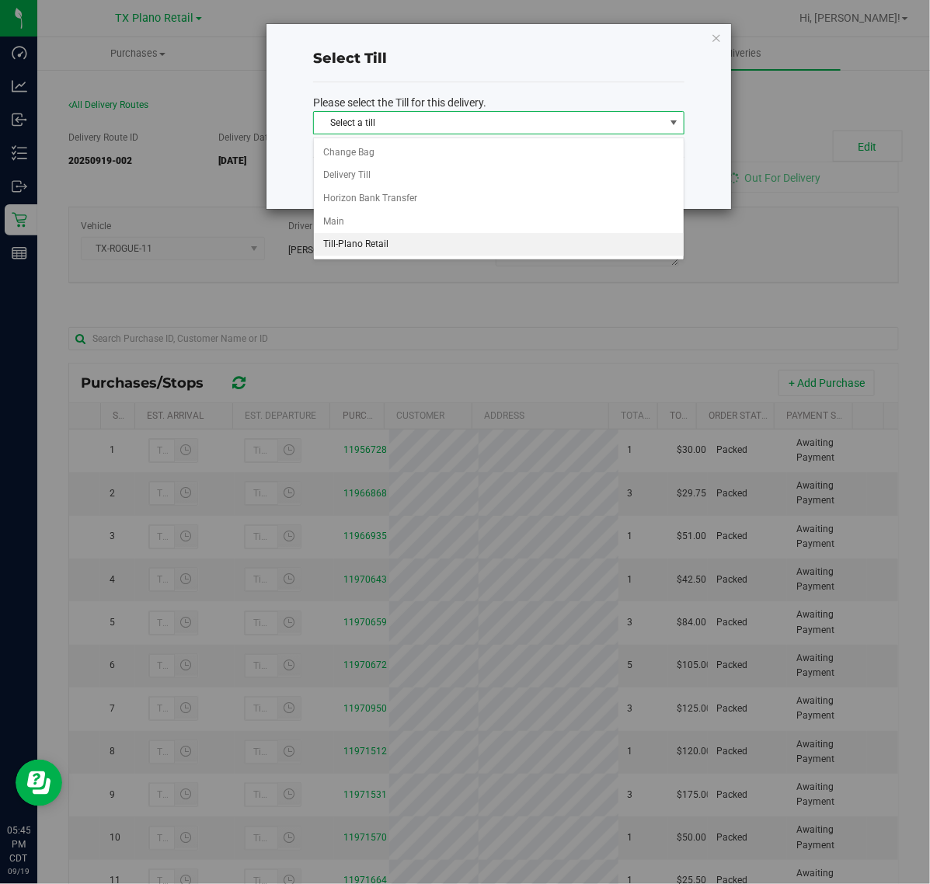
click at [519, 242] on li "Till-Plano Retail" at bounding box center [499, 244] width 370 height 23
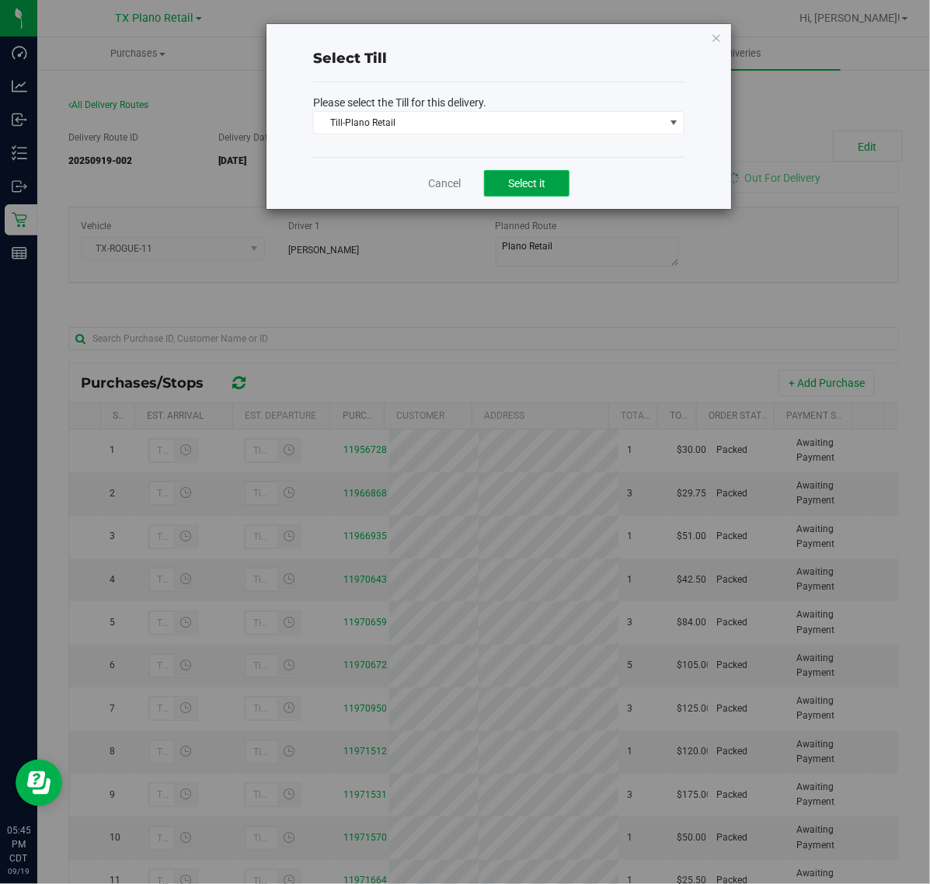
click at [530, 185] on span "Select it" at bounding box center [526, 183] width 37 height 12
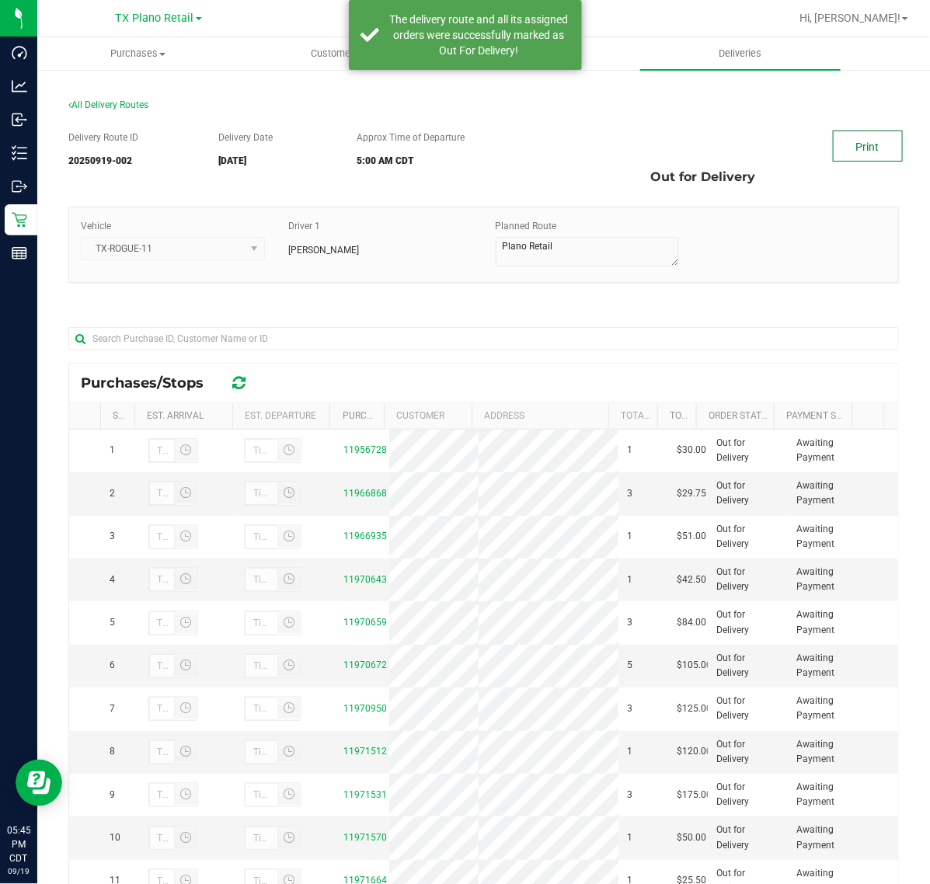
click at [867, 145] on link "Print" at bounding box center [868, 146] width 70 height 31
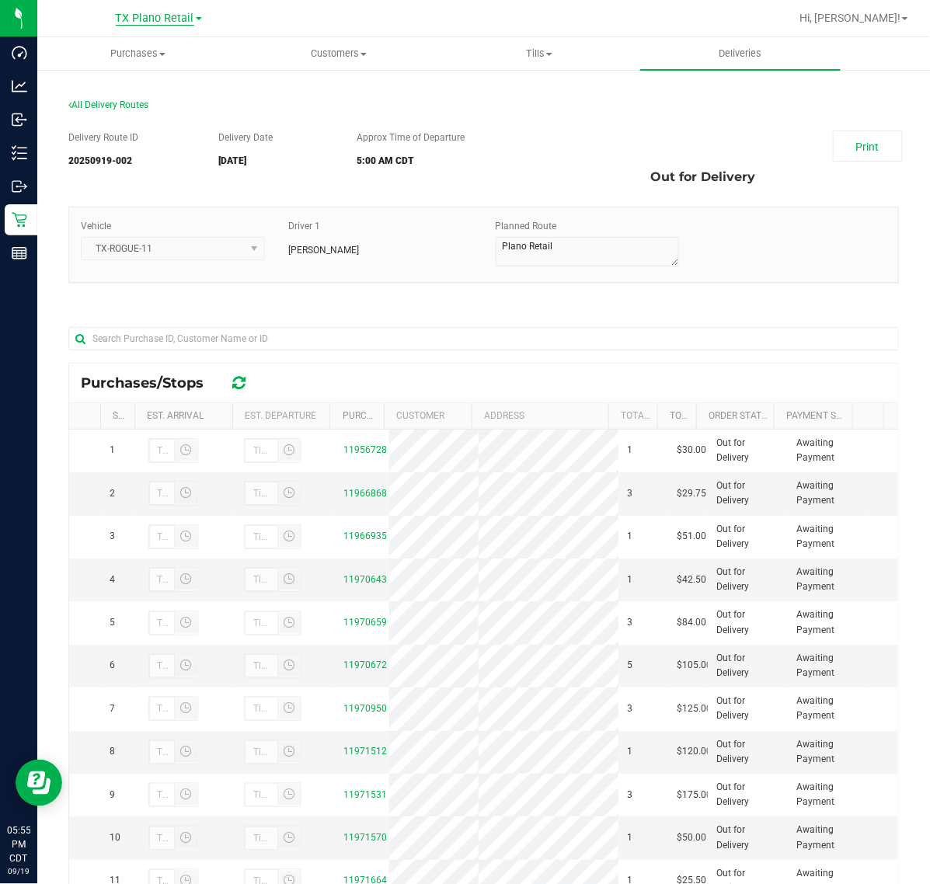
click at [172, 23] on span "TX Plano Retail" at bounding box center [155, 19] width 78 height 14
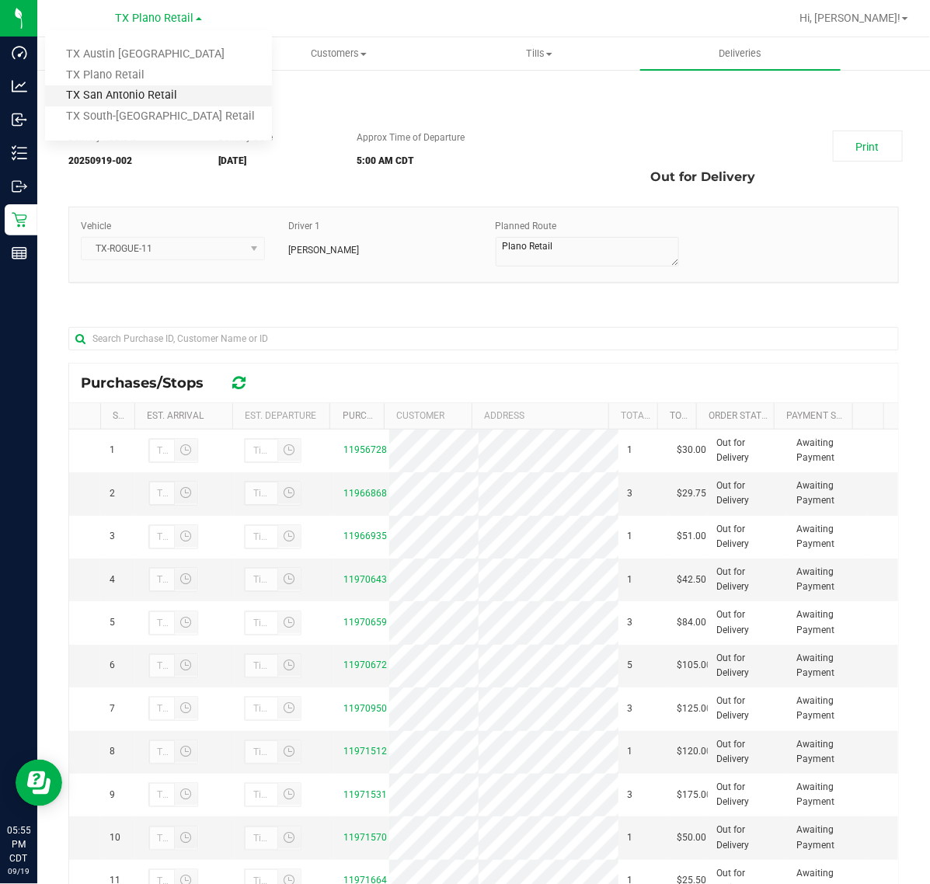
click at [165, 103] on link "TX San Antonio Retail" at bounding box center [158, 95] width 227 height 21
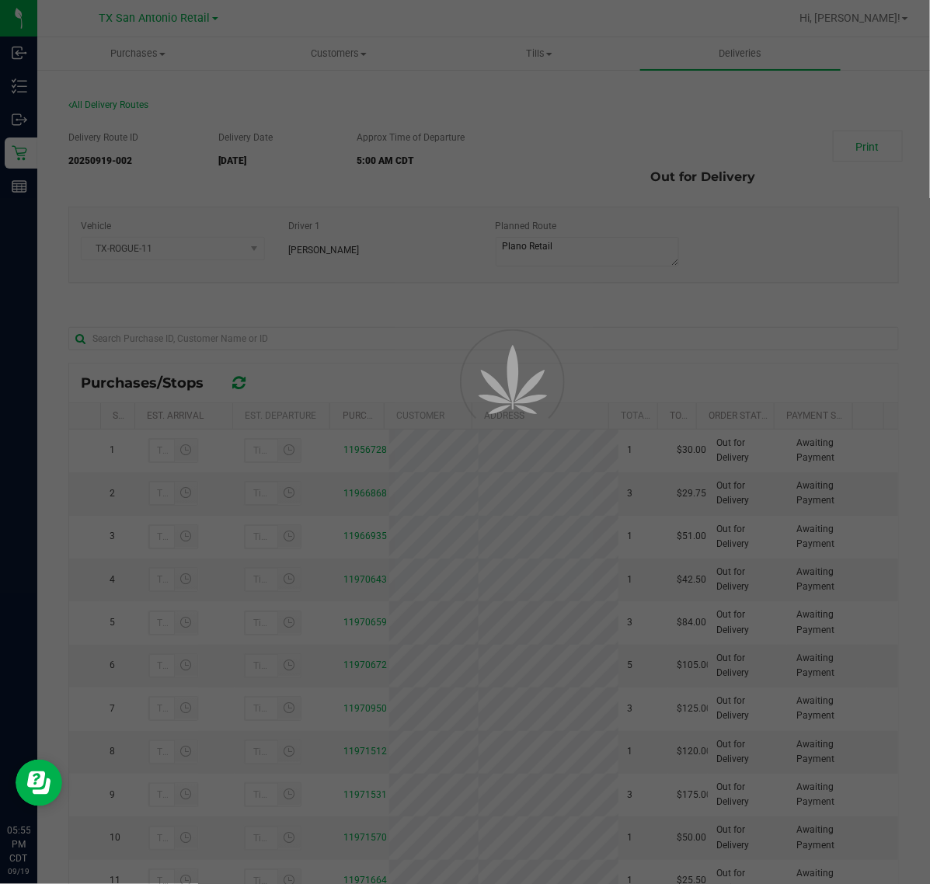
click at [743, 55] on div at bounding box center [465, 442] width 930 height 884
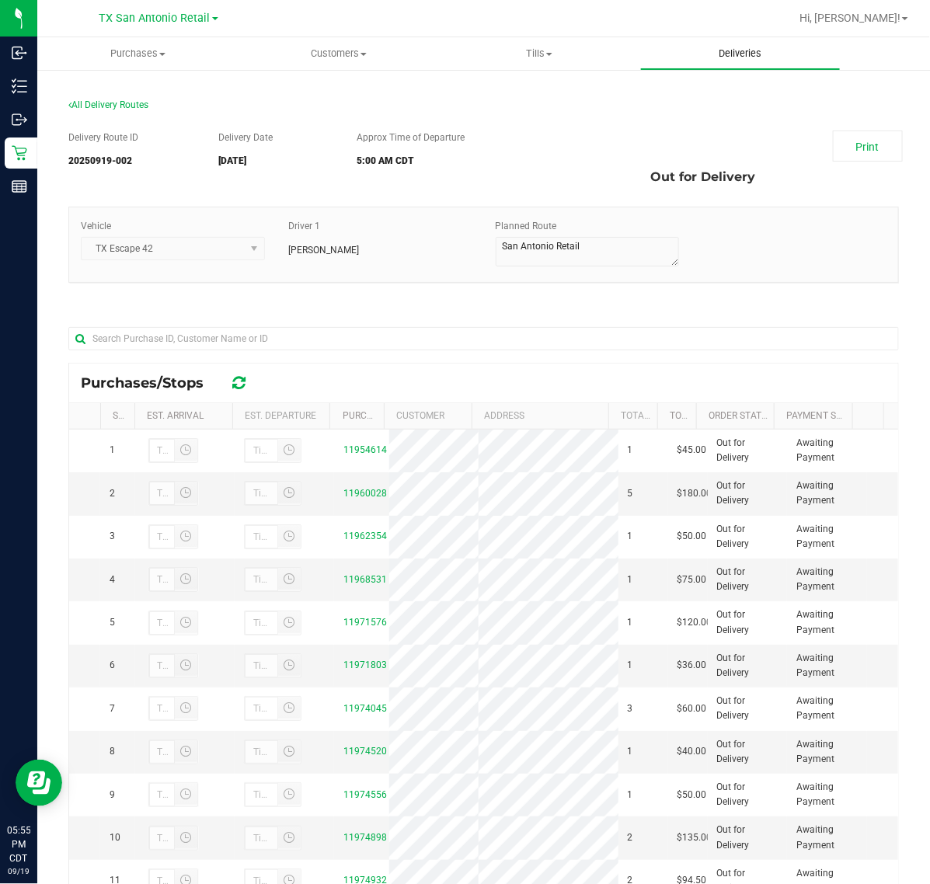
click at [747, 50] on span "Deliveries" at bounding box center [740, 54] width 85 height 14
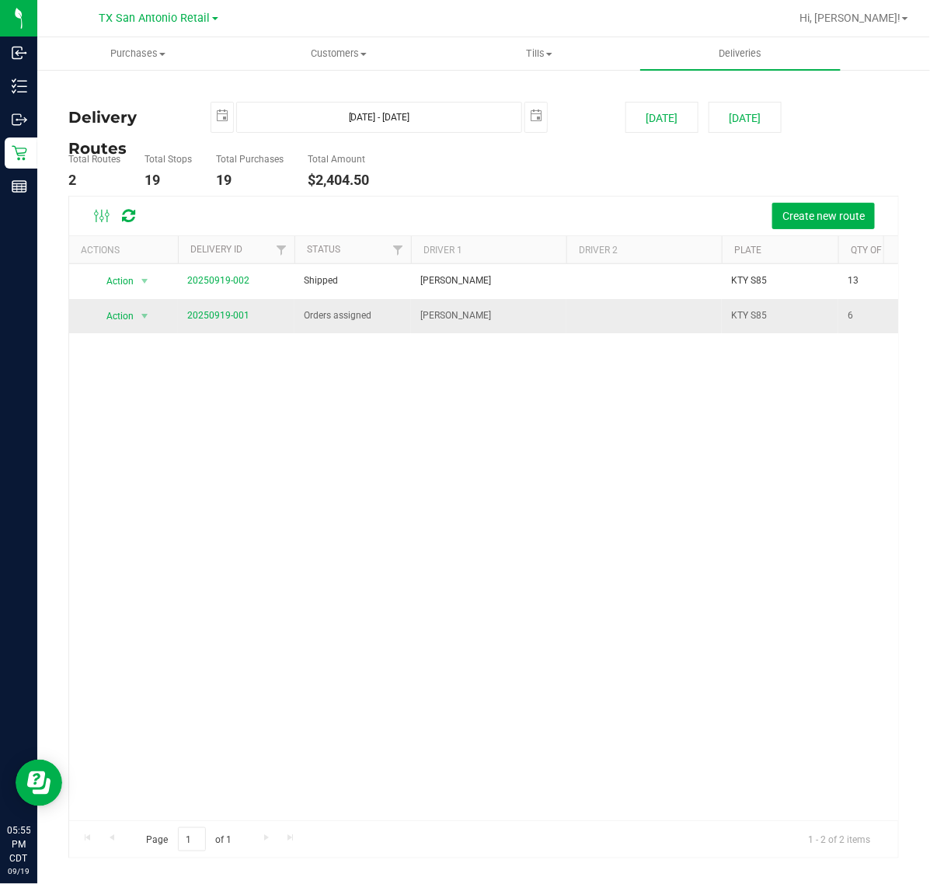
click at [215, 321] on span "20250919-001" at bounding box center [218, 315] width 62 height 15
click at [210, 311] on link "20250919-001" at bounding box center [218, 315] width 62 height 11
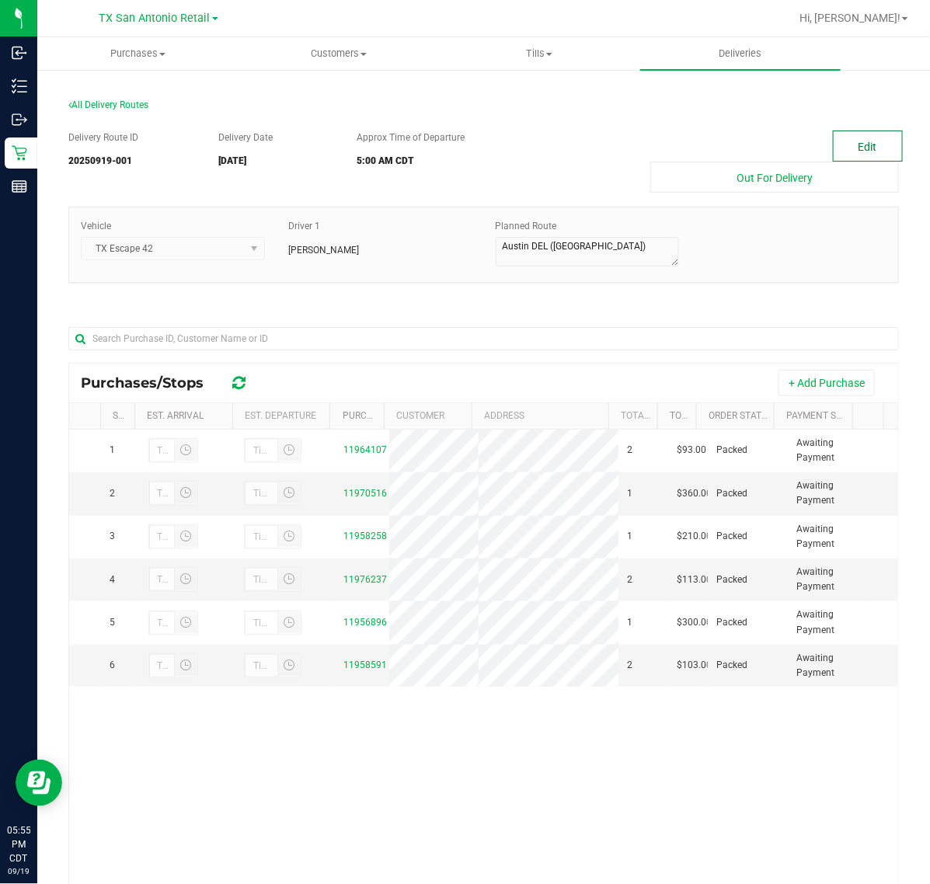
click at [856, 134] on button "Edit" at bounding box center [868, 146] width 70 height 31
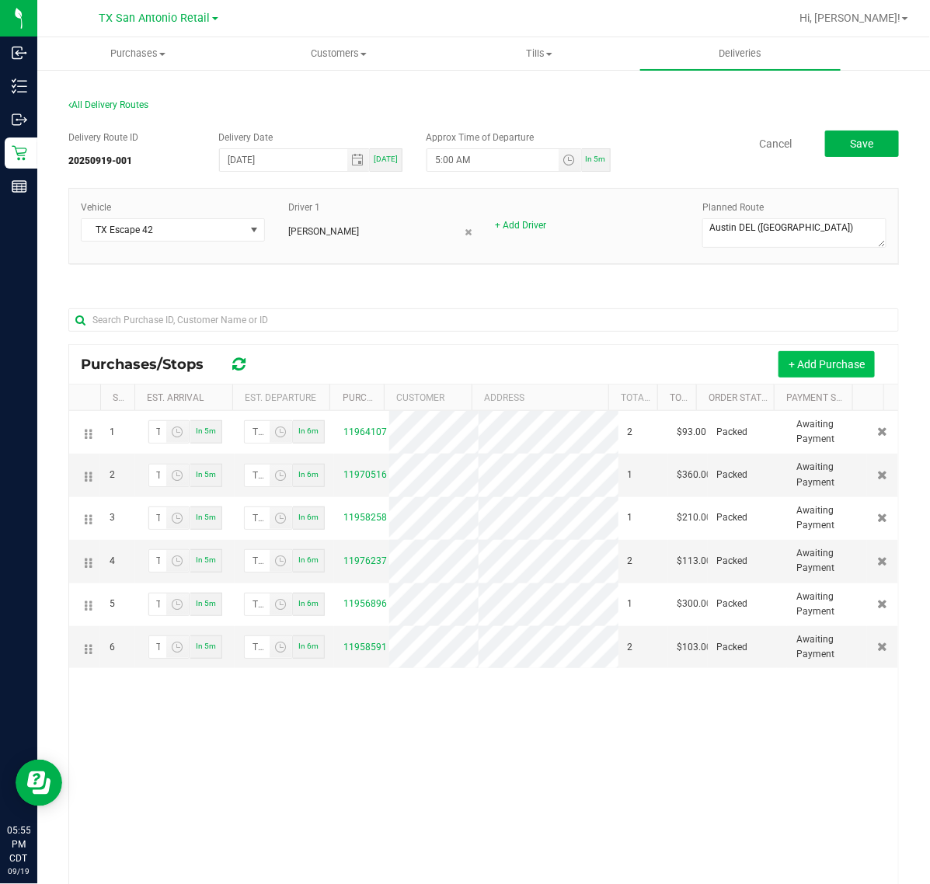
click at [825, 367] on button "+ Add Purchase" at bounding box center [826, 364] width 96 height 26
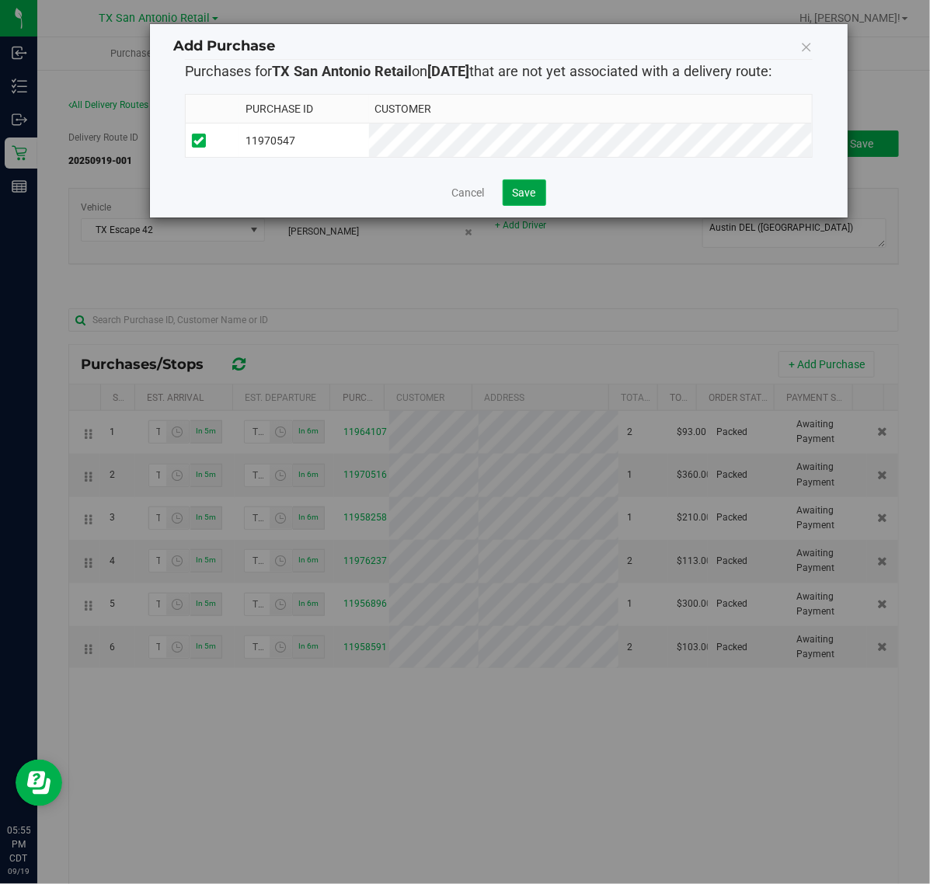
click at [525, 199] on span "Save" at bounding box center [524, 192] width 23 height 12
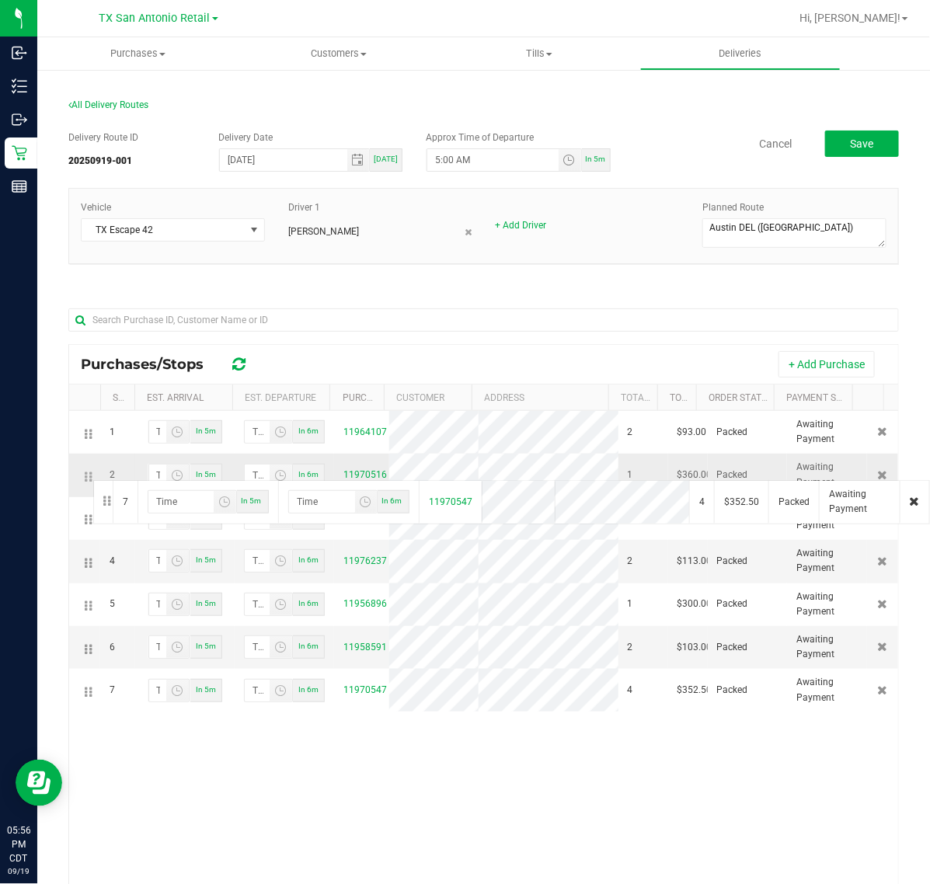
drag, startPoint x: 89, startPoint y: 715, endPoint x: 91, endPoint y: 479, distance: 236.9
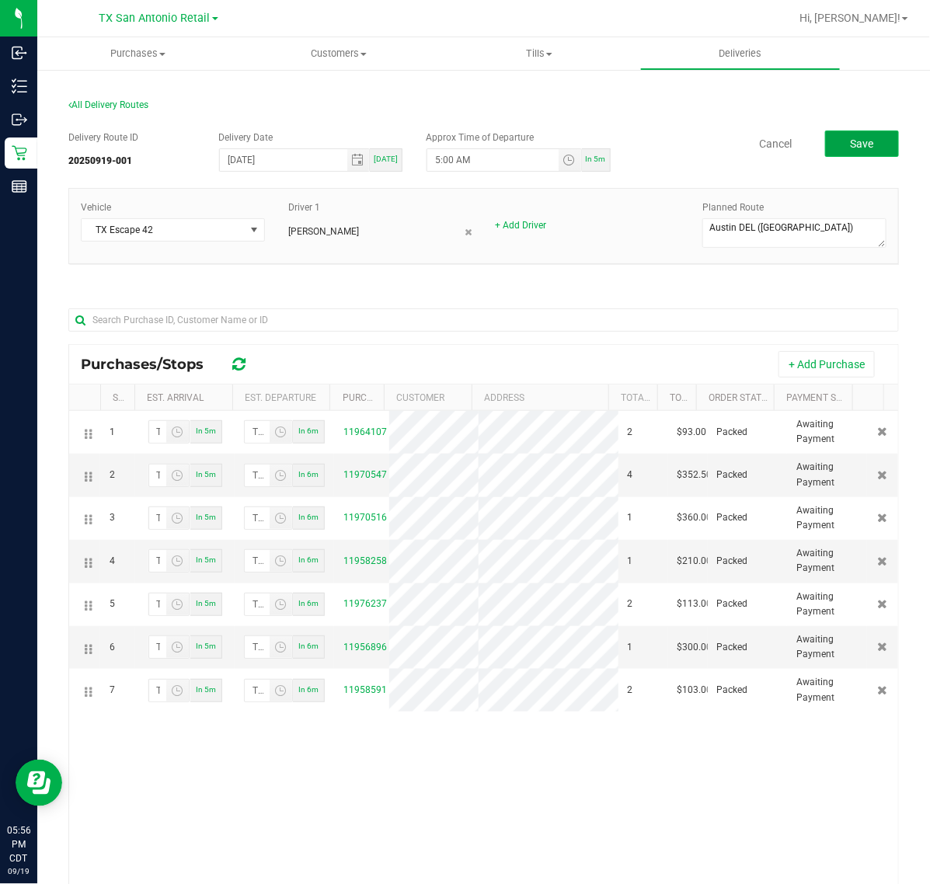
click at [850, 148] on span "Save" at bounding box center [861, 143] width 23 height 12
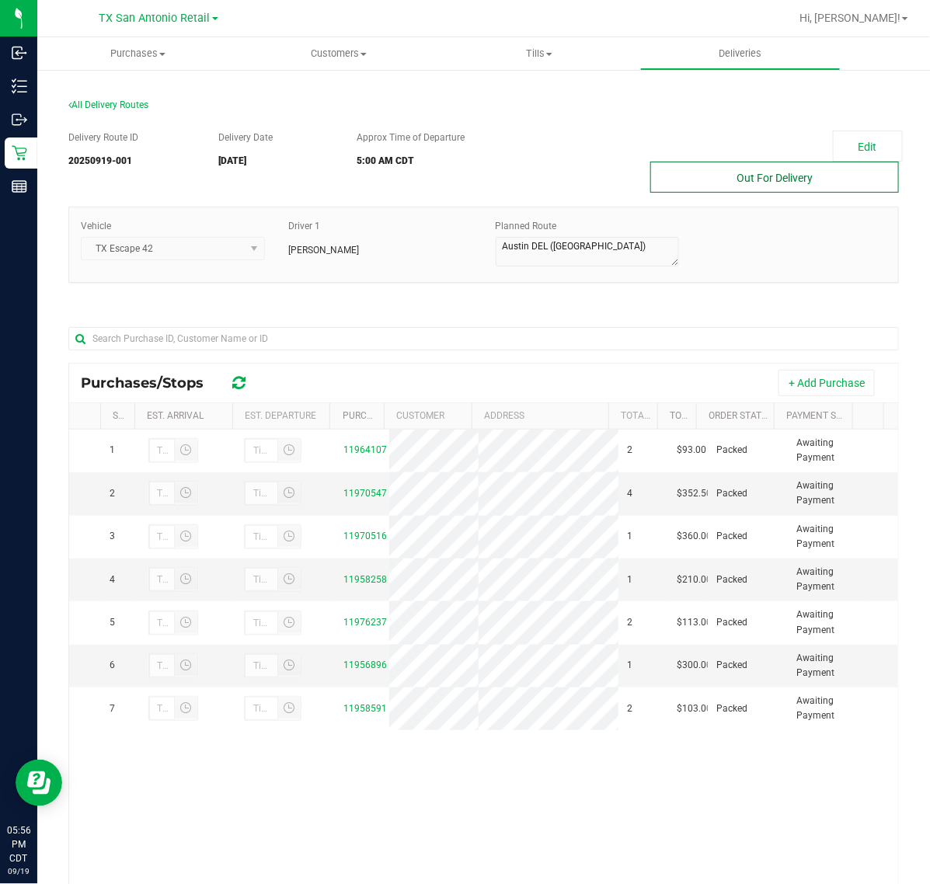
click at [809, 162] on button "Out For Delivery" at bounding box center [774, 177] width 249 height 31
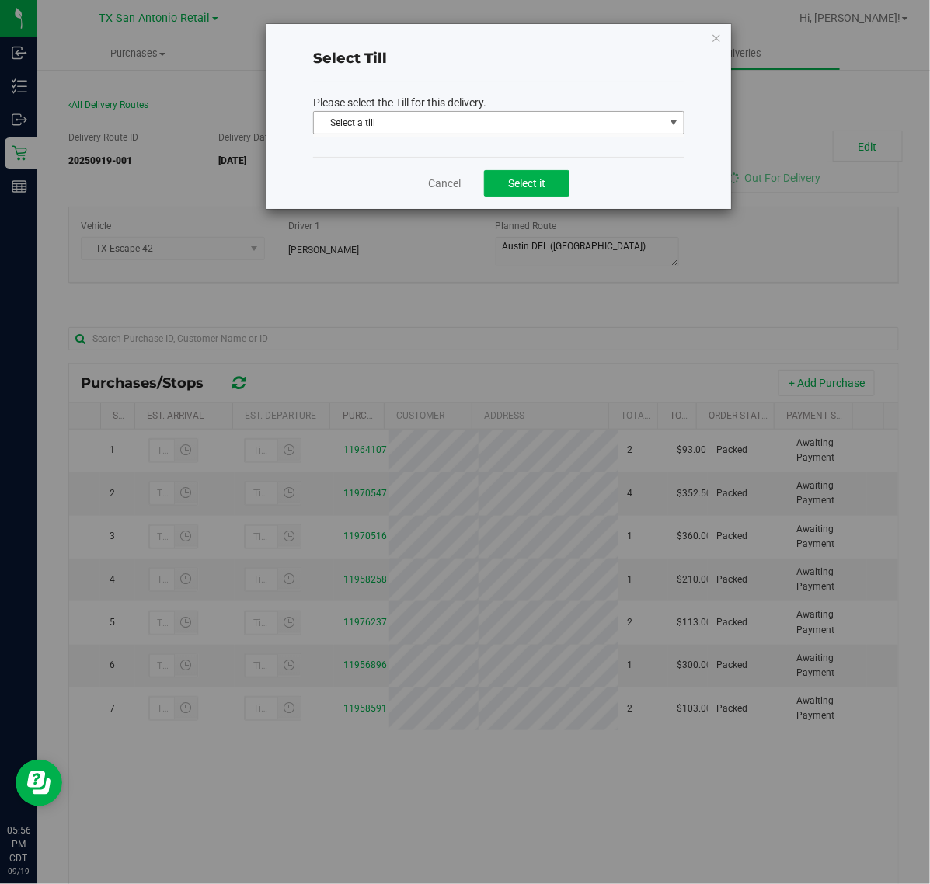
click at [637, 113] on span "Select a till" at bounding box center [489, 123] width 350 height 22
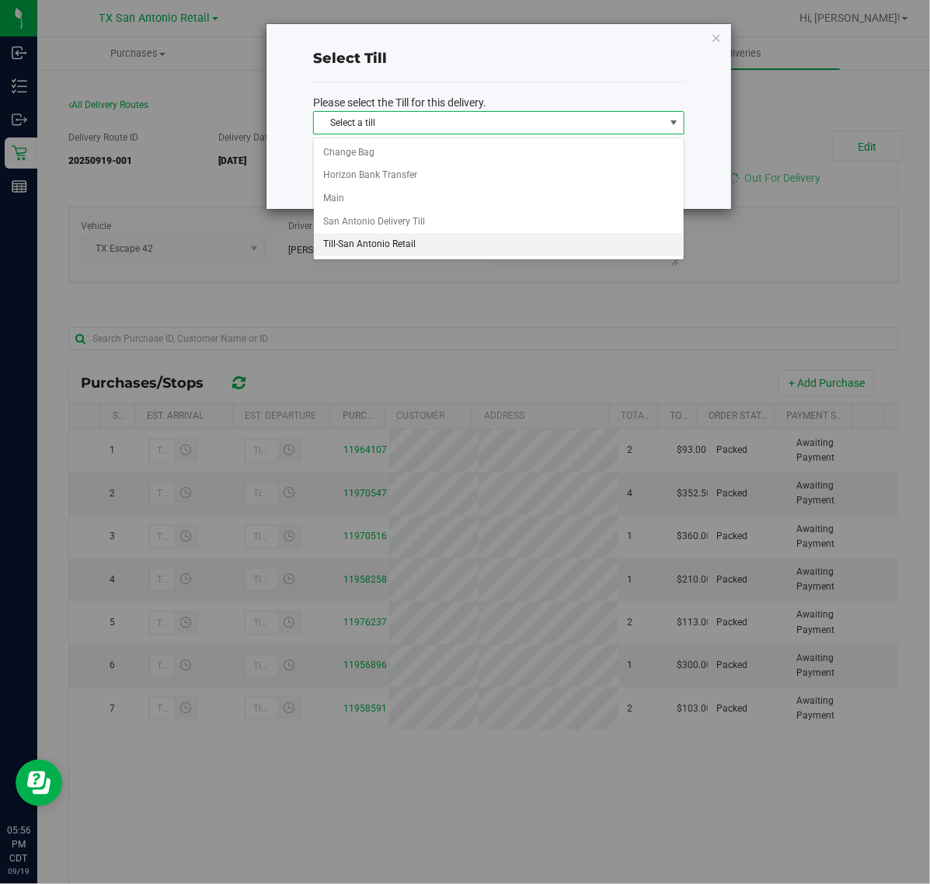
click at [517, 255] on li "Till-San Antonio Retail" at bounding box center [499, 244] width 370 height 23
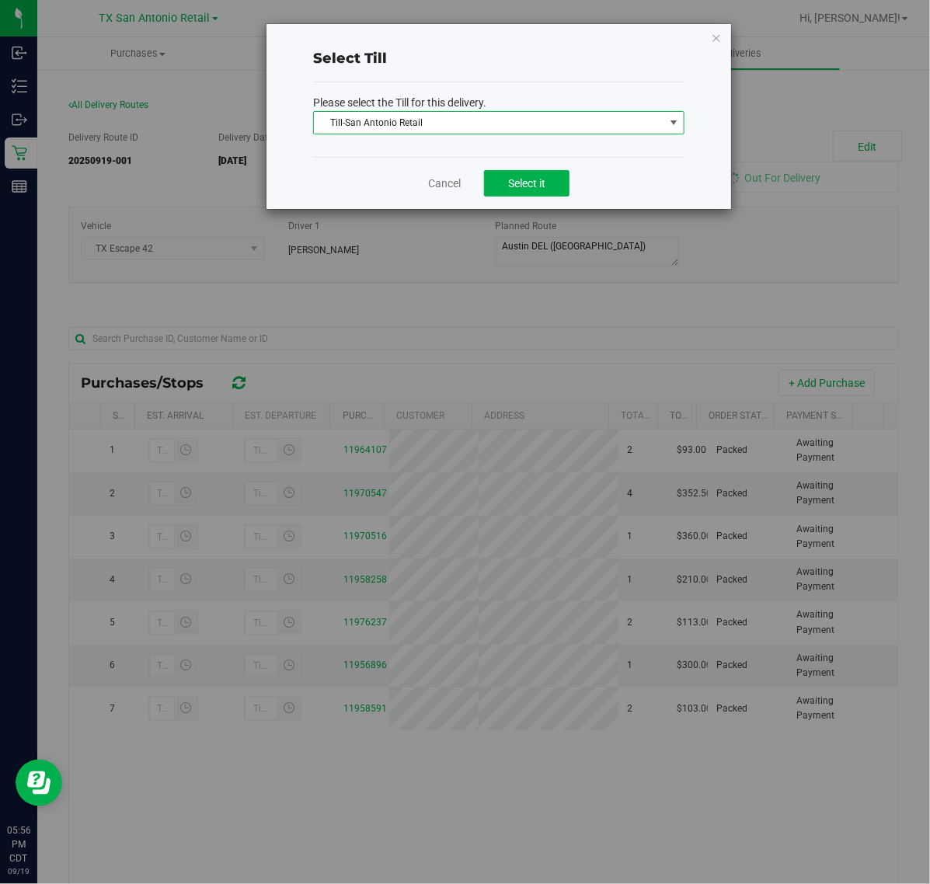
click at [558, 128] on span "Till-San Antonio Retail" at bounding box center [489, 123] width 350 height 22
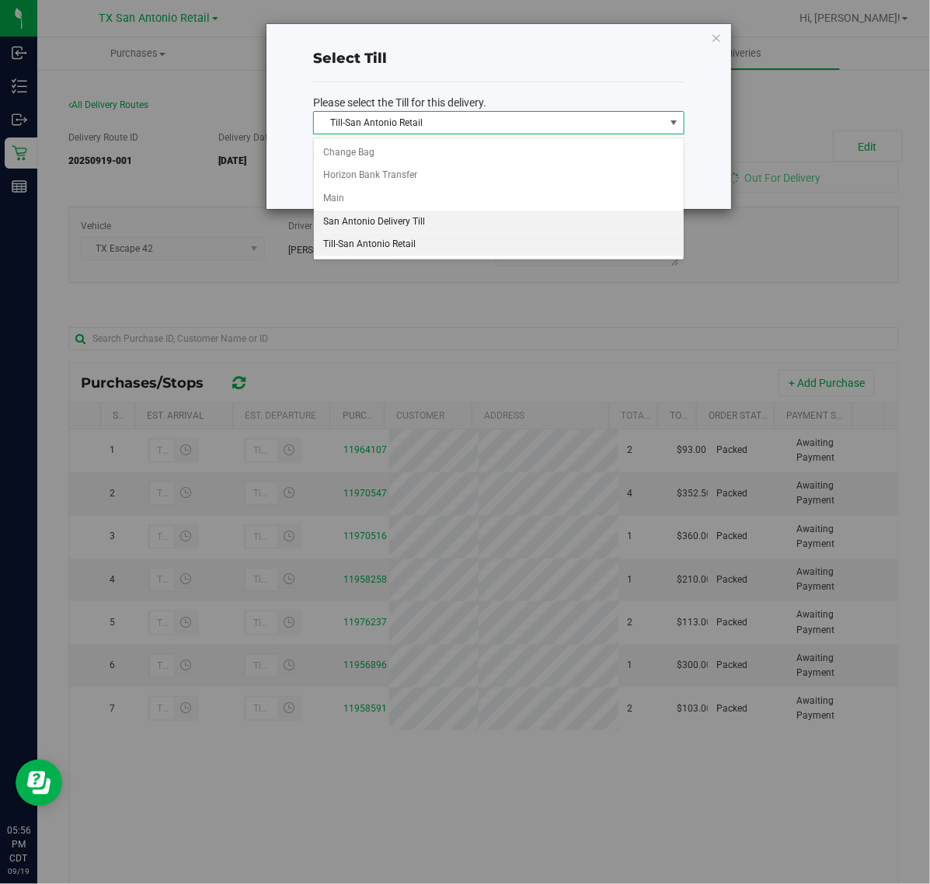
click at [494, 225] on li "San Antonio Delivery Till" at bounding box center [499, 222] width 370 height 23
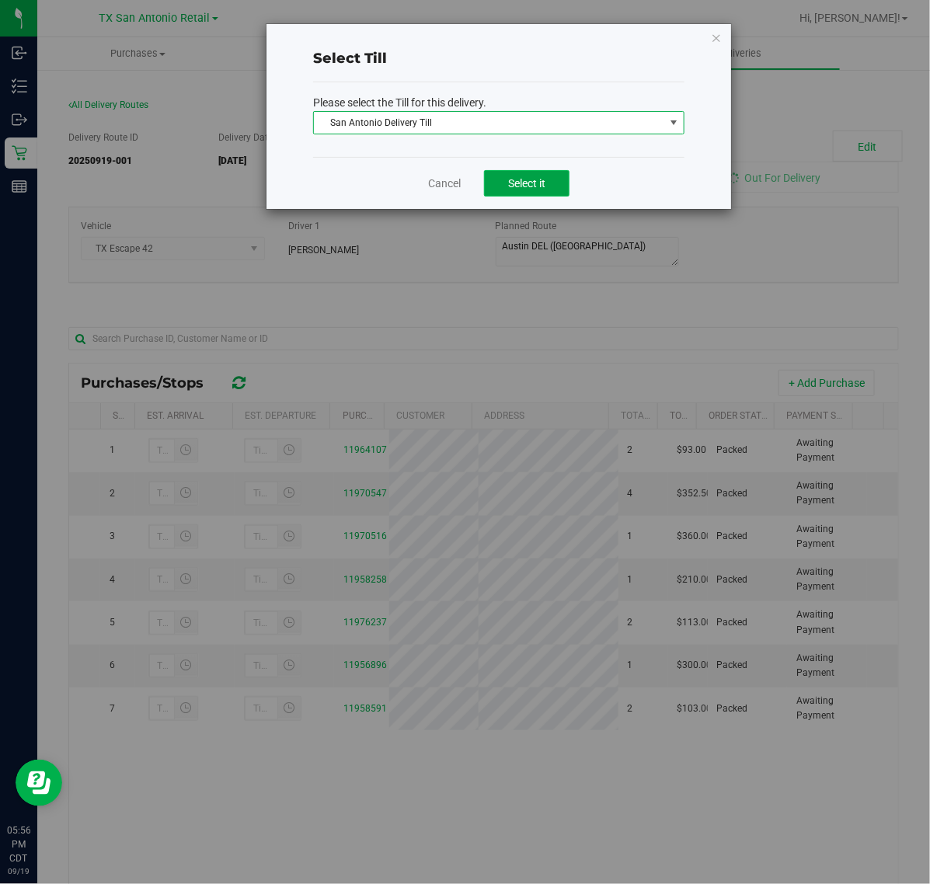
click at [513, 195] on button "Select it" at bounding box center [526, 183] width 85 height 26
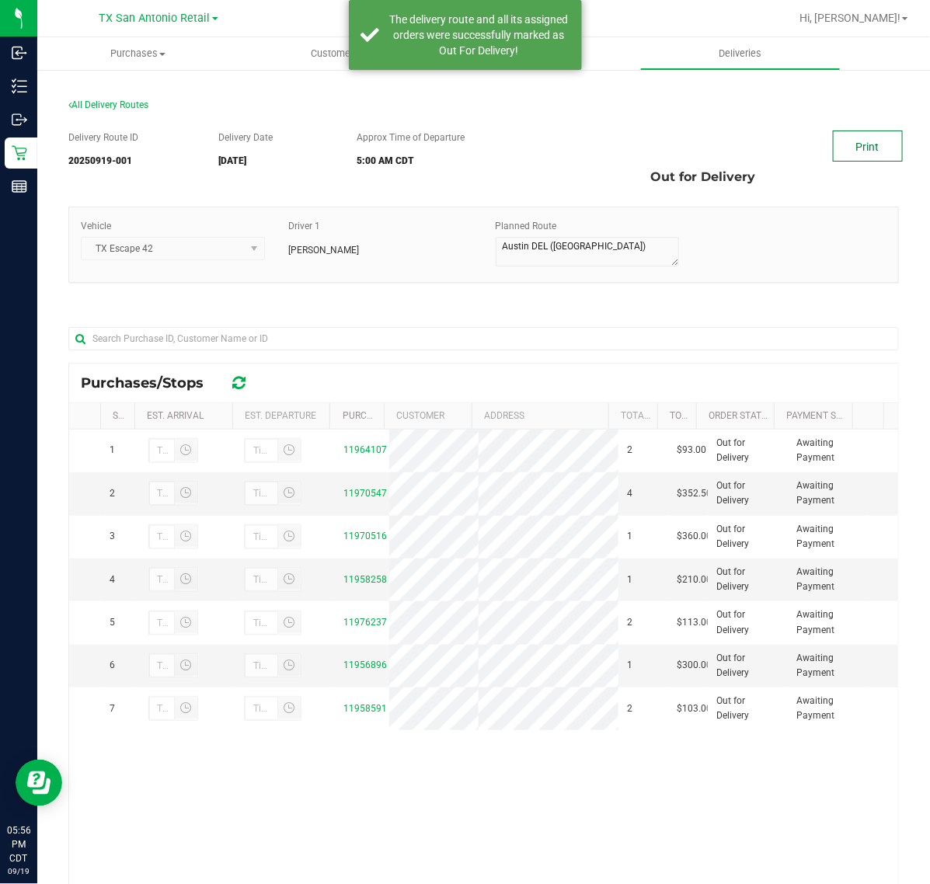
click at [833, 150] on link "Print" at bounding box center [868, 146] width 70 height 31
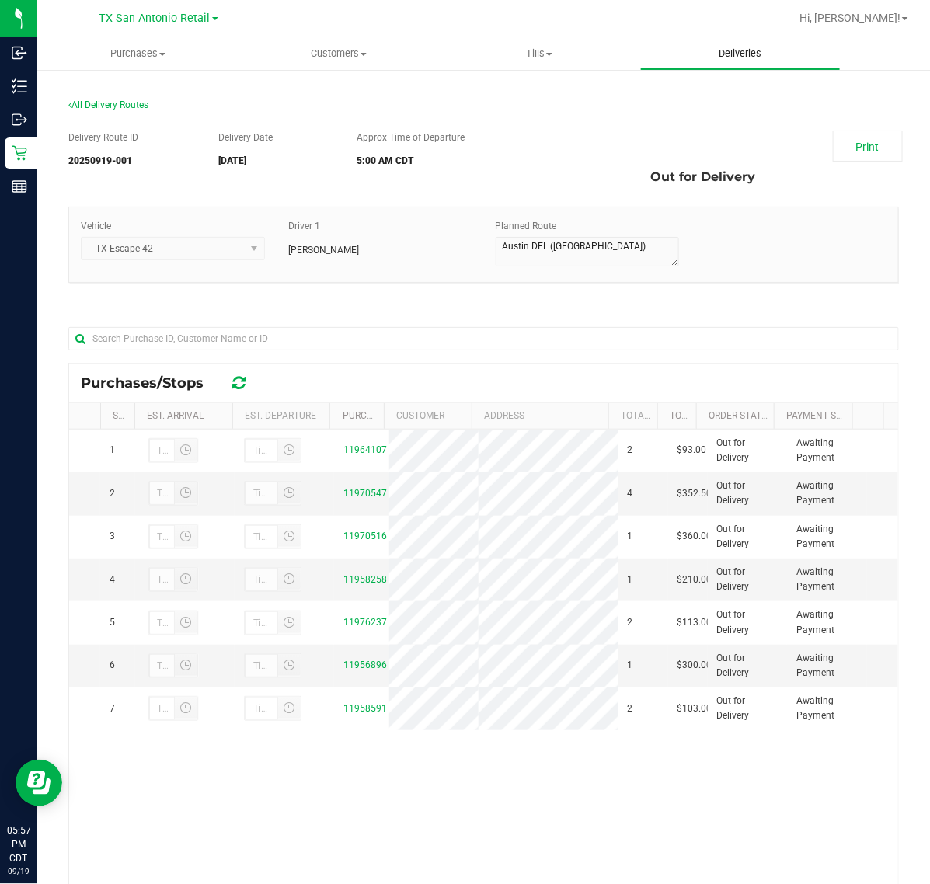
click at [726, 47] on span "Deliveries" at bounding box center [740, 54] width 85 height 14
